Goal: Information Seeking & Learning: Learn about a topic

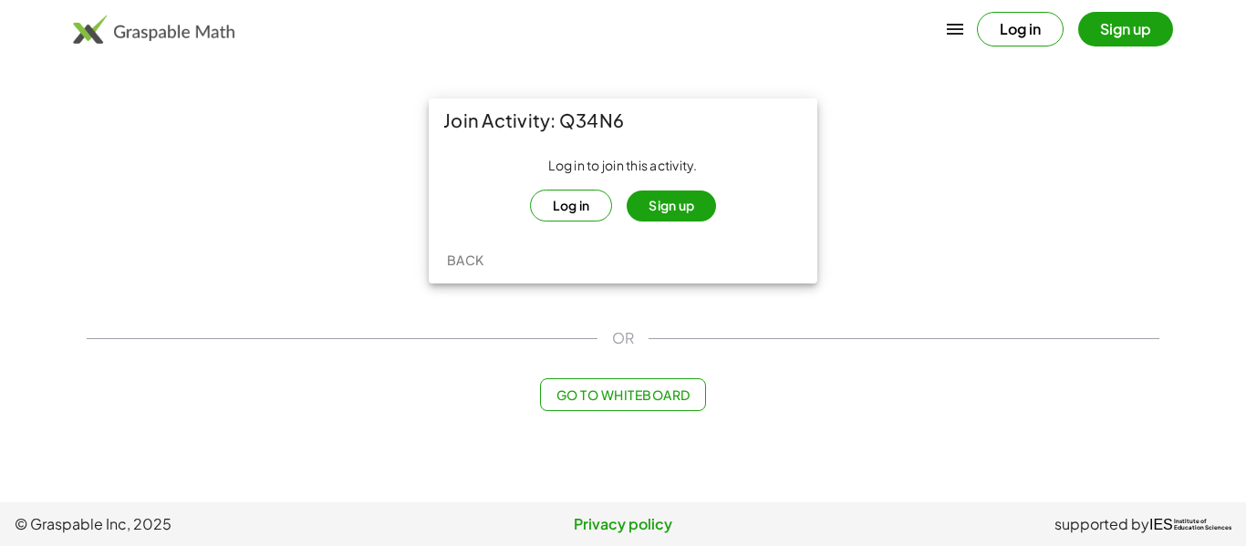
click at [598, 213] on button "Log in" at bounding box center [571, 206] width 83 height 32
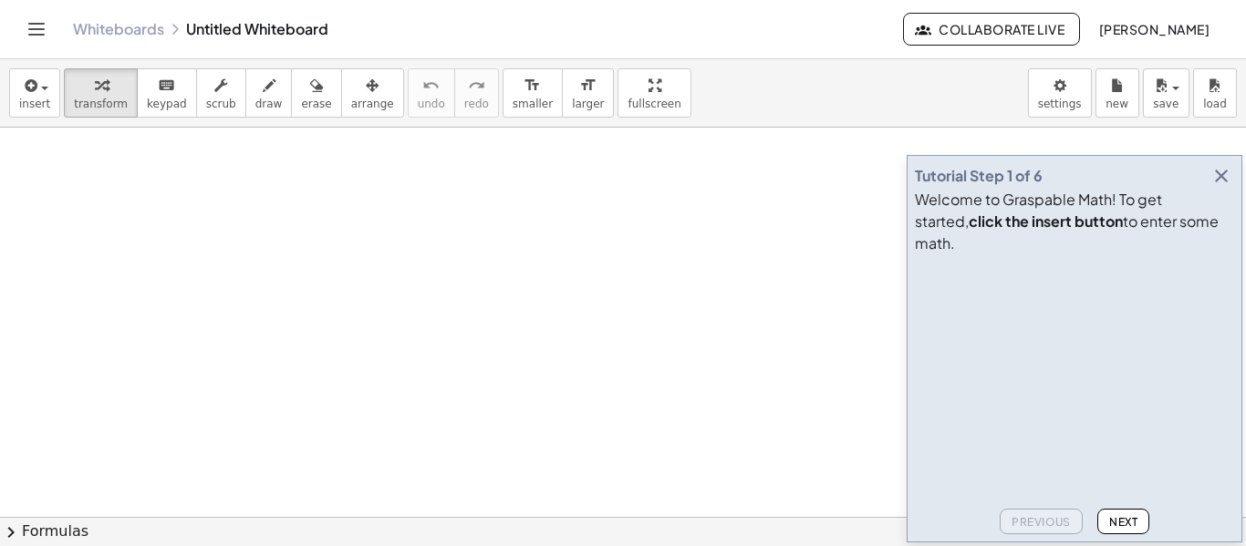
click at [1121, 516] on span "Next" at bounding box center [1123, 522] width 28 height 14
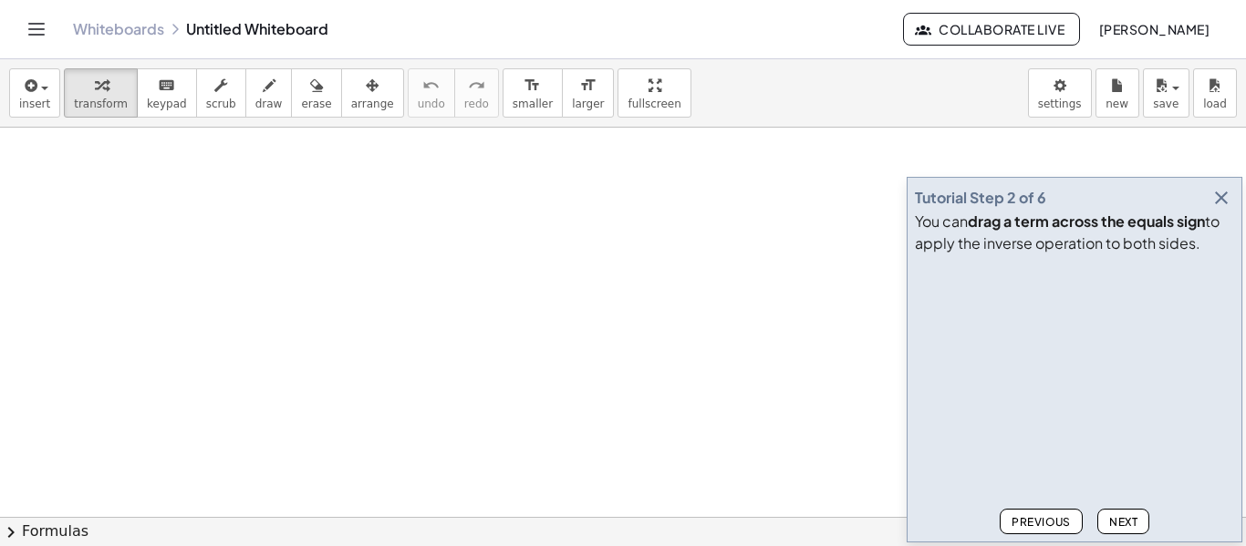
click at [1149, 525] on button "Next" at bounding box center [1124, 522] width 52 height 26
click at [1149, 534] on div "Previous Next" at bounding box center [1074, 518] width 319 height 33
click at [1145, 534] on button "Next" at bounding box center [1124, 522] width 52 height 26
click at [1147, 525] on button "Next" at bounding box center [1124, 522] width 52 height 26
click at [1141, 533] on button "Next" at bounding box center [1124, 522] width 52 height 26
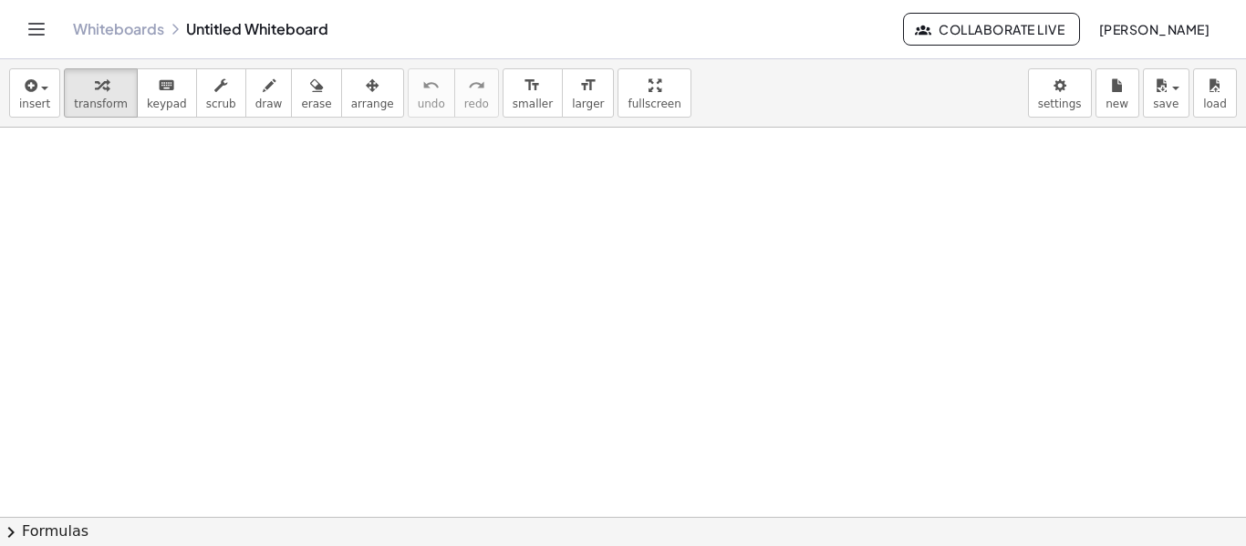
scroll to position [46, 0]
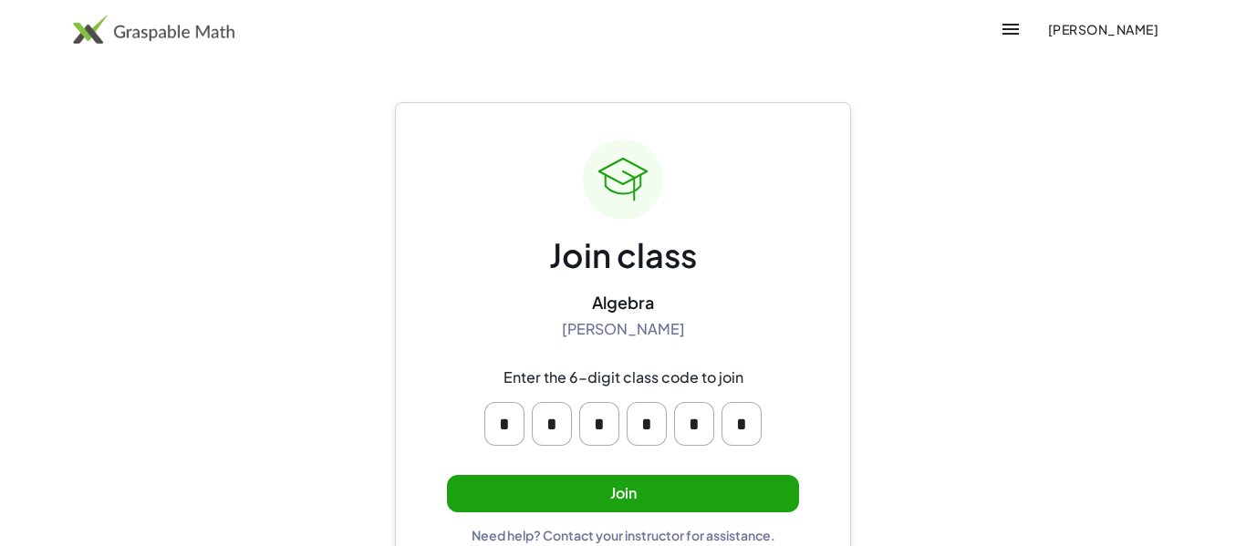
scroll to position [35, 0]
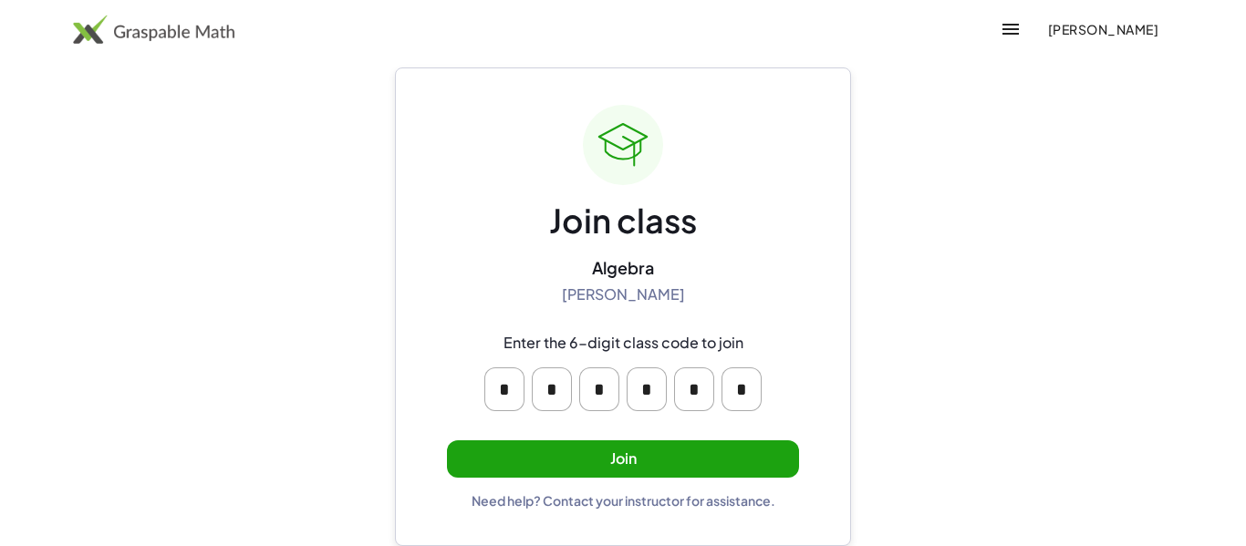
click at [621, 457] on button "Join" at bounding box center [623, 459] width 352 height 37
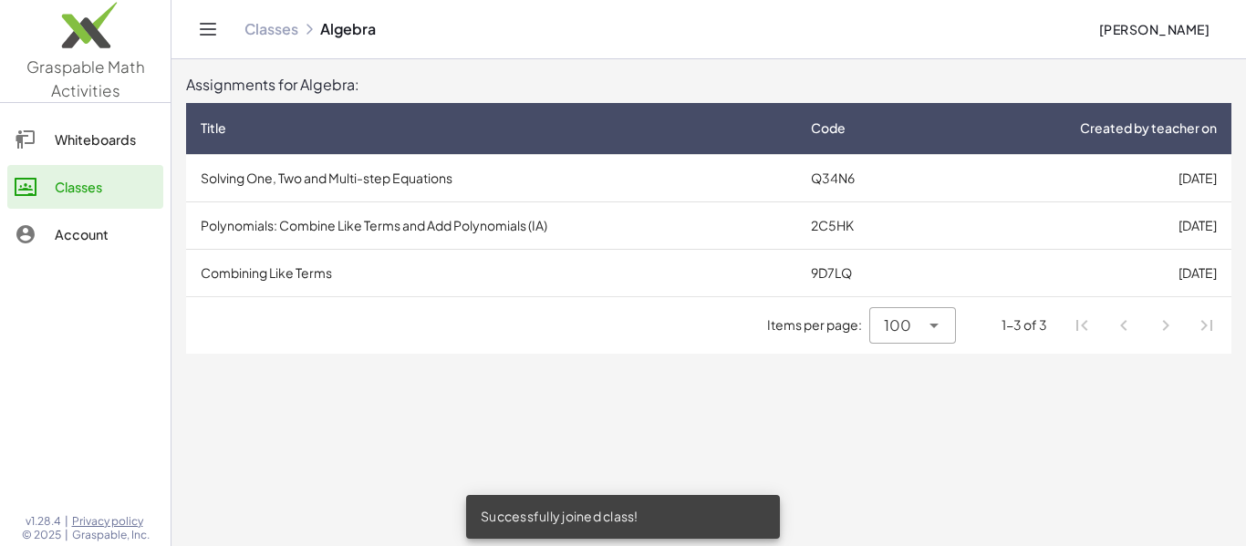
click at [288, 171] on td "Solving One, Two and Multi-step Equations" at bounding box center [491, 177] width 610 height 47
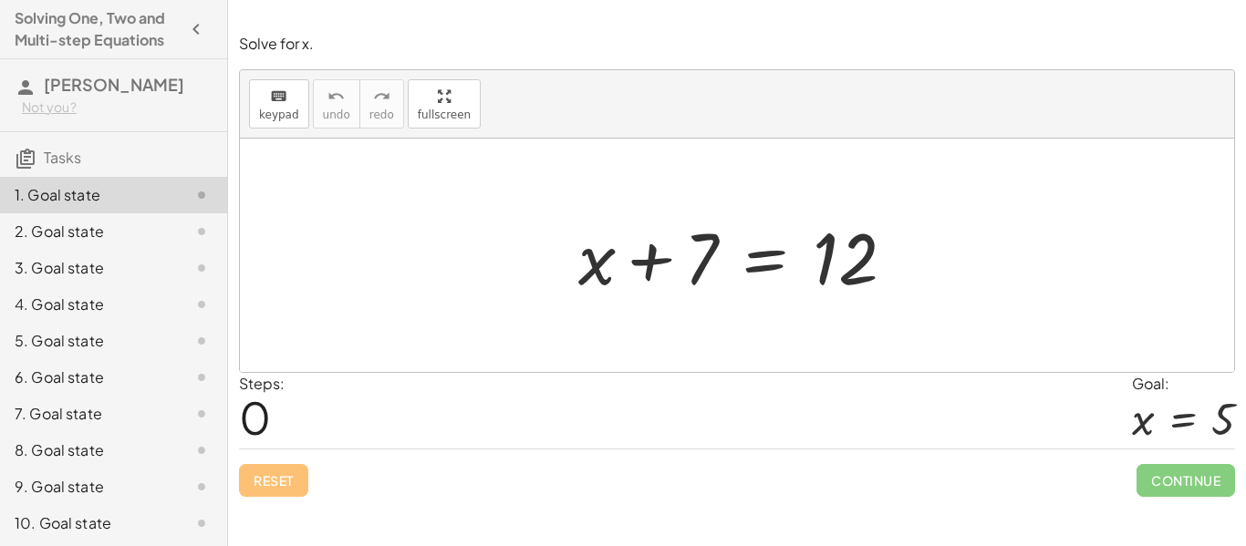
click at [592, 270] on div at bounding box center [743, 256] width 349 height 94
click at [597, 306] on div "+ x + 7 = 12" at bounding box center [737, 255] width 372 height 103
click at [608, 306] on div "+ x + 7 = 12" at bounding box center [737, 255] width 372 height 103
click at [255, 116] on button "keyboard keypad" at bounding box center [279, 103] width 60 height 49
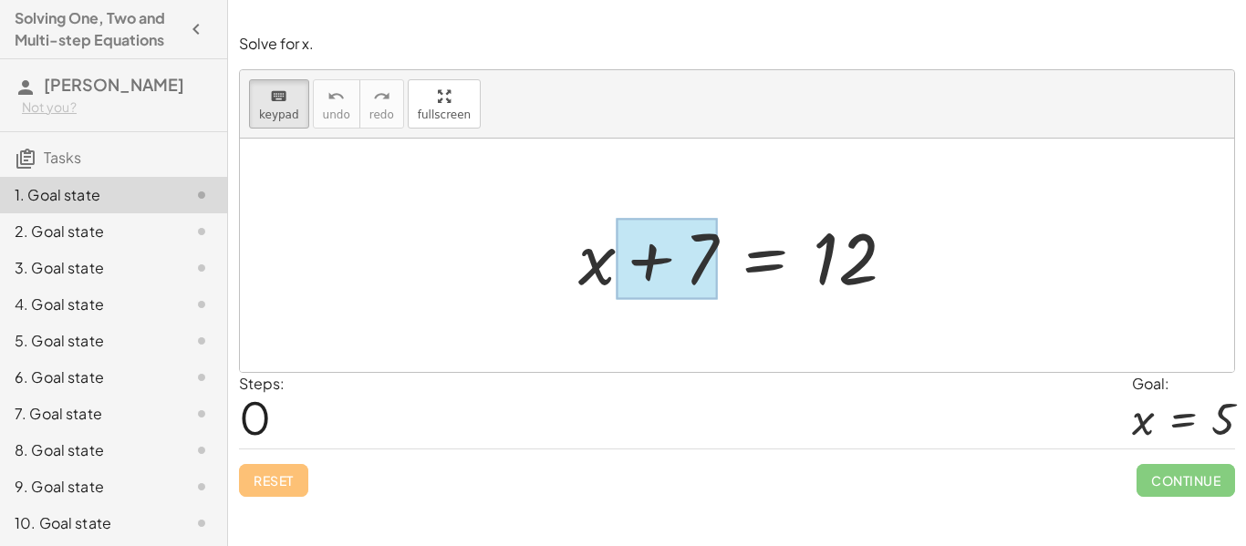
click at [674, 283] on div at bounding box center [667, 259] width 102 height 81
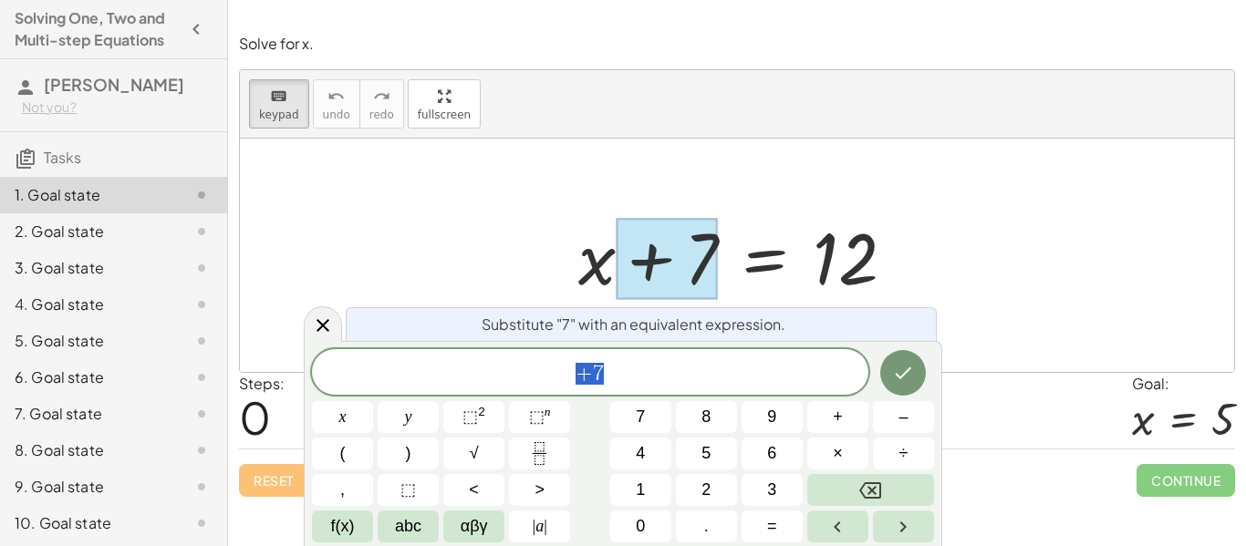
scroll to position [1, 0]
click at [682, 380] on span "+ 7" at bounding box center [590, 374] width 557 height 26
click at [898, 386] on button "Done" at bounding box center [903, 373] width 46 height 46
click at [933, 139] on div at bounding box center [737, 256] width 994 height 234
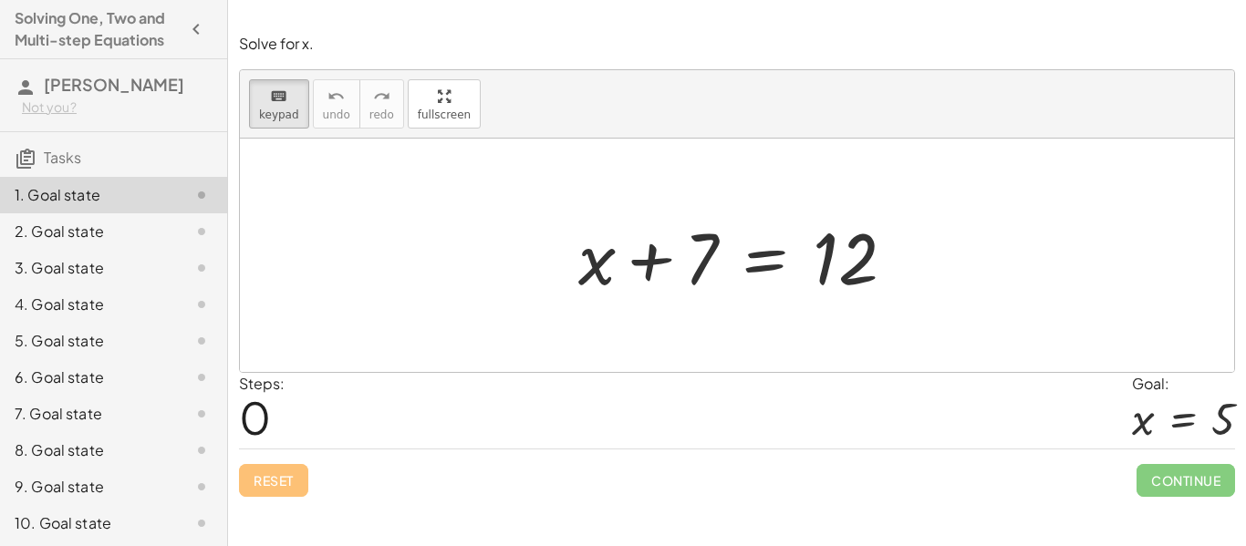
click at [708, 336] on div at bounding box center [737, 256] width 994 height 234
click at [703, 326] on div at bounding box center [737, 256] width 994 height 234
click at [692, 314] on div at bounding box center [737, 256] width 994 height 234
drag, startPoint x: 659, startPoint y: 252, endPoint x: 744, endPoint y: 319, distance: 108.4
click at [835, 285] on div at bounding box center [845, 259] width 66 height 81
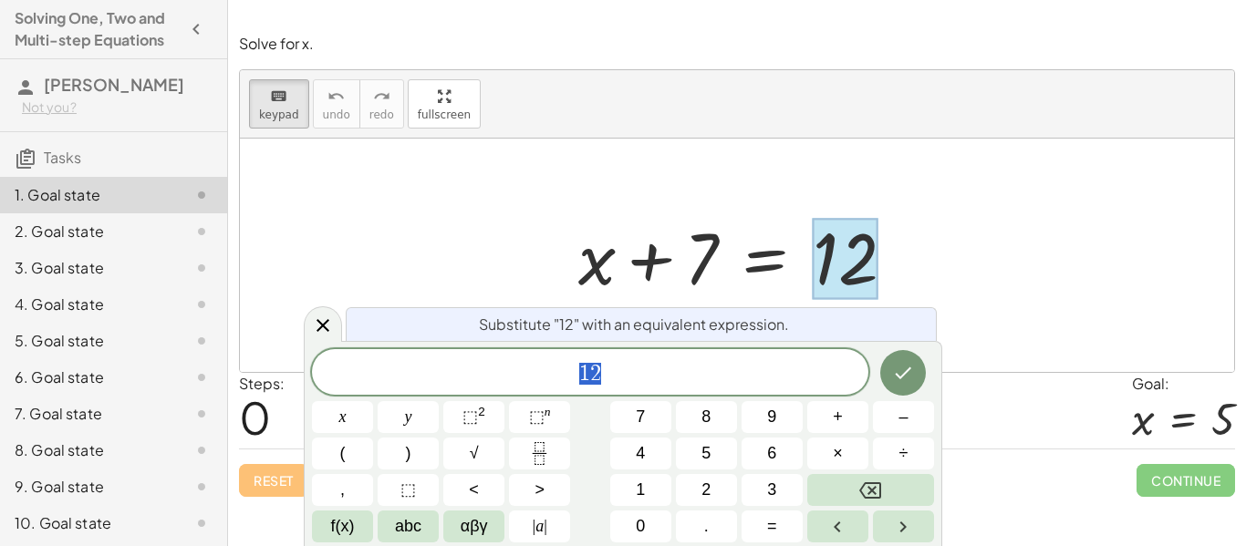
scroll to position [4, 0]
click at [1097, 266] on div at bounding box center [737, 256] width 994 height 234
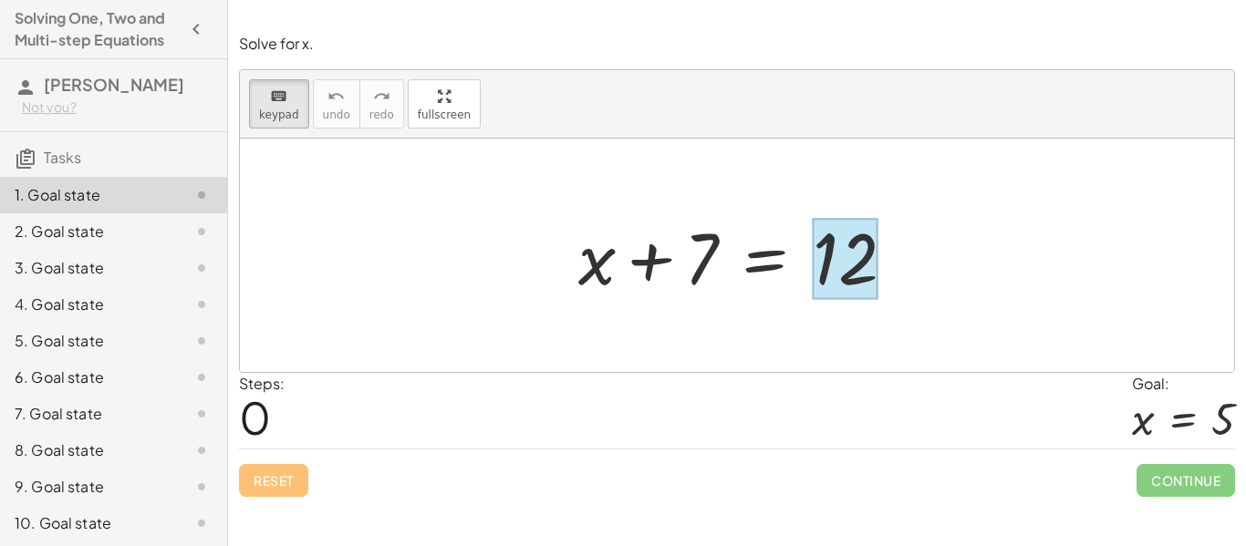
click at [851, 264] on div at bounding box center [845, 259] width 66 height 81
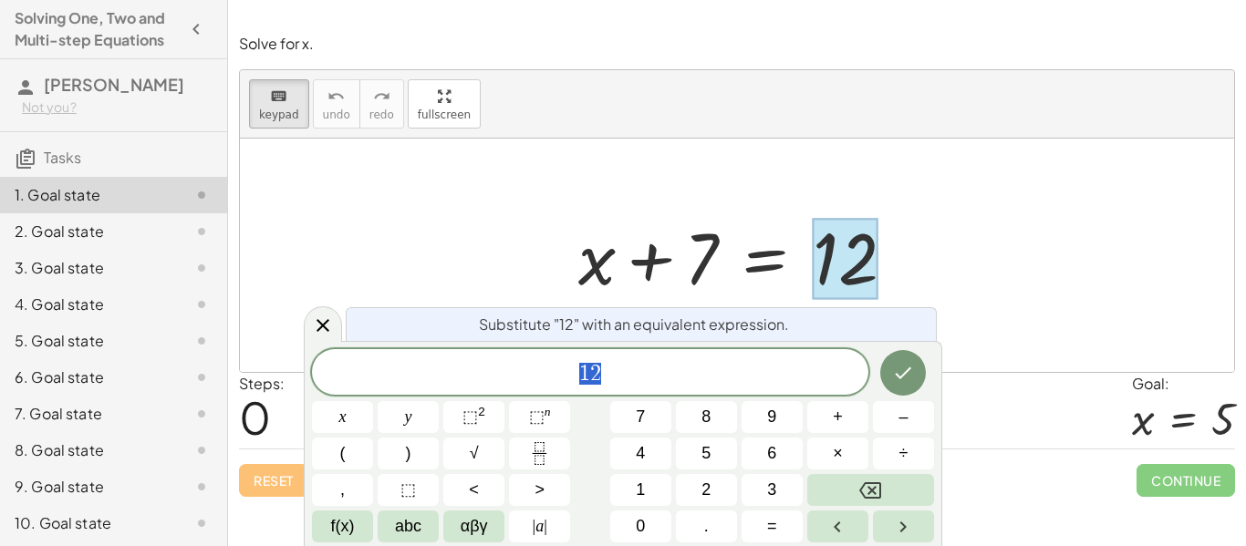
click at [1016, 264] on div at bounding box center [737, 256] width 994 height 234
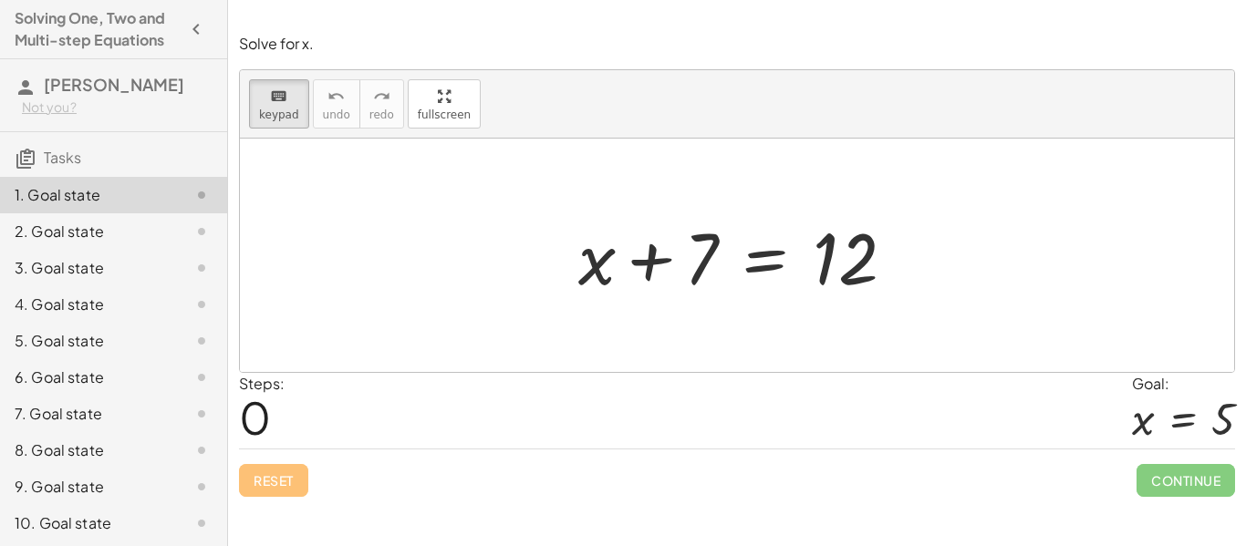
drag, startPoint x: 710, startPoint y: 271, endPoint x: 848, endPoint y: 320, distance: 146.3
click at [848, 320] on div at bounding box center [737, 256] width 994 height 234
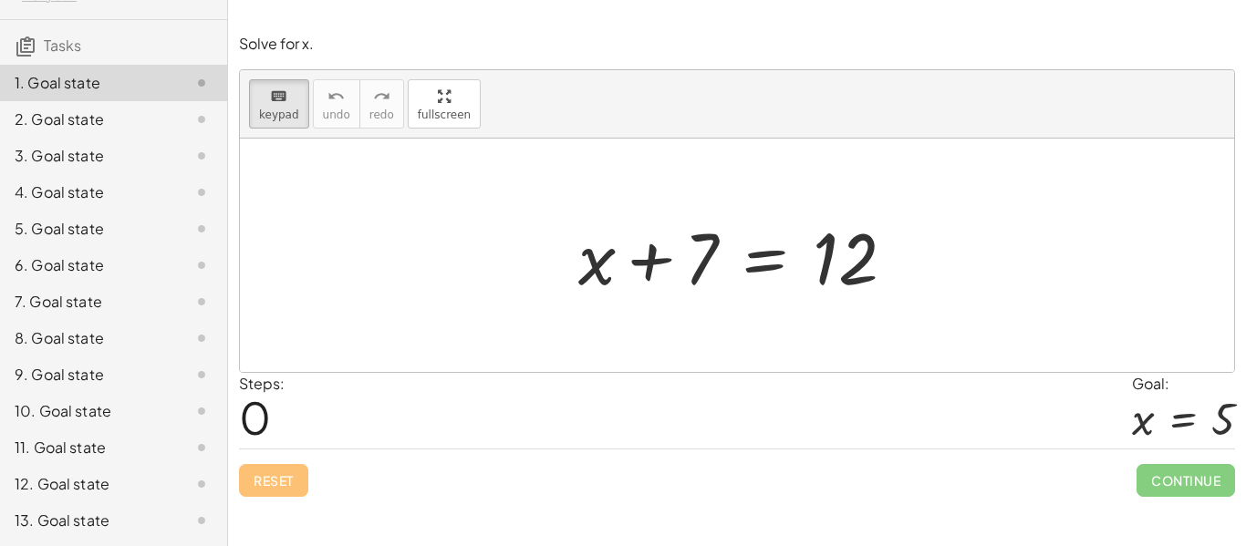
scroll to position [0, 0]
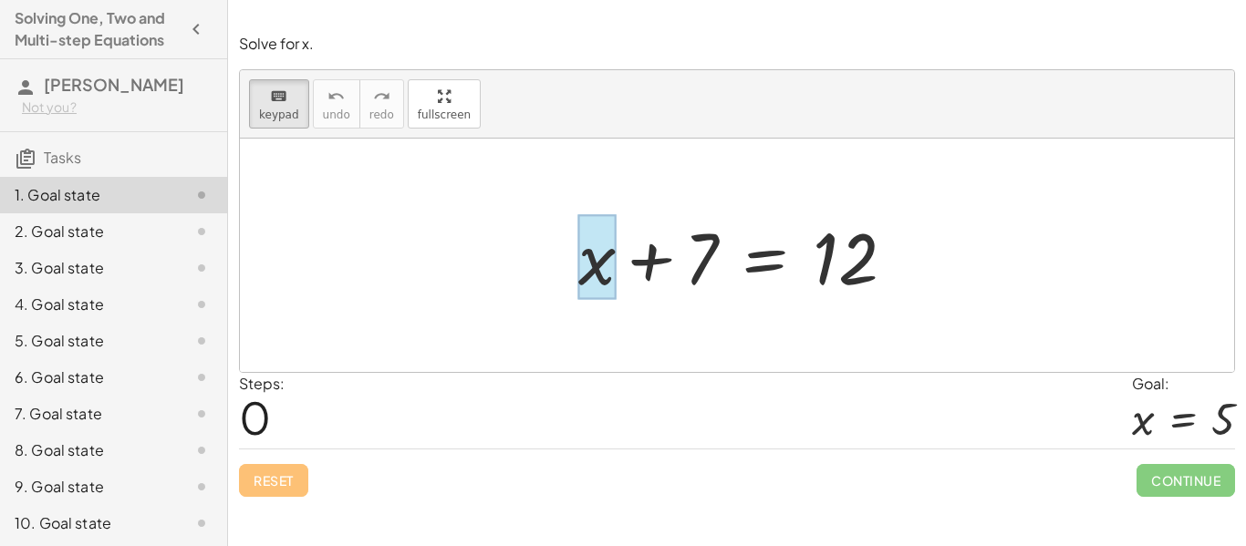
click at [612, 259] on div at bounding box center [596, 257] width 37 height 85
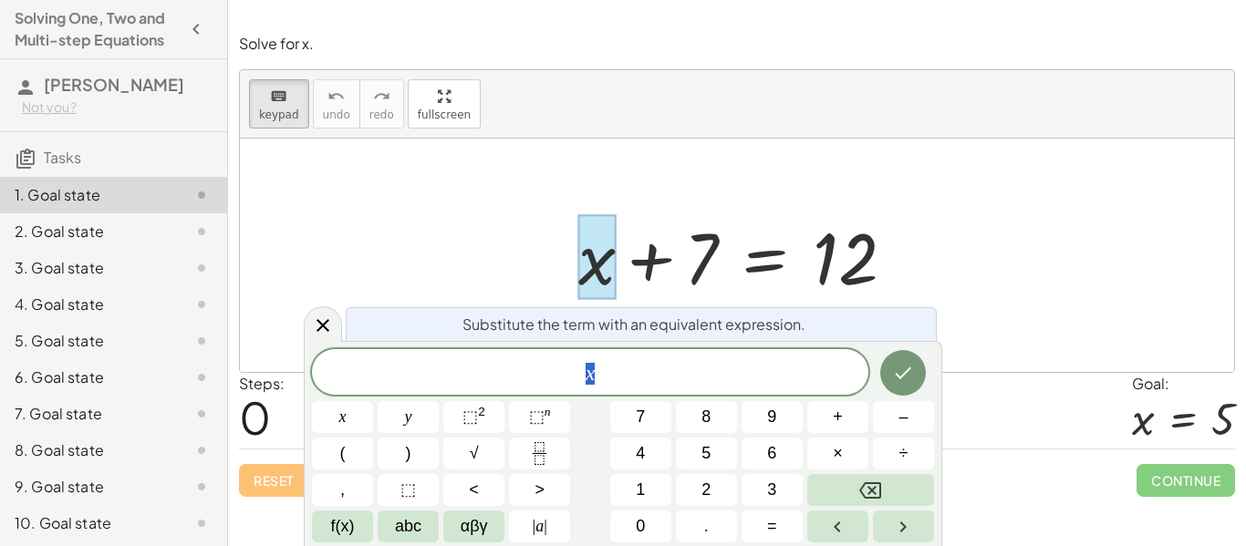
click at [859, 212] on div at bounding box center [743, 256] width 349 height 94
click at [898, 204] on div "+ x + 7 = 12" at bounding box center [737, 255] width 372 height 103
click at [317, 324] on icon at bounding box center [323, 326] width 22 height 22
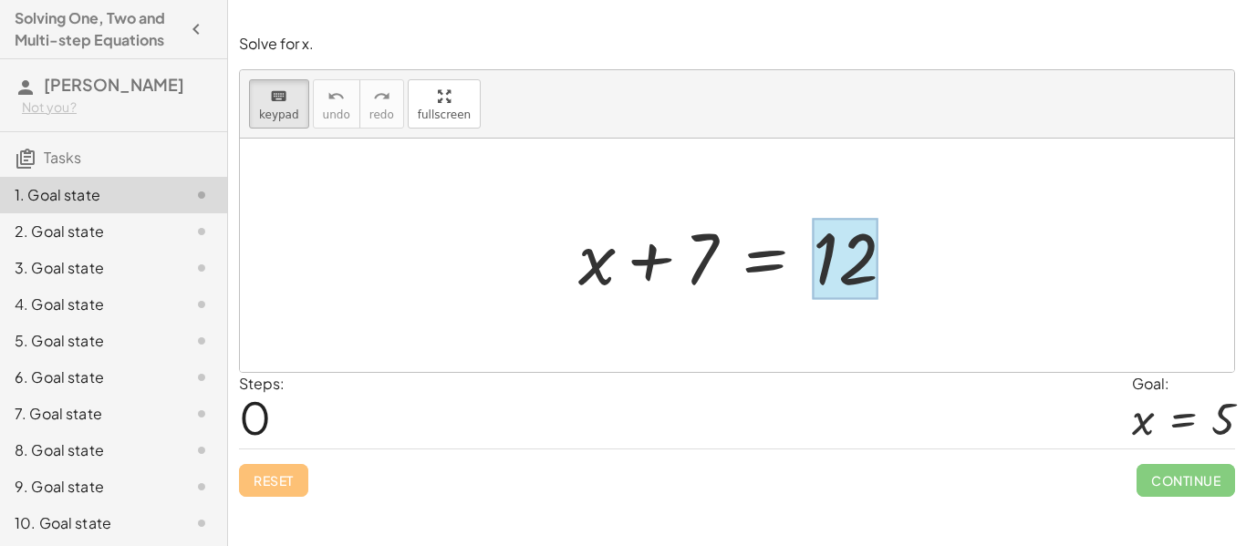
click at [821, 265] on div at bounding box center [845, 259] width 66 height 81
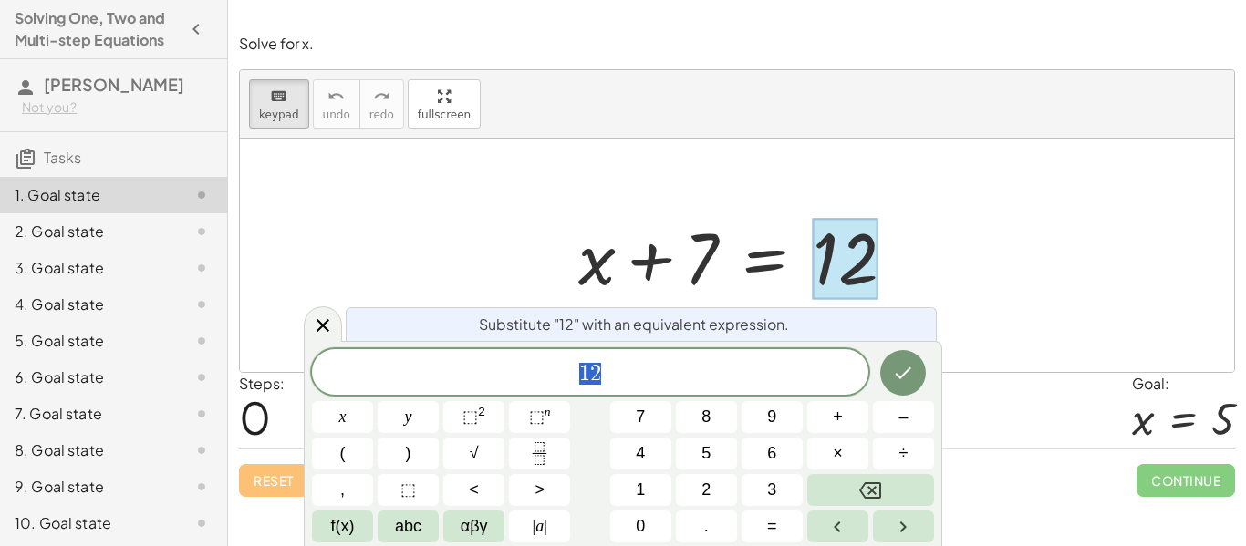
scroll to position [5, 0]
click at [728, 367] on span "1 2 ​" at bounding box center [590, 374] width 557 height 26
click at [920, 366] on button "Done" at bounding box center [903, 373] width 46 height 46
click at [325, 312] on div at bounding box center [323, 325] width 38 height 36
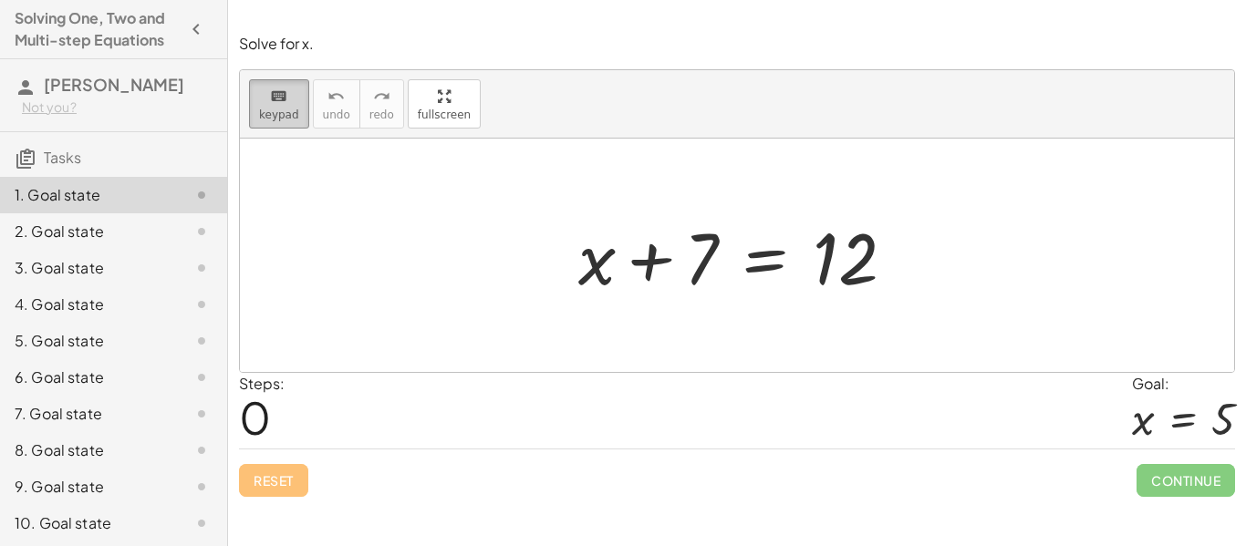
click at [275, 109] on span "keypad" at bounding box center [279, 115] width 40 height 13
click at [753, 273] on div at bounding box center [743, 256] width 349 height 94
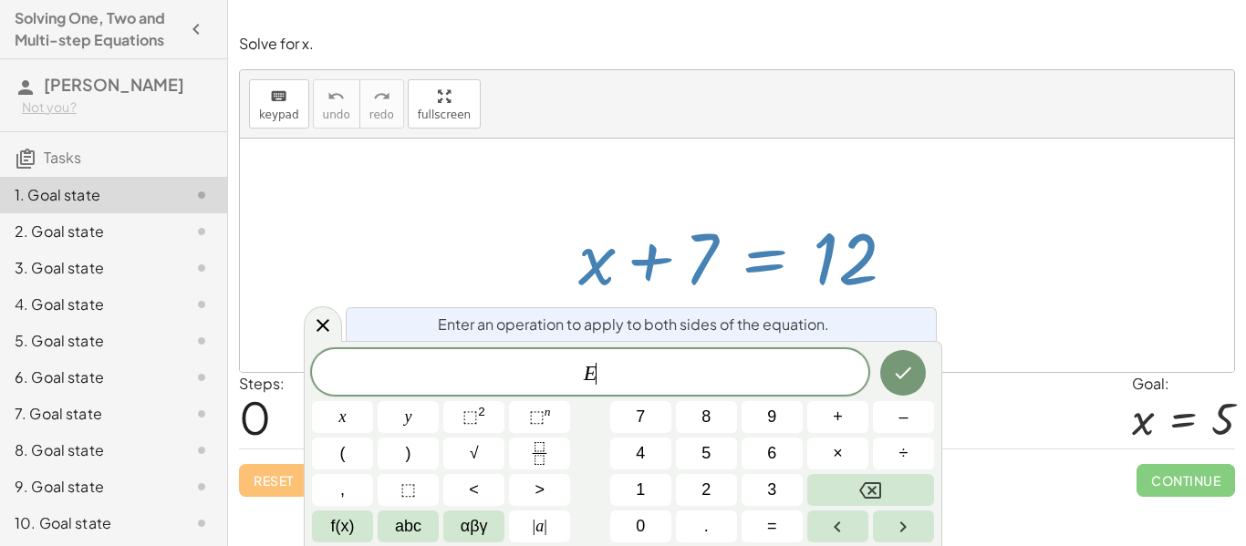
scroll to position [7, 0]
click at [1089, 243] on div at bounding box center [737, 256] width 994 height 234
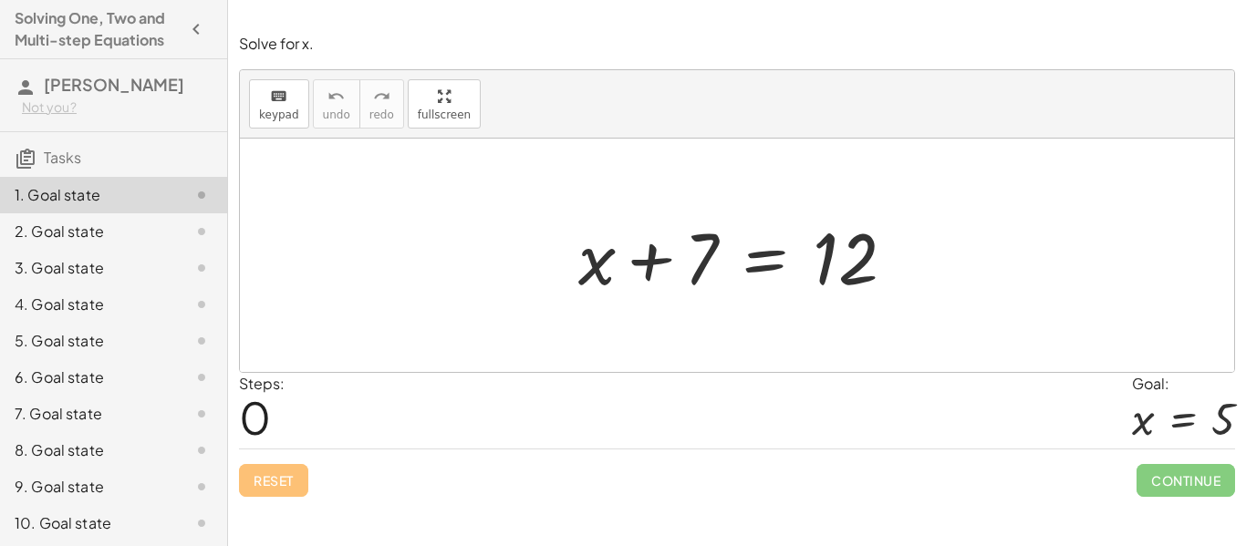
click at [701, 268] on div at bounding box center [743, 256] width 349 height 94
click at [702, 268] on div at bounding box center [743, 256] width 349 height 94
click at [769, 259] on div at bounding box center [743, 256] width 349 height 94
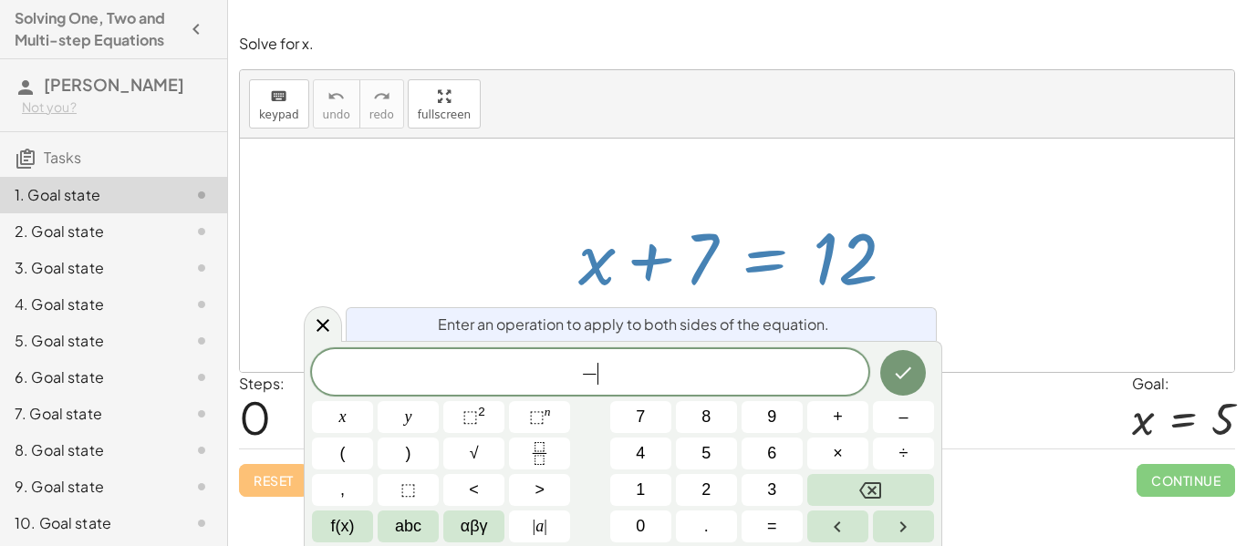
scroll to position [10, 0]
click at [899, 371] on icon "Done" at bounding box center [903, 373] width 22 height 22
click at [314, 307] on div at bounding box center [737, 256] width 994 height 234
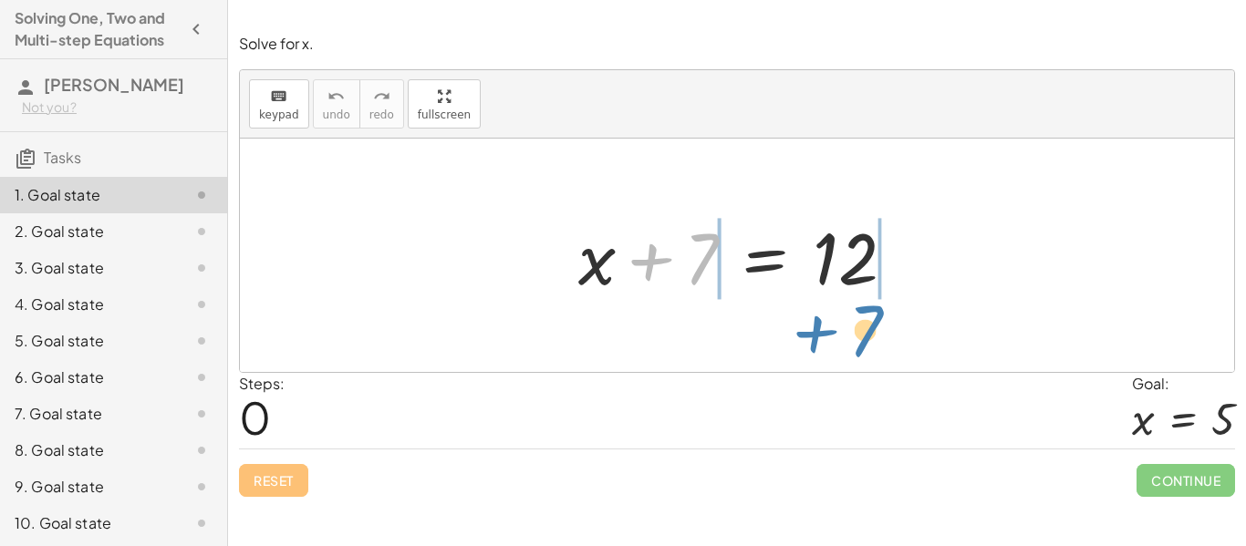
drag, startPoint x: 694, startPoint y: 270, endPoint x: 858, endPoint y: 342, distance: 178.5
click at [858, 342] on div "+ 7 + x + 7 = 12" at bounding box center [737, 256] width 994 height 234
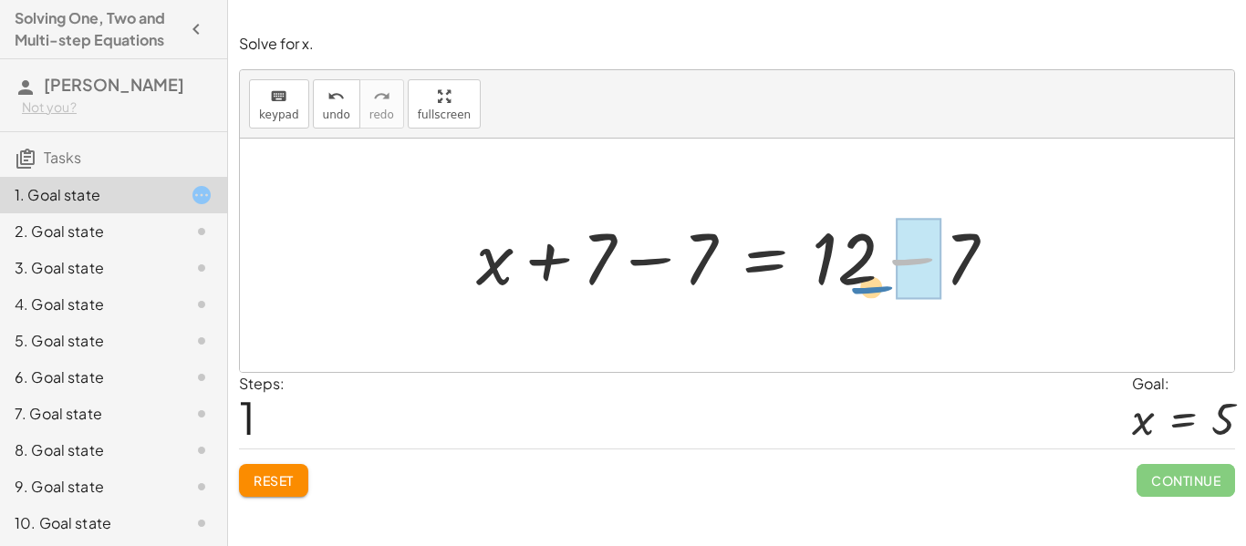
drag, startPoint x: 937, startPoint y: 264, endPoint x: 897, endPoint y: 292, distance: 49.1
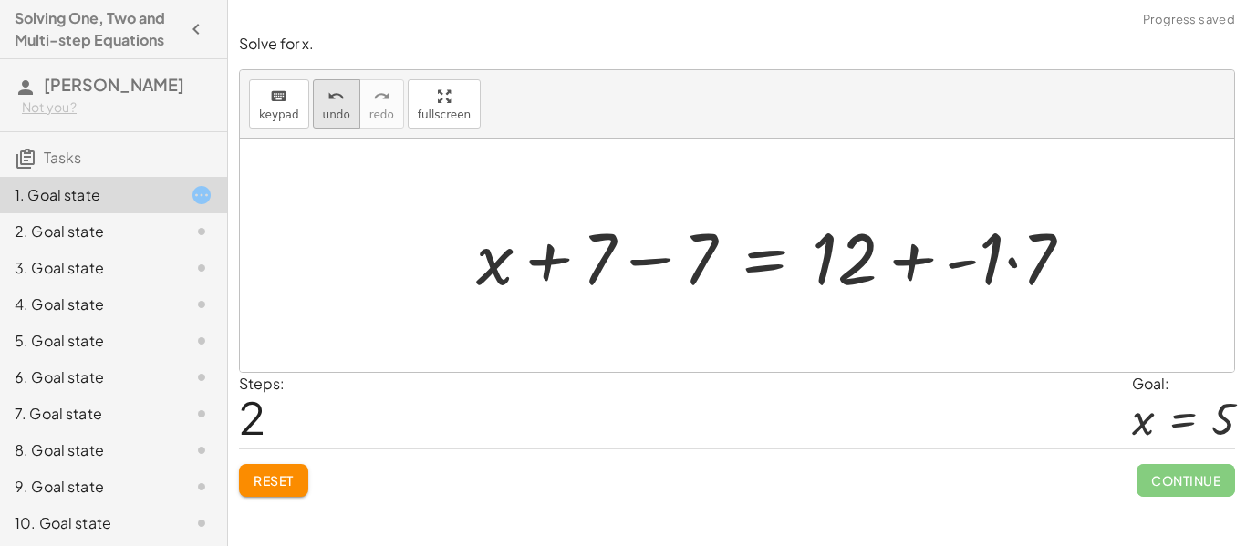
click at [323, 109] on span "undo" at bounding box center [336, 115] width 27 height 13
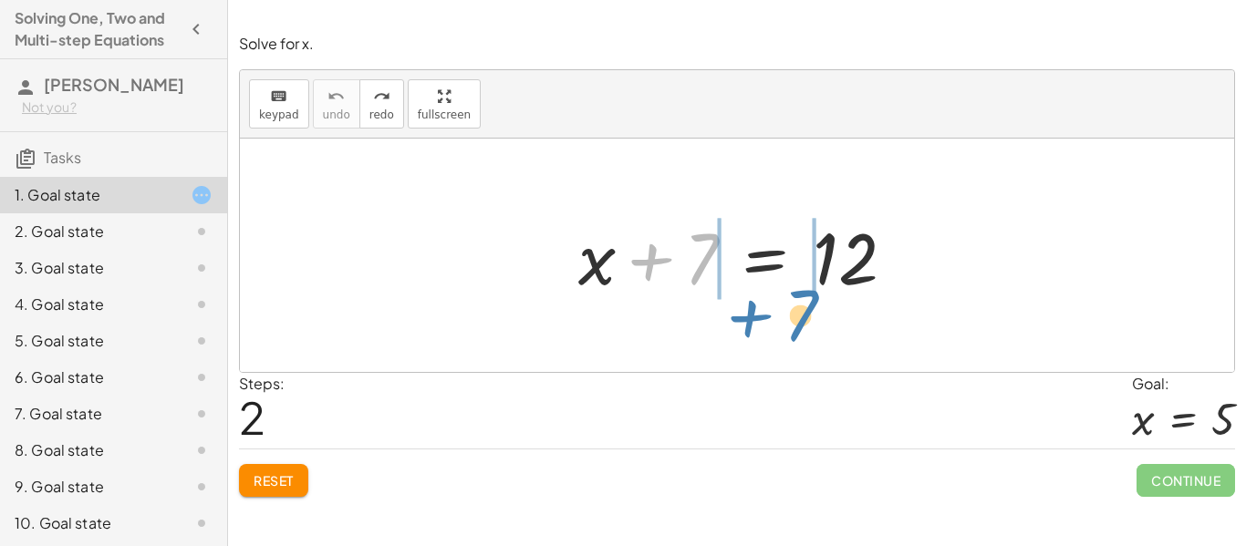
drag, startPoint x: 659, startPoint y: 262, endPoint x: 758, endPoint y: 318, distance: 114.4
click at [758, 318] on div "+ 7 + x + 7 = 12" at bounding box center [737, 256] width 994 height 234
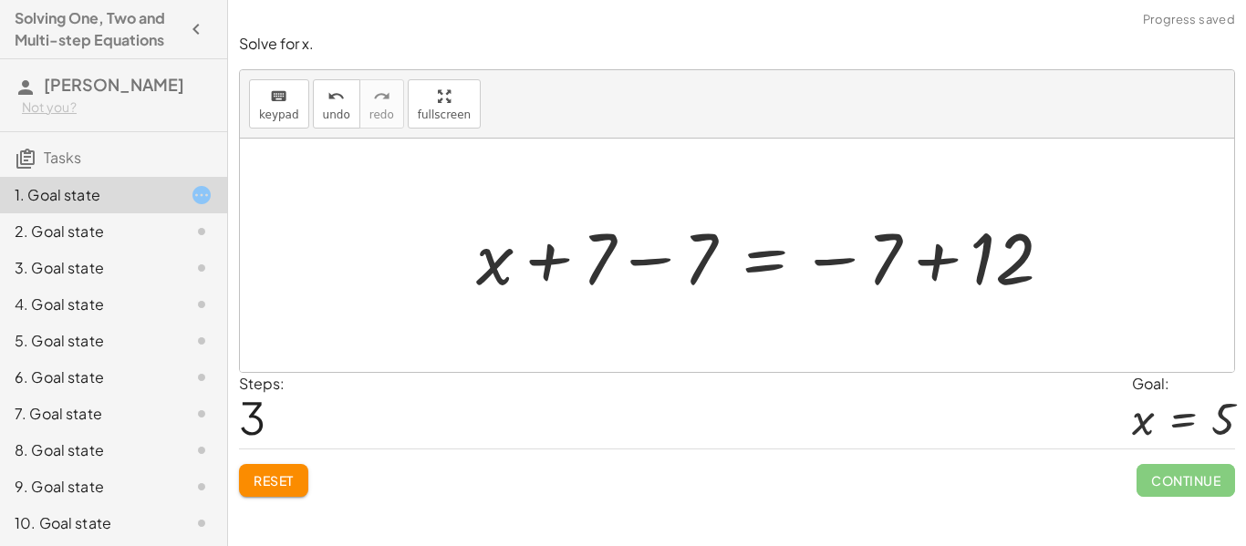
click at [675, 259] on div at bounding box center [771, 256] width 609 height 94
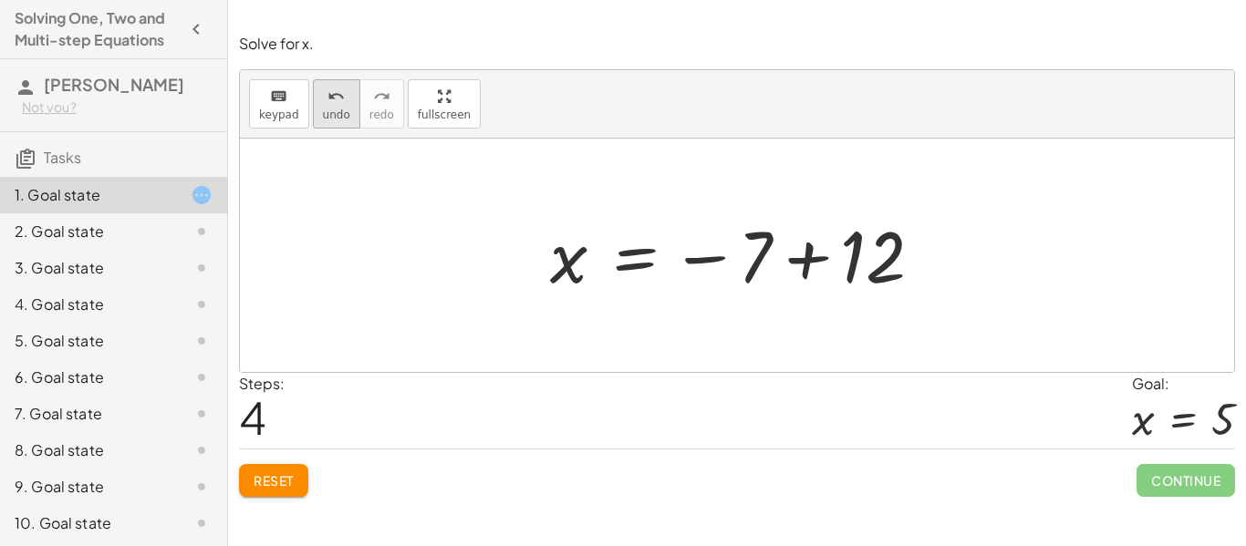
click at [342, 110] on span "undo" at bounding box center [336, 115] width 27 height 13
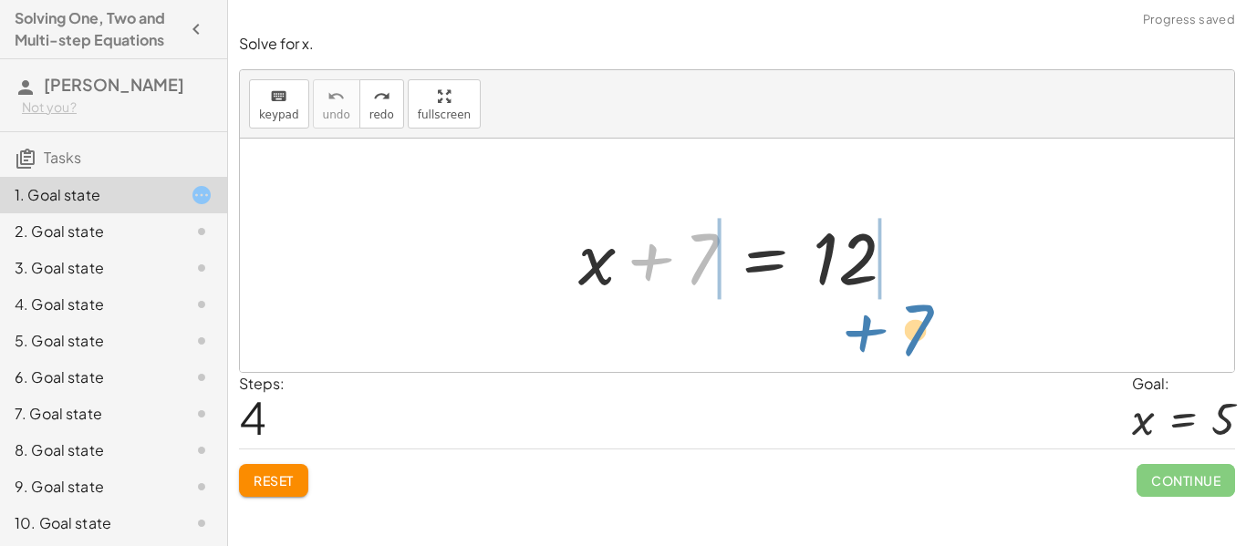
drag, startPoint x: 700, startPoint y: 270, endPoint x: 914, endPoint y: 341, distance: 225.9
click at [914, 341] on div "+ 7 + x + 7 = 12" at bounding box center [737, 256] width 994 height 234
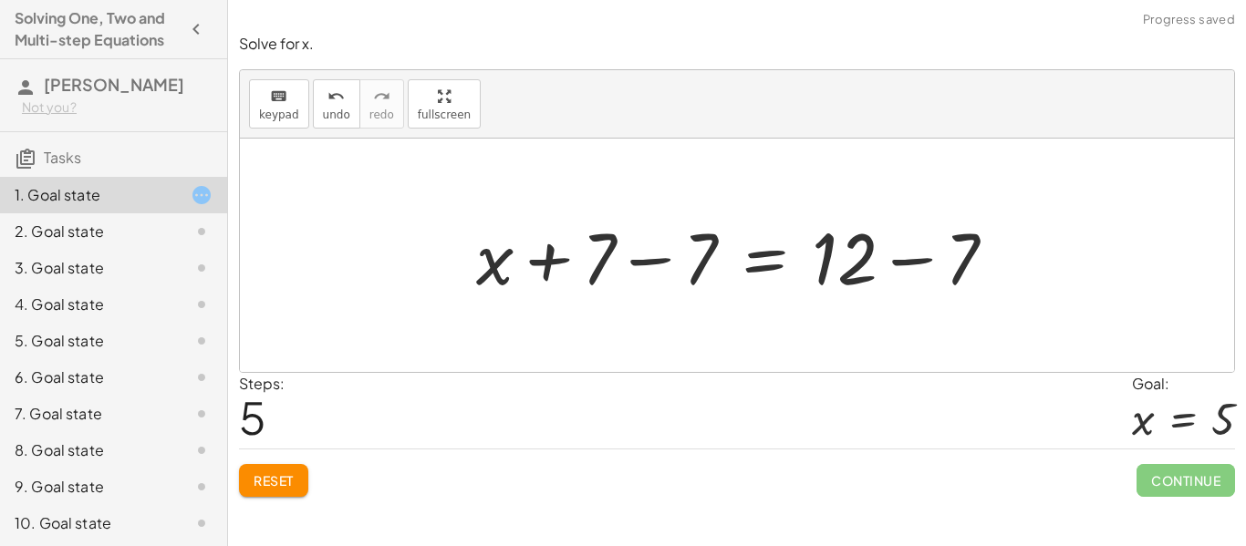
click at [988, 252] on div at bounding box center [743, 256] width 553 height 94
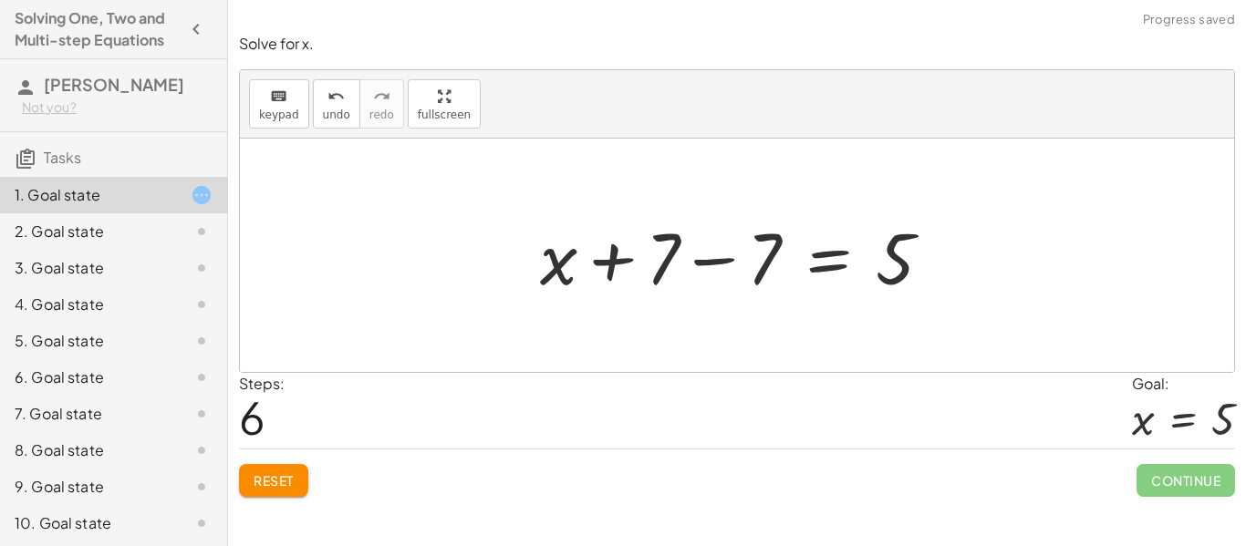
click at [686, 261] on div at bounding box center [743, 256] width 425 height 94
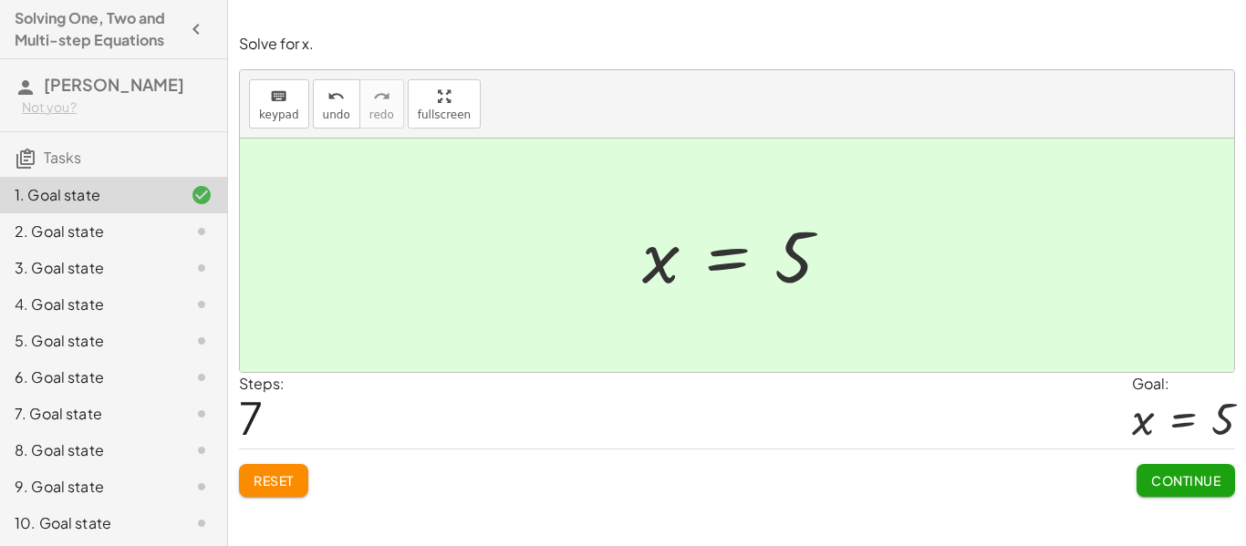
click at [1160, 487] on span "Continue" at bounding box center [1185, 481] width 69 height 16
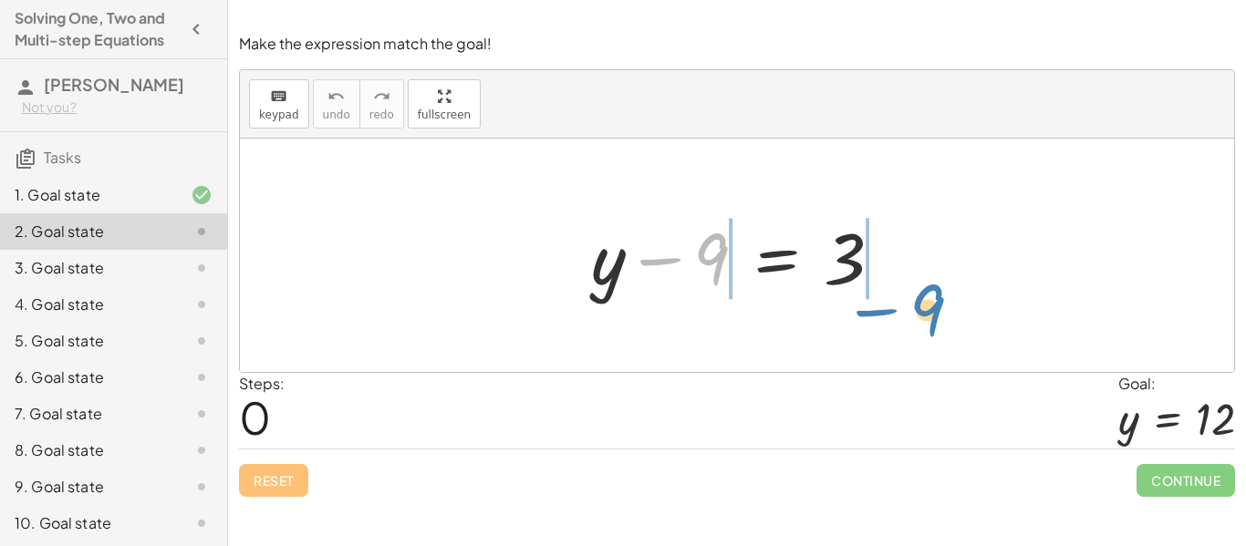
drag, startPoint x: 706, startPoint y: 258, endPoint x: 921, endPoint y: 309, distance: 221.3
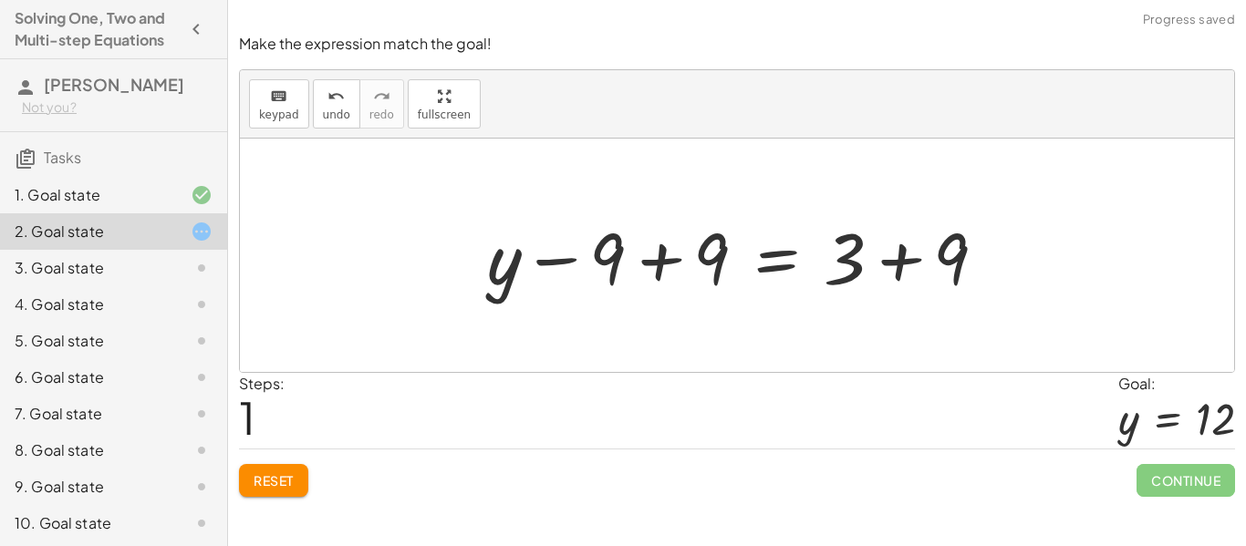
click at [658, 268] on div at bounding box center [744, 256] width 532 height 94
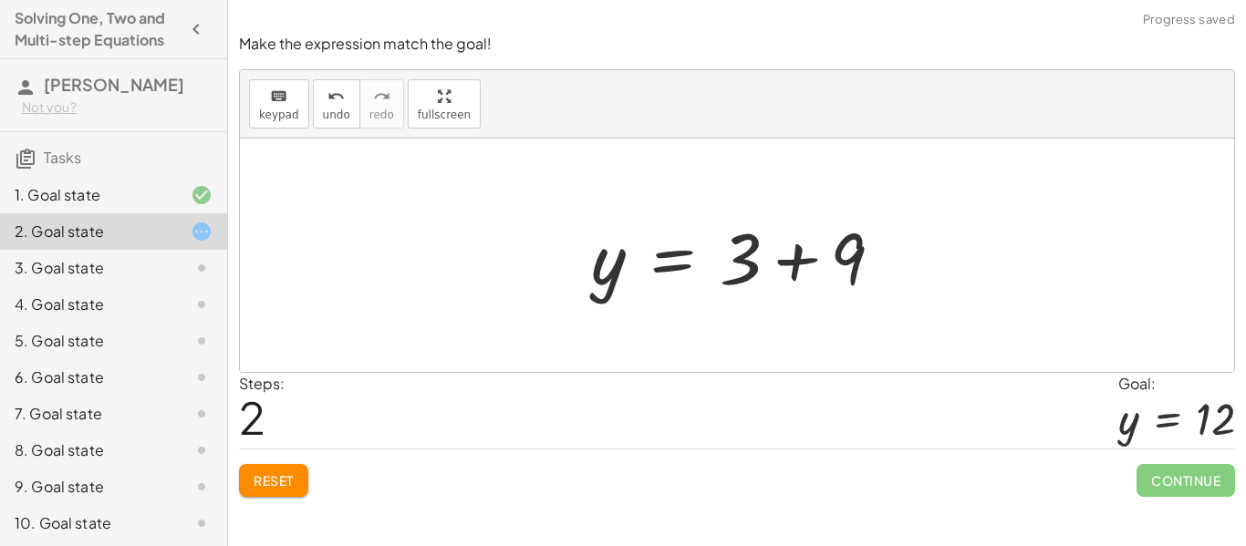
click at [842, 246] on div at bounding box center [744, 256] width 325 height 94
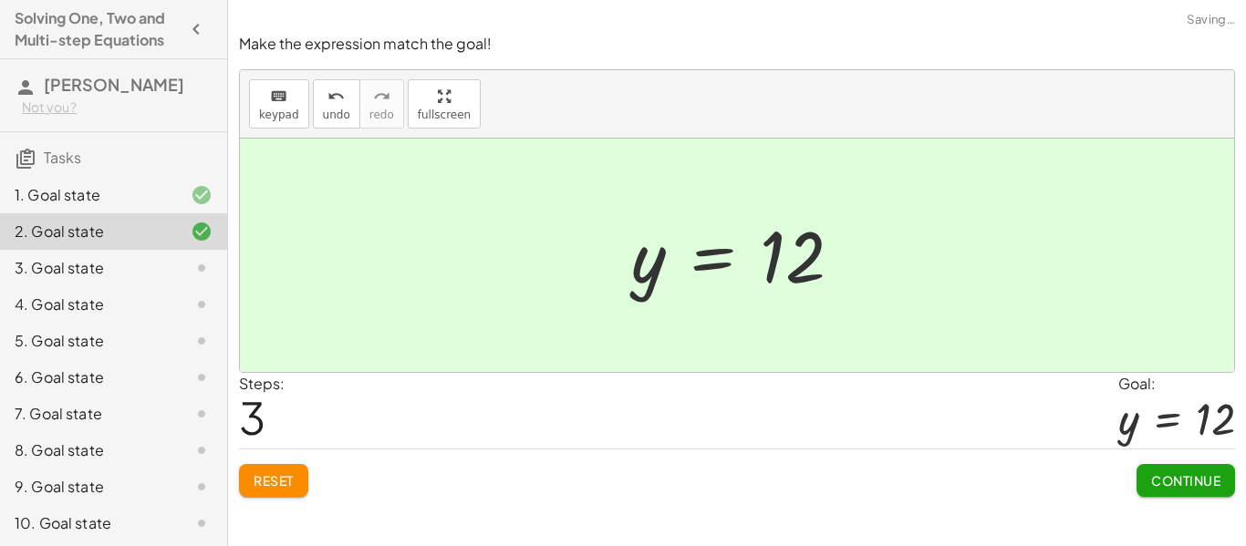
click at [1166, 474] on span "Continue" at bounding box center [1185, 481] width 69 height 16
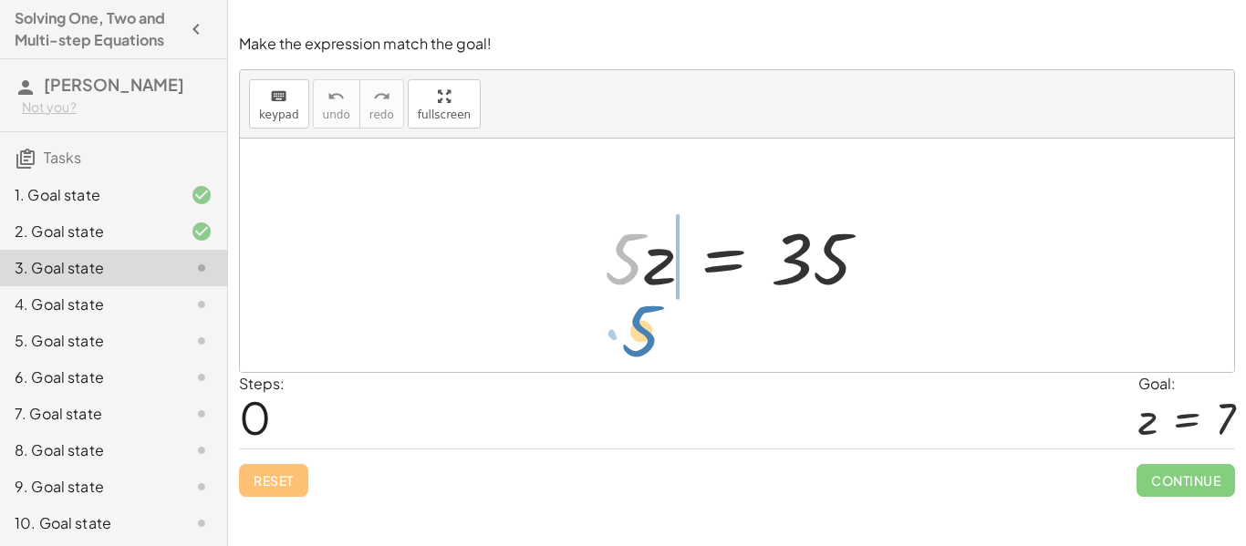
drag, startPoint x: 632, startPoint y: 270, endPoint x: 644, endPoint y: 344, distance: 74.8
click at [644, 344] on div "· 5 · 5 · z = 35" at bounding box center [737, 256] width 994 height 234
drag, startPoint x: 624, startPoint y: 256, endPoint x: 813, endPoint y: 327, distance: 201.5
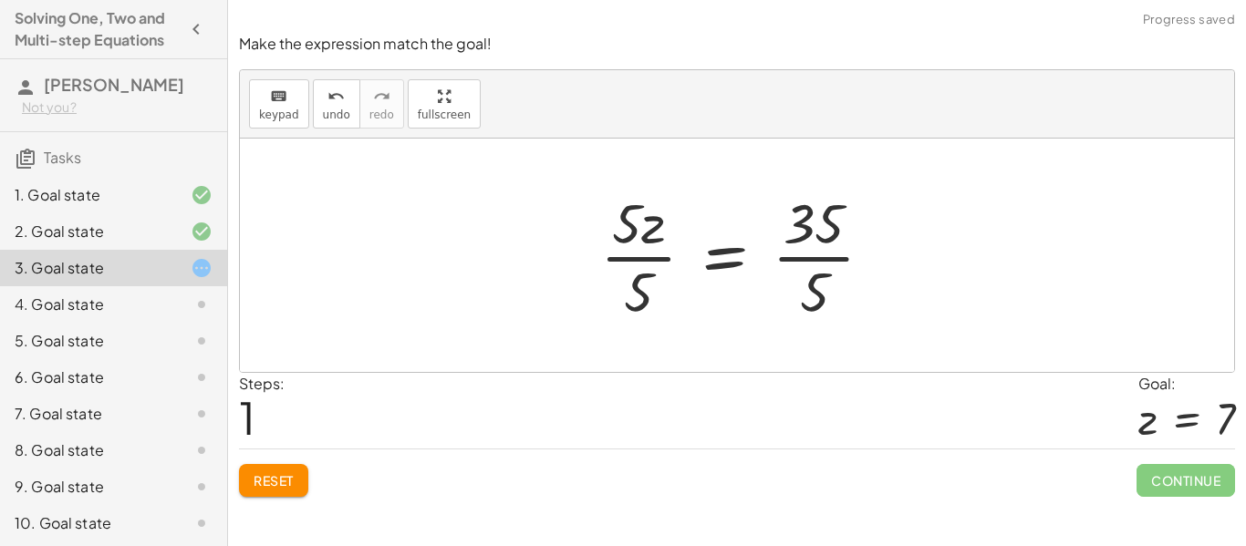
click at [627, 294] on div at bounding box center [744, 255] width 307 height 140
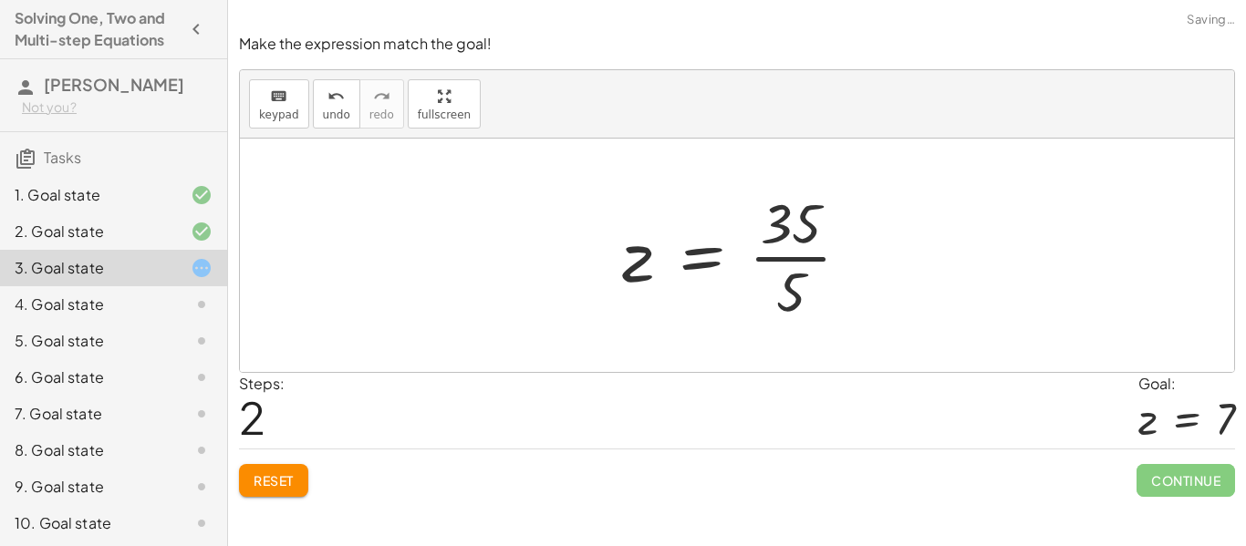
click at [792, 288] on div at bounding box center [744, 255] width 262 height 140
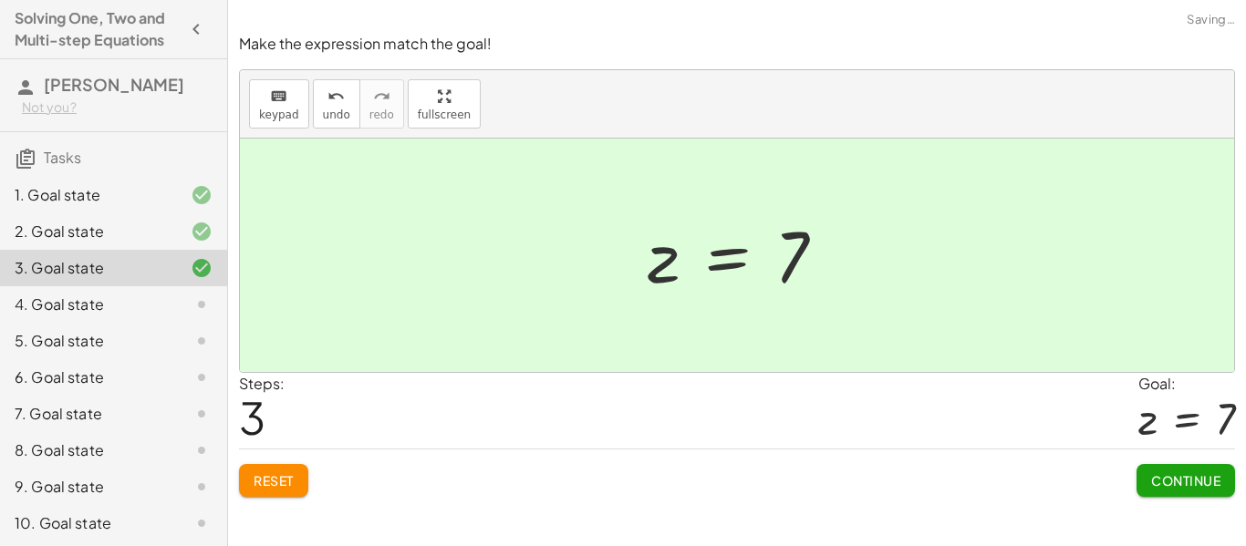
click at [1170, 473] on span "Continue" at bounding box center [1185, 481] width 69 height 16
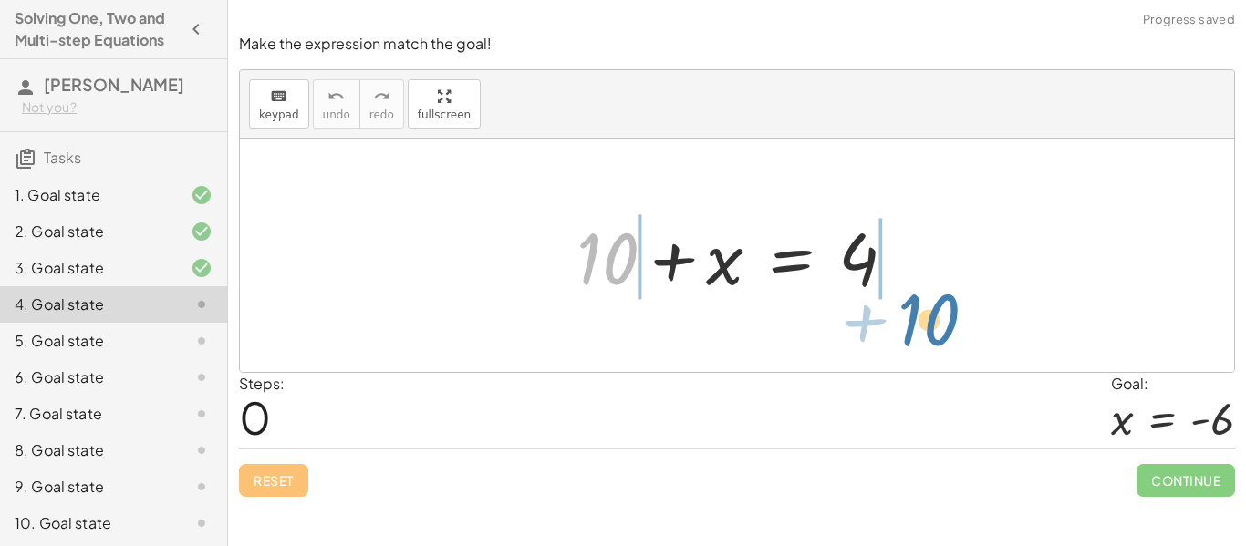
drag, startPoint x: 589, startPoint y: 247, endPoint x: 917, endPoint y: 307, distance: 333.0
click at [917, 307] on div "+ 10 + 10 + x = 4" at bounding box center [737, 256] width 994 height 234
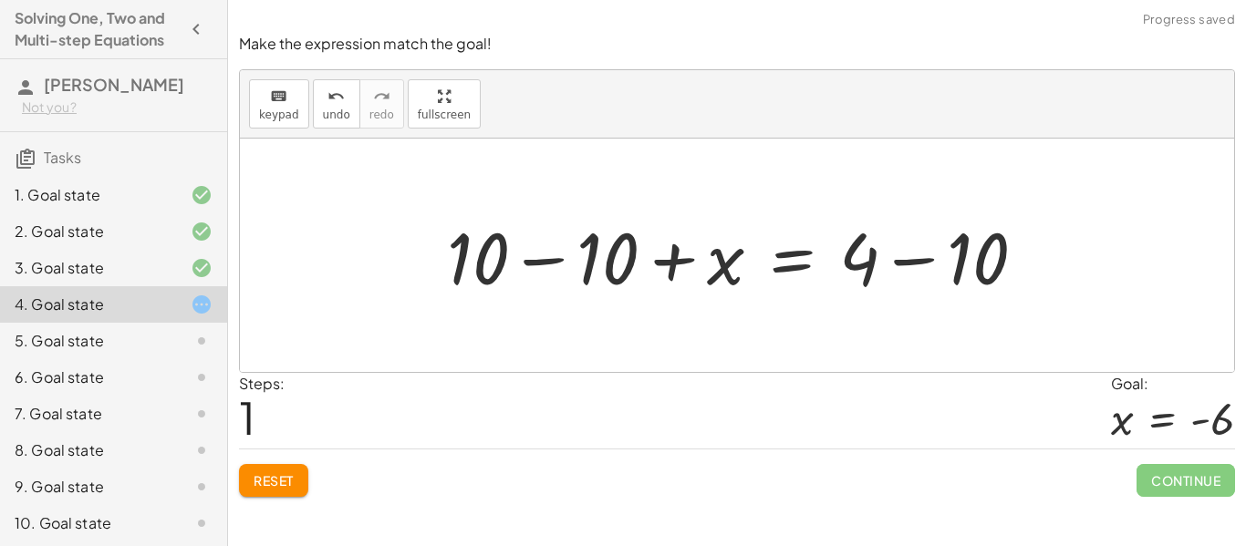
click at [565, 239] on div at bounding box center [744, 256] width 612 height 94
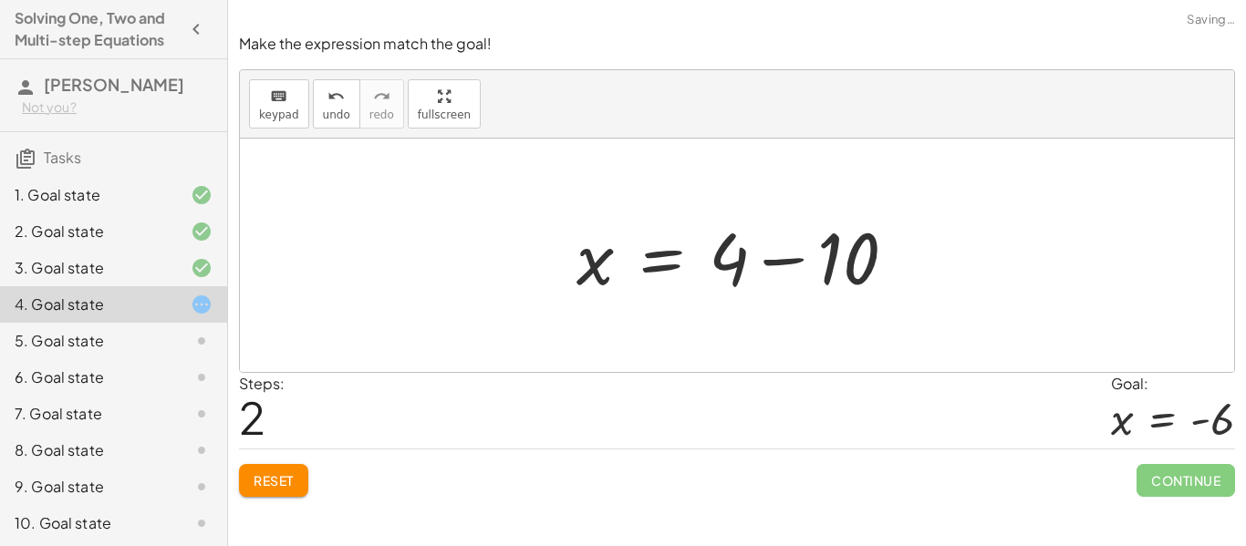
click at [876, 268] on div at bounding box center [743, 256] width 352 height 94
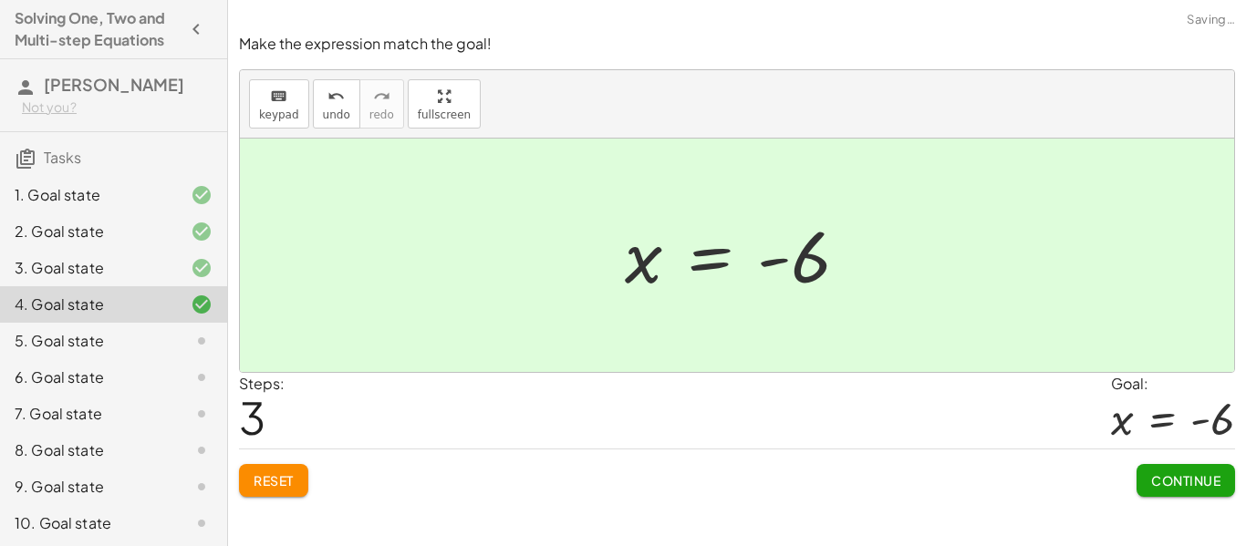
click at [1157, 473] on span "Continue" at bounding box center [1185, 481] width 69 height 16
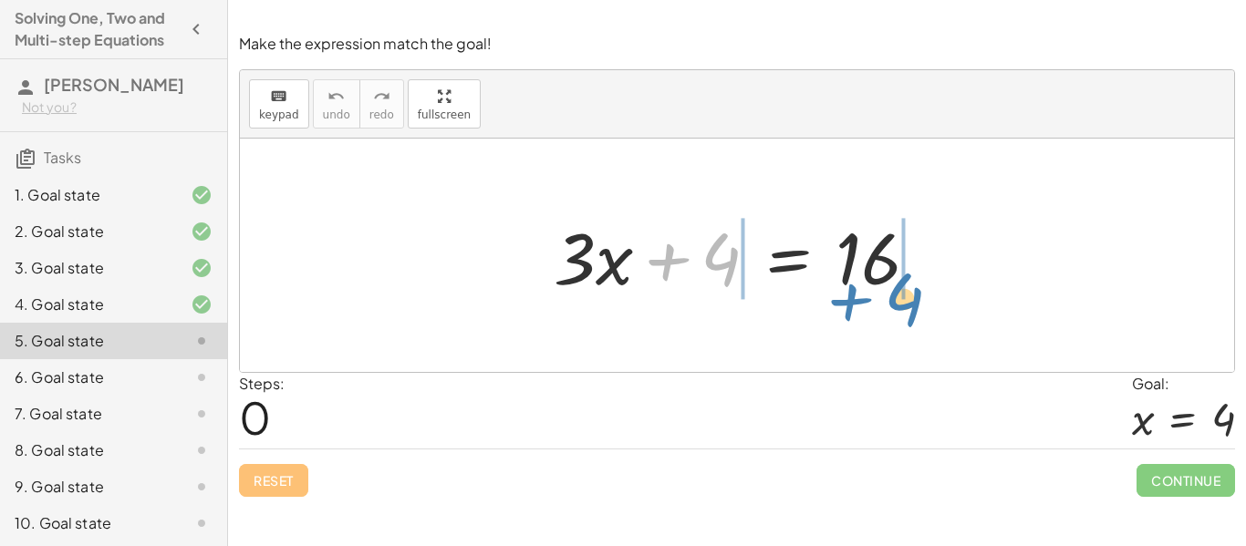
drag, startPoint x: 714, startPoint y: 257, endPoint x: 897, endPoint y: 297, distance: 186.8
click at [897, 297] on div at bounding box center [744, 256] width 399 height 94
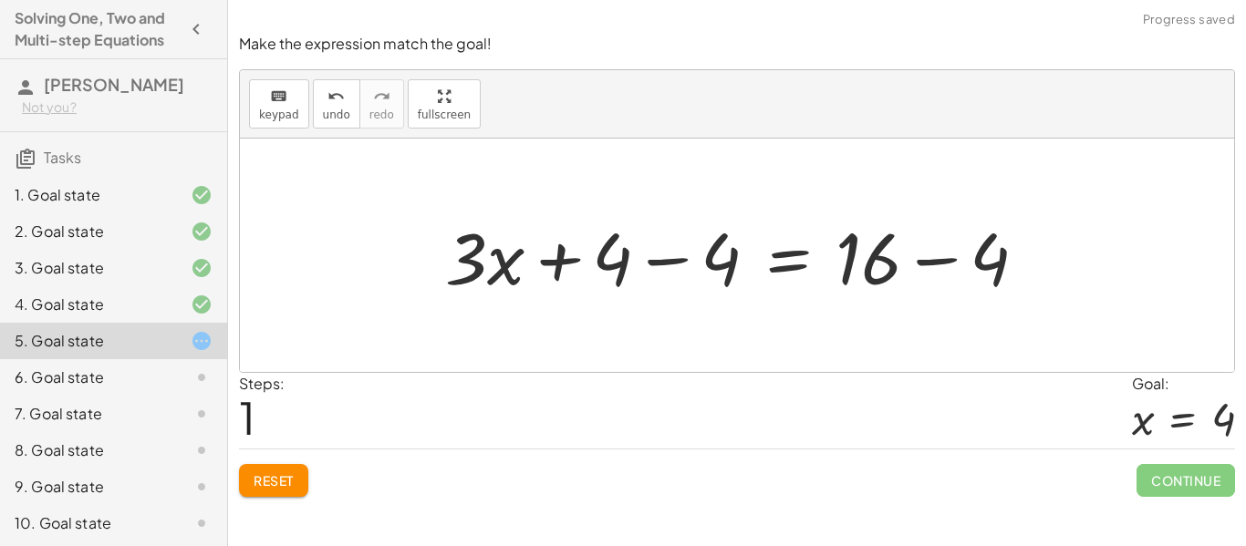
click at [698, 253] on div at bounding box center [743, 256] width 615 height 94
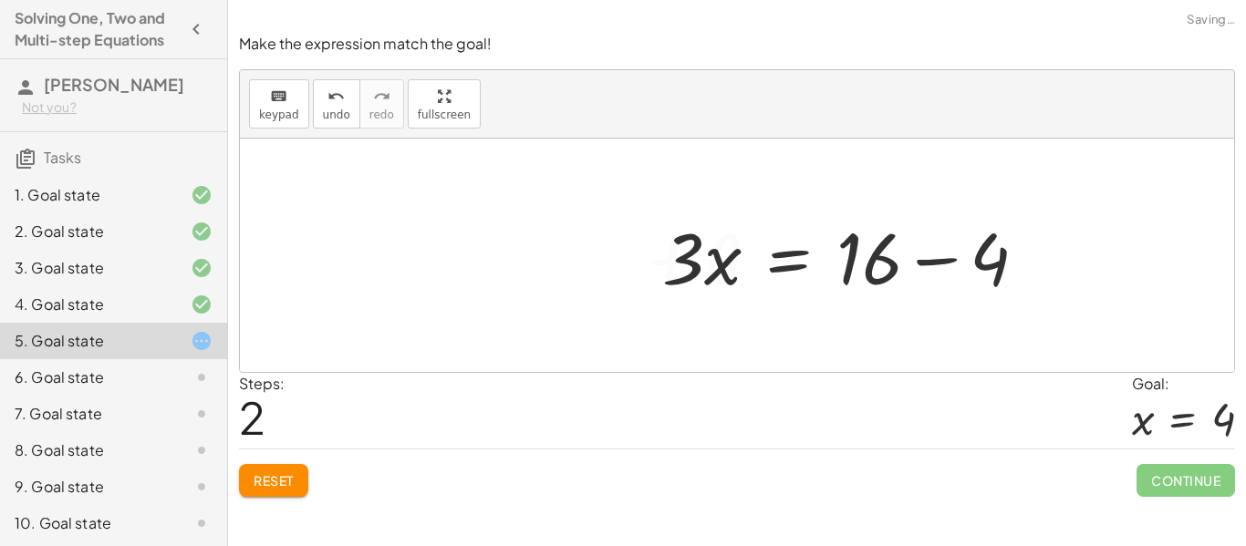
click at [1004, 260] on div at bounding box center [737, 256] width 994 height 234
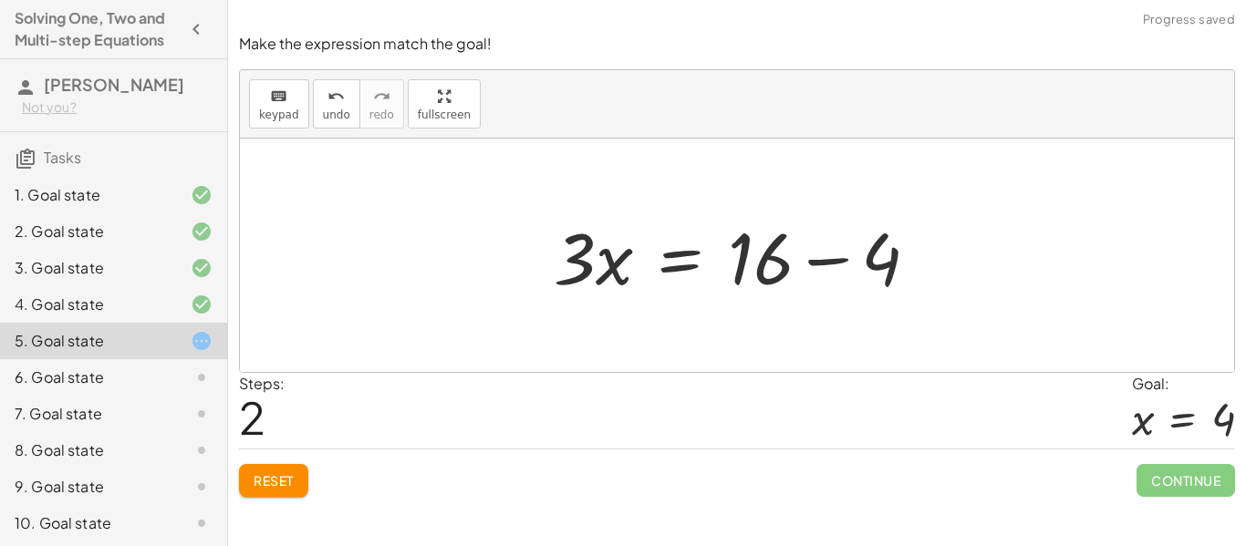
click at [877, 263] on div at bounding box center [744, 256] width 399 height 94
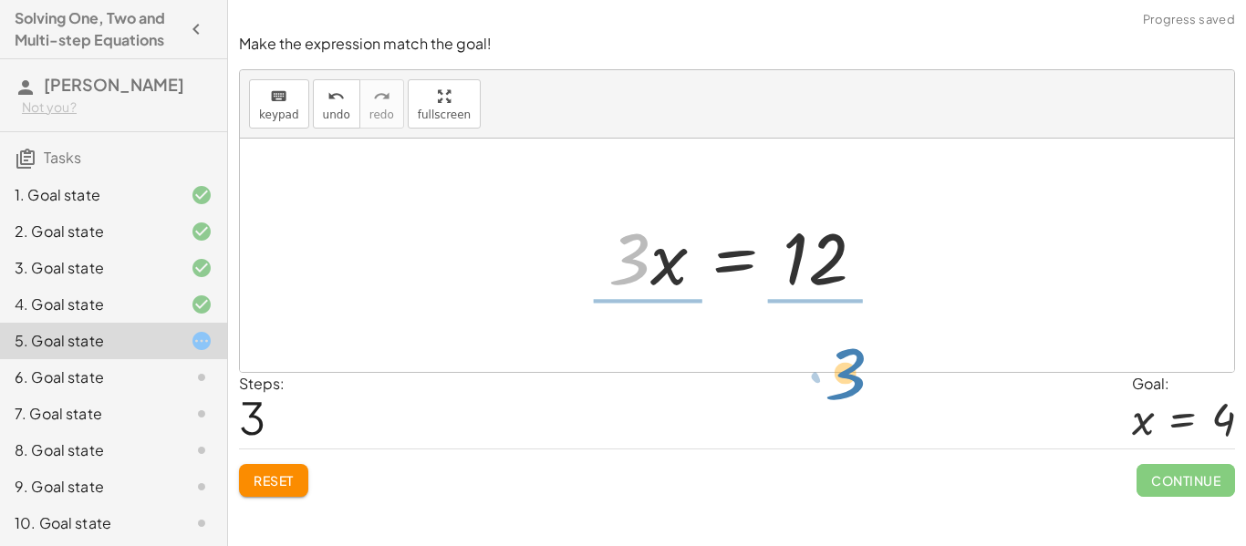
drag, startPoint x: 644, startPoint y: 251, endPoint x: 855, endPoint y: 362, distance: 238.3
click at [855, 362] on div "+ · 3 · x + 4 = 16 + · 3 · x + 4 − 4 = + 16 − 4 + · 3 · x + 0 = + 16 − 4 · 3 · …" at bounding box center [737, 256] width 994 height 234
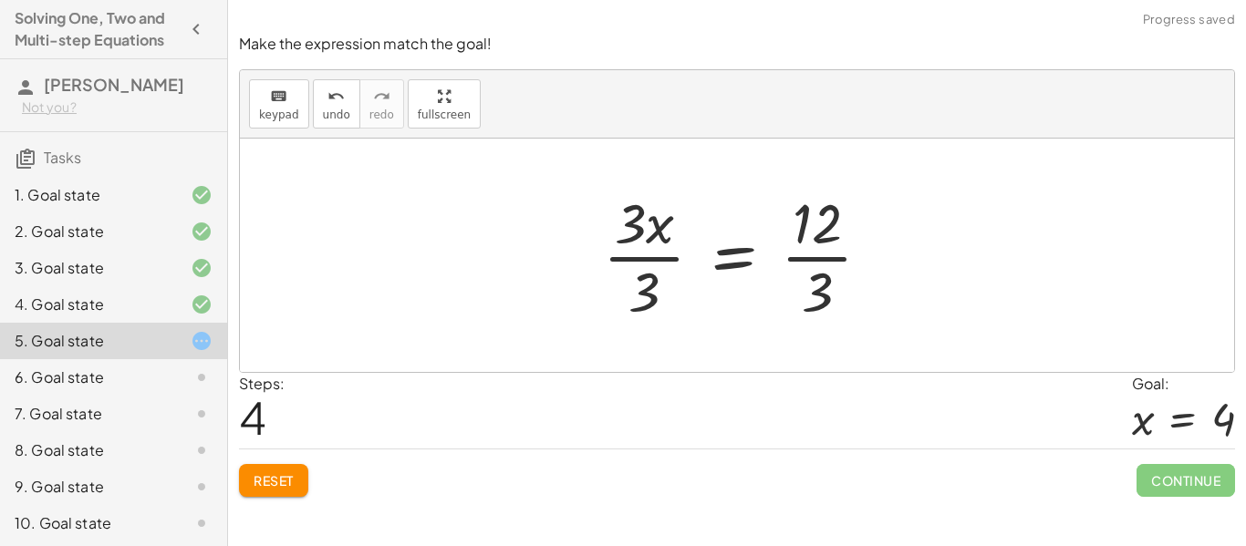
click at [644, 271] on div at bounding box center [744, 255] width 301 height 140
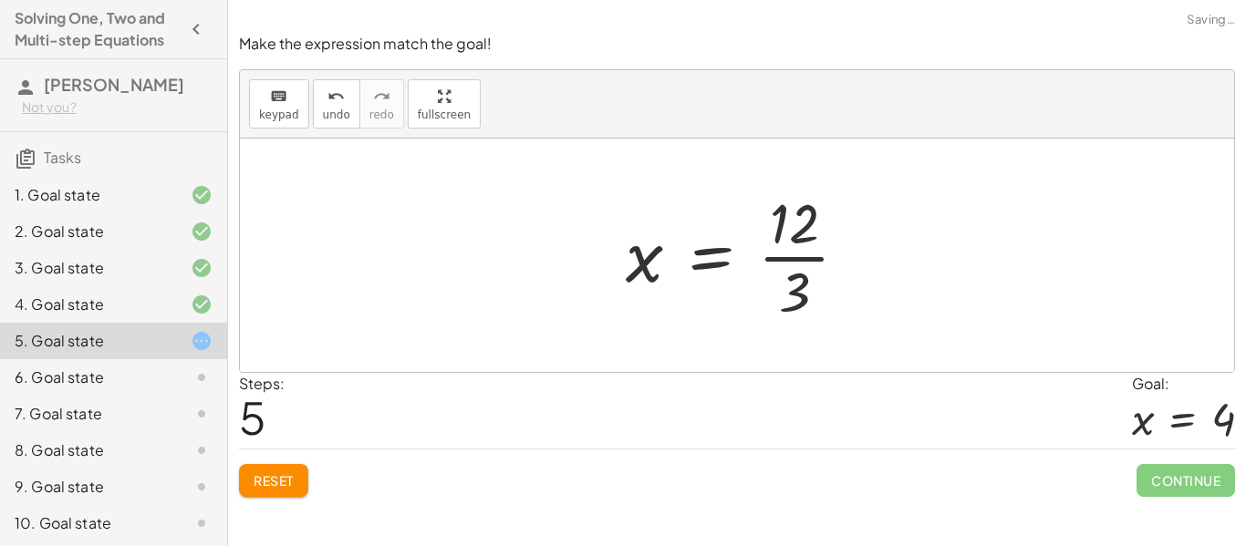
click at [817, 275] on div at bounding box center [744, 255] width 255 height 140
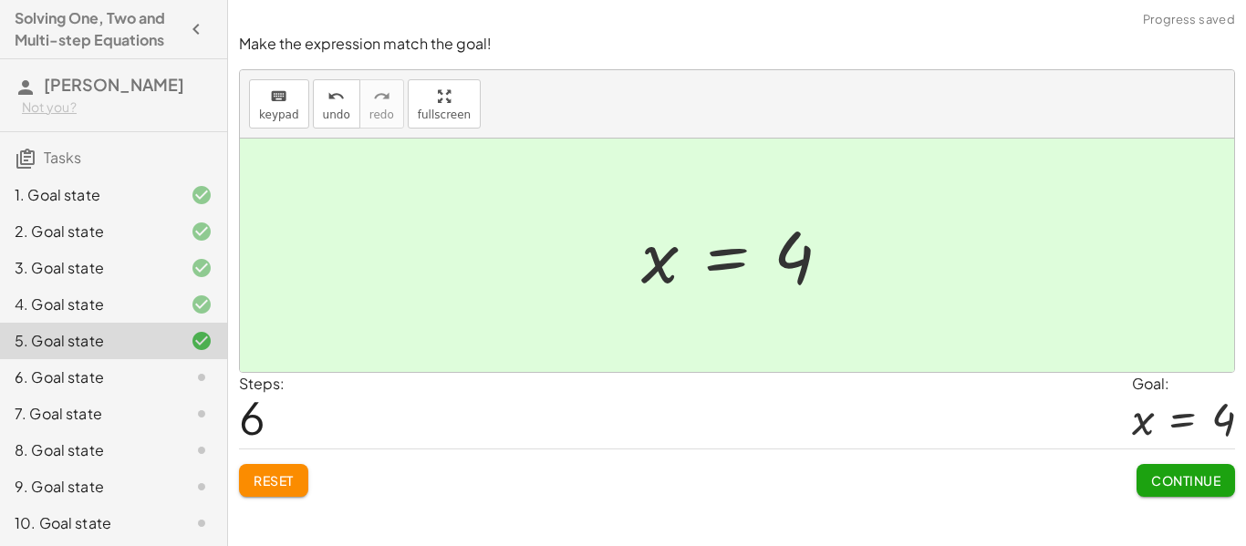
click at [1175, 479] on span "Continue" at bounding box center [1185, 481] width 69 height 16
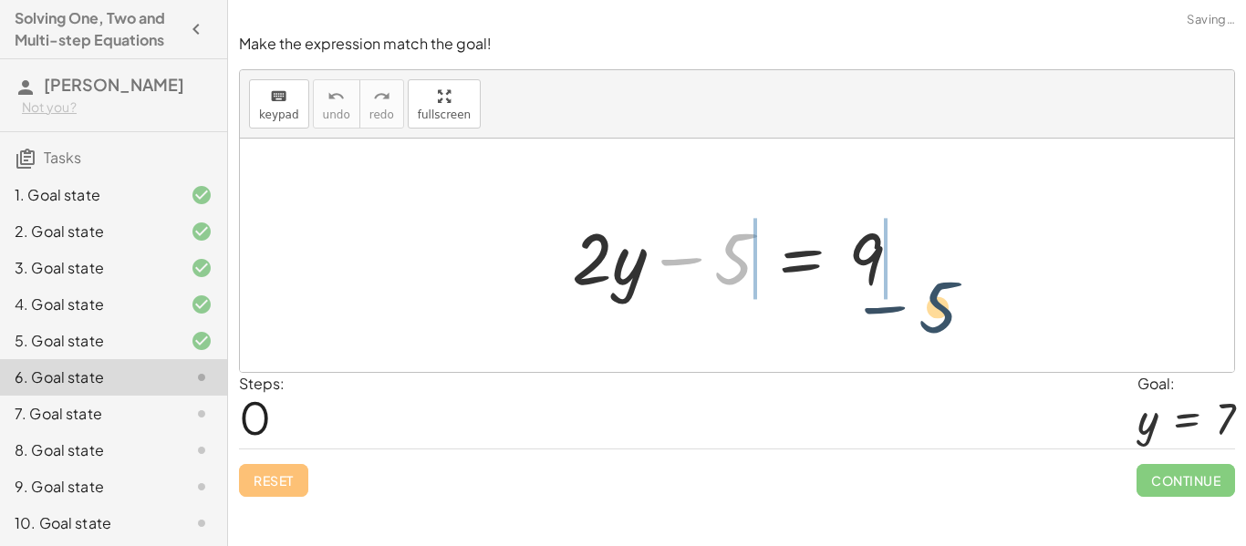
drag, startPoint x: 724, startPoint y: 260, endPoint x: 950, endPoint y: 303, distance: 229.4
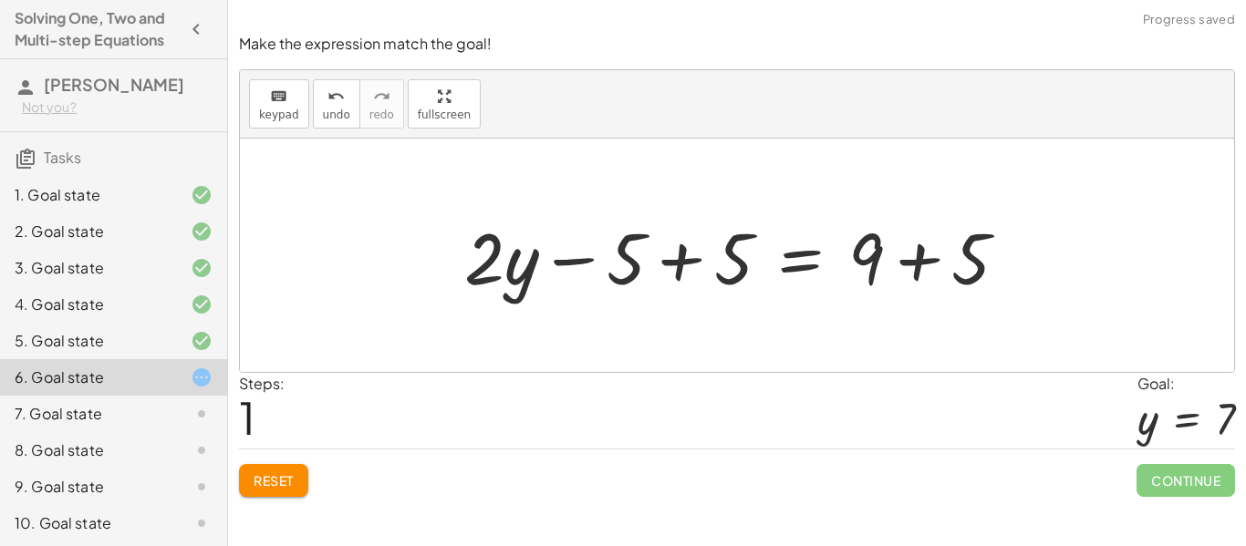
click at [698, 237] on div at bounding box center [743, 256] width 577 height 94
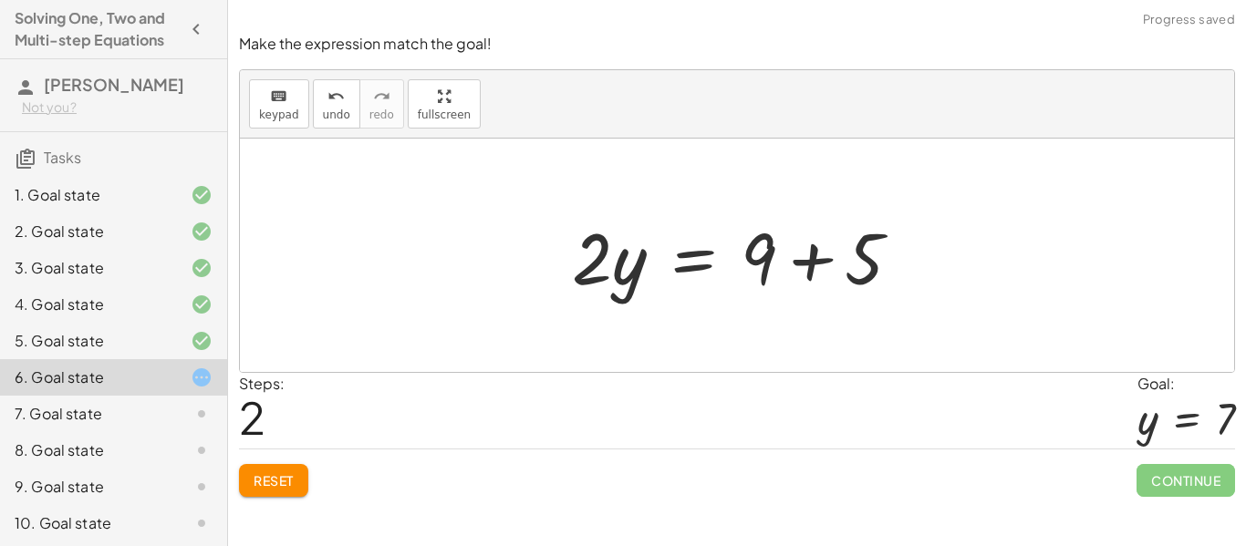
click at [828, 245] on div at bounding box center [744, 256] width 362 height 94
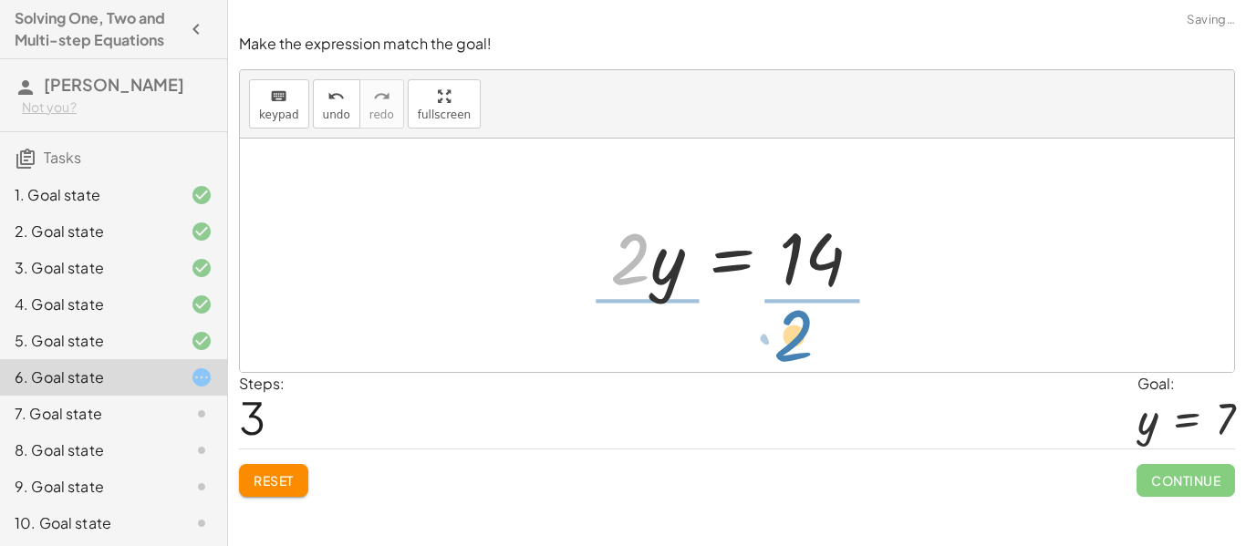
drag, startPoint x: 620, startPoint y: 255, endPoint x: 791, endPoint y: 331, distance: 187.0
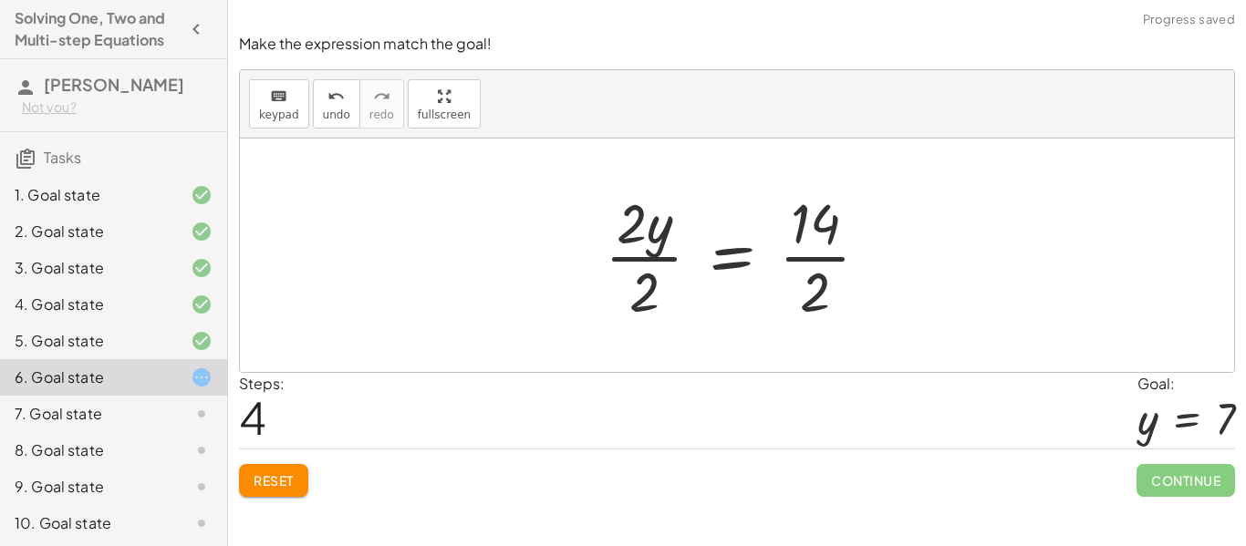
click at [644, 292] on div at bounding box center [744, 255] width 297 height 140
click at [801, 297] on div at bounding box center [766, 255] width 252 height 140
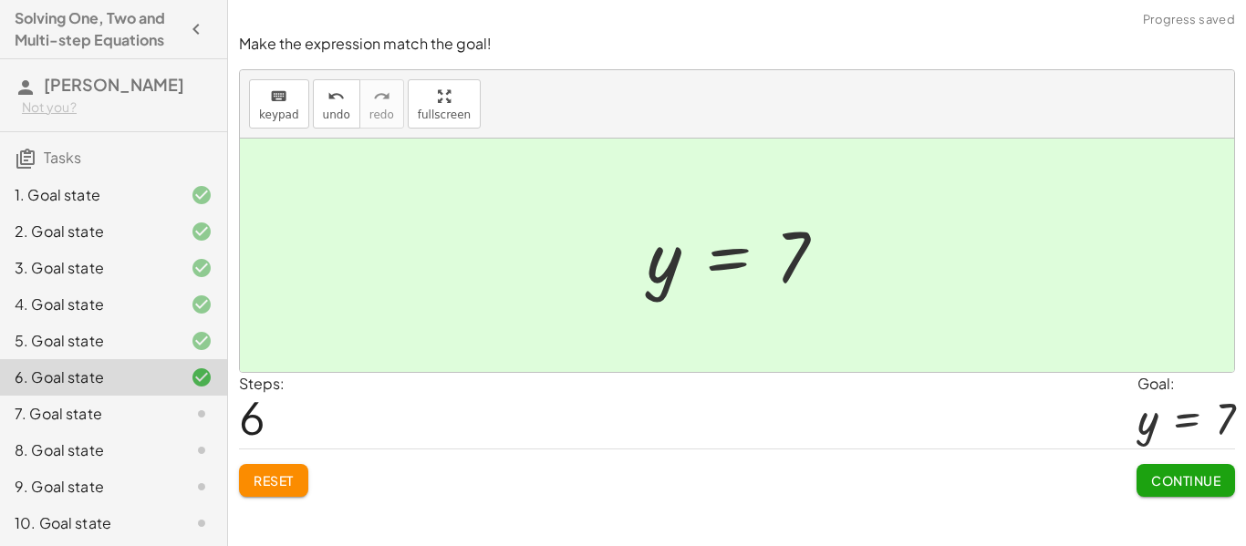
click at [0, 0] on div "Make the expression match the goal! keyboard keypad undo undo redo redo fullscr…" at bounding box center [0, 0] width 0 height 0
click at [1192, 492] on button "Continue" at bounding box center [1186, 480] width 99 height 33
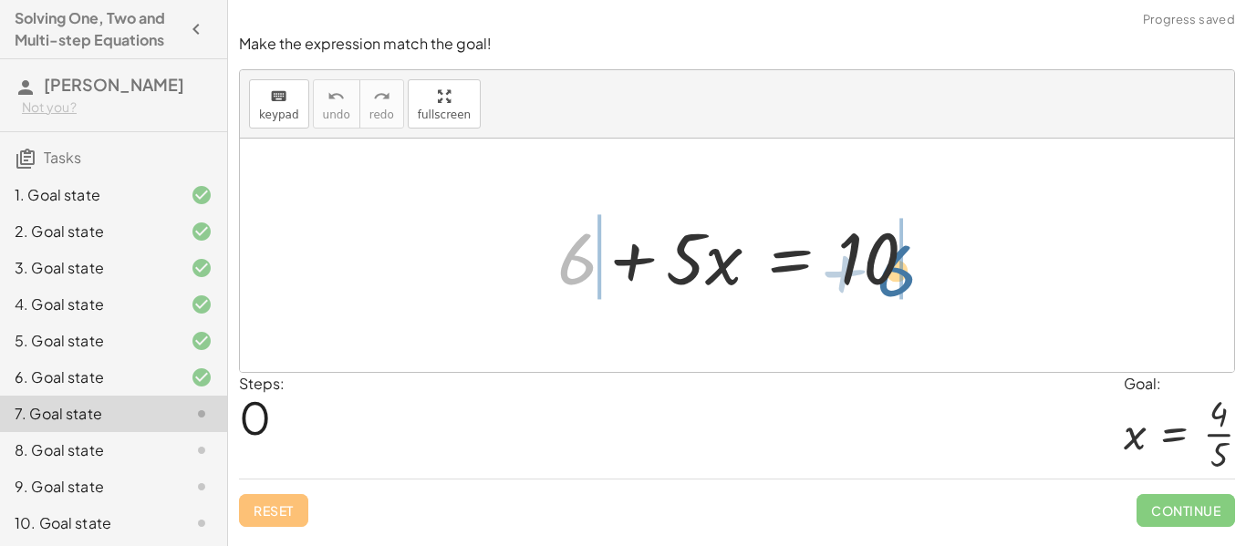
drag, startPoint x: 565, startPoint y: 258, endPoint x: 886, endPoint y: 269, distance: 321.3
click at [886, 269] on div at bounding box center [744, 256] width 392 height 94
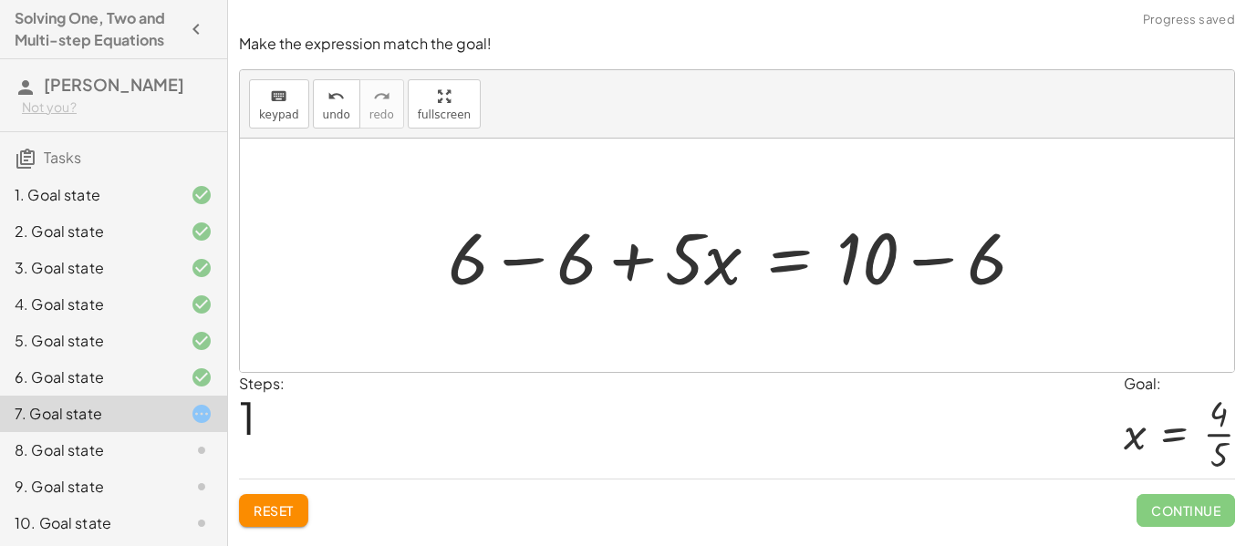
click at [544, 261] on div at bounding box center [743, 256] width 609 height 94
click at [955, 258] on div at bounding box center [853, 256] width 392 height 94
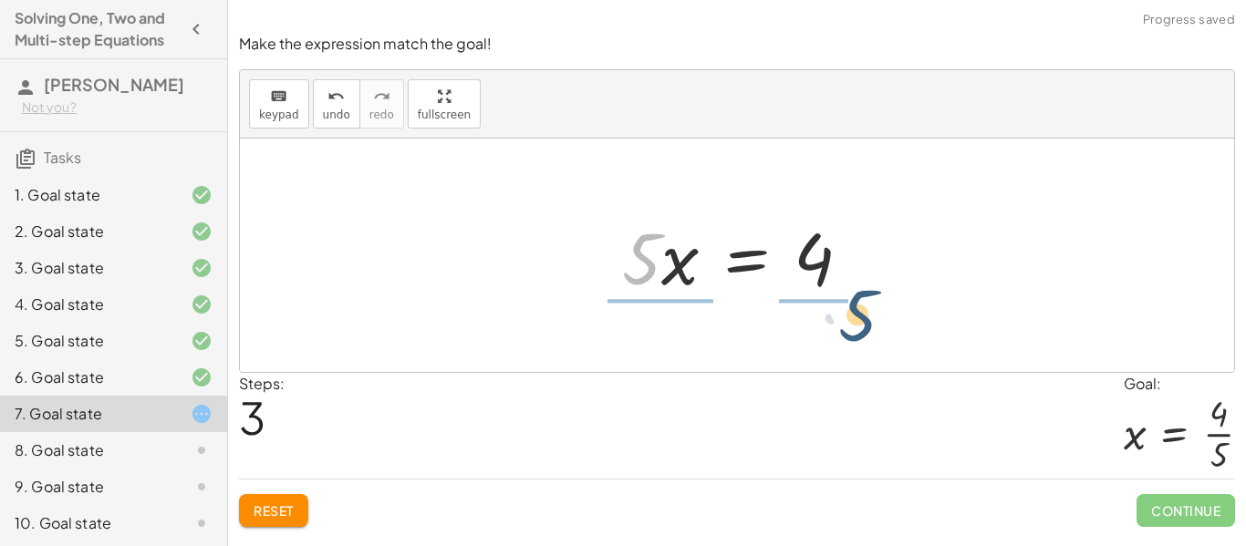
drag, startPoint x: 629, startPoint y: 266, endPoint x: 864, endPoint y: 331, distance: 244.1
click at [864, 331] on div "+ 6 + · 5 · x = 10 + 6 − 6 + · 5 · x = + 10 − 6 + 0 + · 5 · x = + 10 − 6 · 5 · …" at bounding box center [737, 256] width 994 height 234
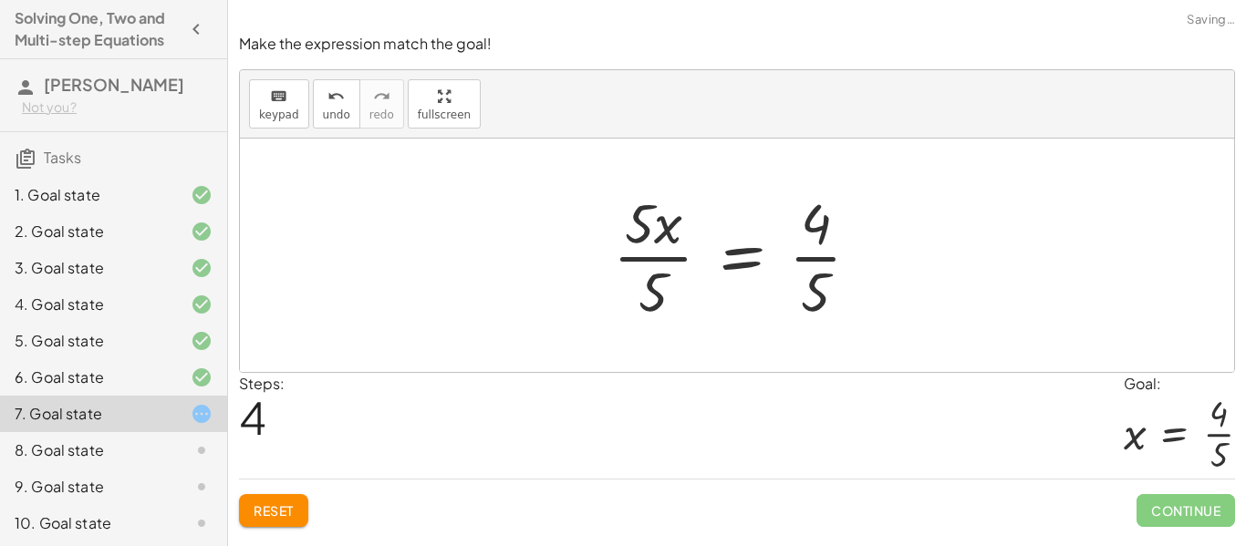
click at [662, 264] on div at bounding box center [744, 255] width 280 height 140
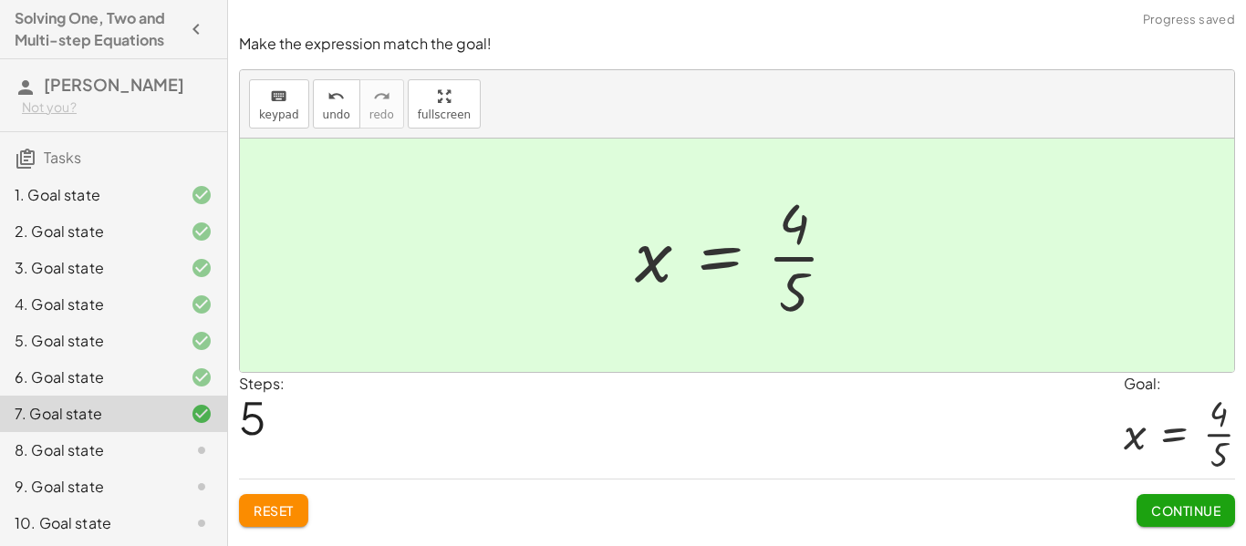
click at [1198, 515] on span "Continue" at bounding box center [1185, 511] width 69 height 16
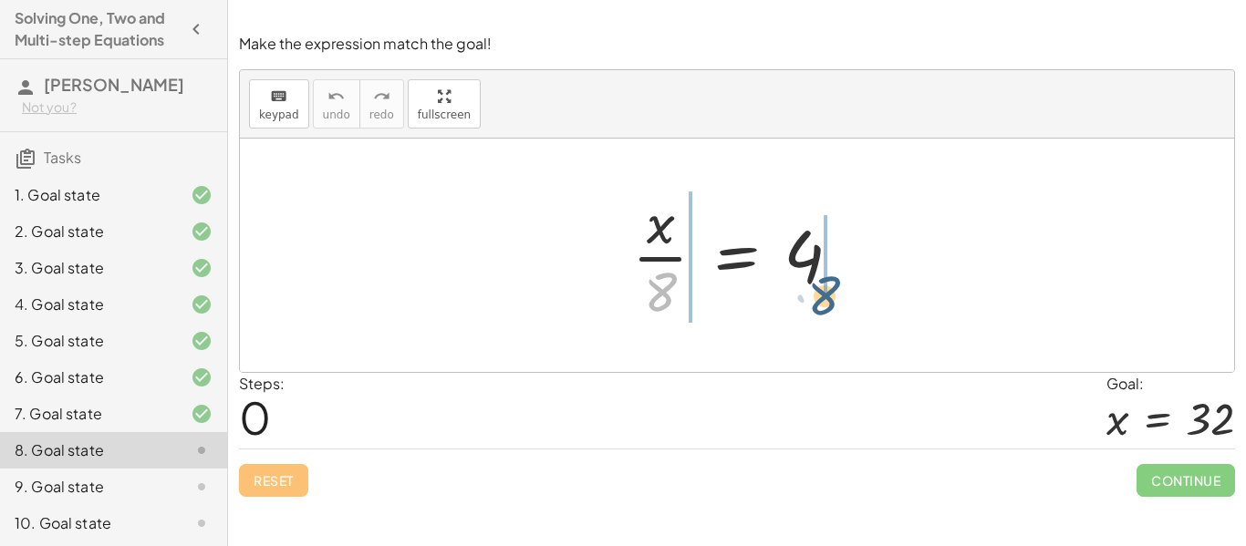
drag, startPoint x: 661, startPoint y: 289, endPoint x: 829, endPoint y: 290, distance: 168.8
click at [829, 290] on div at bounding box center [744, 255] width 242 height 140
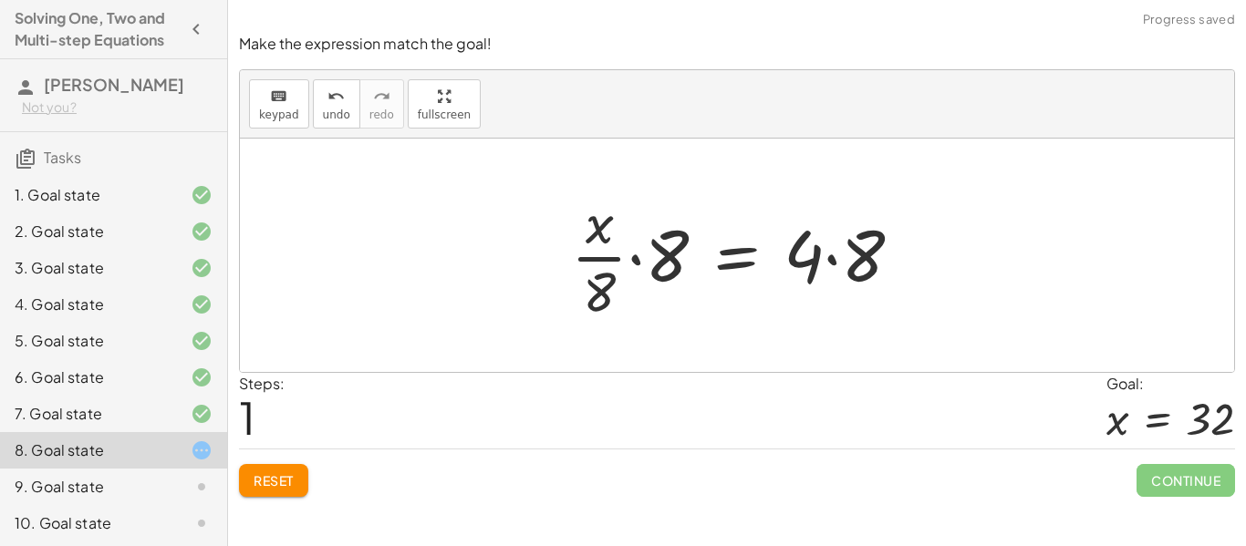
click at [663, 251] on div at bounding box center [744, 255] width 364 height 140
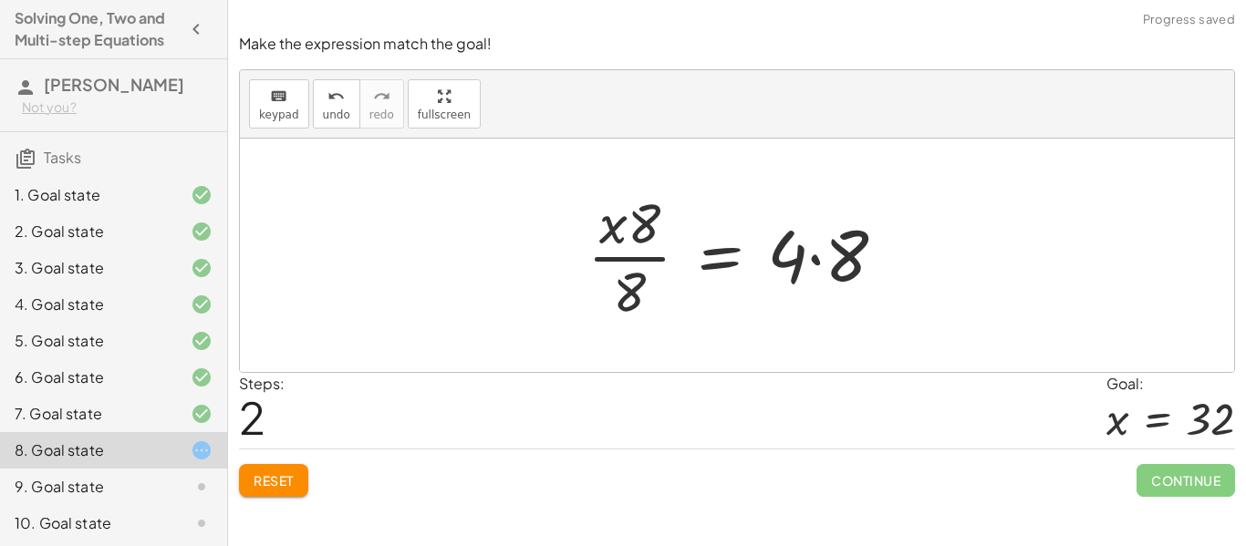
click at [850, 252] on div at bounding box center [743, 255] width 331 height 140
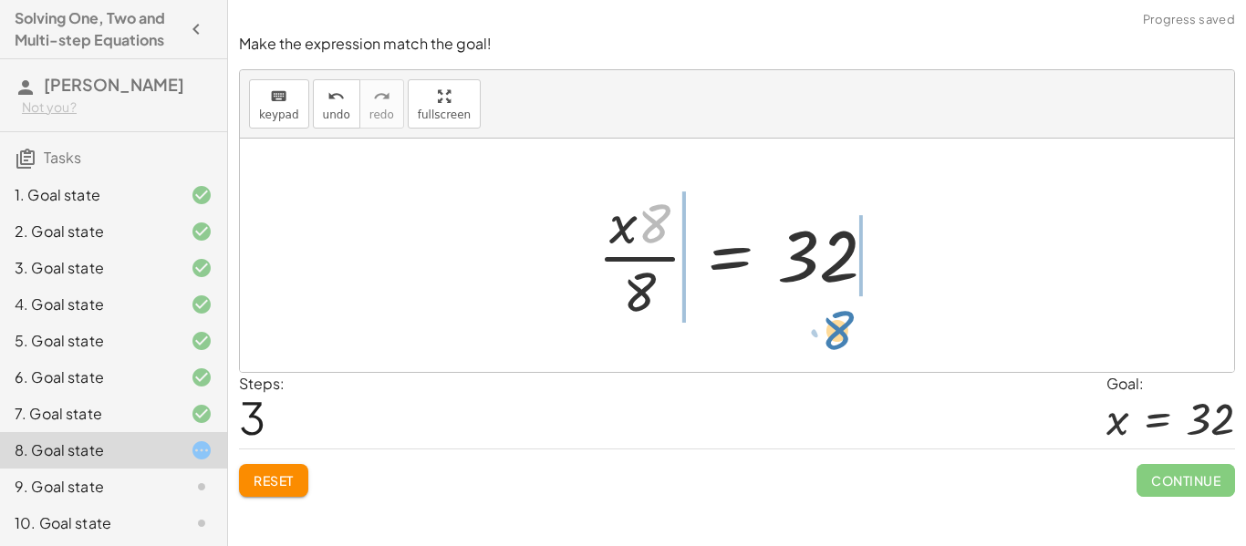
drag, startPoint x: 644, startPoint y: 229, endPoint x: 826, endPoint y: 333, distance: 209.2
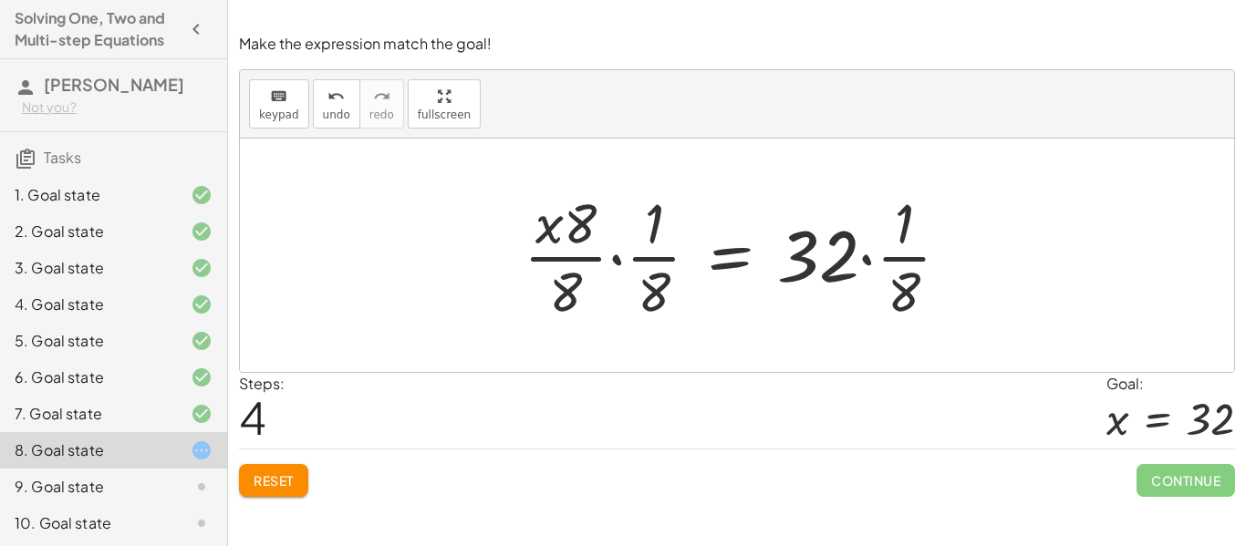
click at [285, 469] on button "Reset" at bounding box center [273, 480] width 69 height 33
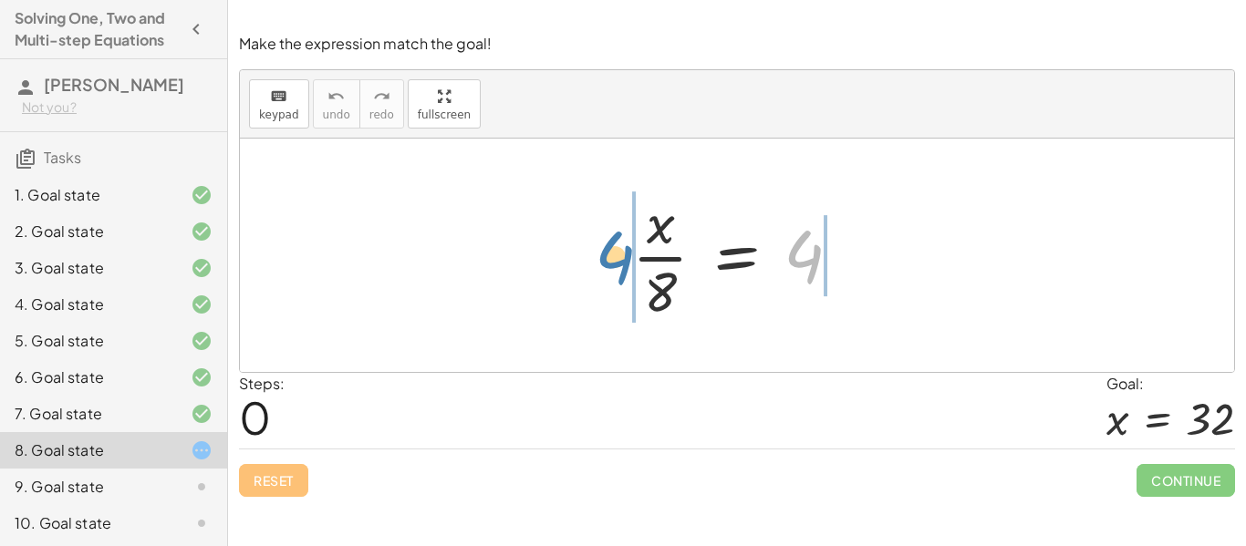
drag, startPoint x: 815, startPoint y: 243, endPoint x: 591, endPoint y: 248, distance: 223.6
click at [591, 248] on div "4 · x · 8 = 4" at bounding box center [737, 256] width 994 height 234
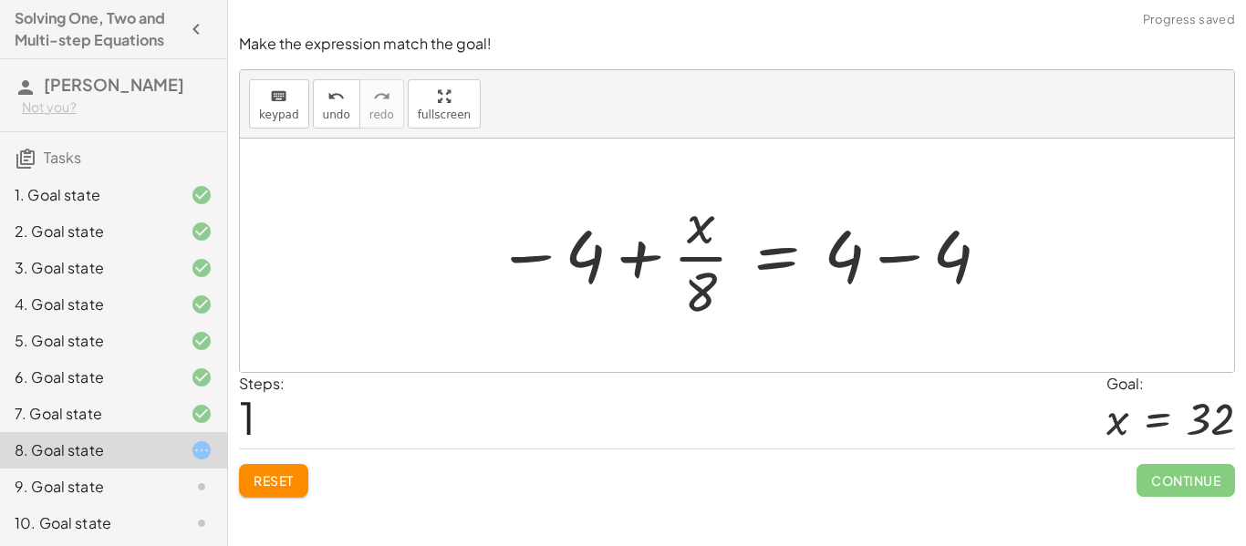
click at [265, 494] on button "Reset" at bounding box center [273, 480] width 69 height 33
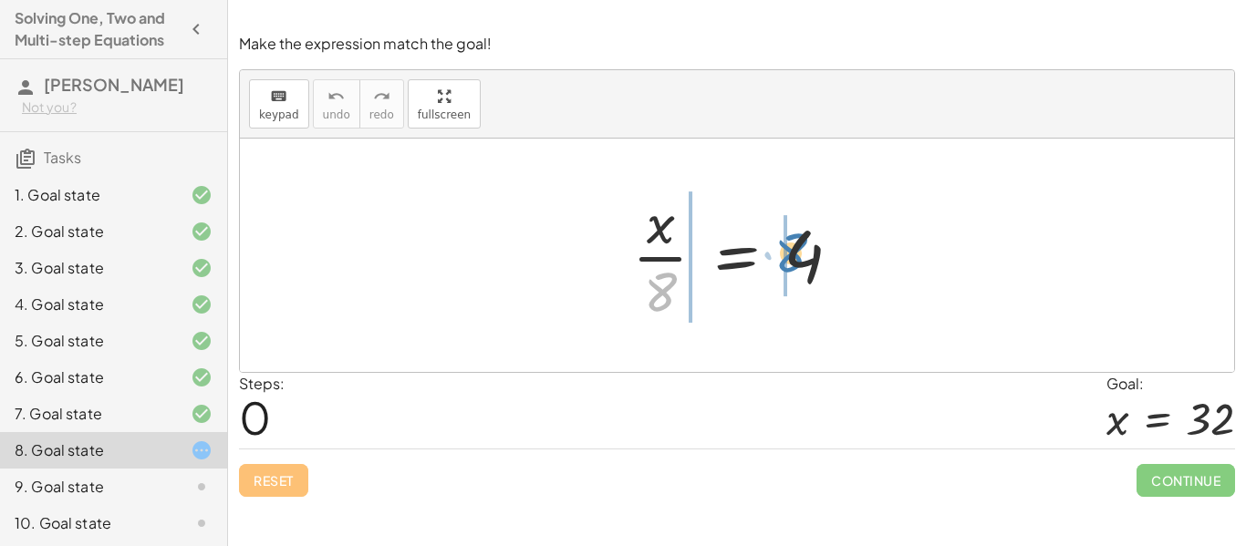
drag, startPoint x: 668, startPoint y: 280, endPoint x: 797, endPoint y: 241, distance: 135.4
click at [797, 241] on div at bounding box center [744, 255] width 242 height 140
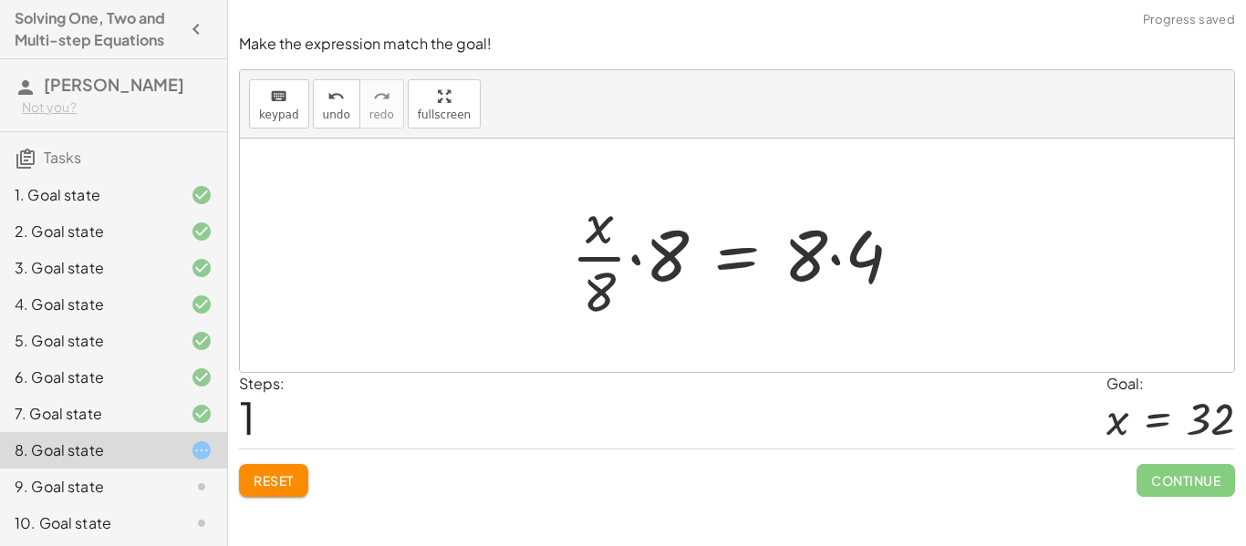
click at [655, 260] on div at bounding box center [744, 255] width 364 height 140
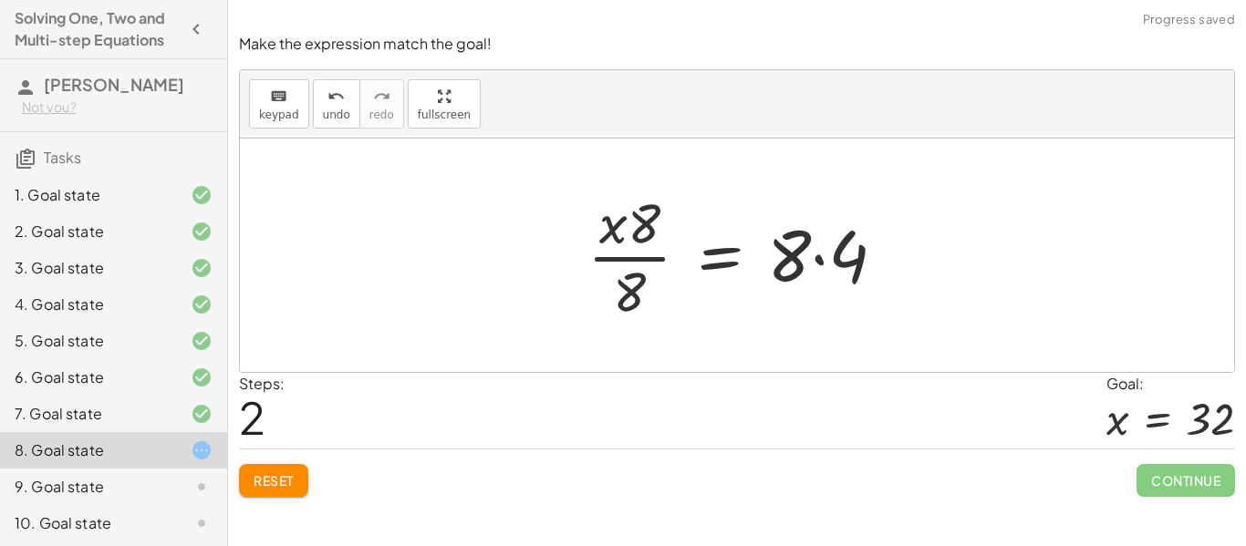
click at [632, 285] on div at bounding box center [743, 255] width 331 height 140
click at [823, 243] on div at bounding box center [743, 255] width 331 height 140
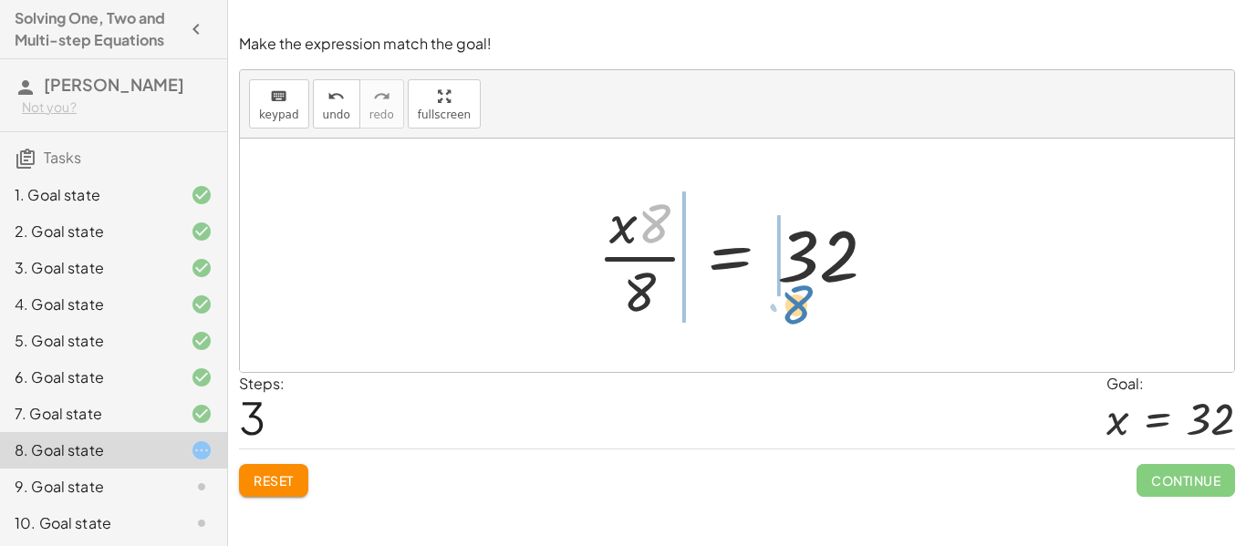
drag, startPoint x: 658, startPoint y: 218, endPoint x: 800, endPoint y: 299, distance: 163.9
click at [800, 299] on div at bounding box center [743, 255] width 311 height 140
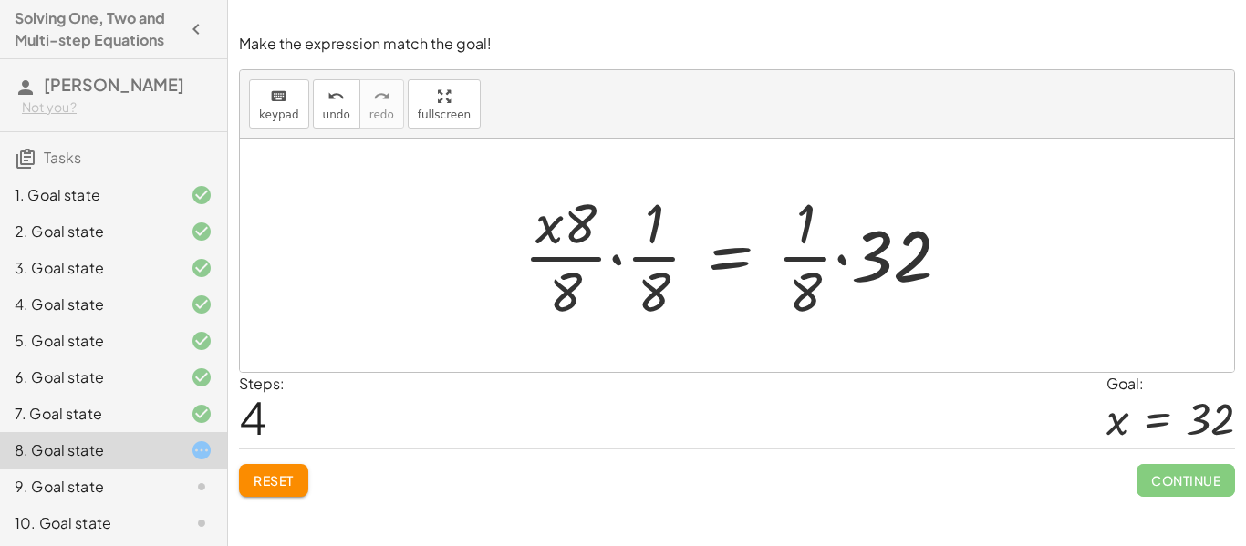
click at [653, 270] on div at bounding box center [745, 255] width 460 height 140
click at [626, 254] on div at bounding box center [745, 255] width 460 height 140
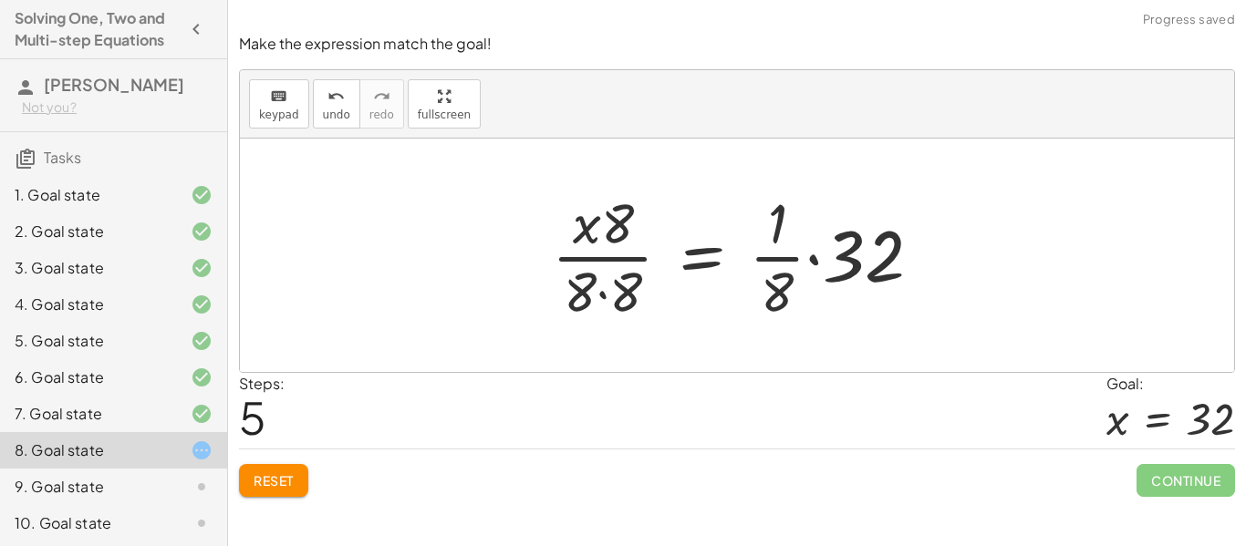
click at [802, 273] on div at bounding box center [744, 255] width 403 height 140
click at [291, 474] on span "Reset" at bounding box center [274, 481] width 40 height 16
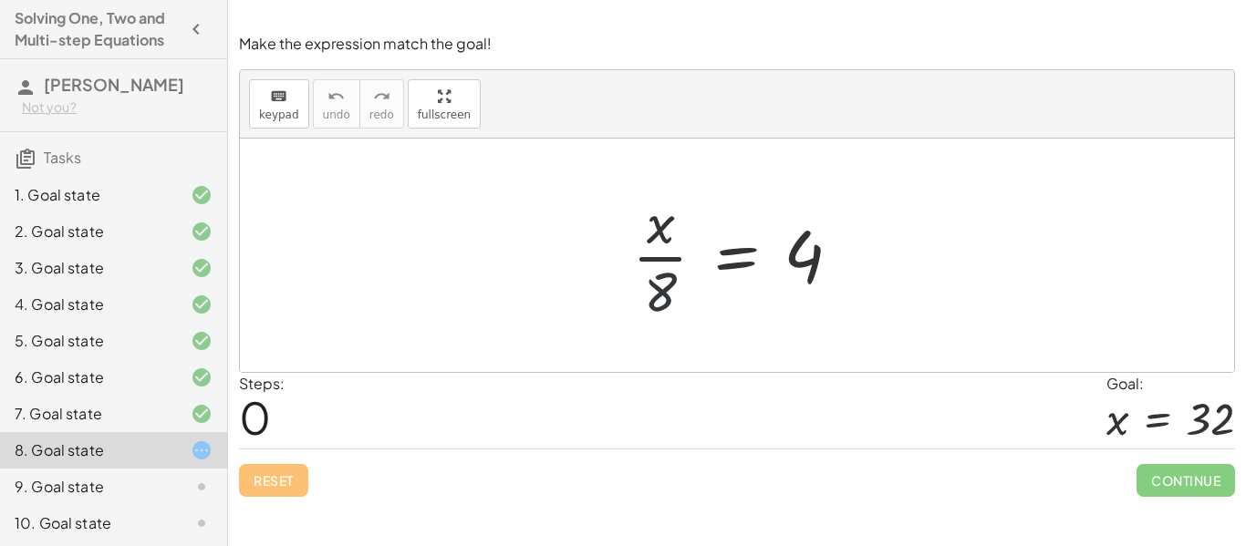
click at [661, 287] on div at bounding box center [744, 255] width 242 height 140
drag, startPoint x: 807, startPoint y: 255, endPoint x: 581, endPoint y: 267, distance: 226.6
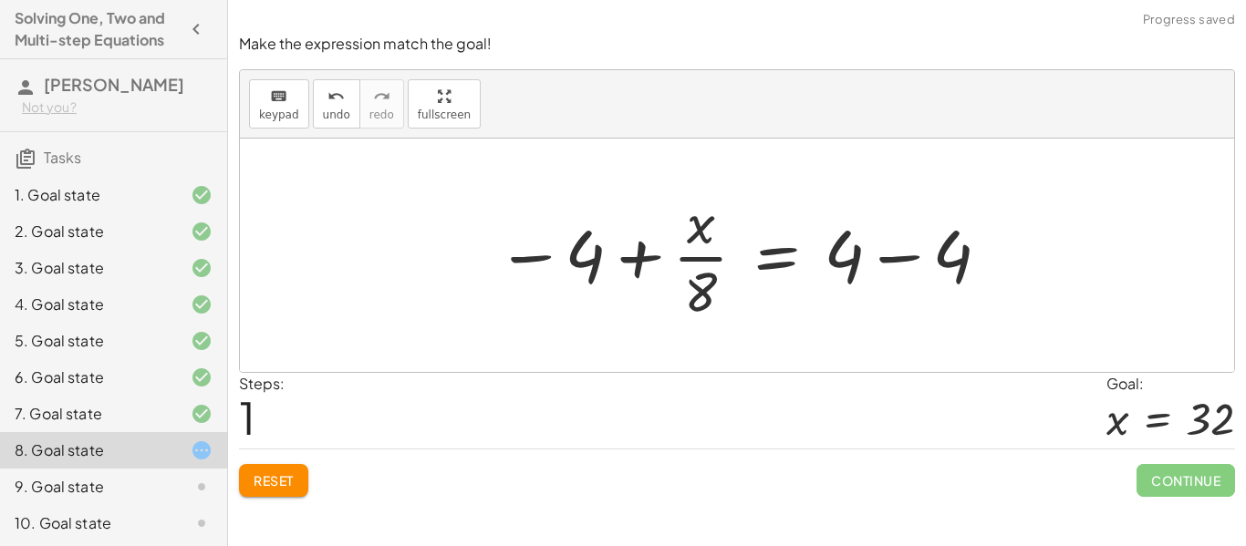
click at [647, 250] on div at bounding box center [744, 255] width 515 height 140
click at [875, 270] on div at bounding box center [744, 255] width 515 height 140
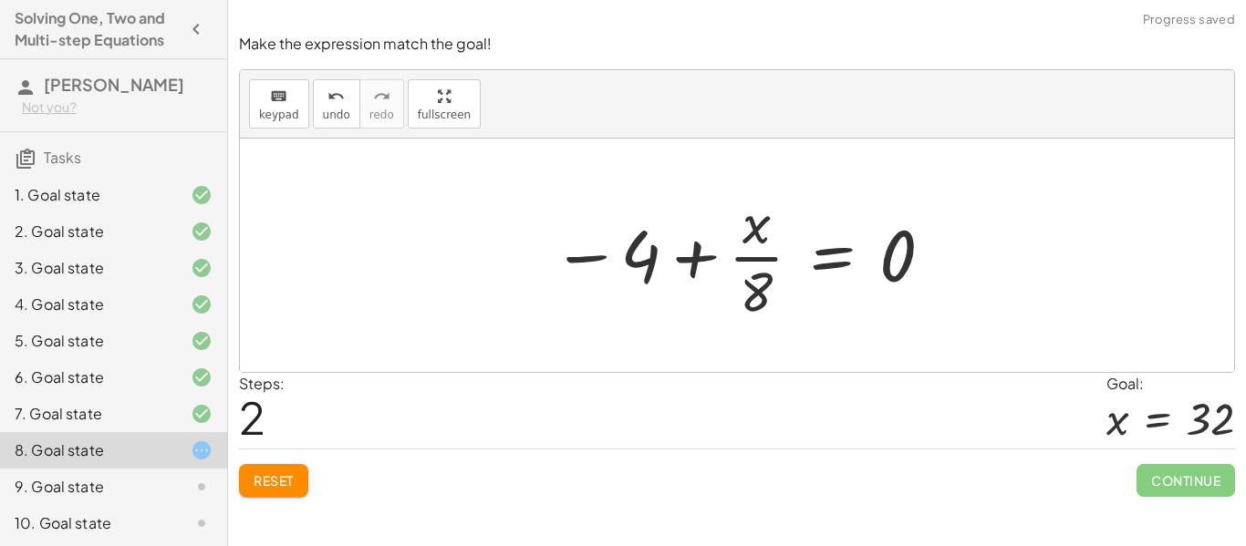
click at [753, 247] on div at bounding box center [744, 255] width 402 height 140
click at [677, 260] on div at bounding box center [744, 255] width 402 height 140
click at [606, 269] on div at bounding box center [744, 255] width 402 height 140
click at [287, 474] on span "Reset" at bounding box center [274, 481] width 40 height 16
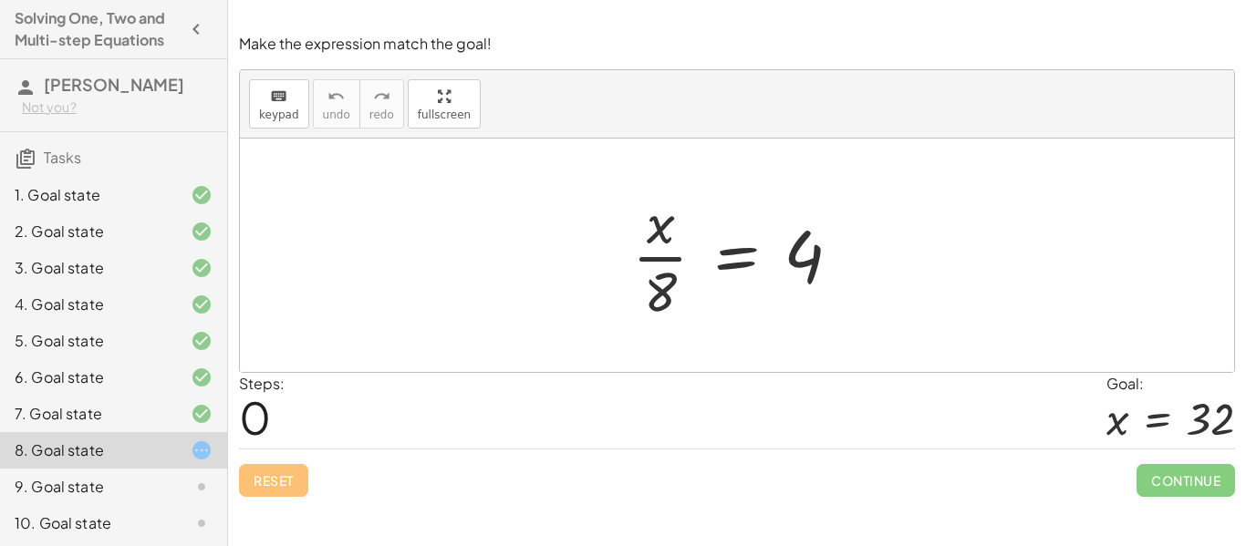
click at [55, 498] on div "9. Goal state" at bounding box center [88, 487] width 147 height 22
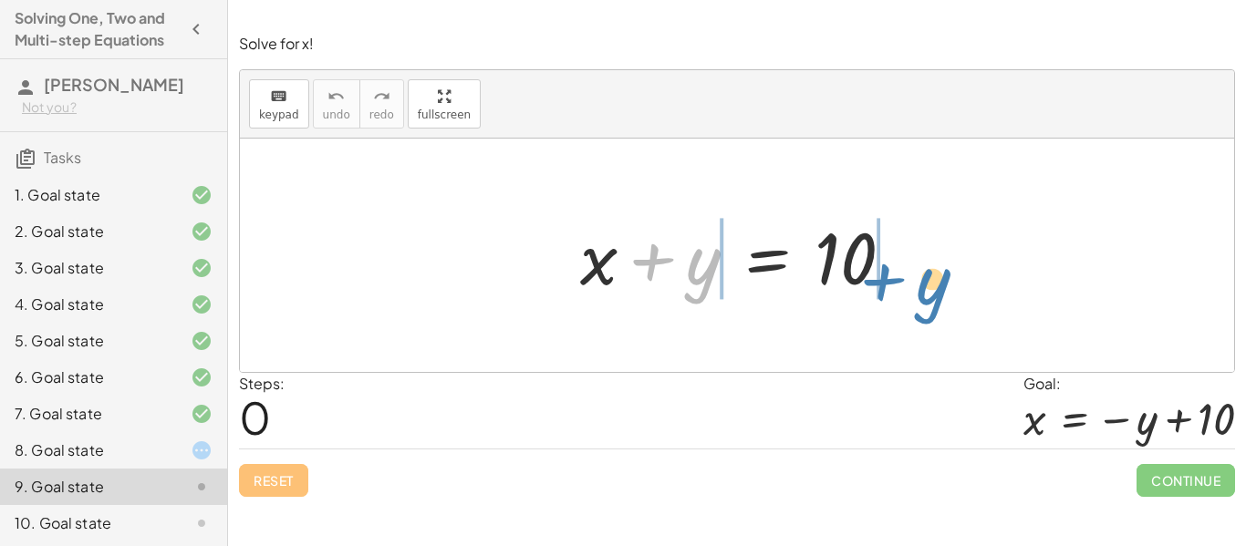
drag, startPoint x: 685, startPoint y: 266, endPoint x: 915, endPoint y: 286, distance: 230.8
click at [915, 286] on div at bounding box center [744, 256] width 347 height 94
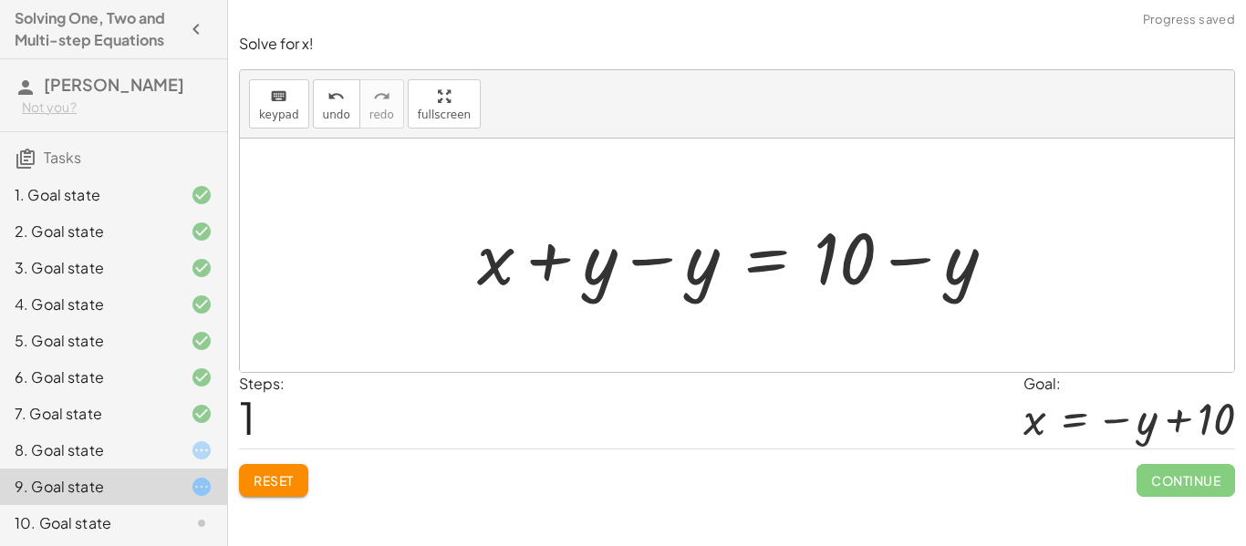
click at [663, 281] on div at bounding box center [743, 256] width 551 height 94
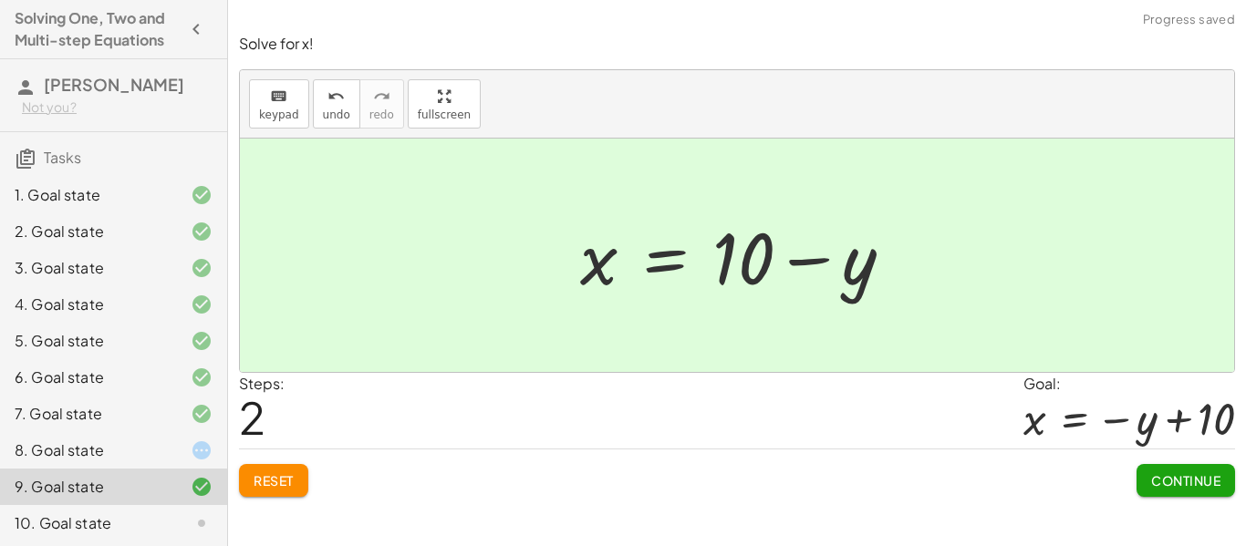
click at [1167, 474] on span "Continue" at bounding box center [1185, 481] width 69 height 16
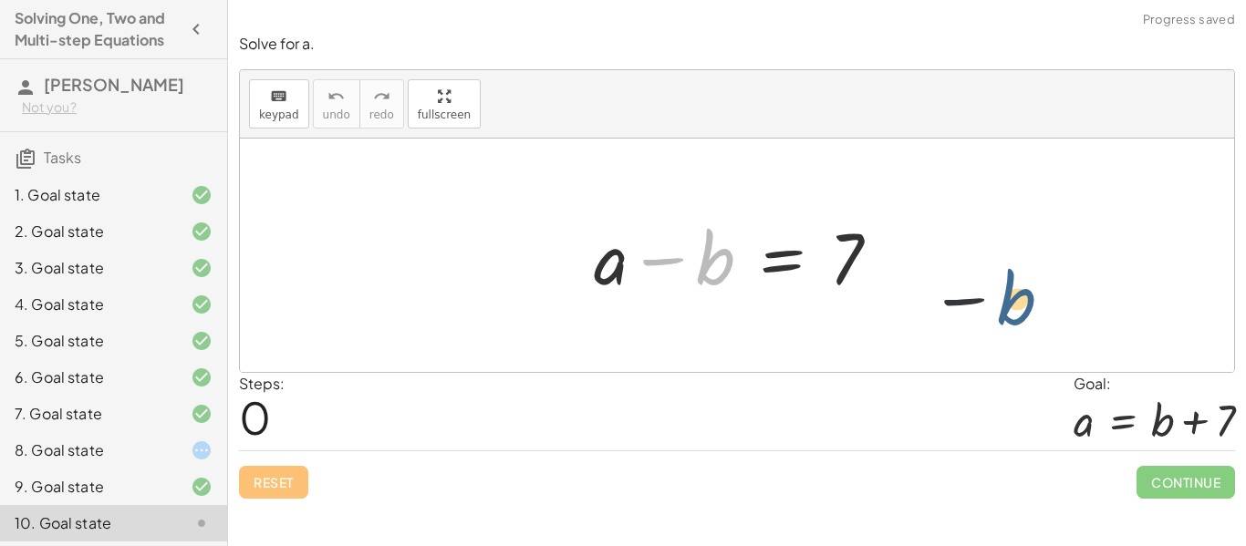
drag, startPoint x: 707, startPoint y: 277, endPoint x: 1028, endPoint y: 318, distance: 323.8
click at [1028, 318] on div "− b + a − b = 7" at bounding box center [737, 256] width 994 height 234
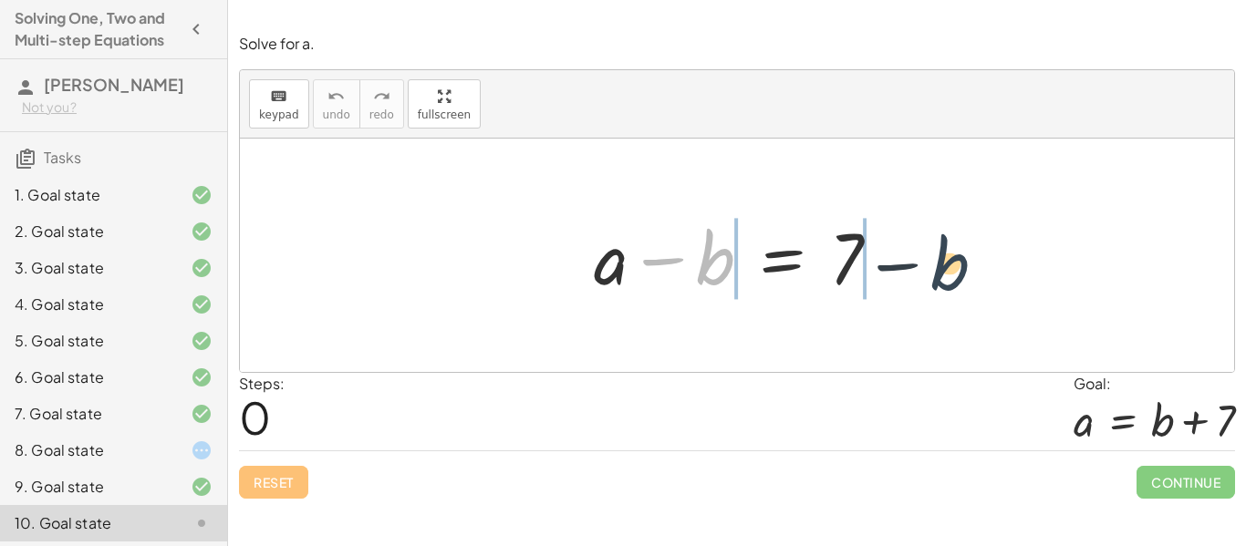
drag, startPoint x: 711, startPoint y: 276, endPoint x: 950, endPoint y: 282, distance: 239.1
click at [950, 282] on div "− b + a − b = 7" at bounding box center [737, 256] width 994 height 234
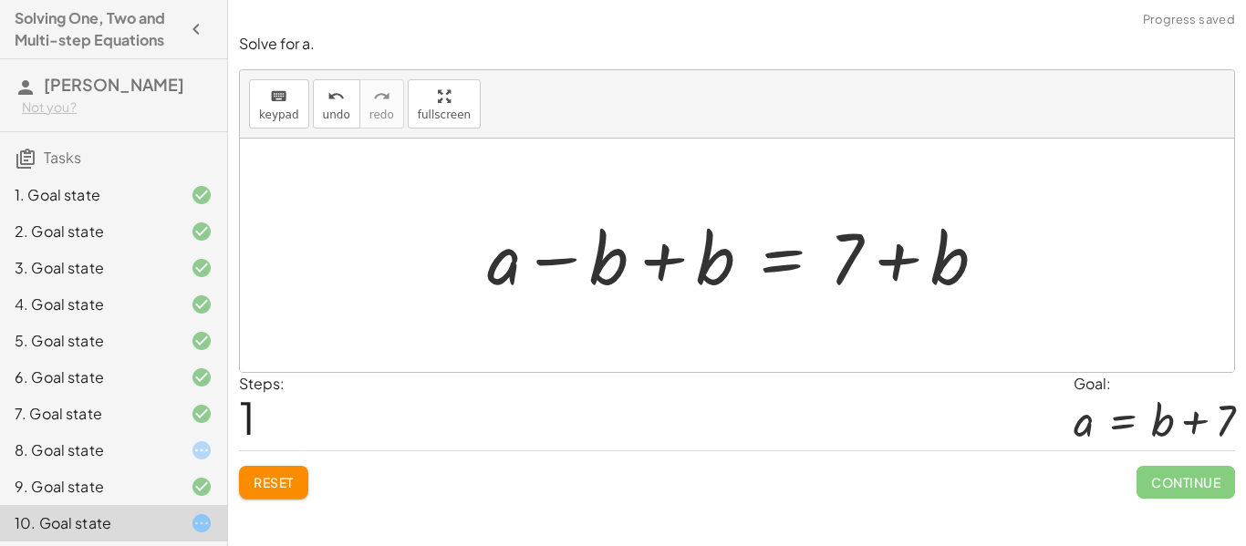
click at [583, 280] on div at bounding box center [744, 256] width 532 height 94
click at [657, 260] on div at bounding box center [744, 256] width 532 height 94
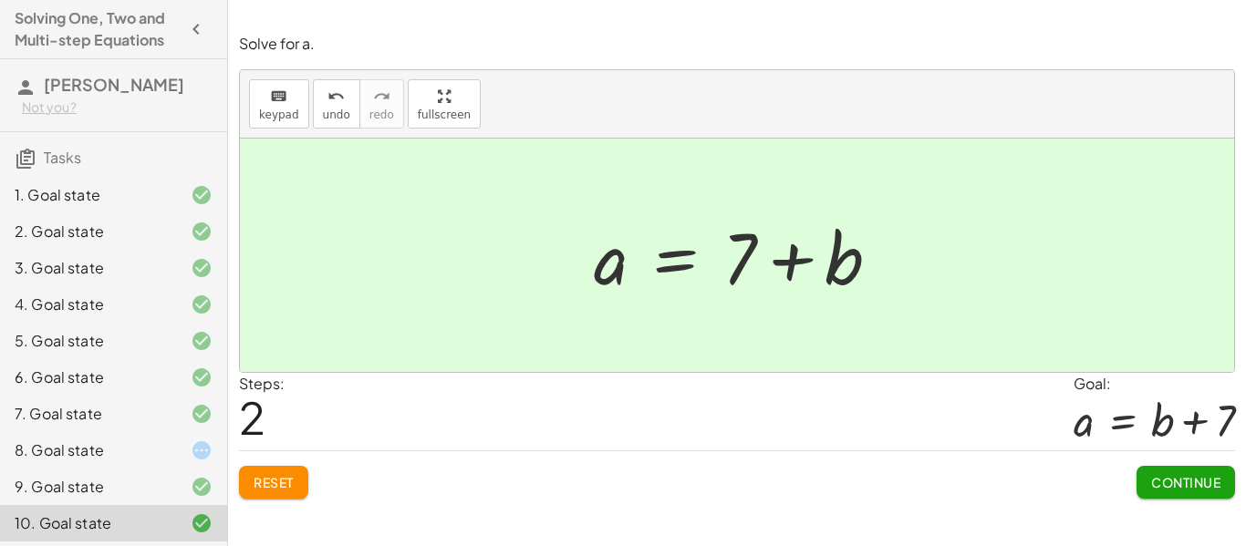
click at [1153, 476] on span "Continue" at bounding box center [1185, 482] width 69 height 16
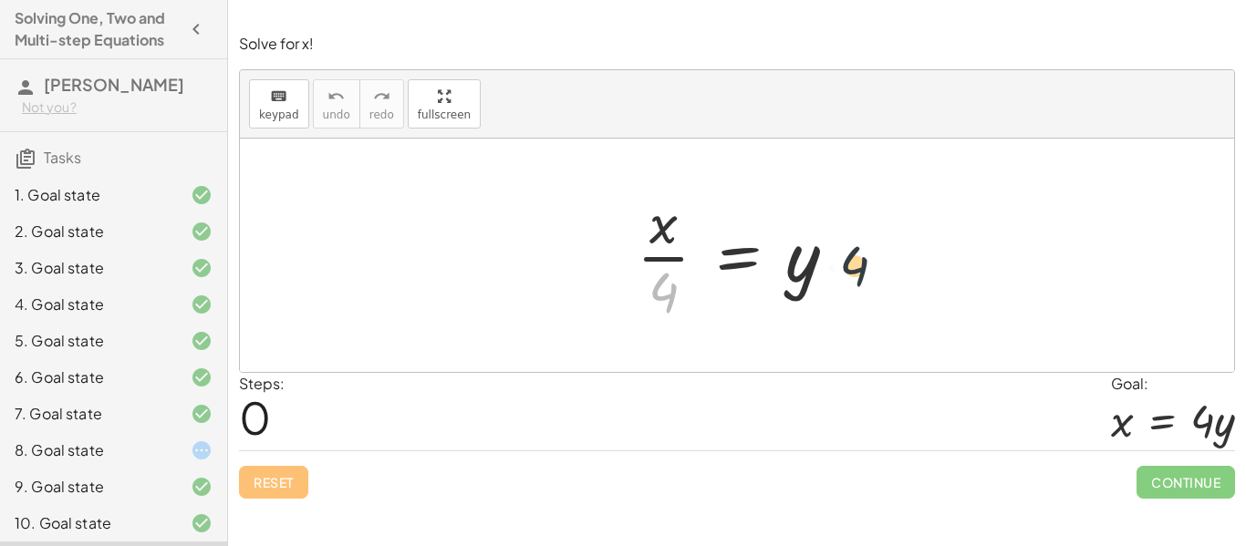
drag, startPoint x: 658, startPoint y: 288, endPoint x: 865, endPoint y: 260, distance: 209.0
drag, startPoint x: 671, startPoint y: 291, endPoint x: 835, endPoint y: 274, distance: 165.1
click at [835, 274] on div at bounding box center [744, 255] width 233 height 140
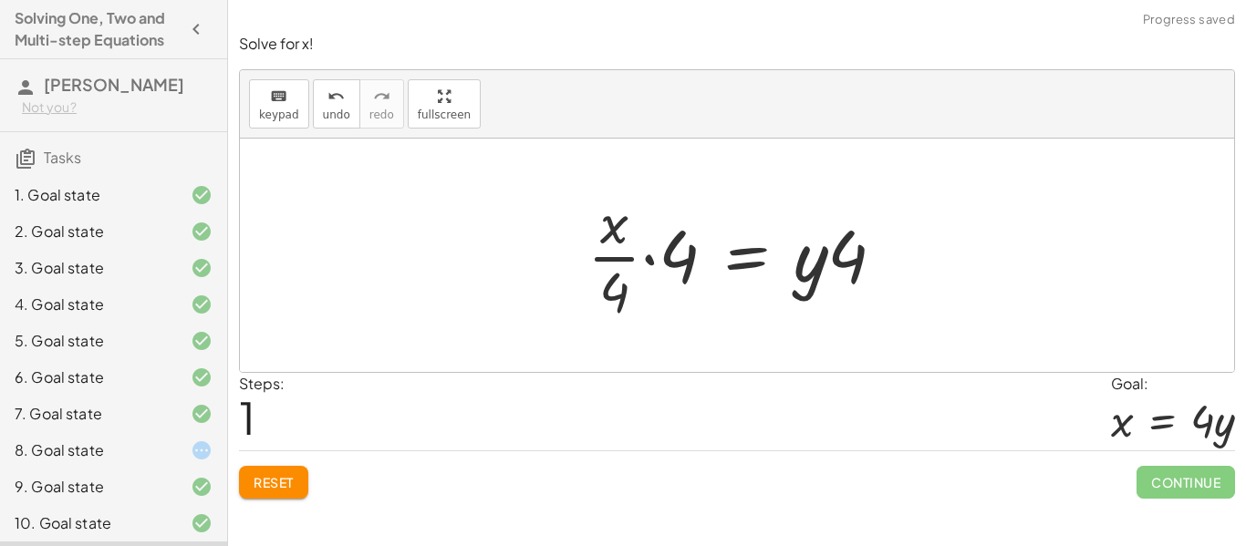
click at [684, 240] on div at bounding box center [743, 255] width 331 height 140
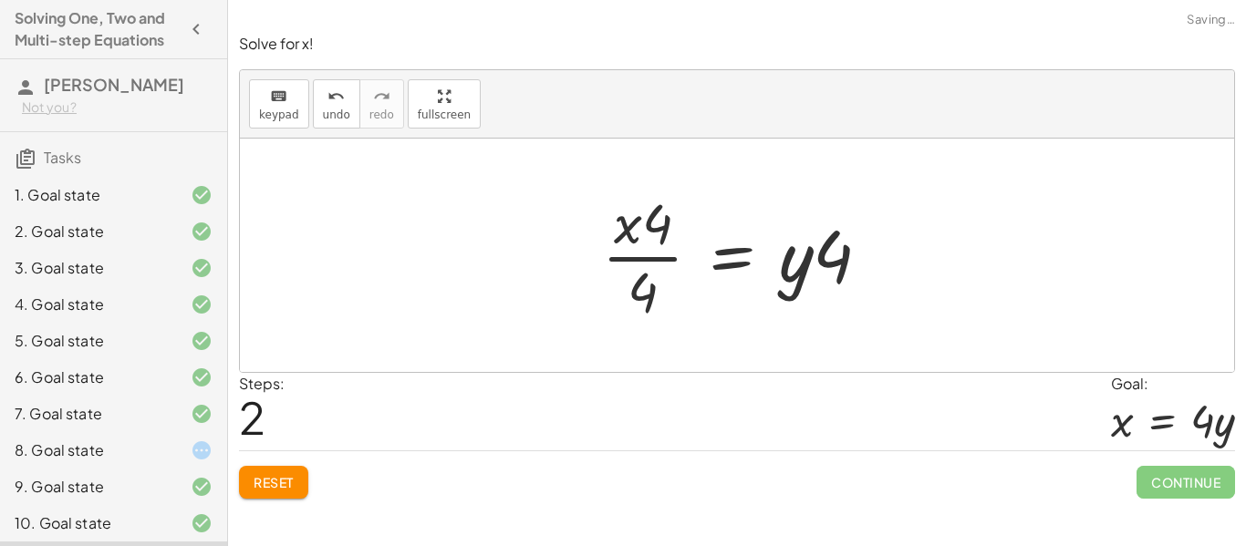
click at [653, 276] on div at bounding box center [743, 255] width 301 height 140
click at [241, 474] on button "Reset" at bounding box center [273, 482] width 69 height 33
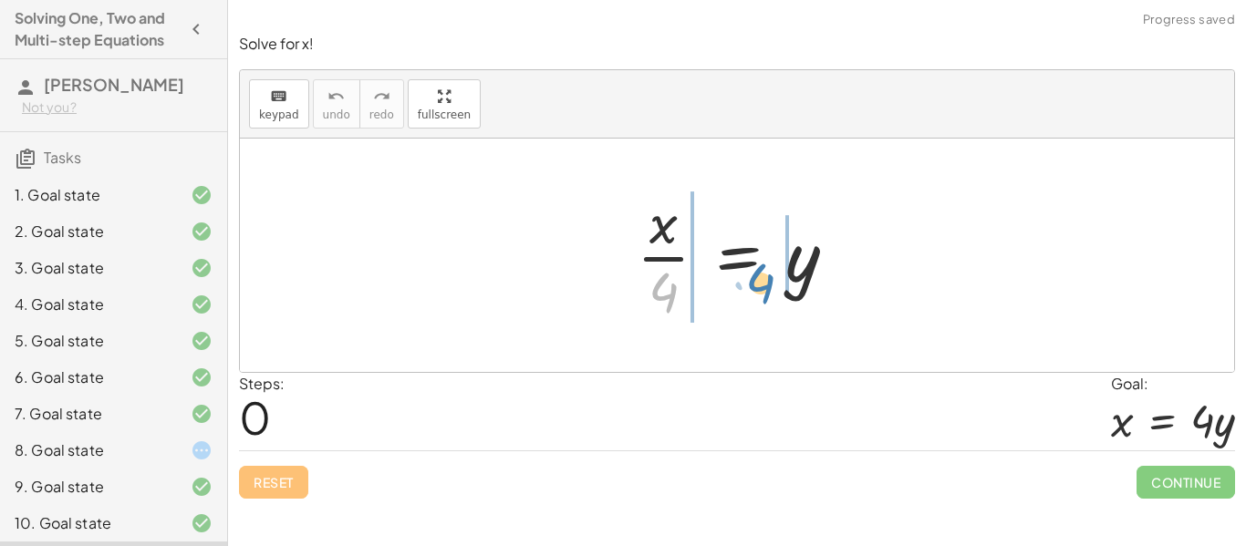
drag, startPoint x: 662, startPoint y: 288, endPoint x: 766, endPoint y: 276, distance: 104.8
click at [766, 276] on div at bounding box center [744, 255] width 233 height 140
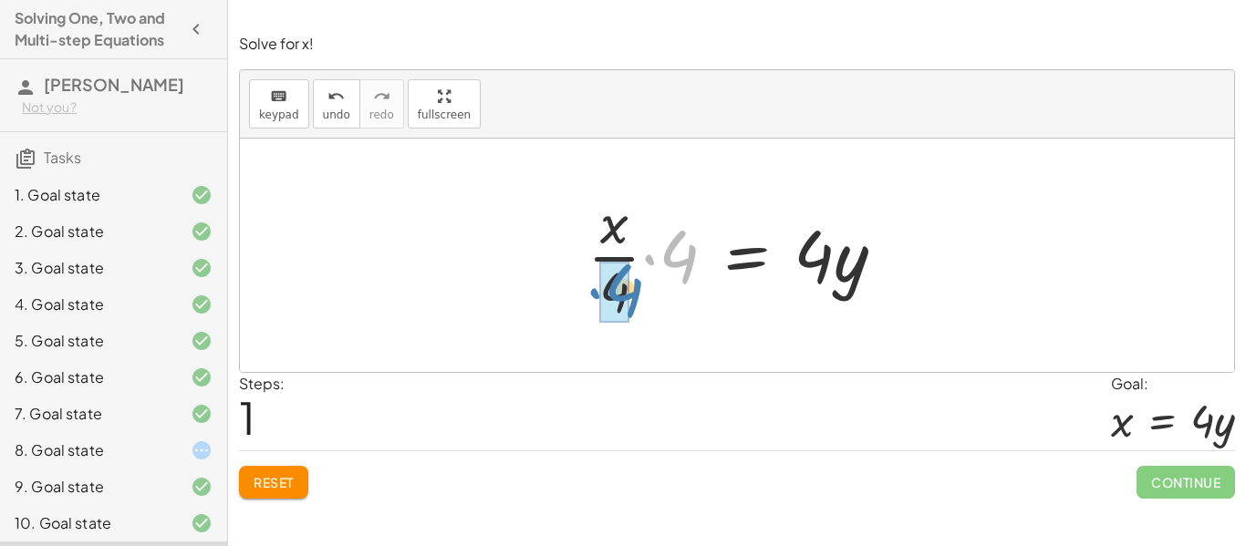
drag, startPoint x: 692, startPoint y: 245, endPoint x: 627, endPoint y: 276, distance: 73.0
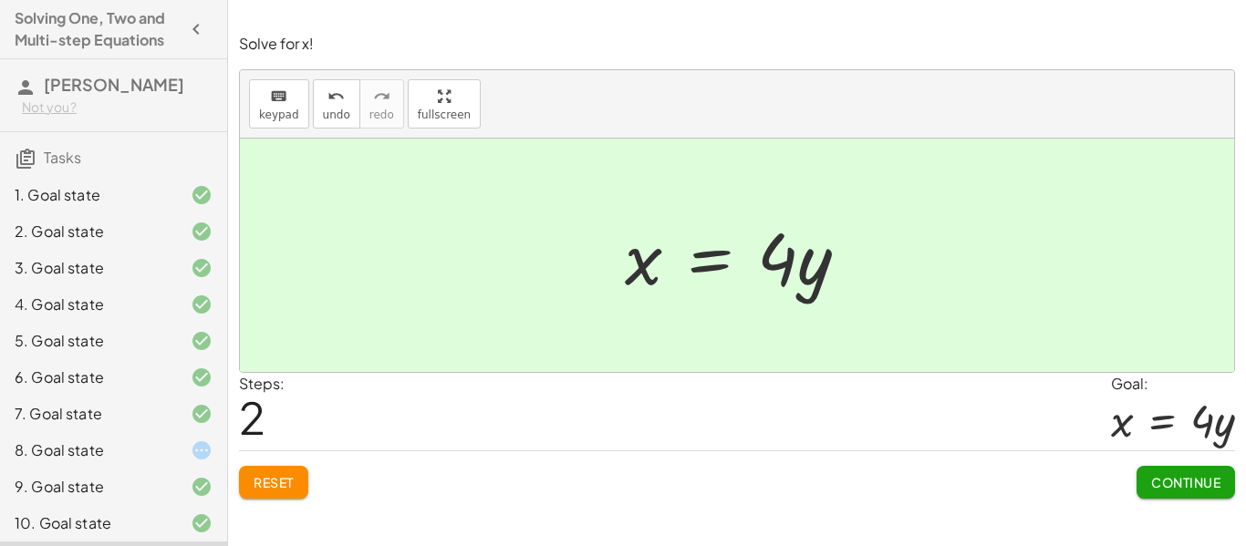
click at [1211, 491] on button "Continue" at bounding box center [1186, 482] width 99 height 33
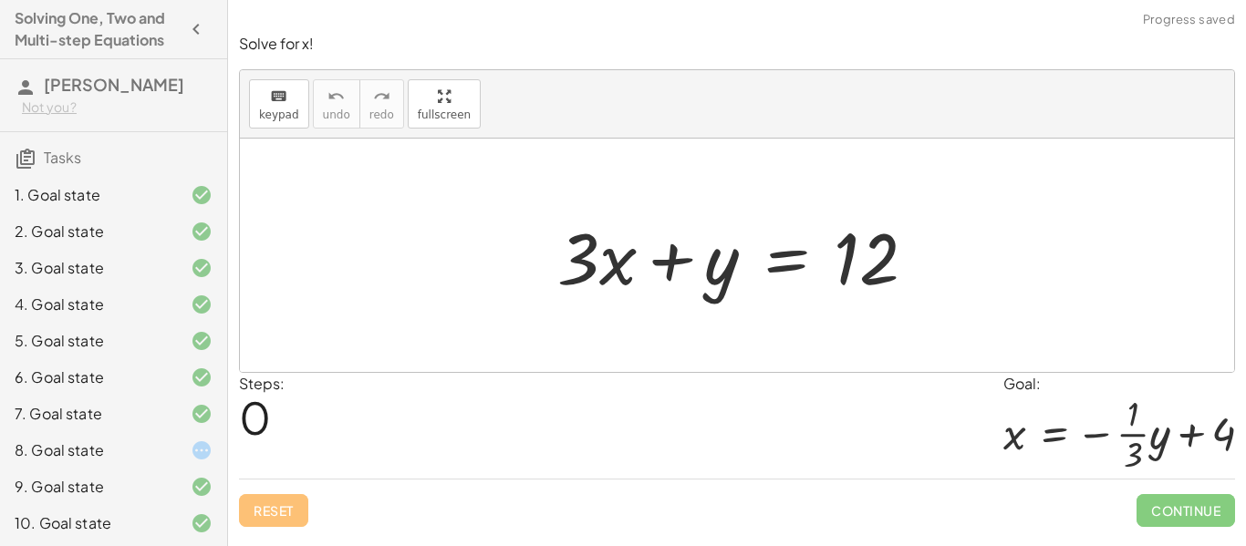
click at [144, 442] on div "8. Goal state" at bounding box center [88, 451] width 147 height 22
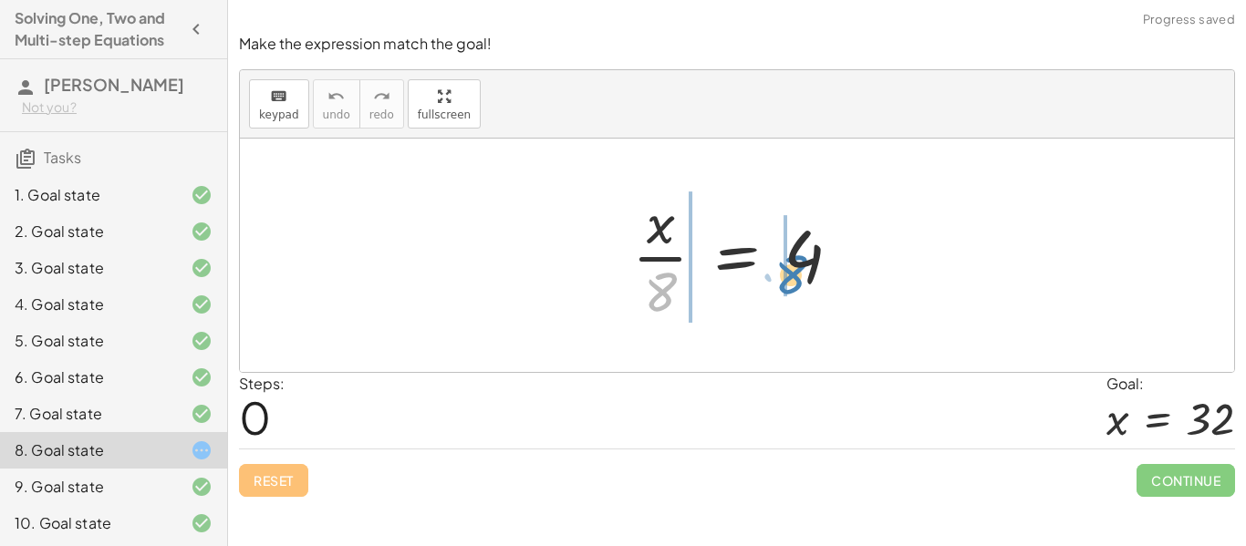
drag, startPoint x: 668, startPoint y: 285, endPoint x: 796, endPoint y: 267, distance: 129.8
click at [796, 267] on div at bounding box center [744, 255] width 242 height 140
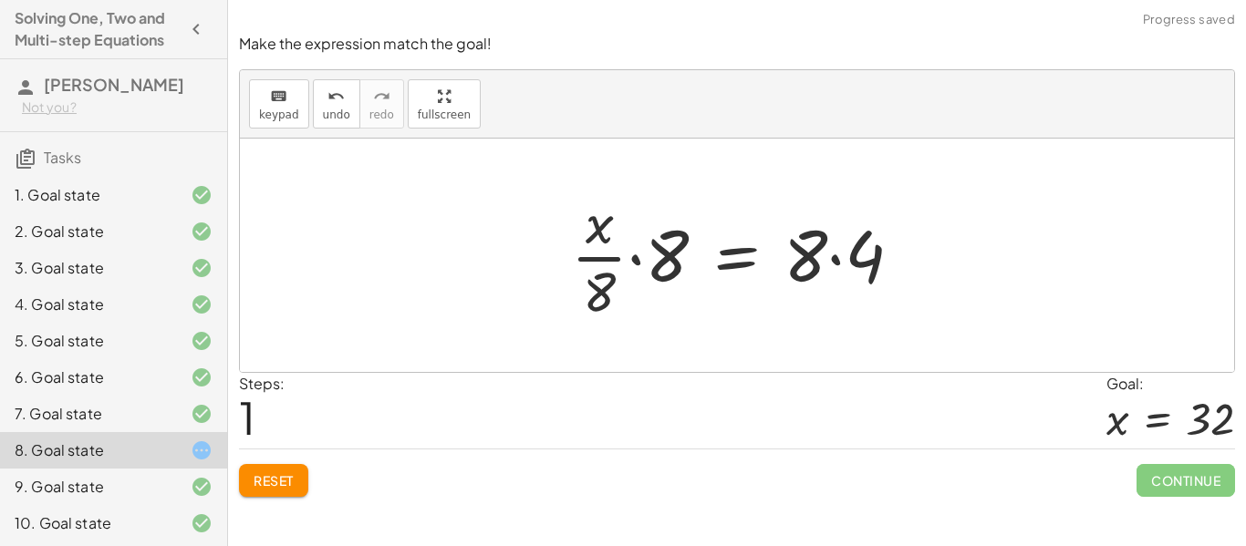
click at [840, 255] on div at bounding box center [744, 255] width 364 height 140
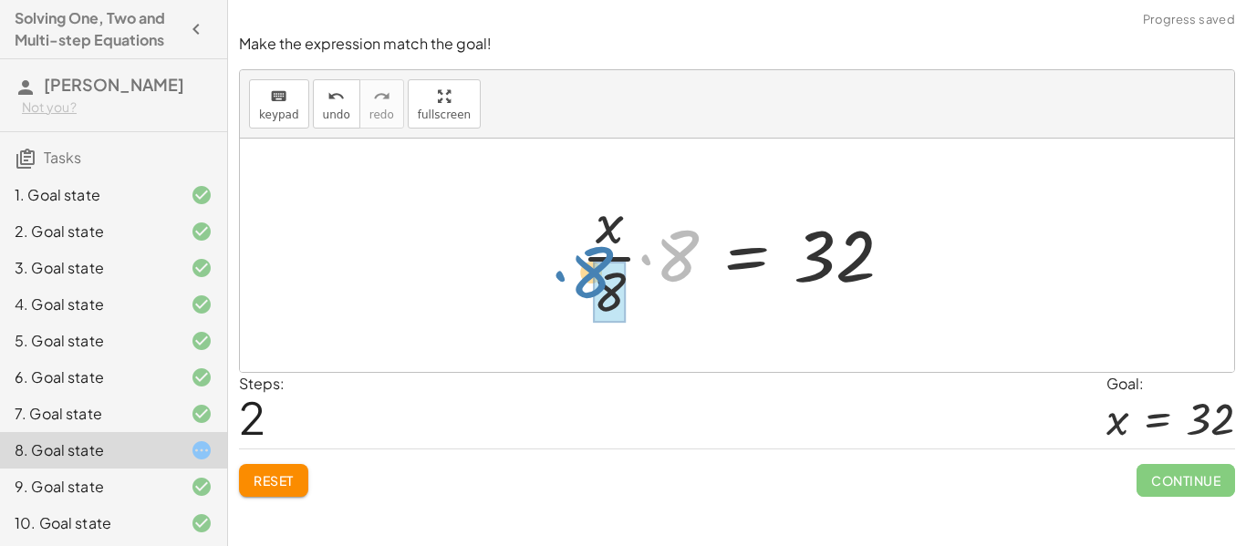
drag, startPoint x: 671, startPoint y: 266, endPoint x: 591, endPoint y: 289, distance: 83.5
click at [591, 289] on div at bounding box center [744, 255] width 345 height 140
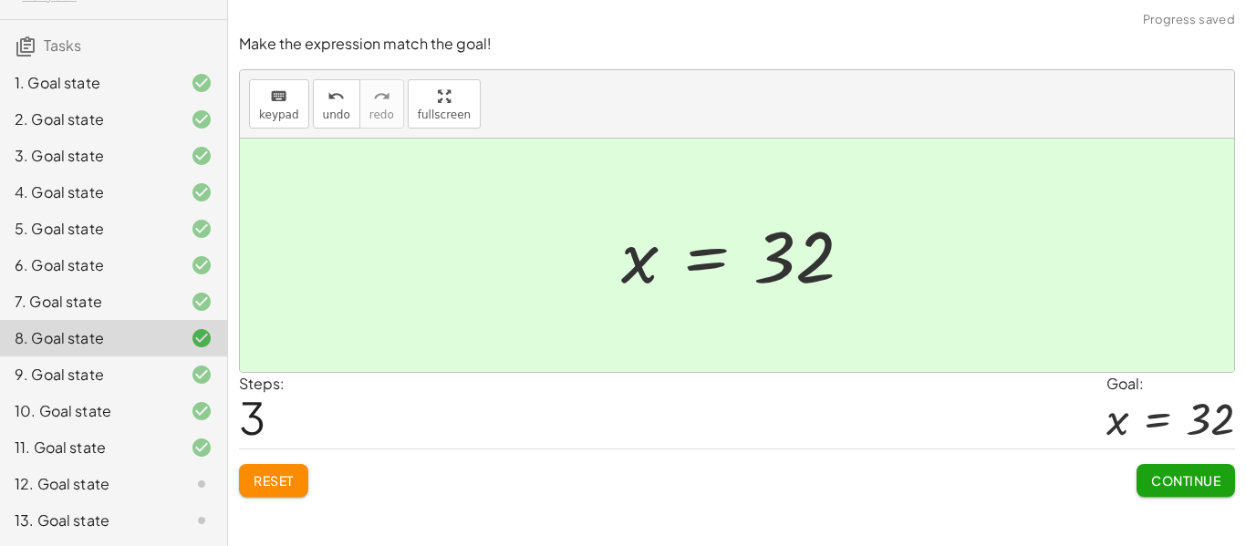
scroll to position [109, 0]
click at [118, 492] on div "12. Goal state" at bounding box center [88, 487] width 147 height 22
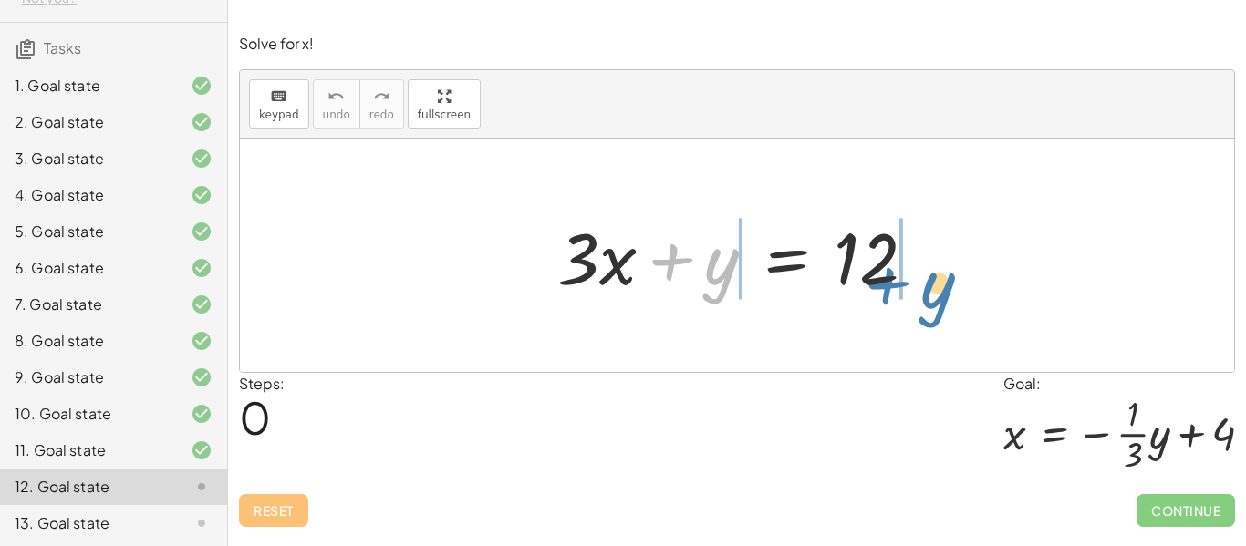
drag, startPoint x: 709, startPoint y: 278, endPoint x: 925, endPoint y: 302, distance: 217.5
click at [925, 302] on div at bounding box center [743, 256] width 391 height 94
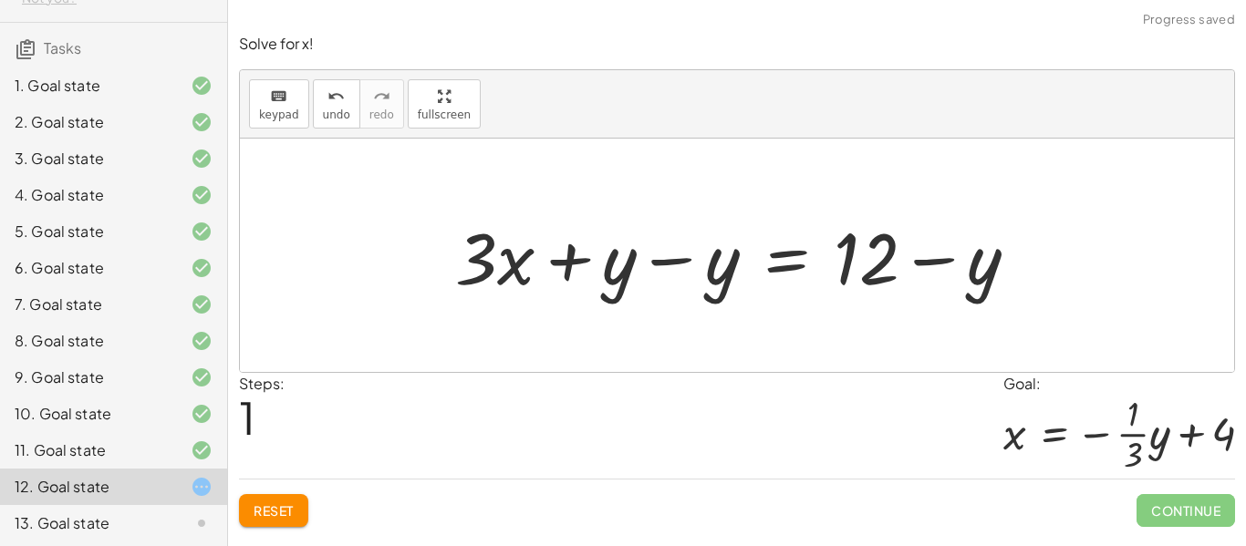
click at [703, 287] on div at bounding box center [744, 256] width 597 height 94
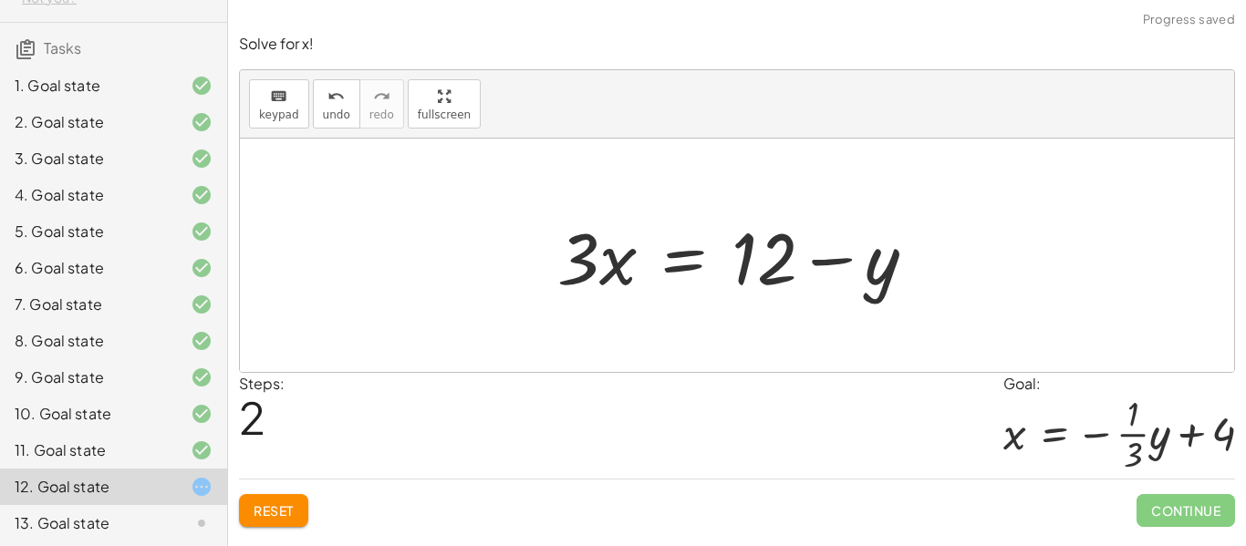
click at [863, 273] on div at bounding box center [743, 256] width 391 height 94
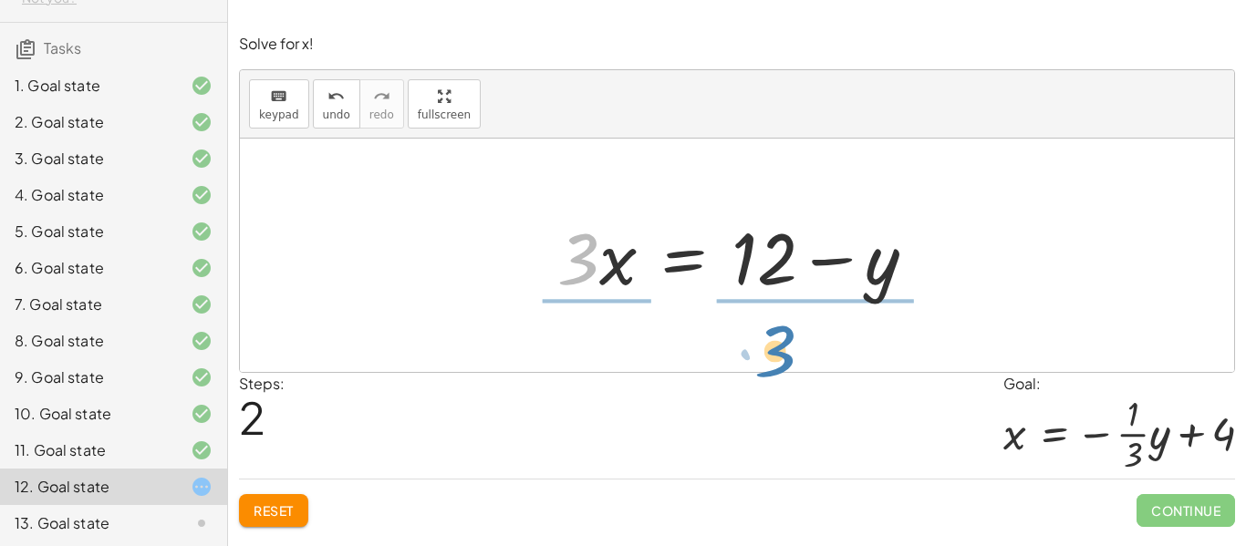
drag, startPoint x: 578, startPoint y: 266, endPoint x: 775, endPoint y: 359, distance: 217.5
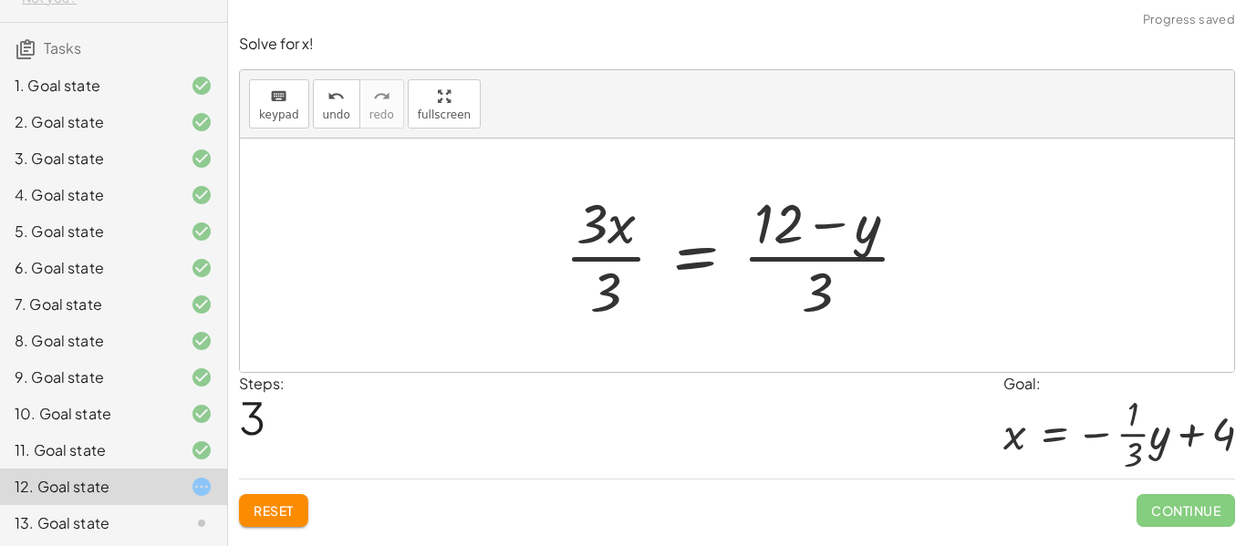
click at [619, 300] on div at bounding box center [745, 255] width 378 height 140
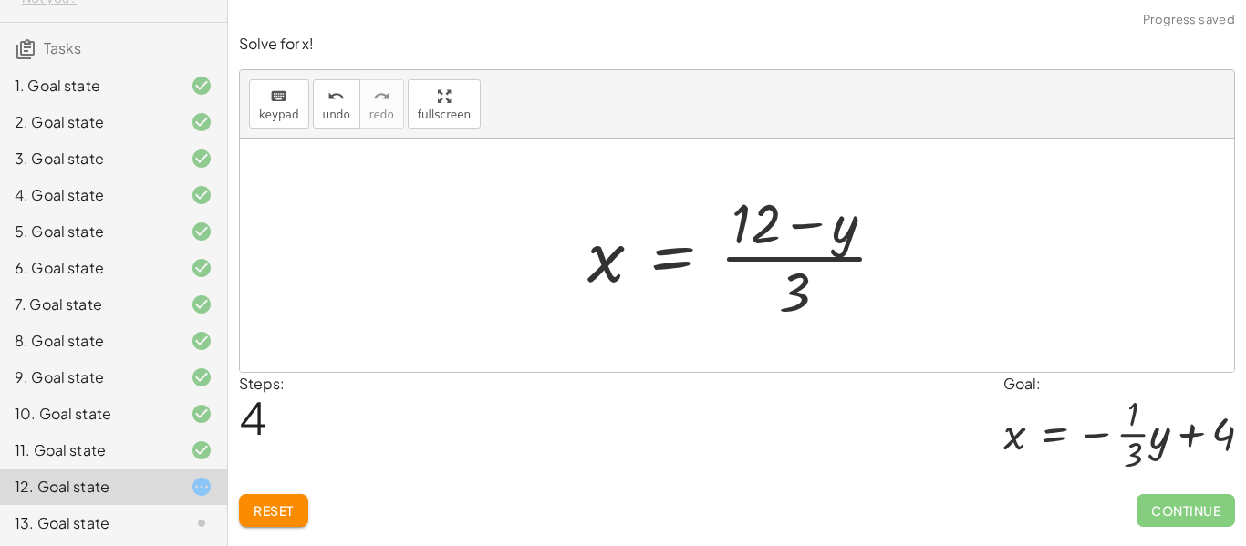
click at [796, 297] on div at bounding box center [744, 255] width 332 height 140
click at [254, 513] on span "Reset" at bounding box center [274, 511] width 40 height 16
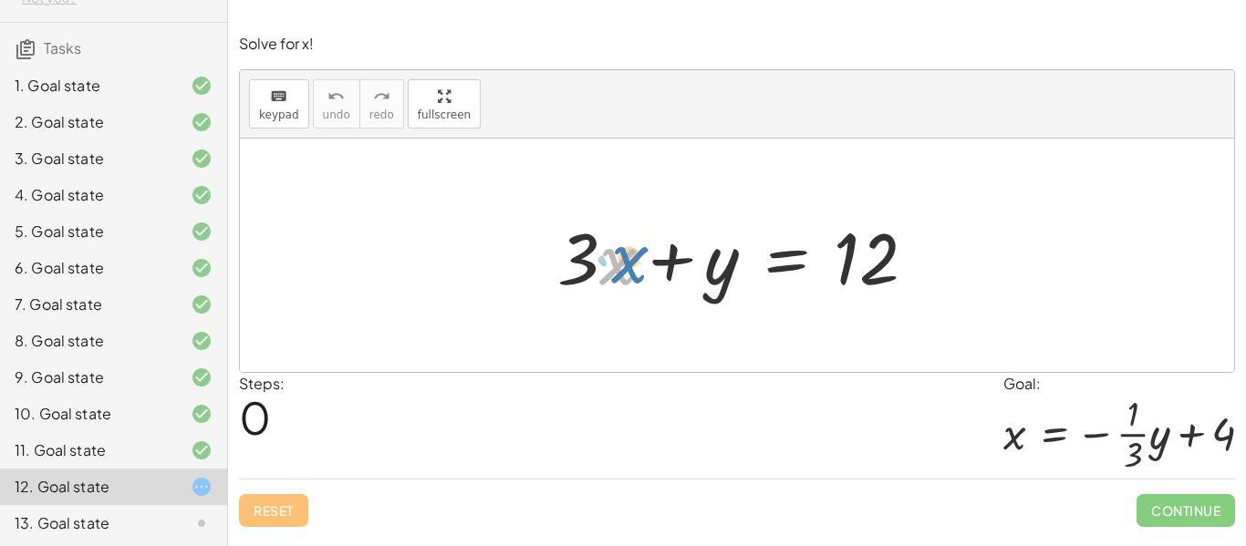
drag, startPoint x: 624, startPoint y: 277, endPoint x: 638, endPoint y: 274, distance: 14.2
click at [638, 274] on div at bounding box center [743, 256] width 391 height 94
click at [596, 266] on div at bounding box center [743, 256] width 391 height 94
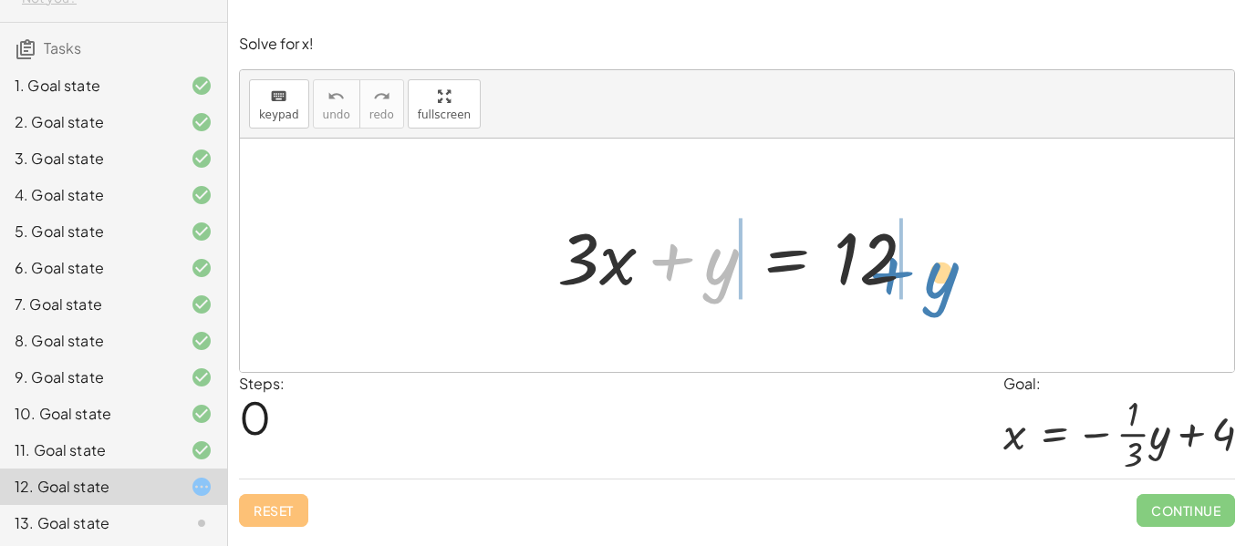
drag, startPoint x: 715, startPoint y: 260, endPoint x: 936, endPoint y: 274, distance: 221.2
click at [936, 274] on div at bounding box center [743, 256] width 391 height 94
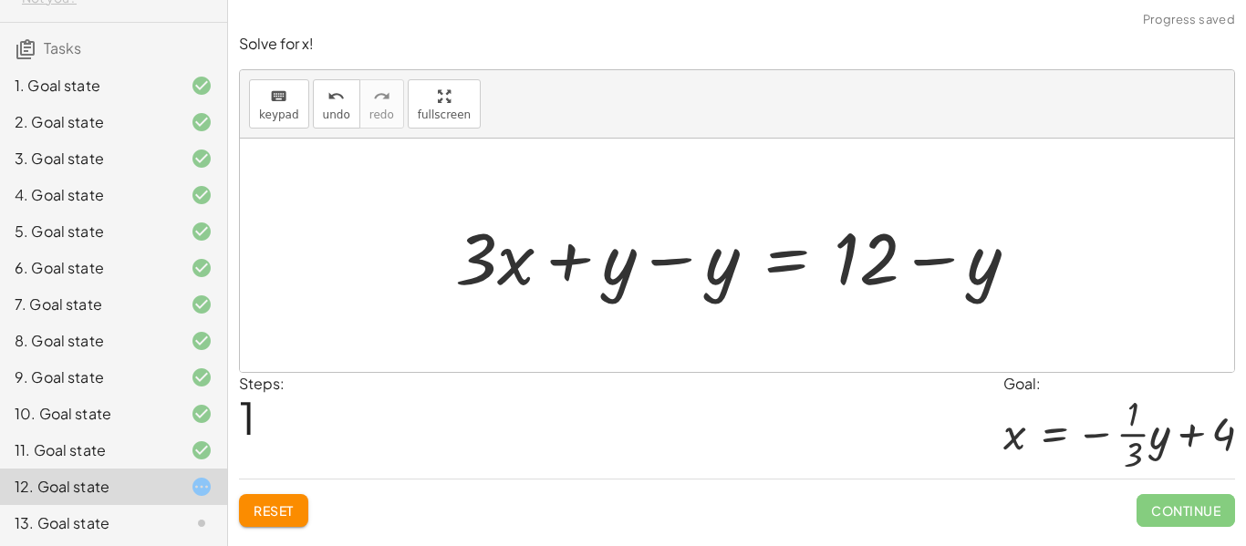
click at [702, 263] on div at bounding box center [744, 256] width 597 height 94
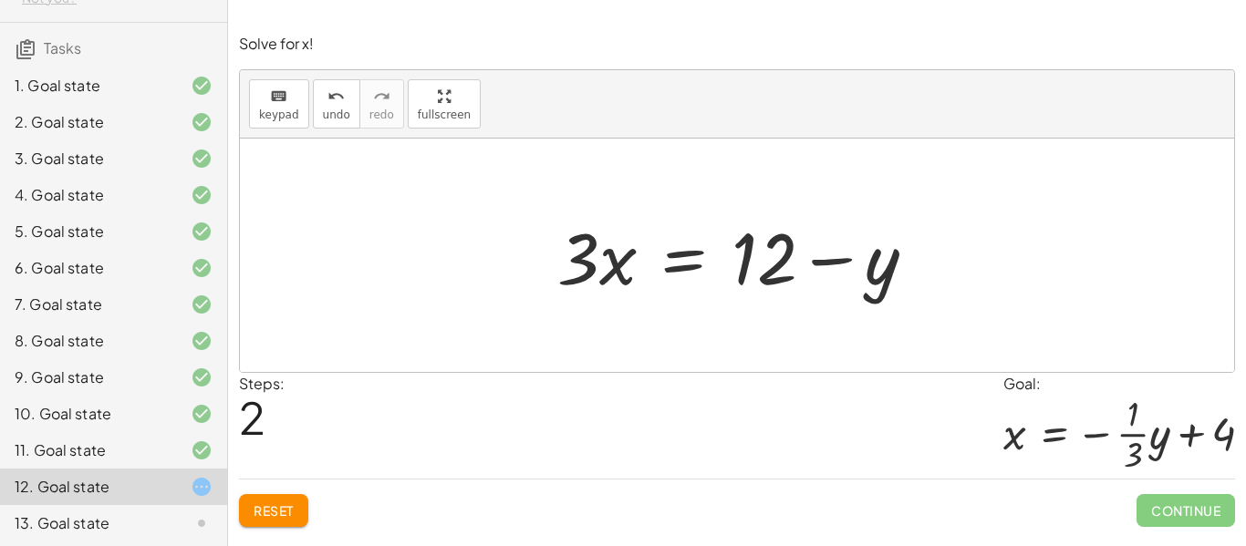
click at [836, 262] on div at bounding box center [743, 256] width 391 height 94
click at [266, 507] on span "Reset" at bounding box center [274, 511] width 40 height 16
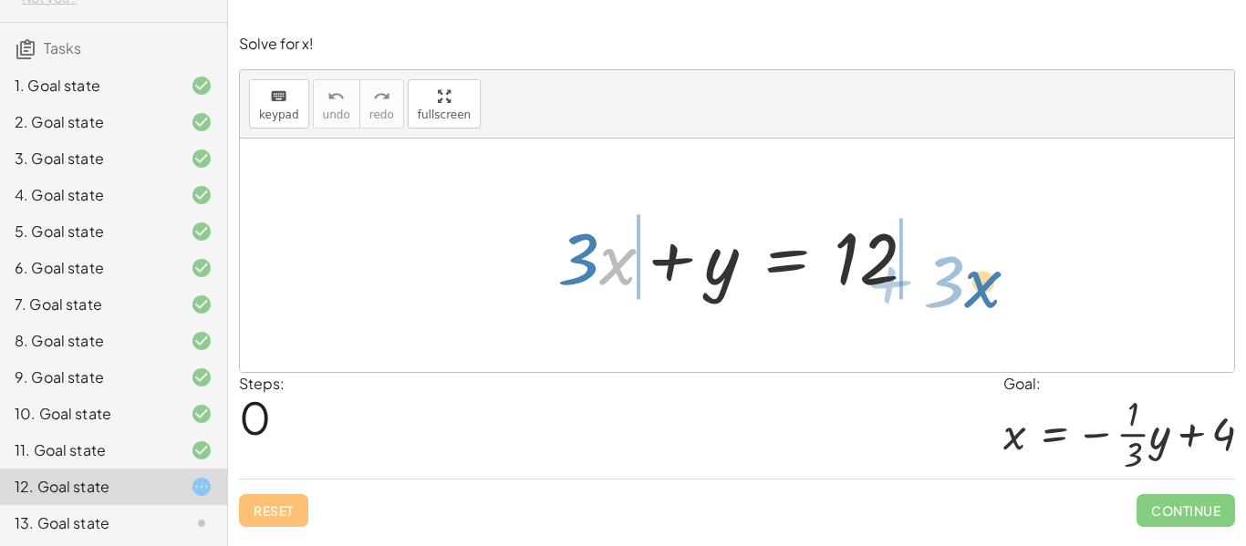
drag, startPoint x: 620, startPoint y: 259, endPoint x: 986, endPoint y: 282, distance: 366.6
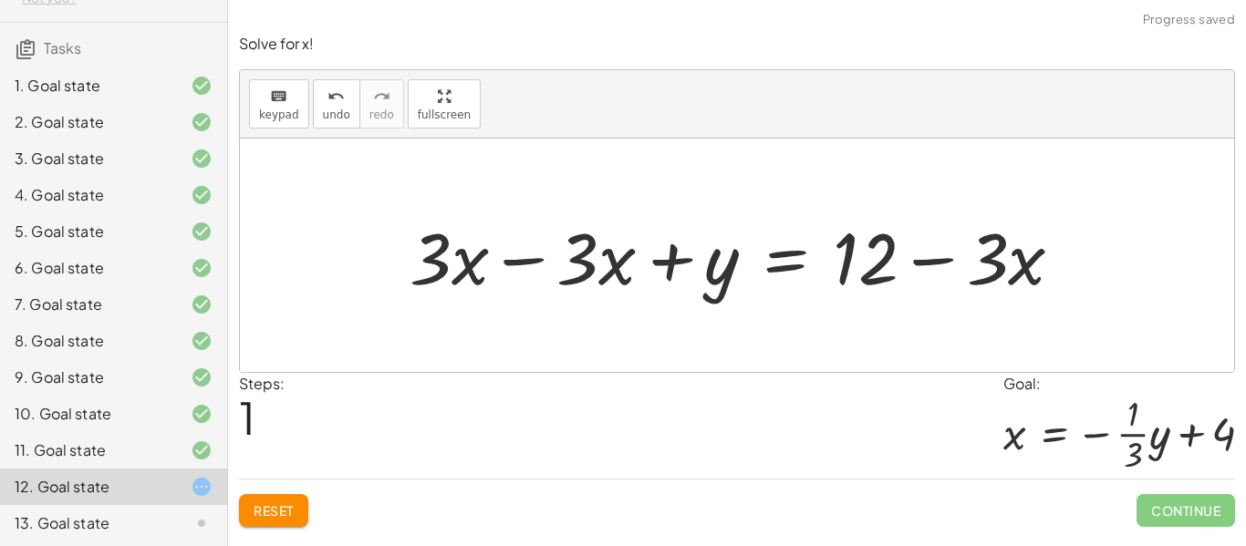
click at [559, 257] on div at bounding box center [744, 256] width 686 height 94
click at [586, 262] on div at bounding box center [744, 256] width 686 height 94
click at [497, 262] on div at bounding box center [744, 256] width 686 height 94
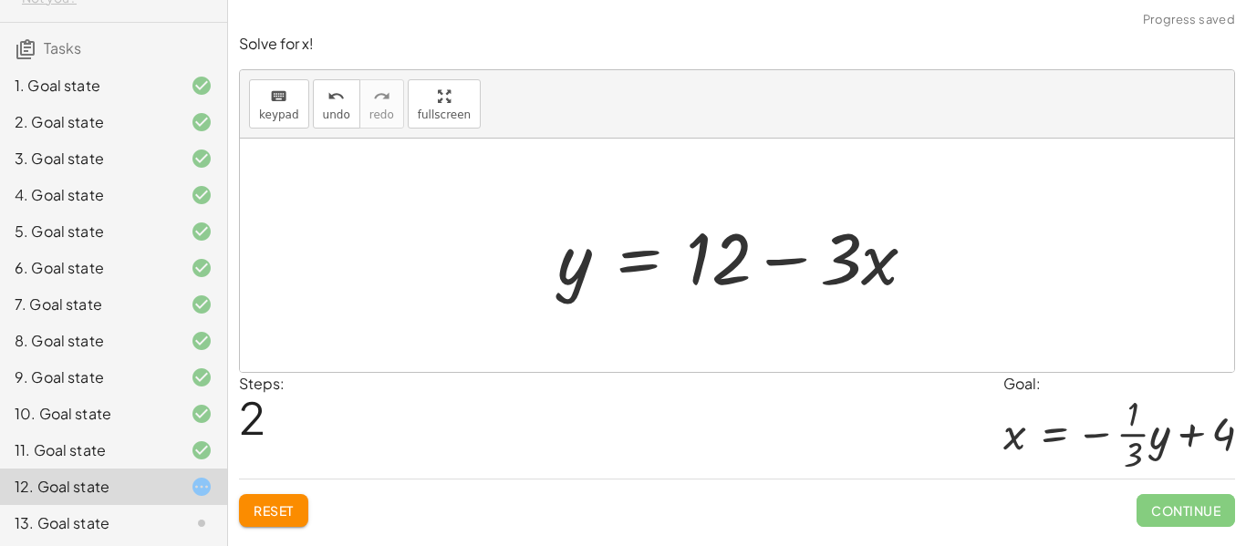
click at [838, 263] on div at bounding box center [743, 256] width 391 height 94
click at [779, 269] on div at bounding box center [743, 256] width 391 height 94
drag, startPoint x: 567, startPoint y: 275, endPoint x: 513, endPoint y: 297, distance: 58.1
click at [513, 297] on div "+ · 3 · x + y = 12 + · 3 · x − · 3 · x + y = + 12 − · 3 · x + 0 + y = + 12 − · …" at bounding box center [737, 256] width 994 height 234
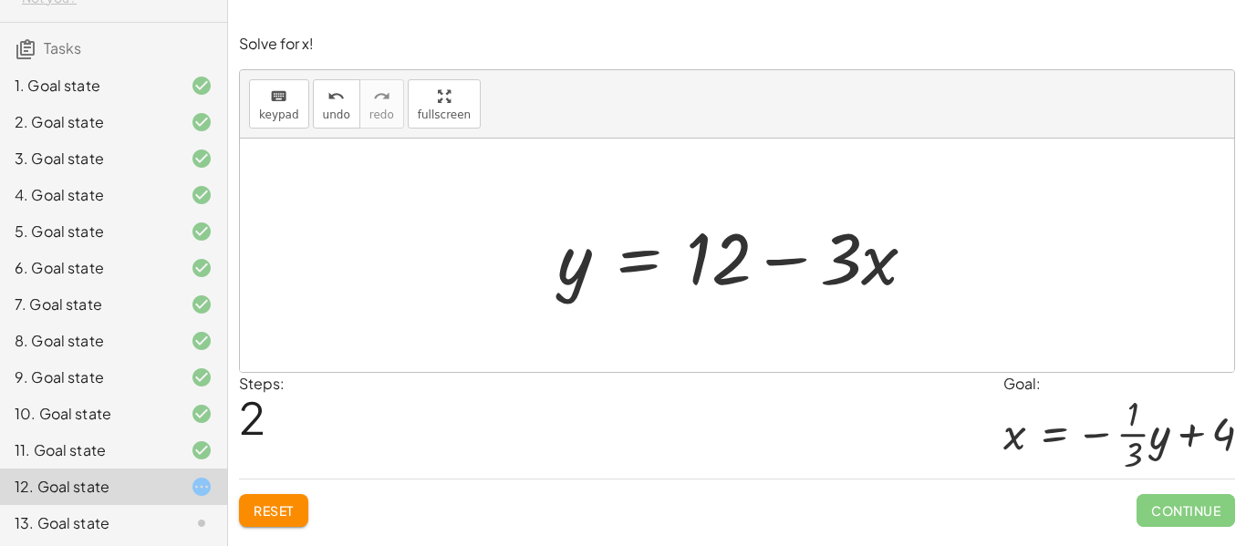
click at [310, 513] on div "Reset Continue" at bounding box center [737, 503] width 996 height 48
click at [299, 513] on button "Reset" at bounding box center [273, 510] width 69 height 33
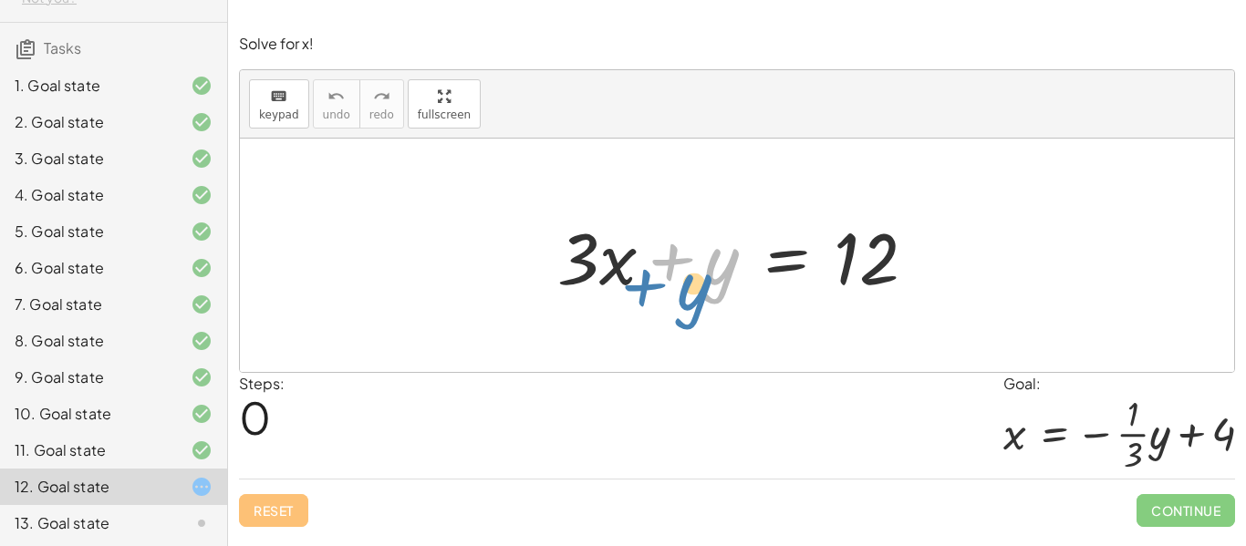
drag, startPoint x: 697, startPoint y: 255, endPoint x: 713, endPoint y: 274, distance: 23.9
click at [713, 274] on div at bounding box center [743, 256] width 391 height 94
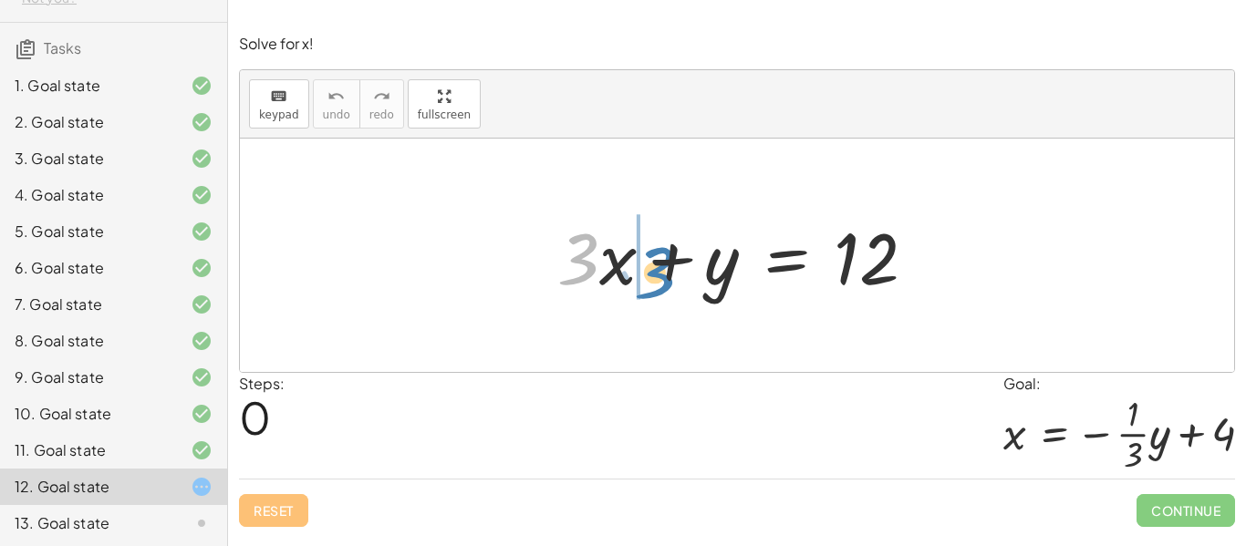
drag, startPoint x: 586, startPoint y: 273, endPoint x: 665, endPoint y: 288, distance: 80.9
click at [665, 288] on div at bounding box center [743, 256] width 391 height 94
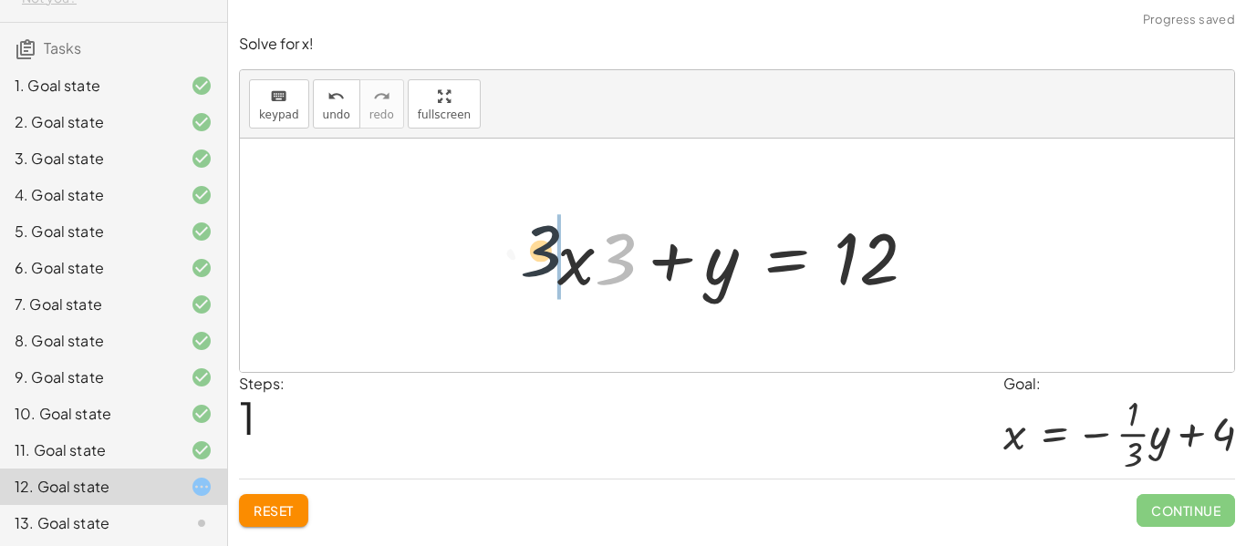
drag, startPoint x: 612, startPoint y: 264, endPoint x: 535, endPoint y: 257, distance: 77.8
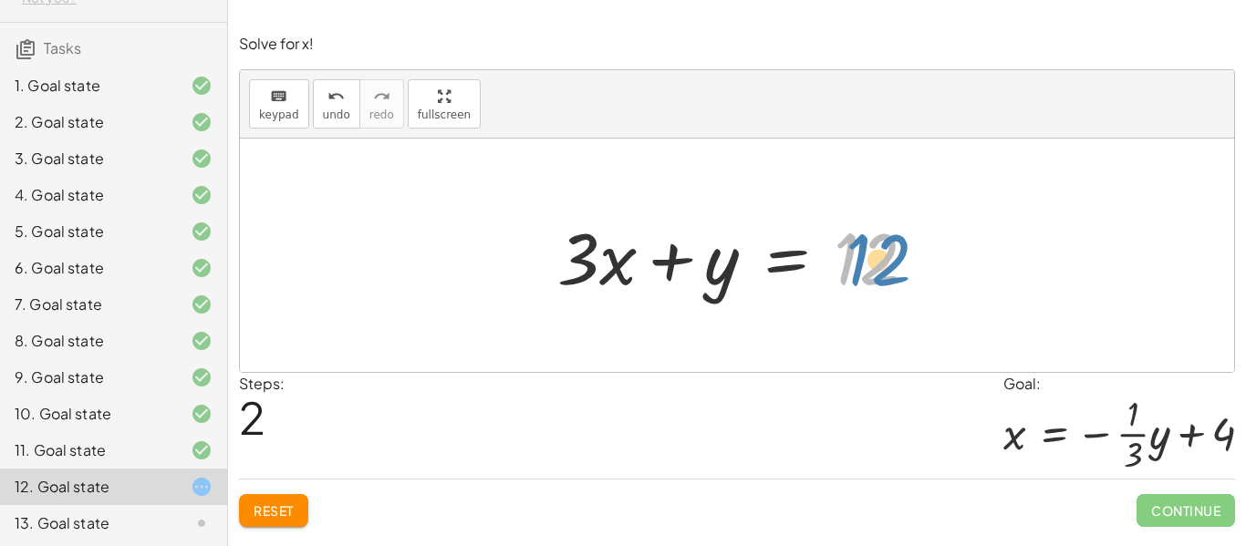
drag, startPoint x: 873, startPoint y: 241, endPoint x: 876, endPoint y: 227, distance: 14.0
click at [876, 227] on div at bounding box center [743, 256] width 391 height 94
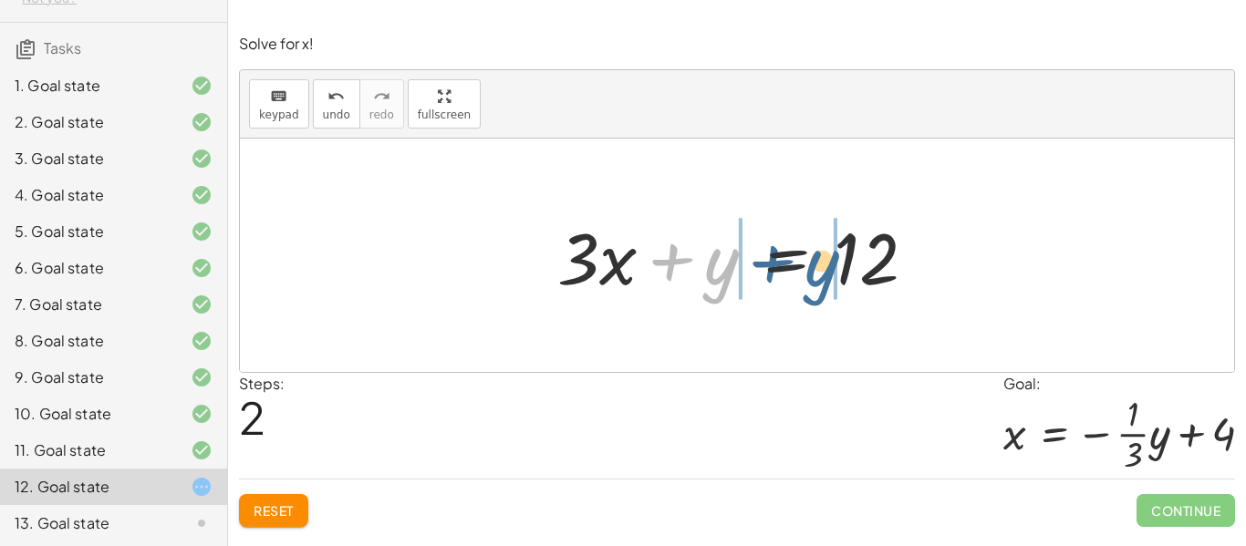
drag, startPoint x: 706, startPoint y: 262, endPoint x: 809, endPoint y: 264, distance: 103.1
click at [809, 264] on div at bounding box center [743, 256] width 391 height 94
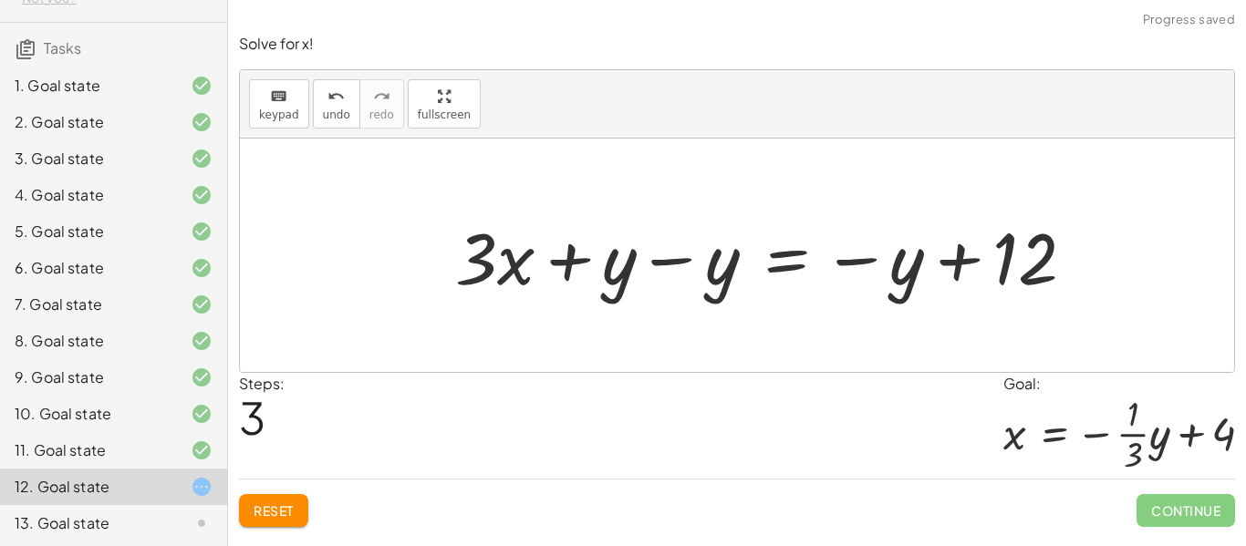
click at [951, 245] on div at bounding box center [772, 256] width 652 height 94
click at [694, 281] on div at bounding box center [772, 256] width 652 height 94
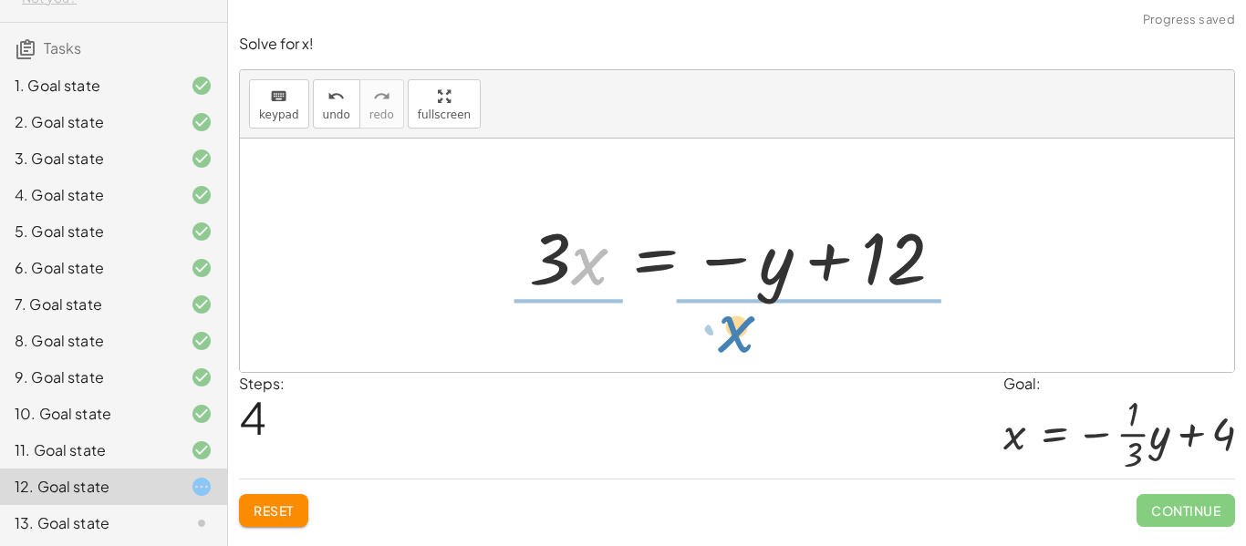
drag, startPoint x: 598, startPoint y: 271, endPoint x: 762, endPoint y: 341, distance: 178.6
click at [762, 341] on div "+ · 3 · x + y = 12 + · x · 3 + y = 12 + · 3 · x + y = 12 + · 3 · x + y − y = − …" at bounding box center [737, 256] width 994 height 234
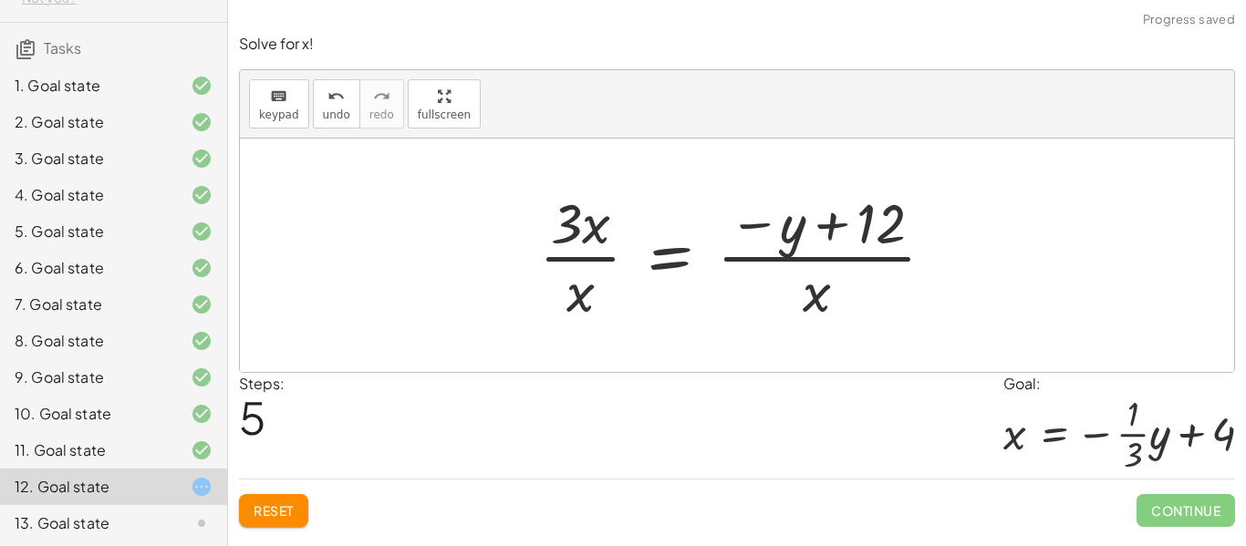
click at [591, 273] on div at bounding box center [744, 255] width 429 height 140
drag, startPoint x: 593, startPoint y: 246, endPoint x: 592, endPoint y: 259, distance: 12.8
click at [592, 259] on div at bounding box center [744, 255] width 429 height 140
drag, startPoint x: 598, startPoint y: 233, endPoint x: 575, endPoint y: 317, distance: 87.0
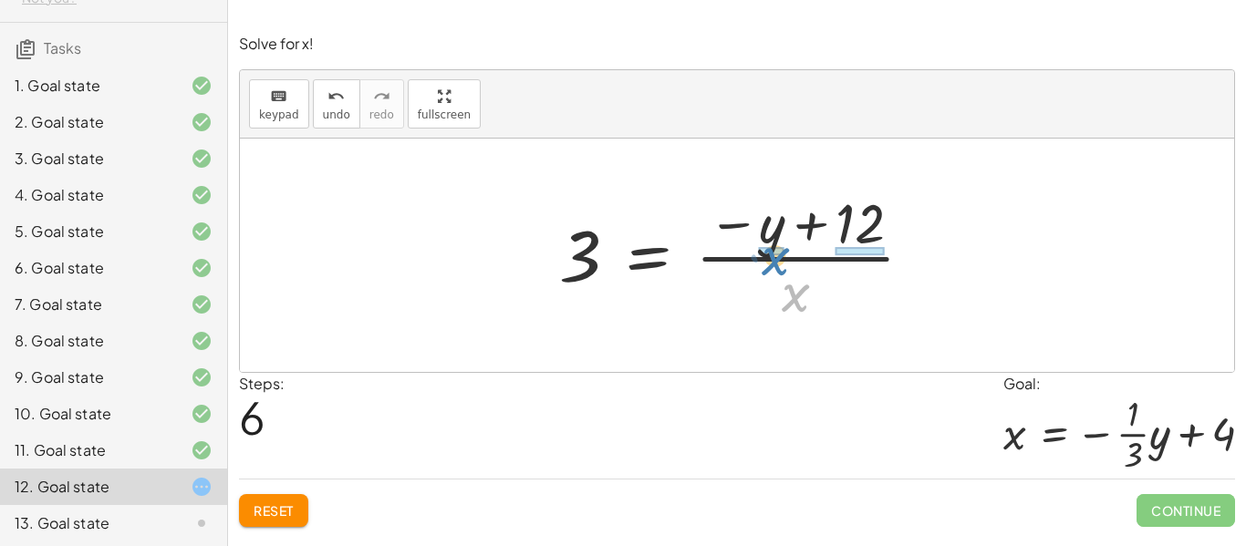
drag, startPoint x: 790, startPoint y: 292, endPoint x: 774, endPoint y: 258, distance: 37.5
click at [774, 258] on div at bounding box center [743, 255] width 387 height 140
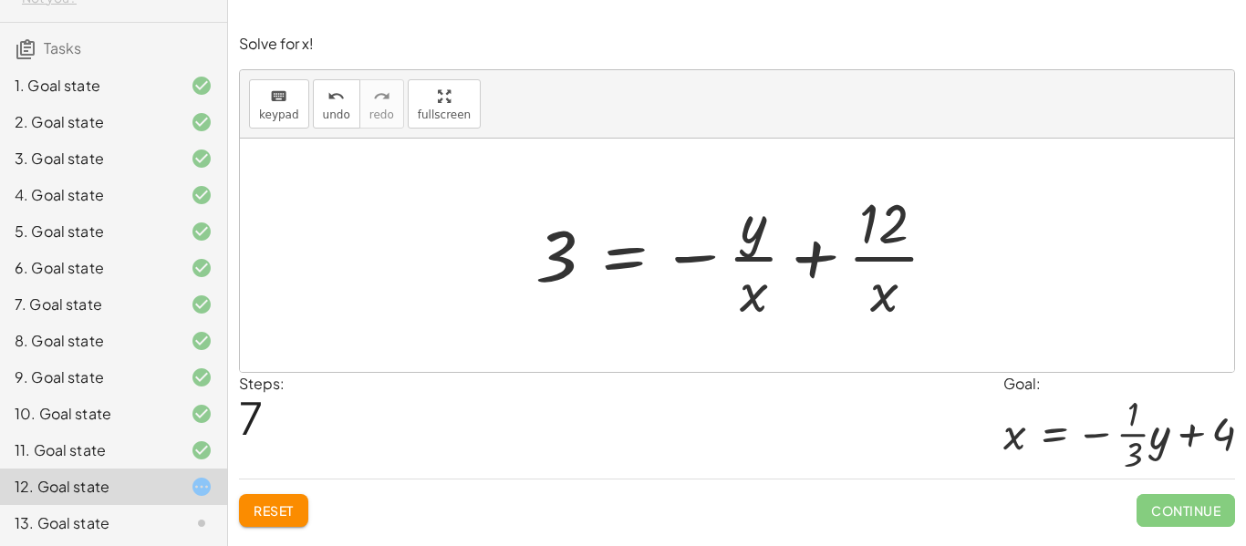
click at [306, 497] on button "Reset" at bounding box center [273, 510] width 69 height 33
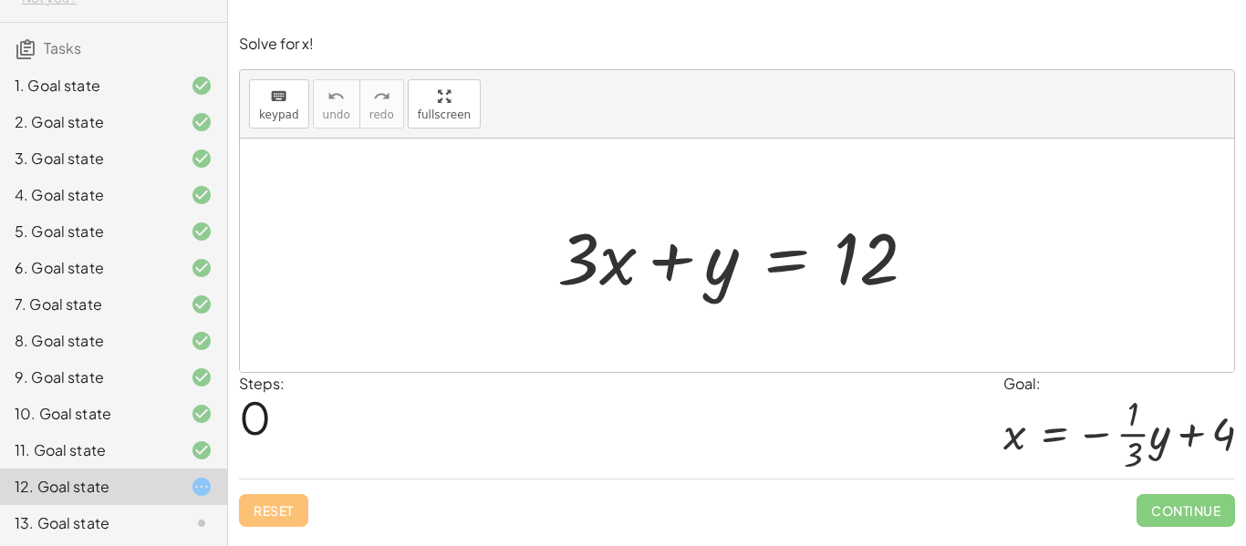
click at [116, 519] on div "13. Goal state" at bounding box center [88, 524] width 147 height 22
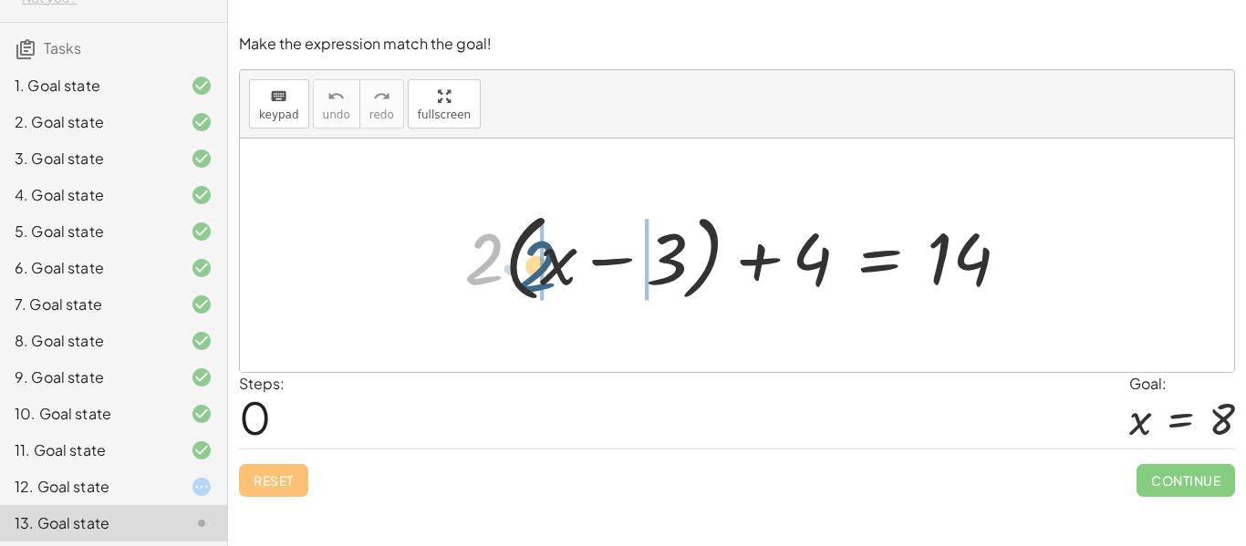
drag, startPoint x: 482, startPoint y: 268, endPoint x: 536, endPoint y: 276, distance: 54.3
click at [536, 276] on div at bounding box center [744, 255] width 578 height 105
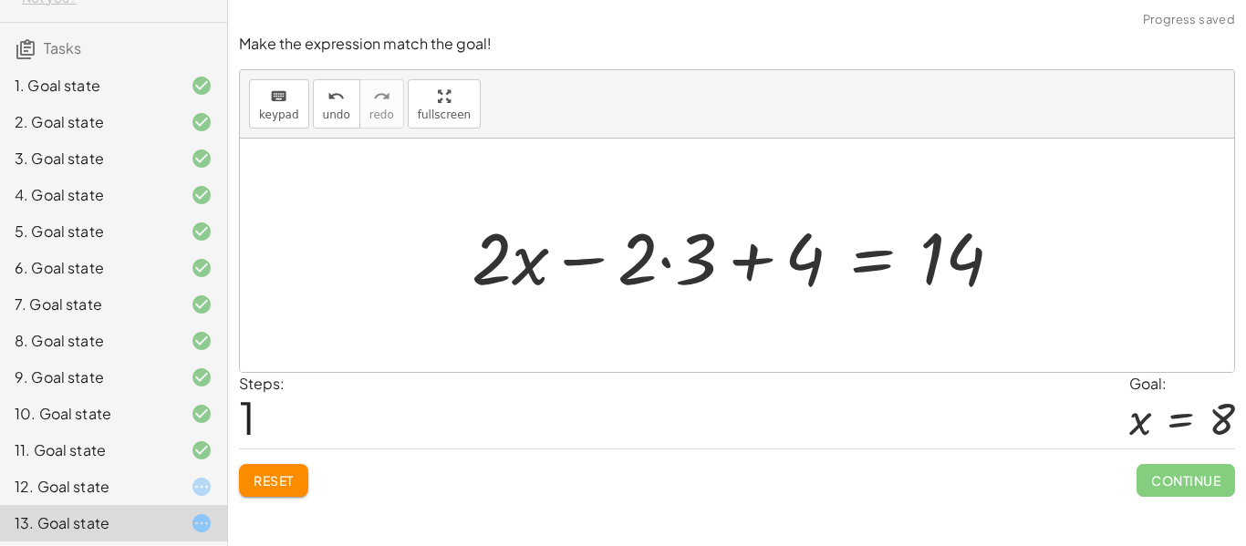
click at [633, 268] on div at bounding box center [745, 256] width 564 height 94
click at [661, 264] on div at bounding box center [745, 256] width 564 height 94
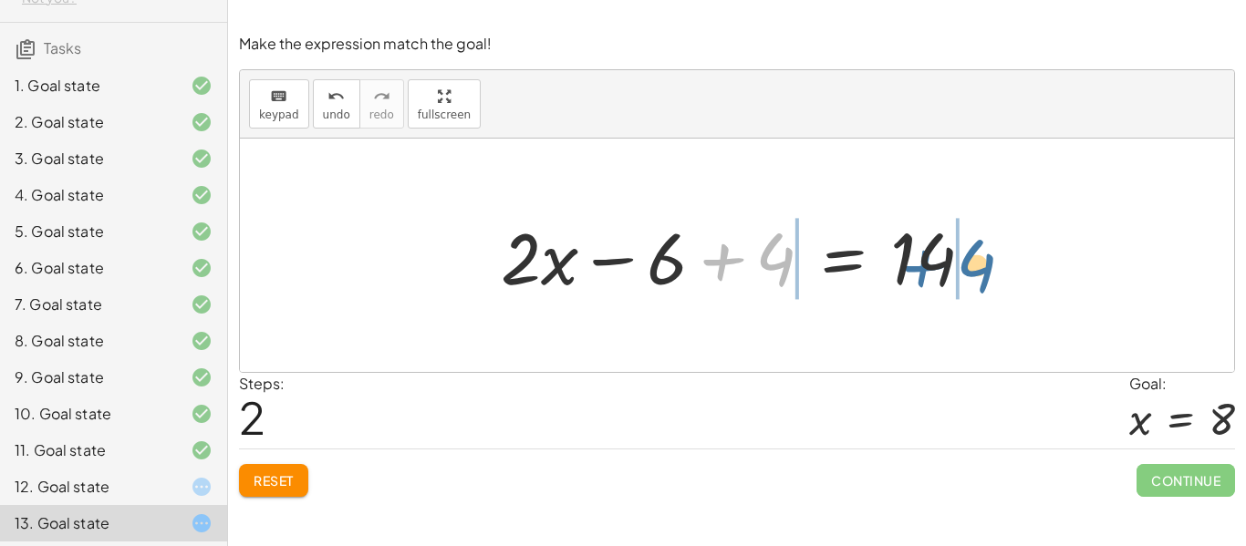
drag, startPoint x: 777, startPoint y: 260, endPoint x: 981, endPoint y: 266, distance: 203.6
click at [981, 266] on div at bounding box center [744, 256] width 505 height 94
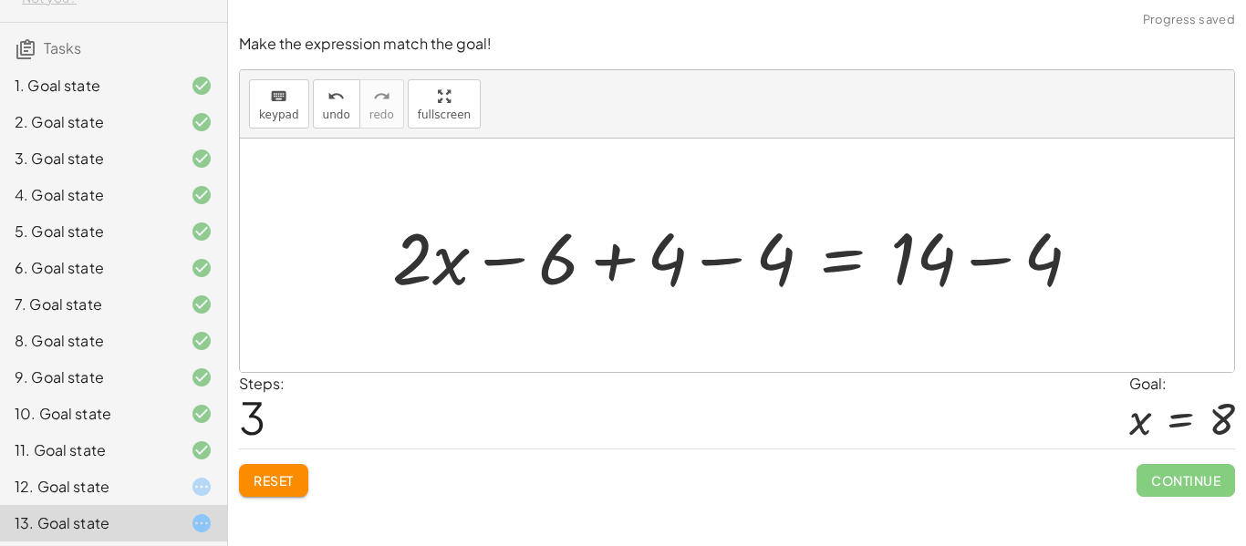
click at [1025, 248] on div at bounding box center [744, 256] width 722 height 94
click at [769, 271] on div at bounding box center [687, 256] width 609 height 94
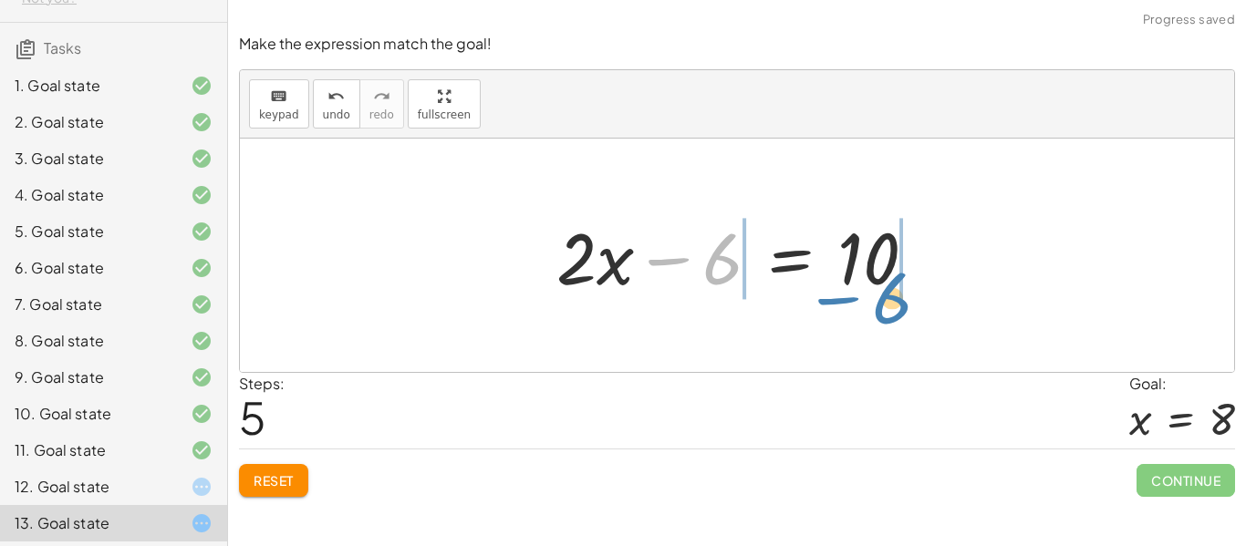
drag, startPoint x: 715, startPoint y: 275, endPoint x: 885, endPoint y: 314, distance: 174.2
click at [885, 314] on div "+ · 2 · ( + x − 3 ) + 4 = 14 + · 2 · x − · 2 · 3 + 4 = 14 + · 2 · x − 6 + 4 = 1…" at bounding box center [737, 256] width 994 height 234
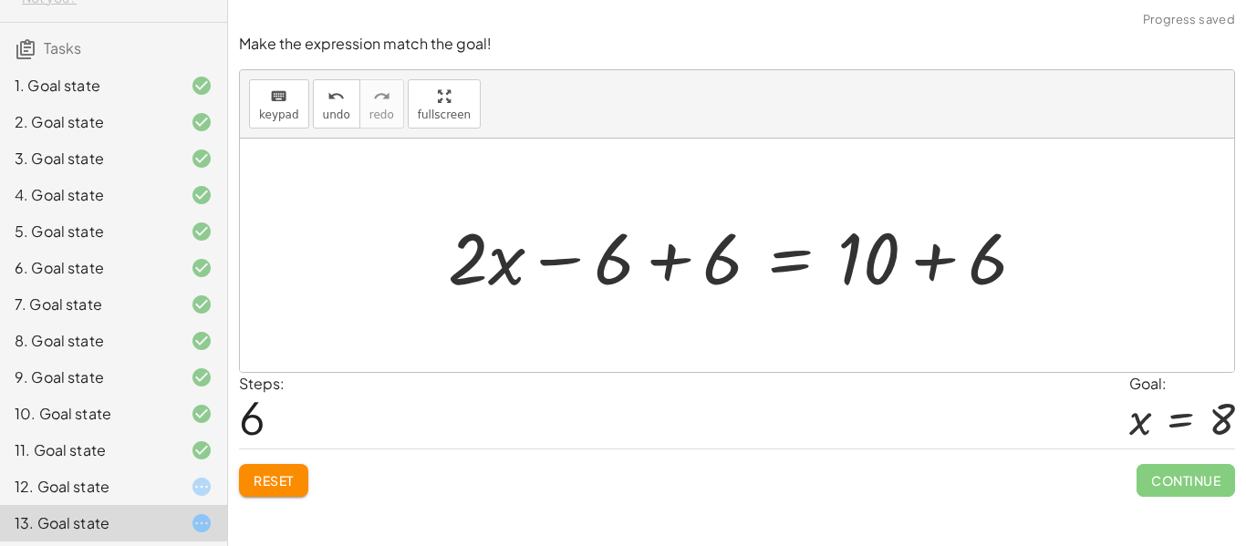
click at [975, 255] on div at bounding box center [744, 256] width 610 height 94
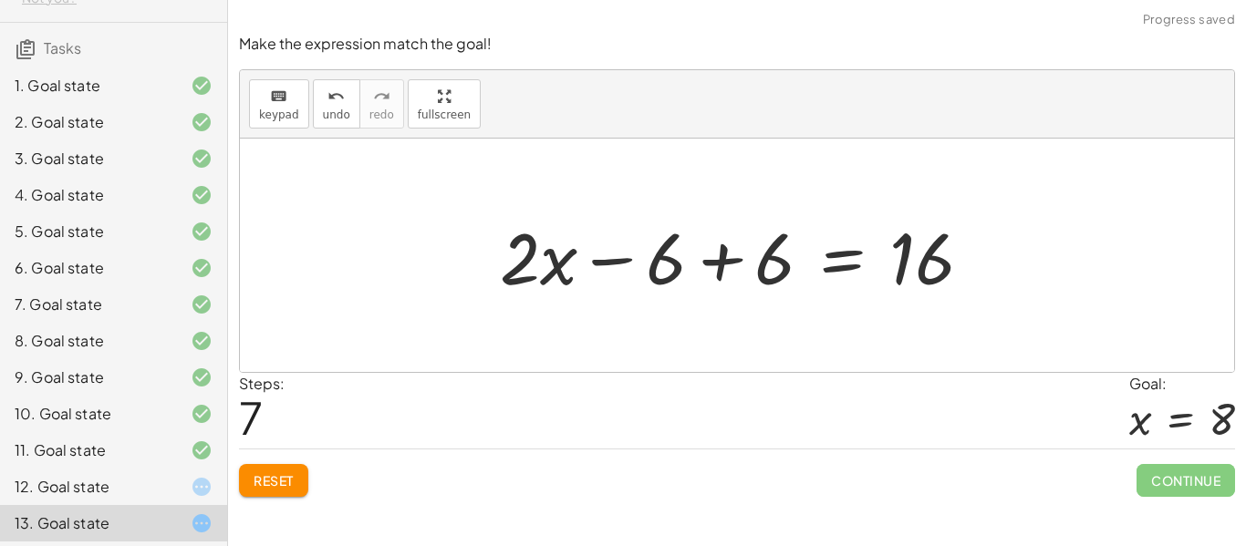
click at [719, 260] on div at bounding box center [743, 256] width 505 height 94
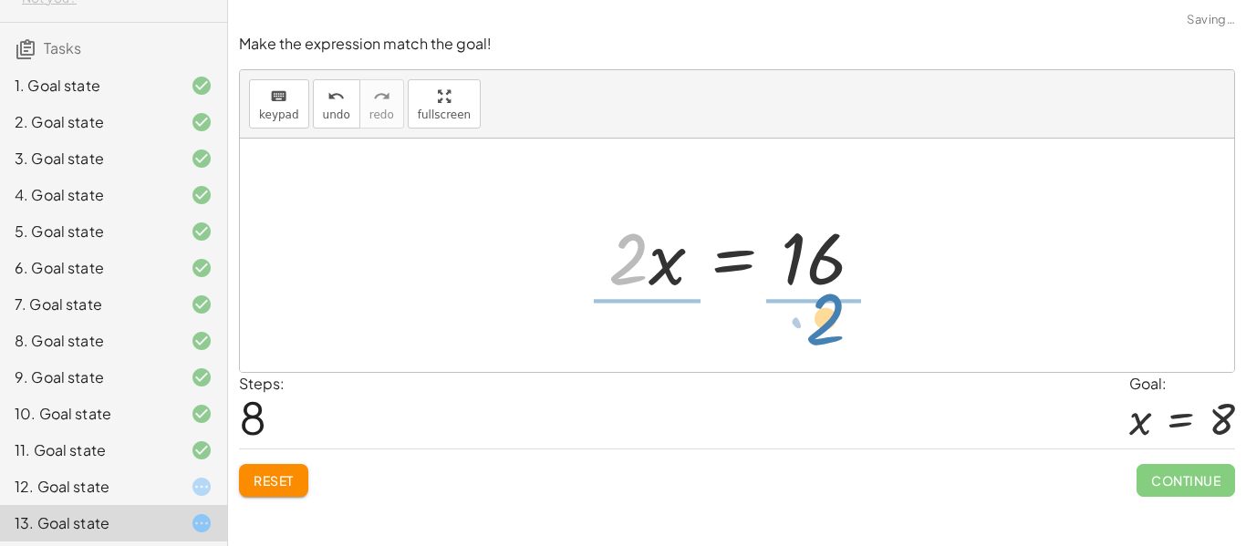
drag, startPoint x: 637, startPoint y: 275, endPoint x: 834, endPoint y: 335, distance: 206.1
click at [834, 335] on div "+ · 2 · ( + x − 3 ) + 4 = 14 + · 2 · x − · 2 · 3 + 4 = 14 + · 2 · x − 6 + 4 = 1…" at bounding box center [737, 256] width 994 height 234
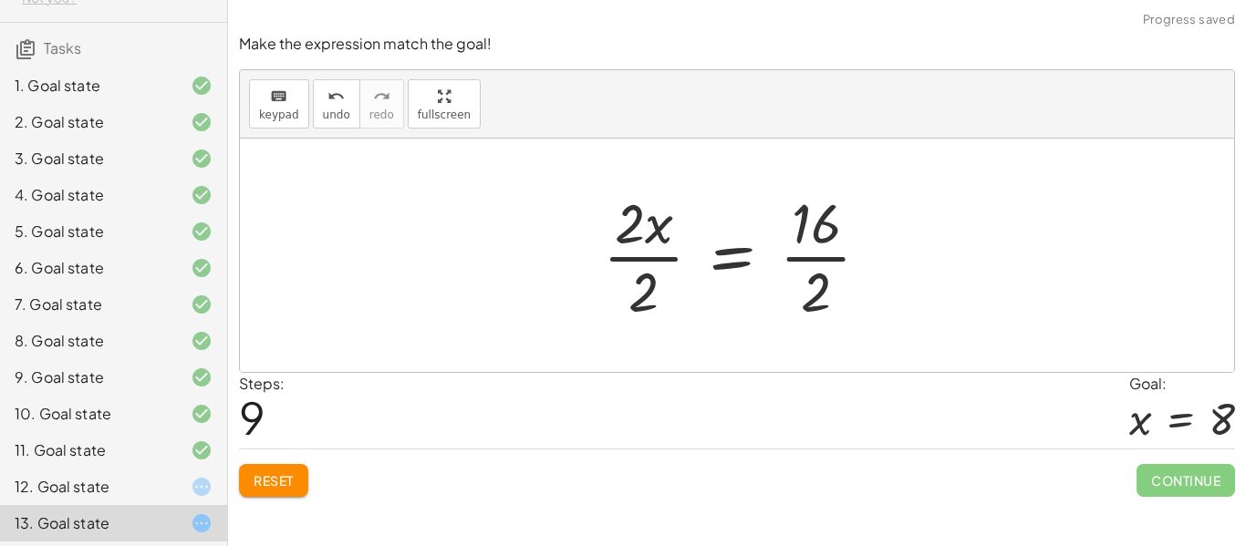
click at [827, 290] on div at bounding box center [744, 255] width 300 height 140
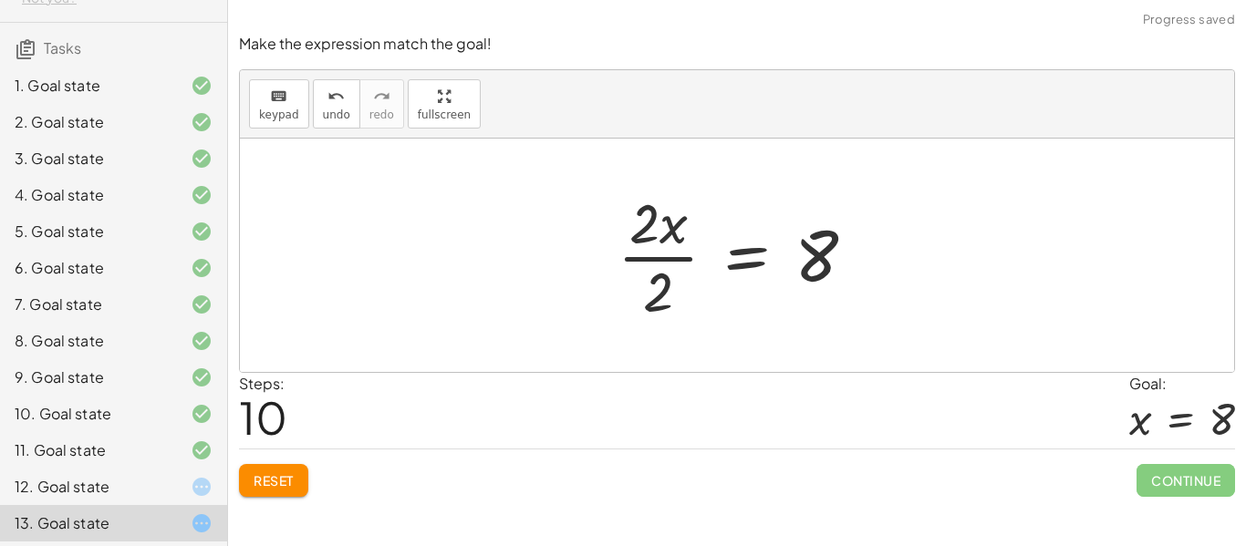
click at [658, 271] on div at bounding box center [744, 255] width 271 height 140
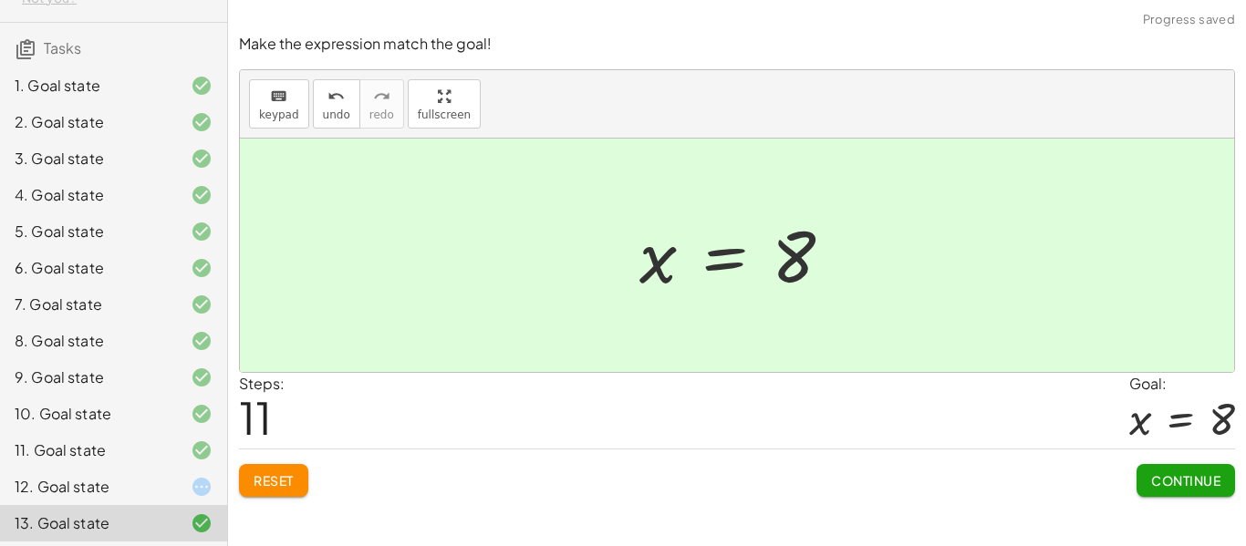
click at [169, 480] on div at bounding box center [186, 487] width 51 height 22
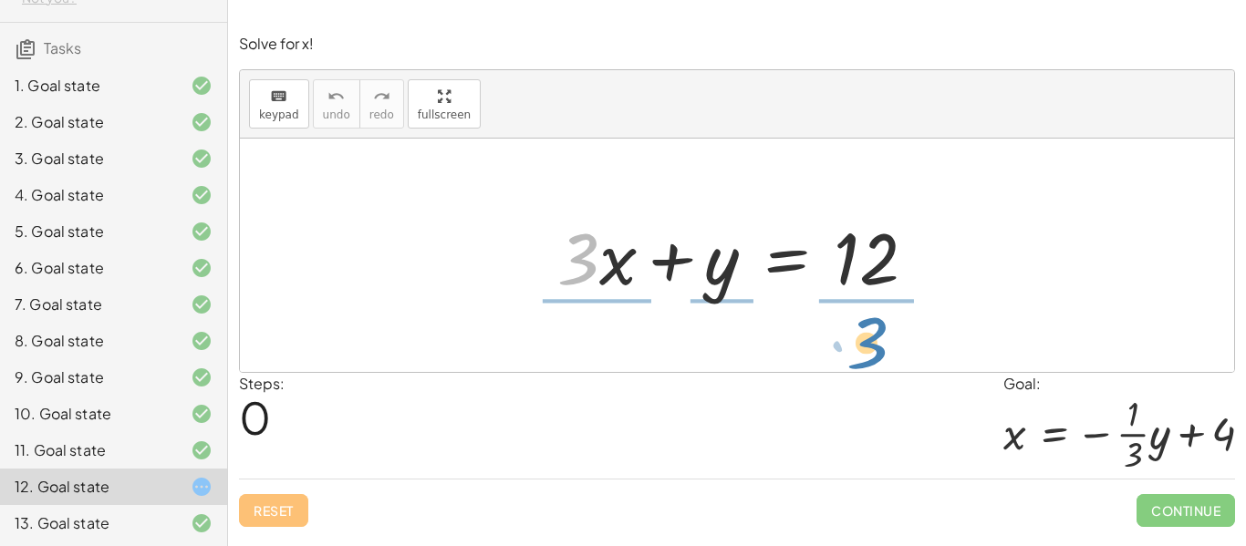
drag, startPoint x: 581, startPoint y: 248, endPoint x: 870, endPoint y: 332, distance: 301.1
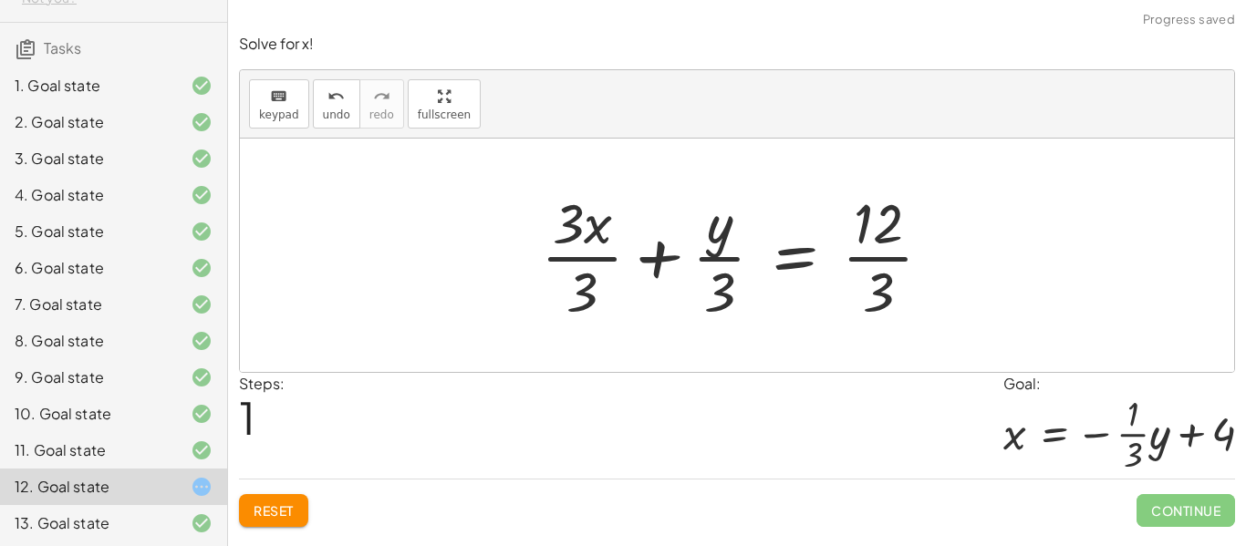
click at [590, 297] on div at bounding box center [744, 255] width 424 height 140
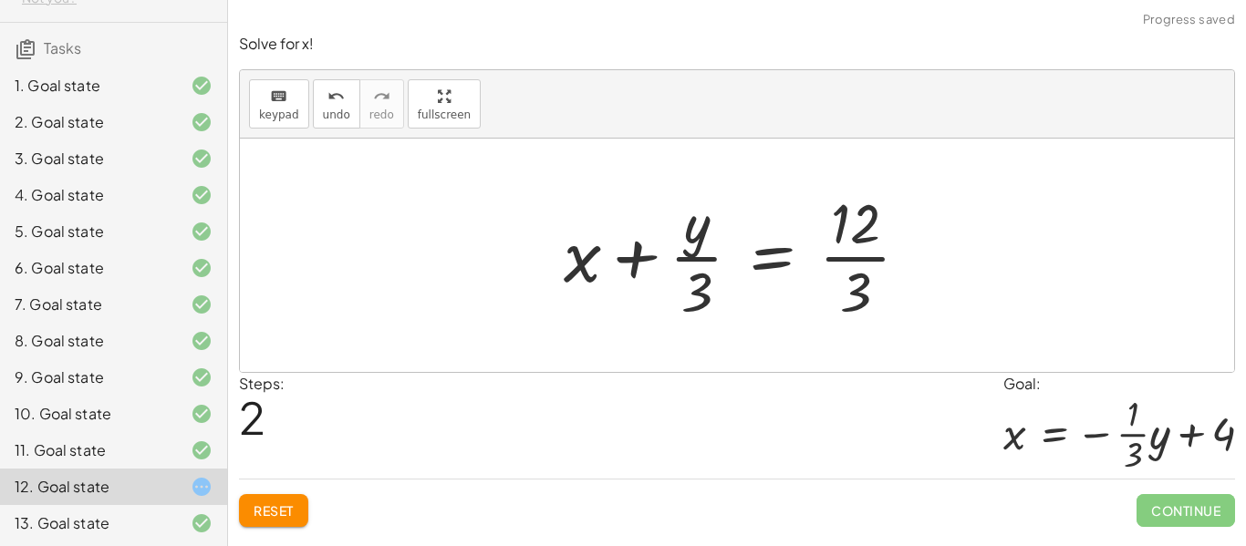
click at [696, 297] on div at bounding box center [744, 255] width 379 height 140
click at [846, 286] on div at bounding box center [744, 255] width 379 height 140
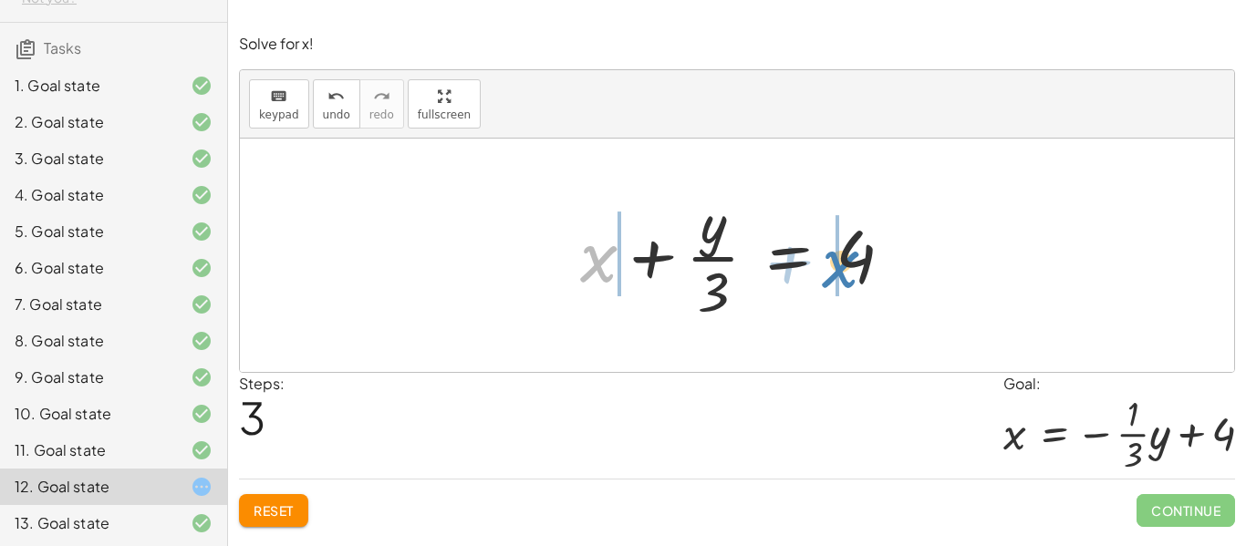
drag, startPoint x: 581, startPoint y: 270, endPoint x: 823, endPoint y: 276, distance: 241.8
click at [823, 276] on div at bounding box center [744, 255] width 346 height 140
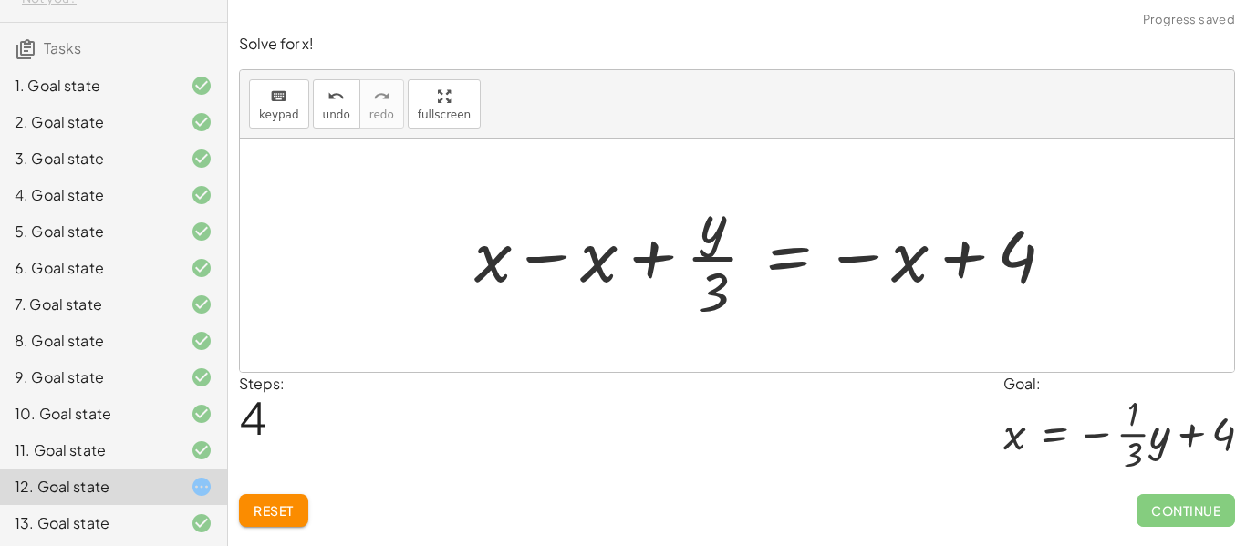
click at [602, 258] on div at bounding box center [771, 255] width 613 height 140
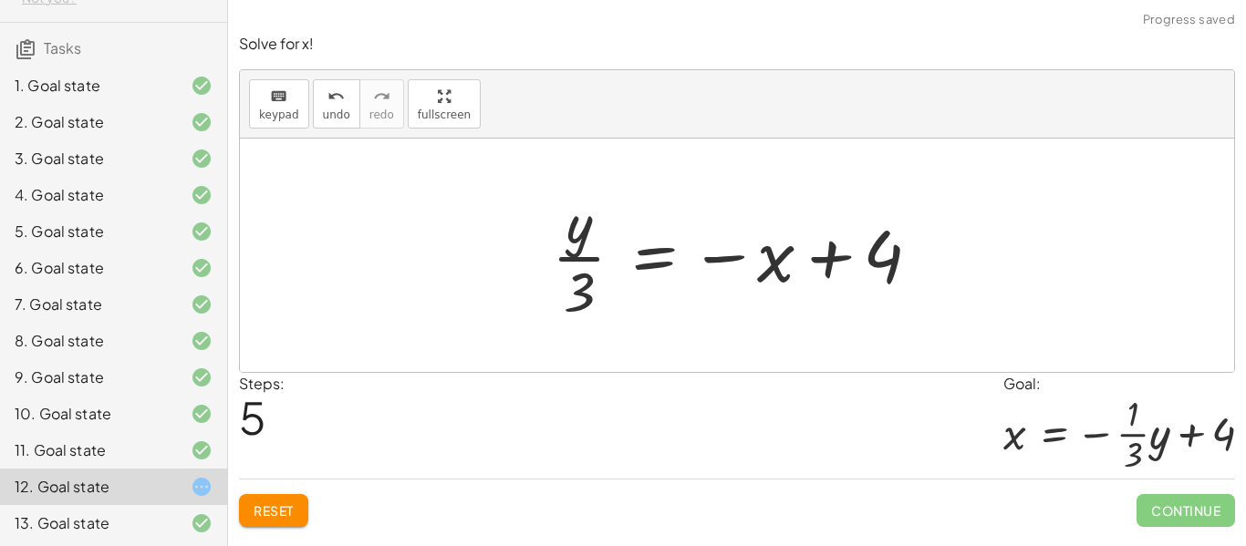
click at [796, 262] on div at bounding box center [743, 255] width 401 height 140
click at [274, 499] on button "Reset" at bounding box center [273, 510] width 69 height 33
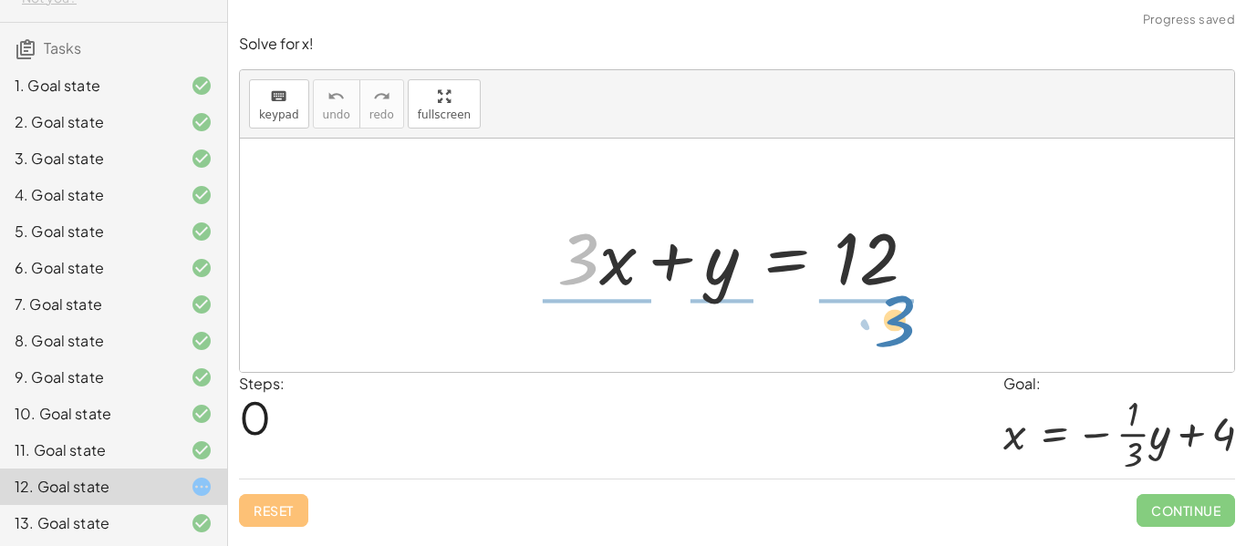
drag, startPoint x: 580, startPoint y: 284, endPoint x: 898, endPoint y: 346, distance: 323.5
click at [898, 346] on div "· 3 + · x + · 3 · x + y = 12" at bounding box center [737, 256] width 994 height 234
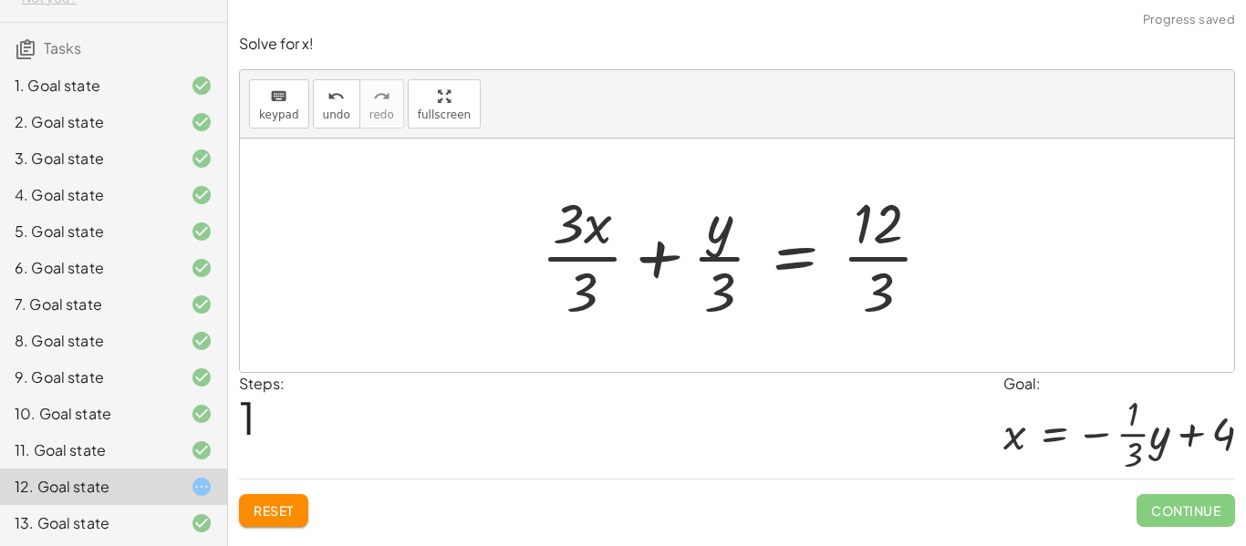
click at [875, 301] on div at bounding box center [744, 255] width 424 height 140
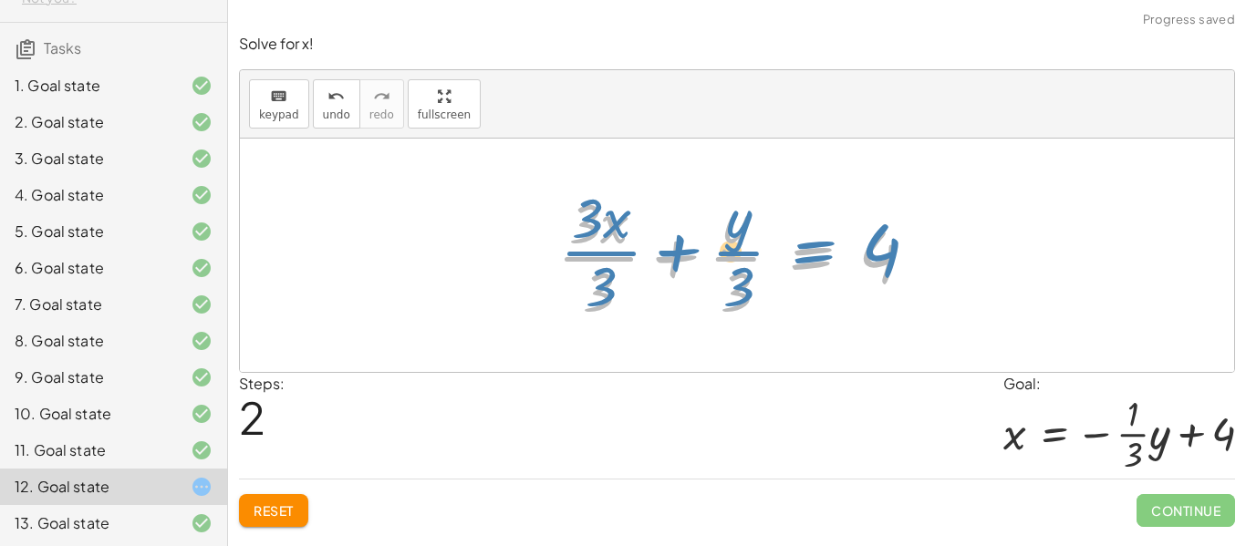
click at [815, 244] on div at bounding box center [743, 255] width 391 height 140
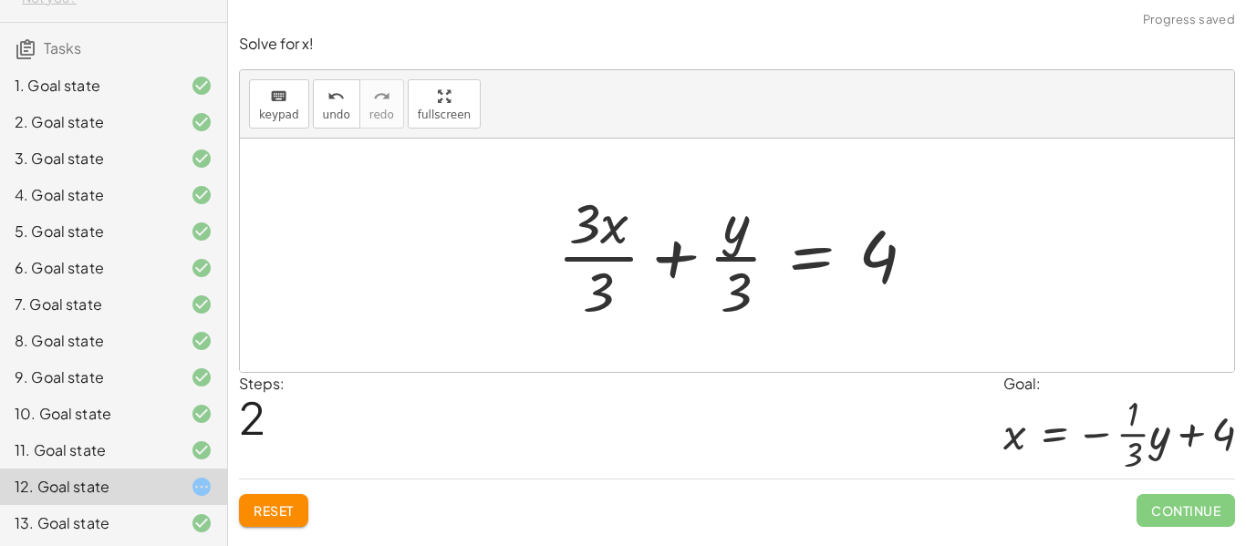
click at [619, 213] on div at bounding box center [743, 255] width 391 height 140
click at [612, 250] on div at bounding box center [743, 255] width 391 height 140
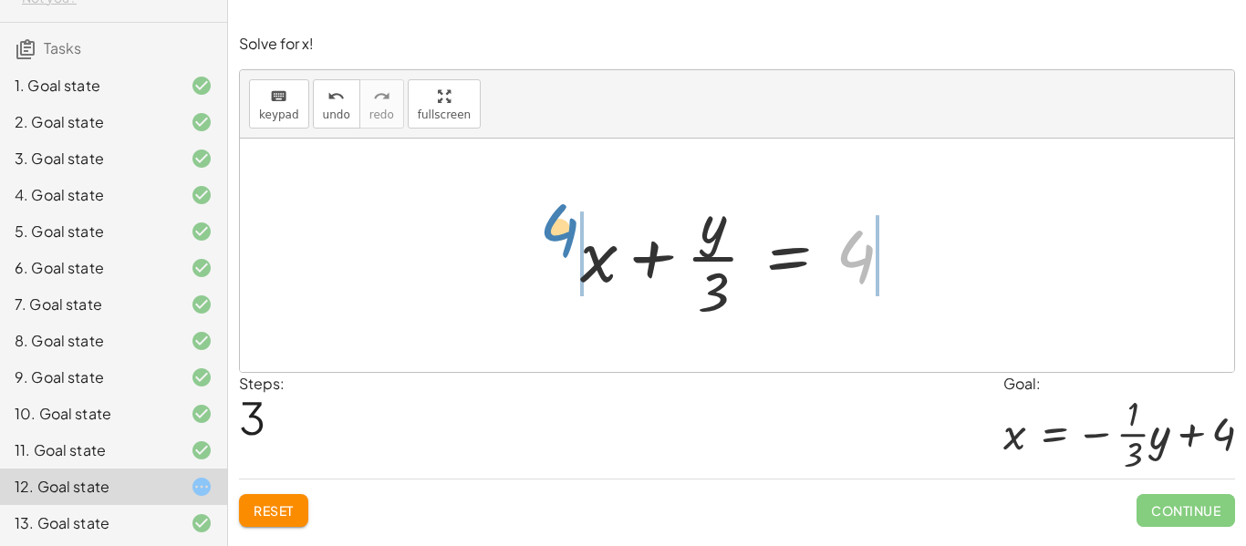
drag, startPoint x: 865, startPoint y: 244, endPoint x: 568, endPoint y: 218, distance: 297.6
click at [568, 218] on div "+ · 3 · x + y = 12 + · 3 · x · 3 + · y · 3 = · 12 · 3 + · 3 · x · 3 + · y · 3 =…" at bounding box center [737, 256] width 369 height 150
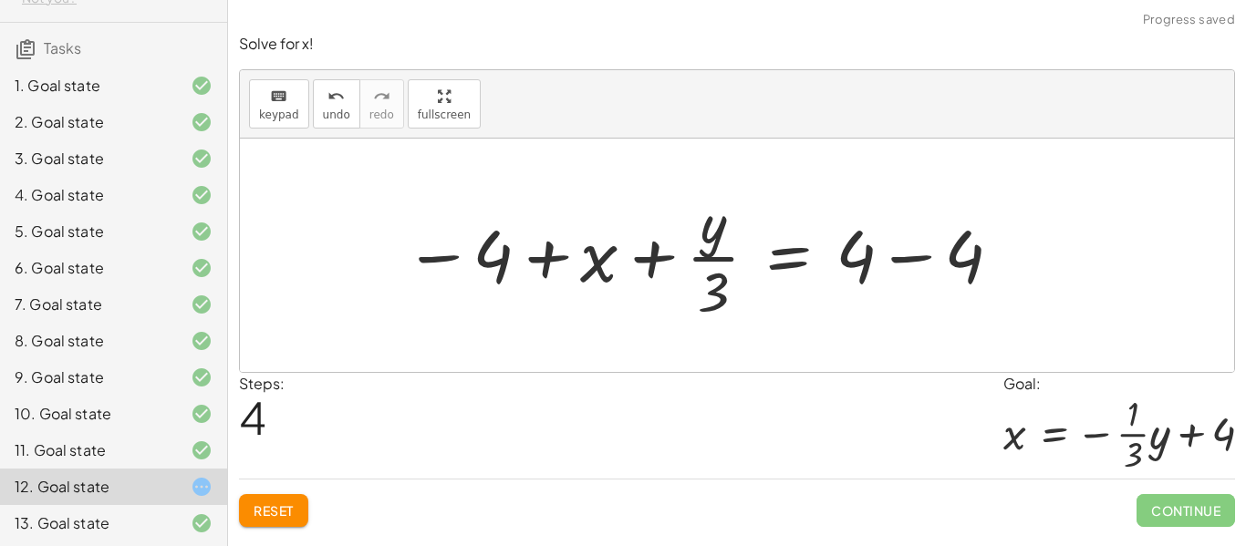
click at [497, 260] on div at bounding box center [704, 255] width 619 height 140
click at [678, 245] on div at bounding box center [704, 255] width 619 height 140
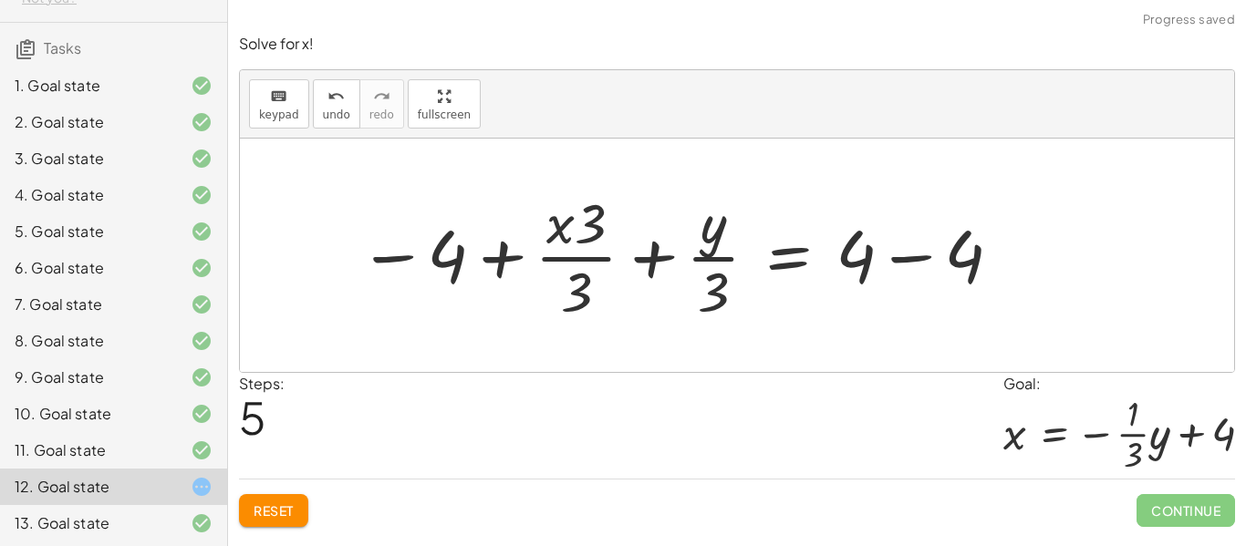
click at [918, 262] on div at bounding box center [681, 255] width 664 height 140
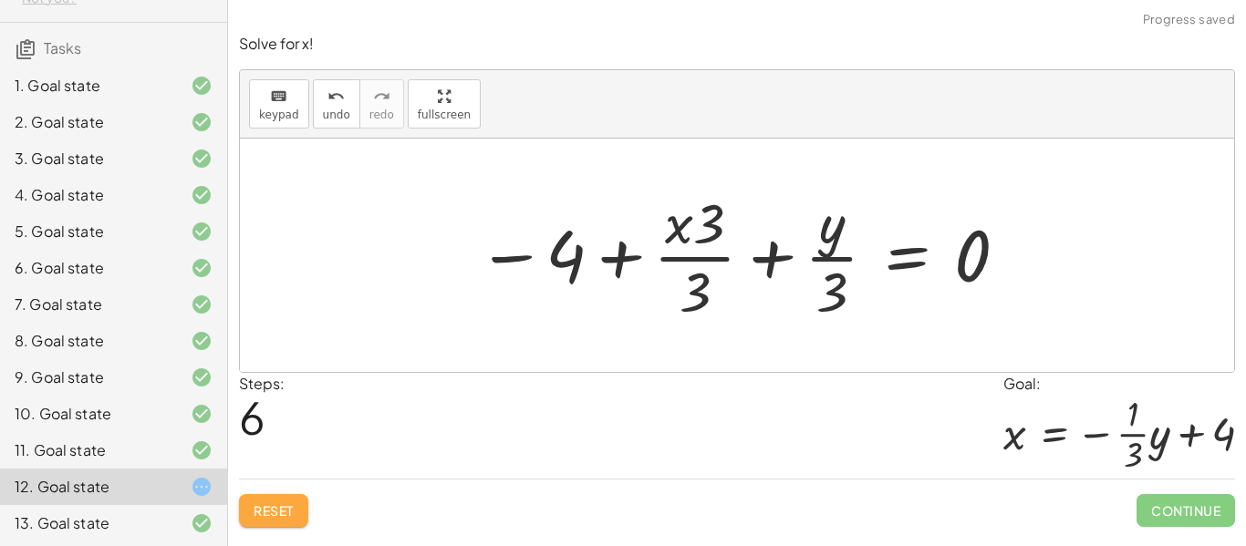
click at [252, 509] on button "Reset" at bounding box center [273, 510] width 69 height 33
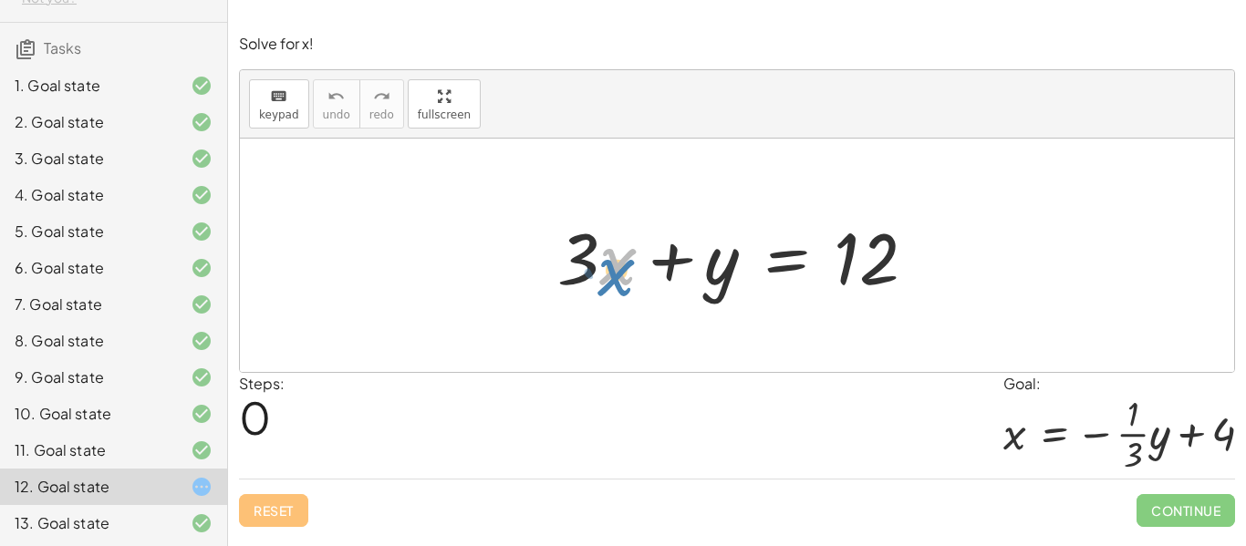
click at [601, 271] on div at bounding box center [743, 256] width 391 height 94
click at [703, 262] on div at bounding box center [743, 256] width 391 height 94
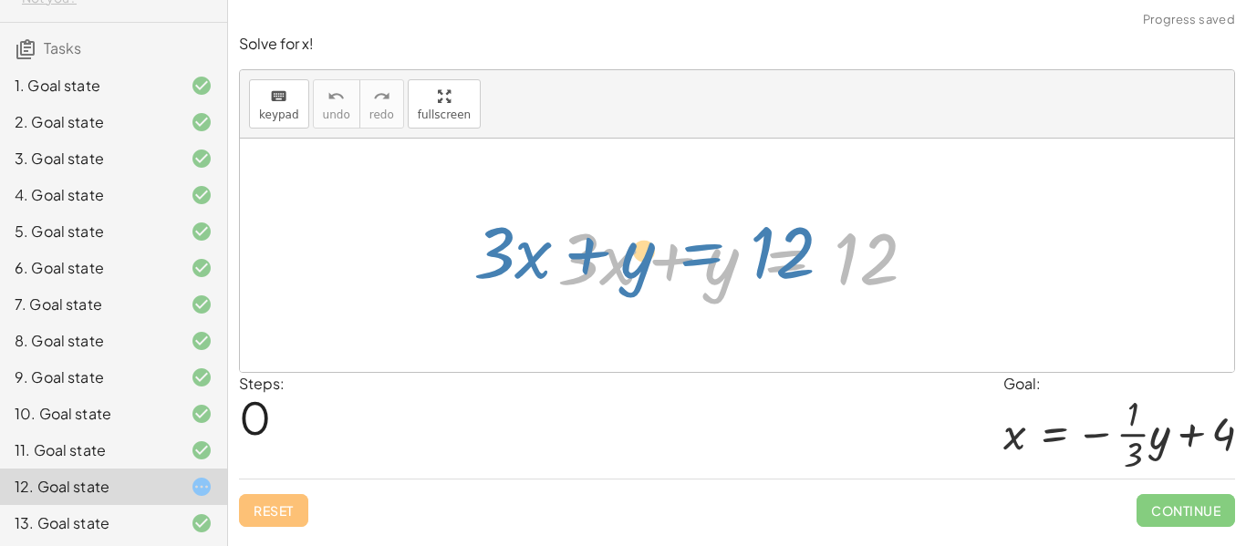
drag, startPoint x: 794, startPoint y: 272, endPoint x: 819, endPoint y: 290, distance: 31.4
click at [819, 290] on div at bounding box center [743, 256] width 391 height 94
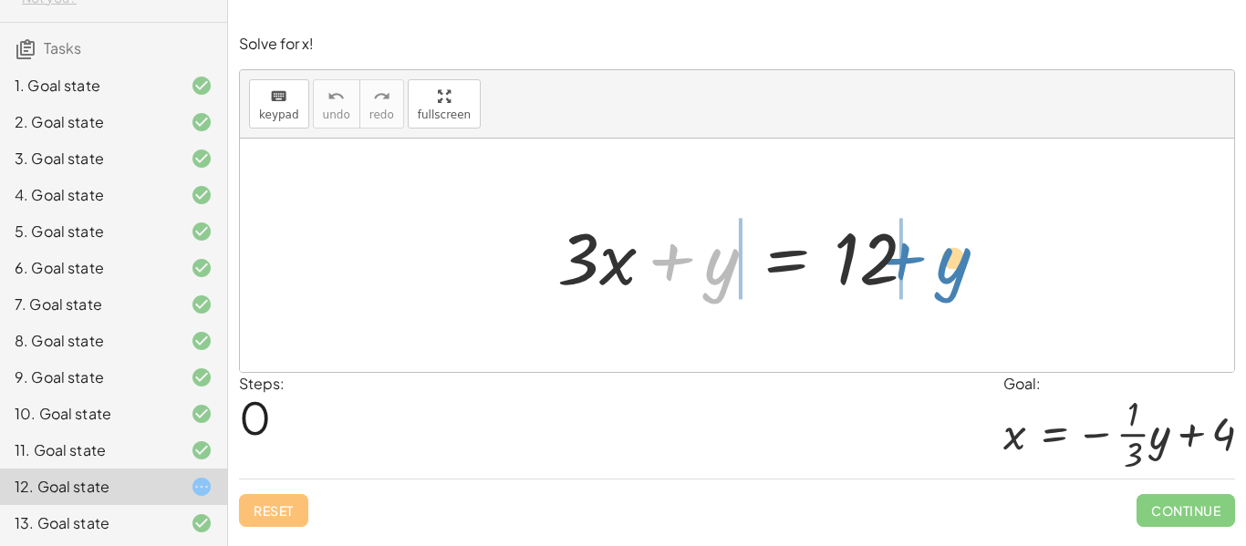
drag, startPoint x: 679, startPoint y: 257, endPoint x: 911, endPoint y: 256, distance: 231.7
click at [911, 256] on div at bounding box center [743, 256] width 391 height 94
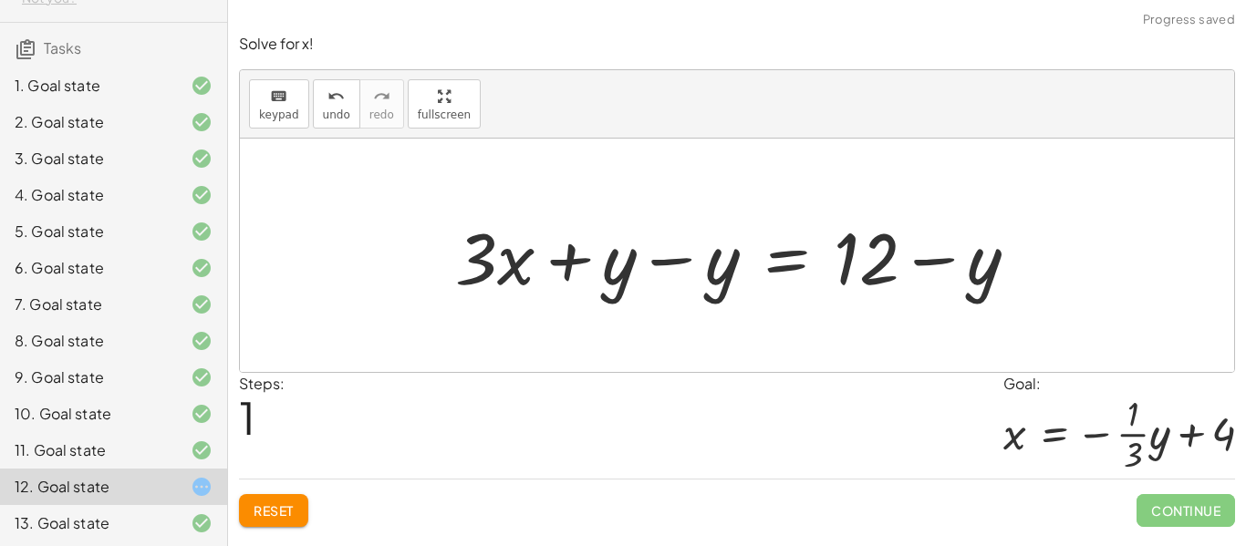
click at [691, 255] on div at bounding box center [744, 256] width 597 height 94
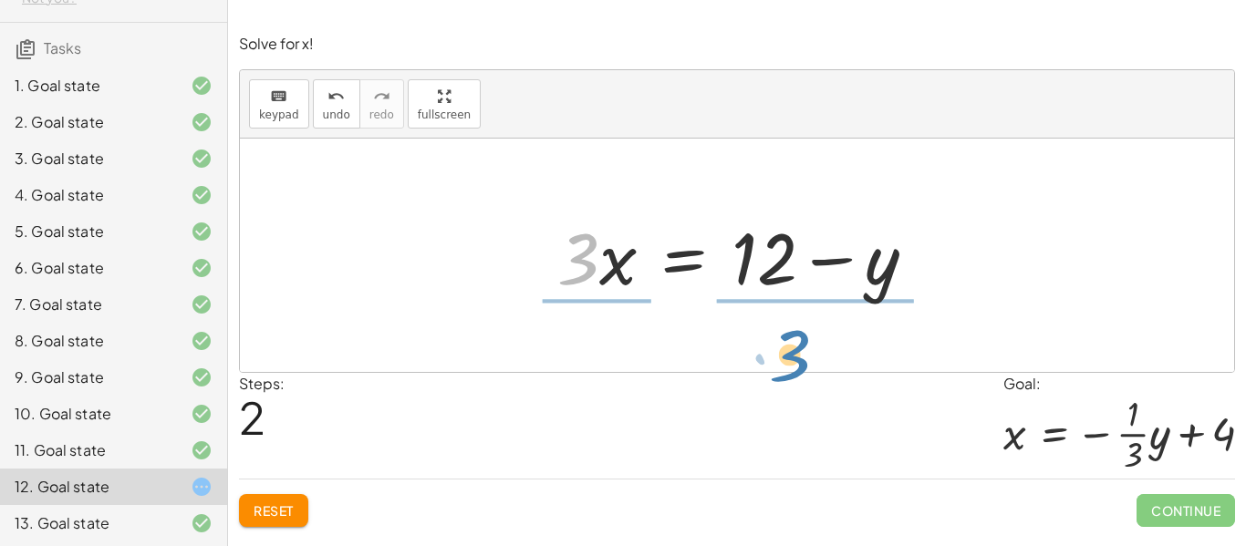
drag, startPoint x: 572, startPoint y: 265, endPoint x: 790, endPoint y: 362, distance: 238.5
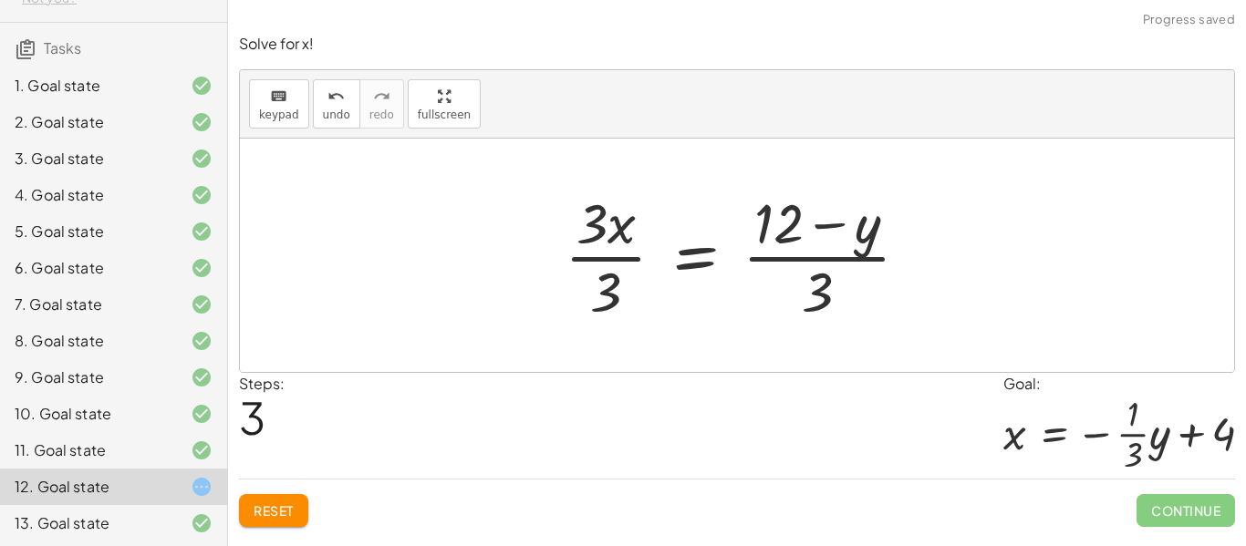
click at [630, 288] on div at bounding box center [745, 255] width 378 height 140
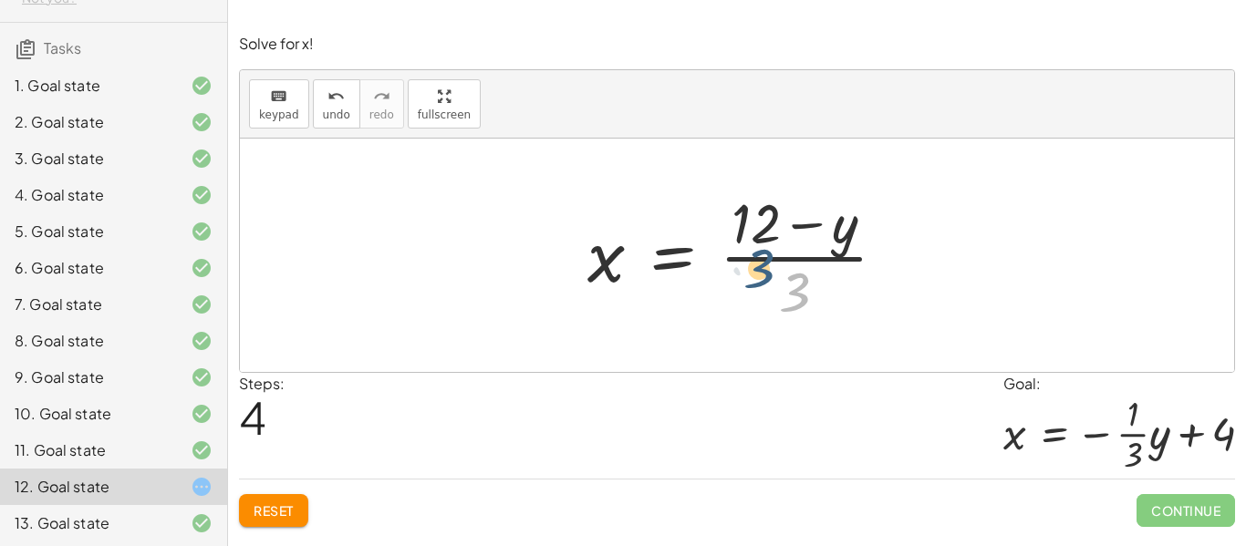
drag, startPoint x: 806, startPoint y: 294, endPoint x: 781, endPoint y: 282, distance: 27.3
click at [781, 282] on div at bounding box center [744, 255] width 332 height 140
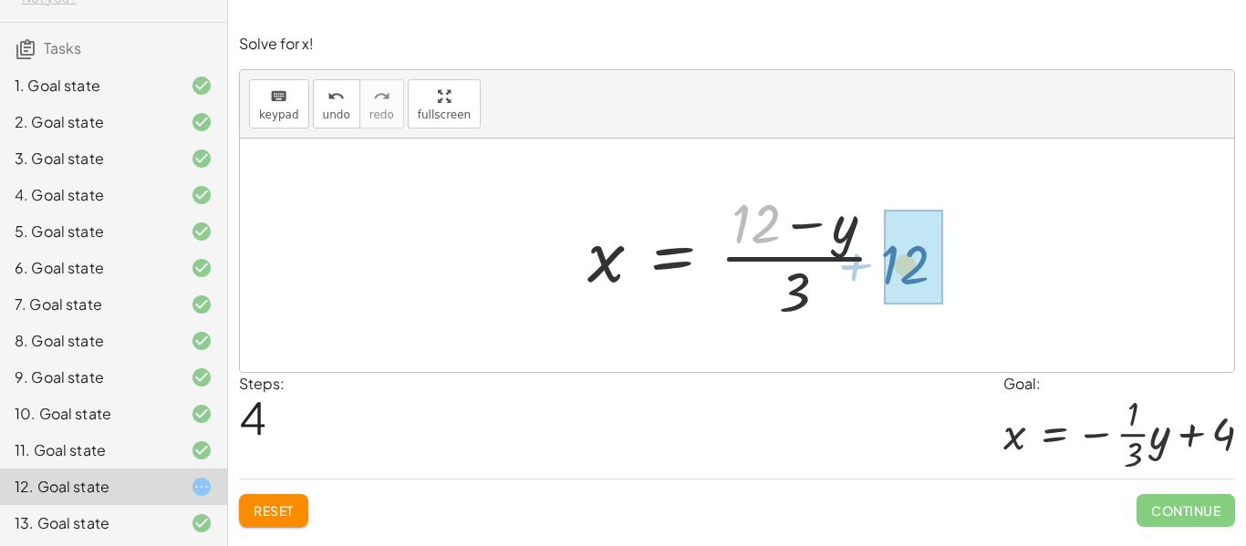
drag, startPoint x: 770, startPoint y: 238, endPoint x: 919, endPoint y: 279, distance: 154.3
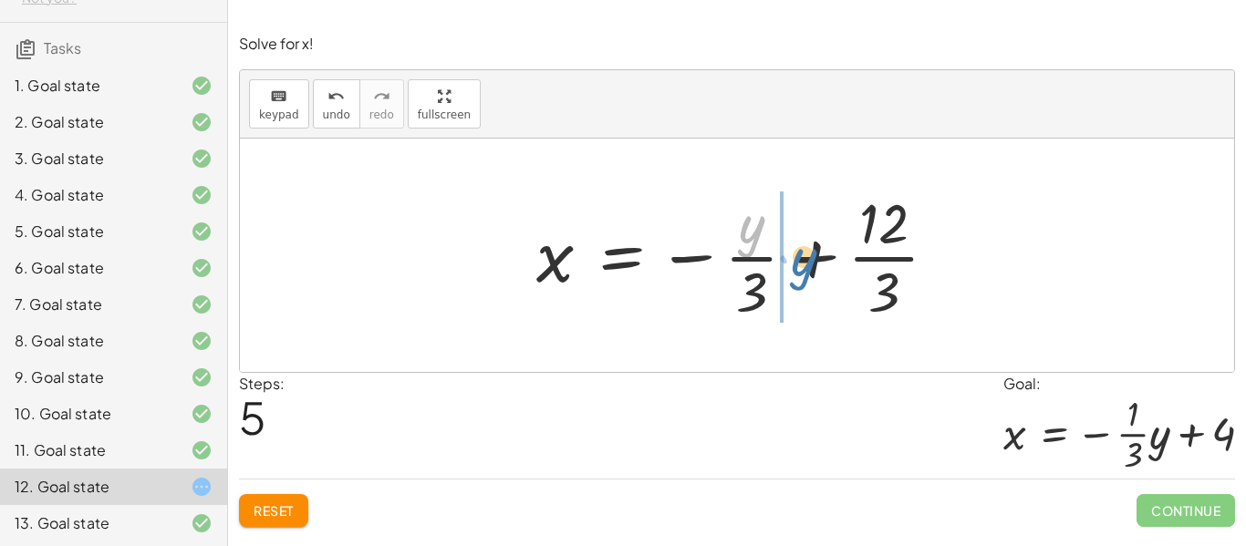
drag, startPoint x: 748, startPoint y: 228, endPoint x: 800, endPoint y: 262, distance: 62.0
click at [800, 262] on div at bounding box center [744, 255] width 434 height 140
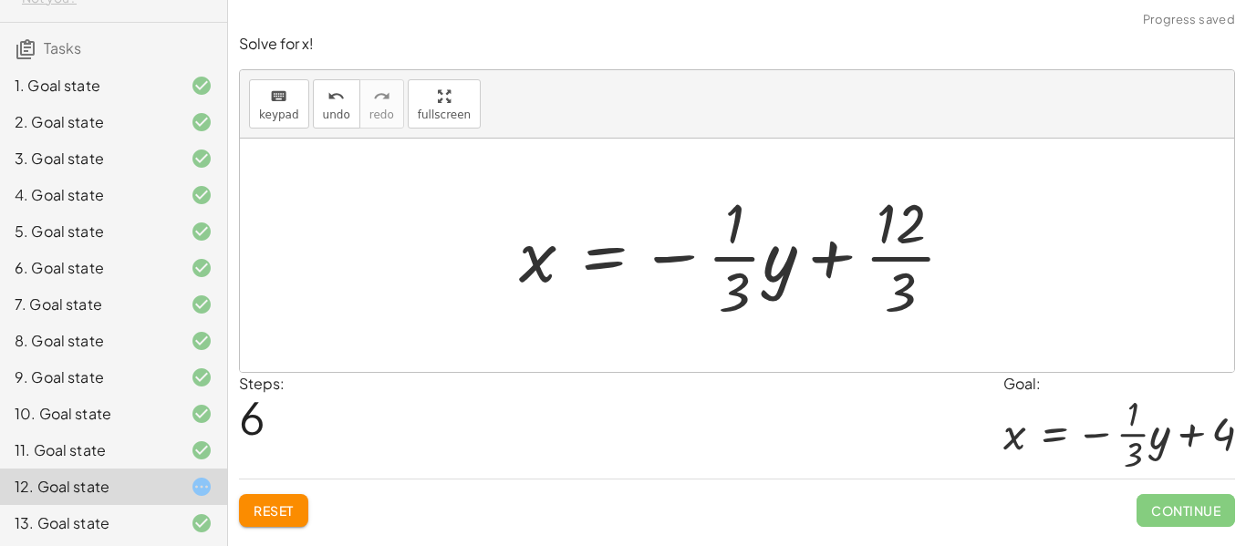
click at [887, 258] on div at bounding box center [744, 255] width 468 height 140
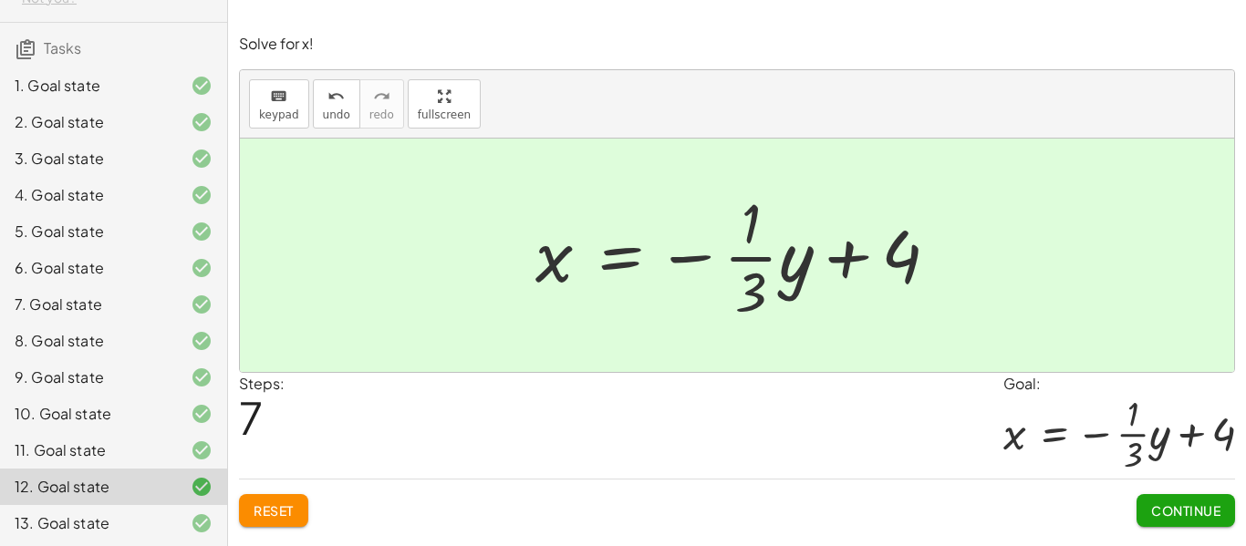
click at [1163, 503] on span "Continue" at bounding box center [1185, 511] width 69 height 16
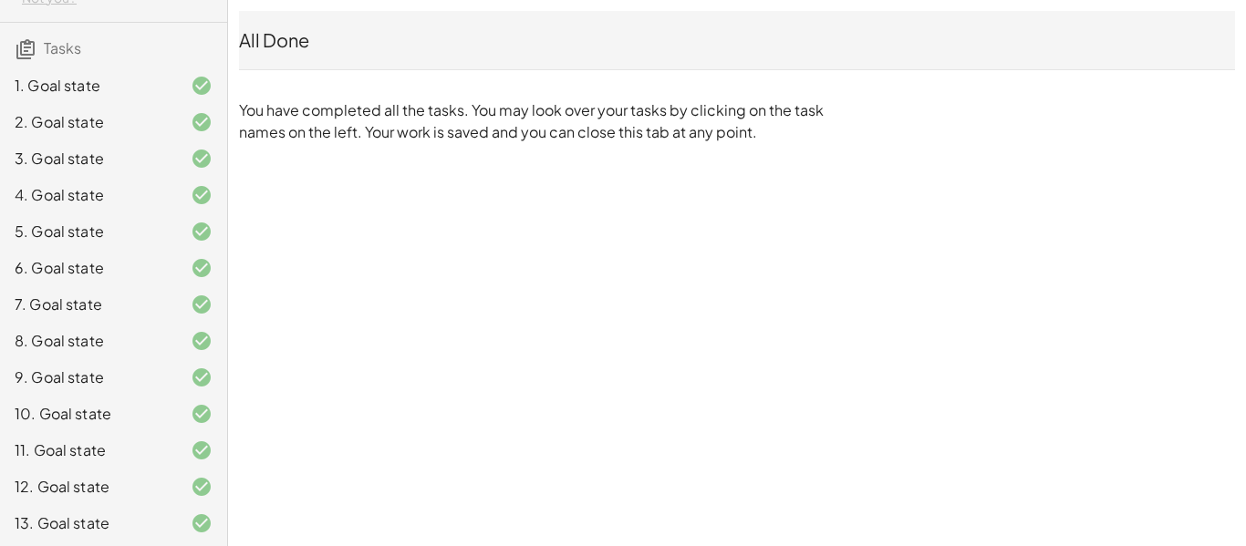
scroll to position [112, 0]
click at [98, 60] on div "1. Goal state 2. Goal state 3. Goal state 4. Goal state 5. Goal state 6. Goal s…" at bounding box center [113, 301] width 227 height 489
click at [68, 138] on div "1. Goal state" at bounding box center [113, 156] width 227 height 36
click at [75, 59] on div "1. Goal state 2. Goal state 3. Goal state 4. Goal state 5. Goal state 6. Goal s…" at bounding box center [113, 301] width 227 height 489
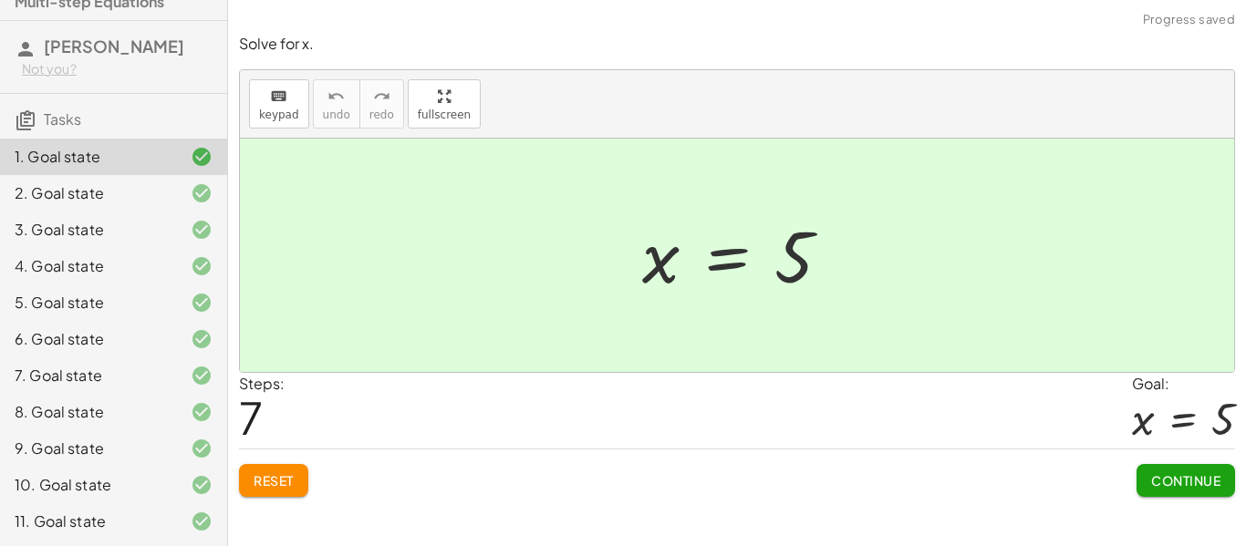
scroll to position [0, 0]
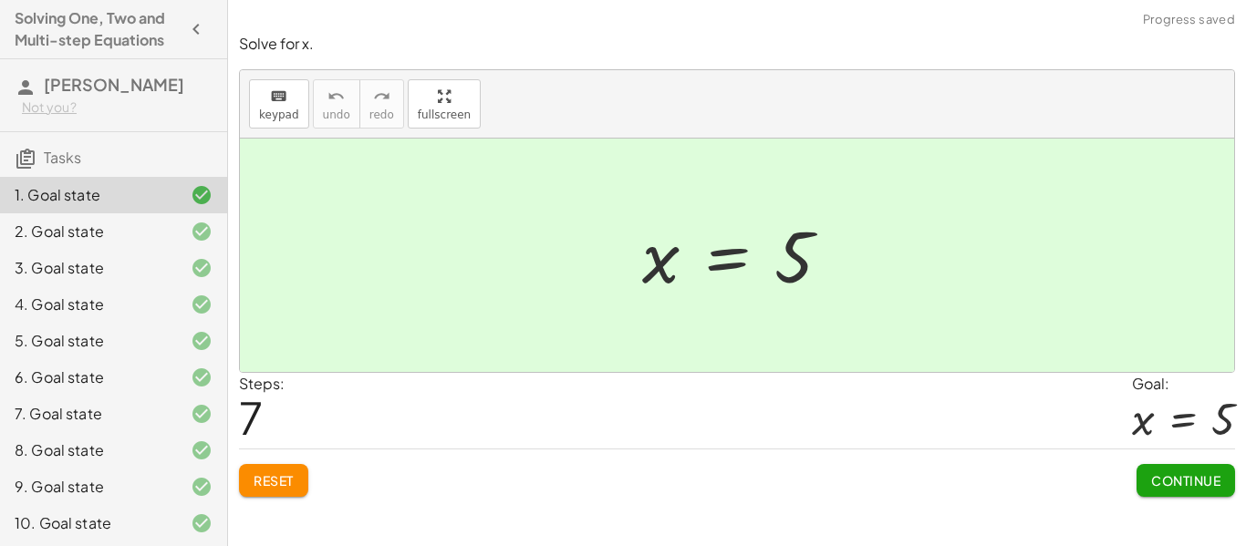
click at [202, 31] on icon "button" at bounding box center [196, 29] width 22 height 22
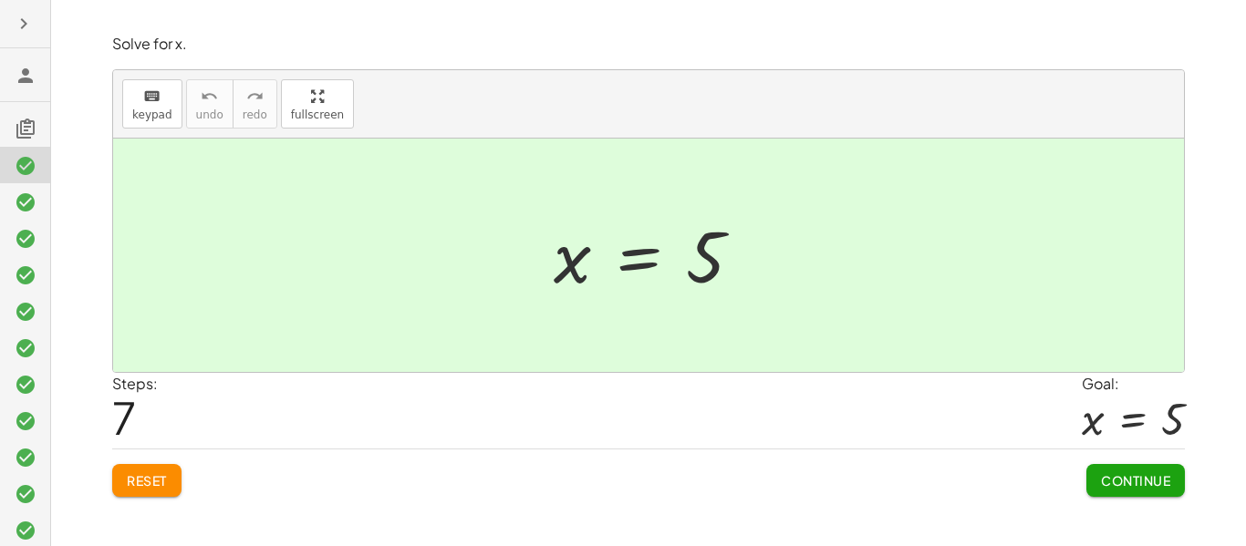
click at [26, 35] on button "button" at bounding box center [23, 23] width 33 height 33
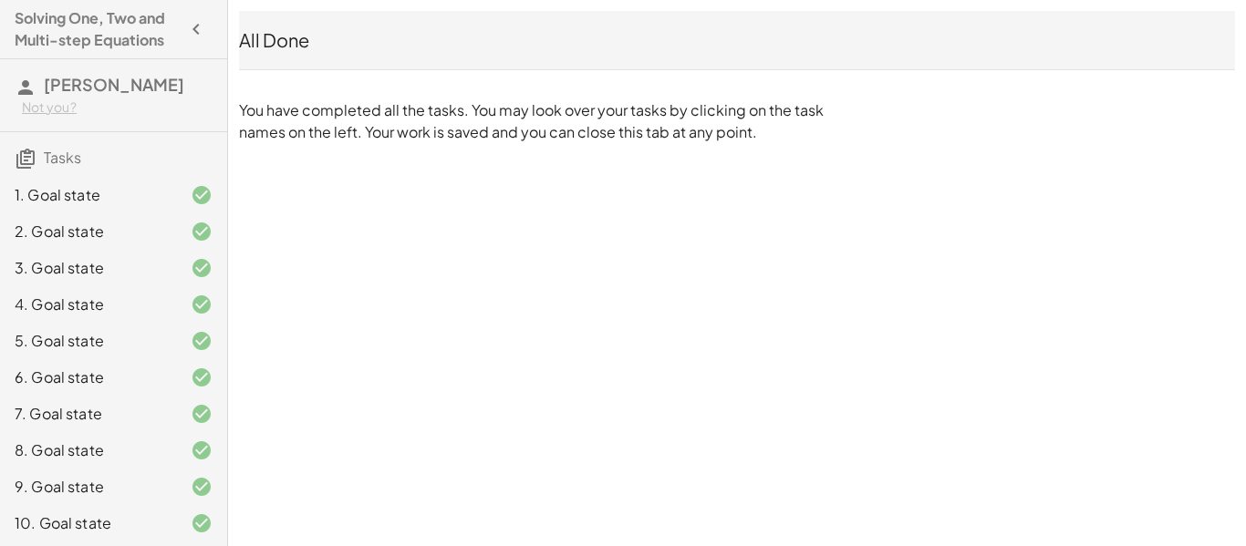
scroll to position [112, 0]
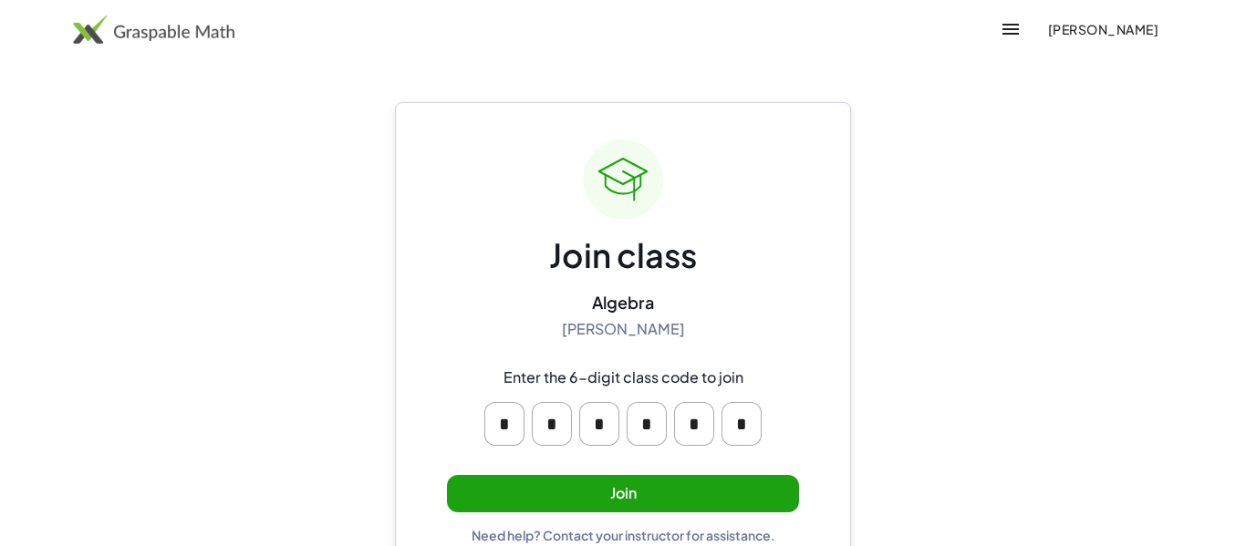
click at [619, 491] on button "Join" at bounding box center [623, 493] width 352 height 37
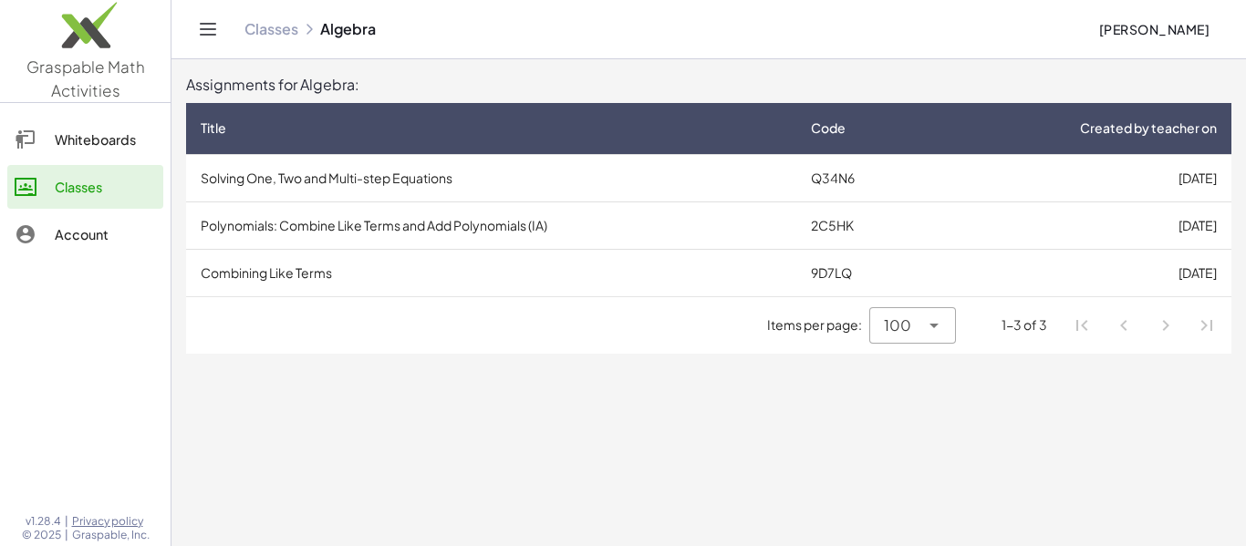
click at [320, 271] on td "Combining Like Terms" at bounding box center [491, 272] width 610 height 47
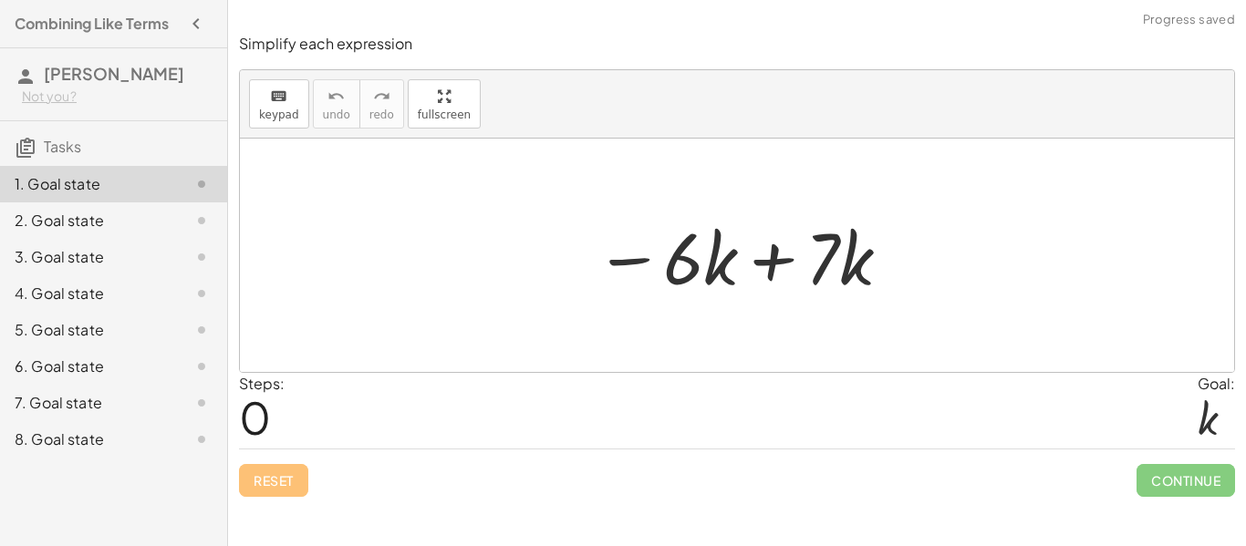
click at [718, 279] on div at bounding box center [744, 256] width 317 height 94
click at [774, 273] on div at bounding box center [744, 256] width 317 height 94
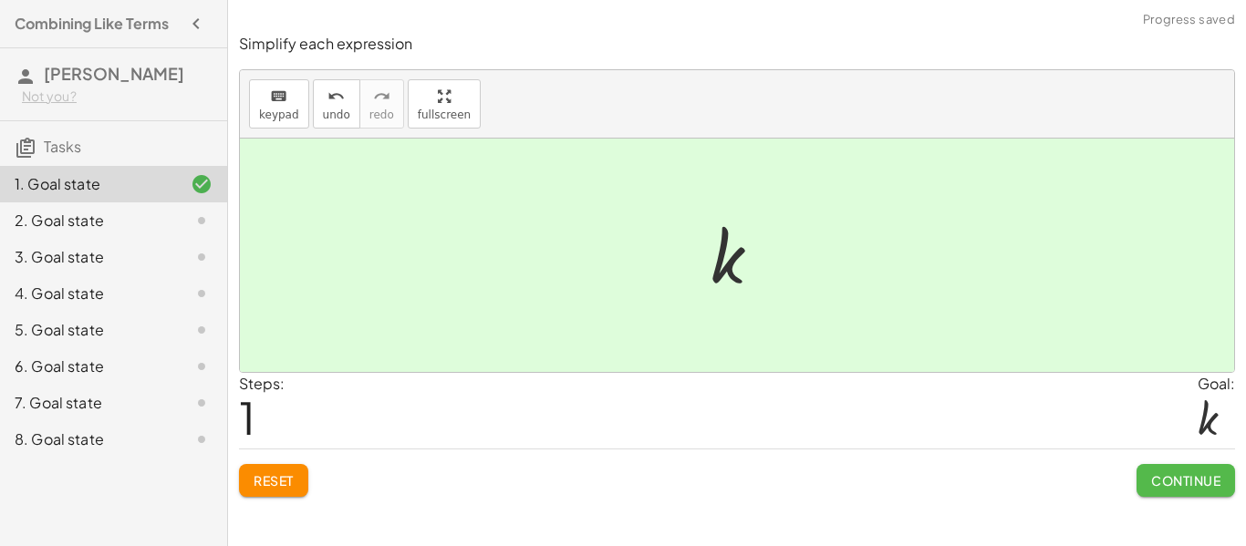
click at [1224, 478] on button "Continue" at bounding box center [1186, 480] width 99 height 33
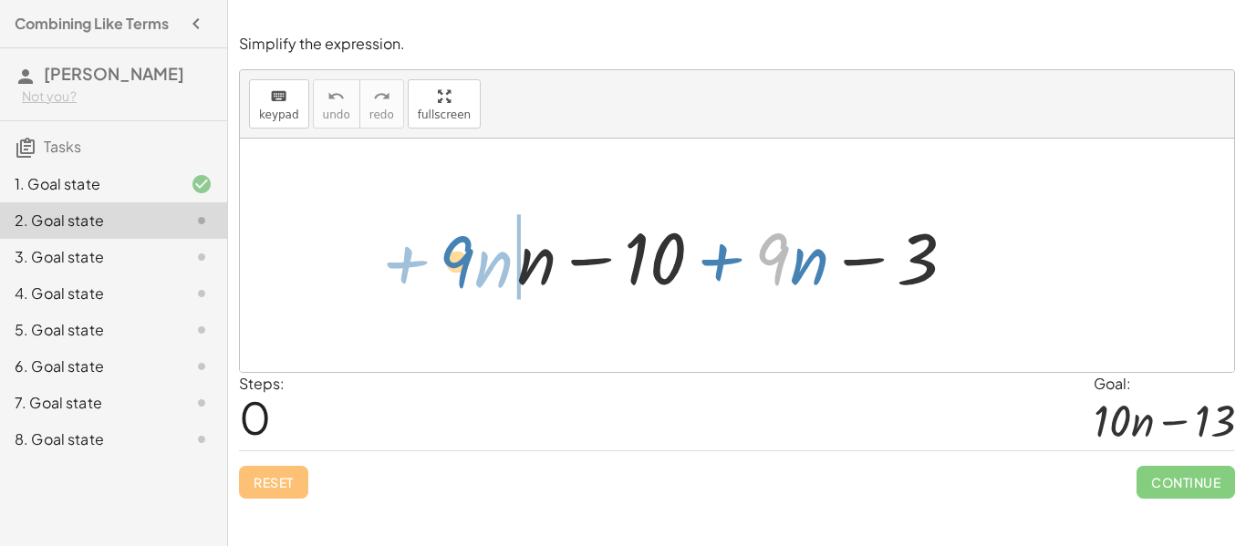
drag, startPoint x: 784, startPoint y: 272, endPoint x: 465, endPoint y: 273, distance: 318.4
click at [465, 273] on div "· 9 + · n + n − 10 + · 9 · n − 3" at bounding box center [737, 256] width 994 height 234
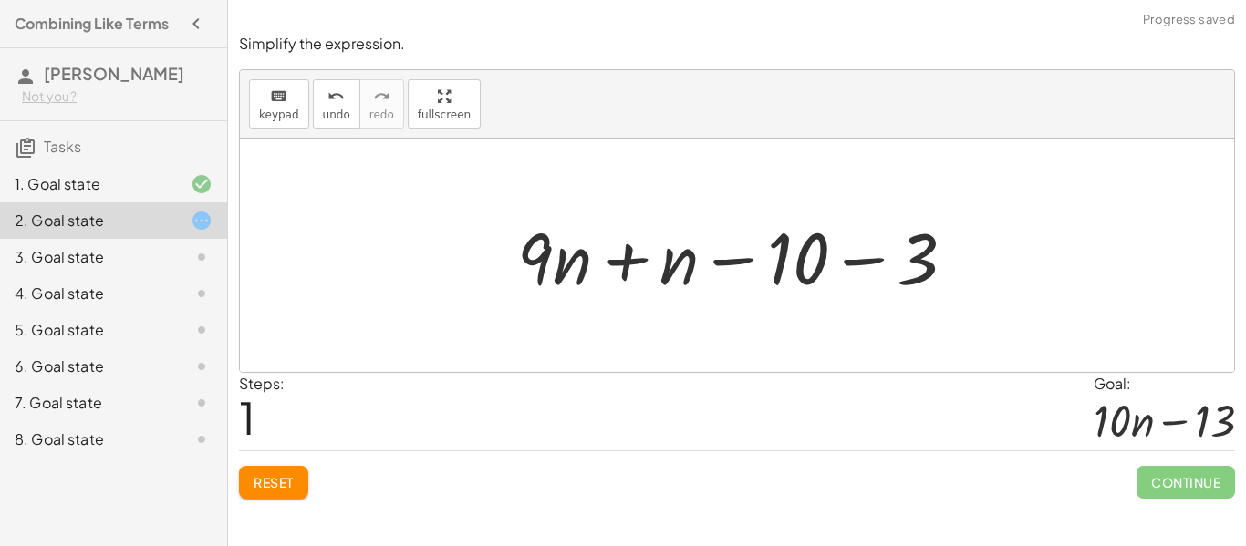
click at [608, 267] on div at bounding box center [744, 256] width 472 height 94
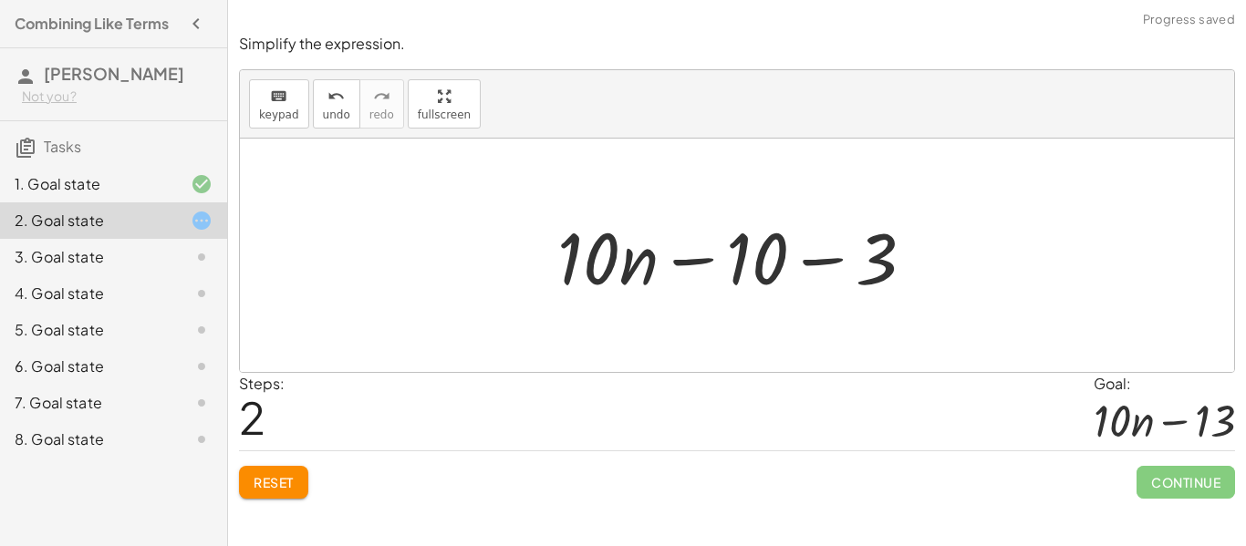
click at [807, 269] on div at bounding box center [743, 256] width 390 height 94
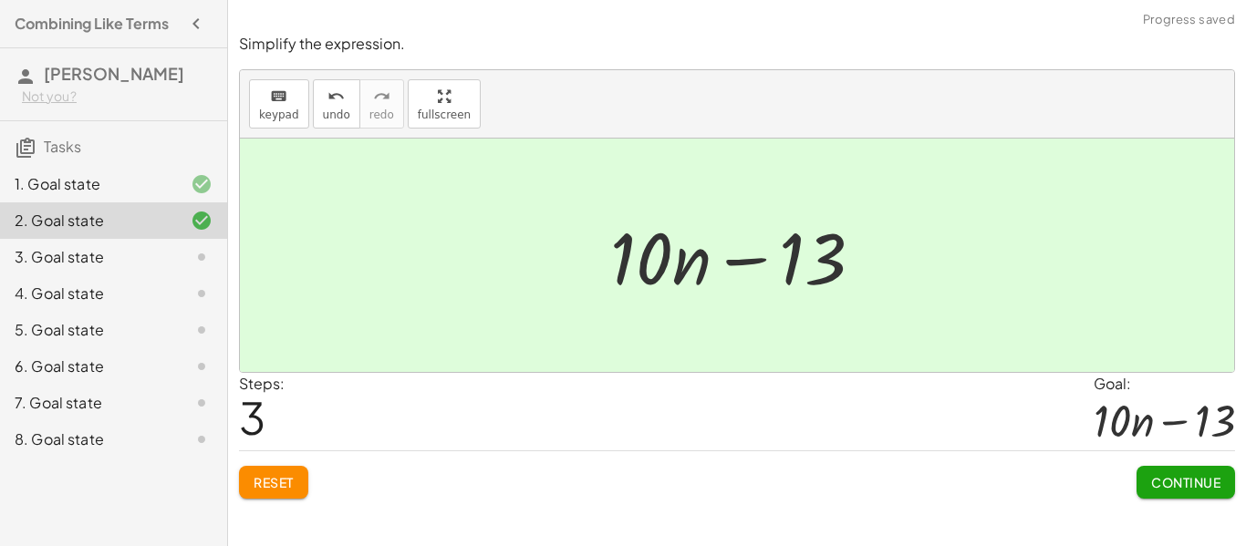
click at [1163, 471] on button "Continue" at bounding box center [1186, 482] width 99 height 33
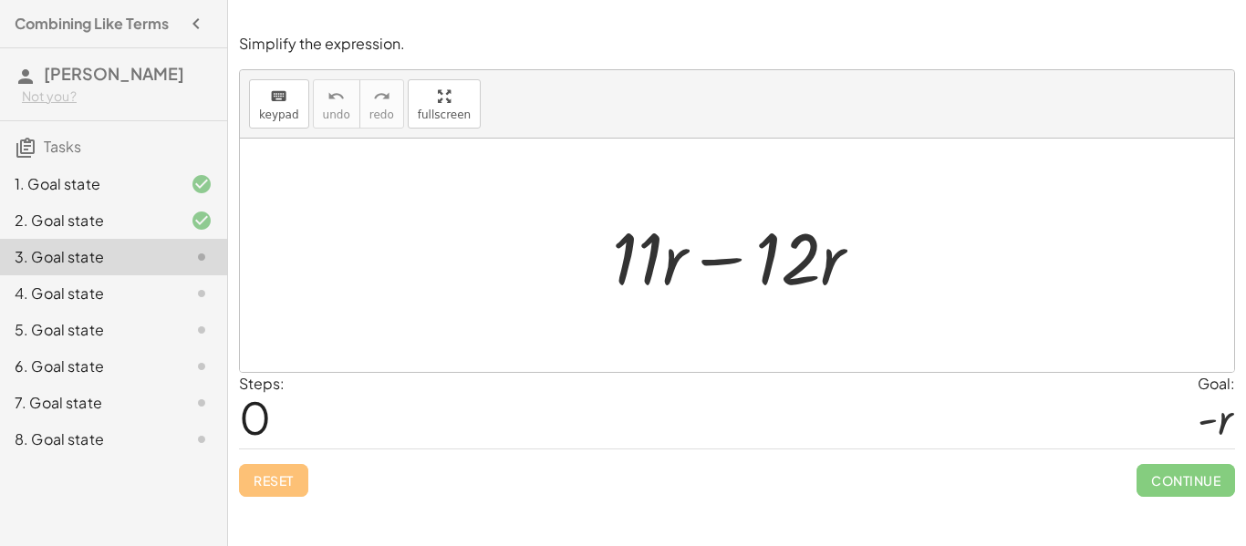
click at [734, 265] on div at bounding box center [744, 256] width 283 height 94
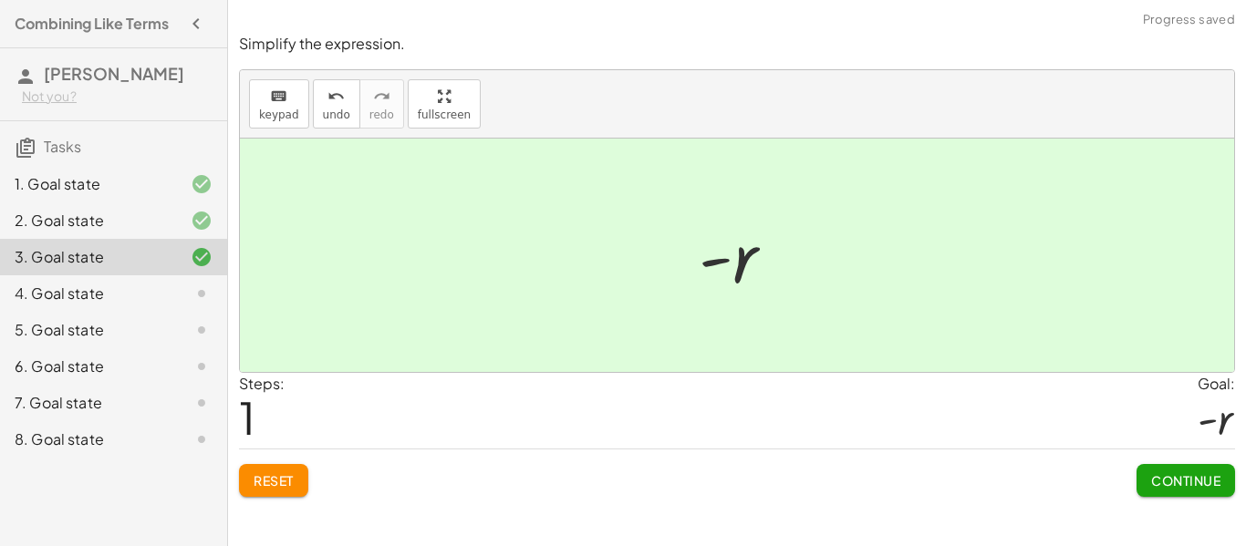
click at [1180, 486] on span "Continue" at bounding box center [1185, 481] width 69 height 16
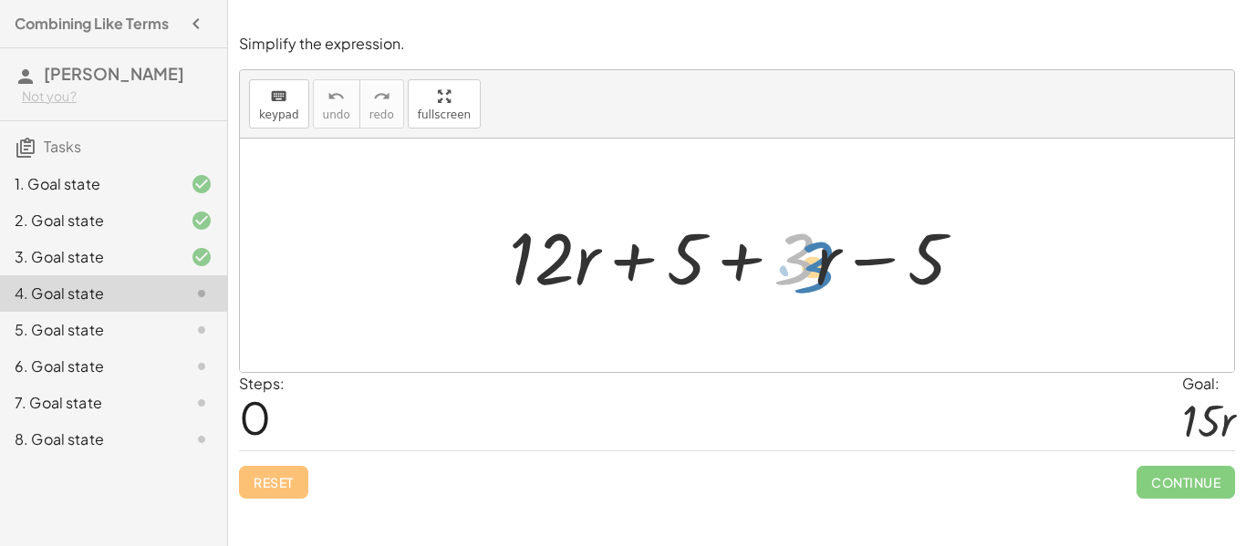
click at [776, 248] on div at bounding box center [744, 256] width 488 height 94
drag, startPoint x: 822, startPoint y: 271, endPoint x: 807, endPoint y: 261, distance: 18.5
click at [807, 261] on div at bounding box center [744, 256] width 488 height 94
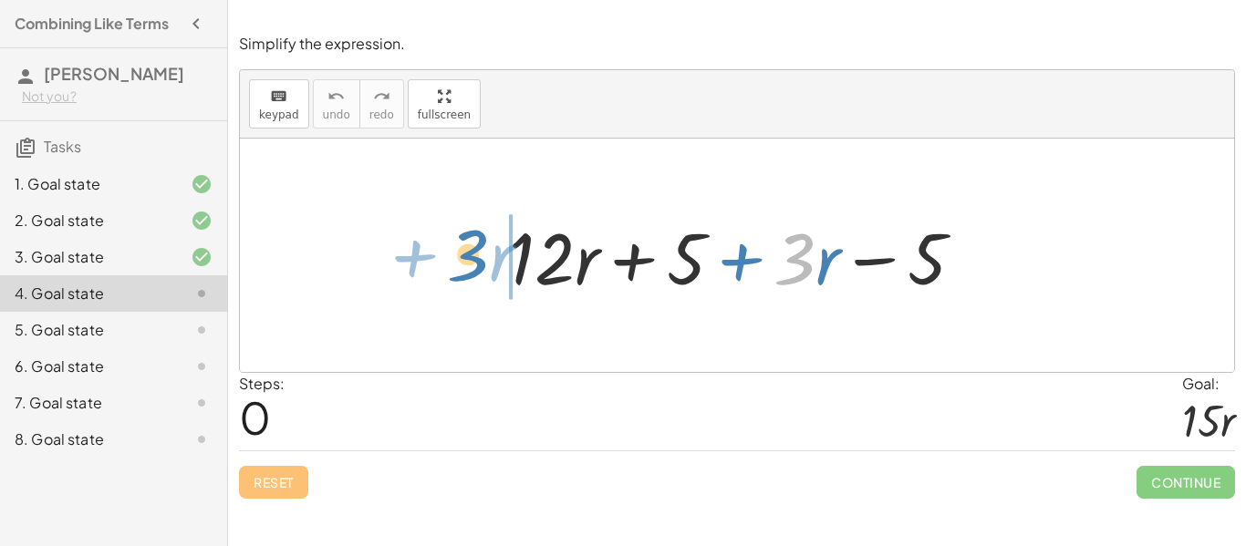
drag, startPoint x: 816, startPoint y: 264, endPoint x: 479, endPoint y: 256, distance: 336.7
click at [479, 256] on div "· 3 + · r + · 12 · r + 5 + · 3 · r − 5" at bounding box center [737, 256] width 994 height 234
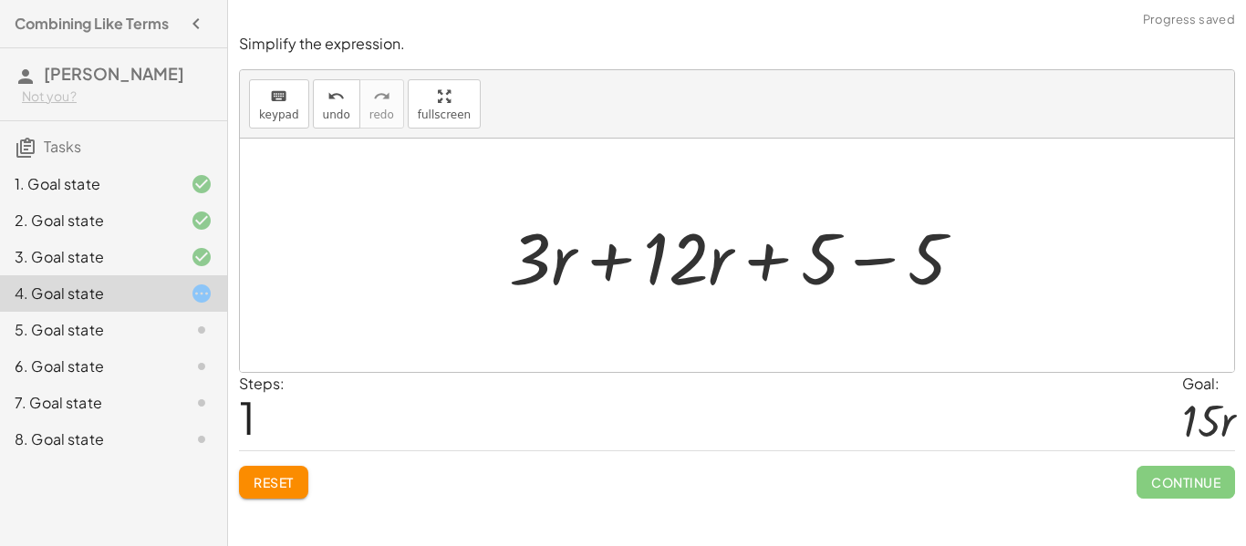
click at [663, 267] on div at bounding box center [744, 256] width 488 height 94
click at [623, 252] on div at bounding box center [744, 256] width 488 height 94
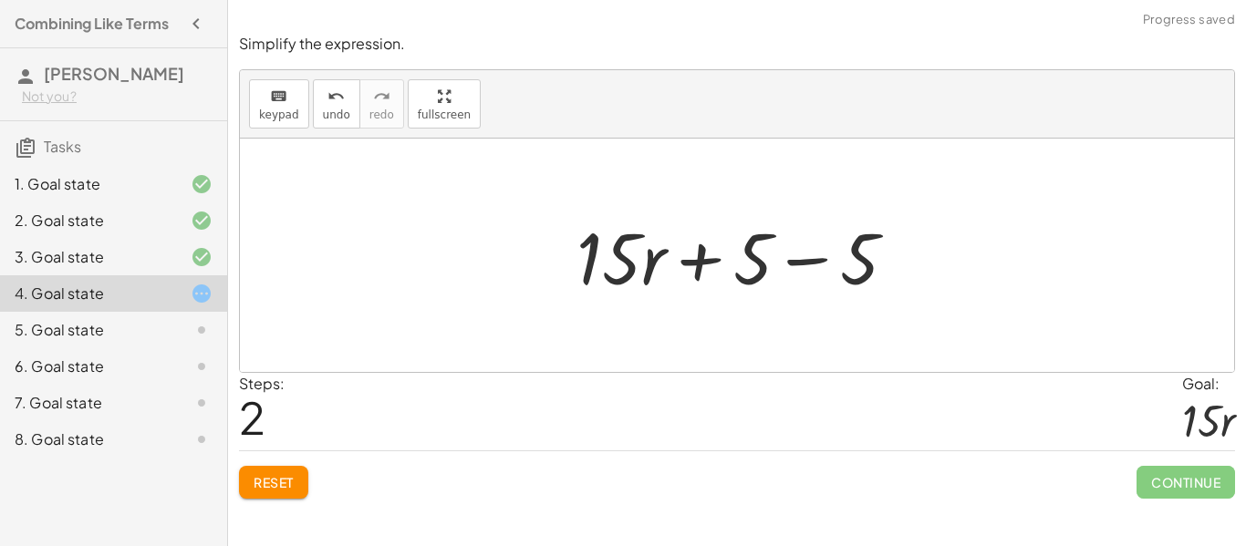
click at [796, 251] on div at bounding box center [743, 256] width 353 height 94
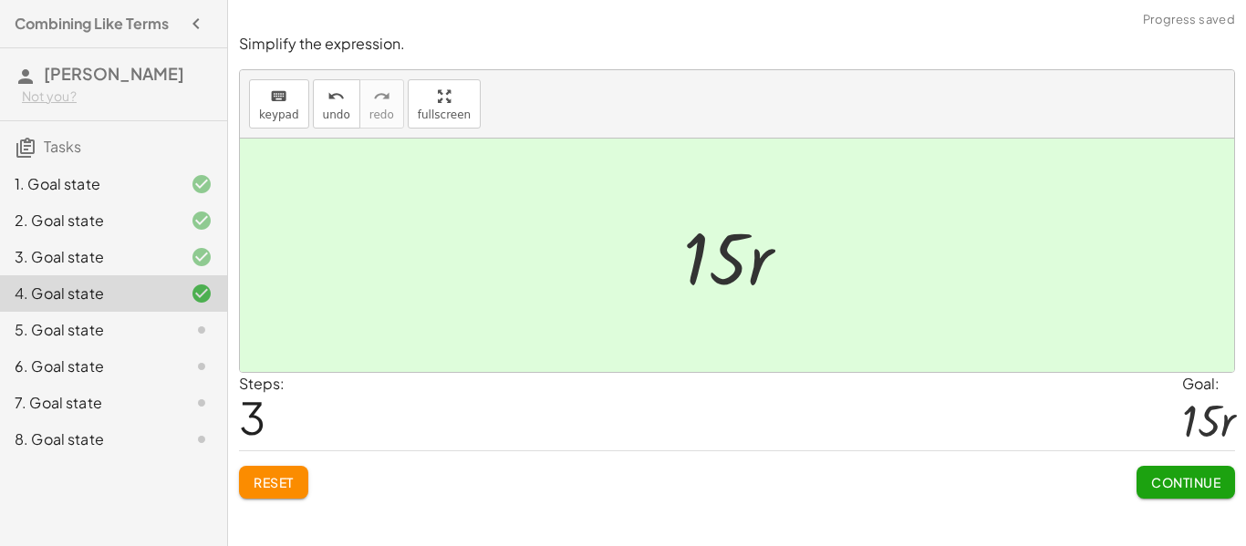
click at [1161, 486] on span "Continue" at bounding box center [1185, 482] width 69 height 16
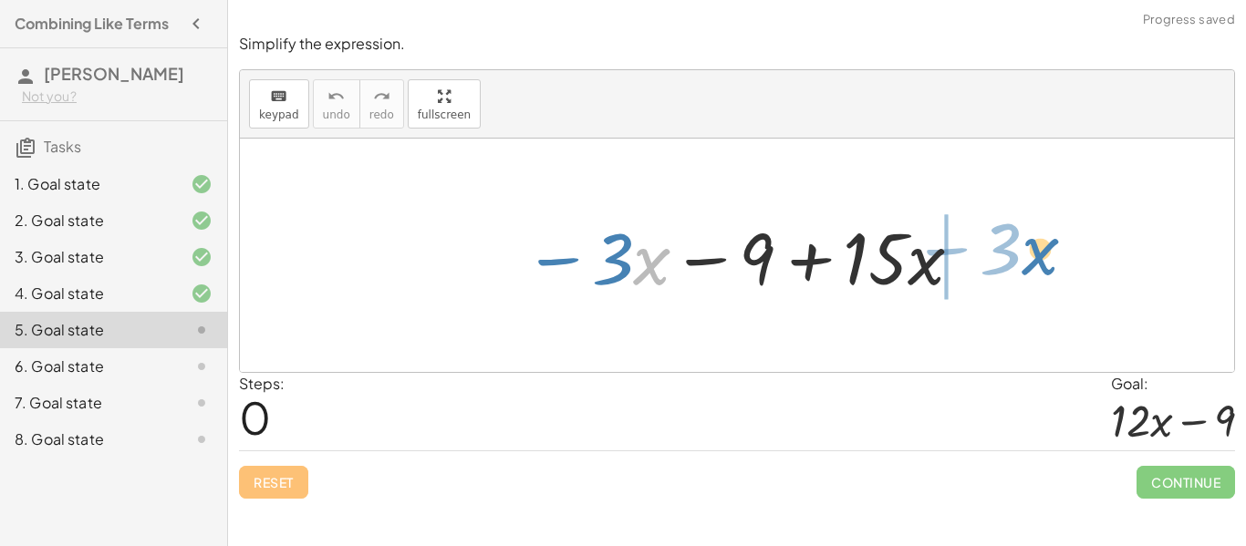
drag, startPoint x: 640, startPoint y: 278, endPoint x: 1025, endPoint y: 268, distance: 385.1
click at [1025, 268] on div "· x − · 3 − · 3 · x − 9 + · 15 · x" at bounding box center [737, 256] width 994 height 234
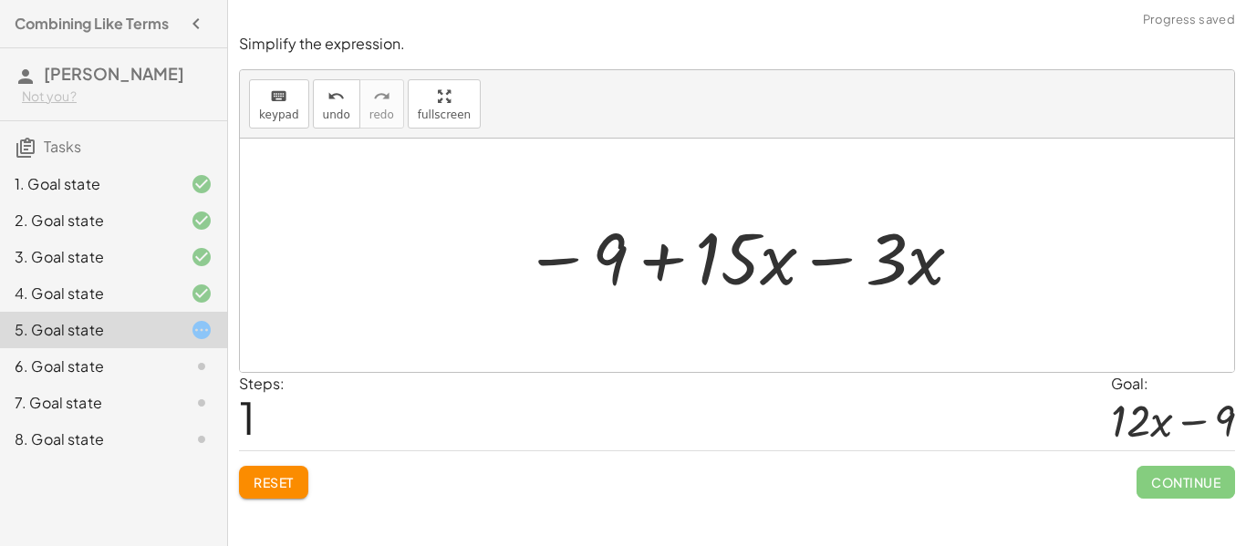
click at [881, 250] on div at bounding box center [744, 256] width 459 height 94
click at [859, 259] on div at bounding box center [744, 256] width 459 height 94
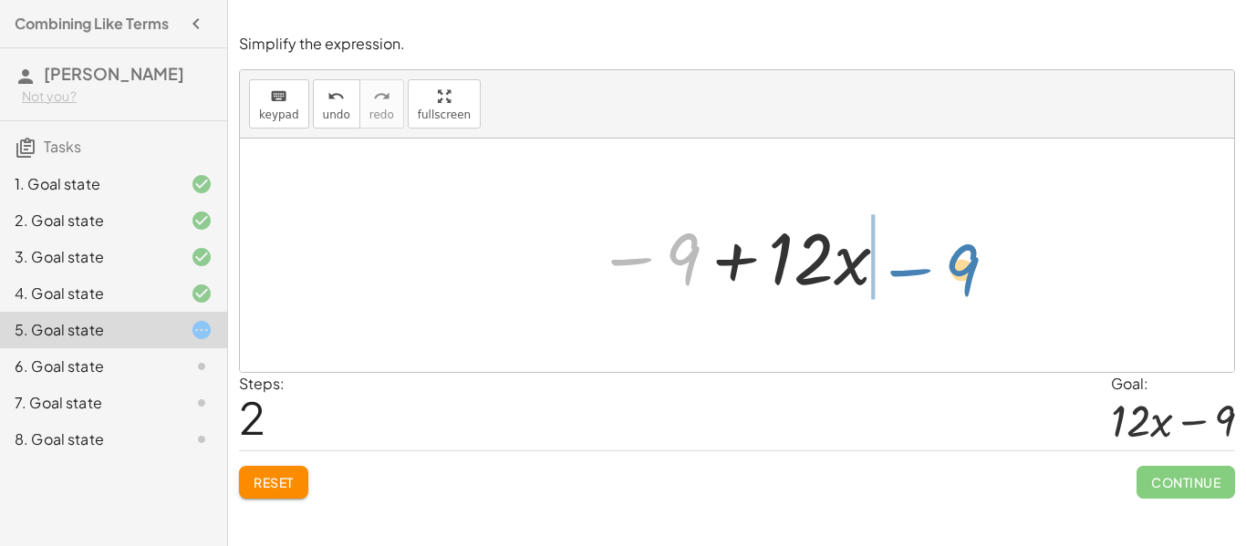
drag, startPoint x: 694, startPoint y: 255, endPoint x: 973, endPoint y: 265, distance: 279.4
click at [973, 265] on div "− · 3 · x − 9 + · 15 · x − 9 + · 15 · x − · 3 · x − 9 − 9 + · x · 12" at bounding box center [737, 256] width 994 height 234
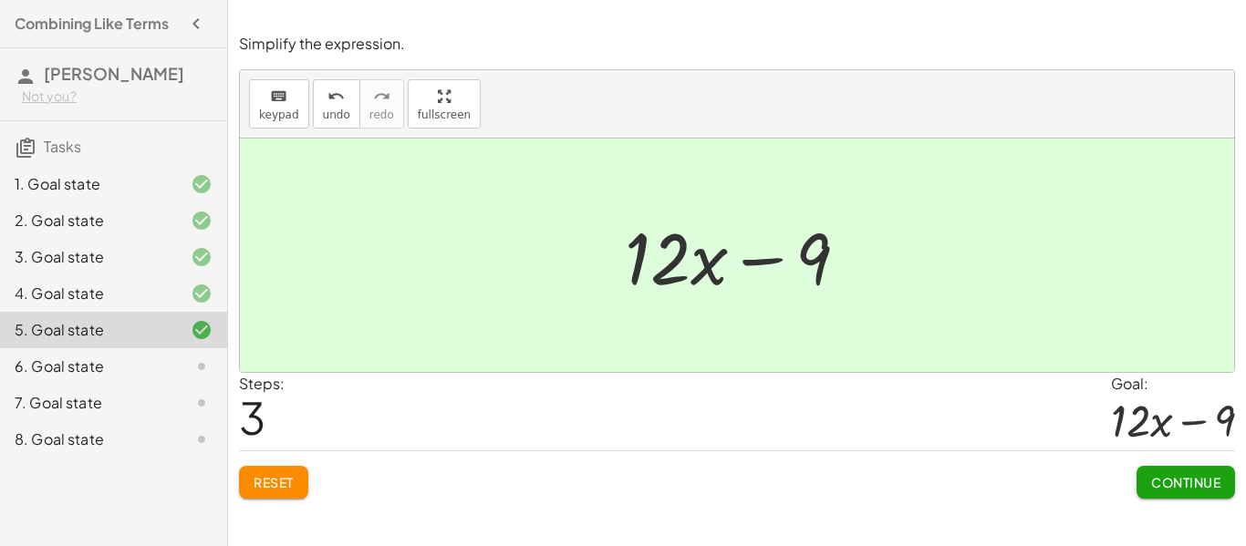
click at [1182, 485] on span "Continue" at bounding box center [1185, 482] width 69 height 16
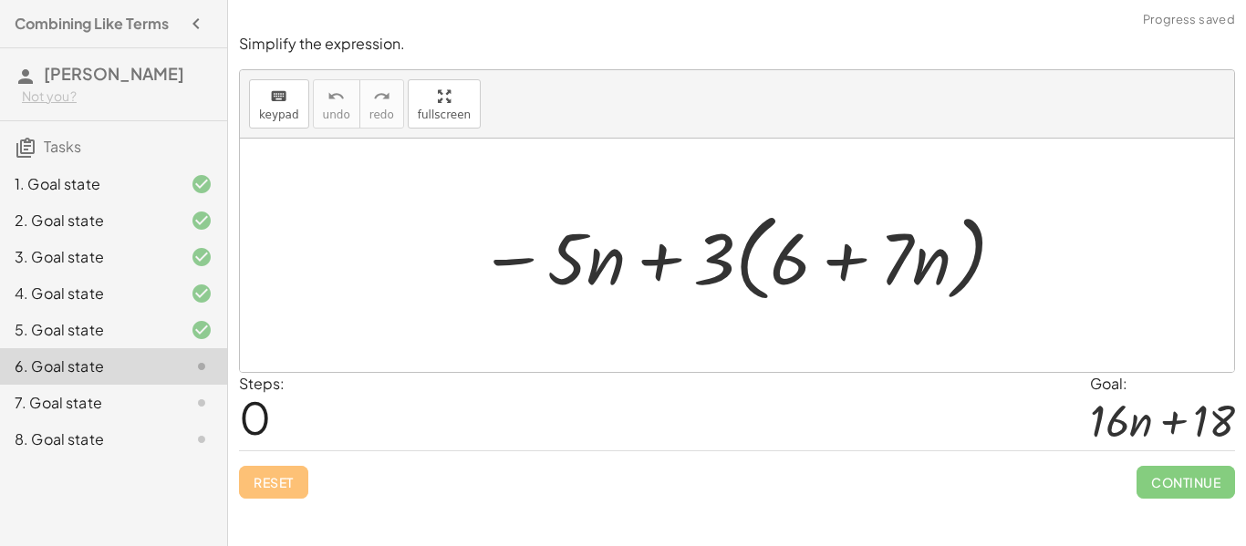
click at [730, 262] on div at bounding box center [743, 255] width 547 height 105
click at [743, 263] on div at bounding box center [743, 255] width 547 height 105
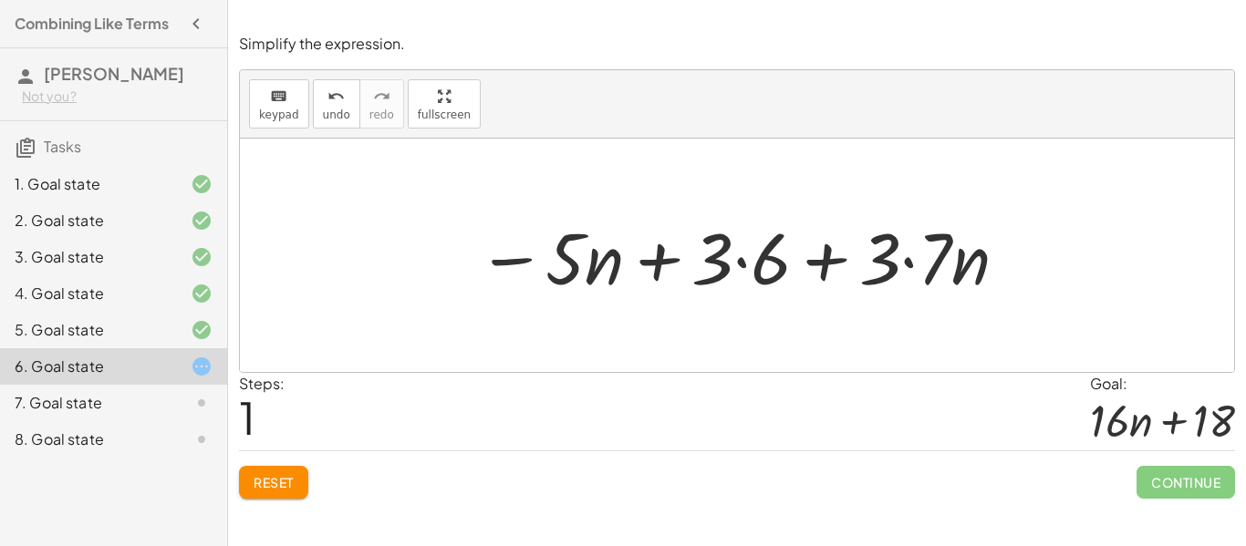
click at [755, 266] on div at bounding box center [744, 256] width 552 height 94
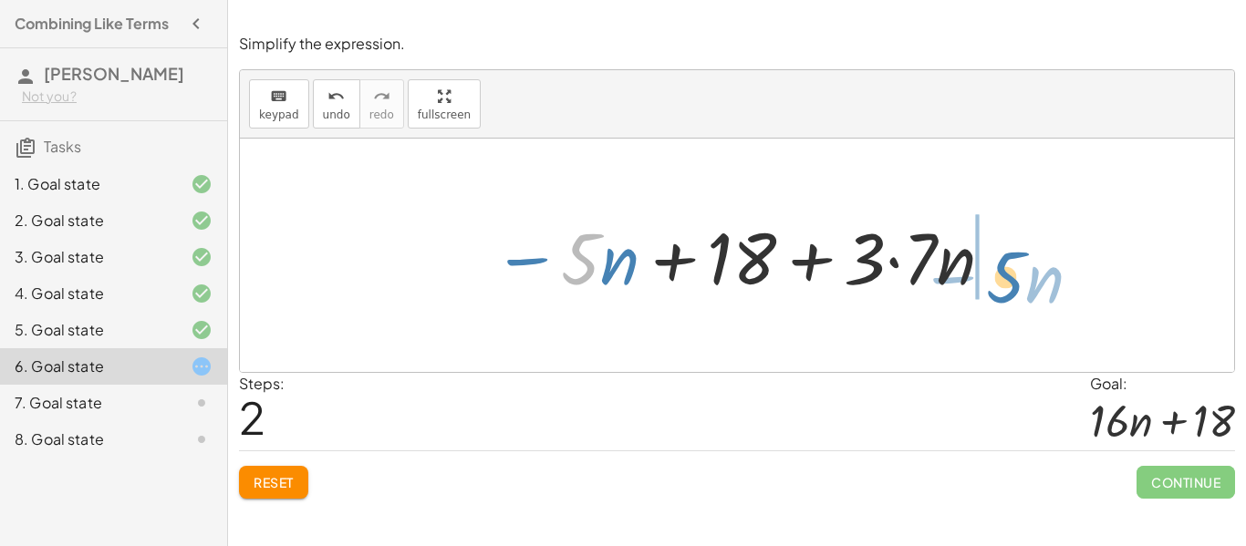
drag, startPoint x: 582, startPoint y: 258, endPoint x: 1008, endPoint y: 276, distance: 426.5
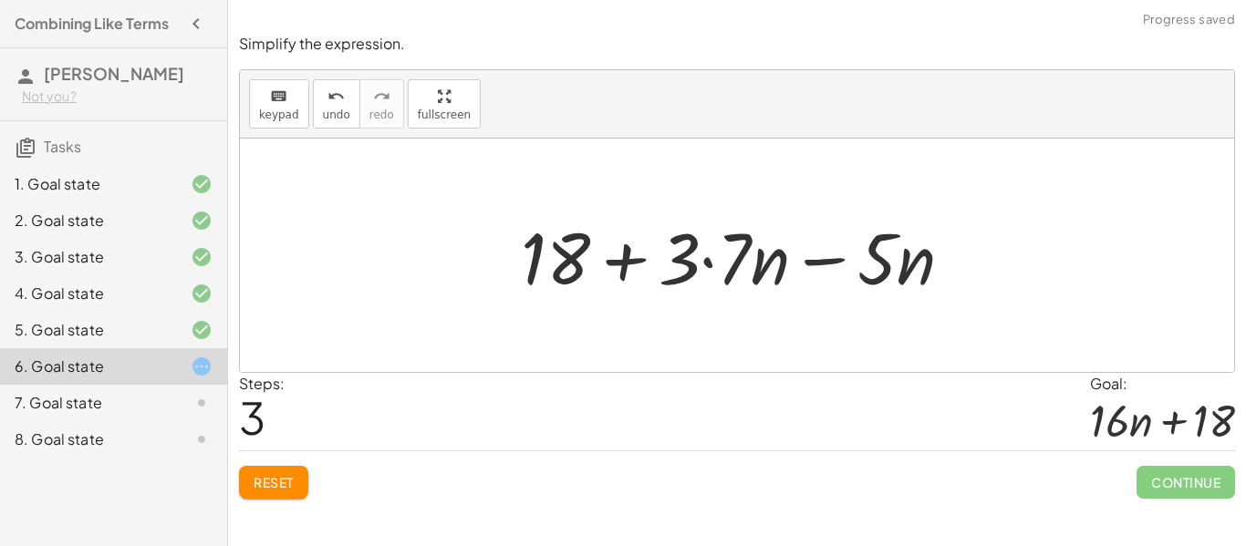
click at [819, 260] on div at bounding box center [744, 256] width 465 height 94
click at [256, 475] on span "Reset" at bounding box center [274, 482] width 40 height 16
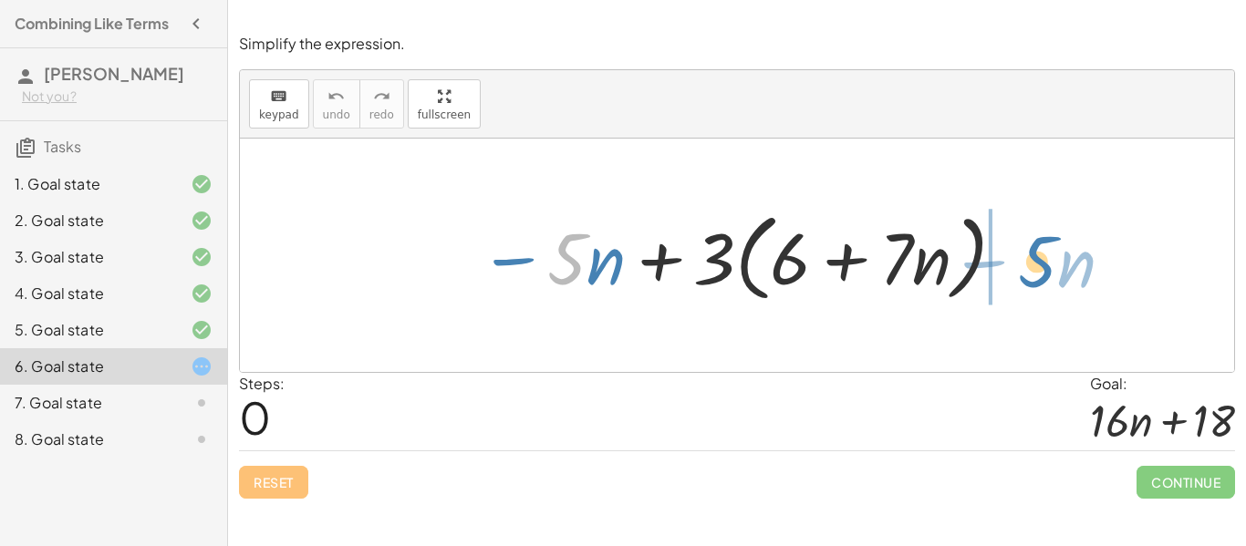
drag, startPoint x: 573, startPoint y: 250, endPoint x: 1046, endPoint y: 253, distance: 473.5
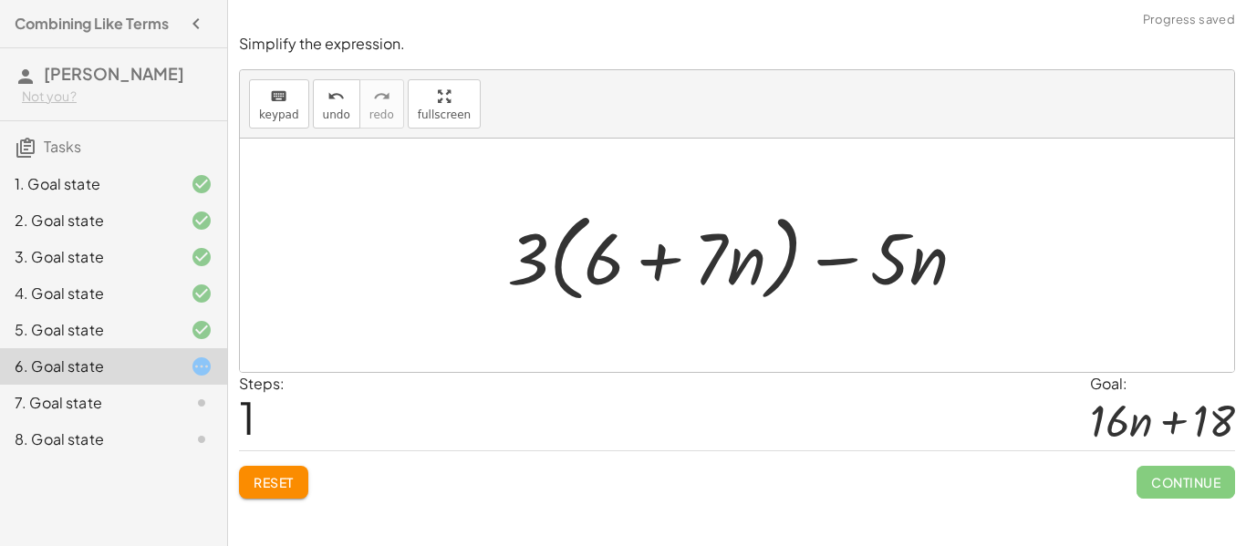
click at [792, 250] on div at bounding box center [744, 255] width 492 height 105
drag, startPoint x: 729, startPoint y: 259, endPoint x: 722, endPoint y: 250, distance: 11.7
click at [722, 250] on div at bounding box center [744, 255] width 492 height 105
drag, startPoint x: 718, startPoint y: 251, endPoint x: 984, endPoint y: 247, distance: 266.4
click at [984, 247] on div at bounding box center [744, 255] width 492 height 105
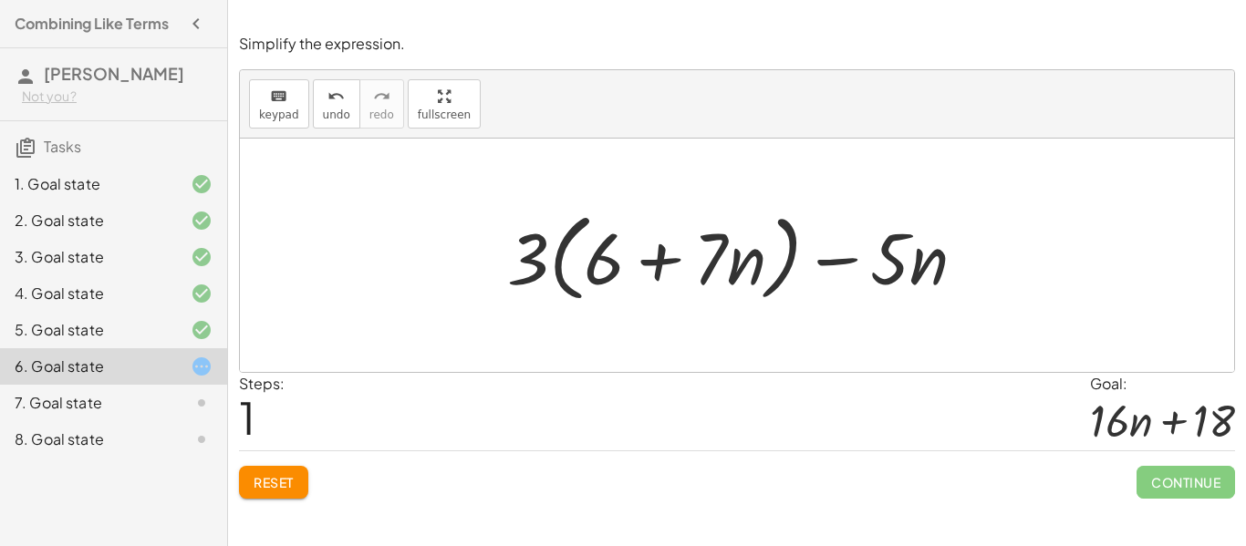
click at [589, 276] on div at bounding box center [744, 255] width 492 height 105
click at [565, 251] on div at bounding box center [744, 255] width 492 height 105
click at [557, 260] on div at bounding box center [744, 255] width 492 height 105
click at [557, 260] on div at bounding box center [743, 256] width 495 height 94
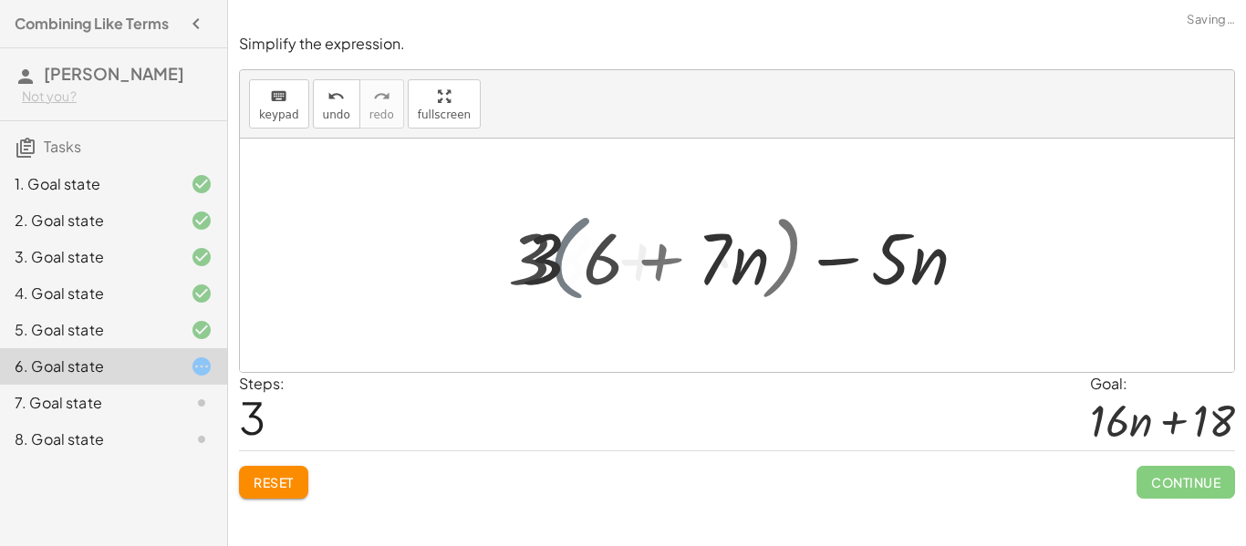
click at [557, 260] on div at bounding box center [744, 256] width 465 height 94
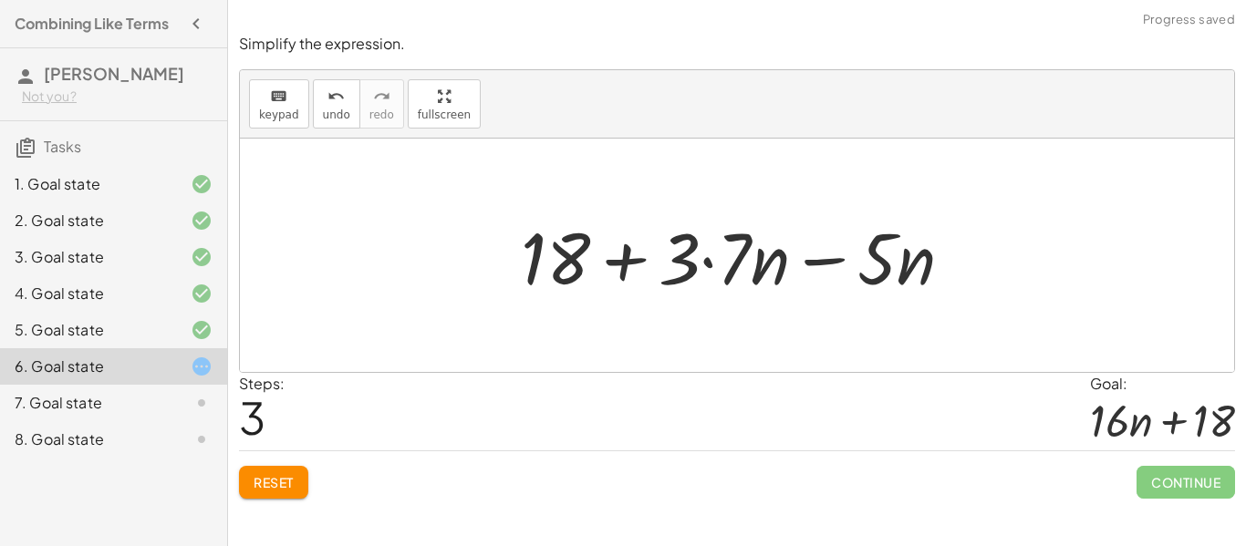
click at [816, 264] on div at bounding box center [744, 256] width 465 height 94
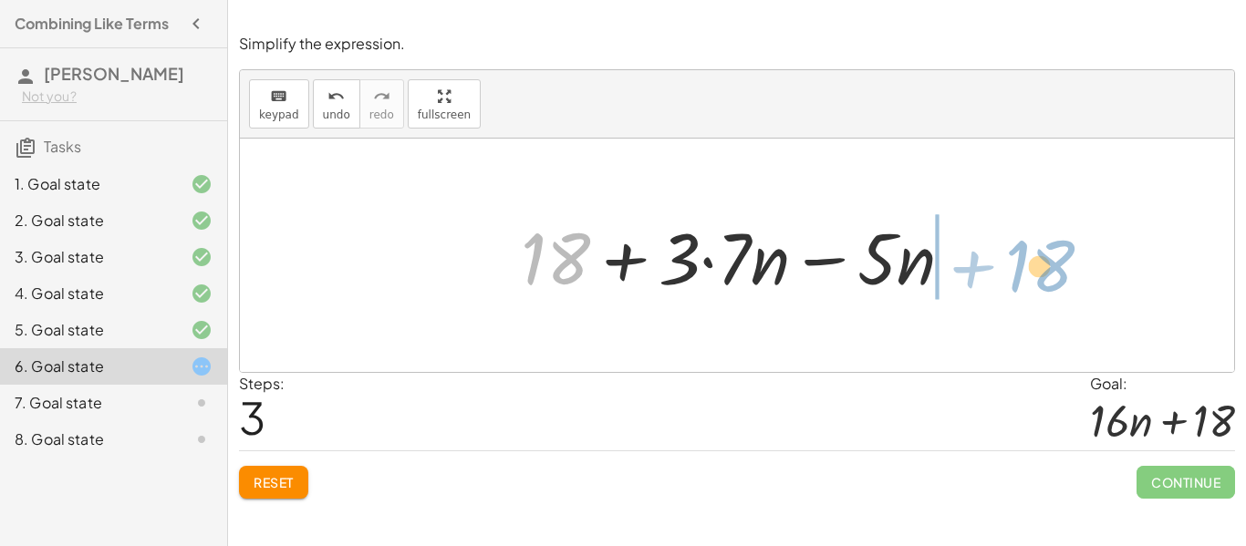
drag, startPoint x: 567, startPoint y: 257, endPoint x: 1053, endPoint y: 265, distance: 485.4
click at [1053, 265] on div "− · 5 · n + · 3 · ( + 6 + · 7 · n ) + · 3 · ( + 6 + · 7 · n ) − · 5 · n + · 3 ·…" at bounding box center [737, 256] width 994 height 234
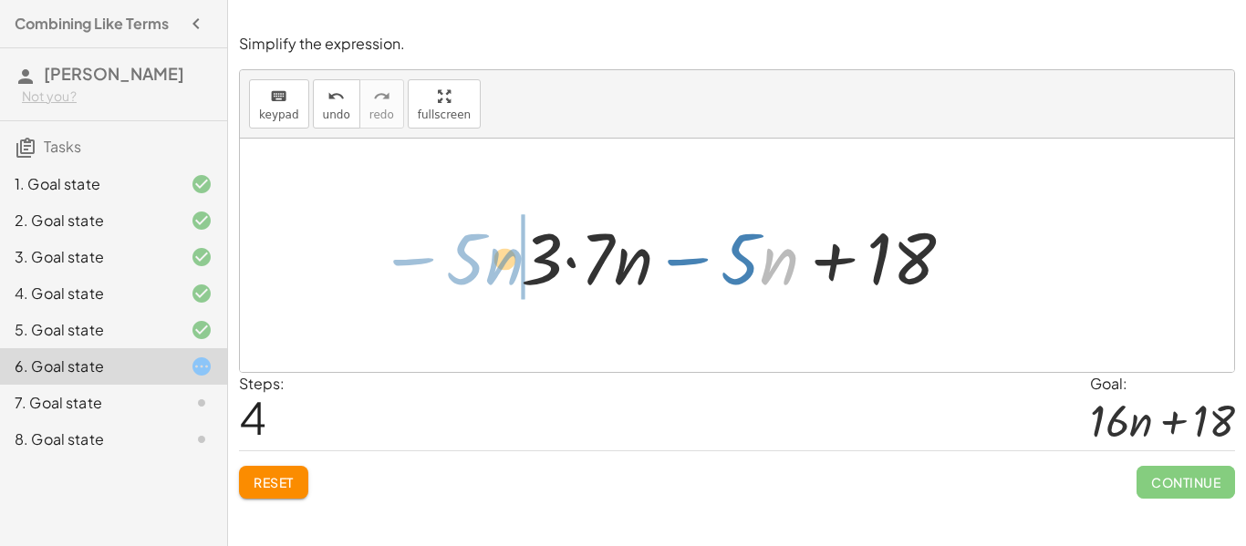
drag, startPoint x: 765, startPoint y: 264, endPoint x: 489, endPoint y: 264, distance: 275.5
click at [489, 264] on div "− · 5 · n + · 3 · ( + 6 + · 7 · n ) + · 3 · ( + 6 + · 7 · n ) − · 5 · n + · 3 ·…" at bounding box center [737, 256] width 994 height 234
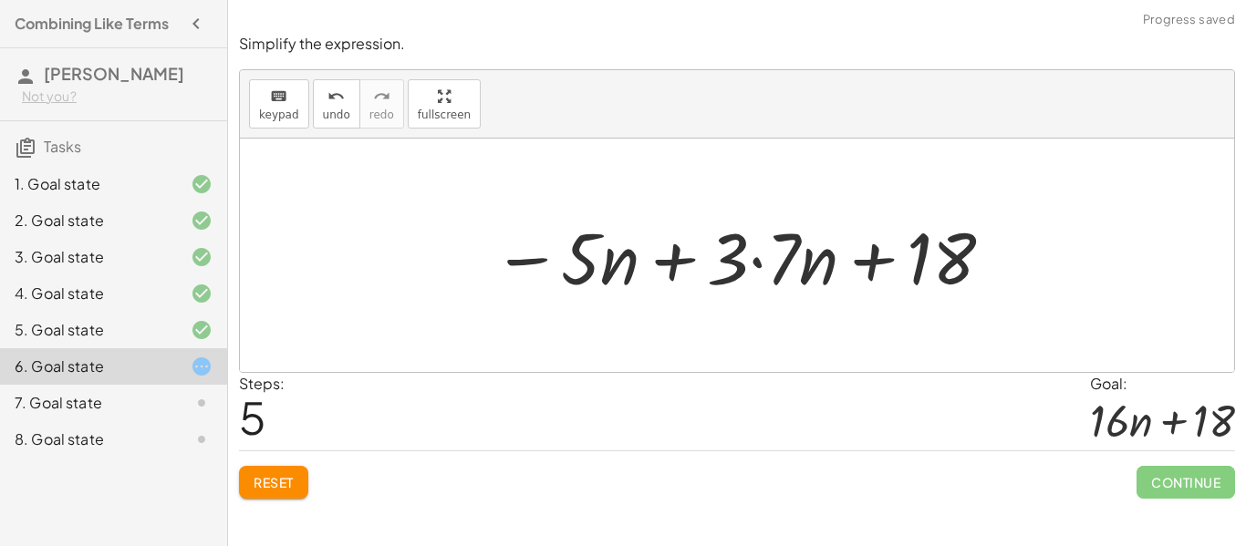
click at [676, 257] on div at bounding box center [744, 256] width 521 height 94
click at [748, 255] on div at bounding box center [744, 256] width 521 height 94
click at [765, 265] on div at bounding box center [744, 256] width 521 height 94
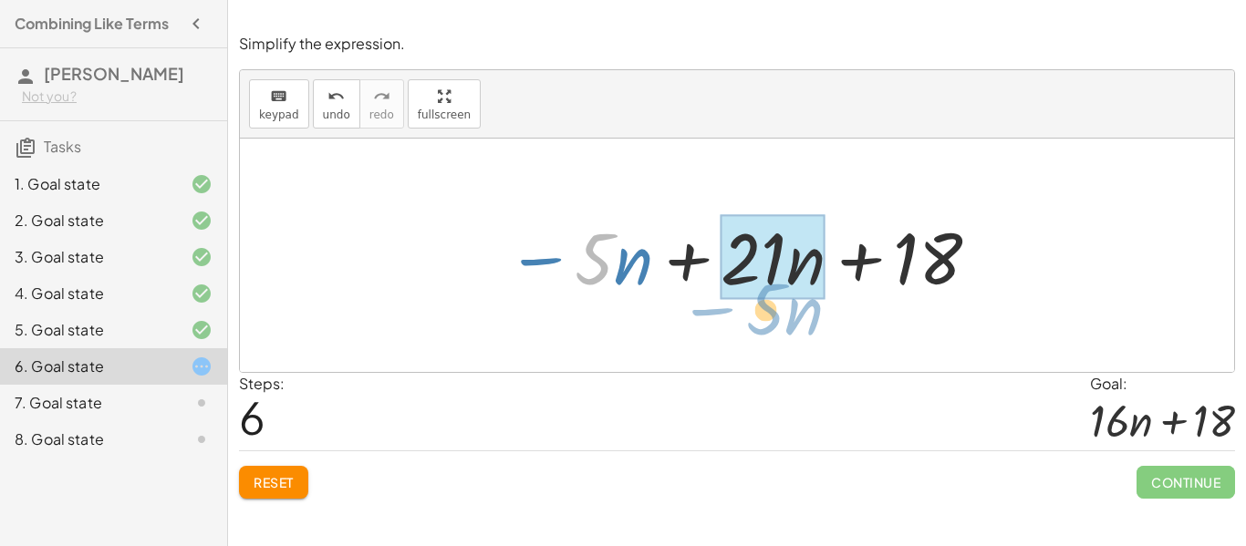
drag, startPoint x: 595, startPoint y: 265, endPoint x: 766, endPoint y: 314, distance: 178.2
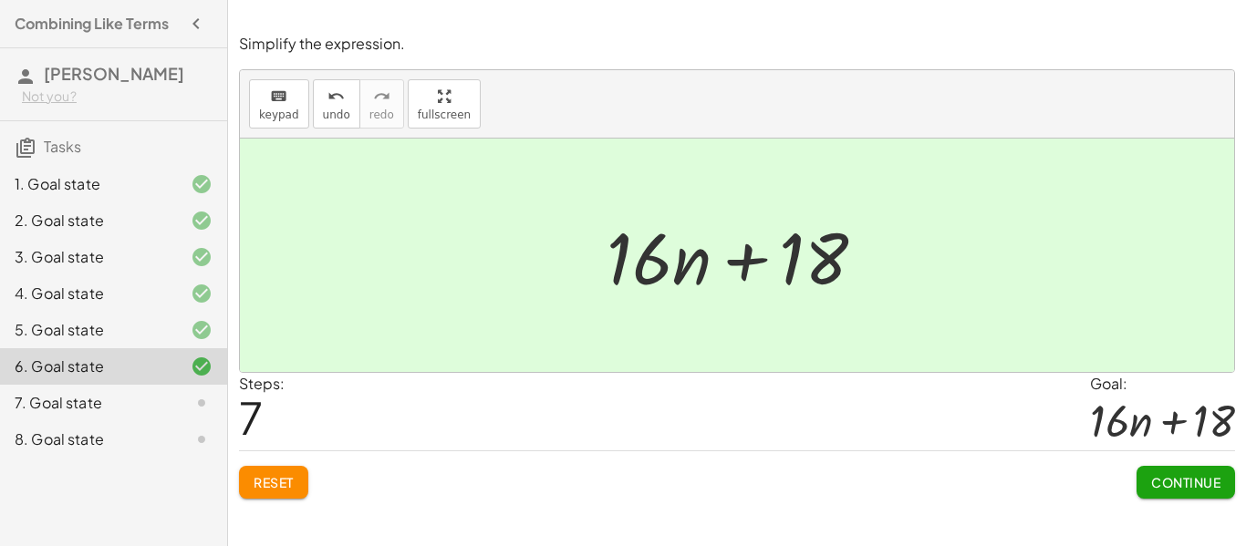
click at [1159, 487] on span "Continue" at bounding box center [1185, 482] width 69 height 16
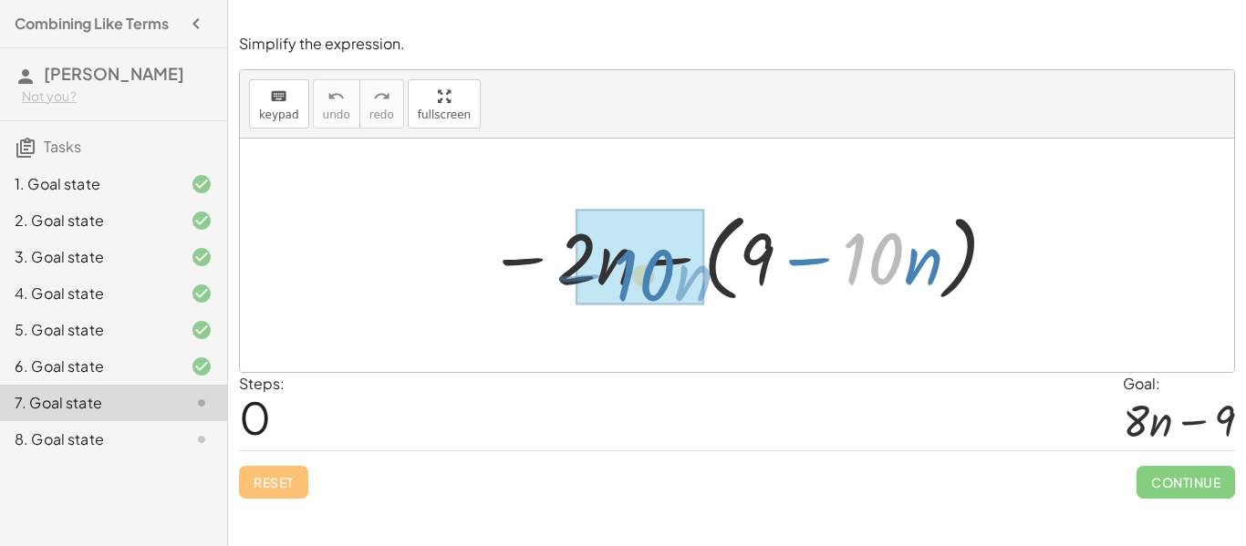
drag, startPoint x: 862, startPoint y: 275, endPoint x: 633, endPoint y: 291, distance: 229.6
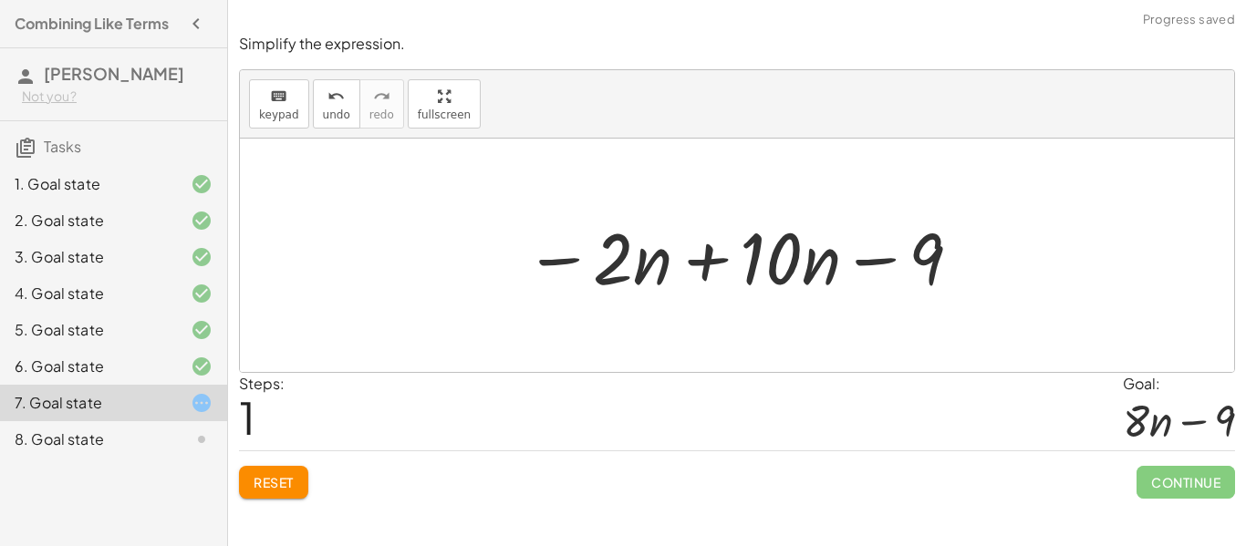
click at [719, 253] on div at bounding box center [744, 256] width 458 height 94
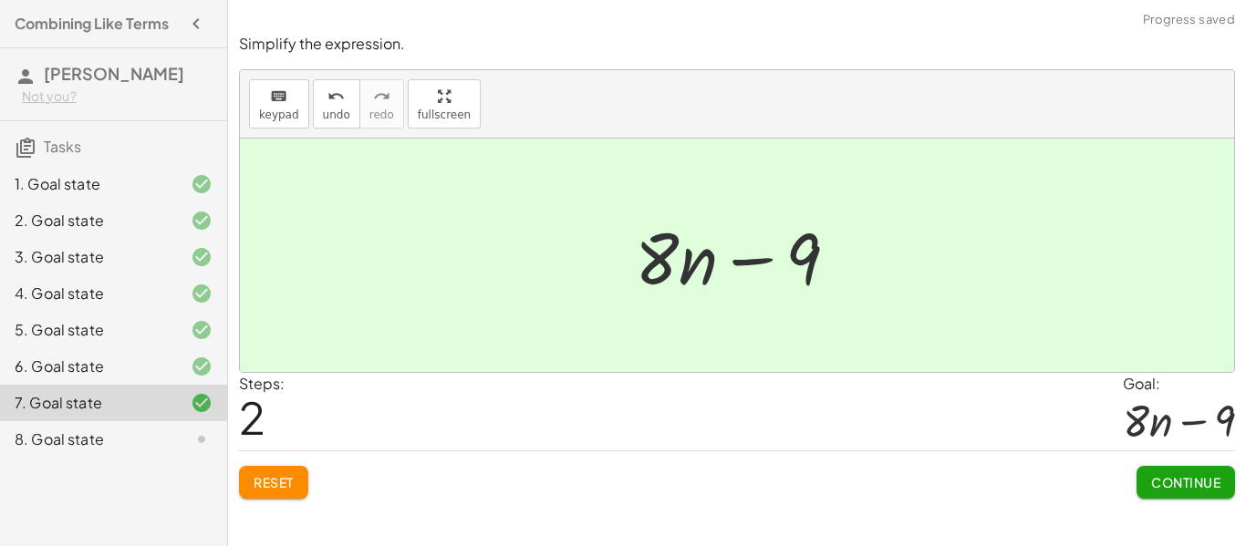
click at [1137, 469] on button "Continue" at bounding box center [1186, 482] width 99 height 33
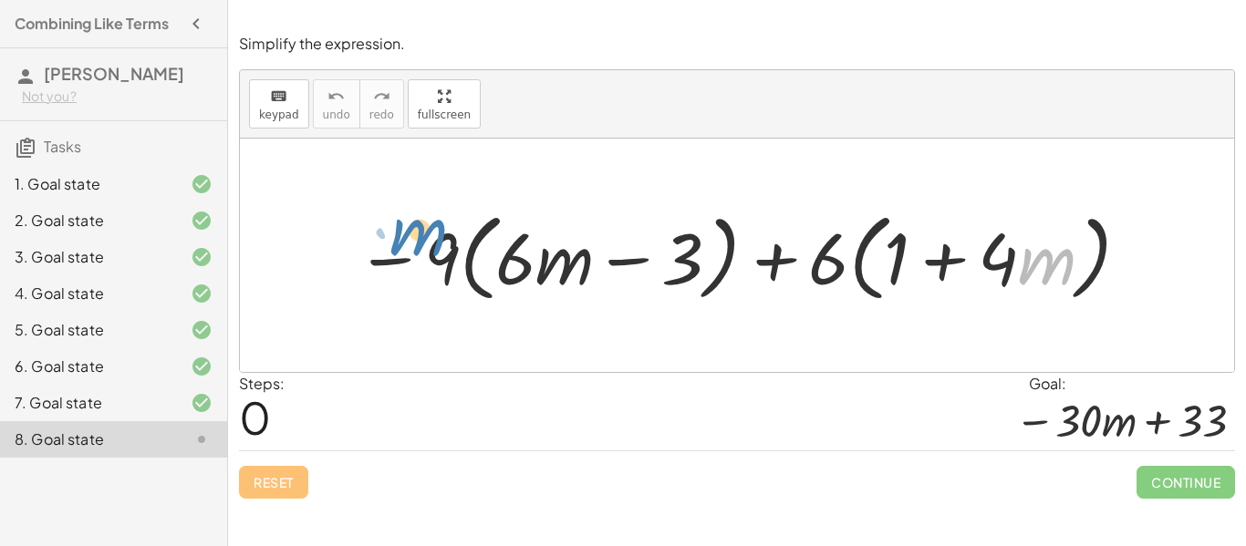
drag, startPoint x: 1030, startPoint y: 260, endPoint x: 405, endPoint y: 237, distance: 625.4
click at [405, 237] on div at bounding box center [744, 255] width 795 height 105
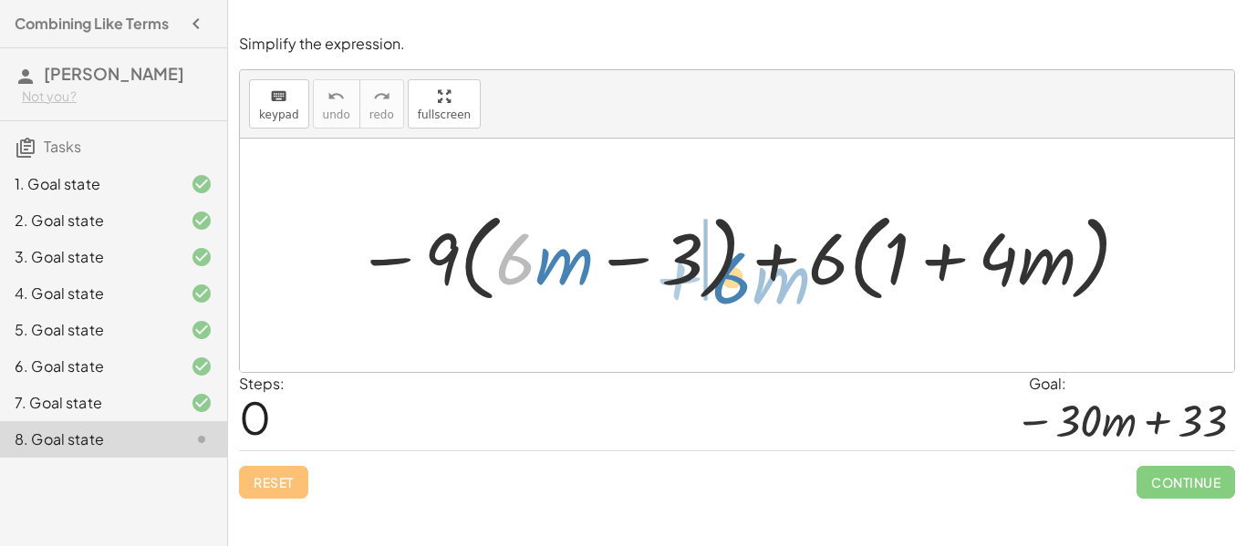
drag, startPoint x: 509, startPoint y: 254, endPoint x: 726, endPoint y: 270, distance: 217.8
click at [726, 270] on div at bounding box center [744, 255] width 795 height 105
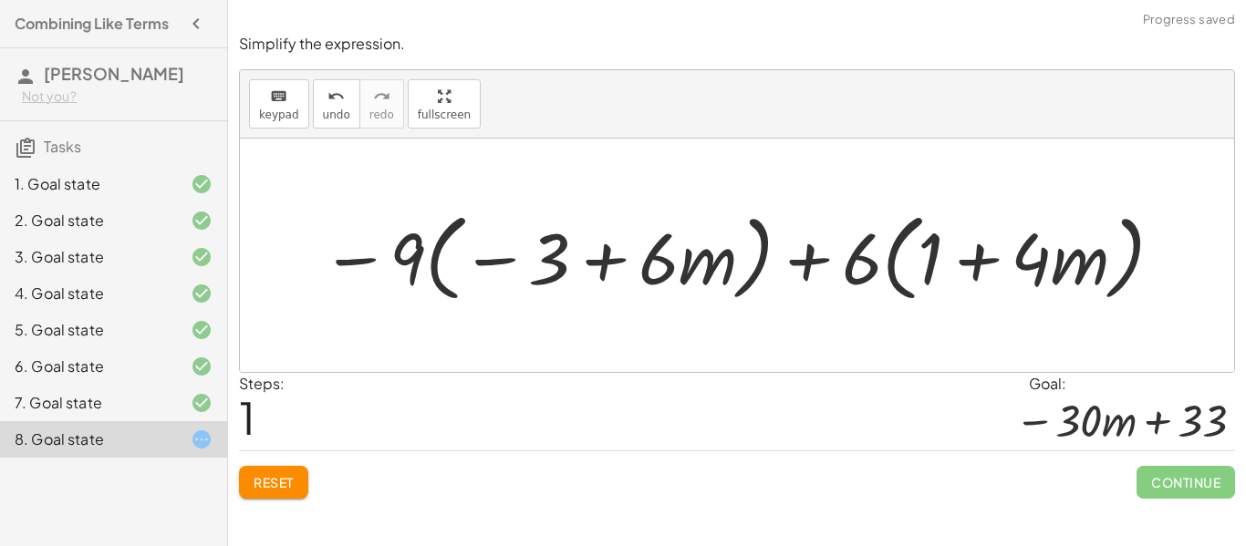
click at [687, 264] on div at bounding box center [743, 255] width 863 height 105
click at [632, 265] on div at bounding box center [743, 255] width 863 height 105
drag, startPoint x: 410, startPoint y: 268, endPoint x: 464, endPoint y: 268, distance: 54.7
click at [464, 268] on div at bounding box center [743, 255] width 863 height 105
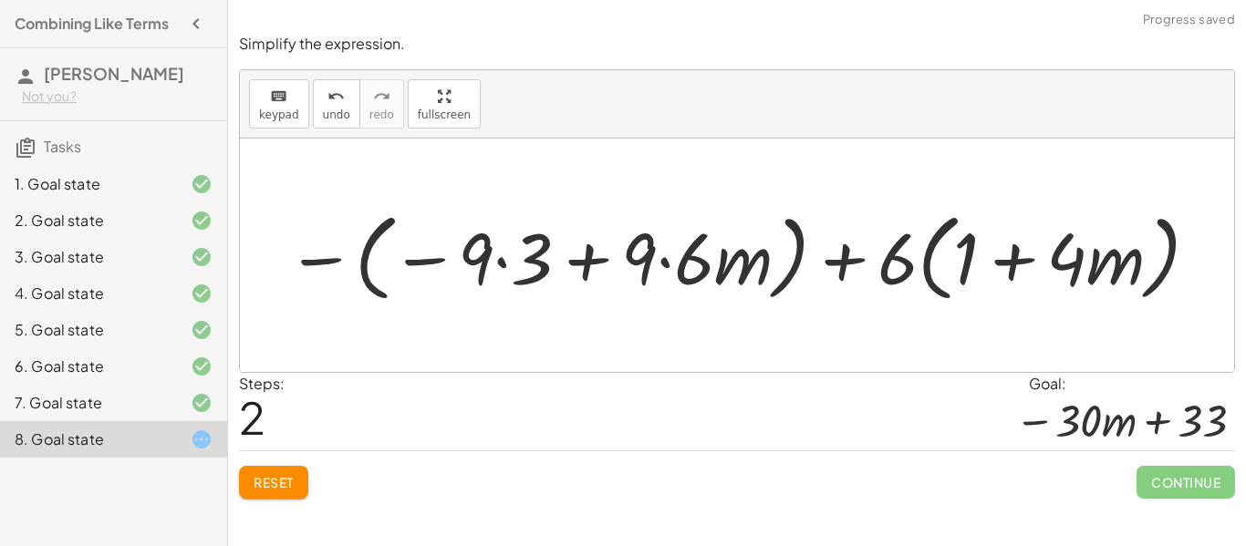
click at [703, 271] on div at bounding box center [743, 255] width 933 height 105
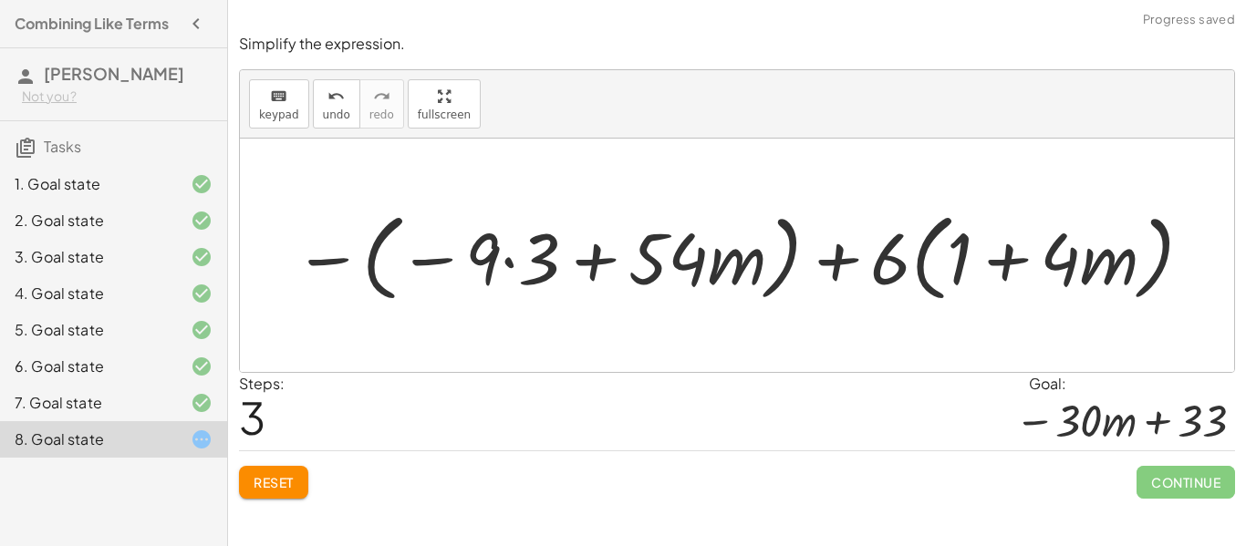
click at [307, 475] on button "Reset" at bounding box center [273, 482] width 69 height 33
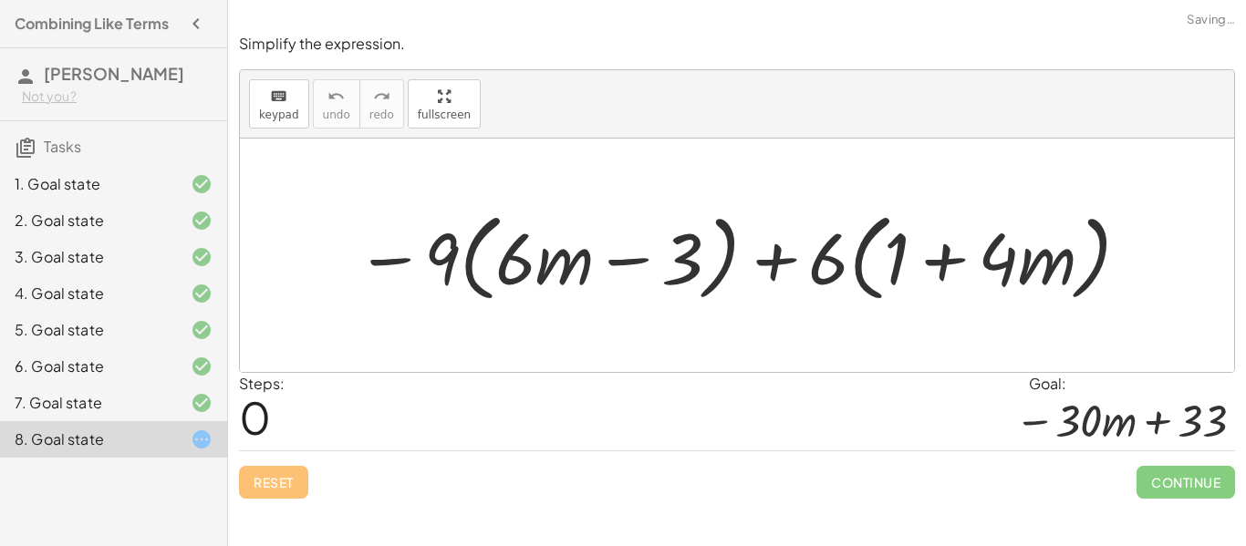
click at [859, 257] on div at bounding box center [744, 255] width 795 height 105
click at [859, 257] on div at bounding box center [744, 255] width 798 height 105
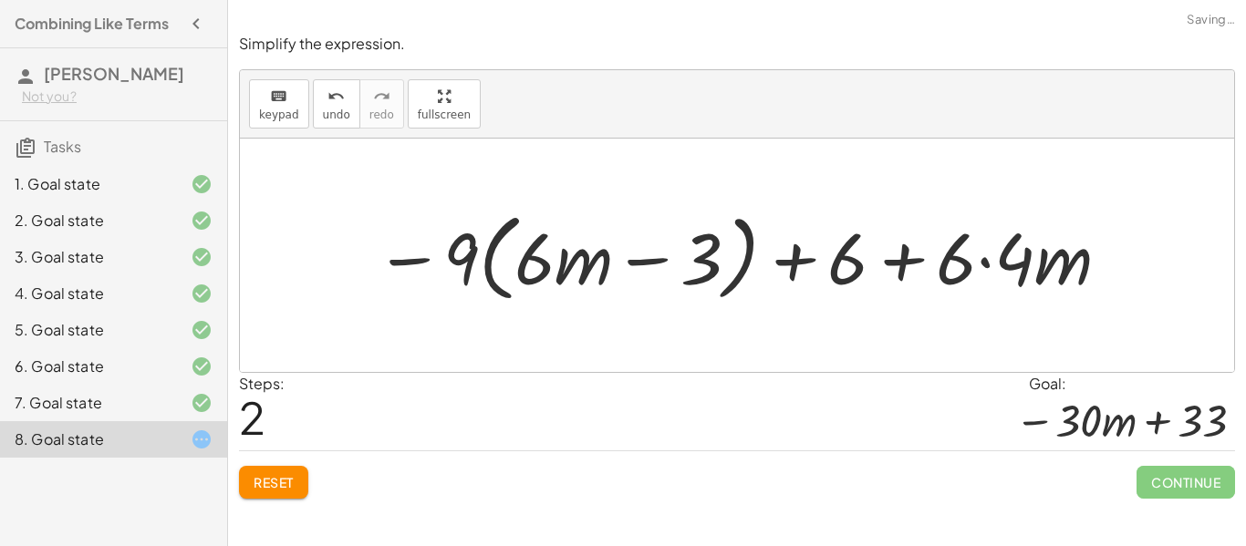
click at [293, 487] on span "Reset" at bounding box center [274, 482] width 40 height 16
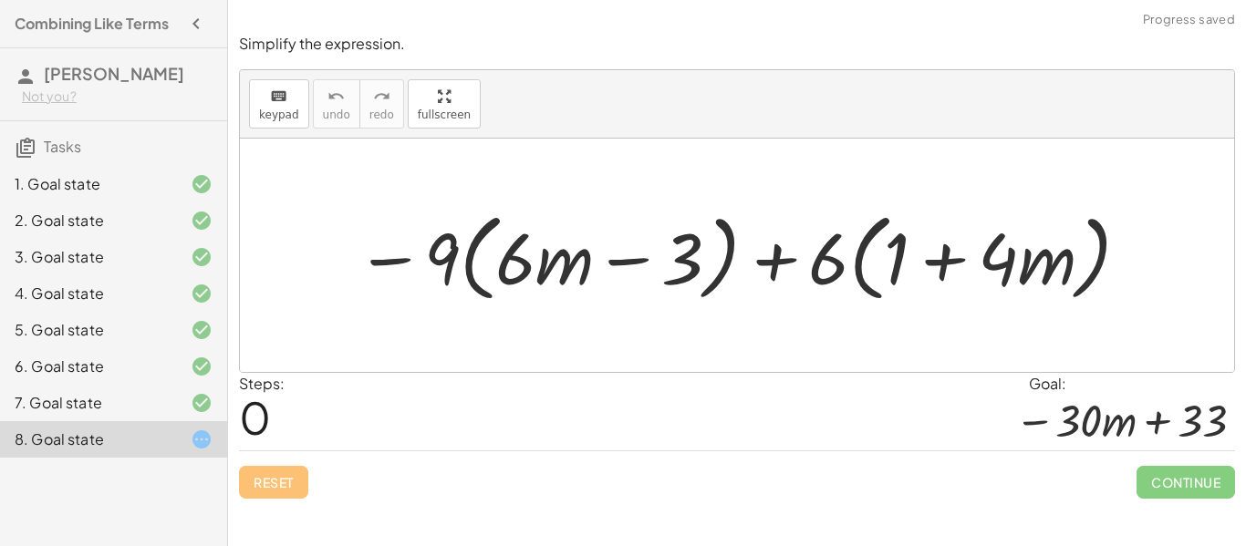
click at [859, 260] on div at bounding box center [744, 255] width 795 height 105
click at [863, 268] on div at bounding box center [744, 255] width 795 height 105
drag, startPoint x: 527, startPoint y: 269, endPoint x: 340, endPoint y: 252, distance: 187.8
click at [340, 252] on div "· 6 − · 9 · ( + · 6 · m − 3 ) + · 6 · ( + 1 + · 4 · m )" at bounding box center [736, 256] width 817 height 114
drag, startPoint x: 537, startPoint y: 270, endPoint x: 539, endPoint y: 286, distance: 16.5
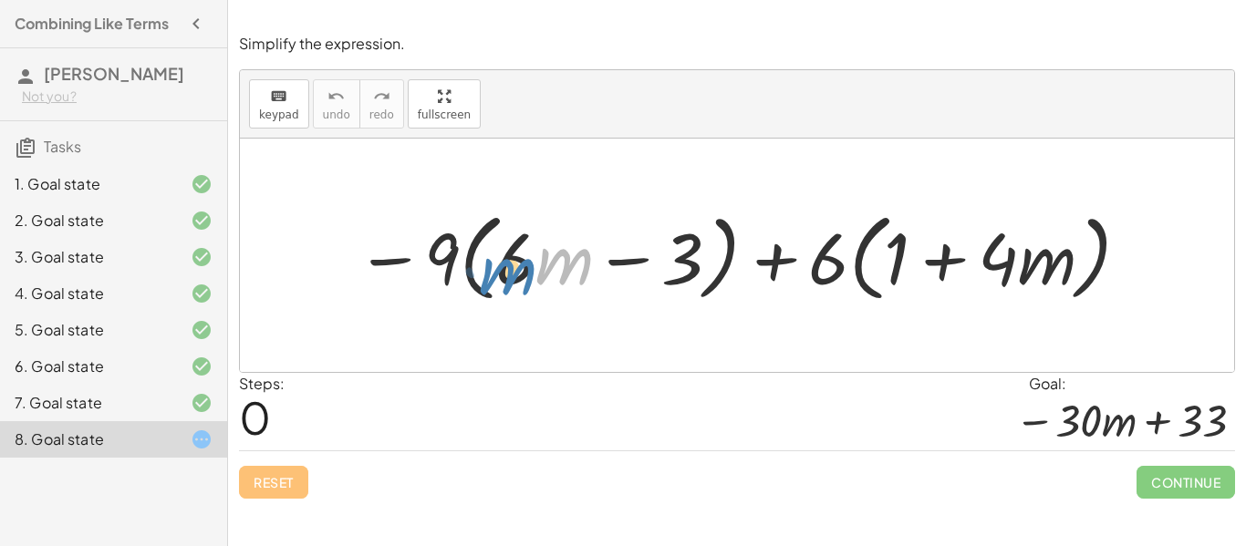
click at [539, 286] on div at bounding box center [744, 255] width 795 height 105
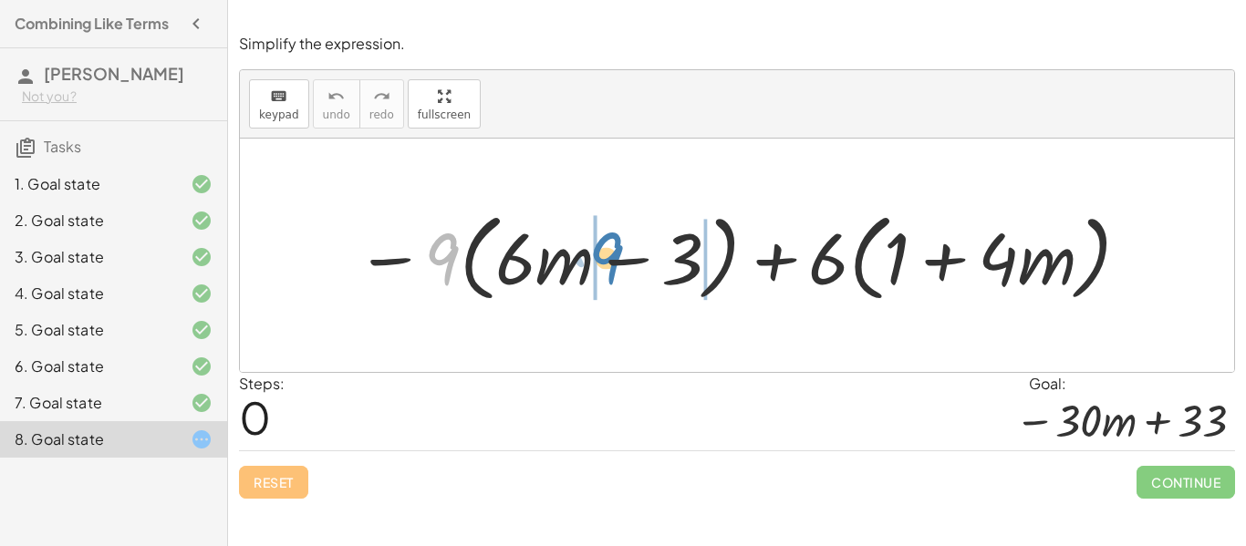
drag, startPoint x: 441, startPoint y: 265, endPoint x: 603, endPoint y: 265, distance: 162.4
click at [603, 265] on div at bounding box center [744, 255] width 795 height 105
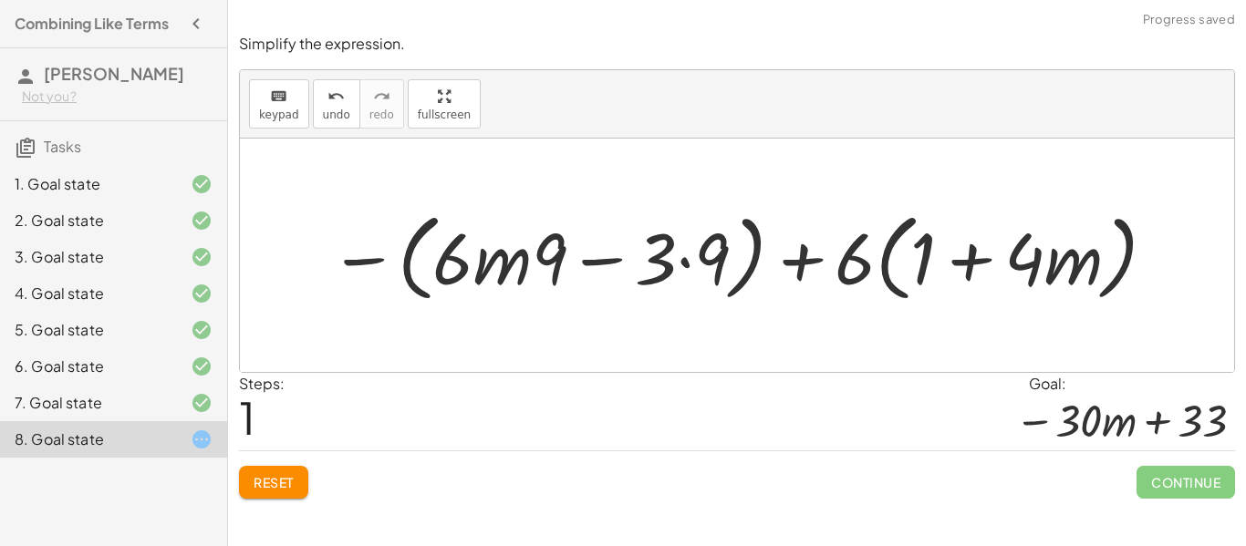
click at [288, 483] on span "Reset" at bounding box center [274, 482] width 40 height 16
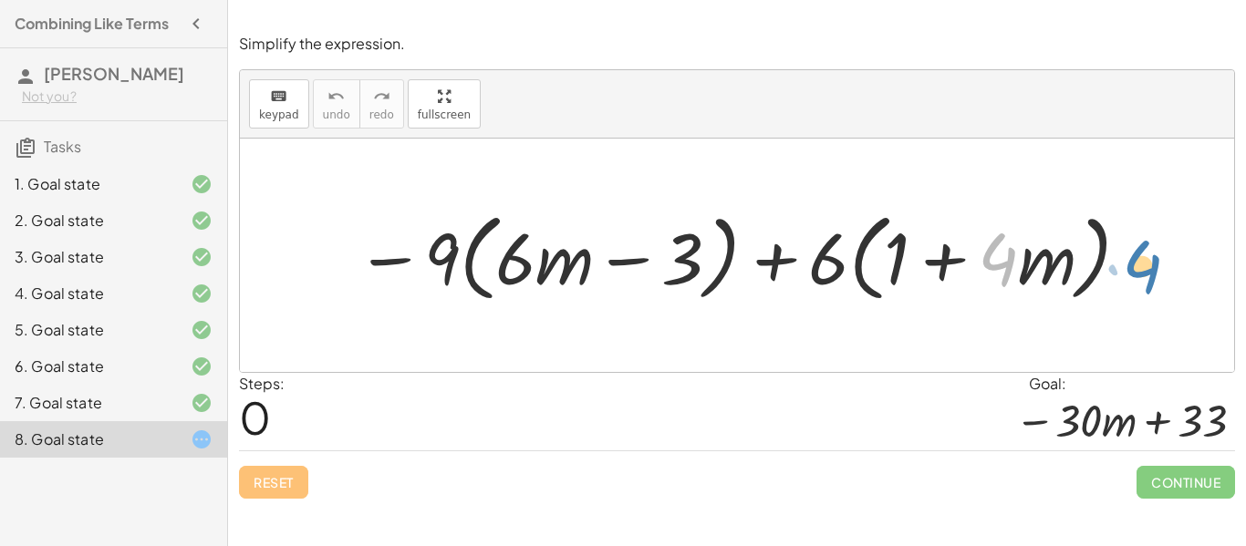
drag, startPoint x: 1016, startPoint y: 269, endPoint x: 1160, endPoint y: 276, distance: 144.3
click at [1160, 276] on div "· 4 − · 9 · ( + · 6 · m − 3 ) + · 6 · ( + 1 + · 4 · m )" at bounding box center [737, 256] width 994 height 234
drag, startPoint x: 834, startPoint y: 262, endPoint x: 1181, endPoint y: 280, distance: 348.1
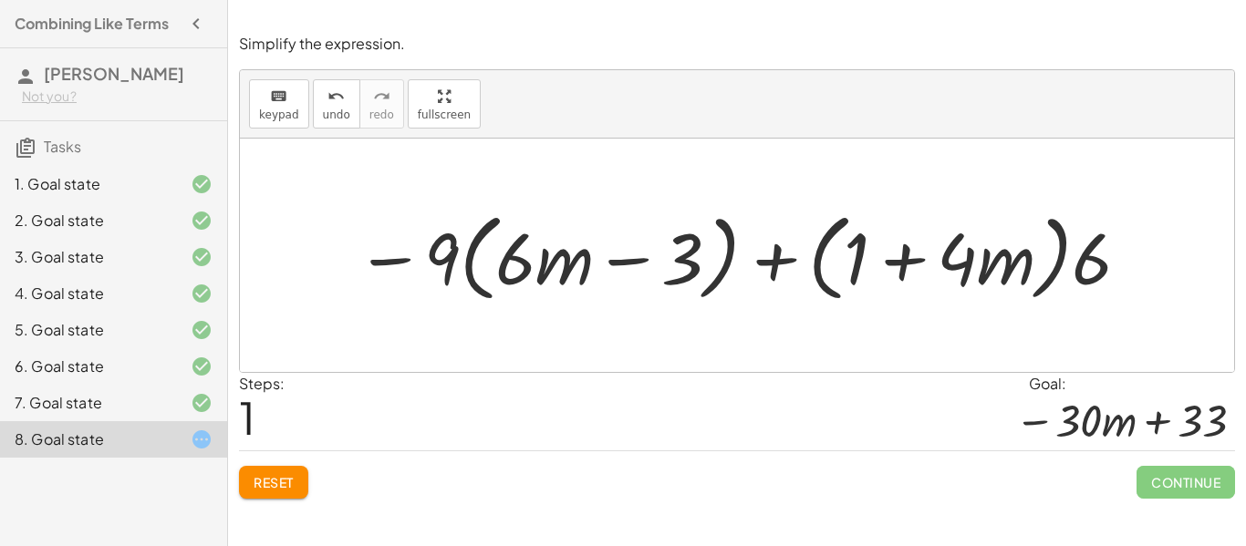
click at [1025, 276] on div at bounding box center [744, 255] width 795 height 105
click at [1063, 265] on div at bounding box center [744, 255] width 795 height 105
click at [1052, 252] on div at bounding box center [744, 255] width 795 height 105
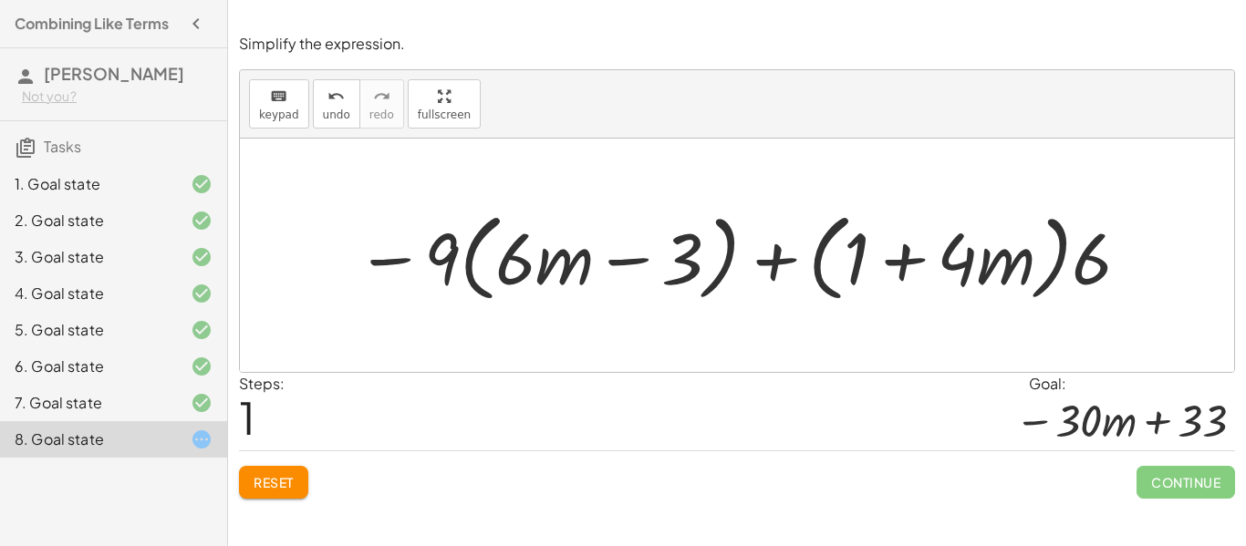
click at [1052, 252] on div at bounding box center [744, 255] width 795 height 105
click at [1058, 255] on div at bounding box center [744, 255] width 795 height 105
drag, startPoint x: 1087, startPoint y: 259, endPoint x: 765, endPoint y: 316, distance: 327.0
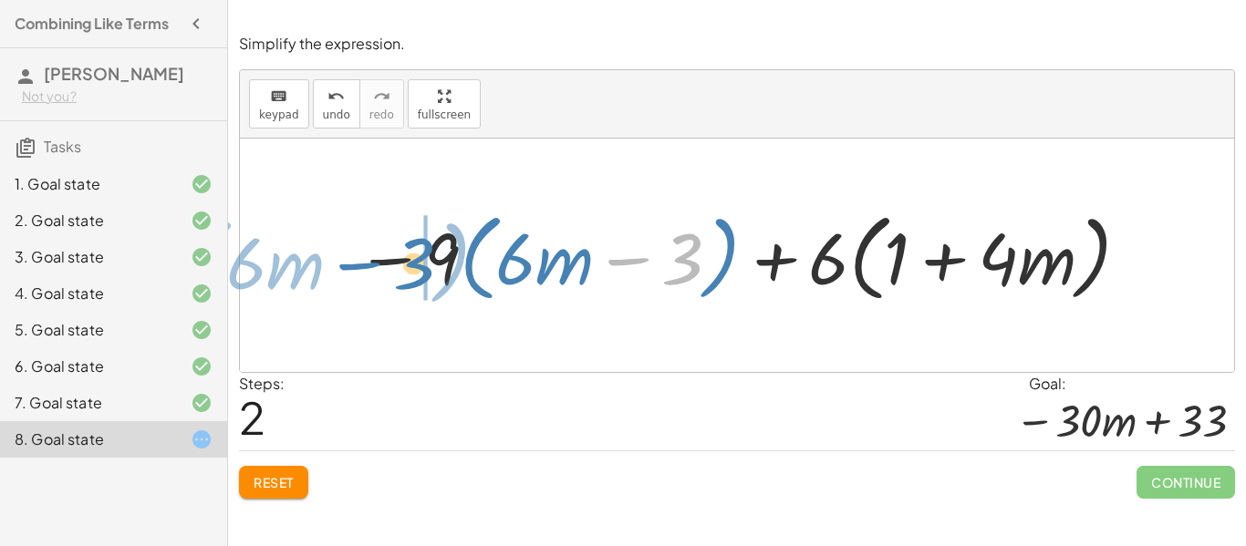
drag, startPoint x: 683, startPoint y: 257, endPoint x: 414, endPoint y: 262, distance: 269.2
click at [414, 262] on div at bounding box center [744, 255] width 795 height 105
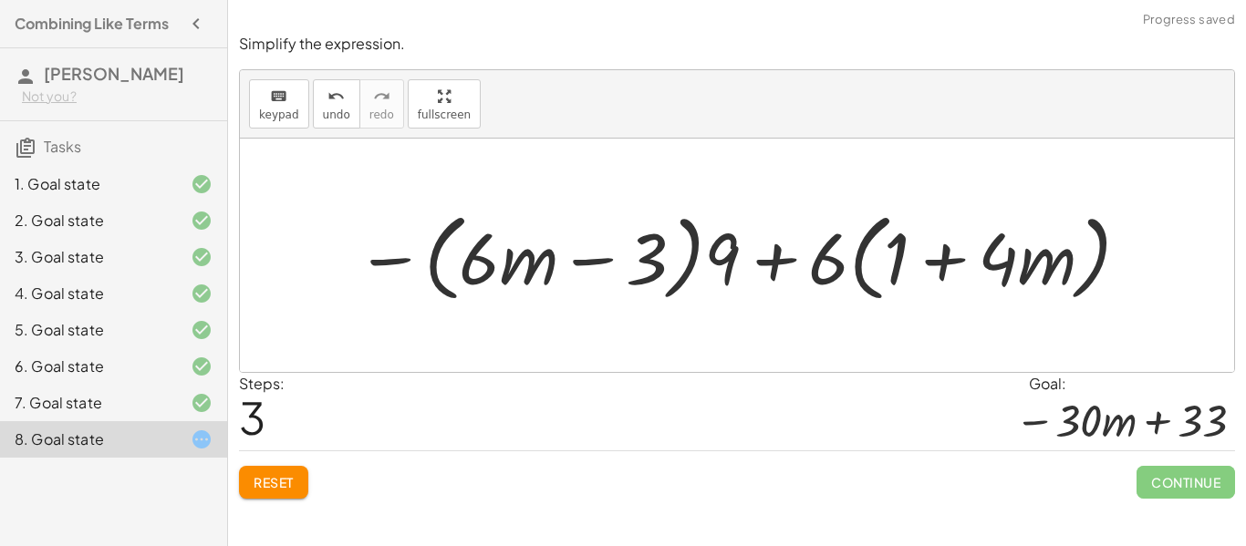
click at [563, 264] on div at bounding box center [744, 255] width 795 height 105
click at [716, 266] on div at bounding box center [744, 255] width 795 height 105
drag, startPoint x: 716, startPoint y: 266, endPoint x: 406, endPoint y: 283, distance: 310.6
click at [406, 283] on div at bounding box center [744, 255] width 795 height 105
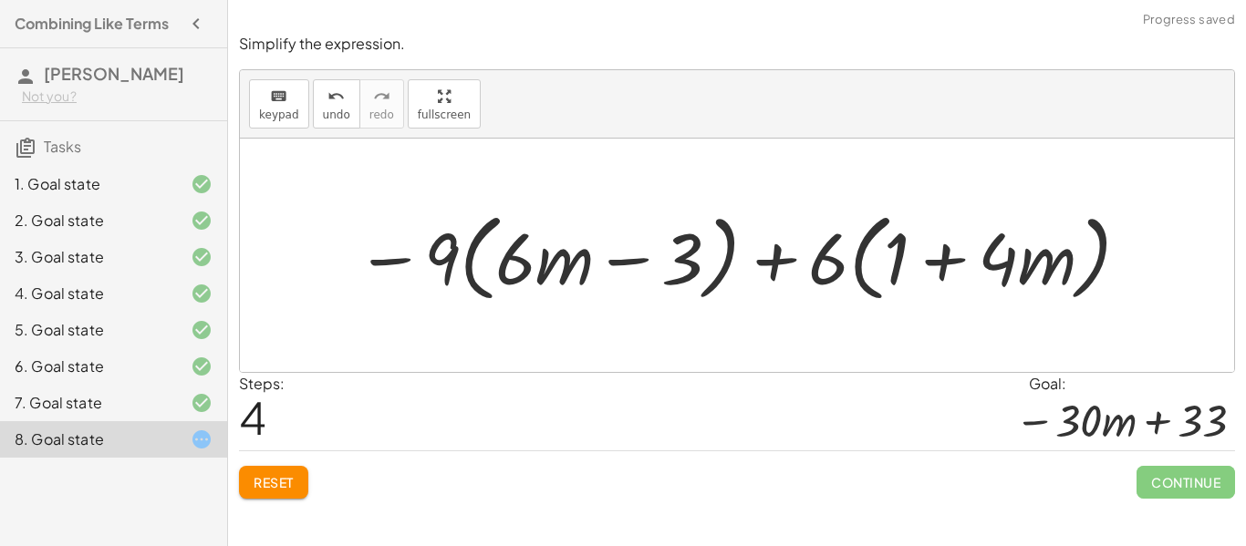
click at [269, 487] on span "Reset" at bounding box center [274, 482] width 40 height 16
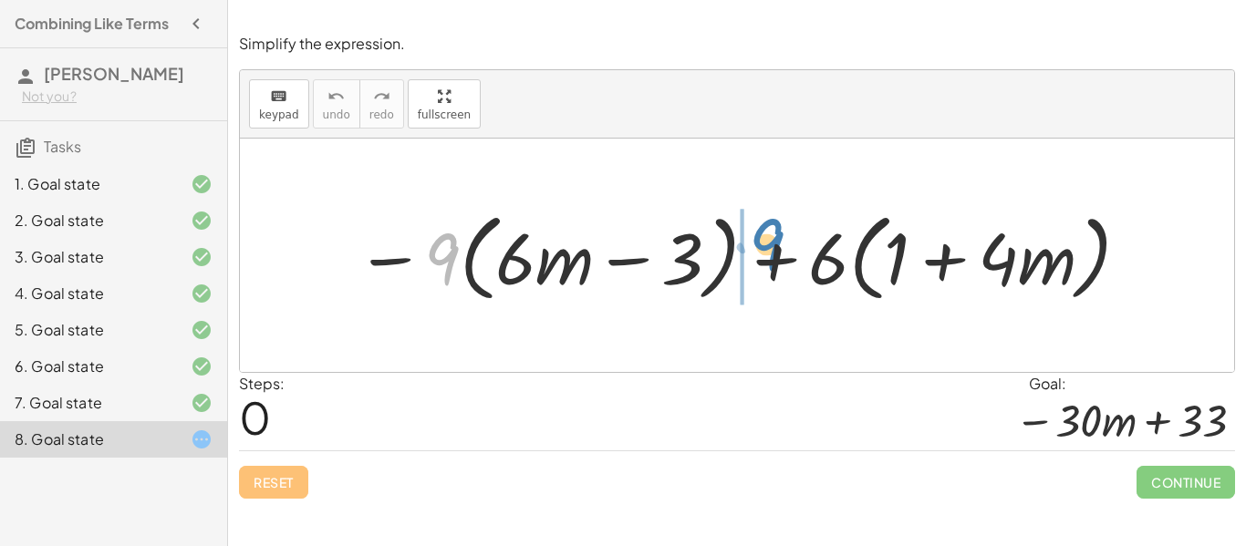
drag, startPoint x: 426, startPoint y: 269, endPoint x: 752, endPoint y: 256, distance: 326.0
click at [752, 256] on div at bounding box center [744, 255] width 795 height 105
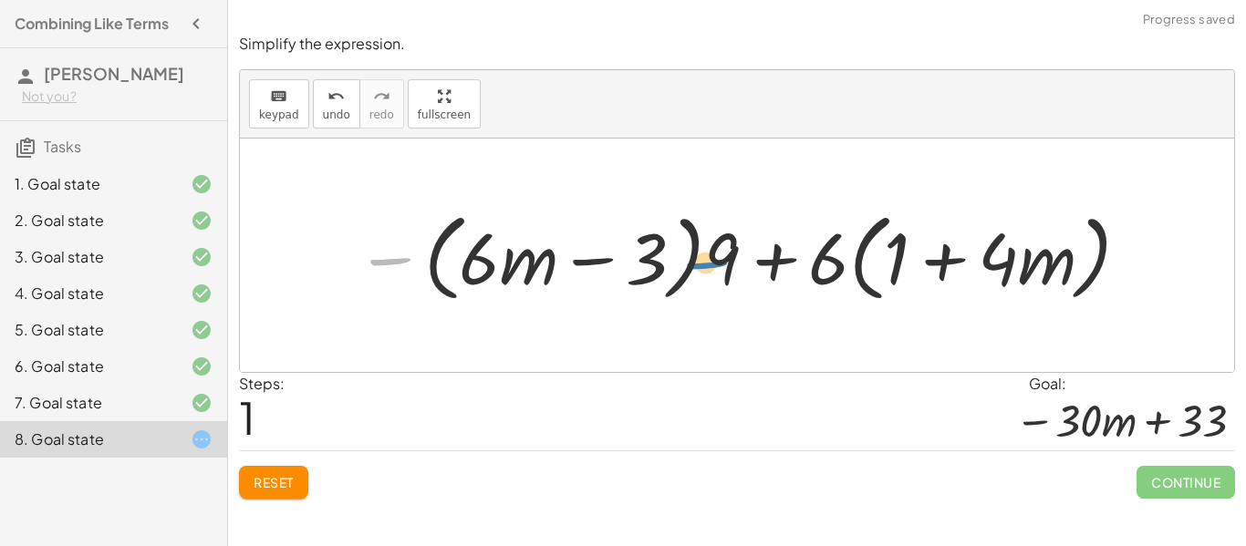
drag, startPoint x: 411, startPoint y: 260, endPoint x: 729, endPoint y: 264, distance: 318.4
click at [729, 264] on div at bounding box center [744, 255] width 795 height 105
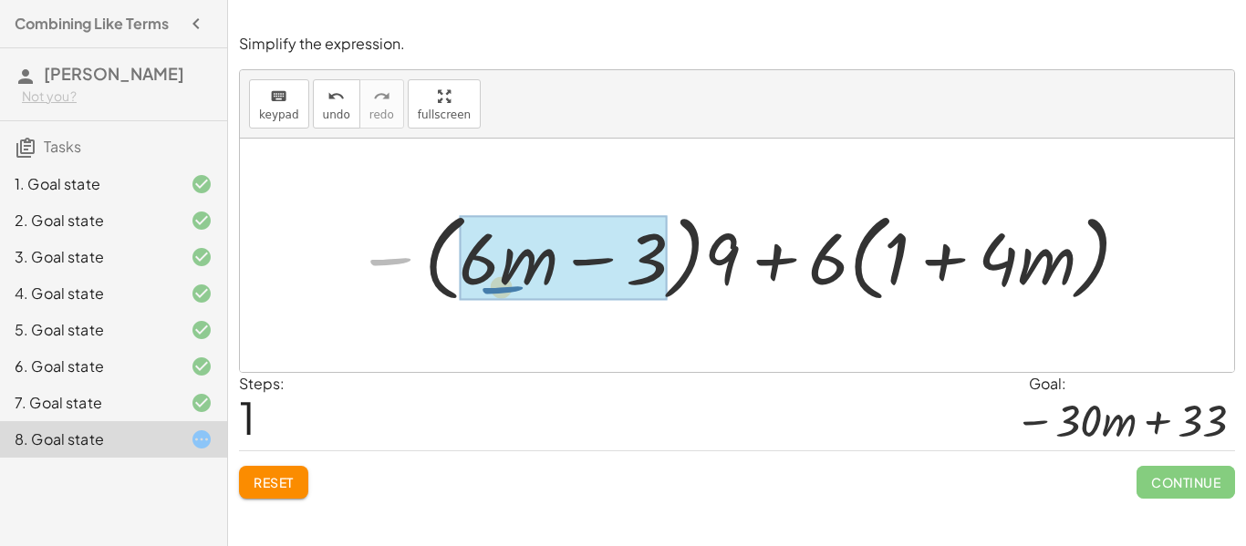
drag, startPoint x: 405, startPoint y: 262, endPoint x: 543, endPoint y: 285, distance: 139.6
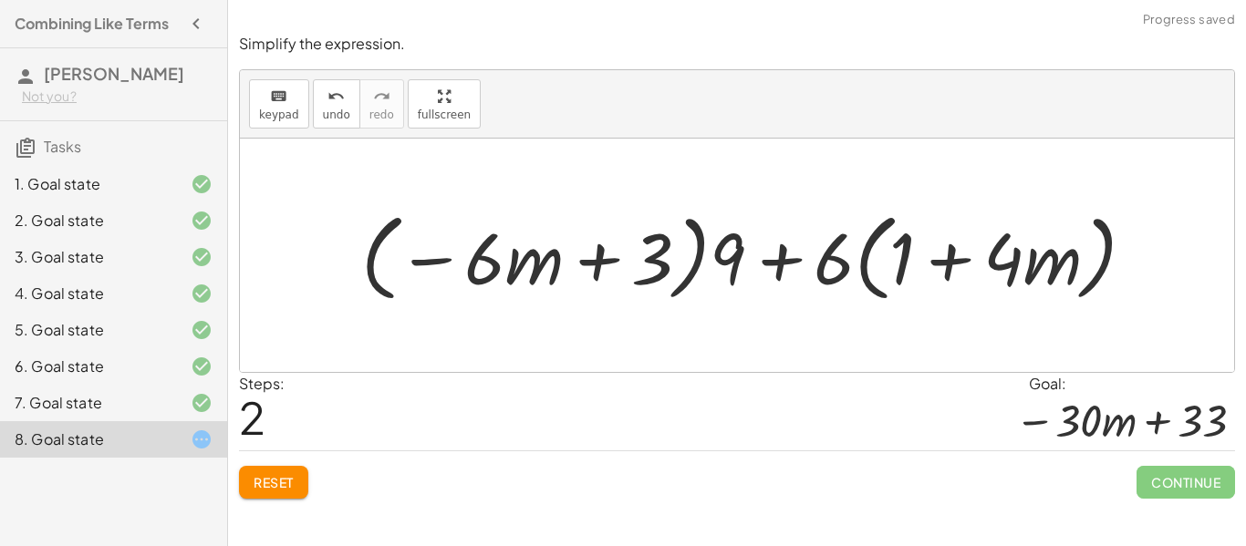
click at [504, 248] on div at bounding box center [755, 255] width 807 height 105
click at [669, 259] on div at bounding box center [755, 255] width 807 height 105
click at [695, 259] on div at bounding box center [755, 255] width 807 height 105
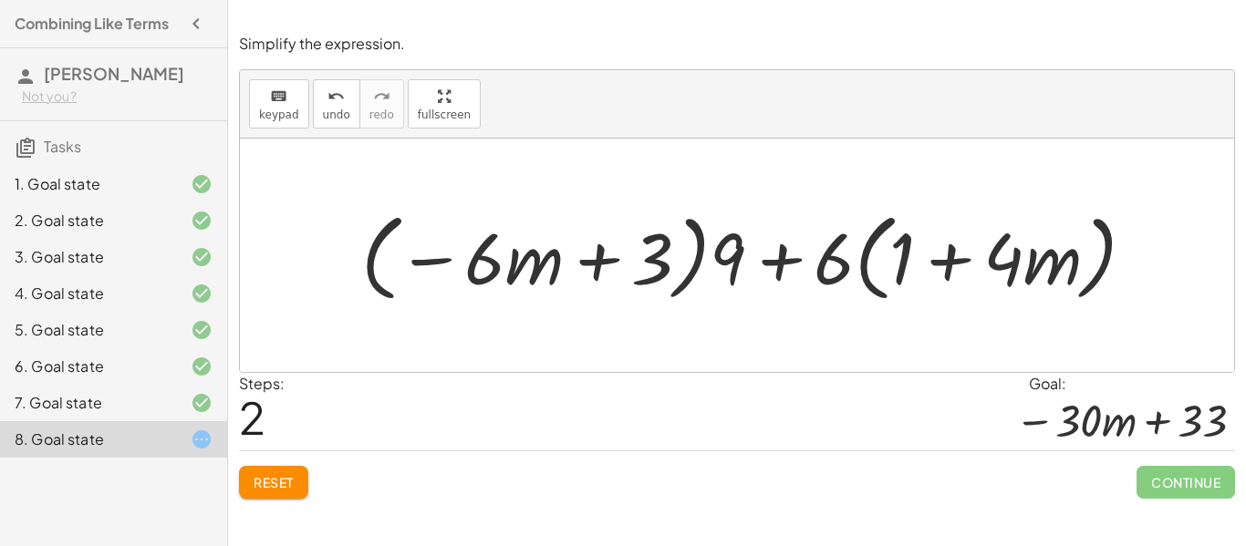
click at [695, 259] on div at bounding box center [755, 255] width 807 height 105
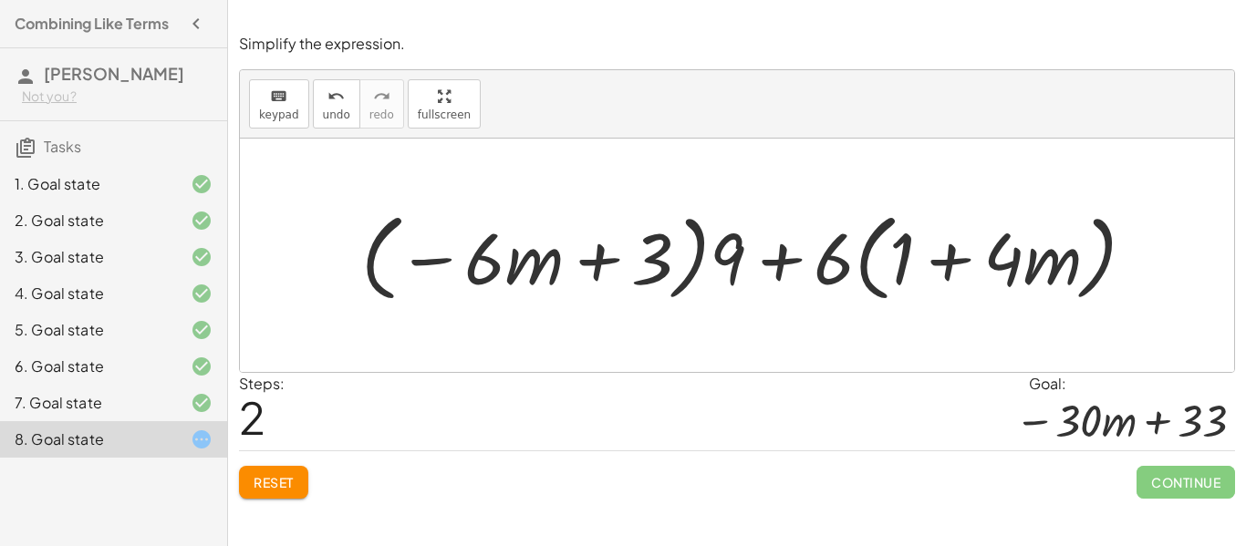
click at [695, 259] on div at bounding box center [755, 255] width 807 height 105
click at [308, 486] on button "Reset" at bounding box center [273, 482] width 69 height 33
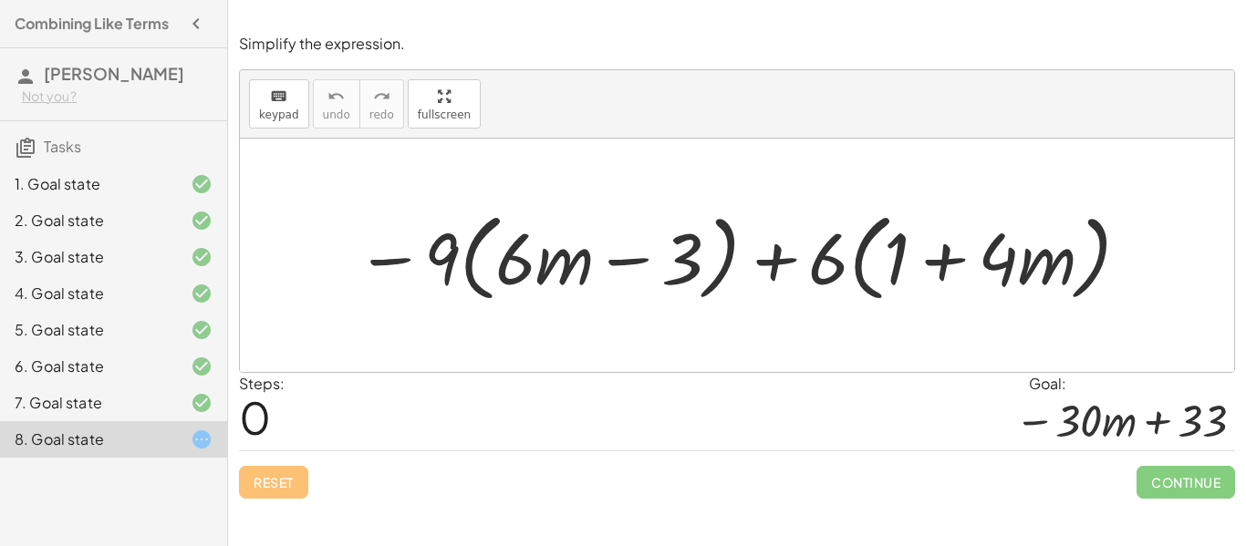
click at [856, 252] on div at bounding box center [744, 255] width 795 height 105
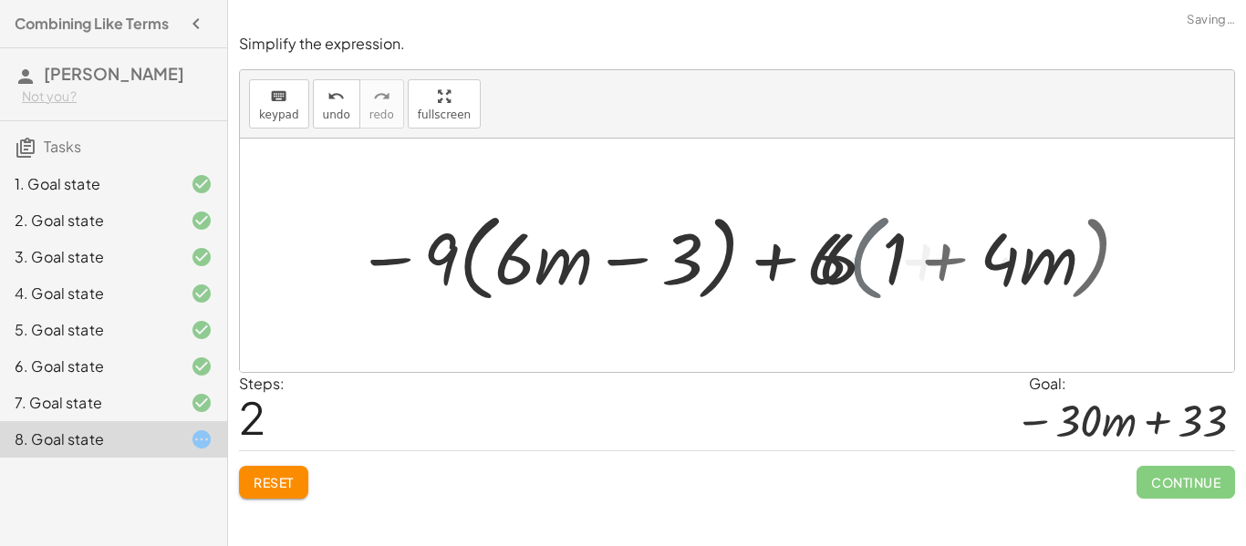
click at [856, 252] on div at bounding box center [743, 255] width 755 height 105
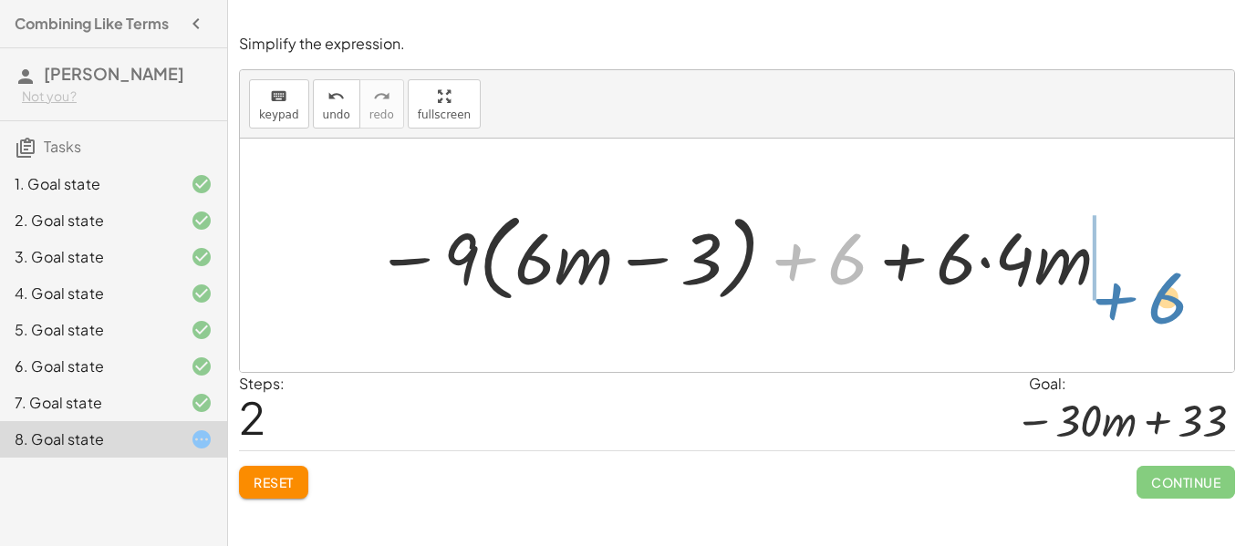
drag, startPoint x: 828, startPoint y: 261, endPoint x: 1141, endPoint y: 293, distance: 314.6
click at [1141, 293] on div "− · 9 · ( + · 6 · m − 3 ) + · 6 · ( + 1 + · 4 · m ) − · 9 · ( + · 6 · m − 3 ) +…" at bounding box center [737, 256] width 994 height 234
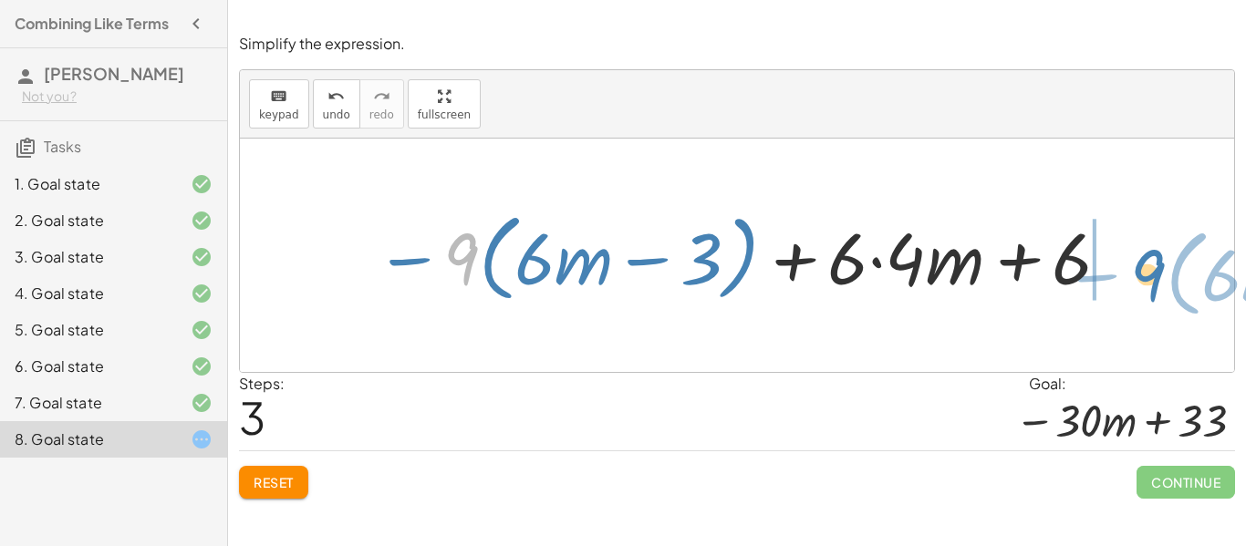
drag, startPoint x: 463, startPoint y: 272, endPoint x: 1146, endPoint y: 287, distance: 682.6
click at [1146, 287] on div "− · 9 · ( + · 6 · m − 3 ) + · 6 · ( + 1 + · 4 · m ) − · 9 · ( + · 6 · m − 3 ) +…" at bounding box center [737, 256] width 994 height 234
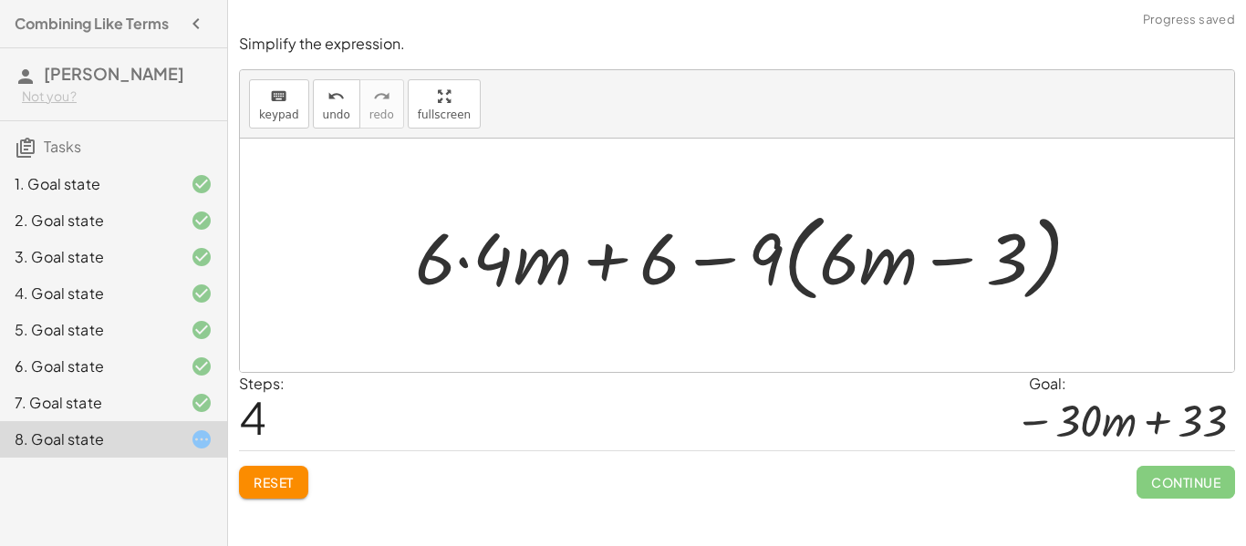
click at [725, 259] on div at bounding box center [756, 255] width 700 height 105
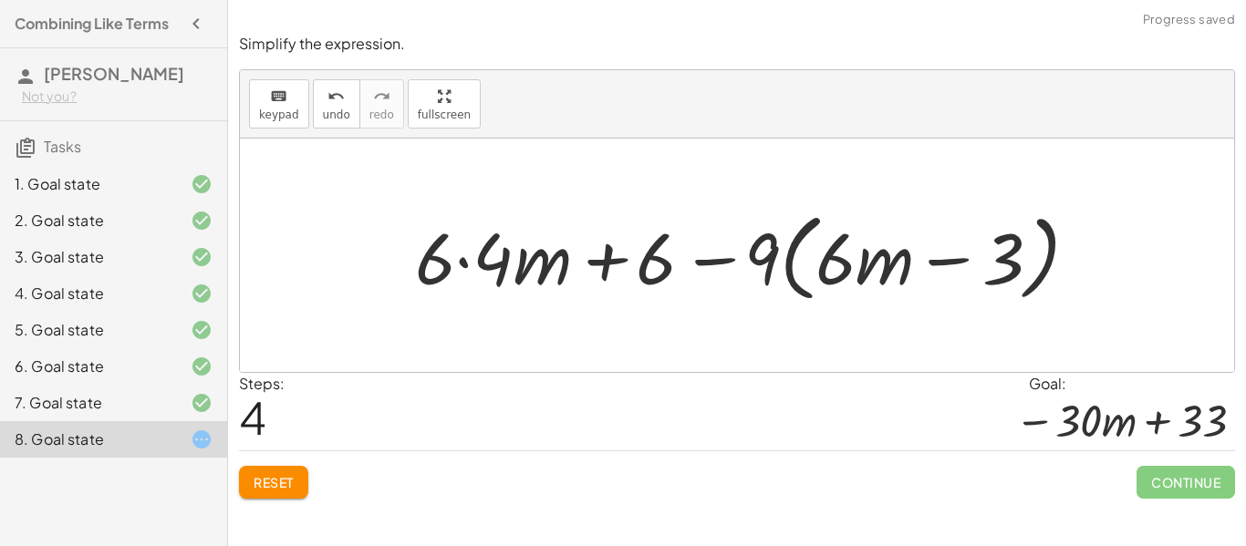
click at [725, 259] on div at bounding box center [756, 255] width 700 height 105
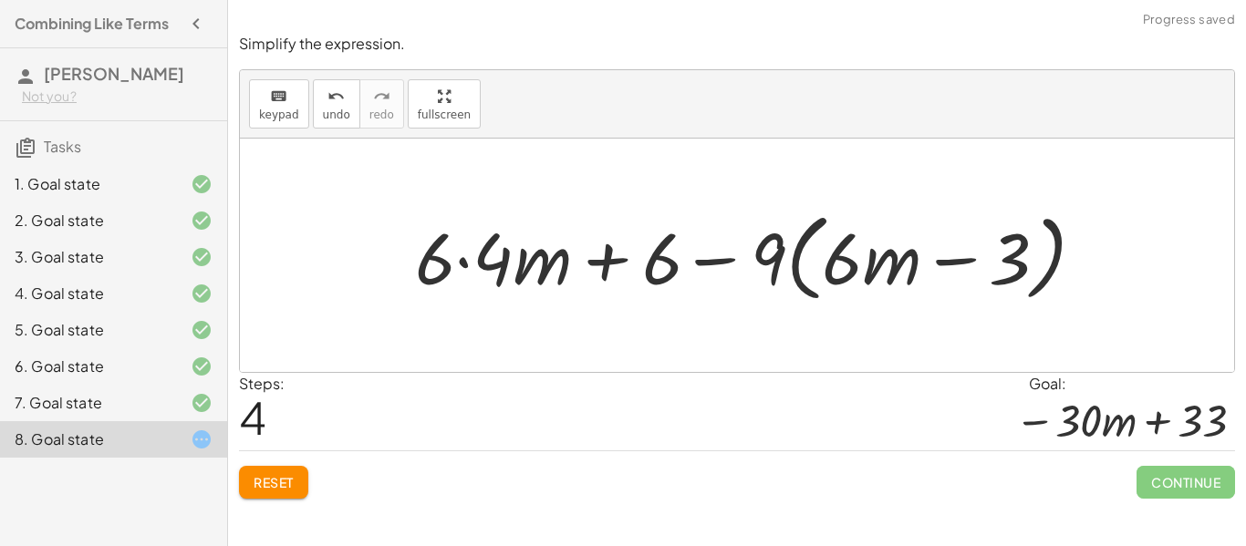
click at [725, 259] on div at bounding box center [756, 255] width 700 height 105
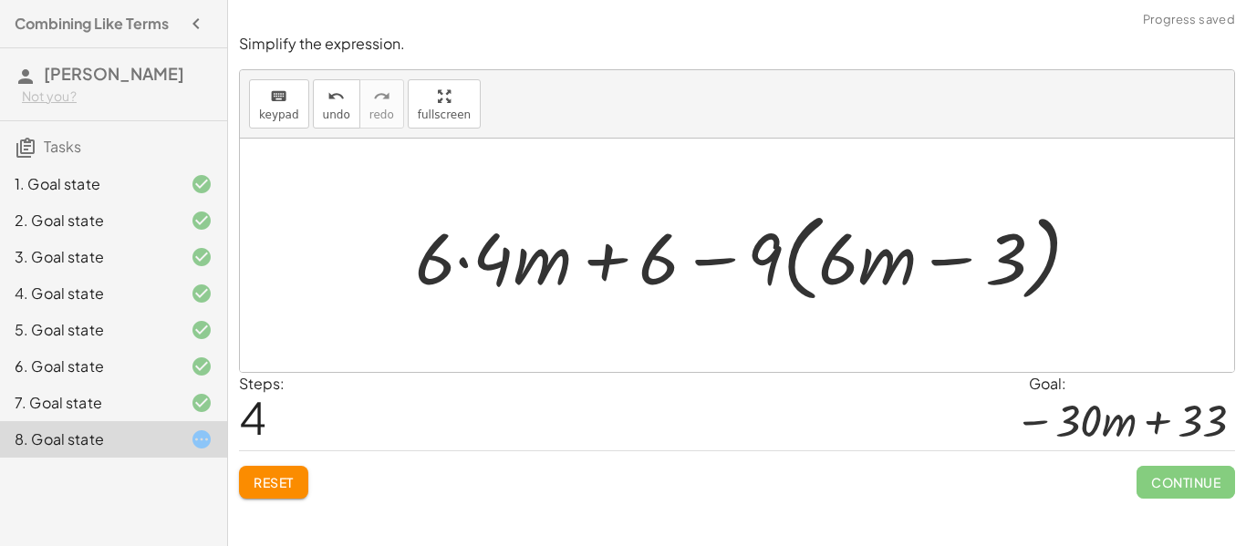
click at [725, 259] on div at bounding box center [756, 255] width 700 height 105
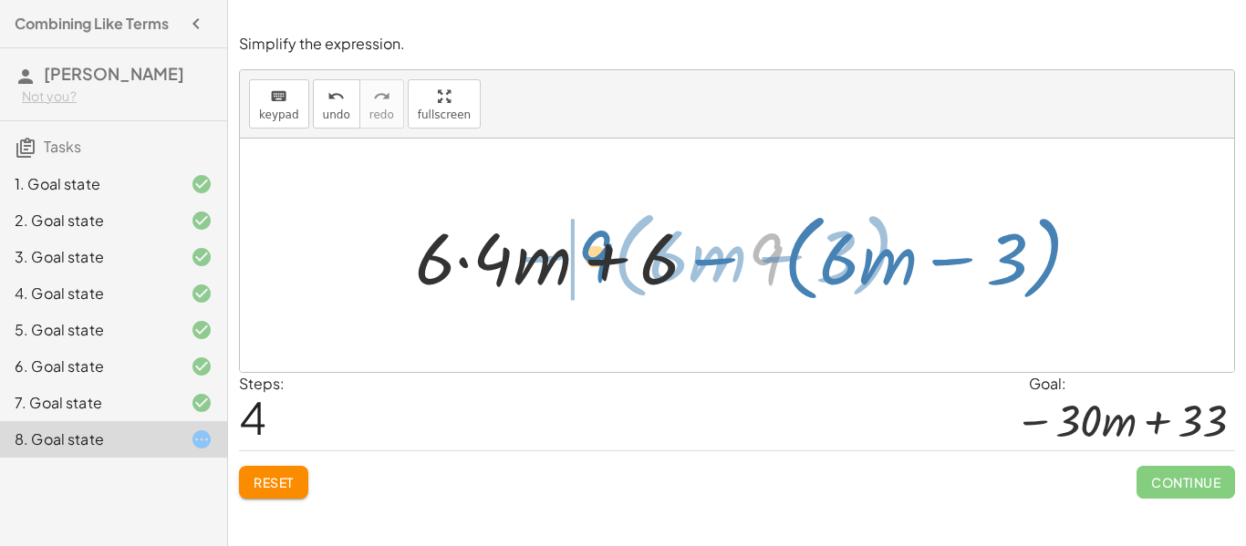
drag, startPoint x: 764, startPoint y: 261, endPoint x: 571, endPoint y: 255, distance: 192.6
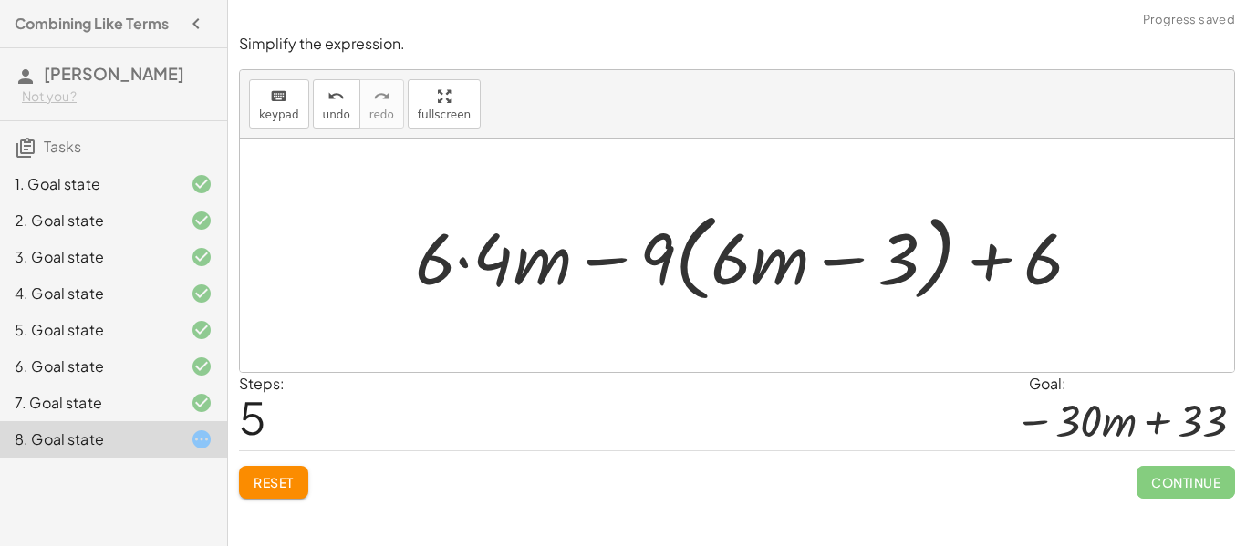
click at [1038, 283] on div at bounding box center [756, 255] width 700 height 105
click at [697, 271] on div at bounding box center [756, 255] width 700 height 105
click at [687, 266] on div at bounding box center [756, 255] width 700 height 105
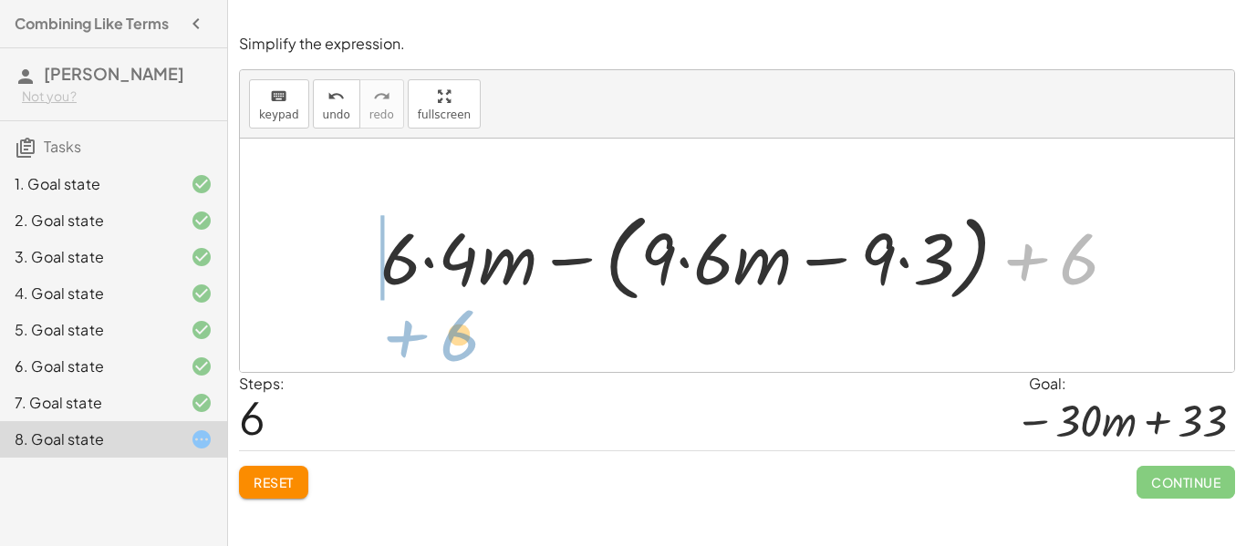
drag, startPoint x: 1076, startPoint y: 272, endPoint x: 464, endPoint y: 349, distance: 616.0
click at [464, 349] on div "− · 9 · ( + · 6 · m − 3 ) + · 6 · ( + 1 + · 4 · m ) − · 9 · ( + · 6 · m − 3 ) +…" at bounding box center [737, 256] width 994 height 234
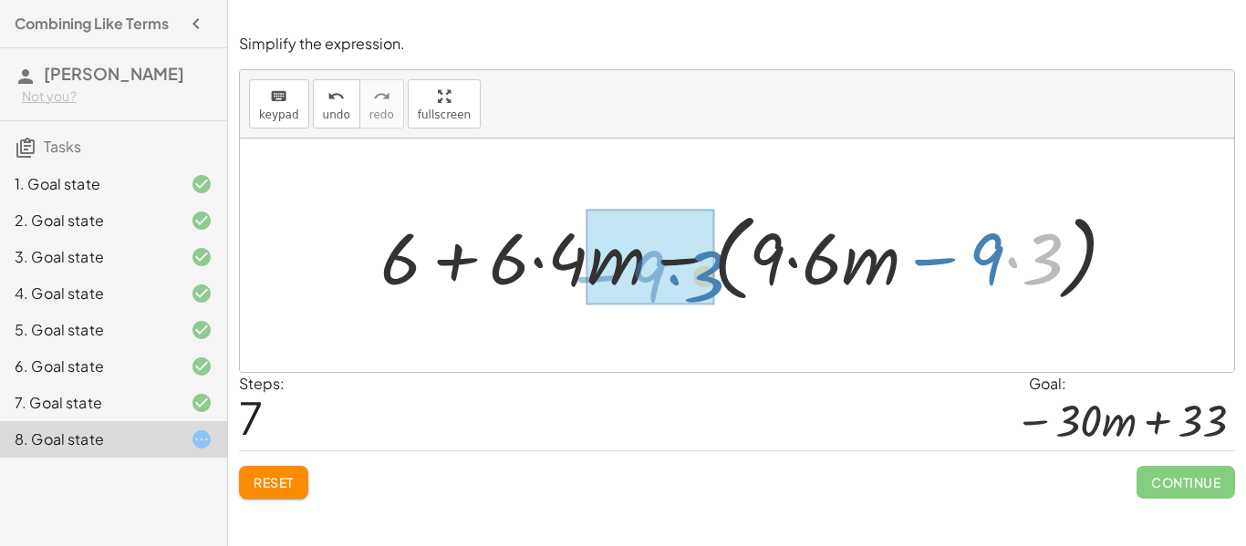
drag, startPoint x: 1020, startPoint y: 260, endPoint x: 684, endPoint y: 277, distance: 336.2
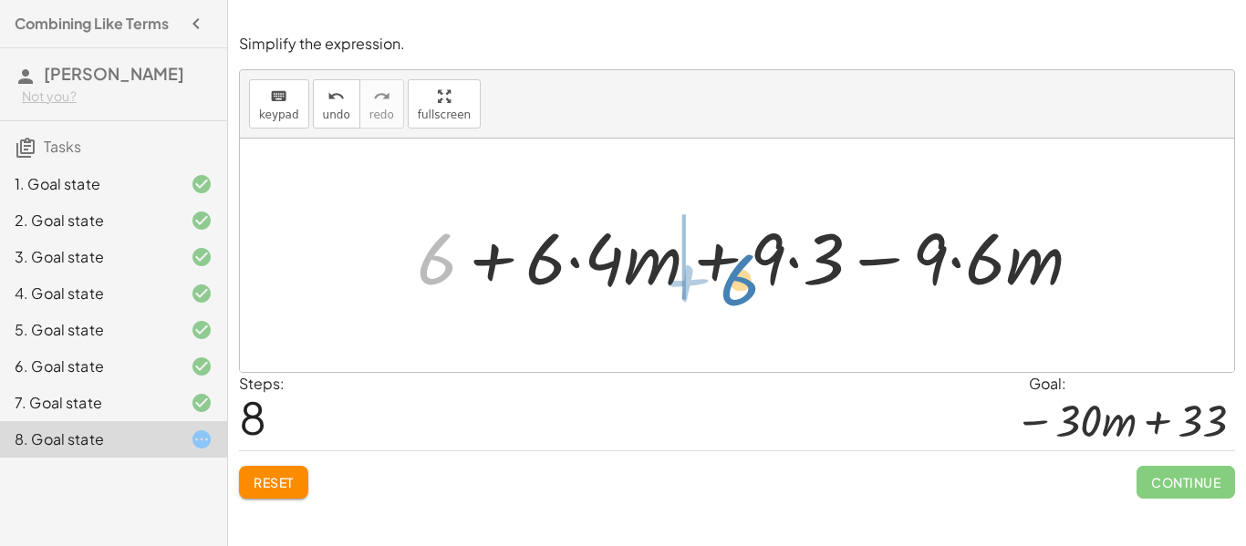
drag, startPoint x: 447, startPoint y: 251, endPoint x: 737, endPoint y: 271, distance: 290.8
click at [737, 271] on div at bounding box center [757, 256] width 698 height 94
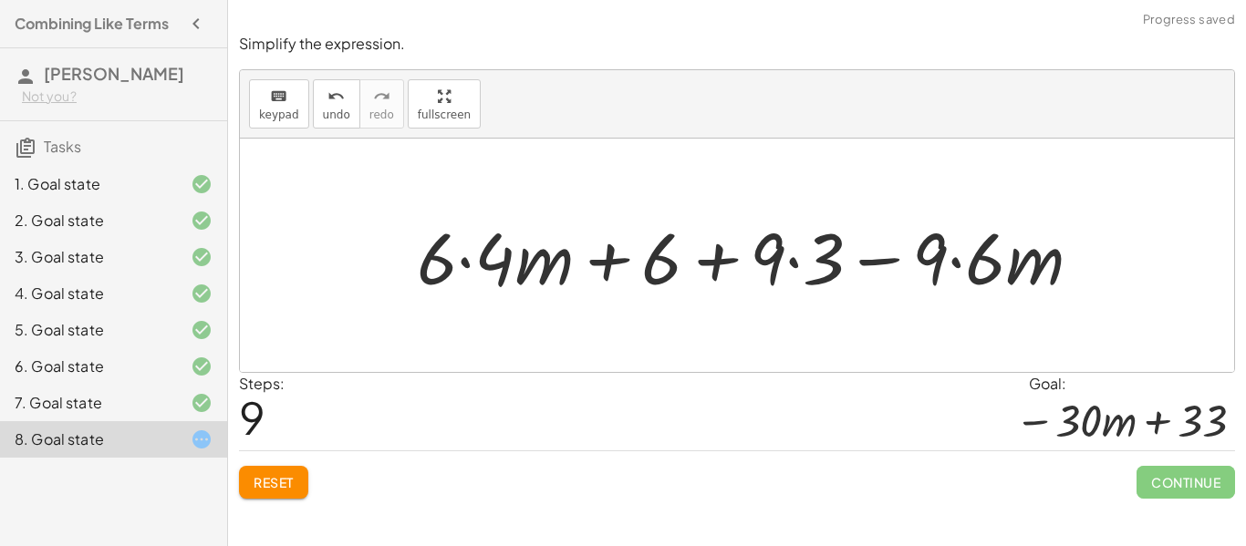
click at [748, 262] on div at bounding box center [757, 256] width 698 height 94
click at [727, 256] on div at bounding box center [757, 256] width 698 height 94
click at [722, 260] on div at bounding box center [757, 256] width 698 height 94
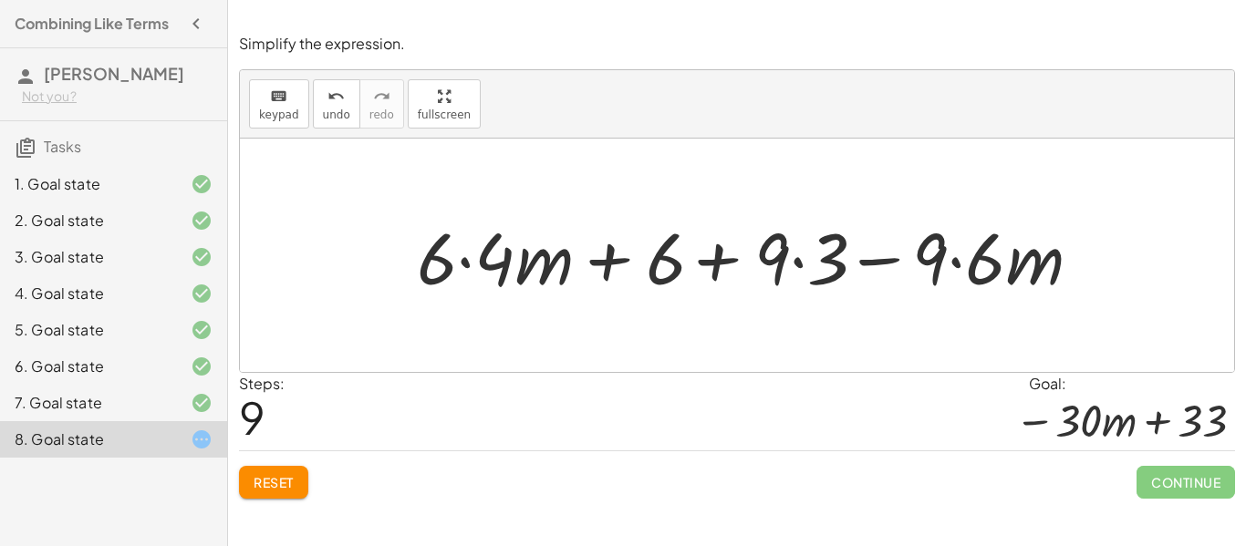
click at [722, 260] on div at bounding box center [757, 256] width 698 height 94
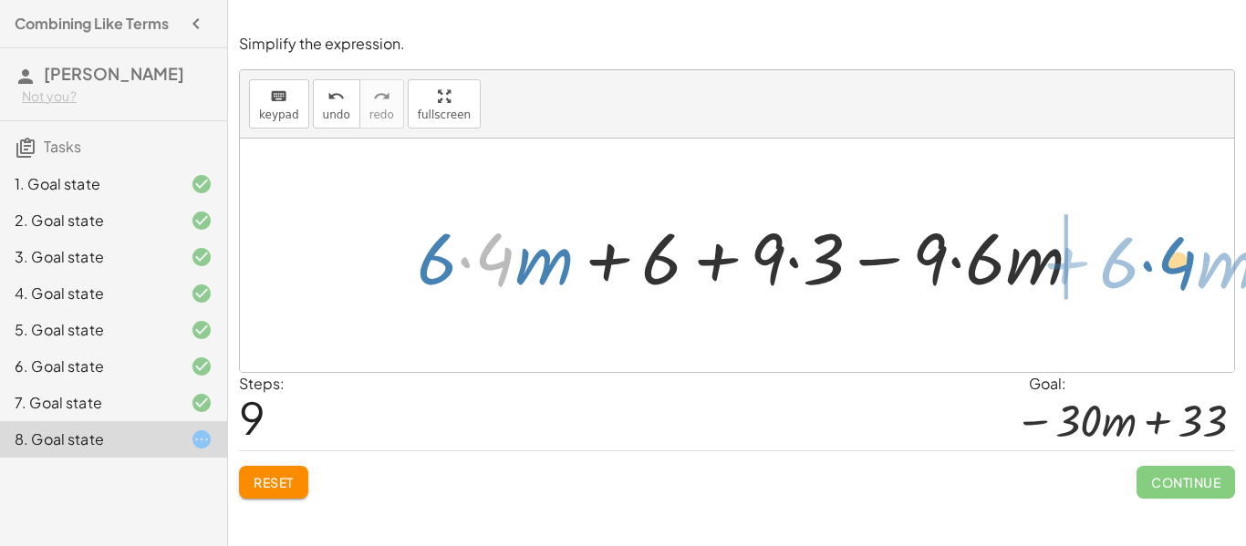
drag, startPoint x: 472, startPoint y: 264, endPoint x: 1162, endPoint y: 264, distance: 690.6
click at [1162, 264] on div "− · 9 · ( + · 6 · m − 3 ) + · 6 · ( + 1 + · 4 · m ) − · 9 · ( + · 6 · m − 3 ) +…" at bounding box center [737, 256] width 994 height 234
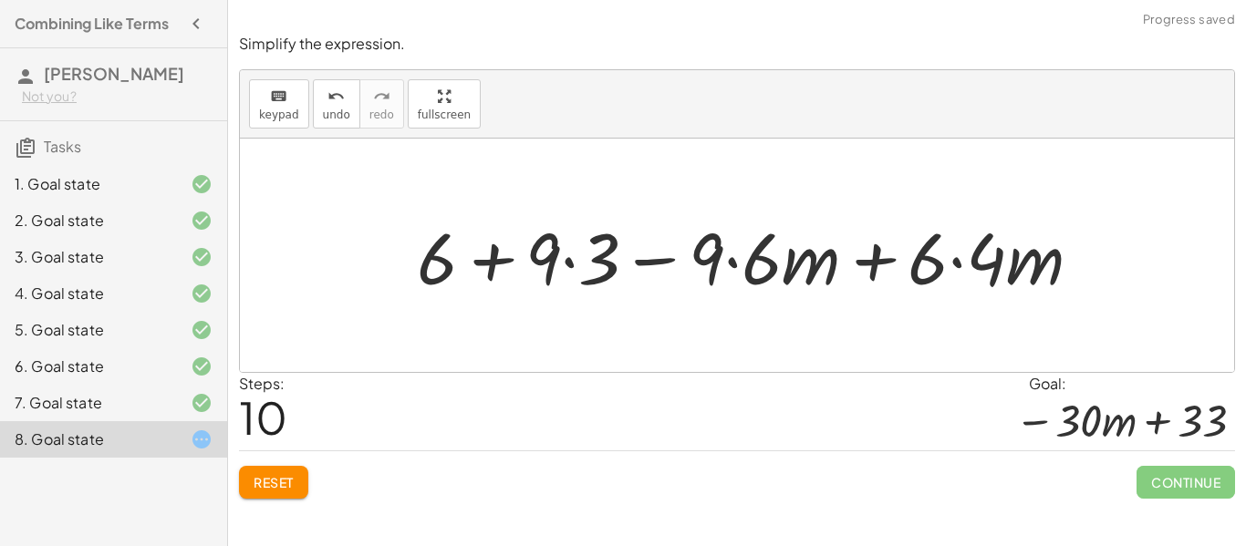
click at [868, 261] on div at bounding box center [757, 256] width 698 height 94
click at [628, 269] on div at bounding box center [757, 256] width 698 height 94
click at [494, 257] on div at bounding box center [757, 256] width 698 height 94
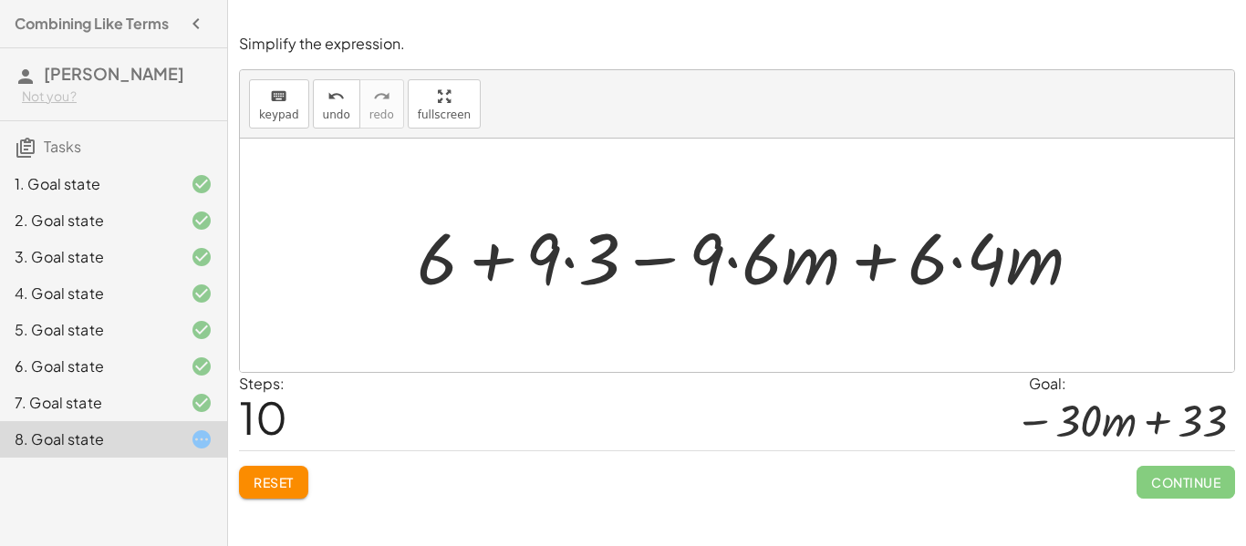
click at [494, 257] on div at bounding box center [757, 256] width 698 height 94
click at [257, 482] on span "Reset" at bounding box center [274, 482] width 40 height 16
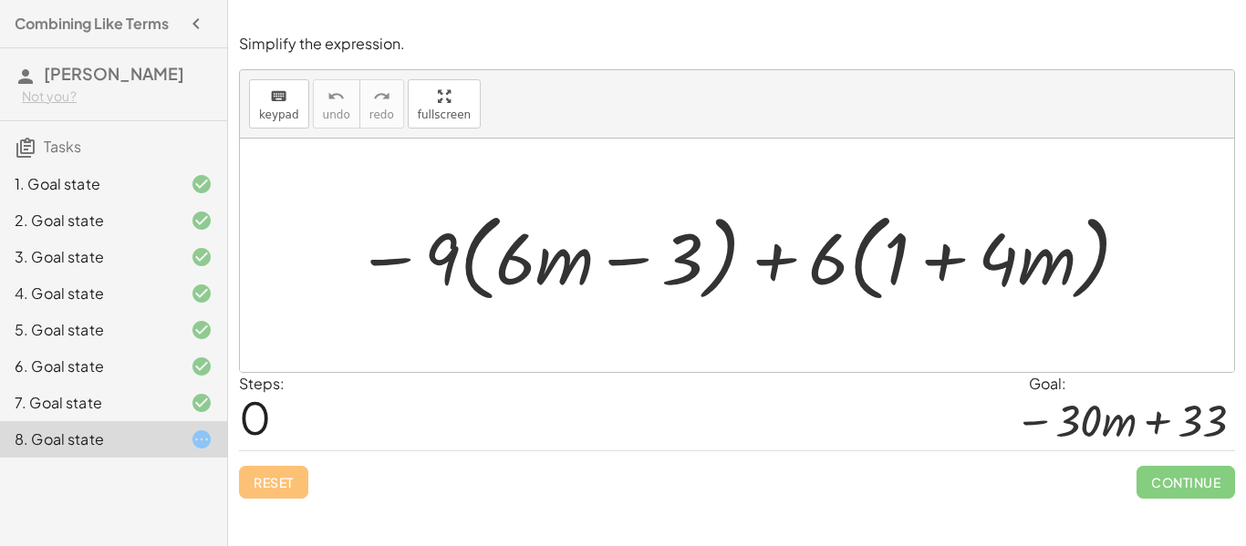
click at [721, 455] on div "Reset Continue" at bounding box center [737, 475] width 996 height 48
drag, startPoint x: 652, startPoint y: 261, endPoint x: 625, endPoint y: 260, distance: 27.4
click at [625, 260] on div at bounding box center [744, 255] width 795 height 105
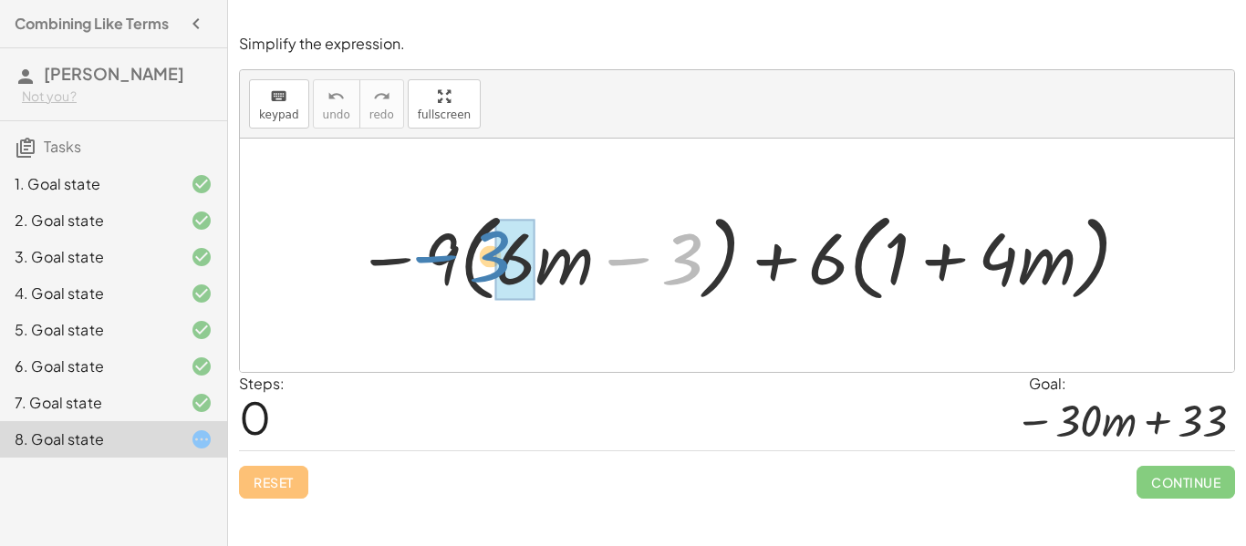
drag, startPoint x: 668, startPoint y: 263, endPoint x: 478, endPoint y: 260, distance: 189.8
click at [478, 260] on div at bounding box center [744, 255] width 795 height 105
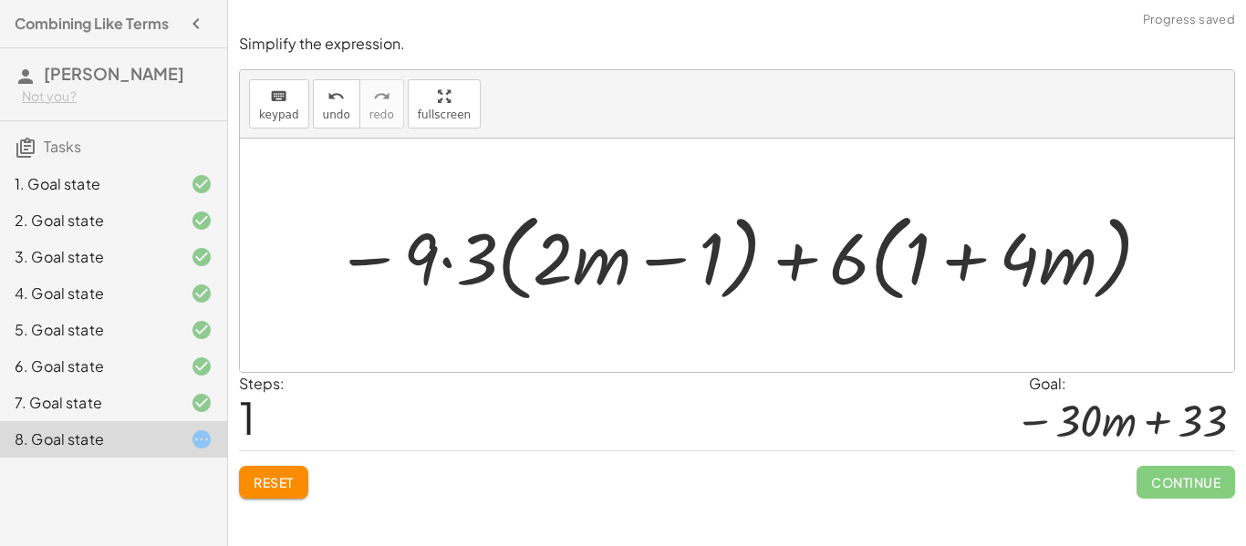
click at [267, 480] on span "Reset" at bounding box center [274, 482] width 40 height 16
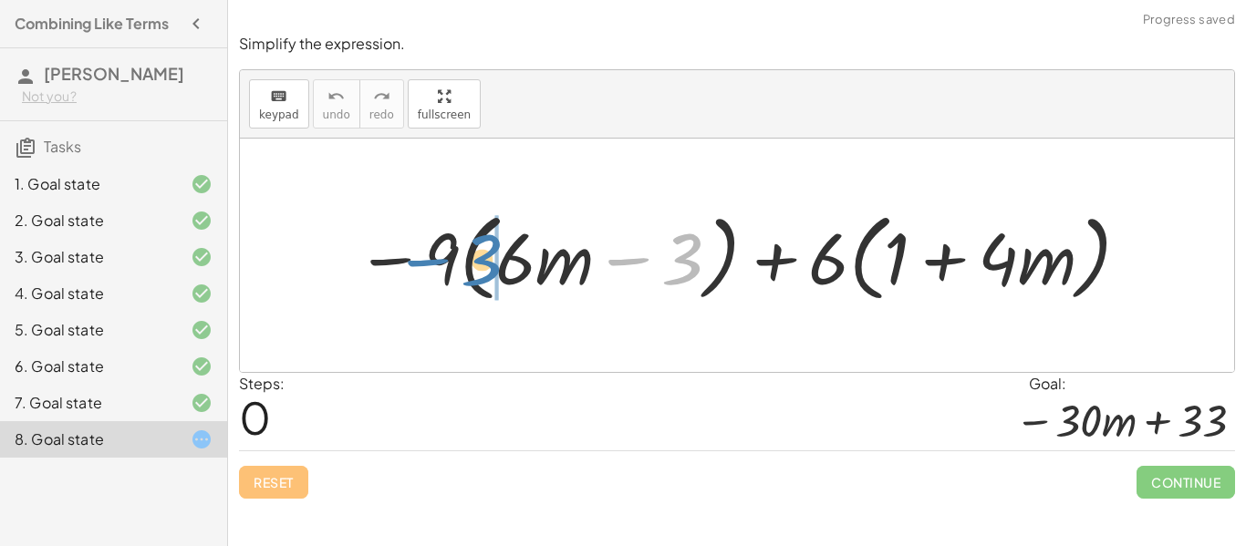
drag, startPoint x: 678, startPoint y: 249, endPoint x: 479, endPoint y: 250, distance: 198.9
click at [479, 250] on div at bounding box center [744, 255] width 795 height 105
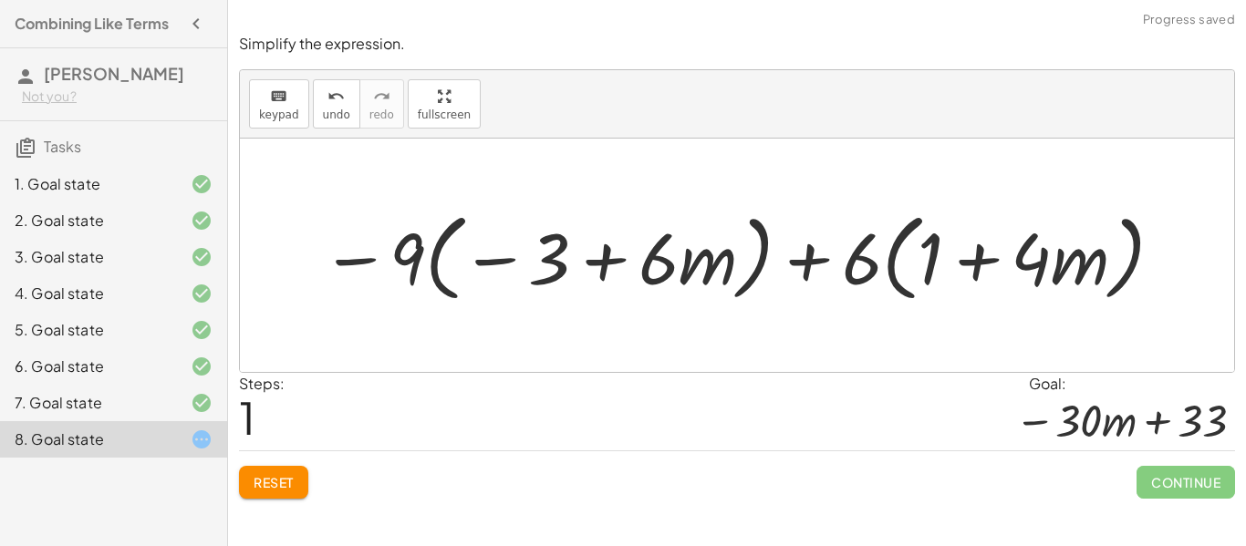
click at [447, 262] on div at bounding box center [743, 255] width 863 height 105
click at [439, 262] on div at bounding box center [743, 255] width 863 height 105
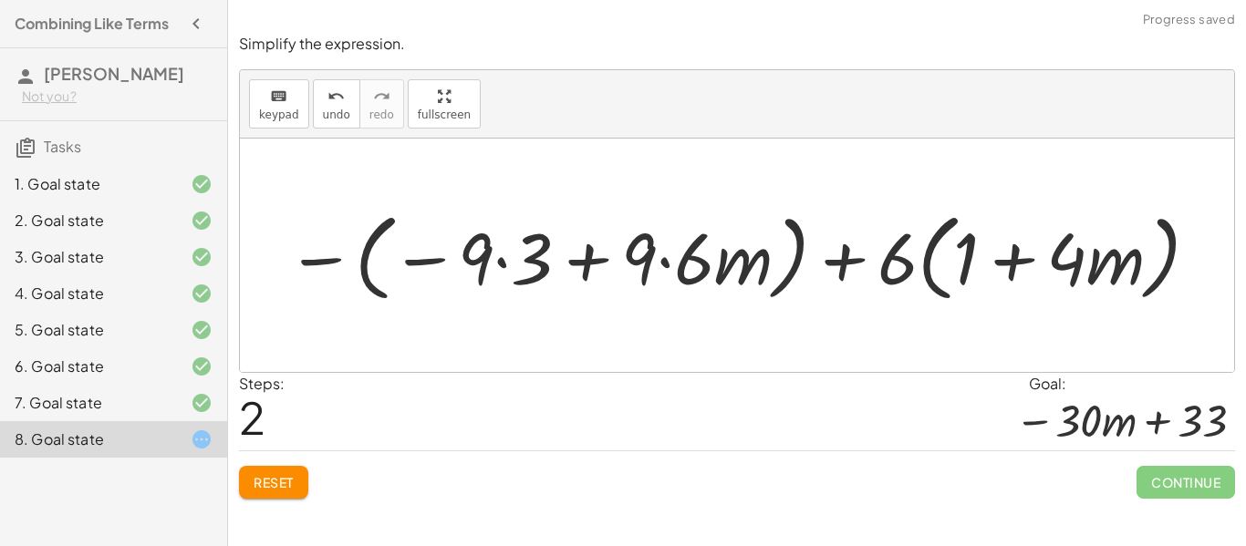
click at [368, 265] on div at bounding box center [743, 255] width 933 height 105
click at [368, 265] on div at bounding box center [737, 256] width 994 height 234
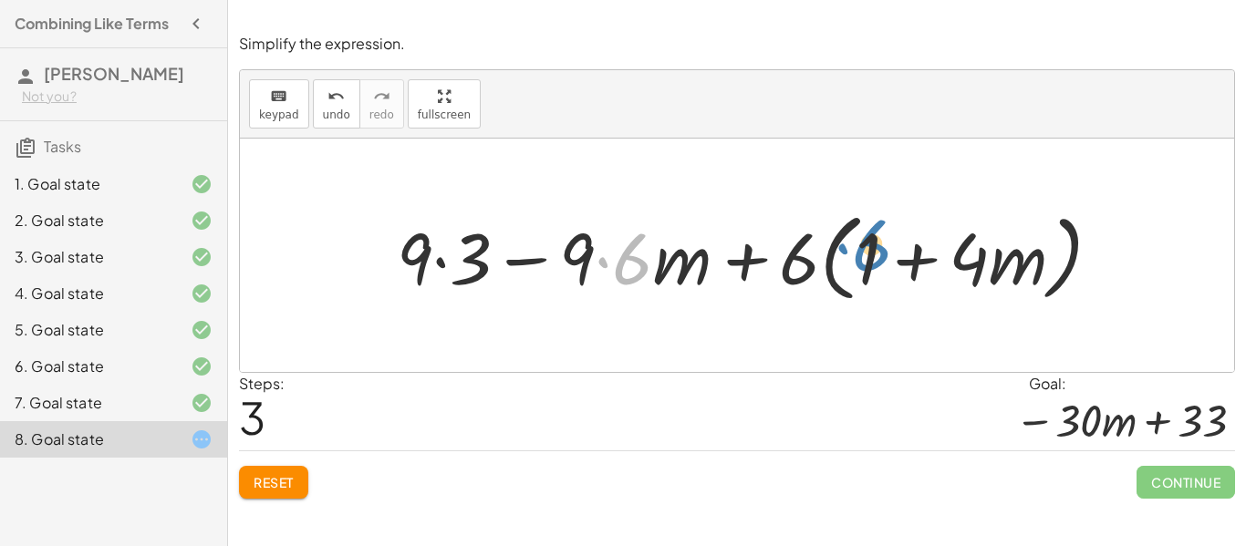
drag, startPoint x: 643, startPoint y: 258, endPoint x: 890, endPoint y: 248, distance: 246.5
click at [890, 248] on div at bounding box center [756, 255] width 737 height 105
click at [240, 468] on button "Reset" at bounding box center [273, 482] width 69 height 33
click at [240, 468] on div "Reset Continue" at bounding box center [737, 475] width 996 height 48
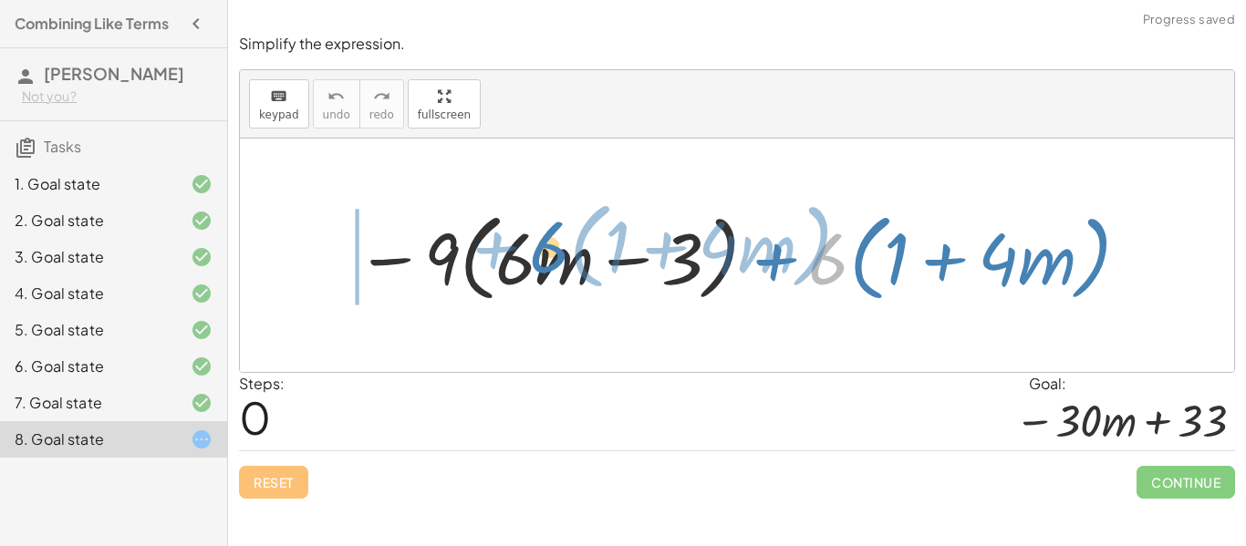
drag, startPoint x: 809, startPoint y: 256, endPoint x: 531, endPoint y: 245, distance: 278.5
click at [531, 245] on div at bounding box center [744, 255] width 795 height 105
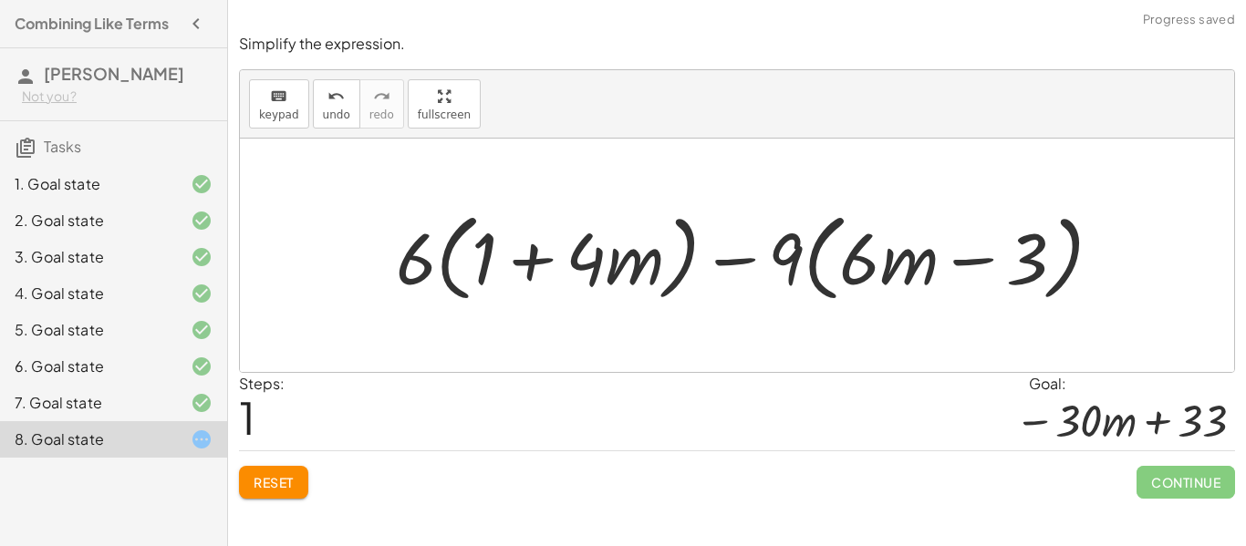
click at [292, 497] on button "Reset" at bounding box center [273, 482] width 69 height 33
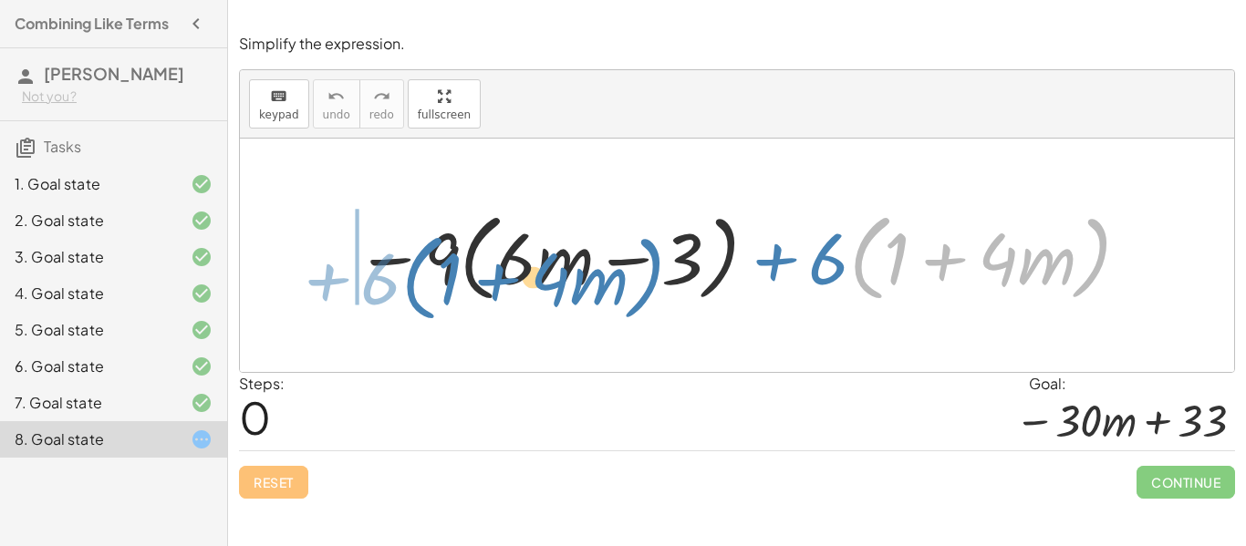
drag, startPoint x: 859, startPoint y: 266, endPoint x: 411, endPoint y: 286, distance: 448.4
click at [411, 286] on div at bounding box center [744, 255] width 795 height 105
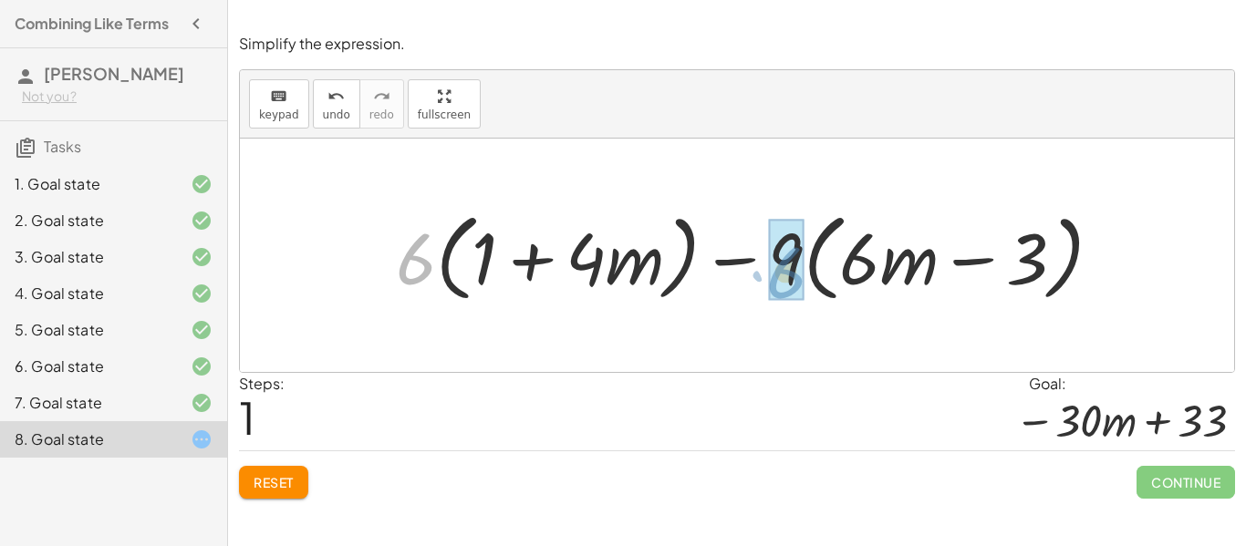
drag, startPoint x: 411, startPoint y: 273, endPoint x: 784, endPoint y: 286, distance: 373.4
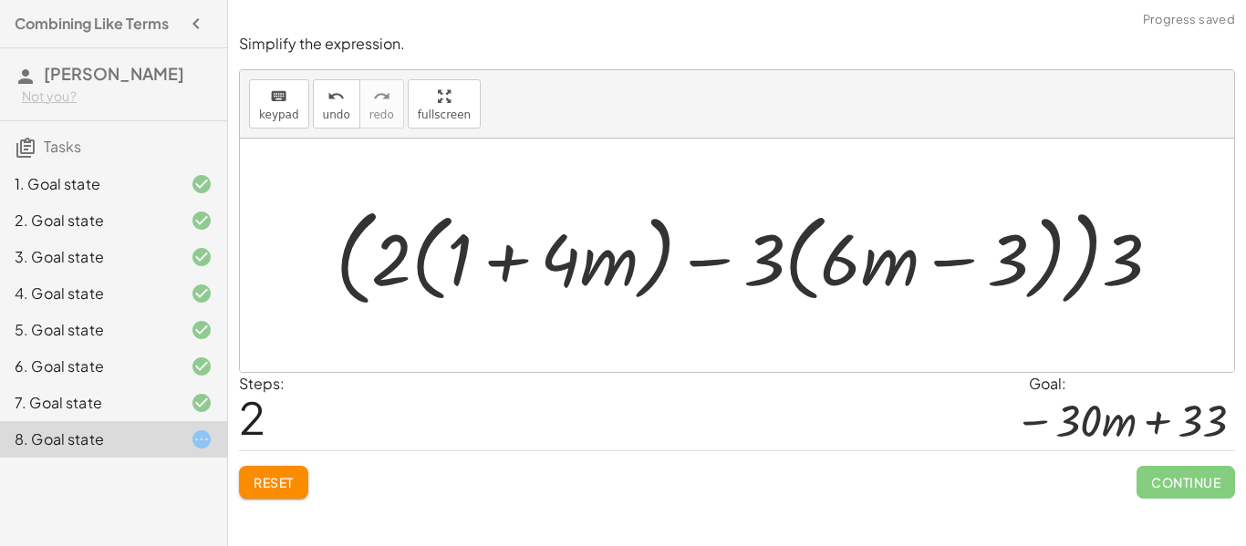
click at [416, 272] on div at bounding box center [756, 256] width 859 height 116
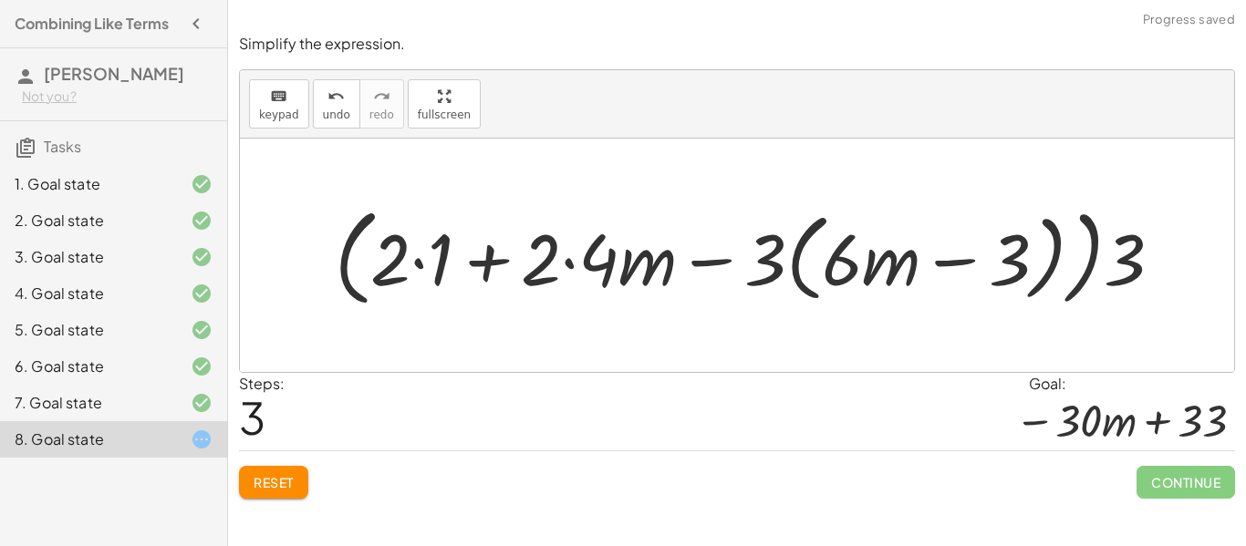
click at [284, 479] on span "Reset" at bounding box center [274, 482] width 40 height 16
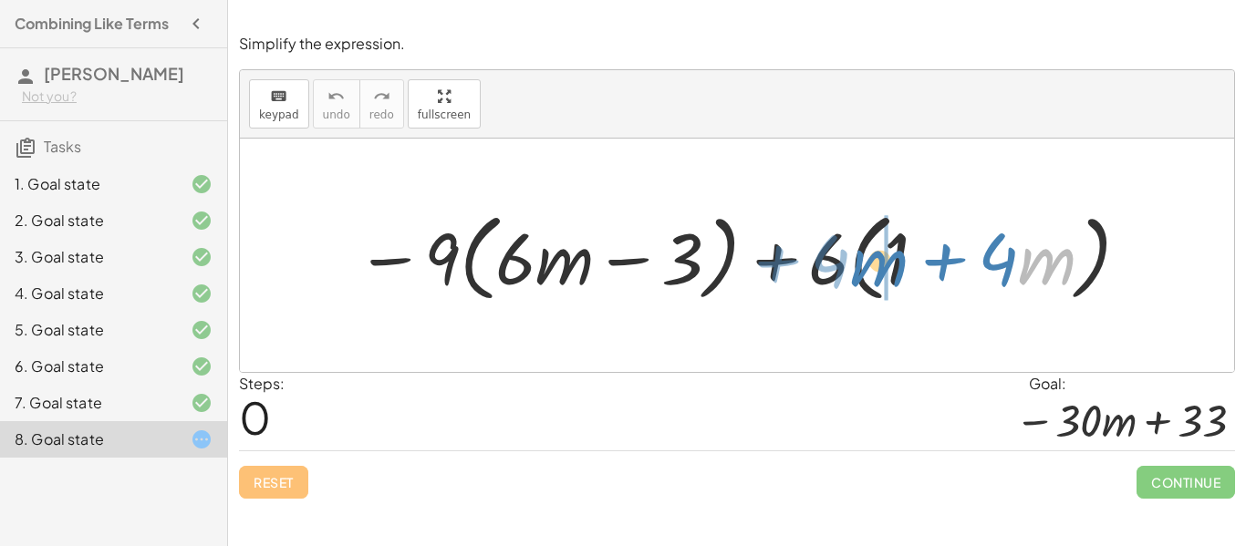
drag, startPoint x: 1024, startPoint y: 260, endPoint x: 848, endPoint y: 261, distance: 176.1
click at [848, 261] on div at bounding box center [744, 255] width 795 height 105
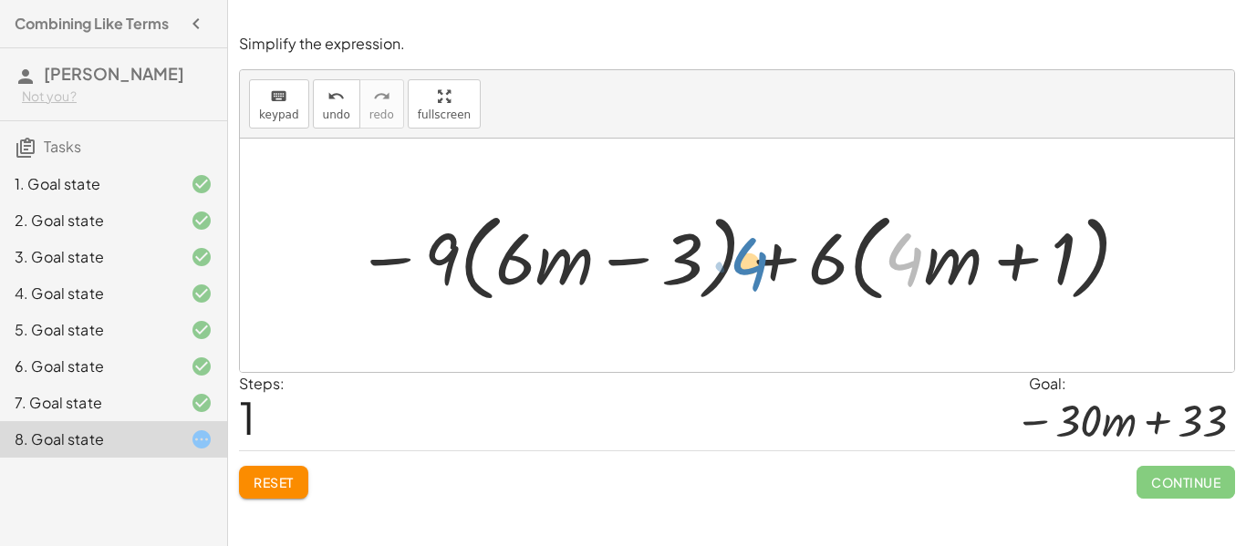
drag, startPoint x: 908, startPoint y: 258, endPoint x: 754, endPoint y: 262, distance: 153.3
click at [754, 262] on div at bounding box center [744, 255] width 795 height 105
drag, startPoint x: 942, startPoint y: 265, endPoint x: 875, endPoint y: 277, distance: 68.7
click at [875, 277] on div at bounding box center [744, 255] width 795 height 105
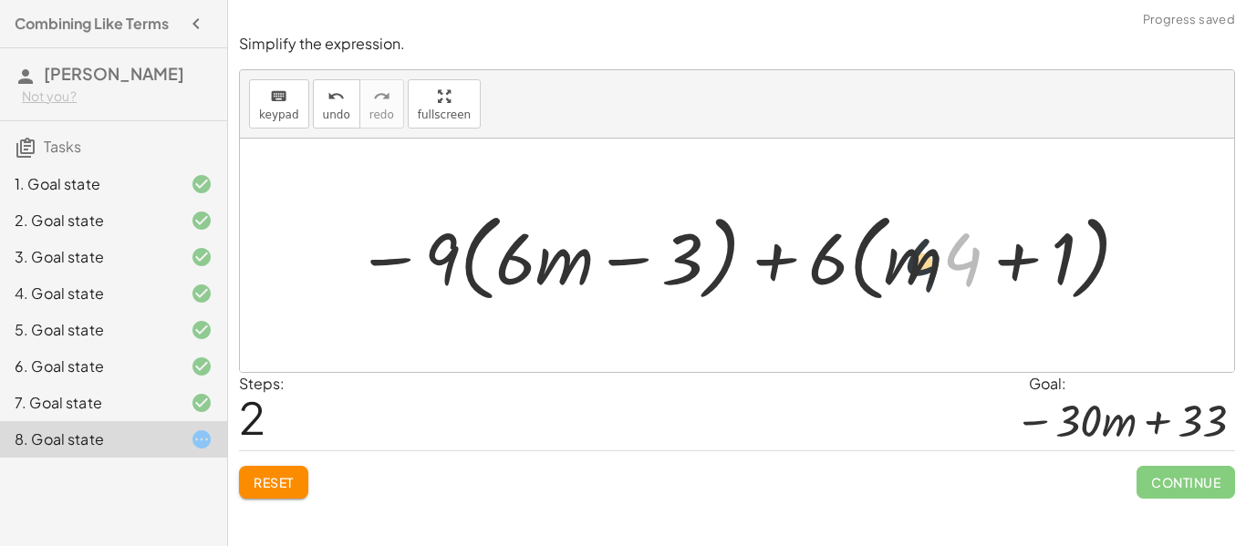
drag, startPoint x: 947, startPoint y: 256, endPoint x: 898, endPoint y: 263, distance: 49.7
click at [898, 263] on div at bounding box center [744, 255] width 795 height 105
click at [464, 263] on div at bounding box center [744, 255] width 795 height 105
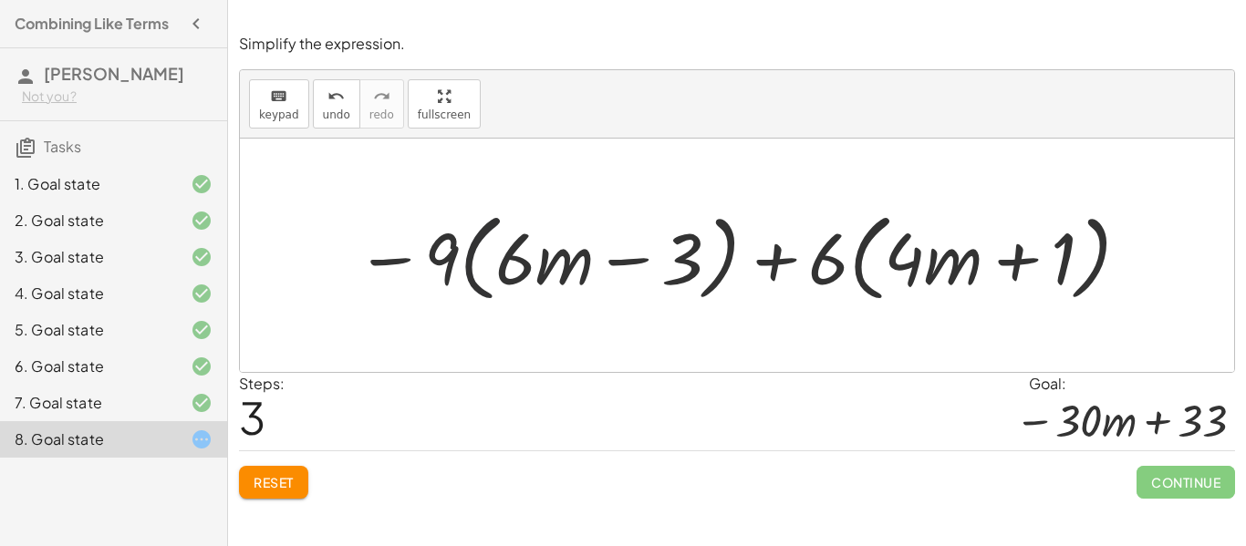
click at [464, 263] on div at bounding box center [744, 255] width 795 height 105
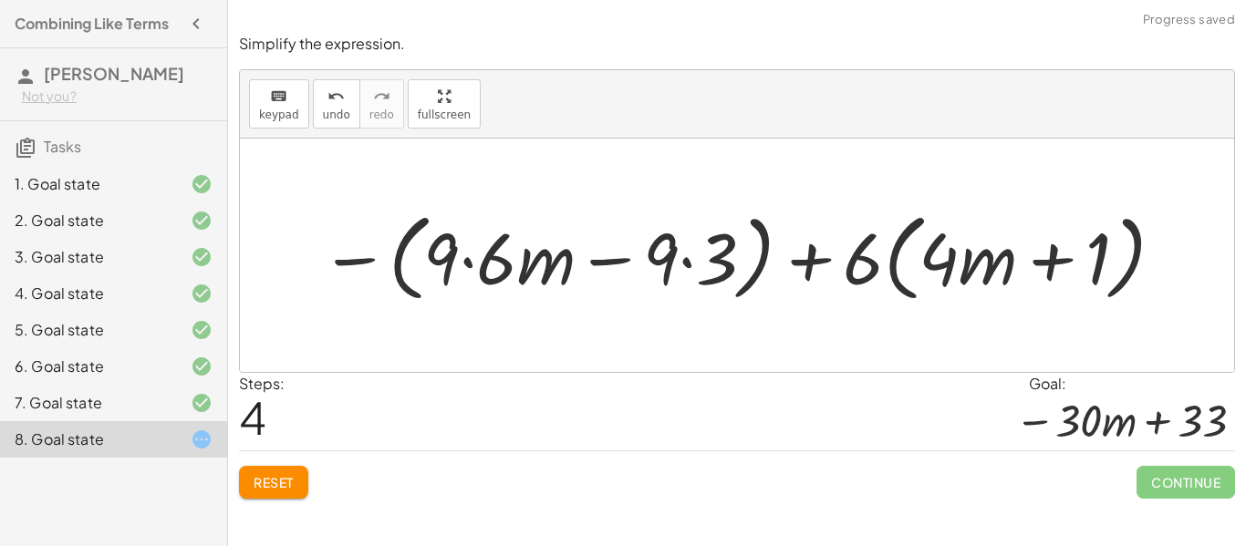
click at [285, 496] on button "Reset" at bounding box center [273, 482] width 69 height 33
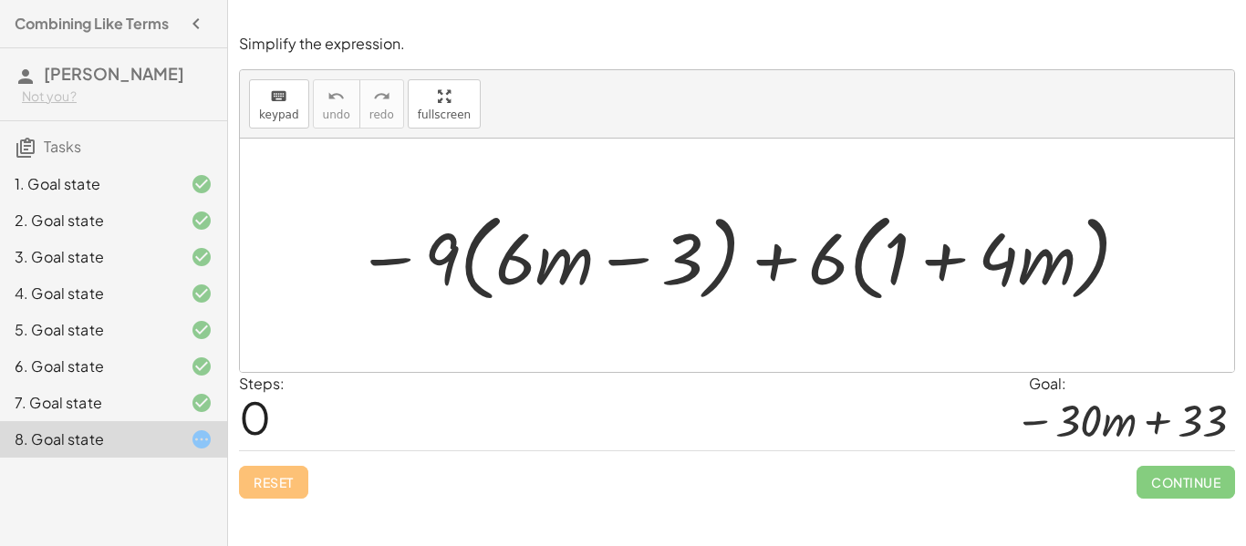
click at [861, 256] on div at bounding box center [744, 255] width 795 height 105
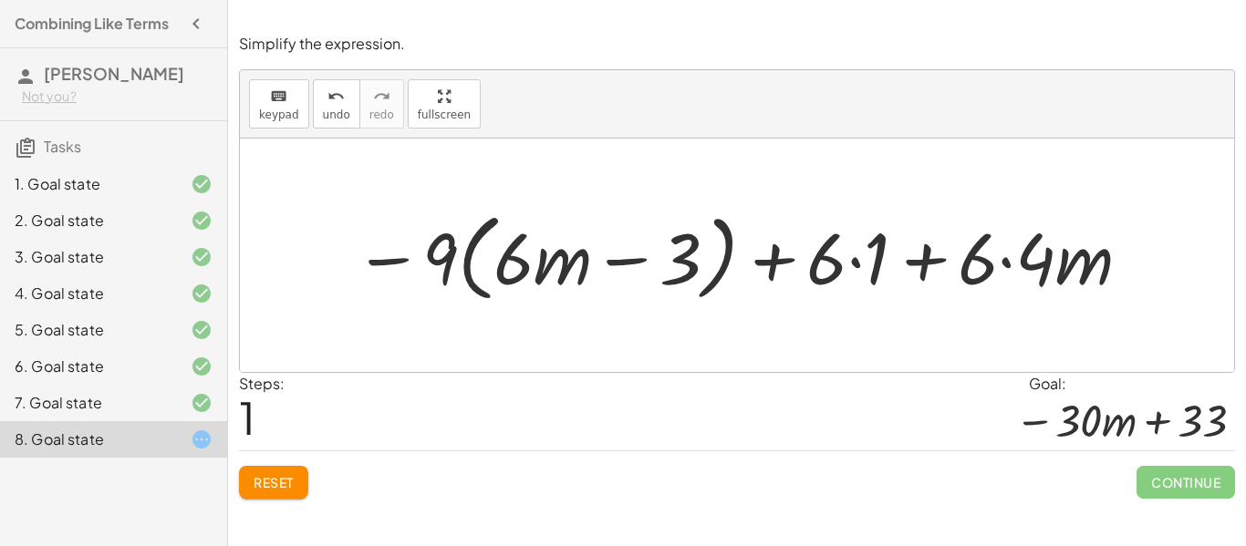
click at [856, 264] on div at bounding box center [744, 255] width 798 height 105
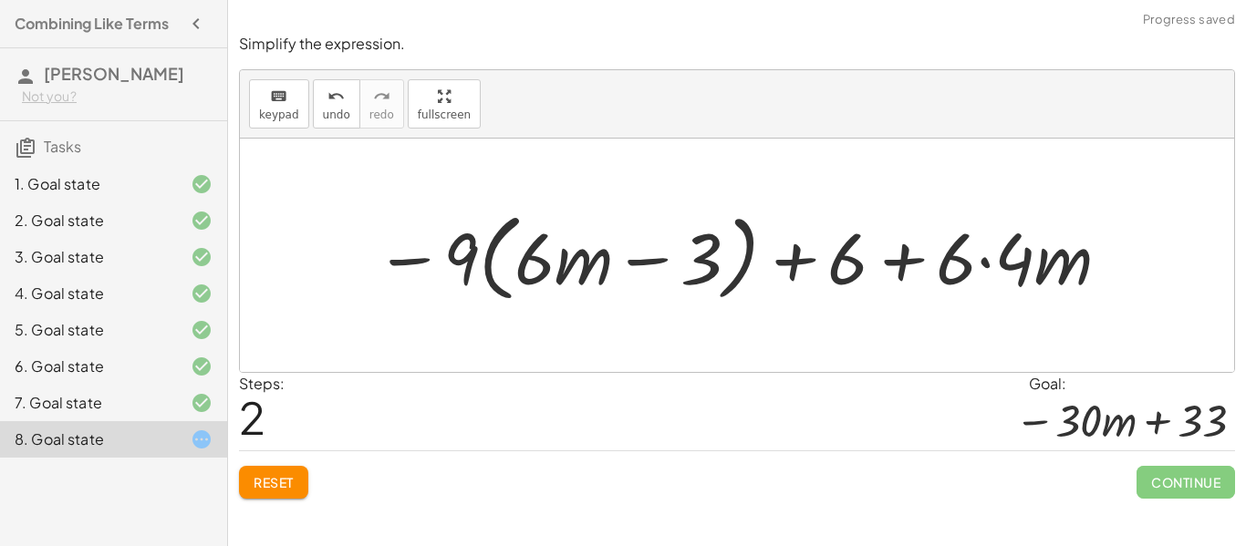
click at [987, 262] on div at bounding box center [743, 255] width 755 height 105
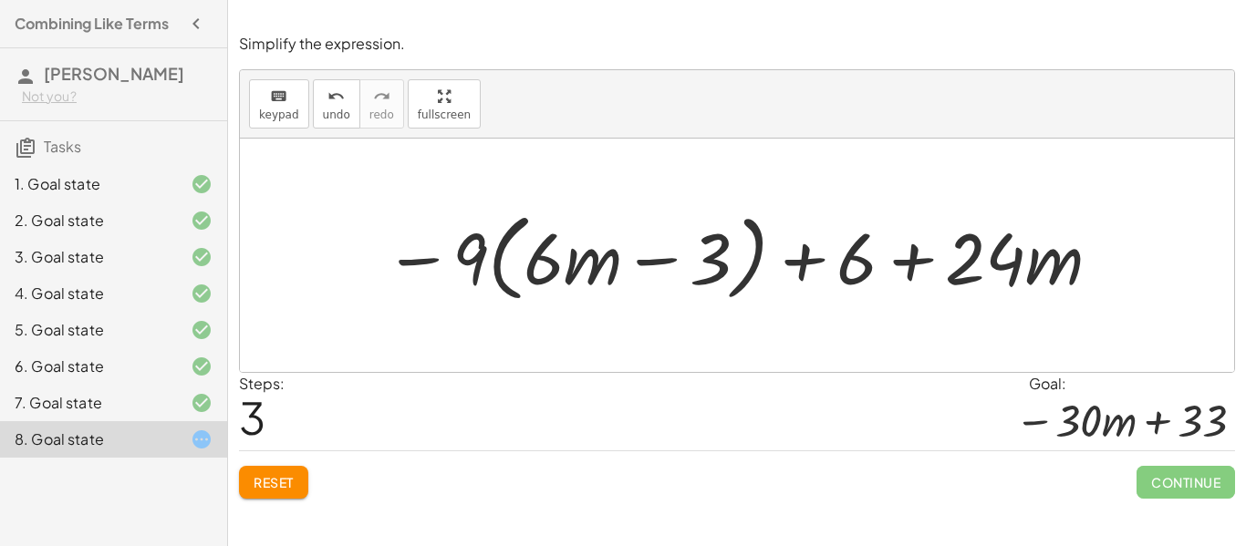
click at [499, 264] on div at bounding box center [744, 255] width 738 height 105
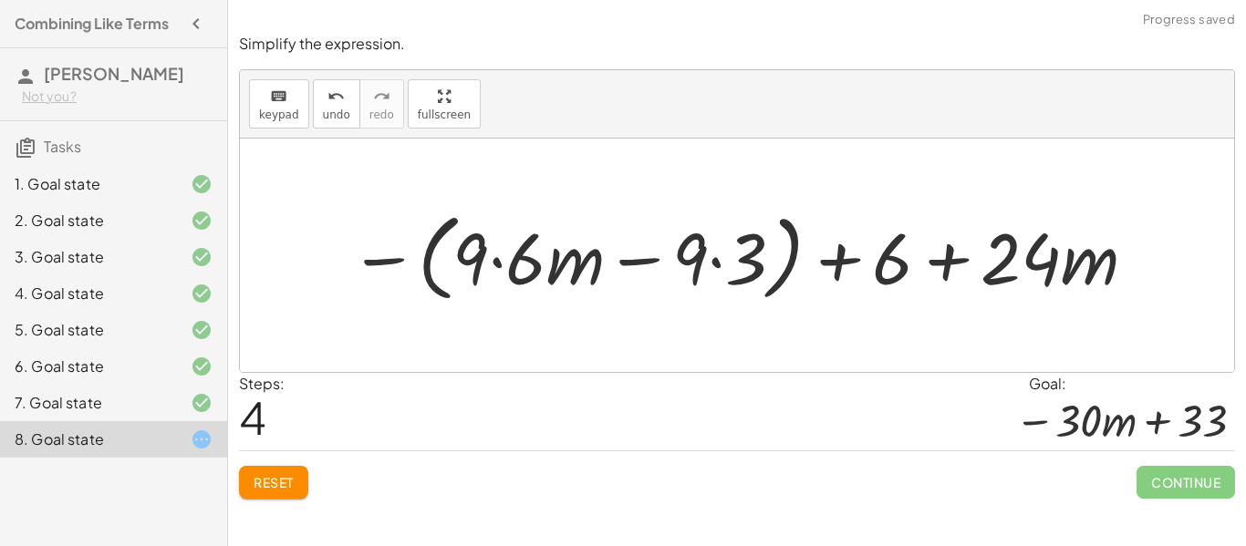
click at [494, 264] on div at bounding box center [744, 255] width 808 height 105
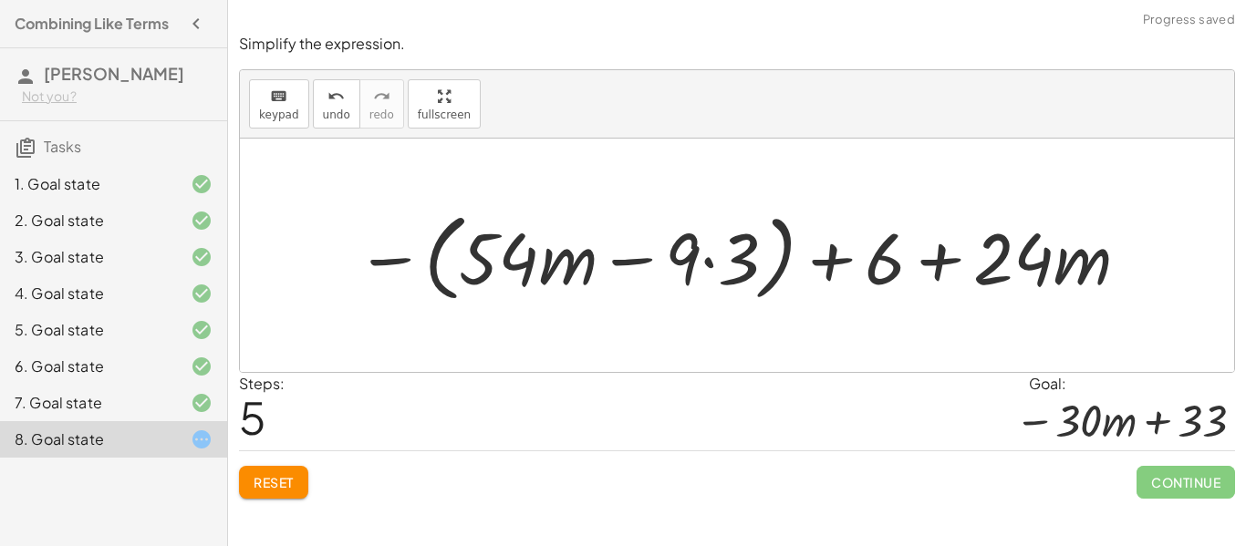
click at [713, 262] on div at bounding box center [744, 255] width 794 height 105
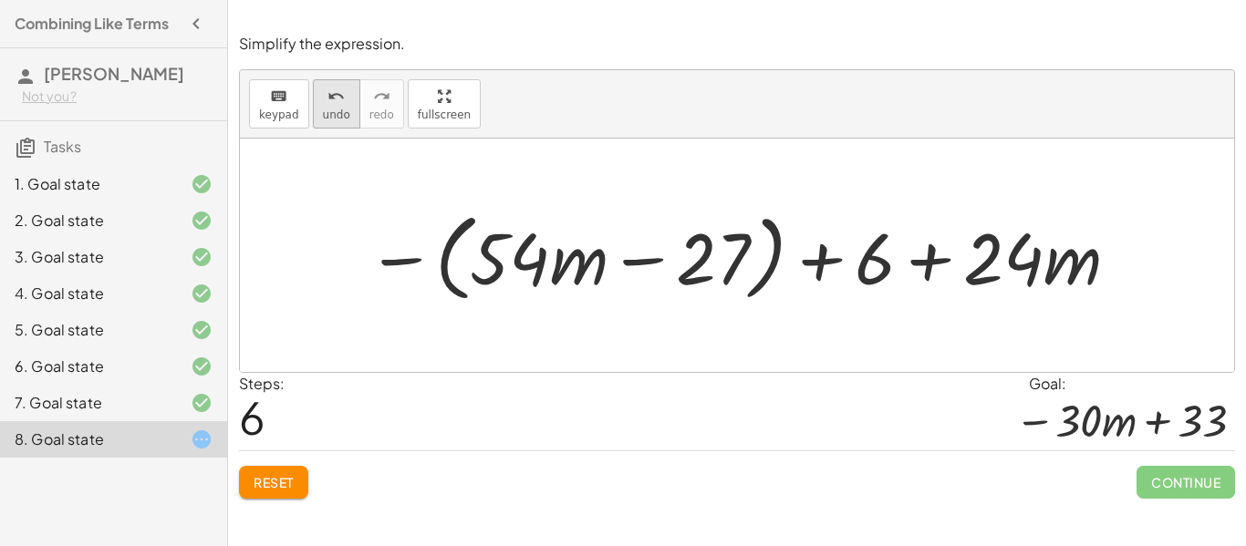
click at [319, 123] on button "undo undo" at bounding box center [336, 103] width 47 height 49
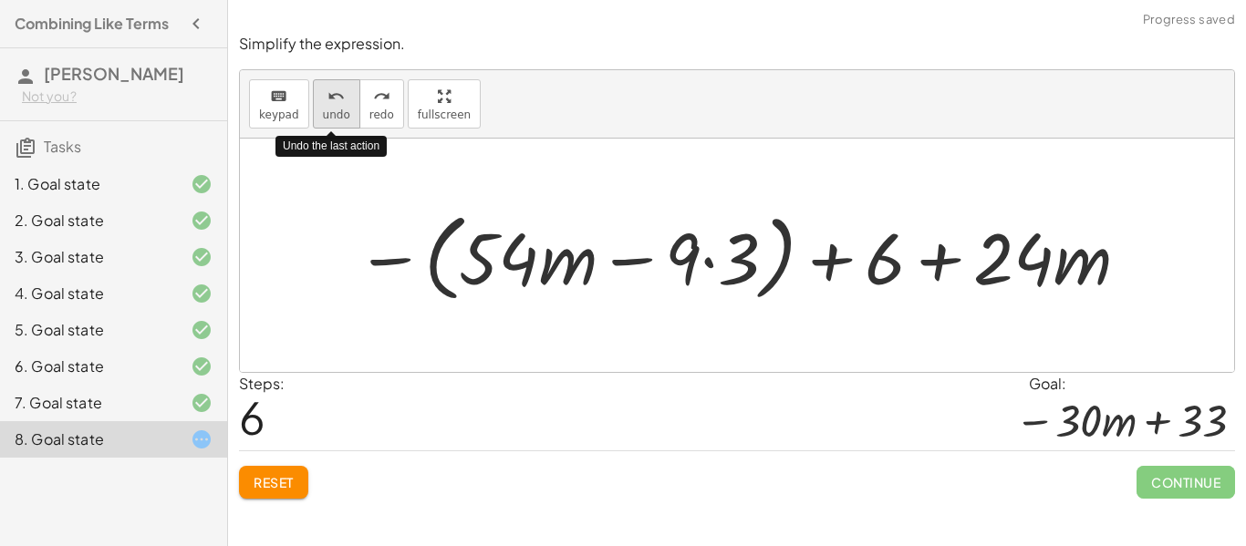
click at [327, 115] on span "undo" at bounding box center [336, 115] width 27 height 13
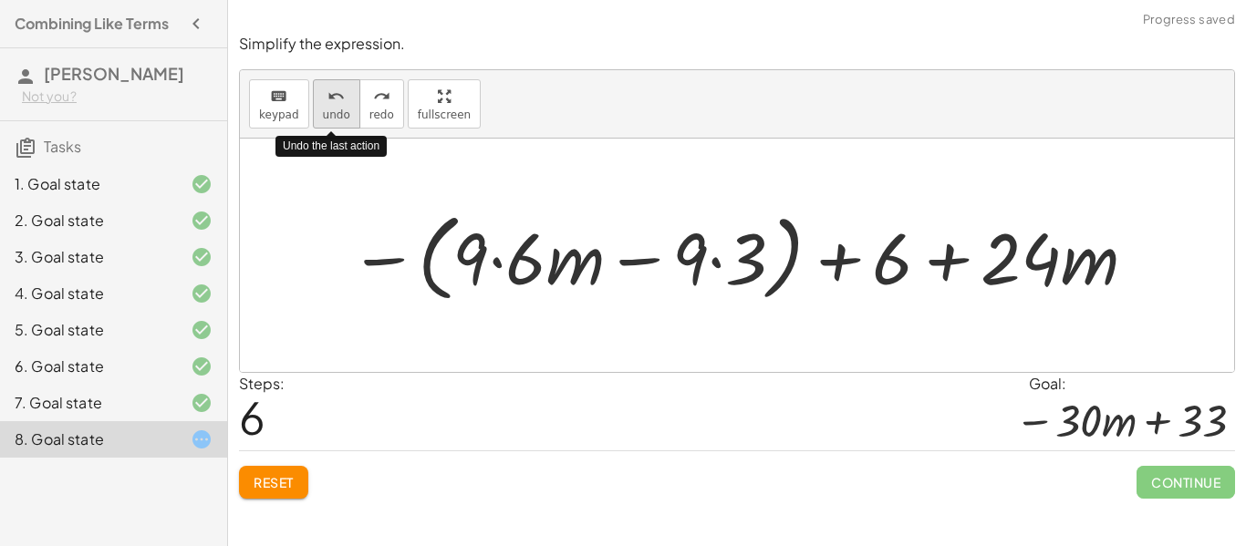
click at [327, 115] on span "undo" at bounding box center [336, 115] width 27 height 13
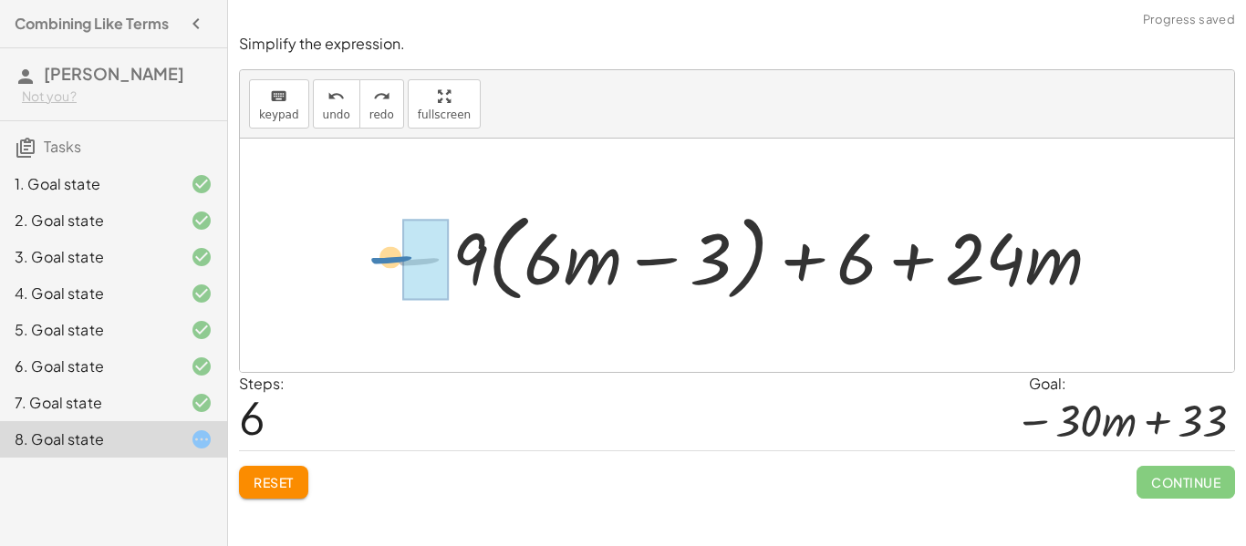
drag, startPoint x: 436, startPoint y: 263, endPoint x: 404, endPoint y: 266, distance: 32.1
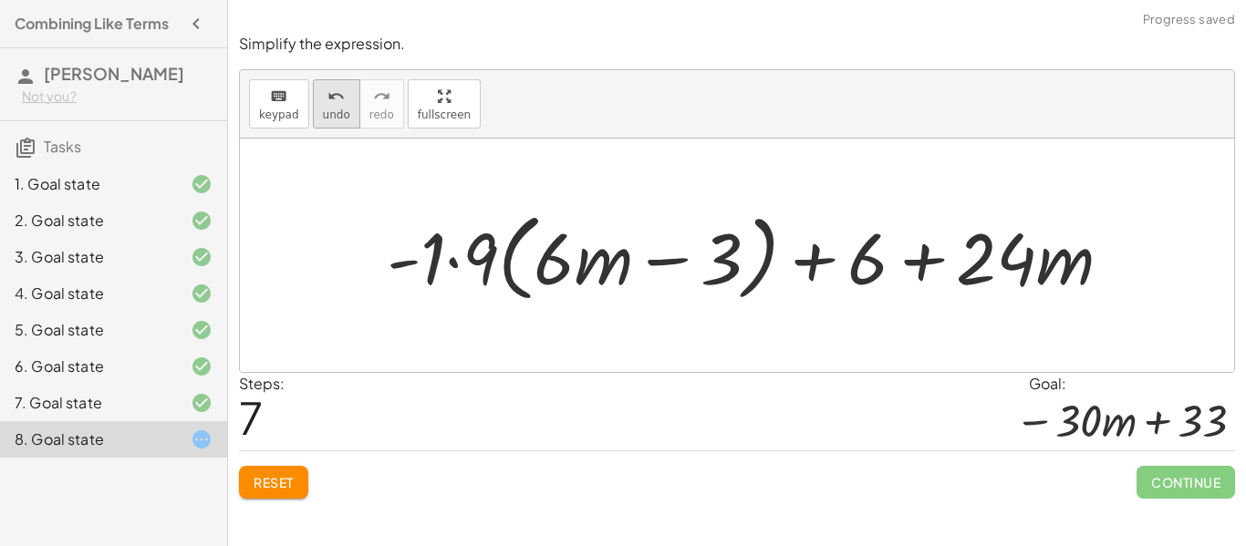
click at [334, 102] on icon "undo" at bounding box center [336, 97] width 17 height 22
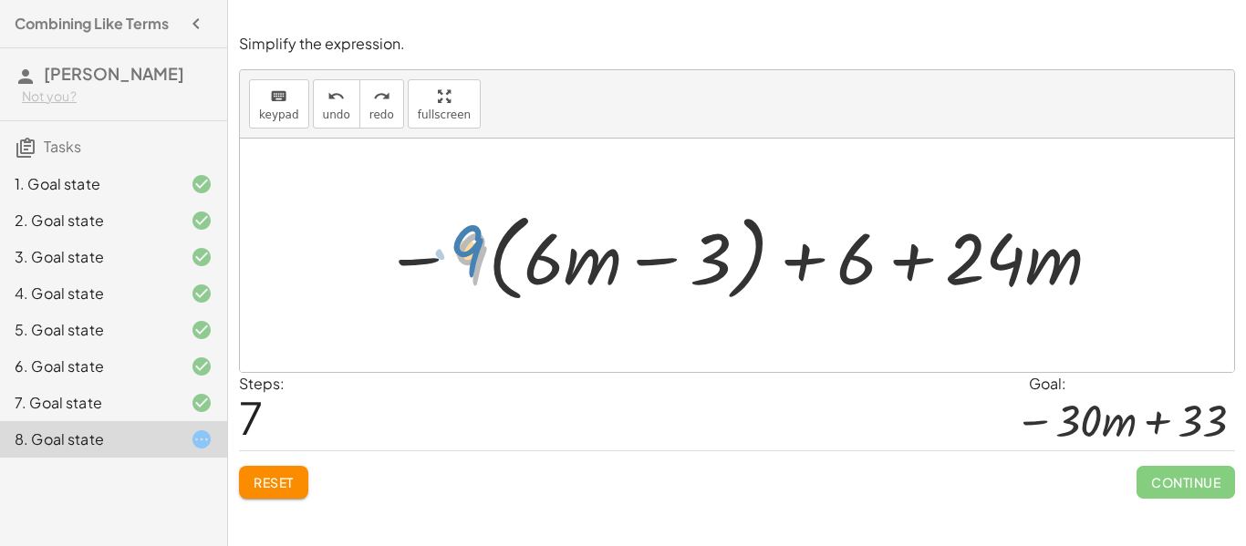
click at [463, 258] on div at bounding box center [744, 255] width 738 height 105
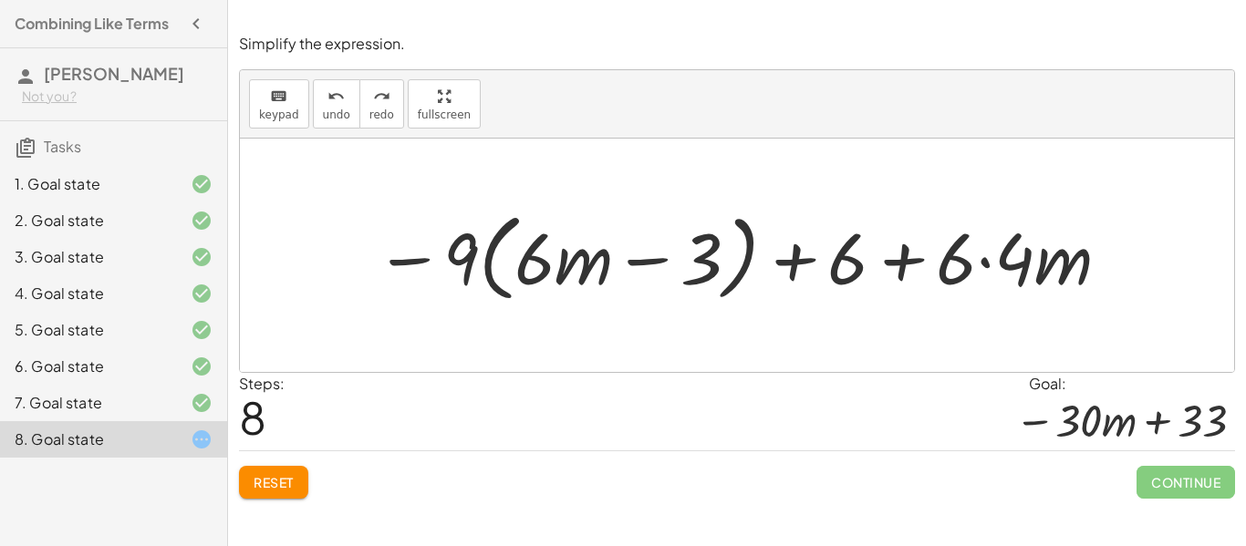
click at [488, 264] on div at bounding box center [743, 255] width 755 height 105
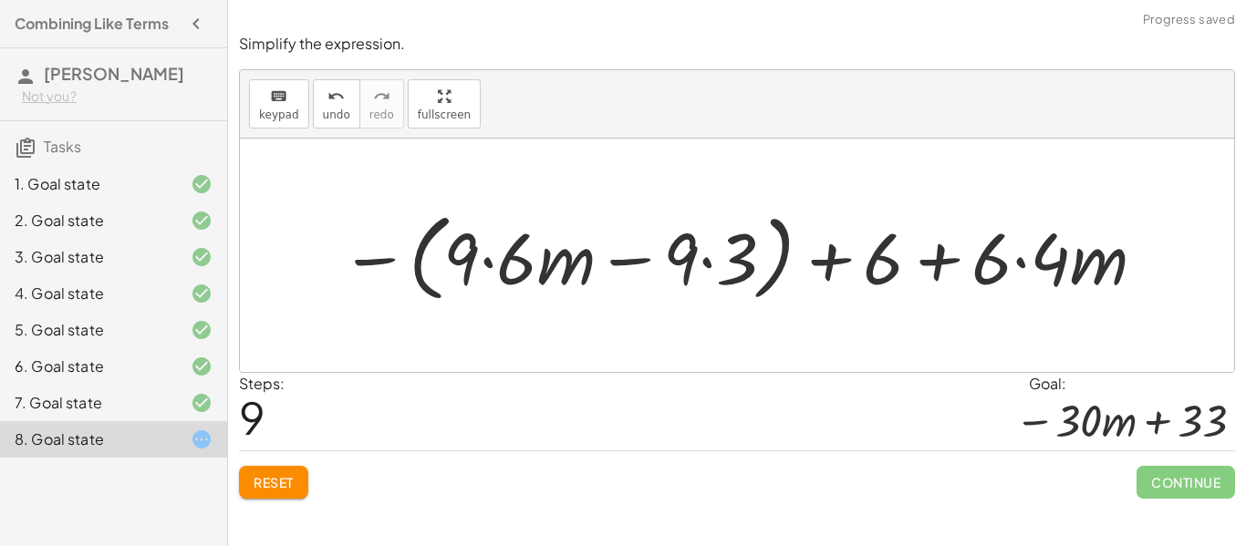
click at [490, 261] on div at bounding box center [744, 255] width 826 height 105
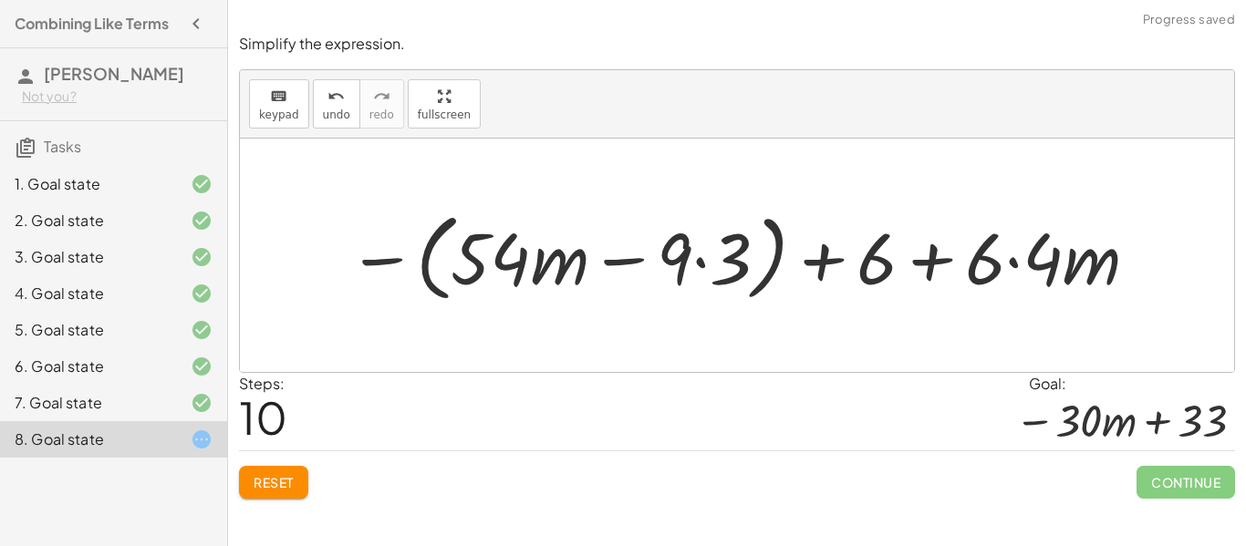
click at [695, 262] on div at bounding box center [744, 255] width 812 height 105
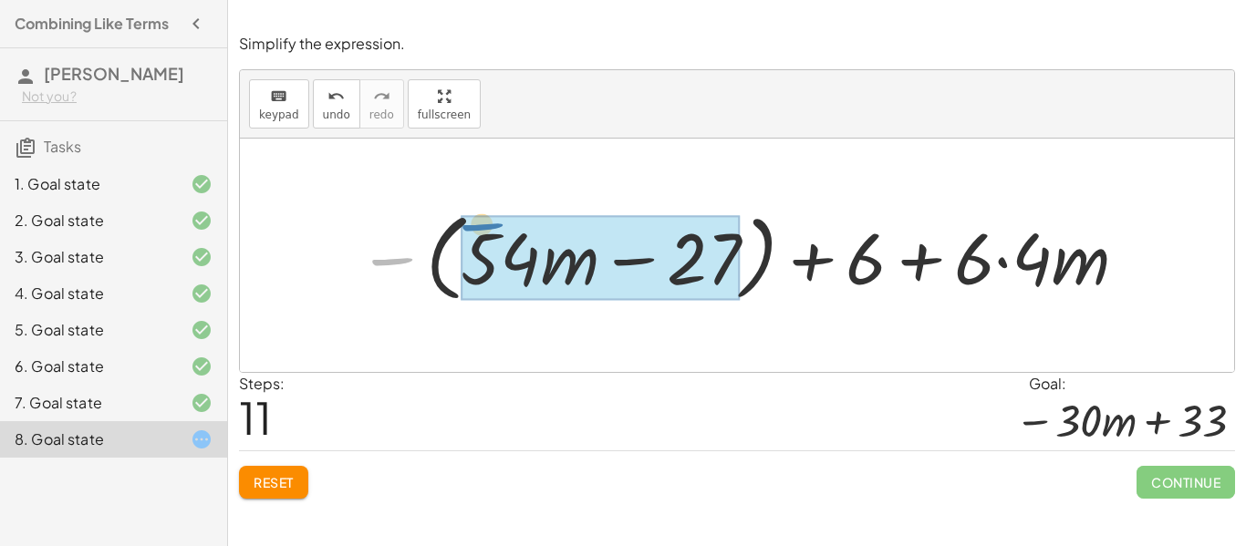
drag, startPoint x: 403, startPoint y: 253, endPoint x: 494, endPoint y: 220, distance: 96.1
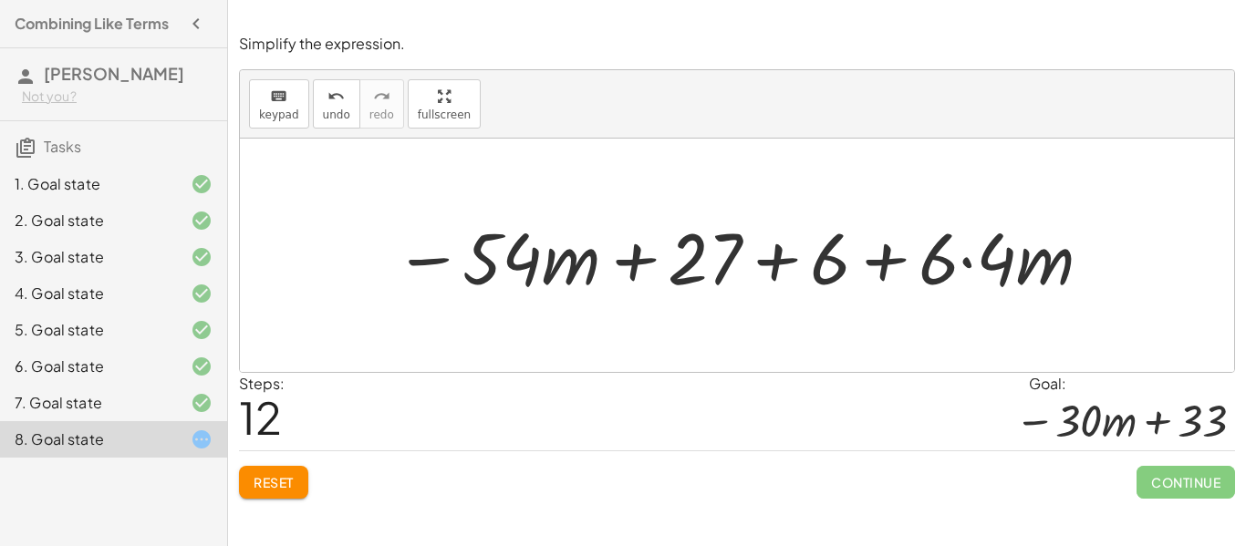
click at [966, 260] on div at bounding box center [744, 256] width 719 height 94
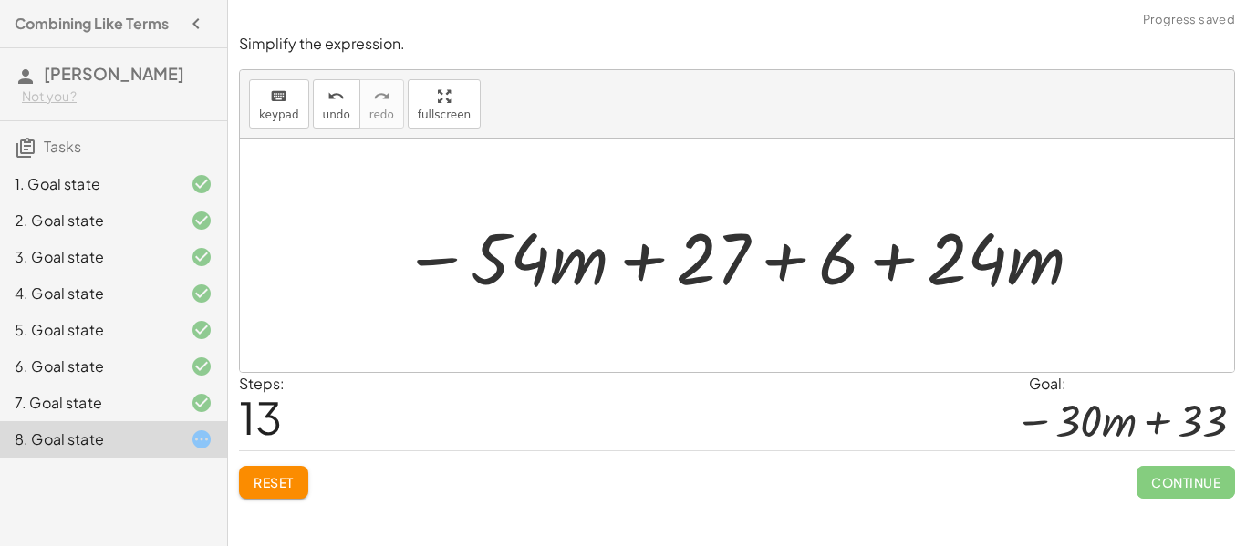
click at [790, 256] on div at bounding box center [743, 256] width 701 height 94
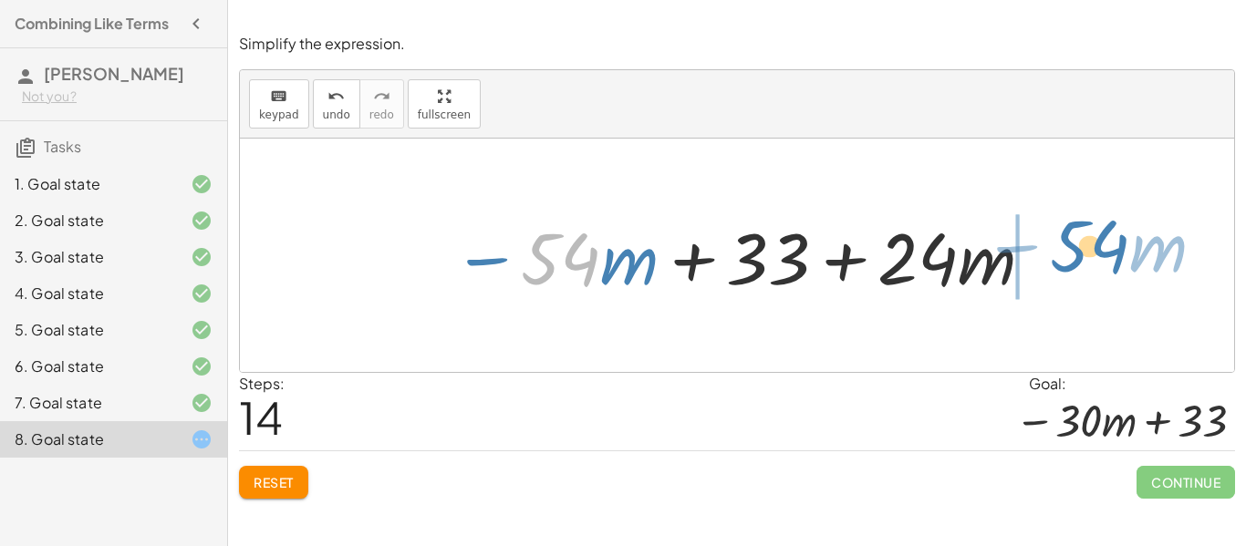
drag, startPoint x: 544, startPoint y: 265, endPoint x: 1076, endPoint y: 252, distance: 532.0
click at [1076, 252] on div "− · 9 · ( + · 6 · m − 3 ) + · 6 · ( + 1 + · 4 · m ) − · 9 · ( + · 6 · m − 3 ) +…" at bounding box center [737, 256] width 994 height 234
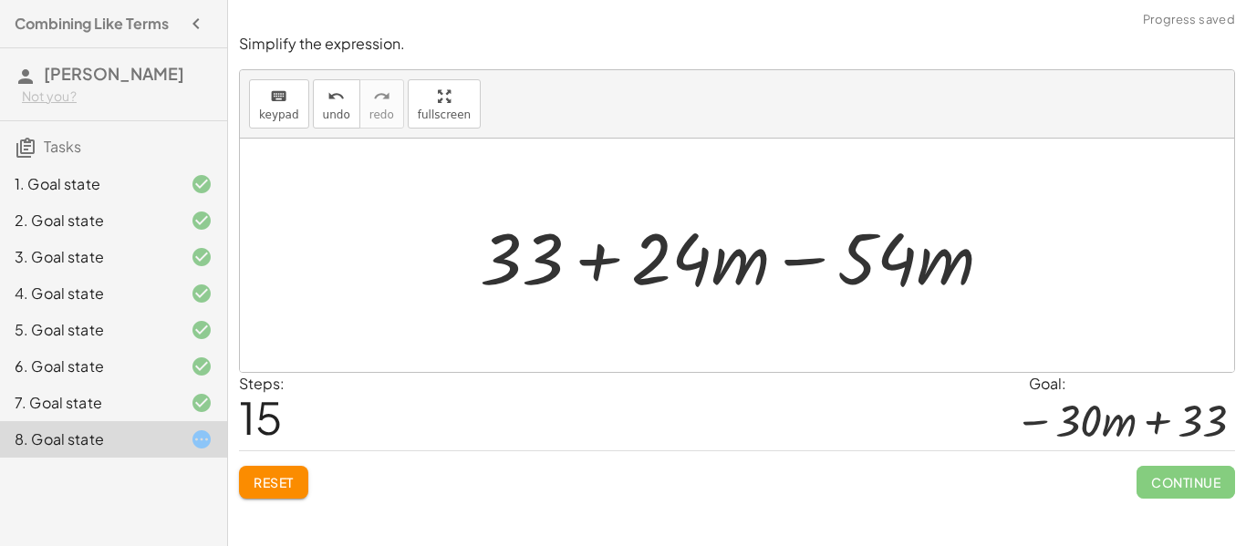
click at [807, 256] on div at bounding box center [744, 256] width 546 height 94
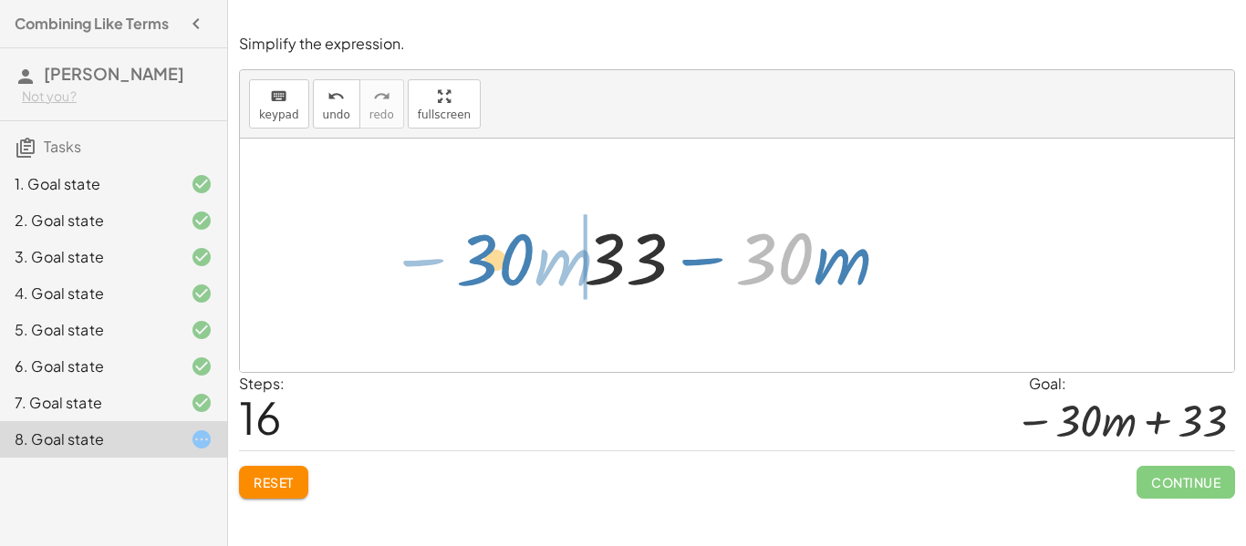
drag, startPoint x: 785, startPoint y: 262, endPoint x: 498, endPoint y: 263, distance: 286.5
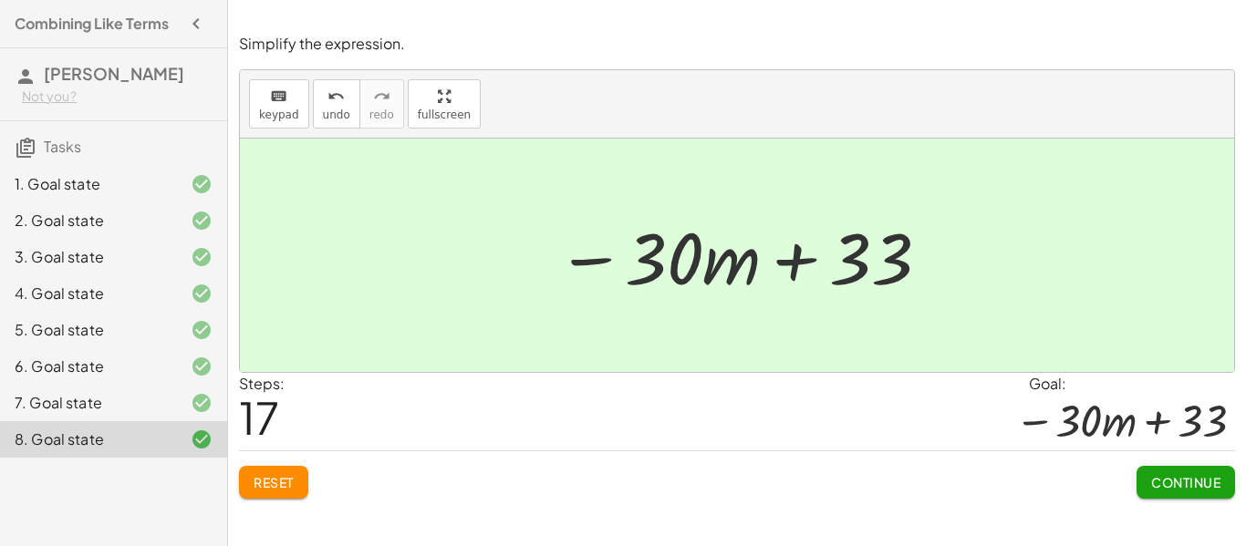
click at [1156, 473] on button "Continue" at bounding box center [1186, 482] width 99 height 33
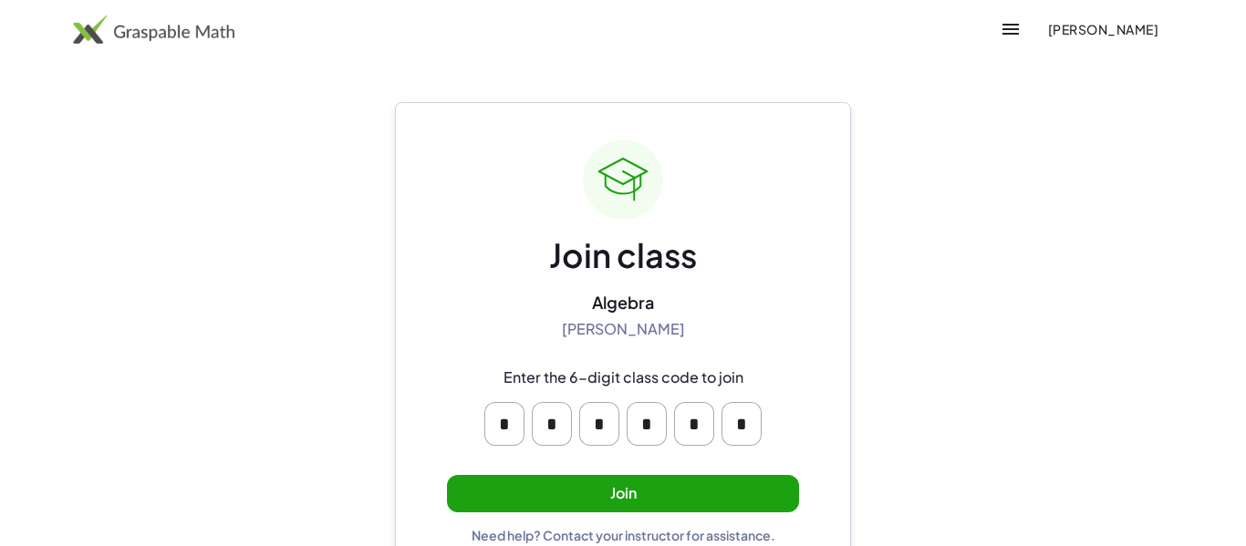
click at [714, 475] on button "Join" at bounding box center [623, 493] width 352 height 37
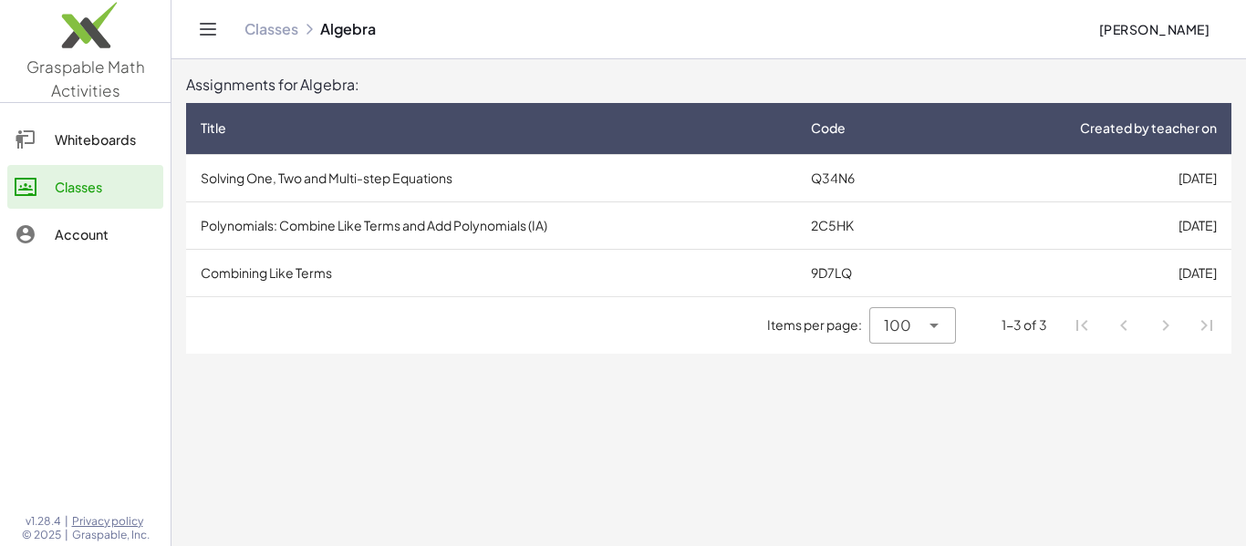
click at [429, 223] on td "Polynomials: Combine Like Terms and Add Polynomials (IA)" at bounding box center [491, 225] width 610 height 47
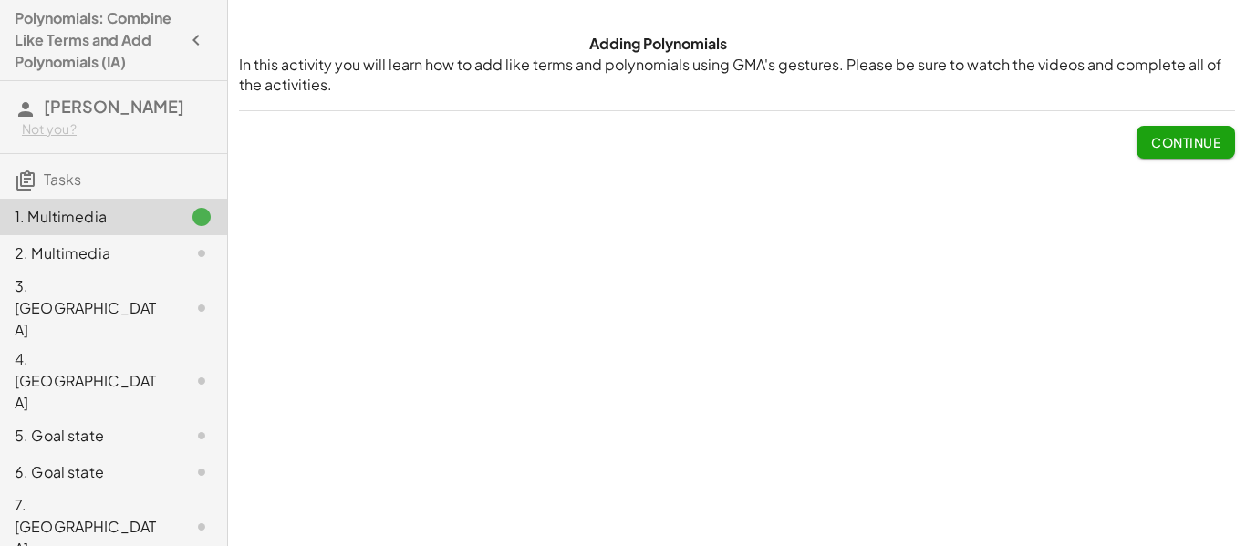
click at [1167, 126] on button "Continue" at bounding box center [1186, 142] width 99 height 33
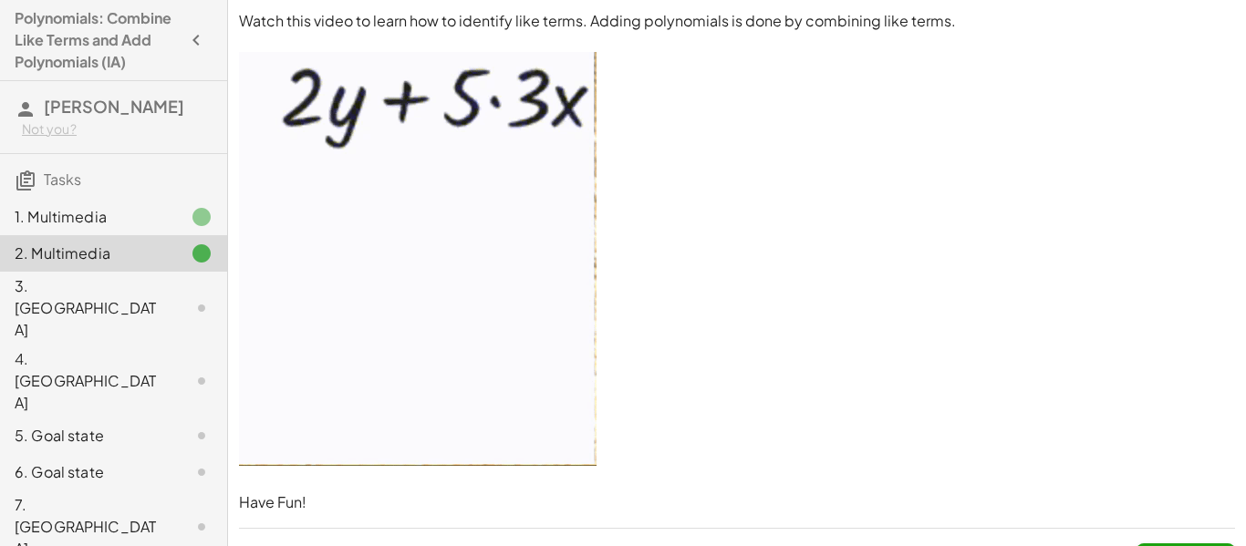
scroll to position [41, 0]
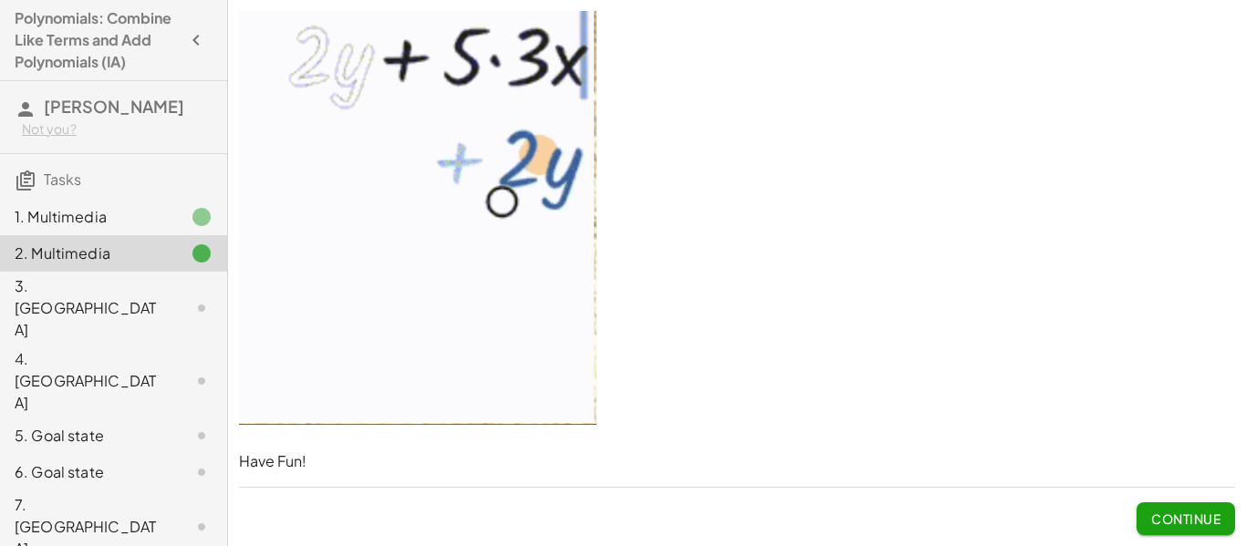
click at [1184, 512] on span "Continue" at bounding box center [1185, 519] width 69 height 16
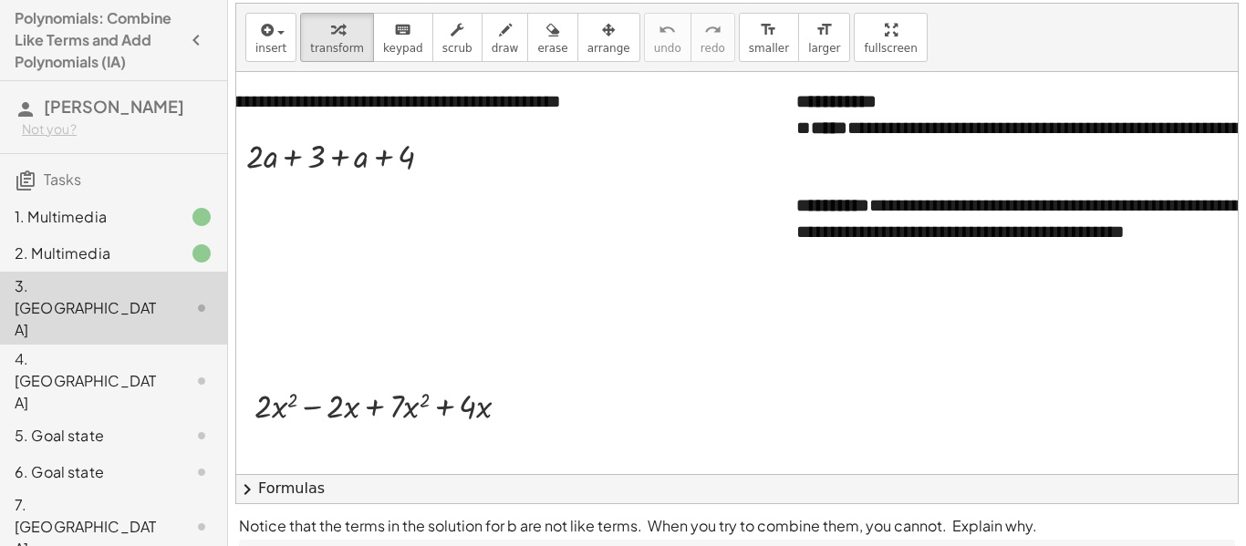
scroll to position [2, 0]
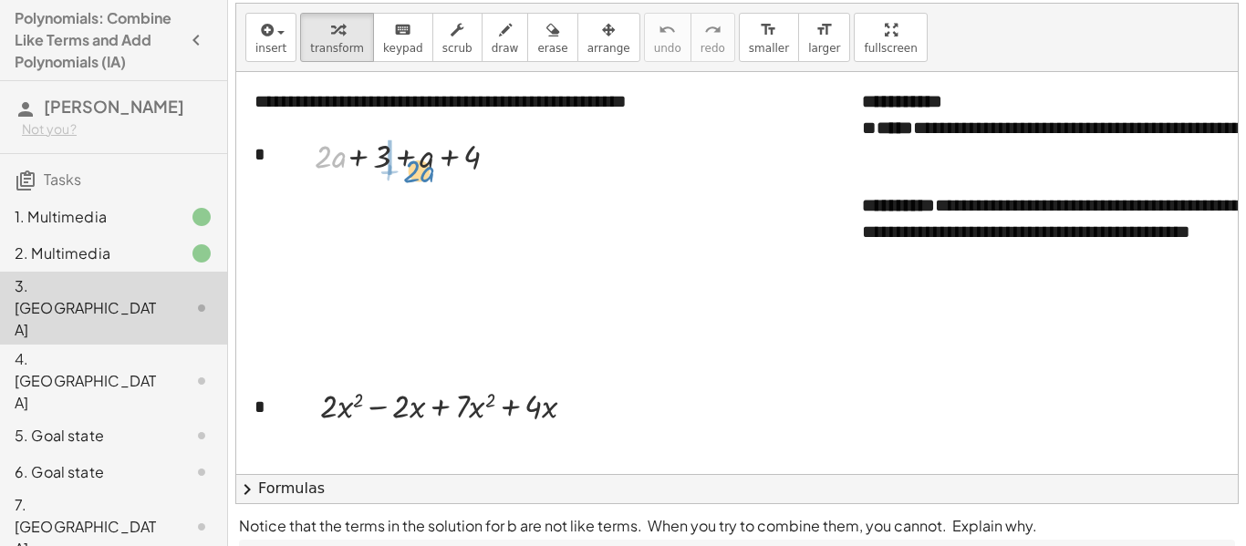
drag, startPoint x: 329, startPoint y: 162, endPoint x: 418, endPoint y: 177, distance: 89.7
click at [404, 200] on div at bounding box center [412, 201] width 219 height 46
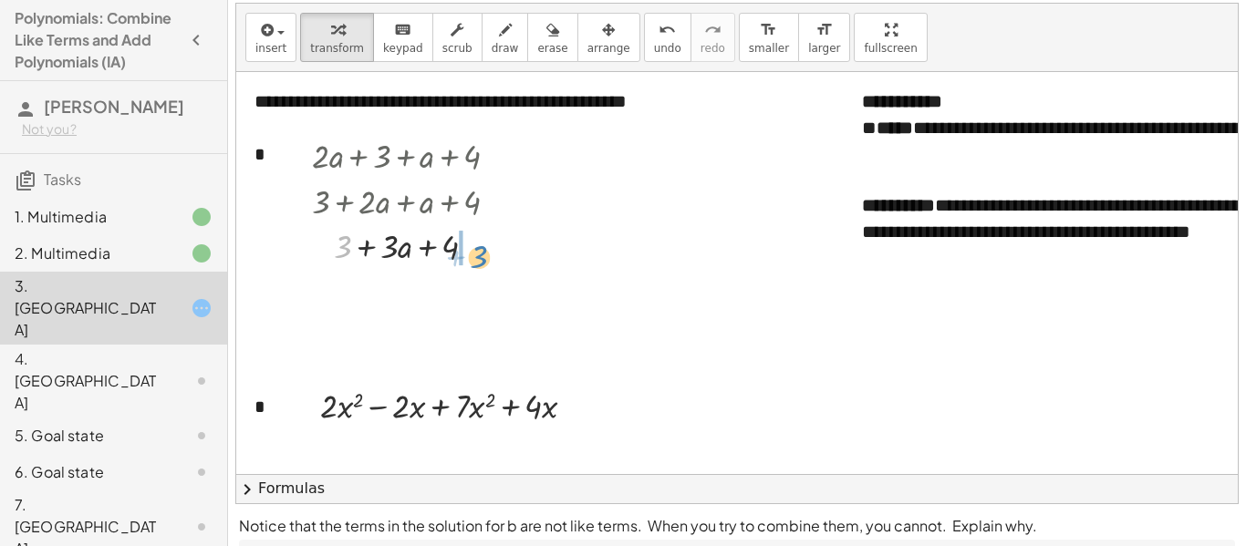
drag, startPoint x: 335, startPoint y: 248, endPoint x: 474, endPoint y: 257, distance: 139.0
click at [474, 257] on div at bounding box center [412, 246] width 219 height 46
click at [425, 298] on div at bounding box center [412, 291] width 219 height 46
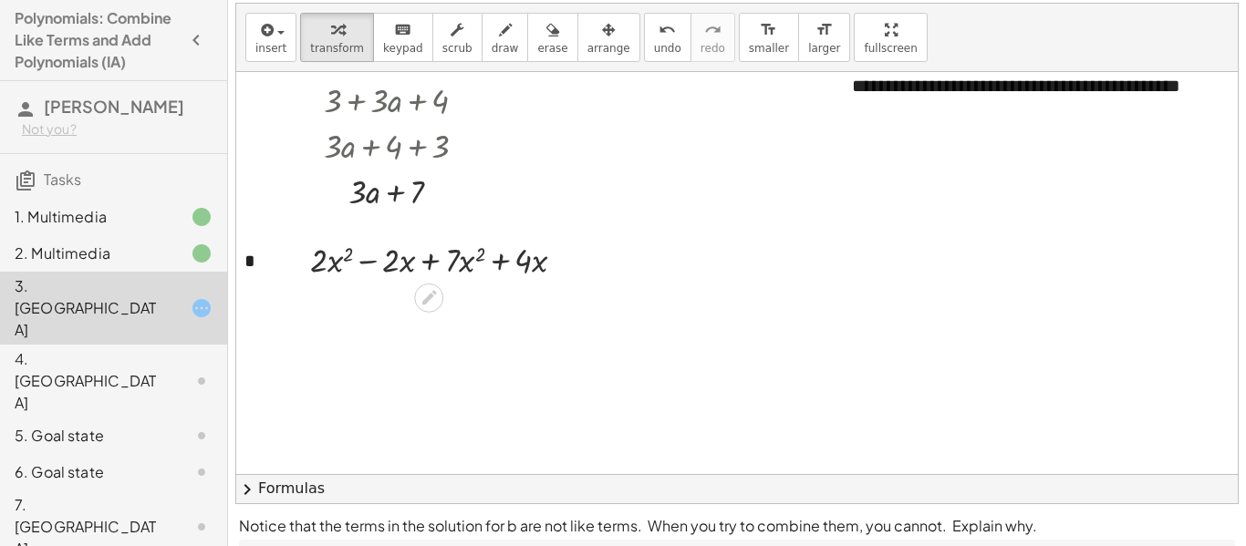
scroll to position [151, 13]
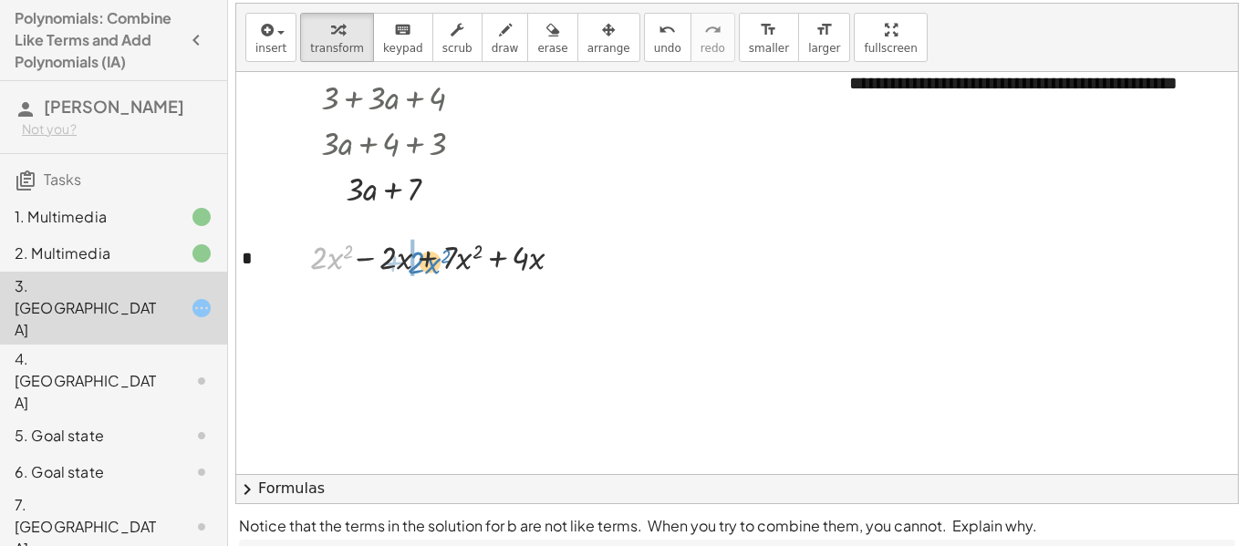
drag, startPoint x: 327, startPoint y: 259, endPoint x: 424, endPoint y: 265, distance: 97.8
click at [424, 265] on div at bounding box center [437, 257] width 283 height 46
click at [435, 261] on div at bounding box center [437, 257] width 312 height 46
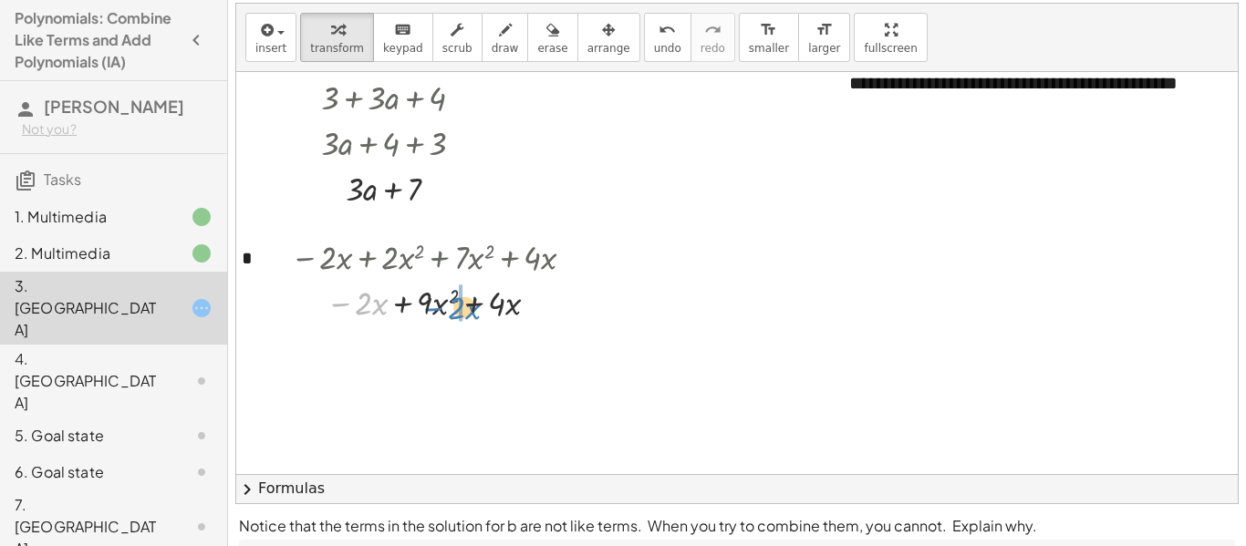
drag, startPoint x: 367, startPoint y: 307, endPoint x: 460, endPoint y: 312, distance: 93.2
click at [463, 307] on div at bounding box center [432, 302] width 336 height 46
click at [466, 349] on div at bounding box center [437, 347] width 312 height 46
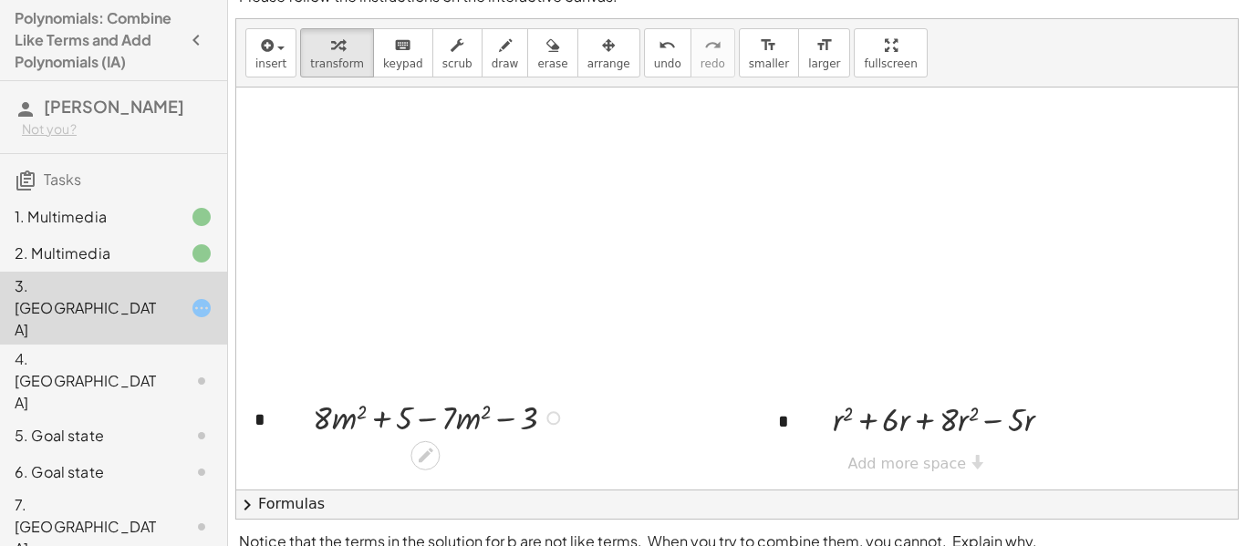
scroll to position [24, 0]
click at [333, 419] on div at bounding box center [442, 419] width 276 height 46
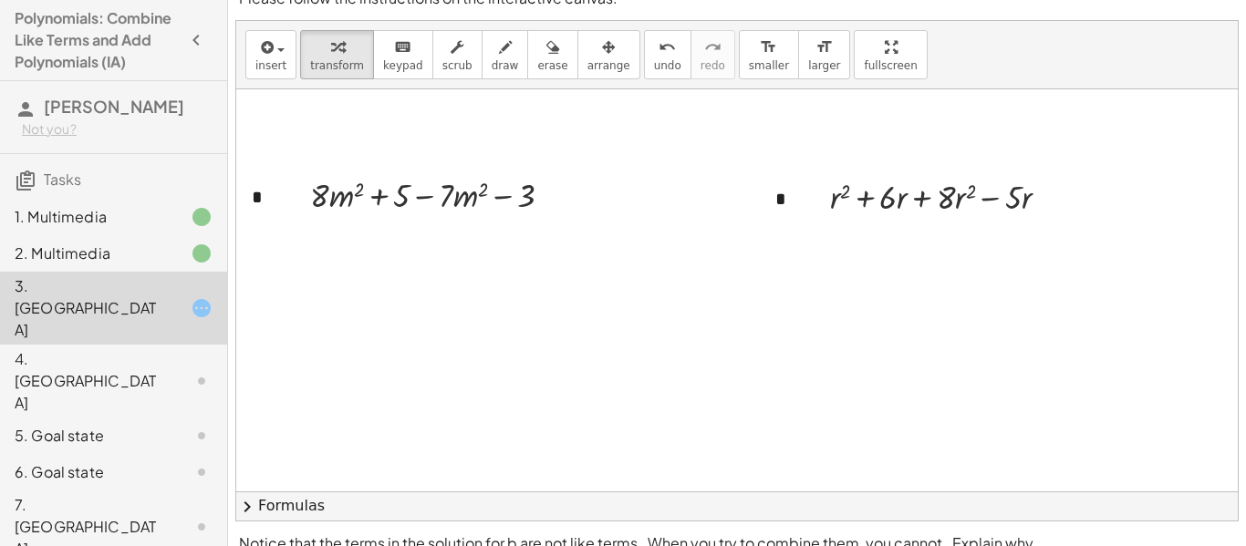
scroll to position [976, 3]
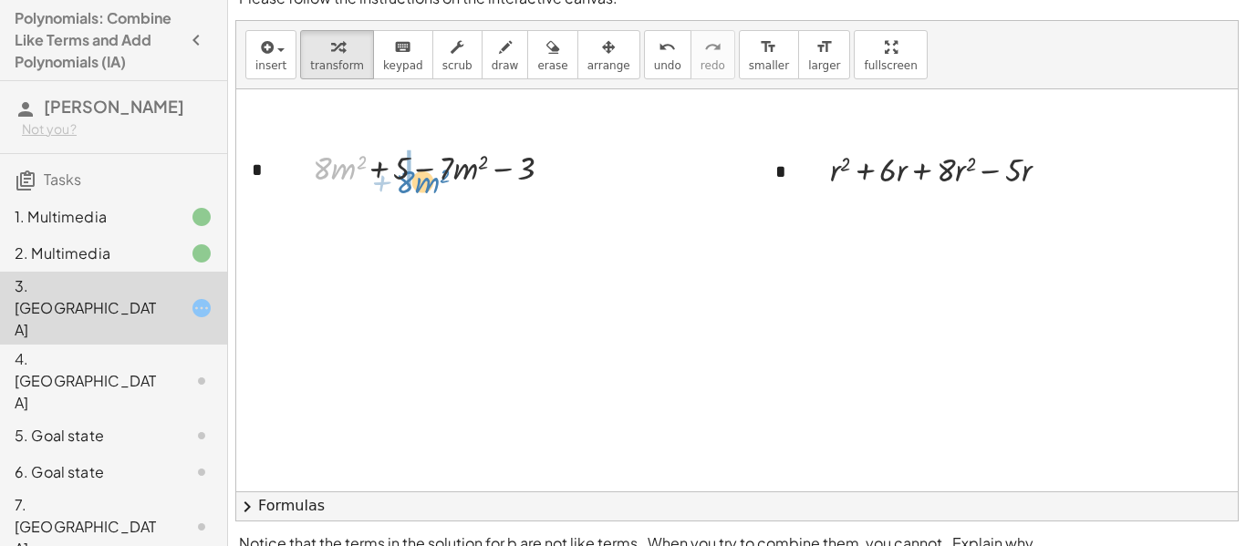
drag, startPoint x: 319, startPoint y: 175, endPoint x: 401, endPoint y: 189, distance: 82.3
click at [401, 189] on div at bounding box center [433, 167] width 270 height 46
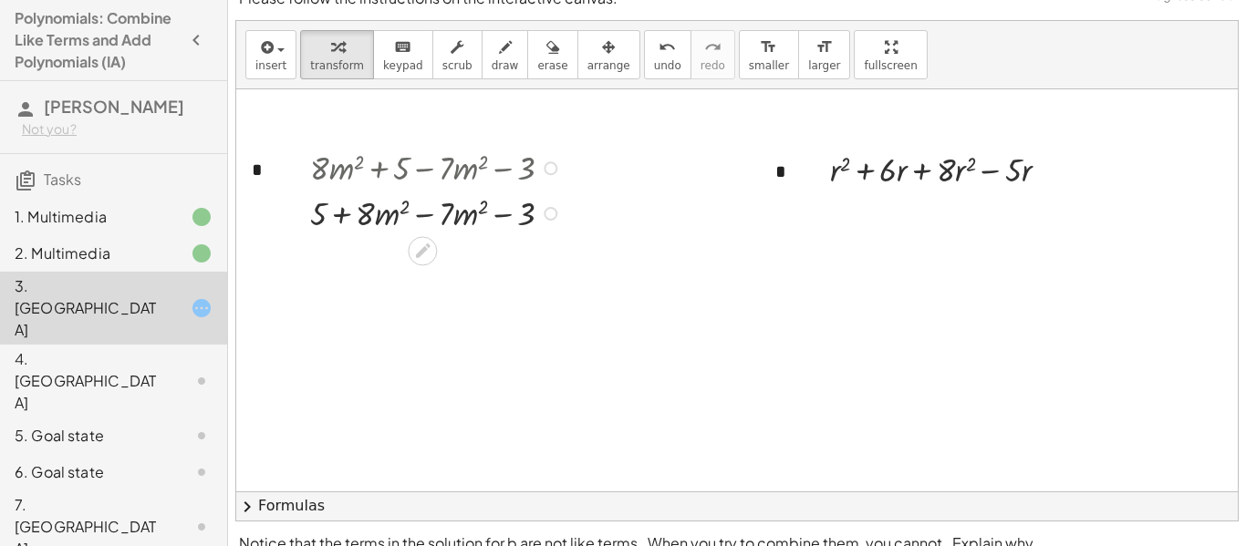
click at [423, 211] on div at bounding box center [439, 213] width 276 height 46
drag, startPoint x: 375, startPoint y: 255, endPoint x: 449, endPoint y: 264, distance: 74.5
click at [449, 264] on div at bounding box center [439, 257] width 276 height 46
click at [449, 259] on div at bounding box center [439, 257] width 276 height 46
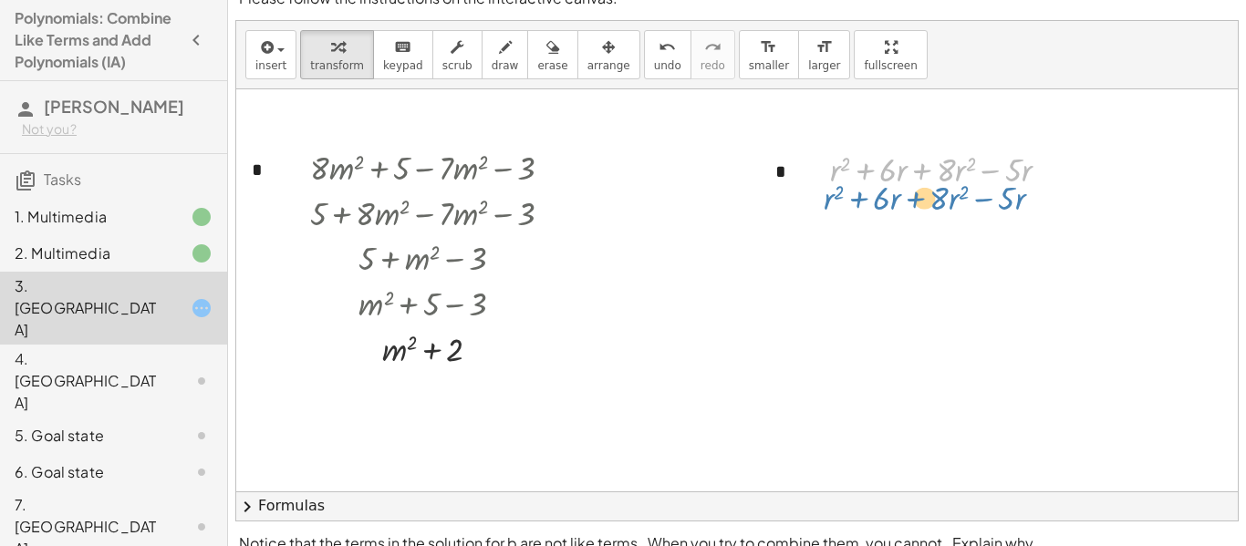
drag, startPoint x: 836, startPoint y: 178, endPoint x: 826, endPoint y: 205, distance: 29.2
drag, startPoint x: 837, startPoint y: 176, endPoint x: 914, endPoint y: 183, distance: 77.9
click at [914, 183] on div at bounding box center [947, 169] width 252 height 46
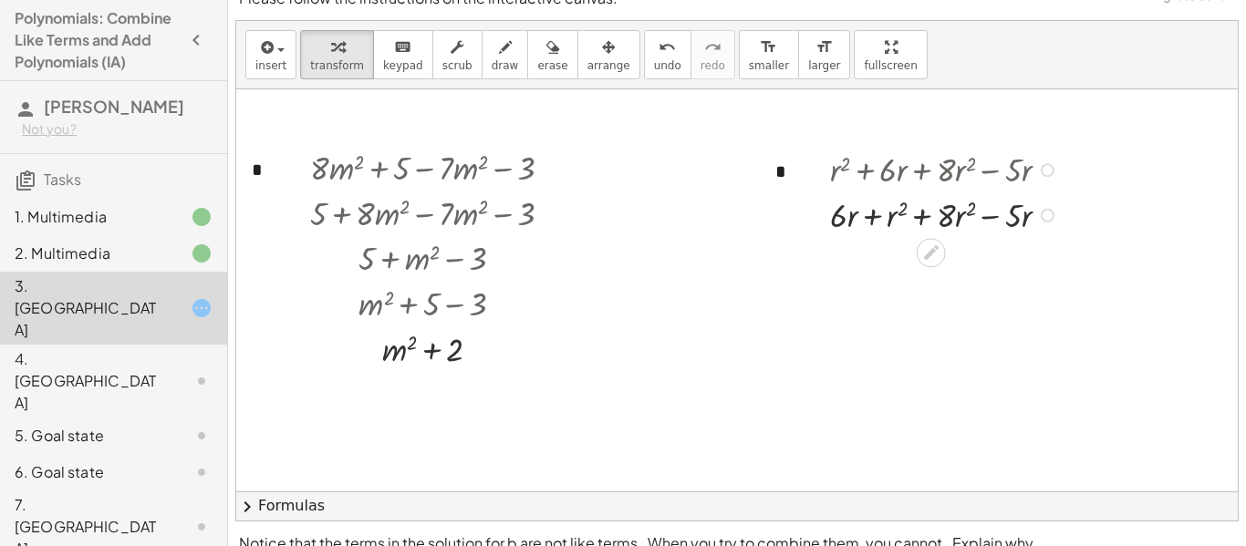
click at [922, 177] on div at bounding box center [947, 169] width 252 height 46
click at [921, 218] on div at bounding box center [947, 215] width 252 height 46
drag, startPoint x: 873, startPoint y: 256, endPoint x: 959, endPoint y: 272, distance: 87.2
click at [959, 272] on div at bounding box center [941, 259] width 247 height 46
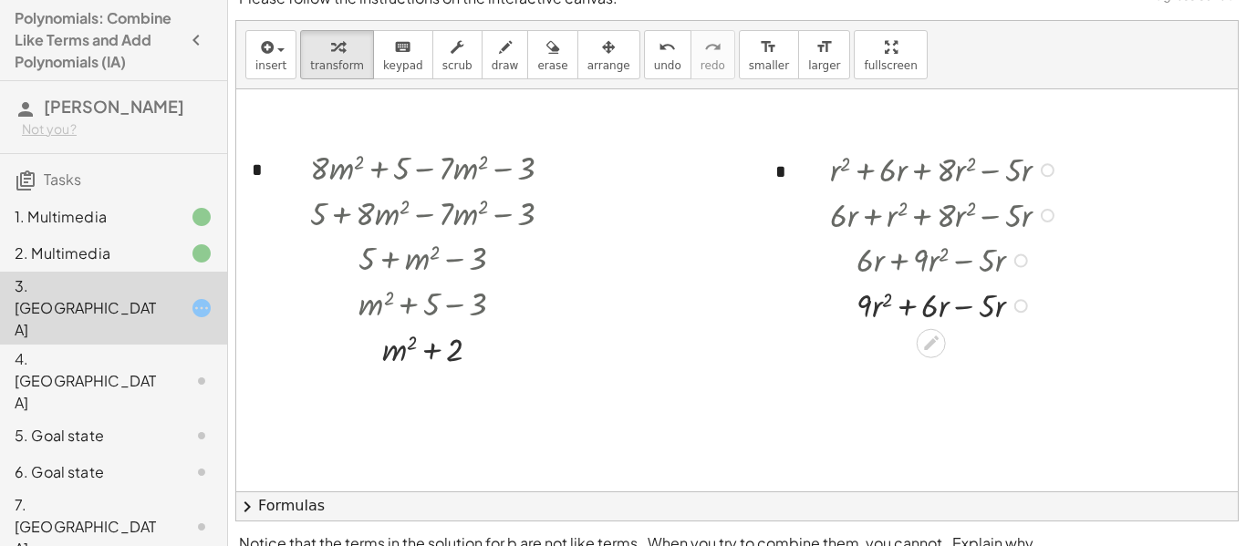
click at [958, 305] on div at bounding box center [947, 305] width 252 height 46
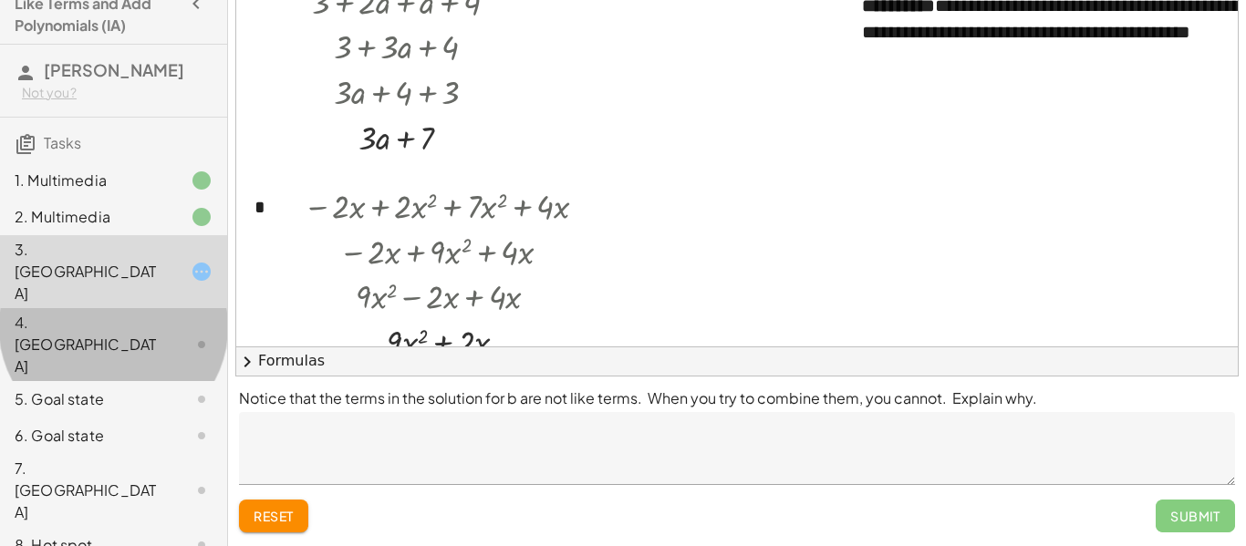
scroll to position [0, 0]
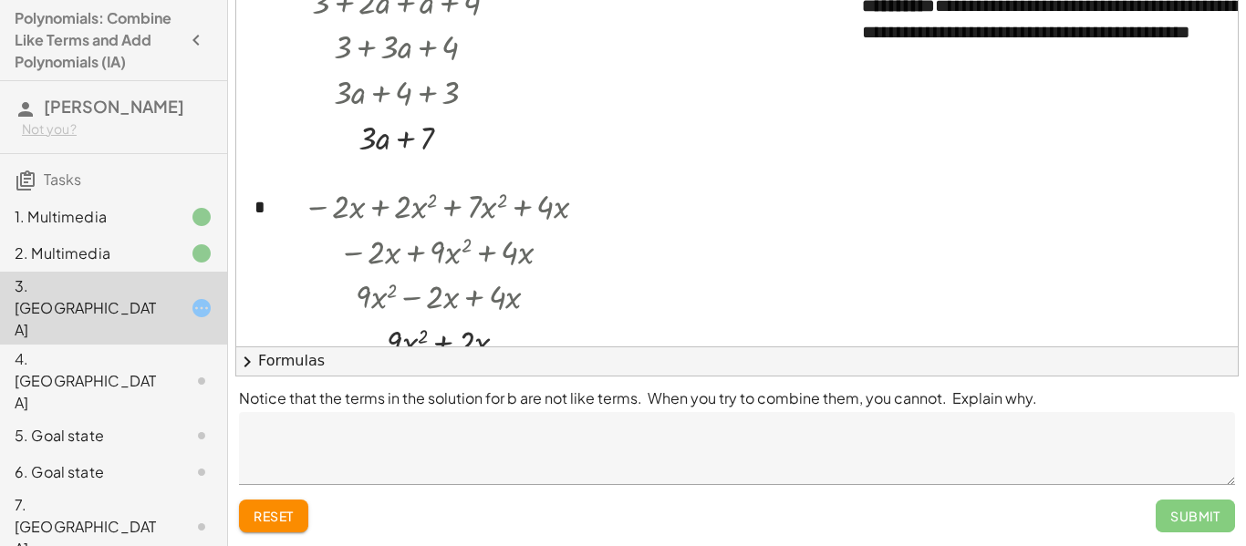
click at [744, 482] on textarea at bounding box center [737, 448] width 996 height 73
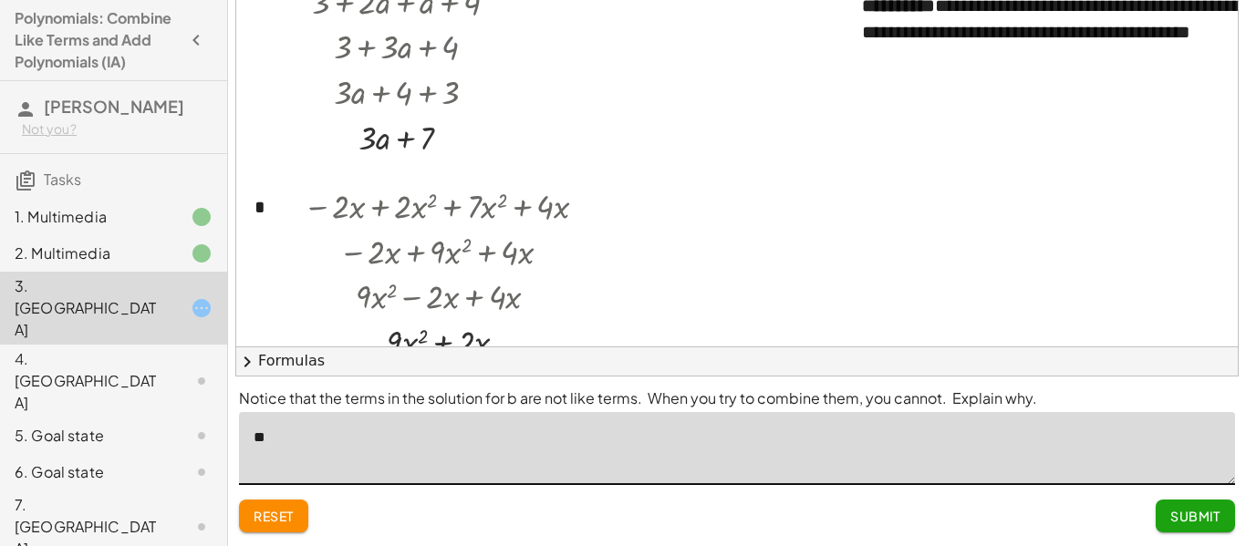
type textarea "*"
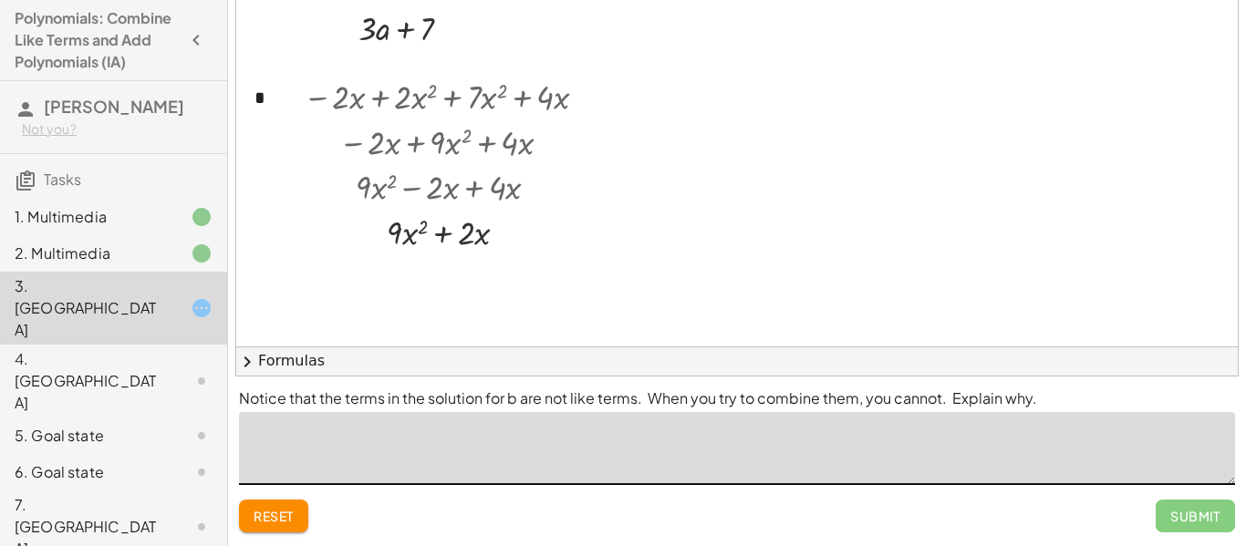
scroll to position [183, 0]
drag, startPoint x: 439, startPoint y: 232, endPoint x: 335, endPoint y: 234, distance: 104.0
click at [335, 234] on div at bounding box center [450, 232] width 312 height 46
drag, startPoint x: 409, startPoint y: 278, endPoint x: 477, endPoint y: 274, distance: 68.6
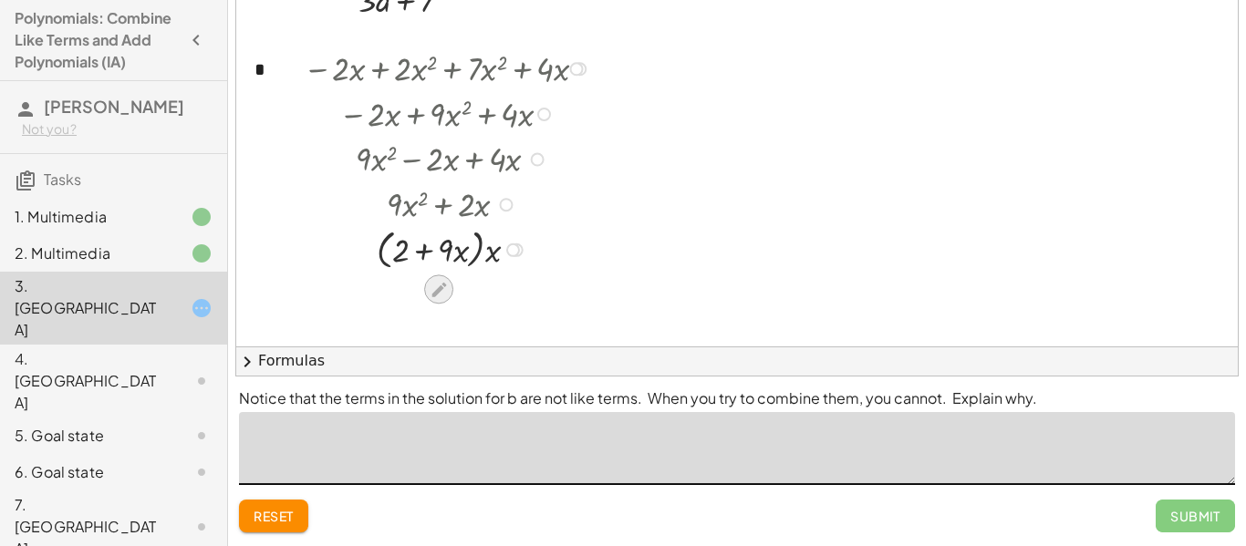
click at [436, 286] on icon at bounding box center [439, 289] width 19 height 19
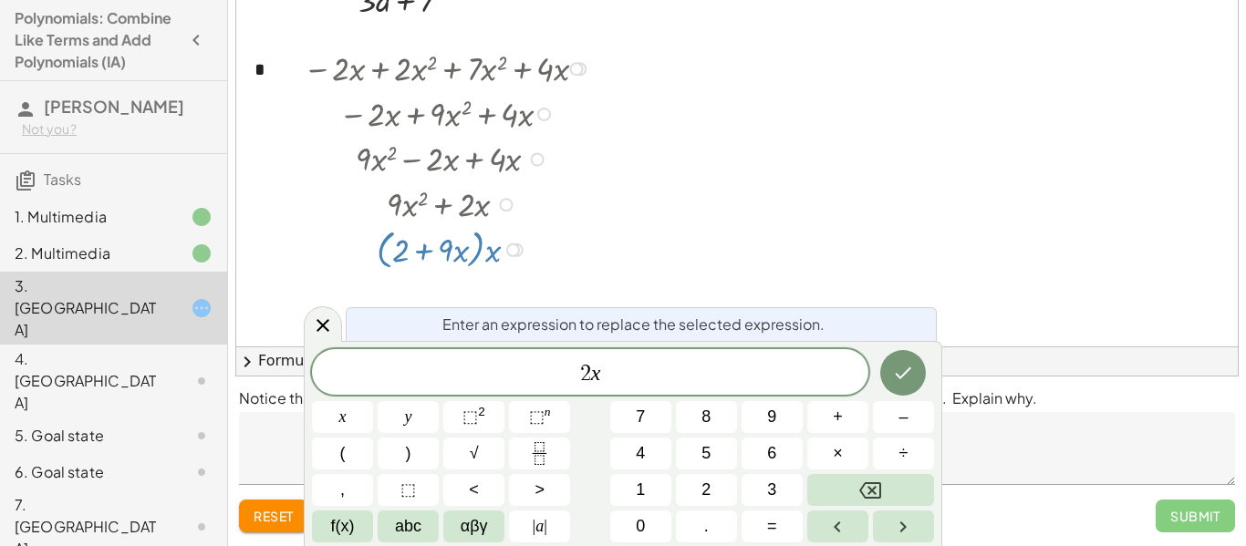
scroll to position [3, 0]
click at [764, 411] on button "9" at bounding box center [772, 417] width 61 height 32
click at [829, 454] on button "×" at bounding box center [837, 454] width 61 height 32
click at [870, 497] on icon "Backspace" at bounding box center [870, 491] width 22 height 16
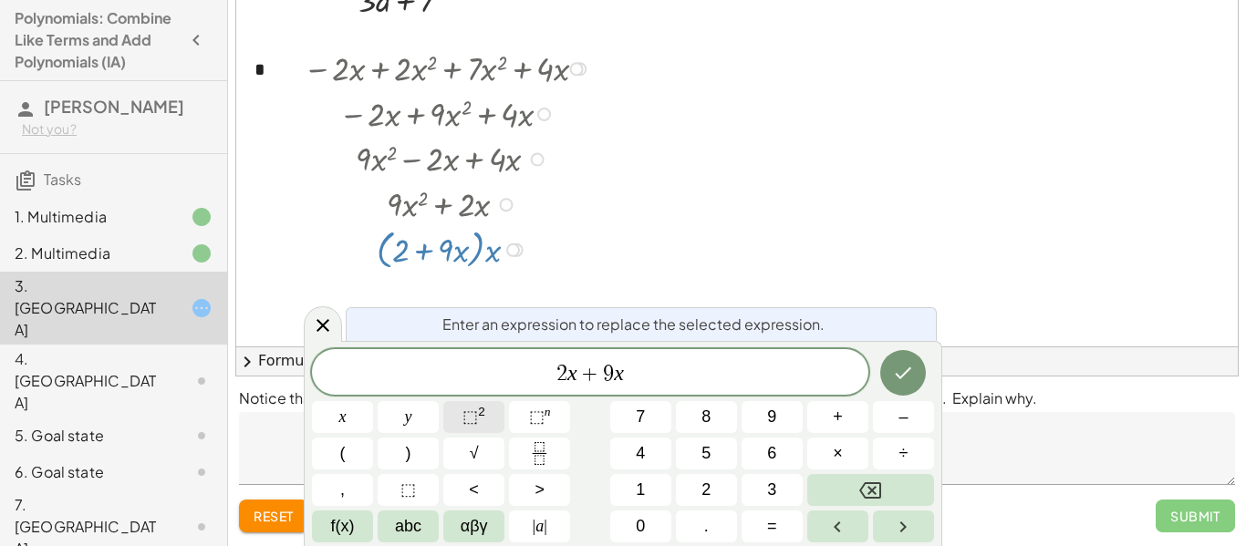
click at [479, 413] on sup "2" at bounding box center [481, 412] width 7 height 14
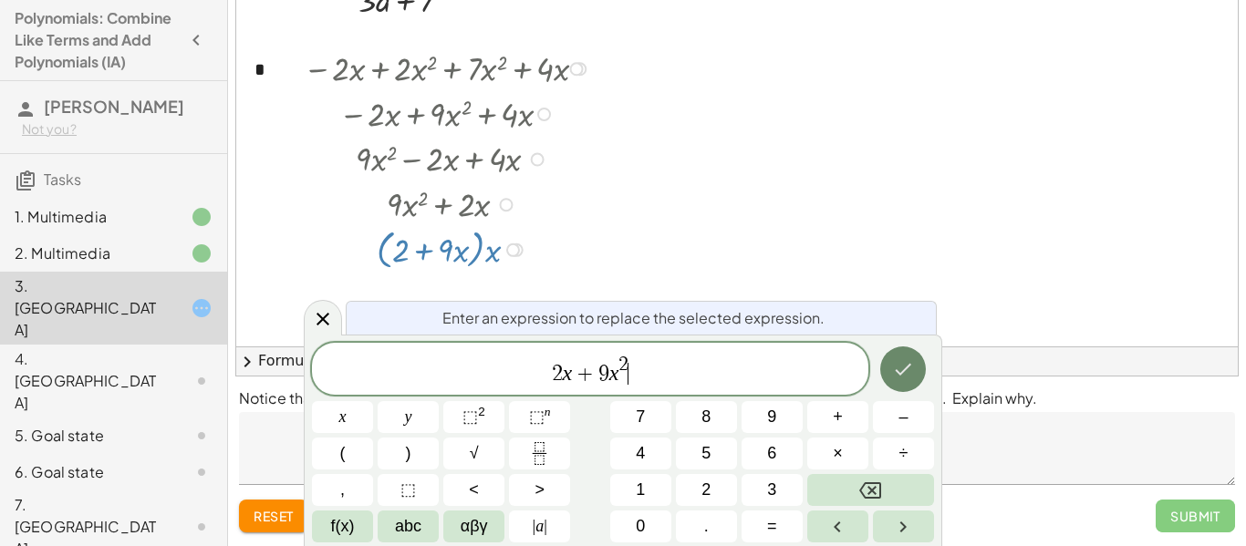
click at [881, 378] on button "Done" at bounding box center [903, 370] width 46 height 46
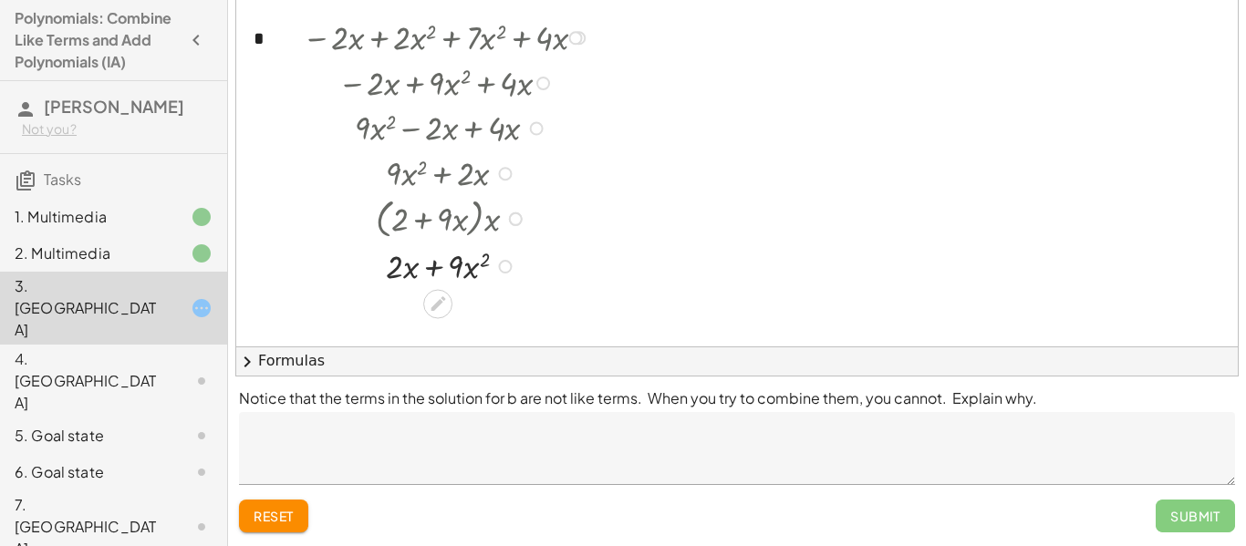
scroll to position [242, 0]
click at [432, 266] on div at bounding box center [450, 267] width 312 height 46
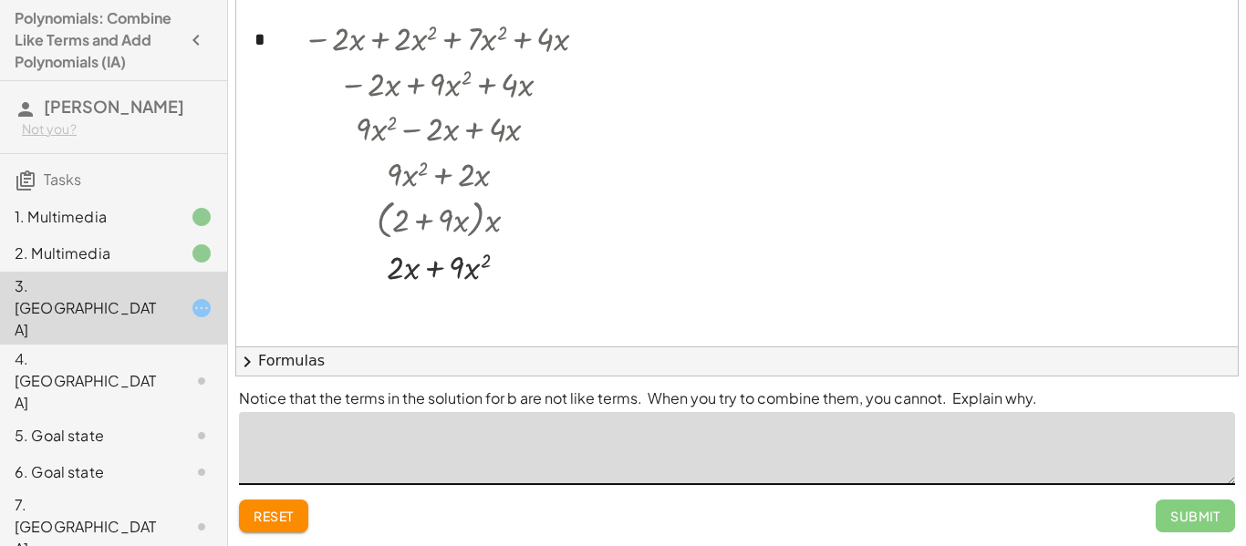
click at [505, 447] on textarea at bounding box center [737, 448] width 996 height 73
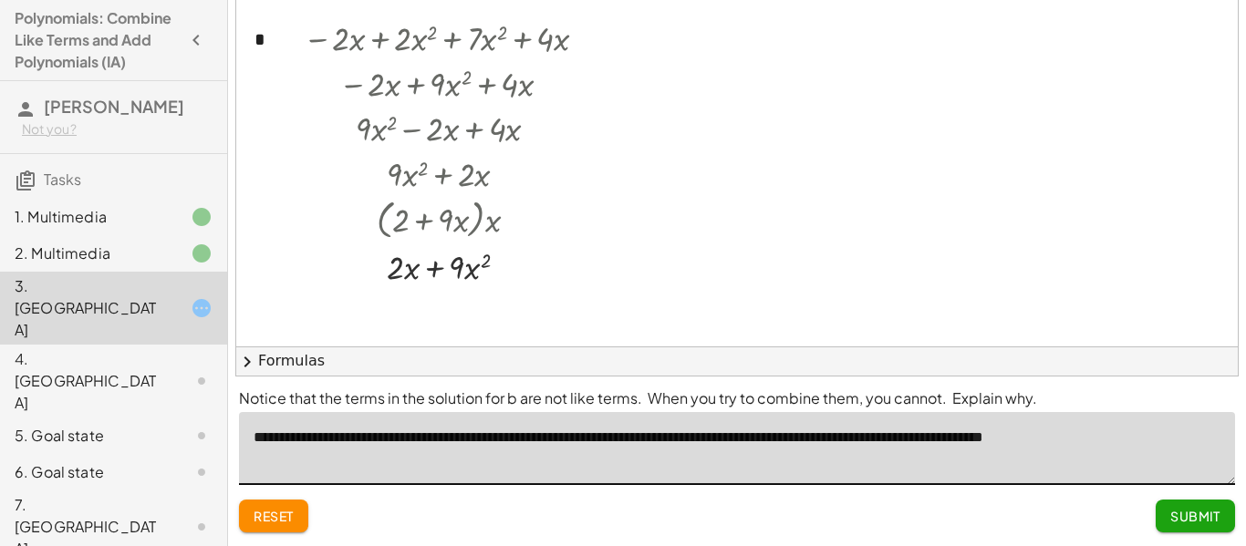
type textarea "**********"
click at [1198, 525] on button "Submit" at bounding box center [1195, 516] width 79 height 33
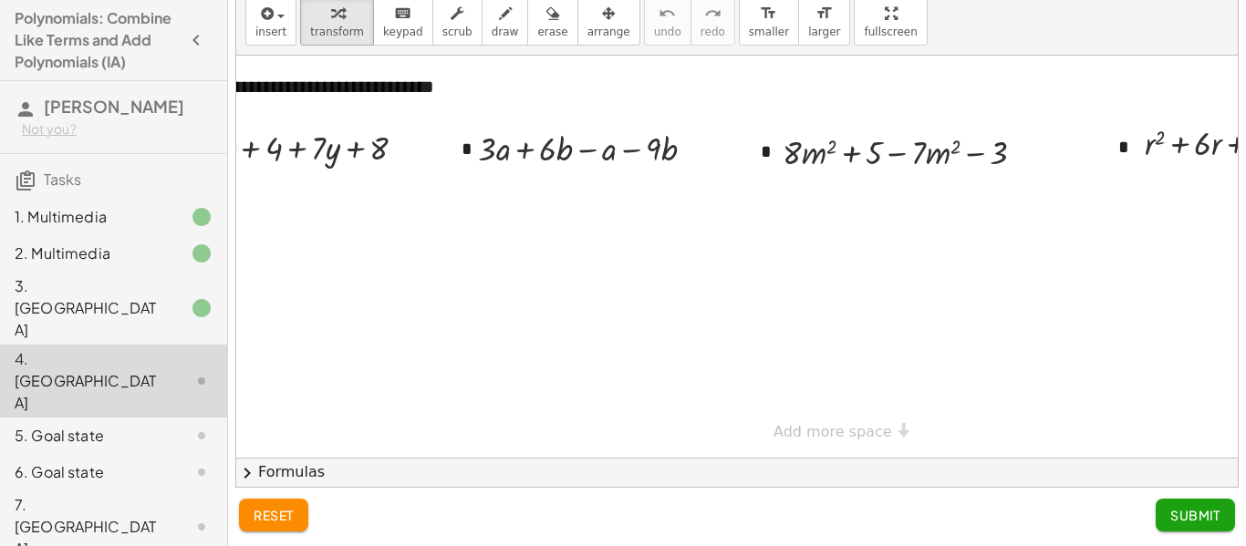
scroll to position [0, 0]
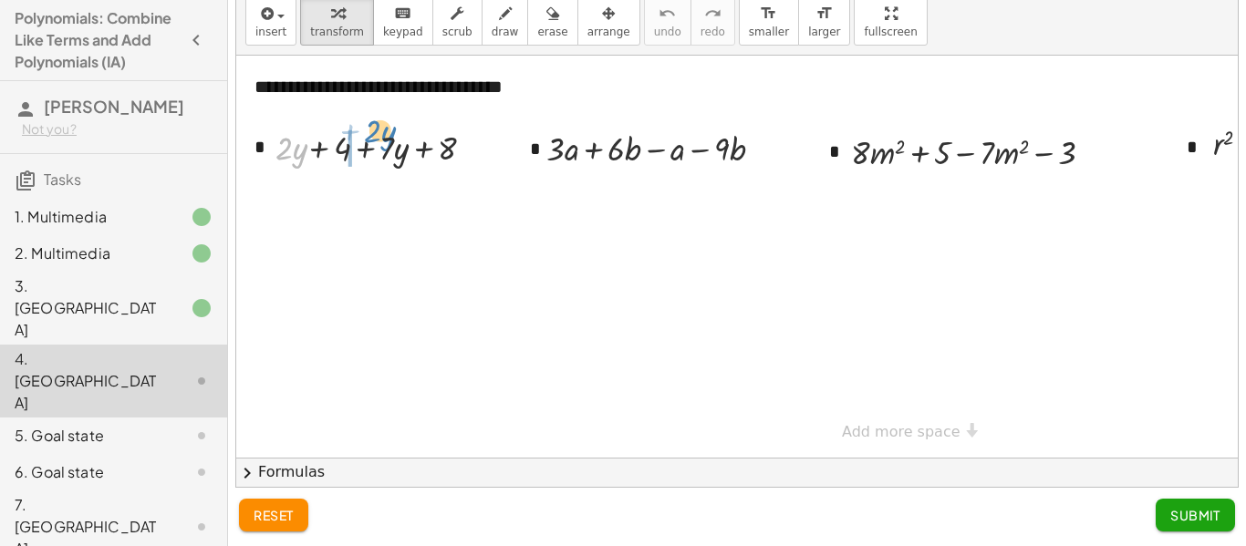
drag, startPoint x: 280, startPoint y: 140, endPoint x: 366, endPoint y: 126, distance: 86.8
click at [366, 126] on div at bounding box center [375, 147] width 229 height 46
click at [368, 140] on div at bounding box center [381, 147] width 234 height 46
drag, startPoint x: 314, startPoint y: 145, endPoint x: 472, endPoint y: 155, distance: 158.2
click at [391, 148] on div at bounding box center [381, 147] width 174 height 46
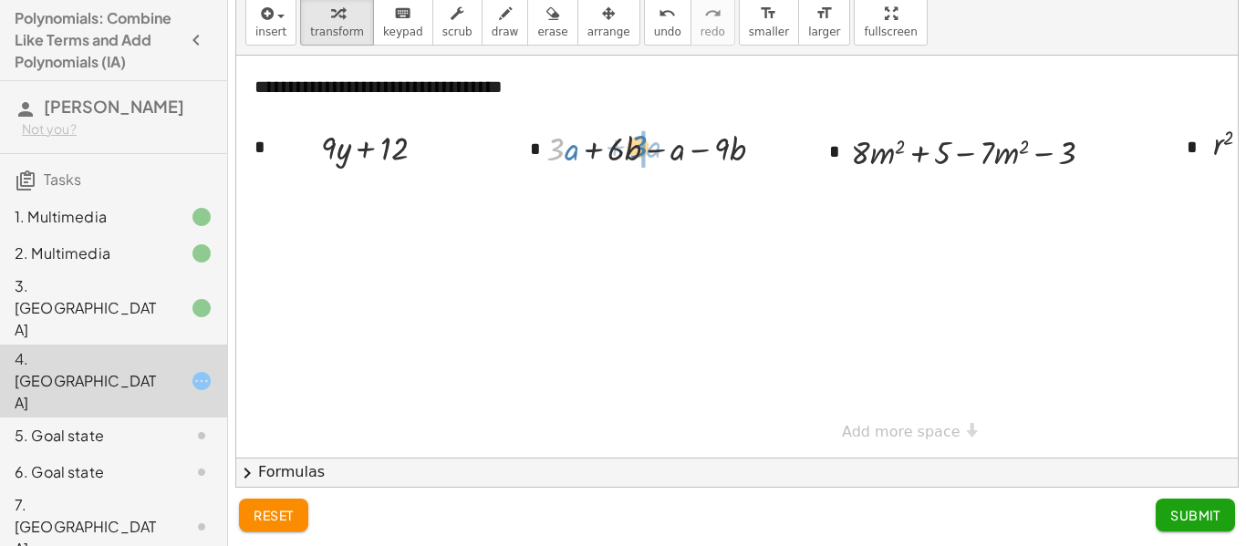
drag, startPoint x: 560, startPoint y: 152, endPoint x: 642, endPoint y: 151, distance: 82.1
click at [652, 150] on div at bounding box center [662, 148] width 250 height 46
drag, startPoint x: 579, startPoint y: 149, endPoint x: 669, endPoint y: 157, distance: 89.8
click at [669, 157] on div at bounding box center [661, 148] width 205 height 46
click at [671, 153] on div at bounding box center [661, 148] width 205 height 46
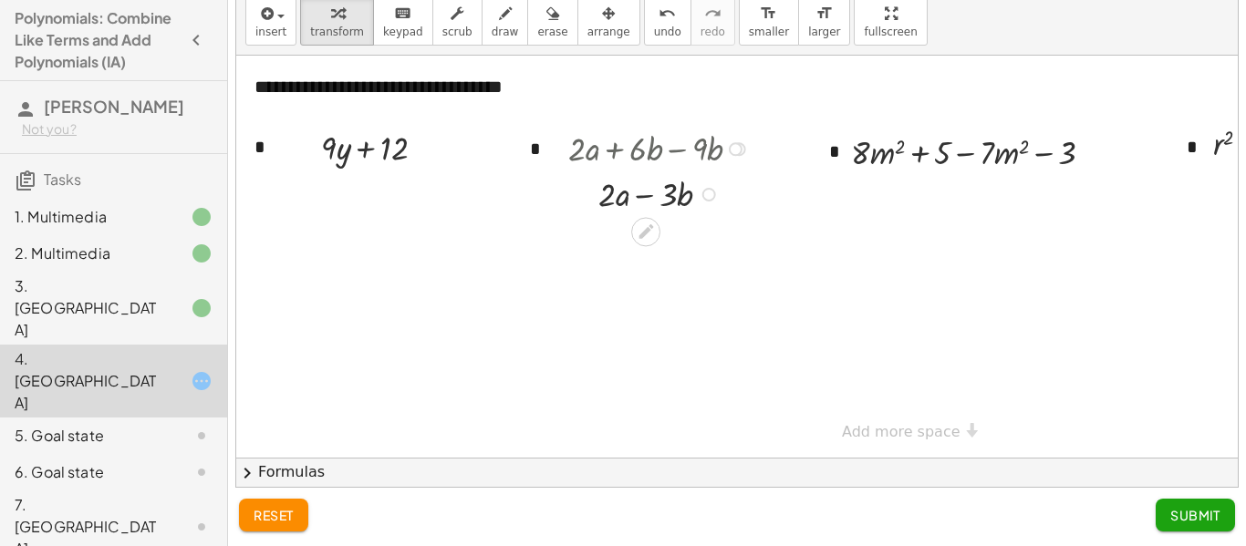
click at [712, 193] on div at bounding box center [709, 195] width 14 height 14
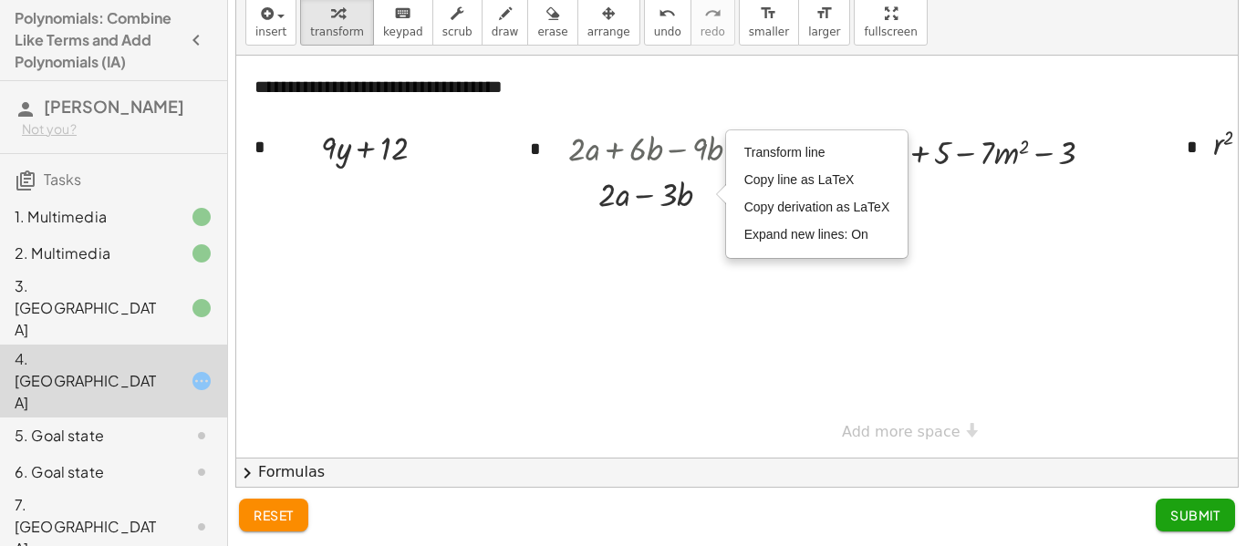
click at [734, 279] on div at bounding box center [895, 257] width 1319 height 402
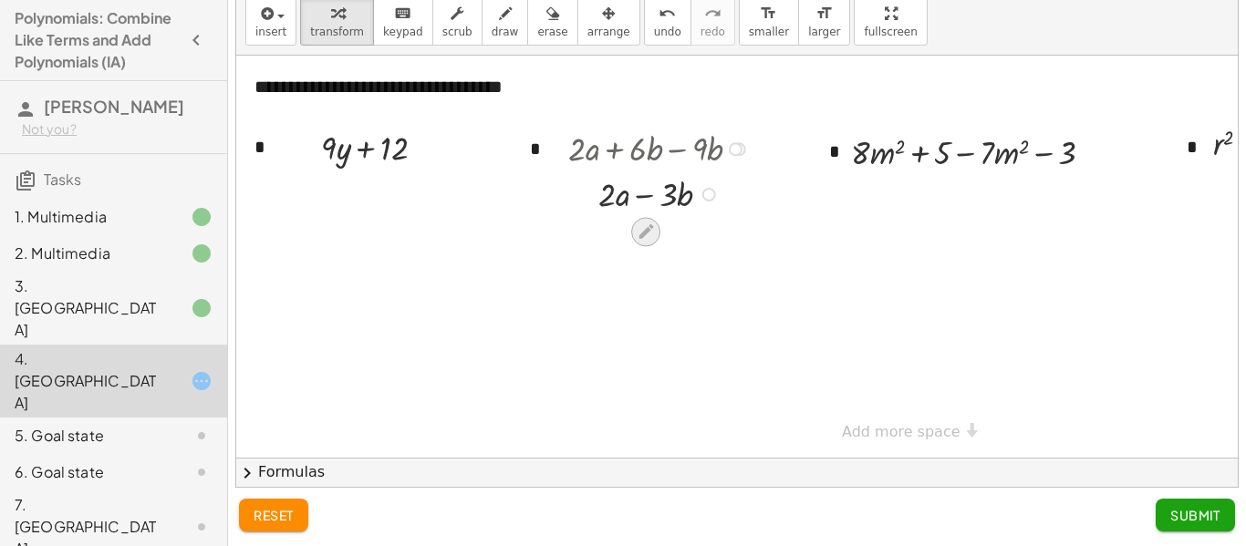
click at [651, 230] on icon at bounding box center [646, 232] width 19 height 19
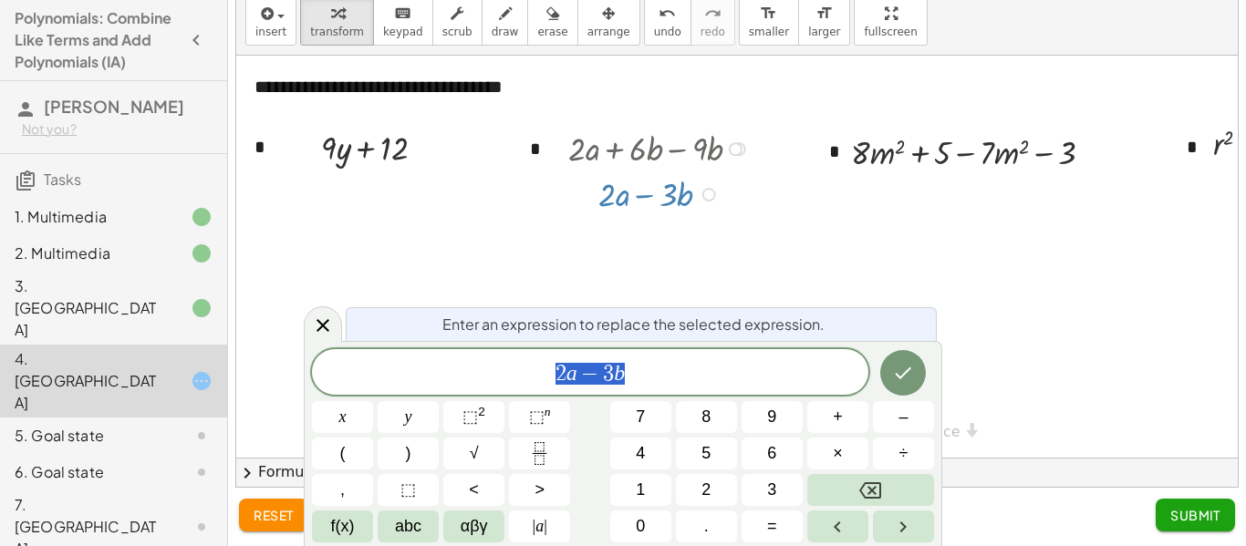
scroll to position [5, 0]
click at [657, 357] on div "2 a − 3 b" at bounding box center [590, 372] width 557 height 46
click at [847, 411] on button "+" at bounding box center [837, 417] width 61 height 32
click at [924, 376] on button "Done" at bounding box center [903, 373] width 46 height 46
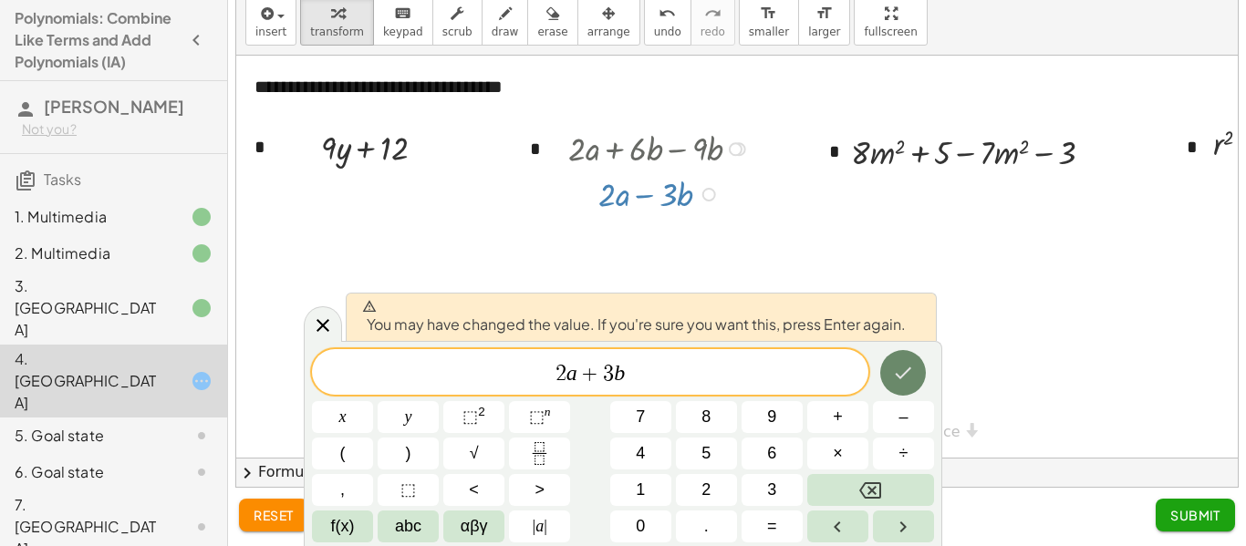
click at [901, 394] on button "Done" at bounding box center [903, 373] width 46 height 46
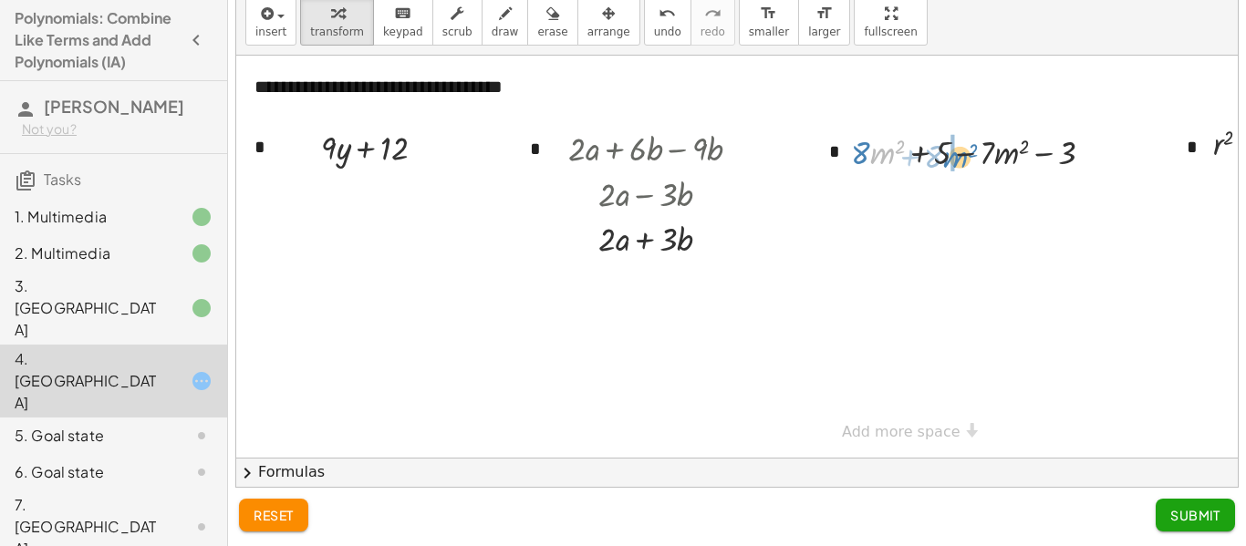
drag, startPoint x: 881, startPoint y: 150, endPoint x: 954, endPoint y: 153, distance: 73.1
click at [954, 153] on div at bounding box center [980, 152] width 276 height 46
click at [953, 153] on div at bounding box center [980, 152] width 276 height 46
drag, startPoint x: 911, startPoint y: 196, endPoint x: 983, endPoint y: 198, distance: 71.2
click at [991, 198] on div at bounding box center [980, 197] width 276 height 46
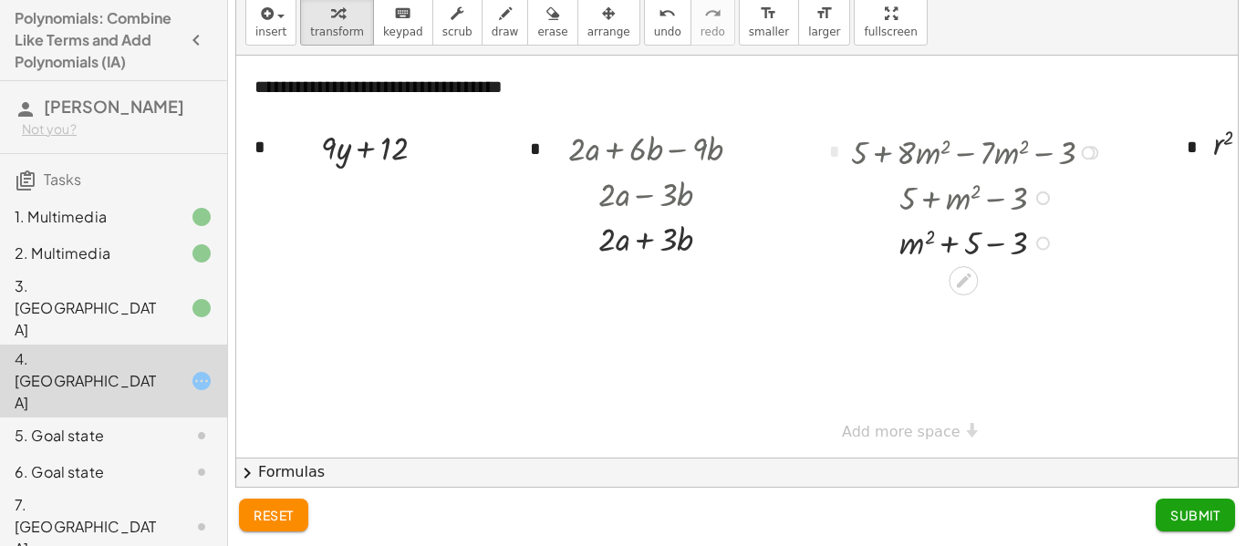
click at [993, 239] on div at bounding box center [980, 242] width 276 height 46
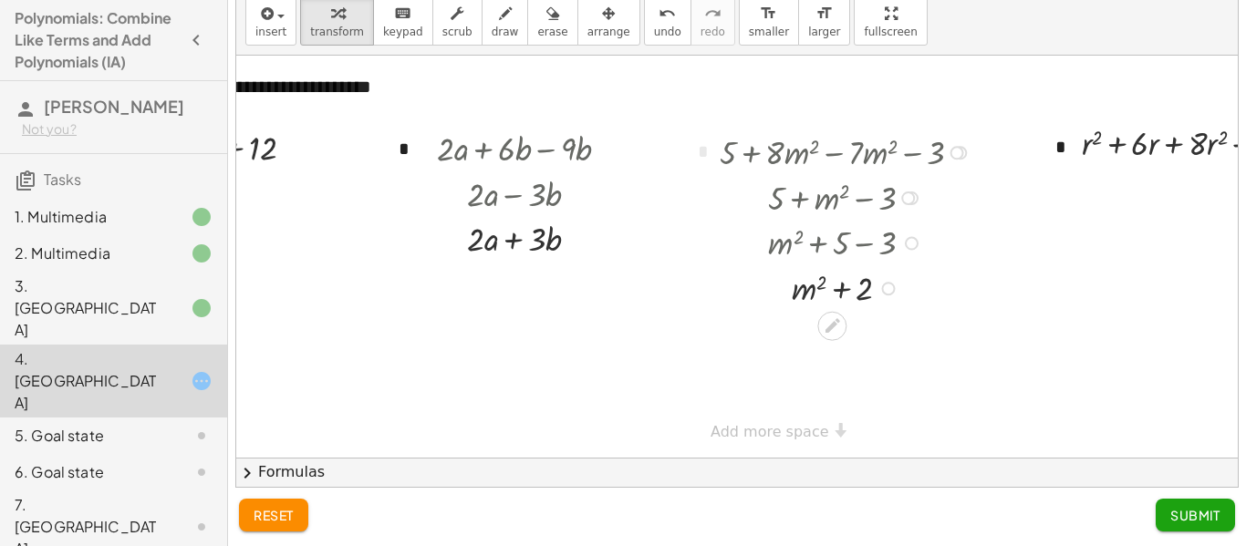
scroll to position [0, 317]
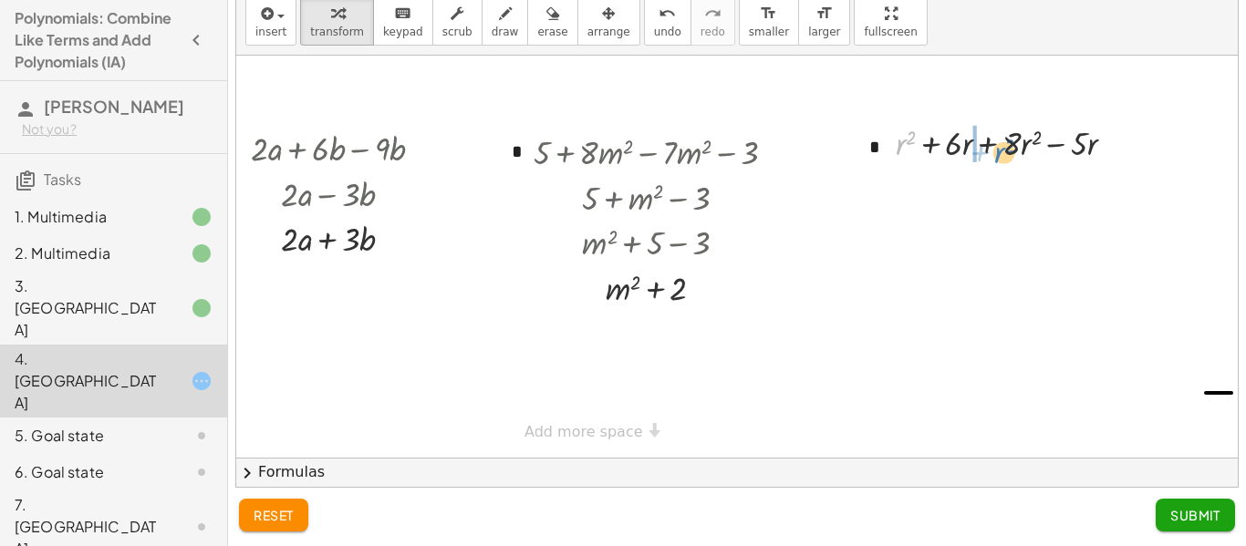
drag, startPoint x: 902, startPoint y: 144, endPoint x: 1001, endPoint y: 152, distance: 98.9
click at [1001, 152] on div at bounding box center [1013, 143] width 252 height 46
click at [985, 141] on div at bounding box center [1013, 143] width 252 height 46
drag, startPoint x: 928, startPoint y: 145, endPoint x: 1022, endPoint y: 140, distance: 94.1
click at [1022, 140] on div at bounding box center [1013, 143] width 199 height 46
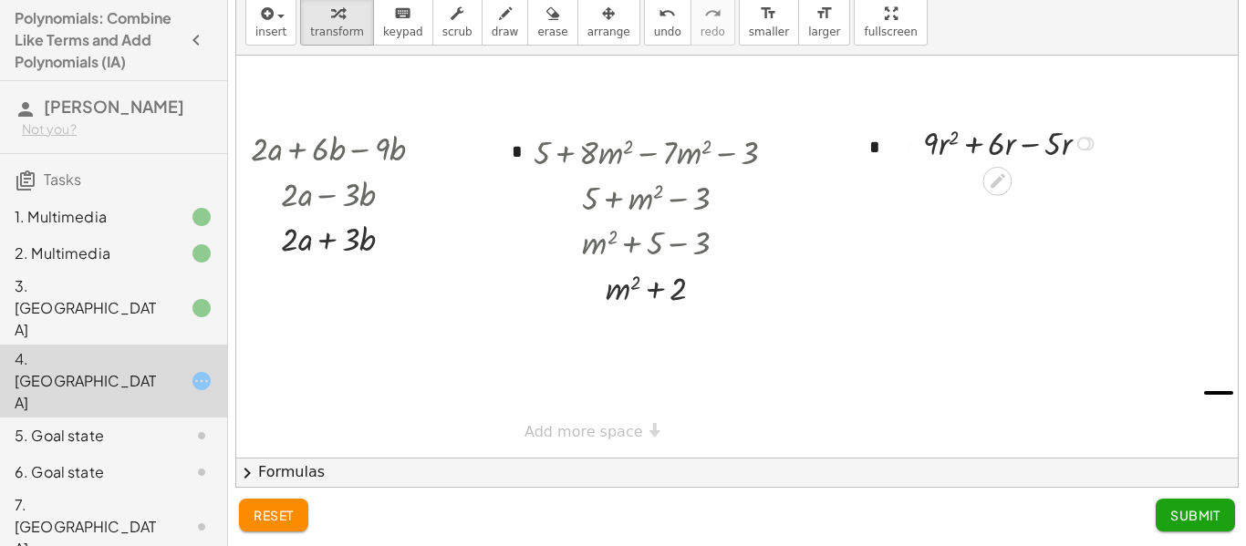
click at [1030, 141] on div at bounding box center [1013, 143] width 199 height 46
click at [1213, 527] on button "Submit" at bounding box center [1195, 515] width 79 height 33
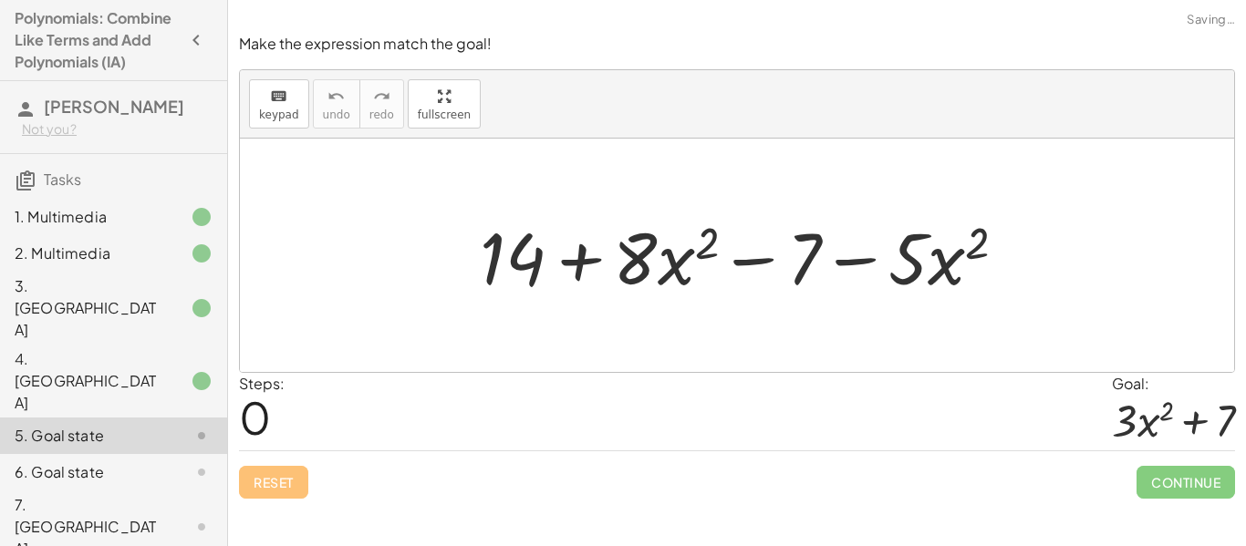
scroll to position [0, 0]
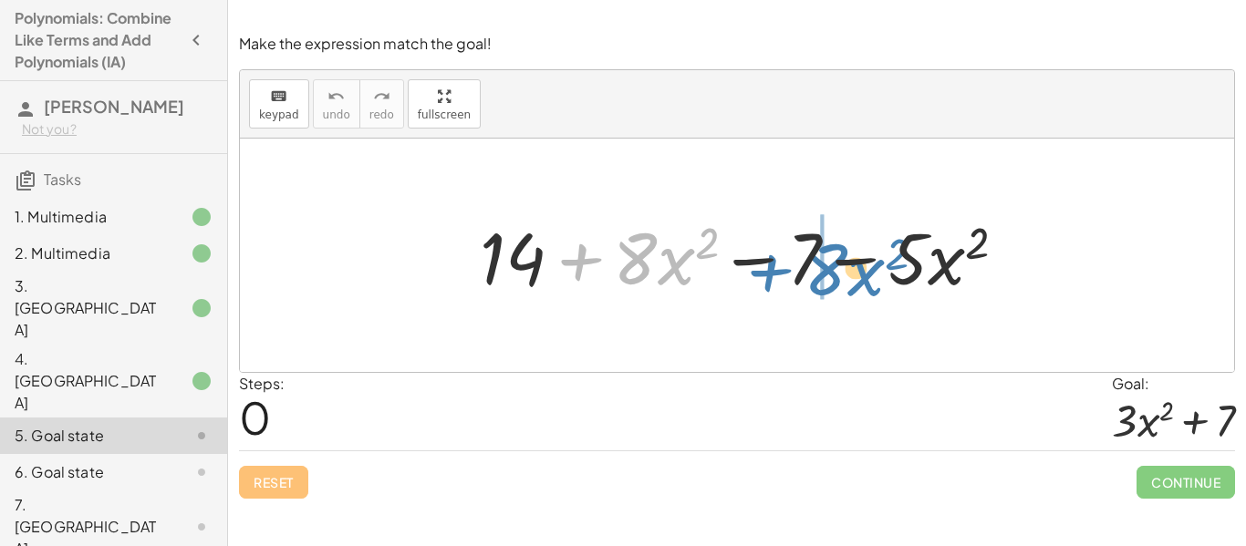
drag, startPoint x: 640, startPoint y: 255, endPoint x: 830, endPoint y: 266, distance: 190.1
click at [830, 266] on div at bounding box center [751, 256] width 560 height 94
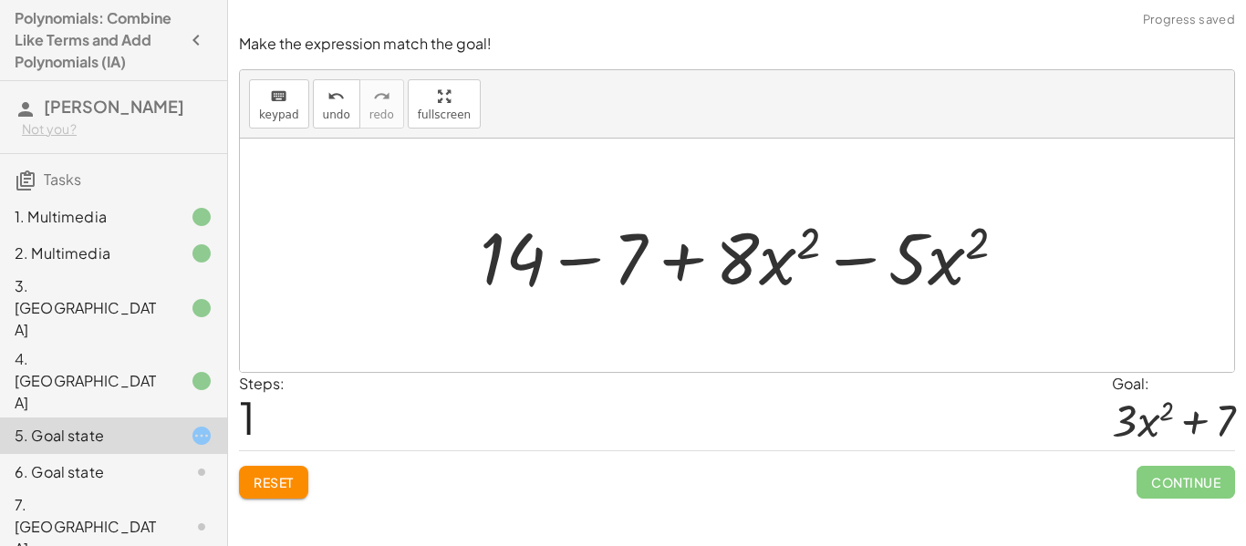
click at [840, 261] on div at bounding box center [751, 256] width 560 height 94
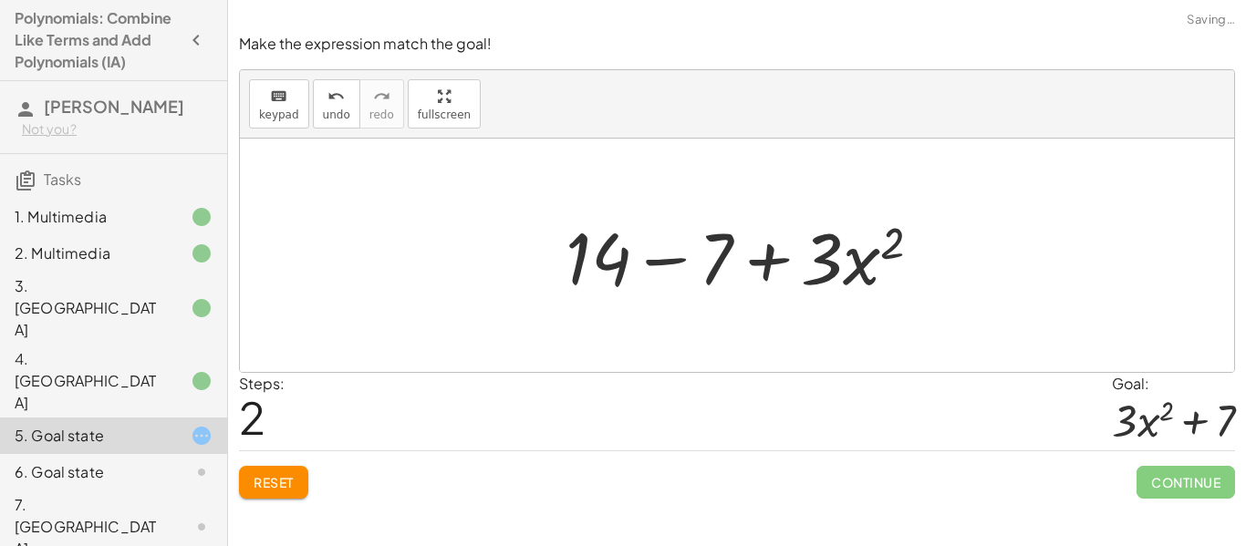
click at [692, 268] on div at bounding box center [751, 256] width 389 height 94
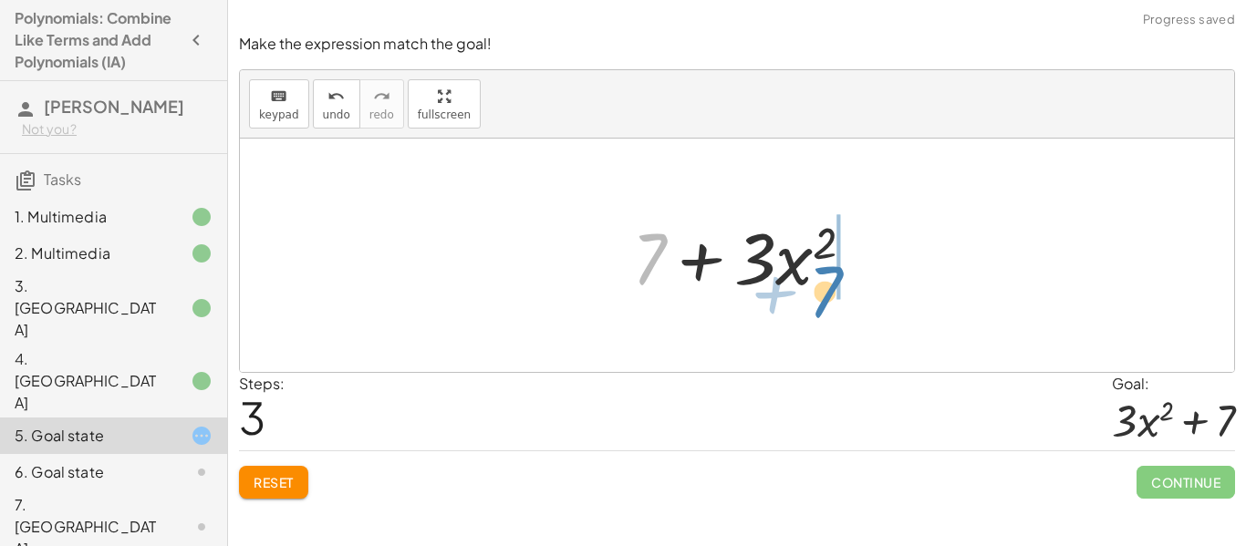
drag, startPoint x: 651, startPoint y: 243, endPoint x: 833, endPoint y: 276, distance: 184.5
click at [833, 276] on div at bounding box center [750, 256] width 255 height 94
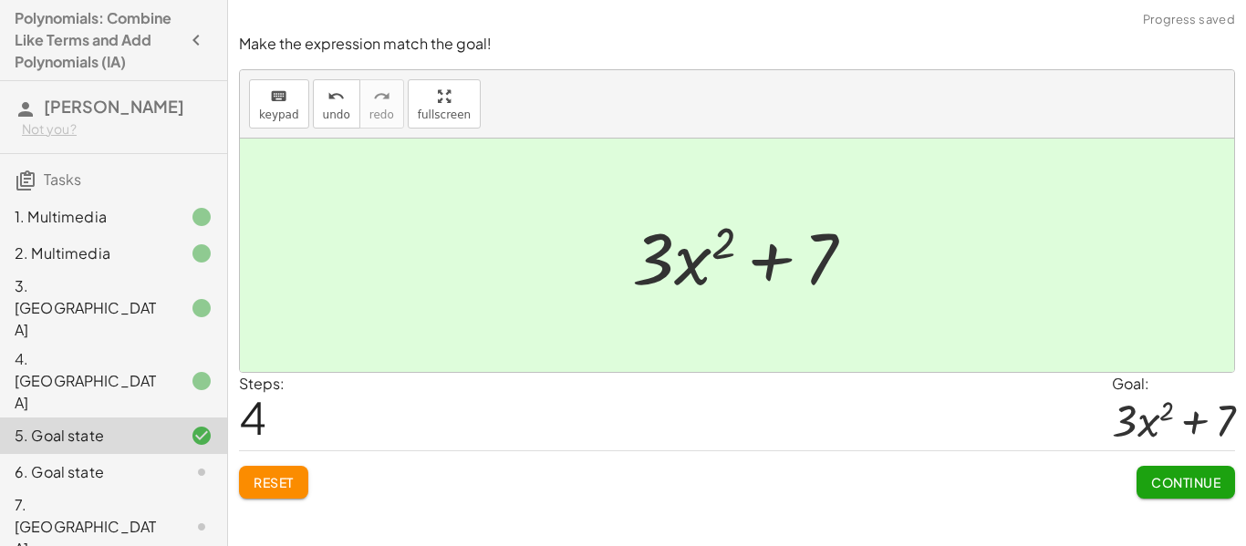
click at [1169, 483] on span "Continue" at bounding box center [1185, 482] width 69 height 16
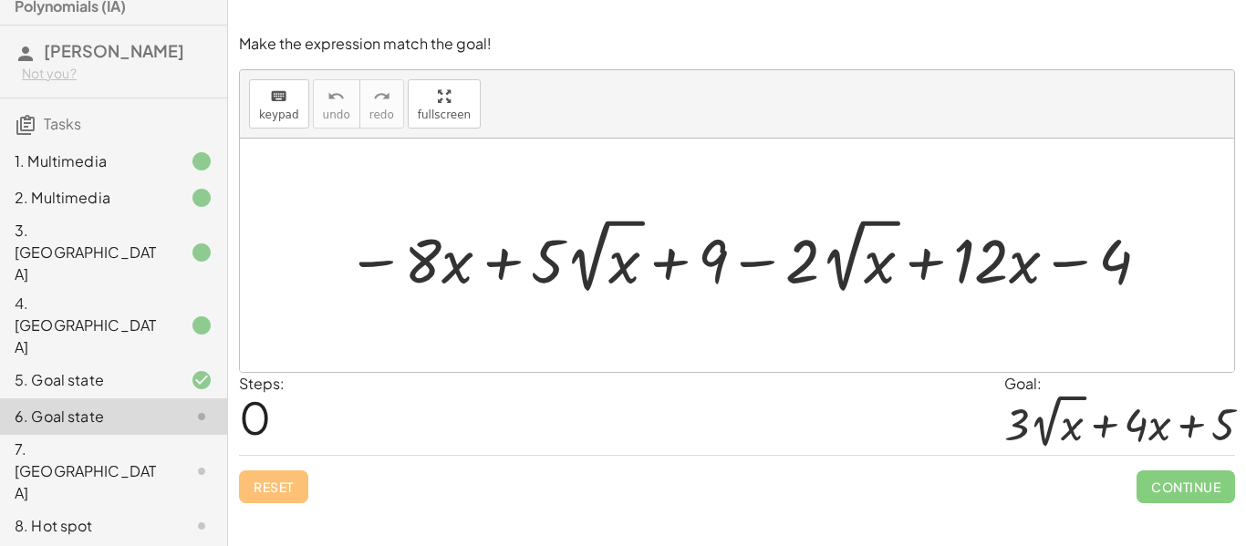
scroll to position [134, 0]
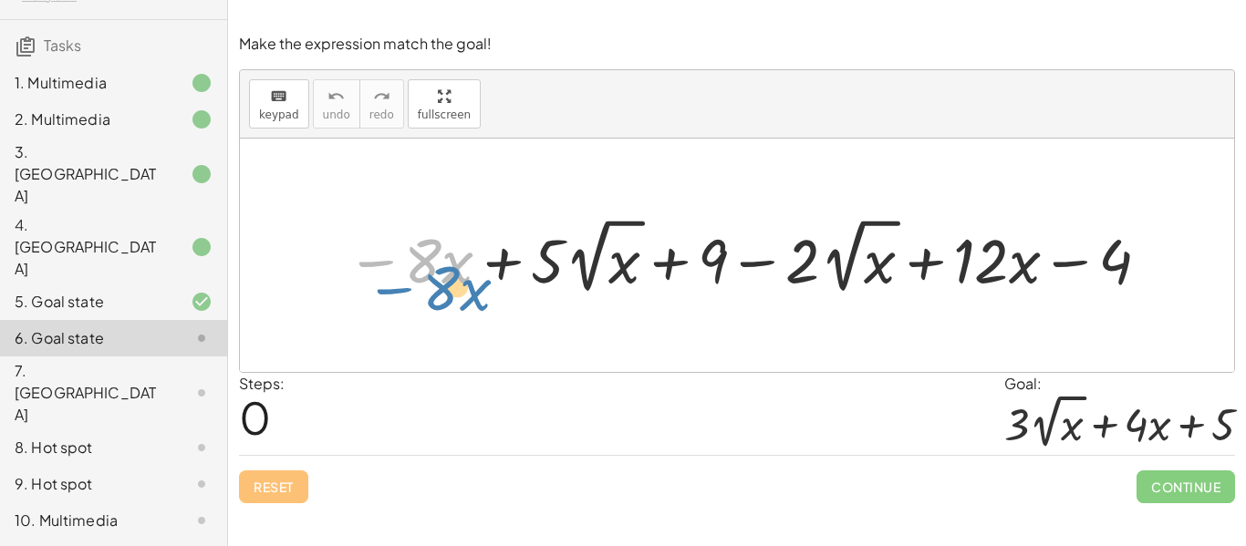
drag, startPoint x: 417, startPoint y: 253, endPoint x: 396, endPoint y: 261, distance: 22.5
click at [396, 261] on div at bounding box center [751, 256] width 826 height 87
click at [588, 258] on div at bounding box center [751, 256] width 826 height 87
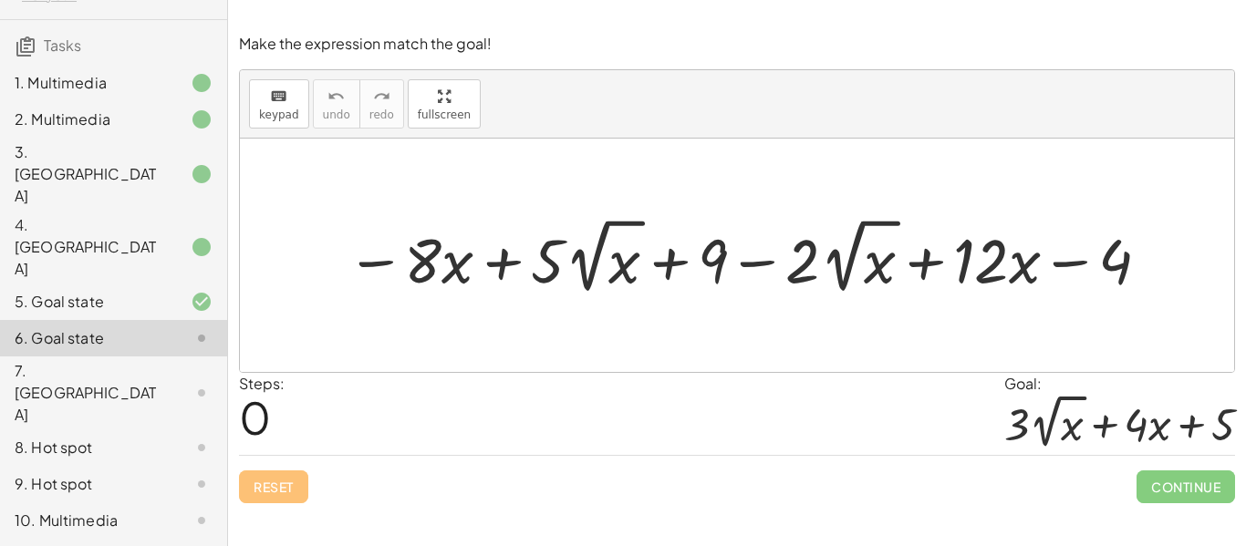
click at [571, 258] on div at bounding box center [751, 256] width 826 height 87
click at [658, 265] on div at bounding box center [751, 256] width 826 height 87
click at [838, 259] on div at bounding box center [751, 256] width 826 height 87
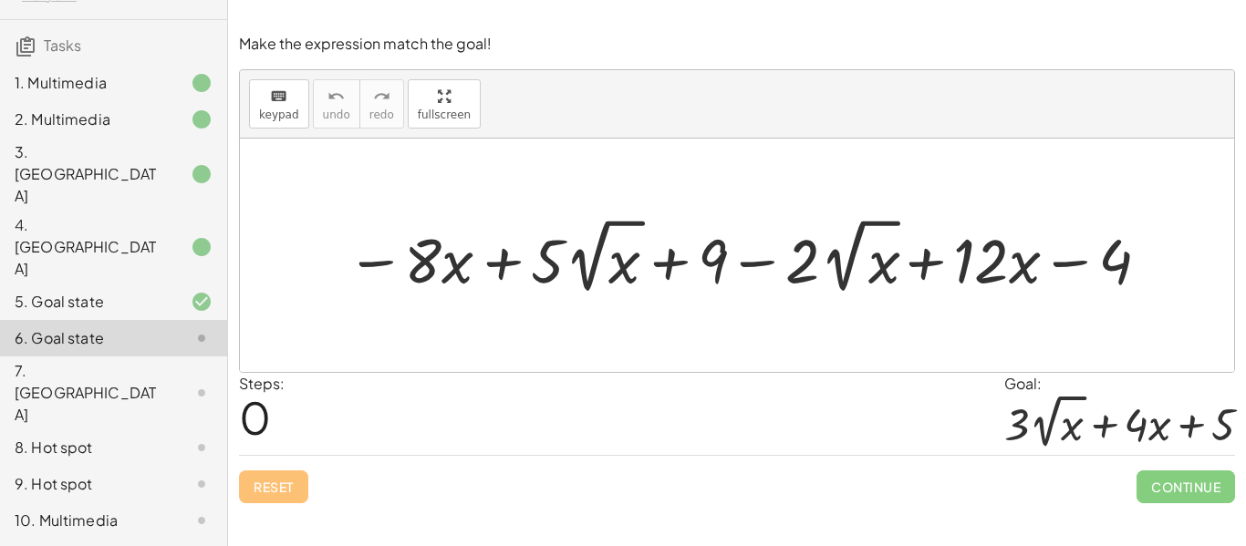
click at [838, 259] on div at bounding box center [751, 256] width 826 height 87
click at [1057, 261] on div at bounding box center [751, 256] width 826 height 87
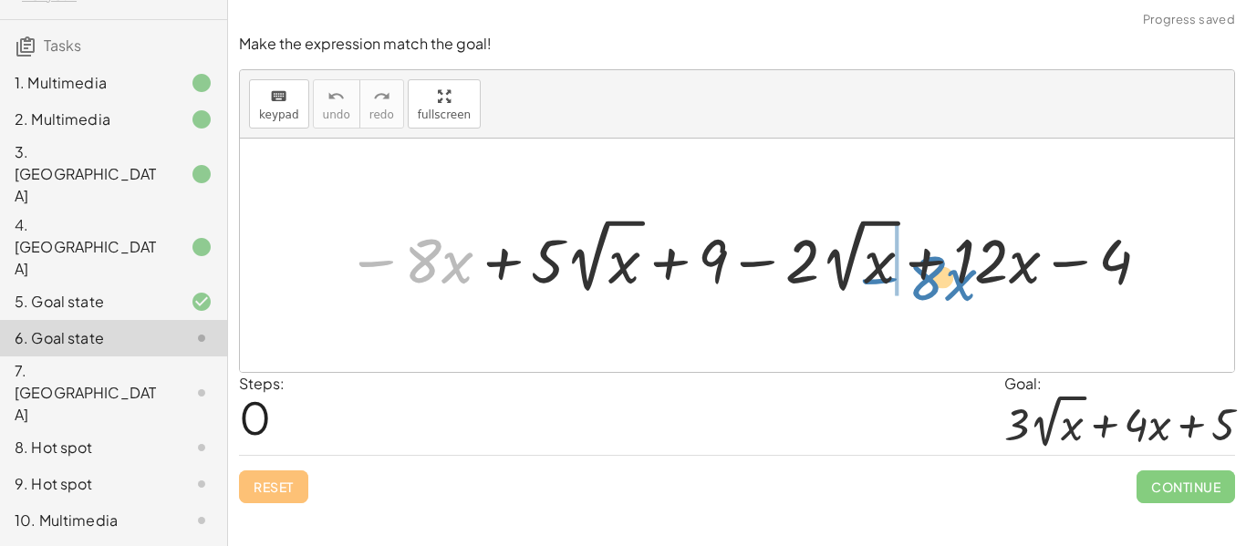
drag, startPoint x: 405, startPoint y: 261, endPoint x: 906, endPoint y: 278, distance: 501.2
click at [906, 278] on div at bounding box center [751, 256] width 826 height 87
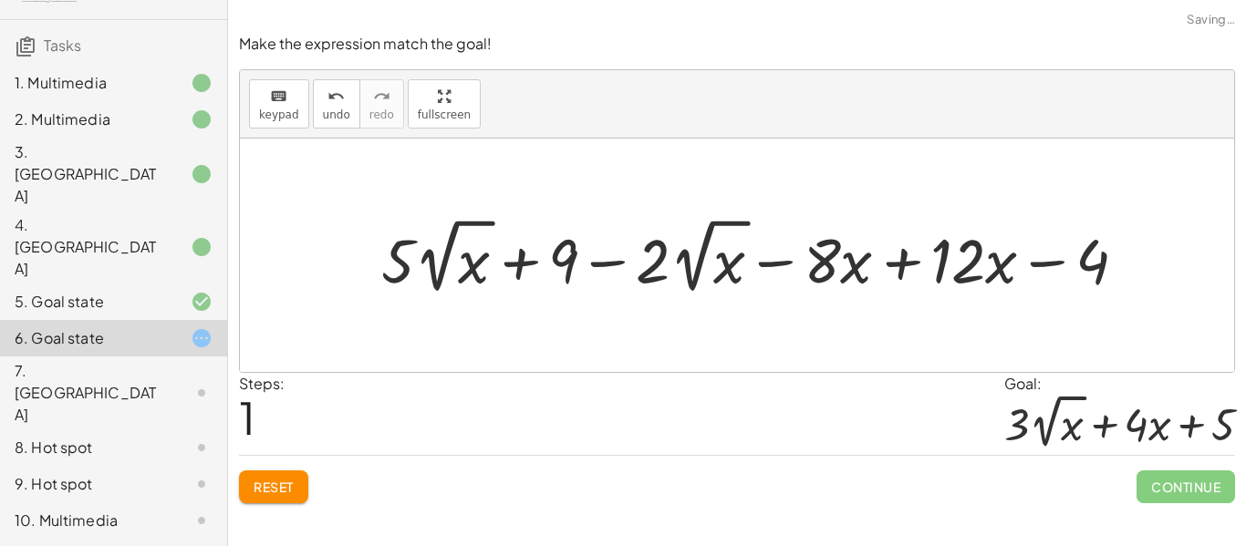
click at [905, 265] on div at bounding box center [761, 256] width 778 height 87
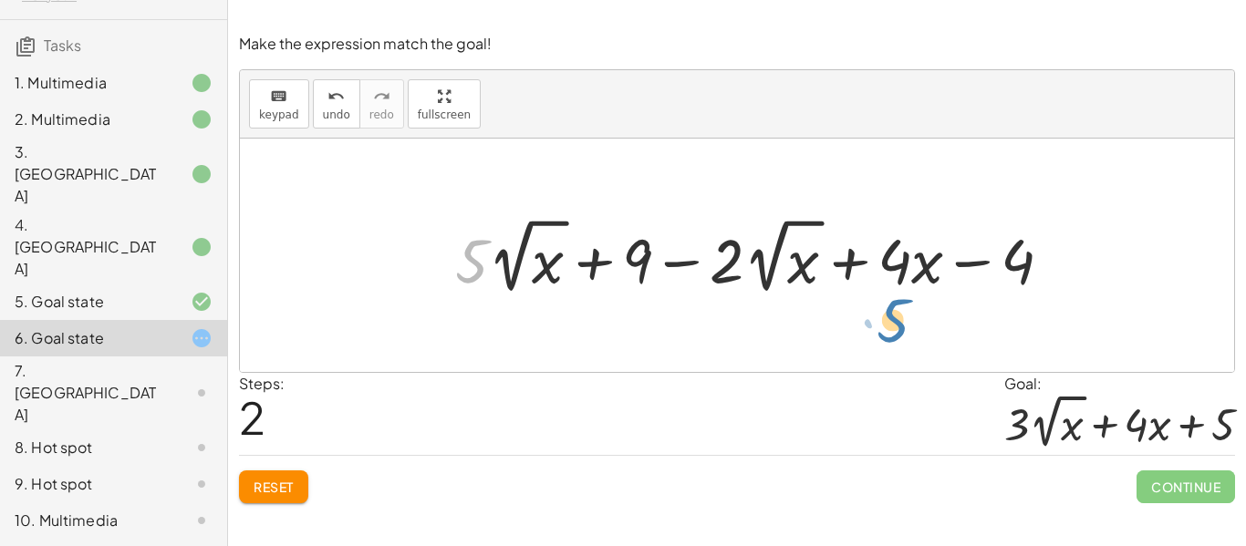
drag, startPoint x: 477, startPoint y: 257, endPoint x: 684, endPoint y: 324, distance: 217.5
click at [684, 324] on div "− · 8 · x + · 5 · 2 √ x + 9 − · 2 · 2 √ x + · 12 · x − 4 + · 5 · 2 √ x + 9 − · …" at bounding box center [737, 256] width 994 height 234
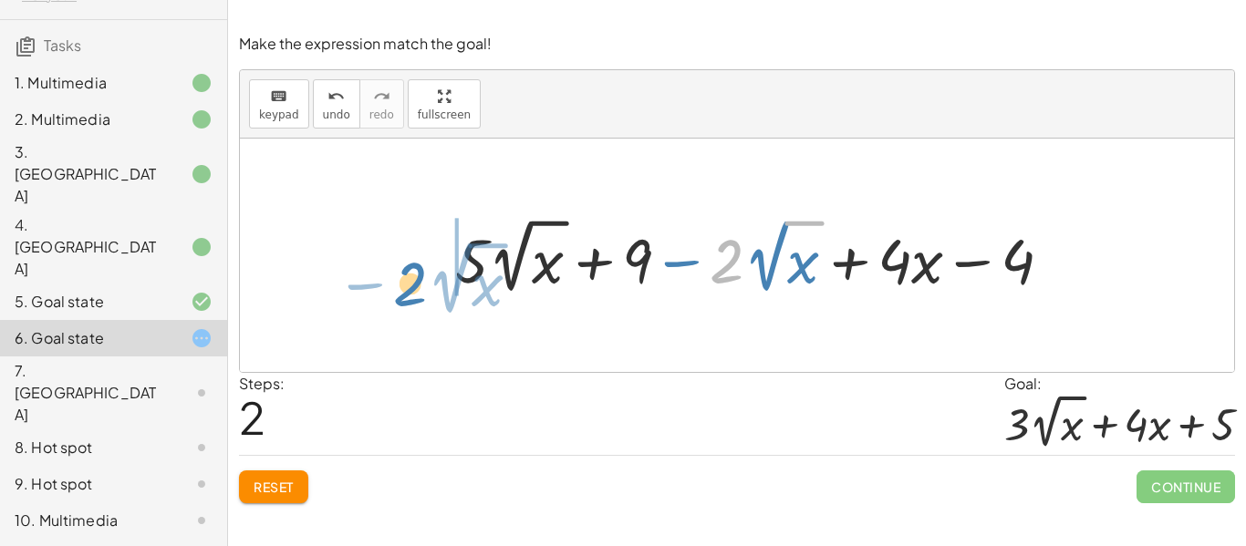
drag, startPoint x: 730, startPoint y: 254, endPoint x: 414, endPoint y: 276, distance: 316.5
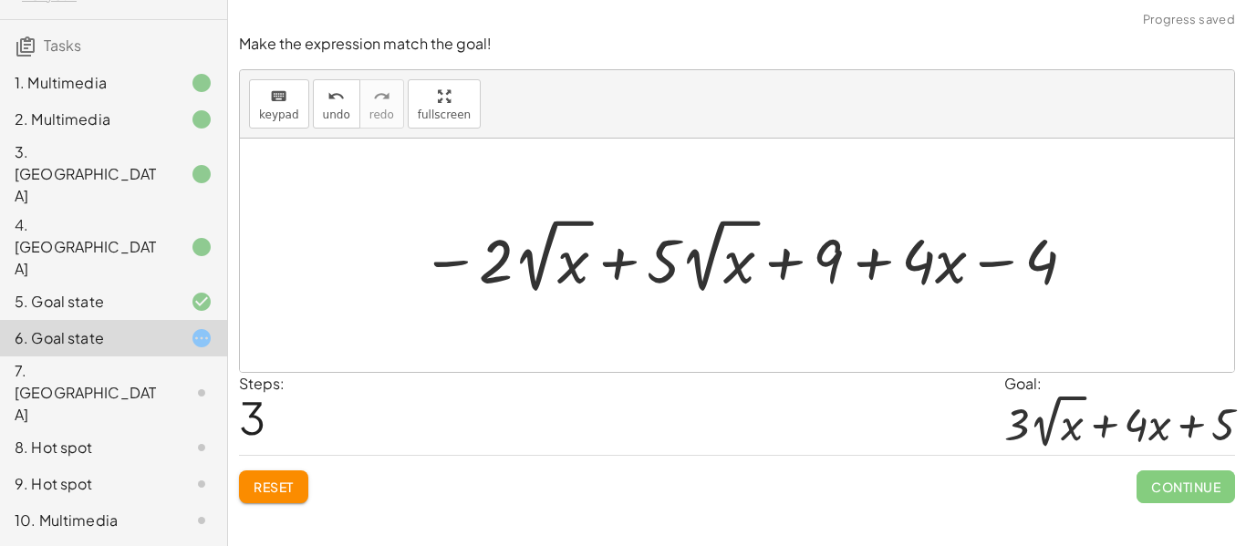
click at [619, 257] on div at bounding box center [751, 256] width 678 height 87
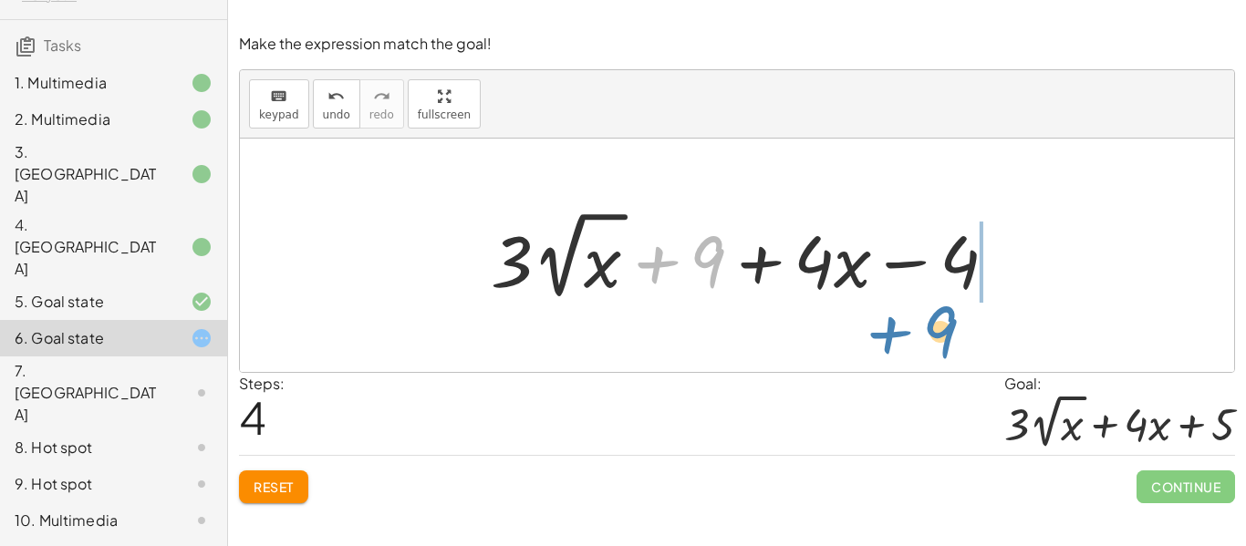
drag, startPoint x: 711, startPoint y: 258, endPoint x: 933, endPoint y: 316, distance: 229.9
drag, startPoint x: 697, startPoint y: 261, endPoint x: 870, endPoint y: 295, distance: 176.6
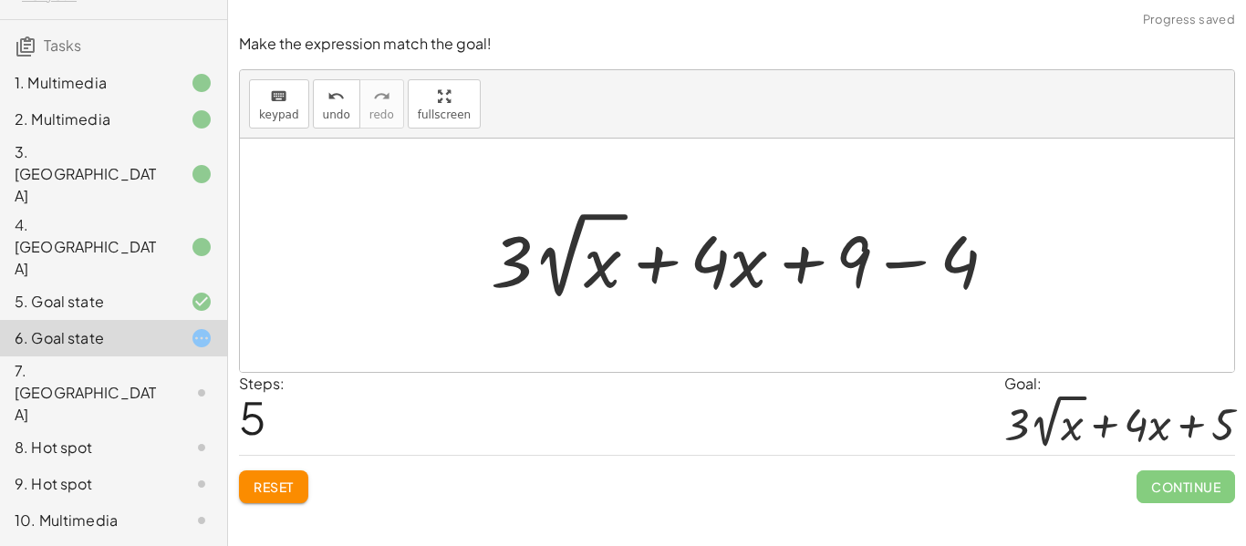
click at [923, 255] on div at bounding box center [751, 255] width 539 height 100
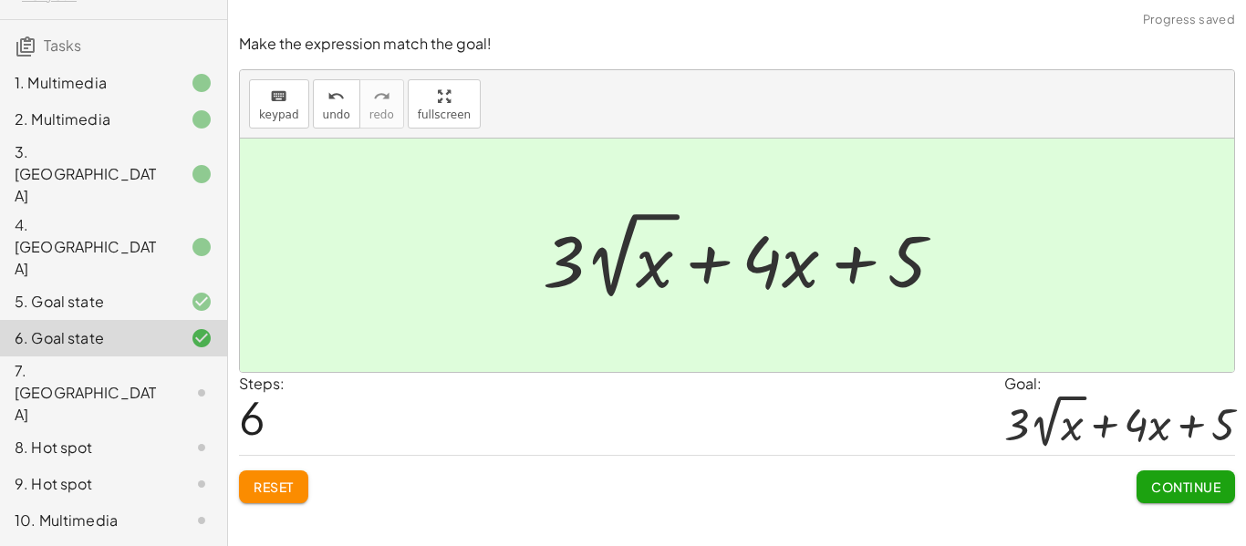
click at [1158, 484] on span "Continue" at bounding box center [1185, 487] width 69 height 16
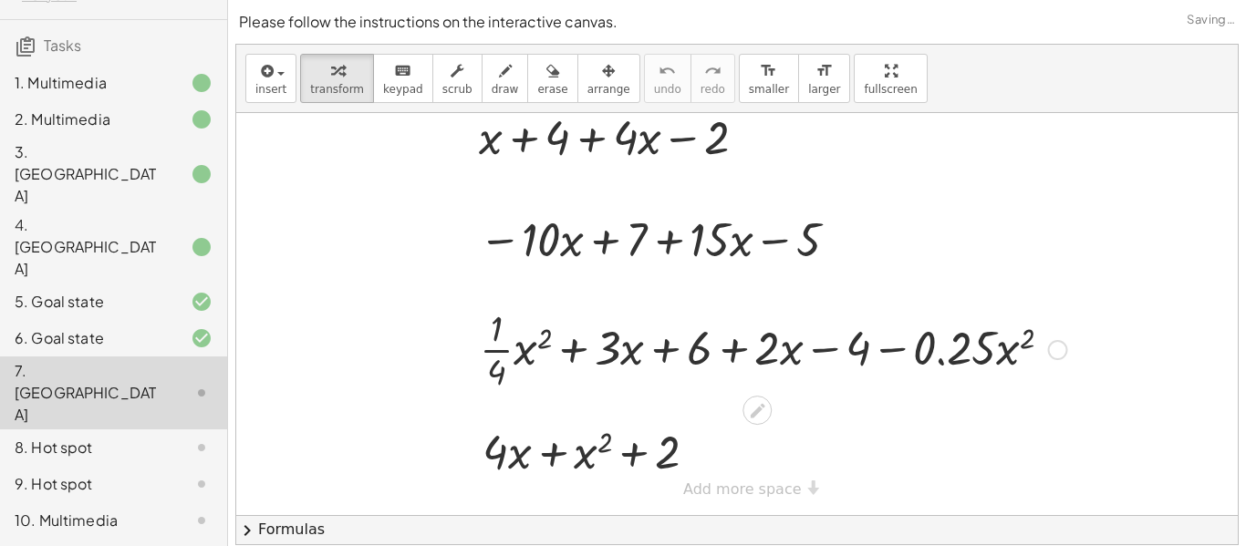
scroll to position [0, 0]
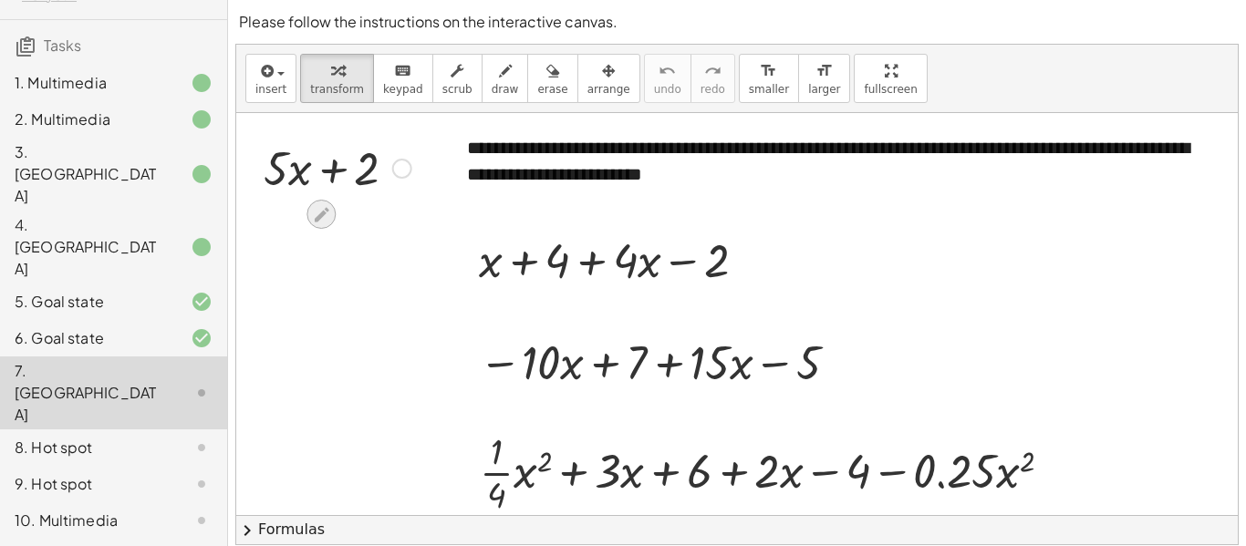
click at [325, 211] on icon at bounding box center [321, 214] width 15 height 15
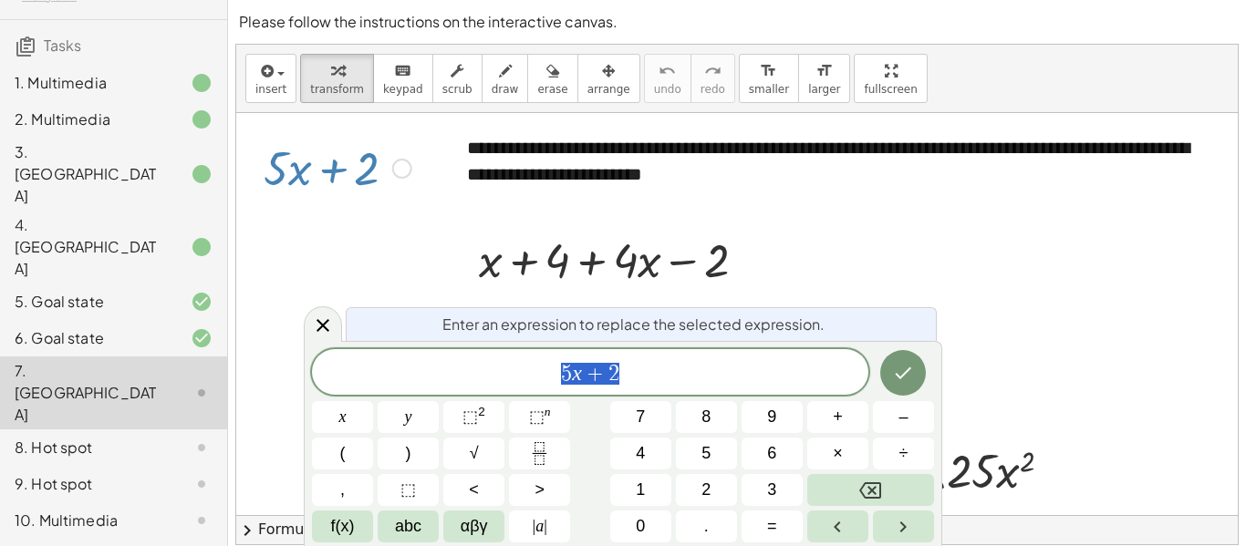
scroll to position [7, 0]
click at [397, 248] on div at bounding box center [737, 376] width 1002 height 526
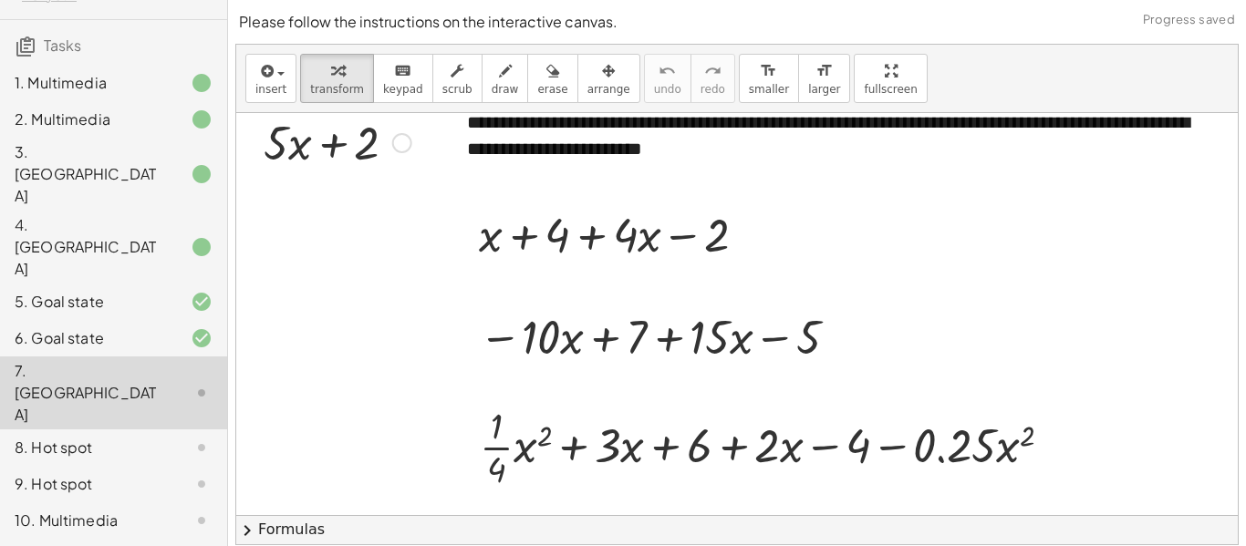
scroll to position [0, 0]
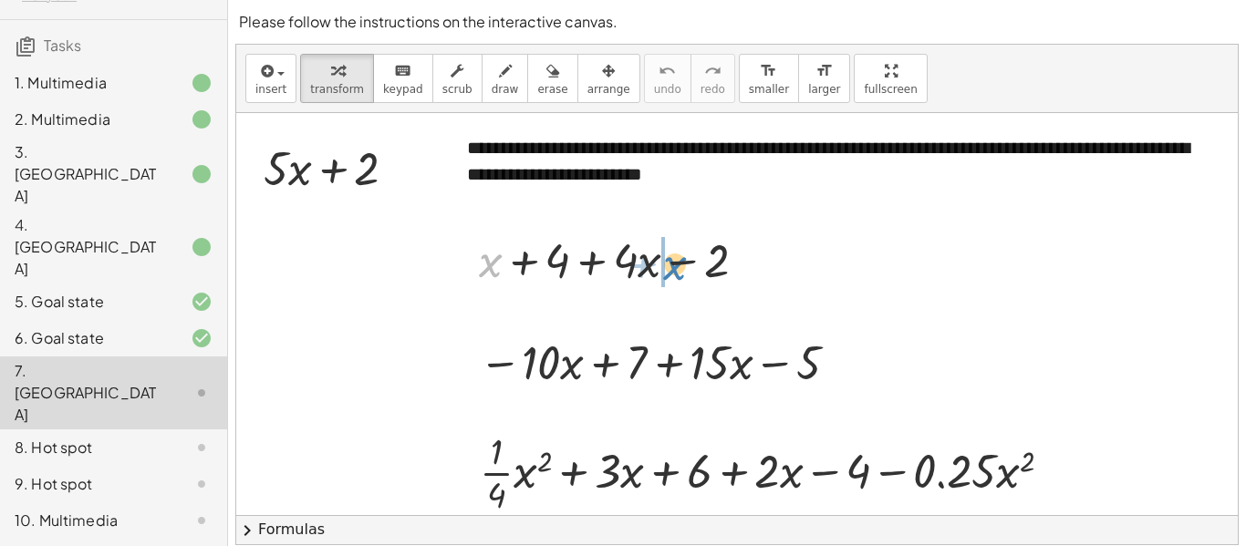
drag, startPoint x: 497, startPoint y: 260, endPoint x: 682, endPoint y: 263, distance: 184.3
click at [682, 263] on div at bounding box center [620, 259] width 300 height 62
click at [622, 265] on div at bounding box center [620, 259] width 300 height 62
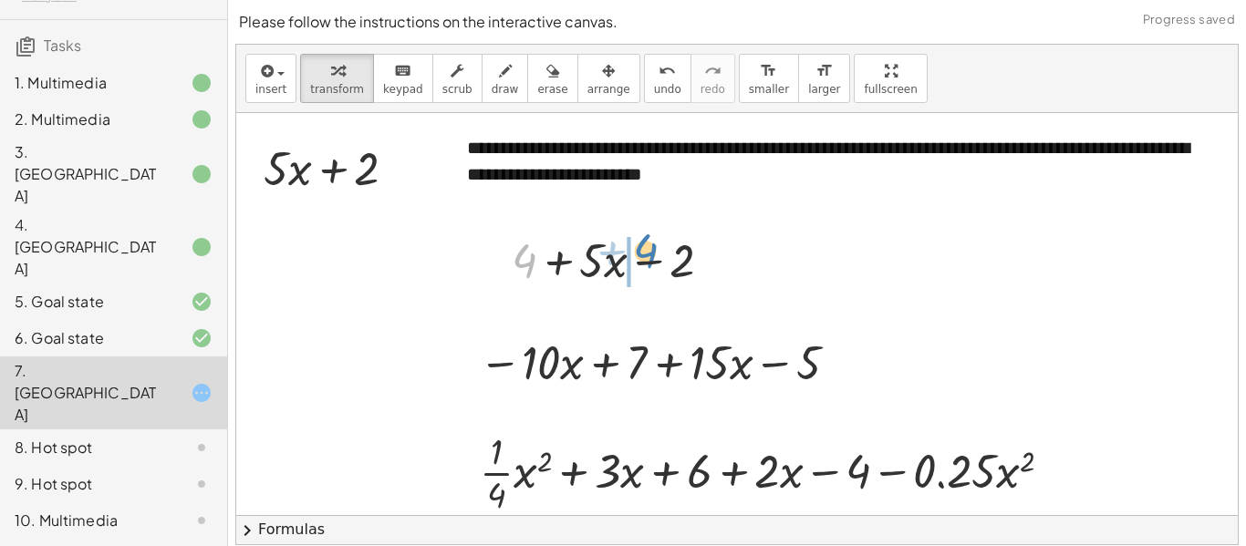
drag, startPoint x: 532, startPoint y: 261, endPoint x: 646, endPoint y: 253, distance: 114.3
click at [646, 253] on div at bounding box center [620, 259] width 234 height 62
click at [649, 256] on div at bounding box center [620, 259] width 234 height 62
click at [492, 95] on span "draw" at bounding box center [505, 89] width 27 height 13
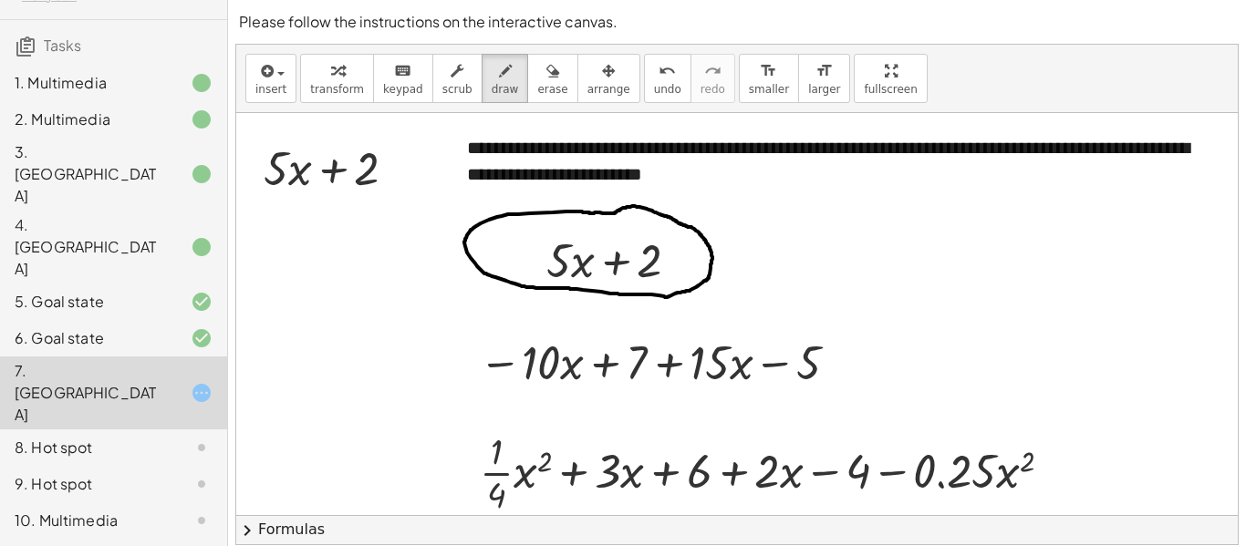
click at [578, 212] on div at bounding box center [737, 376] width 1002 height 526
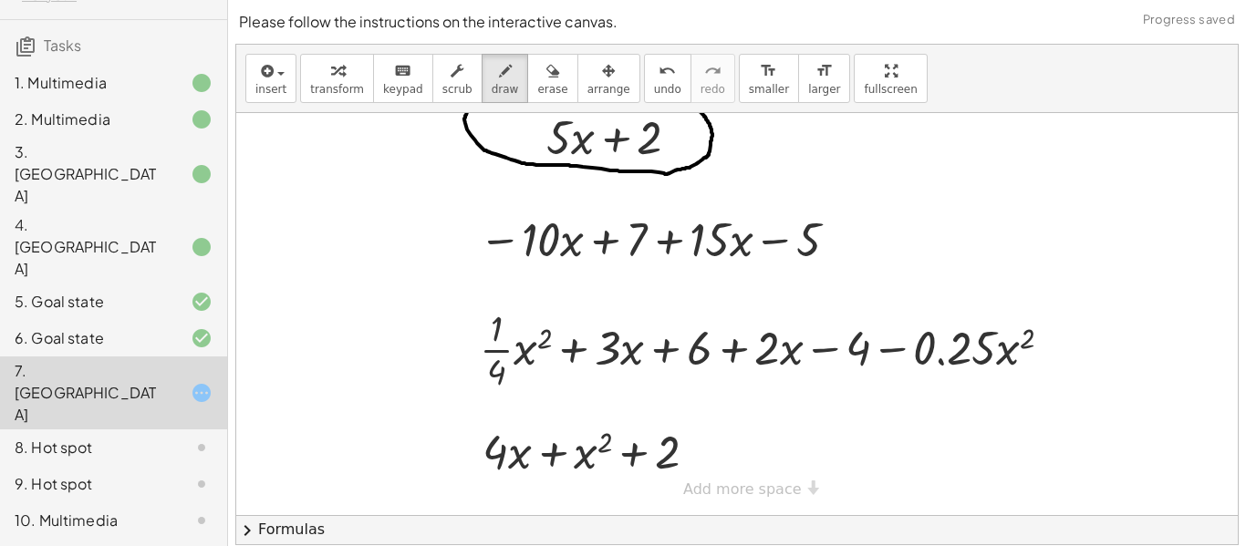
scroll to position [57, 0]
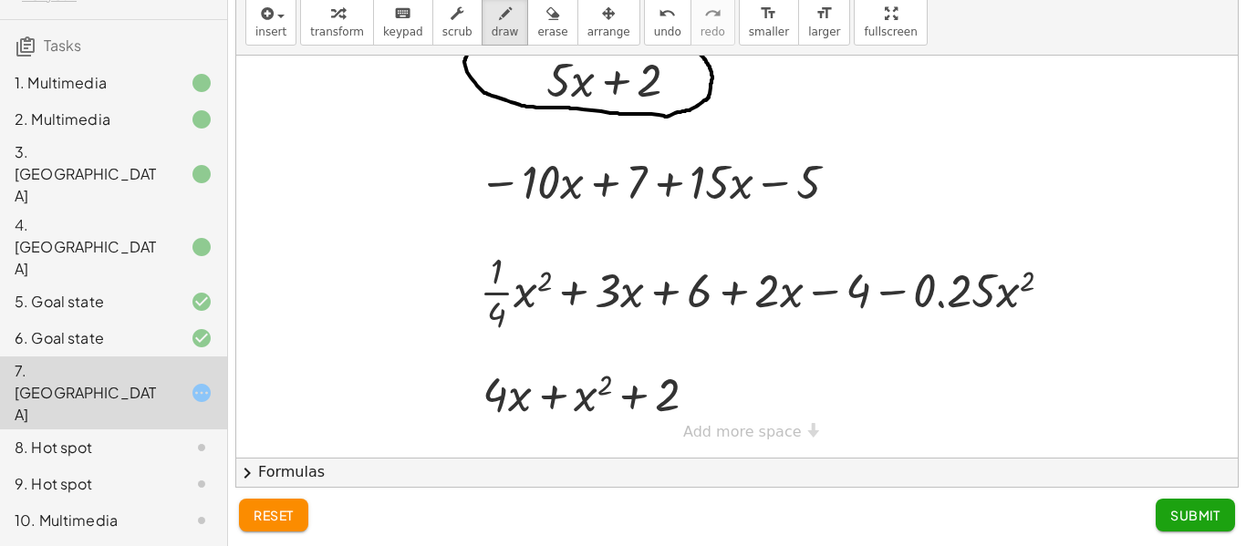
click at [1218, 520] on span "Submit" at bounding box center [1196, 515] width 50 height 16
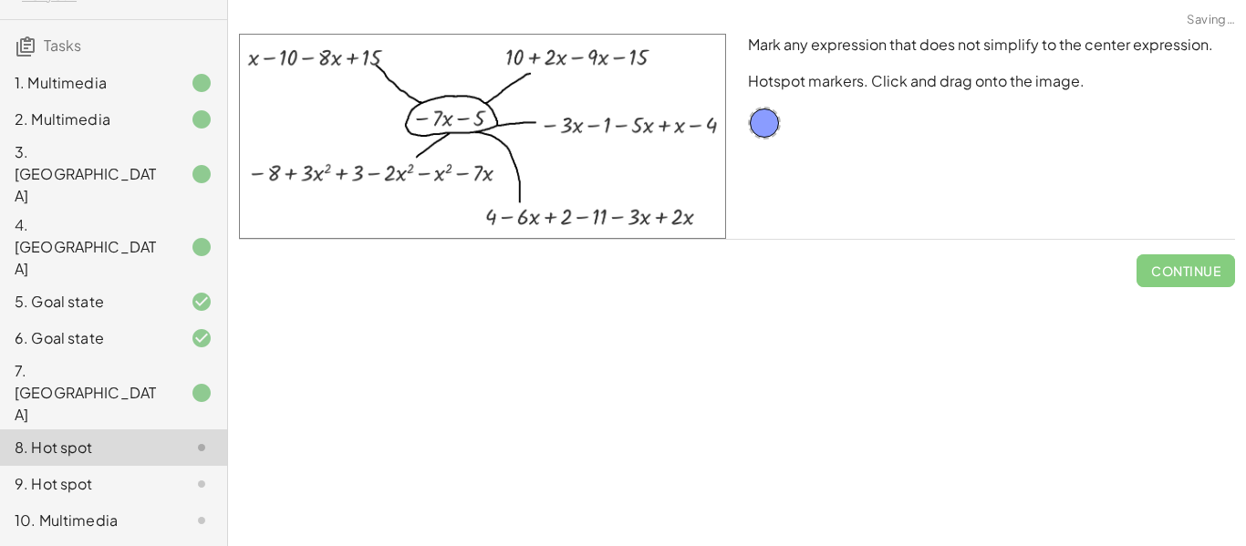
scroll to position [0, 0]
click at [178, 466] on div "7. [GEOGRAPHIC_DATA]" at bounding box center [113, 484] width 227 height 36
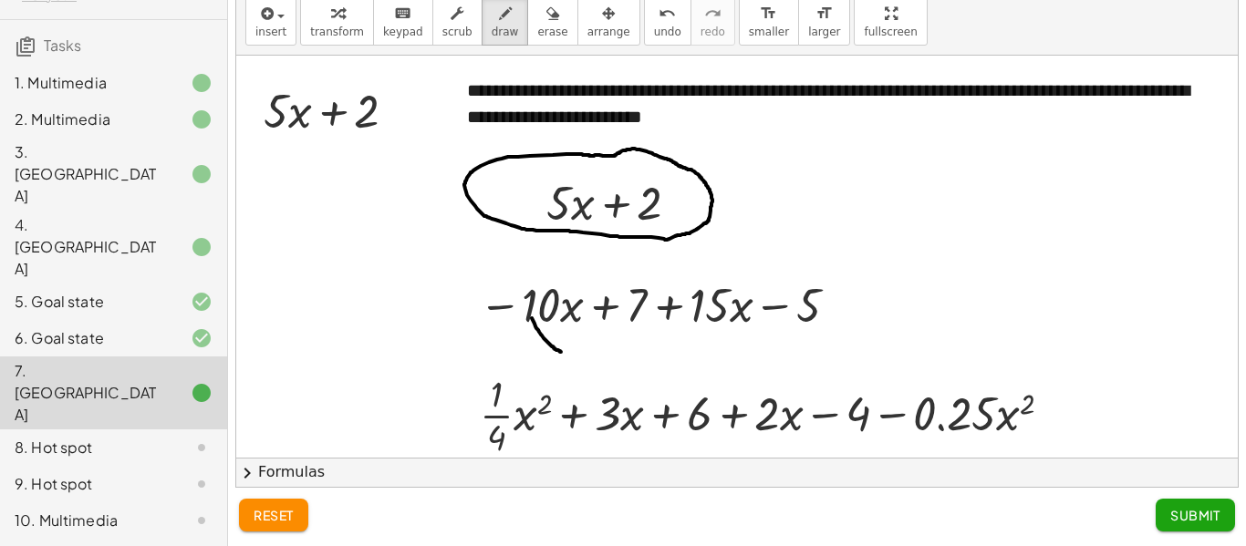
drag, startPoint x: 532, startPoint y: 318, endPoint x: 563, endPoint y: 352, distance: 45.8
click at [563, 352] on div at bounding box center [737, 319] width 1002 height 526
click at [536, 42] on button "erase" at bounding box center [552, 20] width 50 height 49
drag, startPoint x: 535, startPoint y: 324, endPoint x: 472, endPoint y: 323, distance: 63.0
click at [472, 323] on div at bounding box center [737, 319] width 1002 height 526
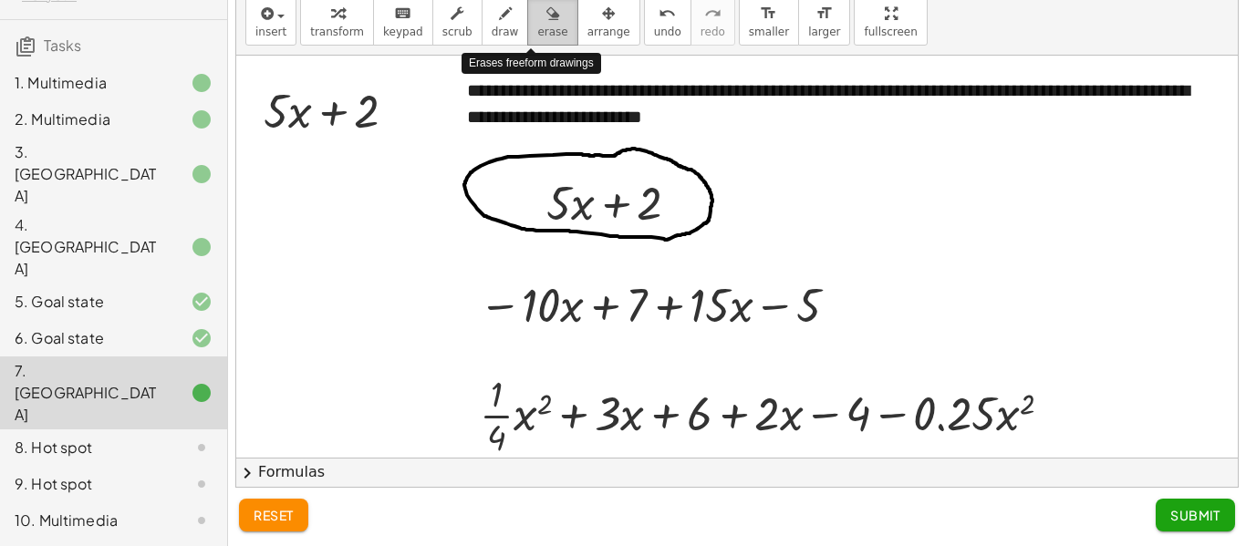
click at [537, 13] on div "button" at bounding box center [552, 13] width 30 height 22
click at [338, 322] on div at bounding box center [737, 319] width 1002 height 526
click at [348, 323] on div at bounding box center [737, 319] width 1002 height 526
click at [1213, 507] on span "Submit" at bounding box center [1196, 515] width 50 height 16
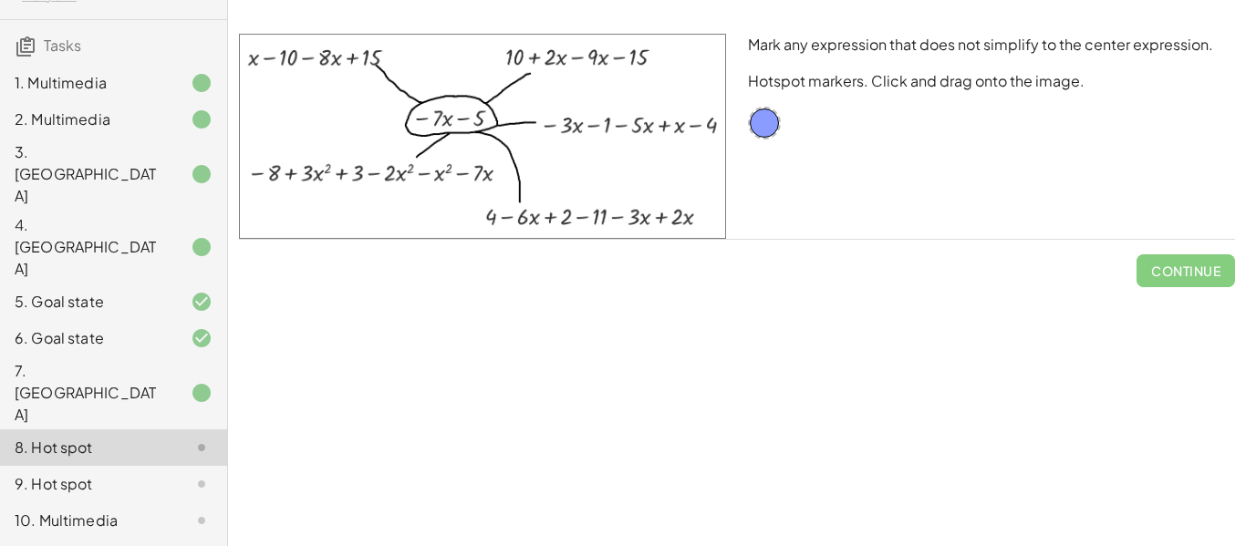
click at [81, 510] on div "10. Multimedia" at bounding box center [88, 521] width 147 height 22
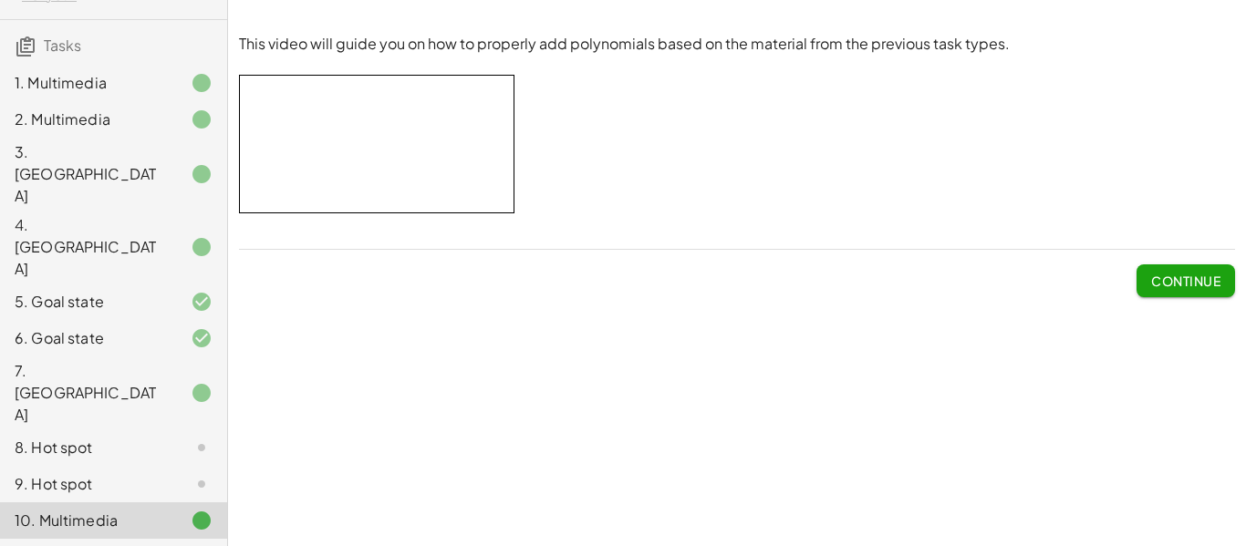
click at [1137, 269] on button "Continue" at bounding box center [1186, 281] width 99 height 33
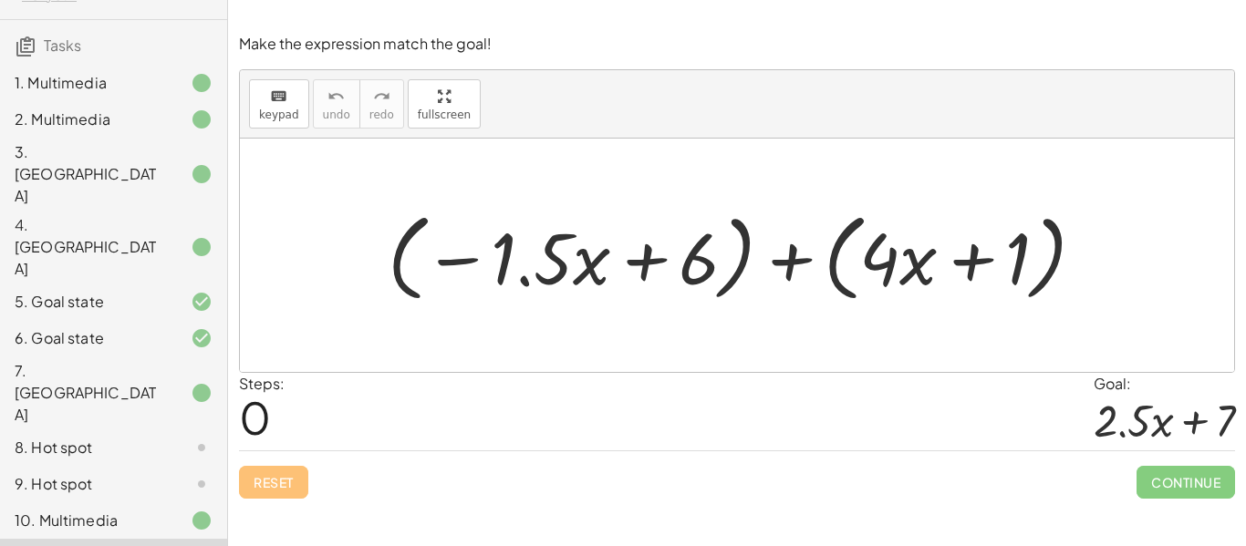
click at [788, 254] on div at bounding box center [744, 255] width 730 height 105
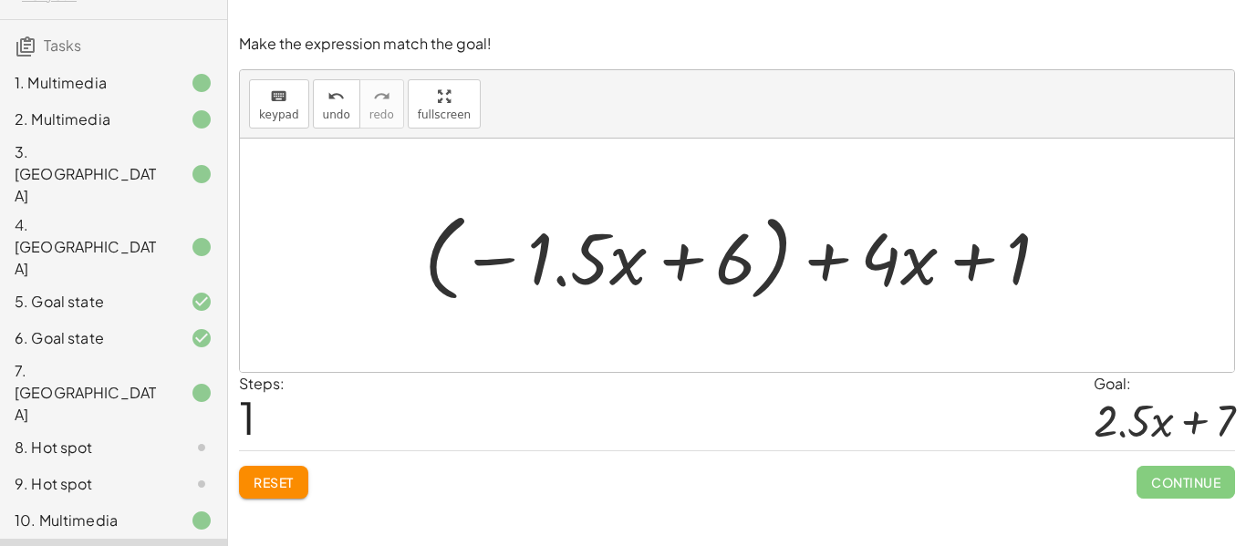
click at [680, 261] on div at bounding box center [744, 255] width 658 height 105
drag, startPoint x: 984, startPoint y: 250, endPoint x: 350, endPoint y: 251, distance: 634.1
click at [350, 251] on div "+ ( − · 1.5 · x + 6 ) + ( + · 4 · x + 1 ) + 1 + ( − · 1.5 · x + 6 ) + · 4 · x +…" at bounding box center [737, 256] width 994 height 234
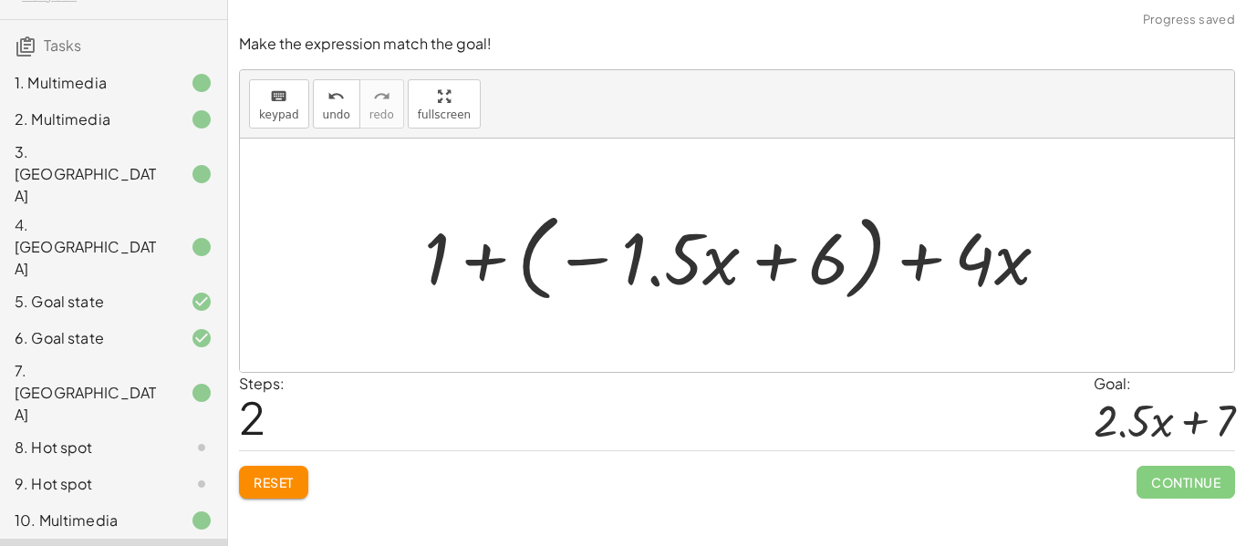
click at [518, 264] on div at bounding box center [744, 255] width 658 height 105
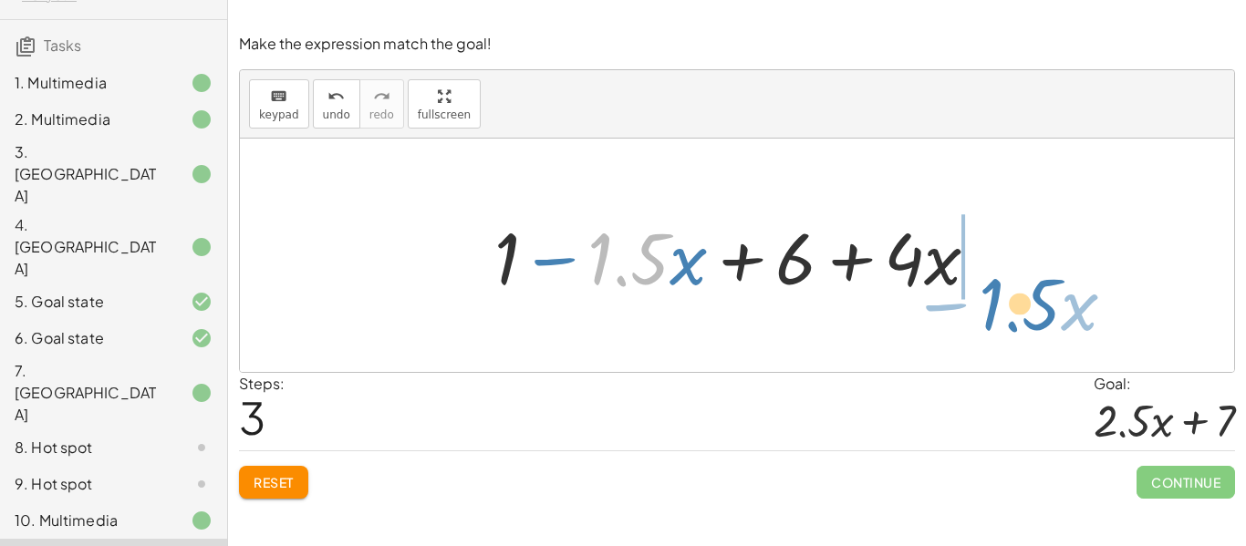
drag, startPoint x: 609, startPoint y: 249, endPoint x: 1027, endPoint y: 271, distance: 419.3
click at [1027, 271] on div "+ ( − · 1.5 · x + 6 ) + ( + · 4 · x + 1 ) + ( − · 1.5 · x + 6 ) + · 4 · x + 1 +…" at bounding box center [737, 256] width 994 height 234
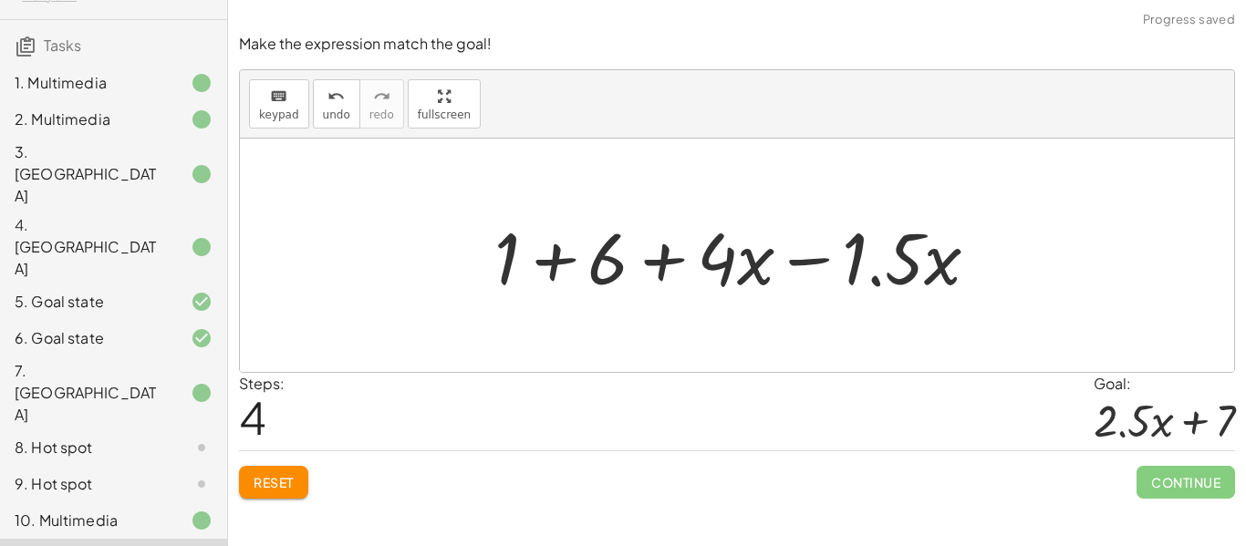
click at [838, 268] on div at bounding box center [743, 256] width 517 height 94
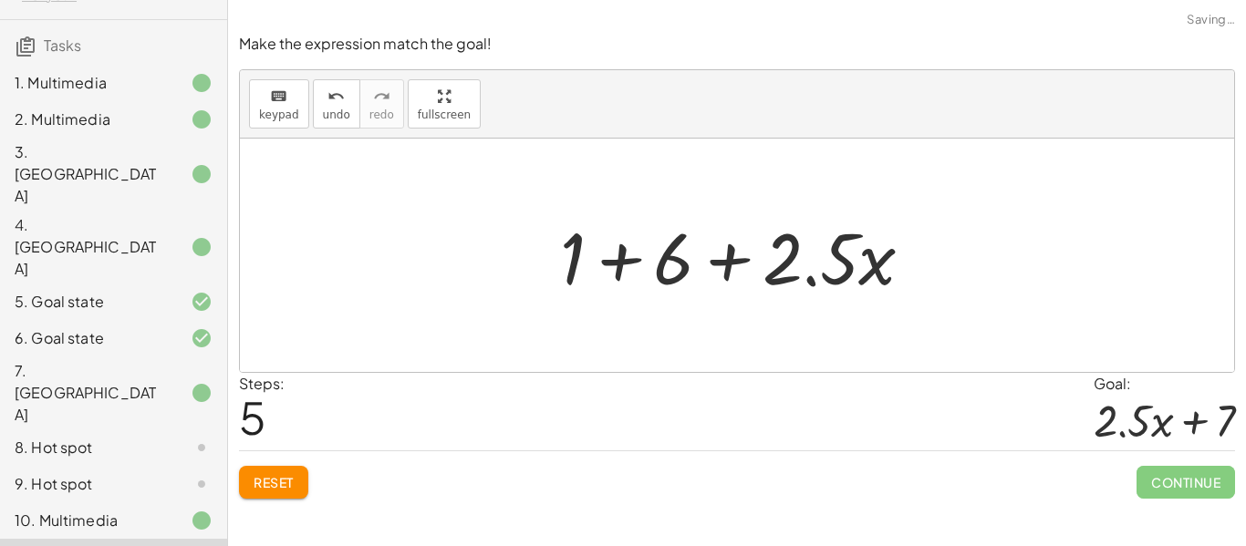
click at [631, 264] on div at bounding box center [744, 256] width 386 height 94
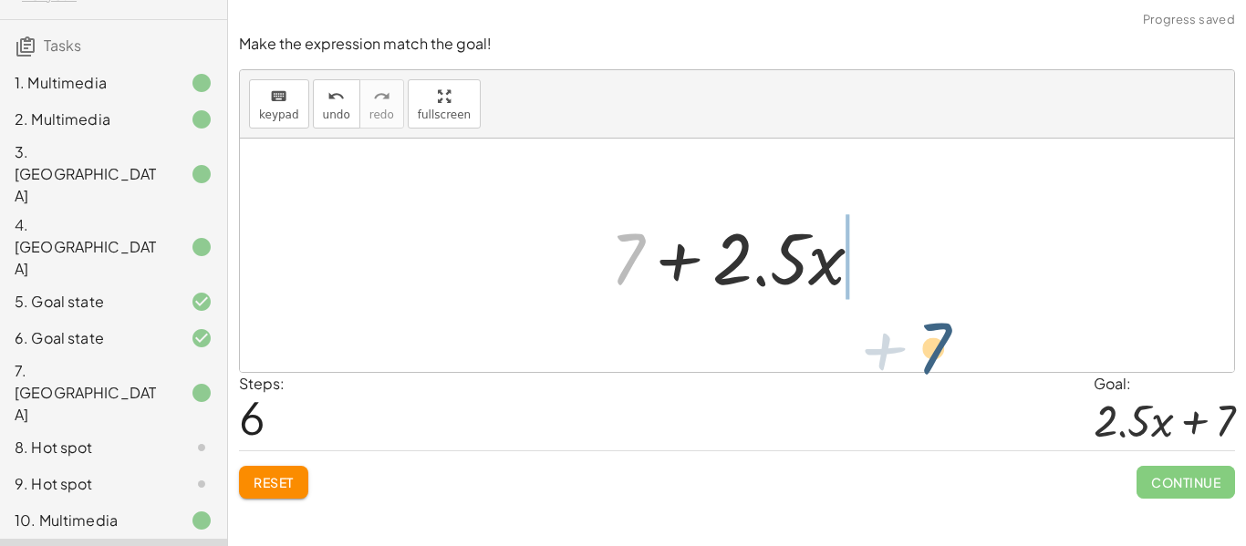
drag, startPoint x: 628, startPoint y: 270, endPoint x: 934, endPoint y: 321, distance: 310.8
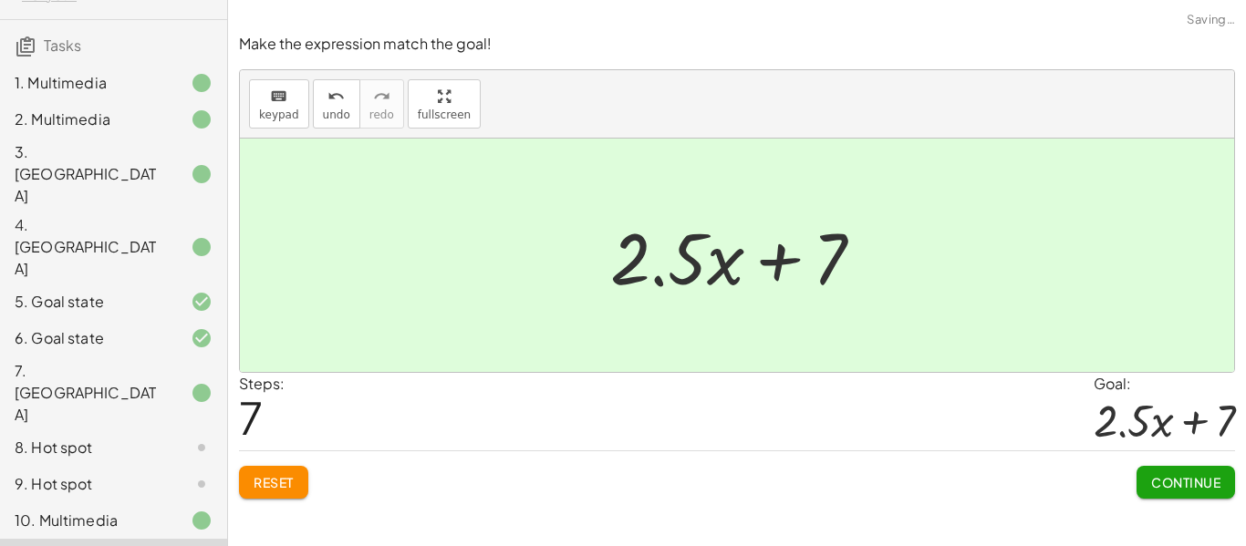
click at [1182, 490] on span "Continue" at bounding box center [1185, 482] width 69 height 16
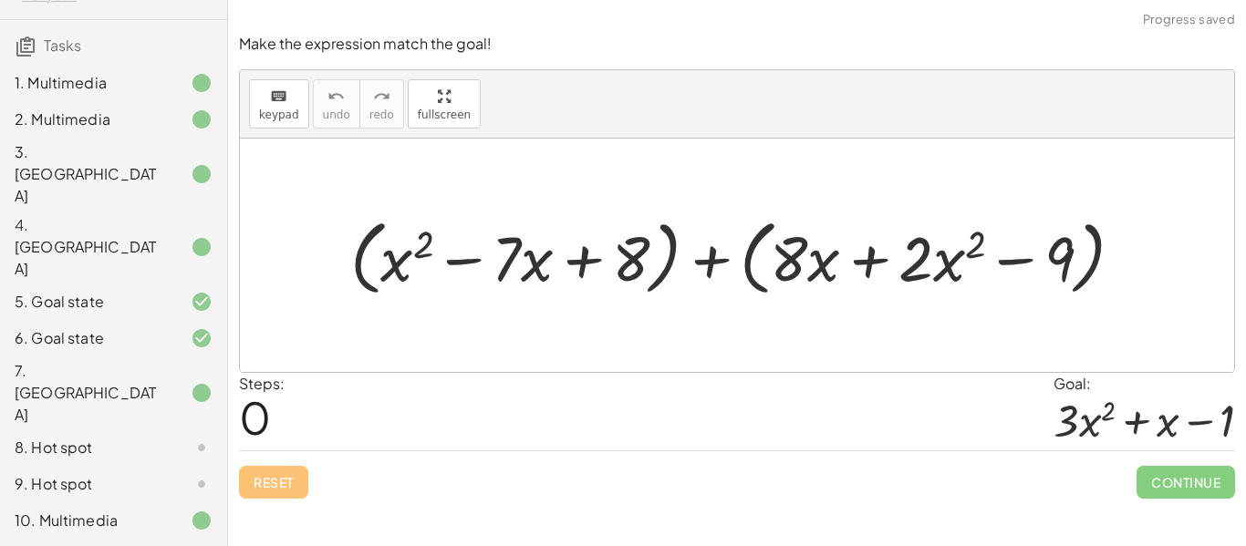
click at [685, 462] on div "Reset Continue" at bounding box center [737, 475] width 996 height 48
click at [696, 250] on div at bounding box center [744, 255] width 807 height 91
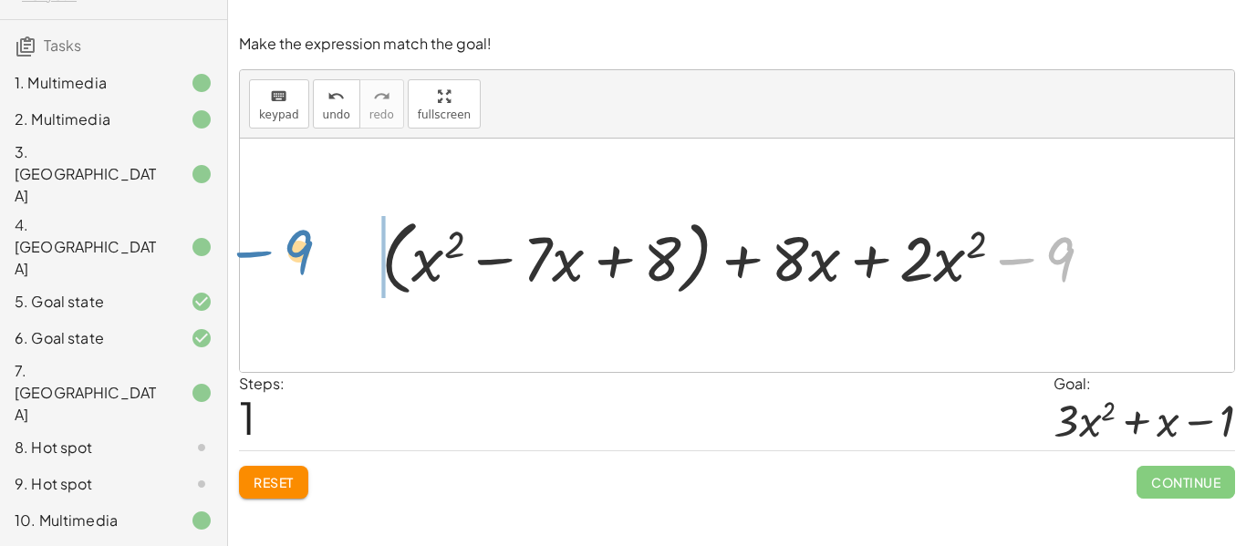
drag, startPoint x: 1068, startPoint y: 269, endPoint x: 323, endPoint y: 262, distance: 745.4
click at [323, 262] on div "+ ( + x 2 − · 7 · x + 8 ) + ( + · 8 · x + · 2 · x 2 − 9 ) − 9 + ( + x 2 − · 7 ·…" at bounding box center [737, 256] width 994 height 234
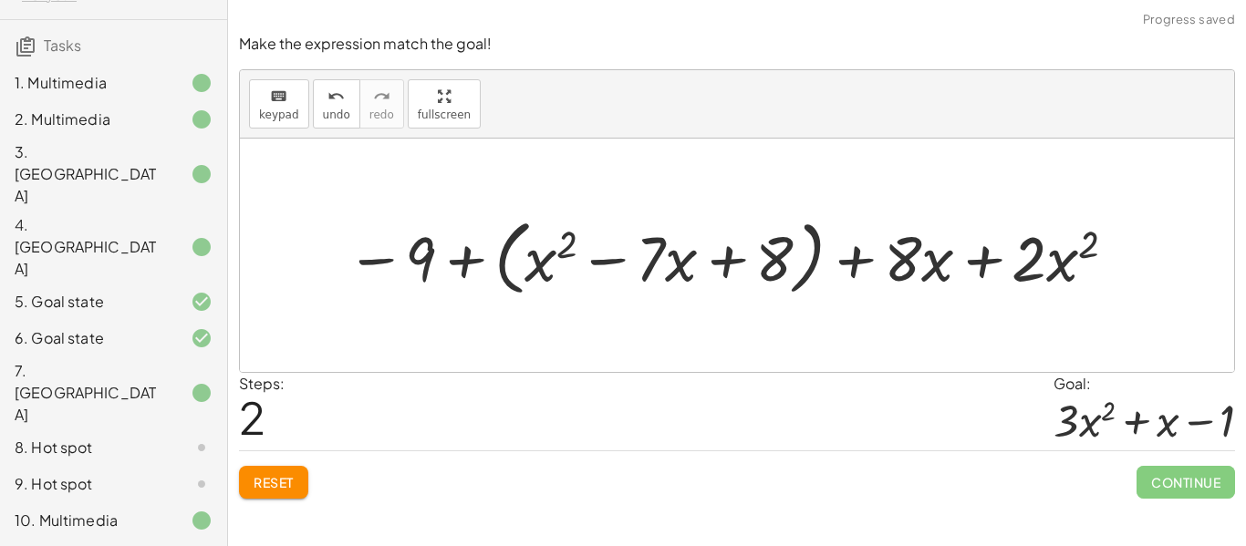
click at [491, 253] on div at bounding box center [734, 255] width 793 height 91
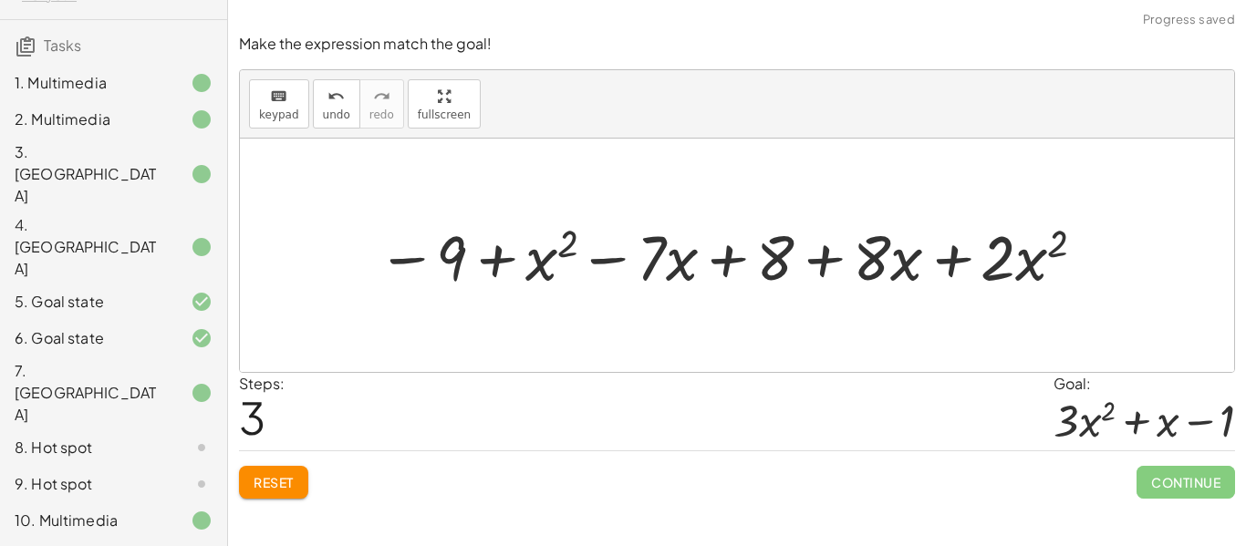
click at [511, 258] on div at bounding box center [734, 255] width 731 height 82
drag, startPoint x: 498, startPoint y: 255, endPoint x: 1052, endPoint y: 253, distance: 553.8
click at [1052, 253] on div at bounding box center [734, 255] width 731 height 82
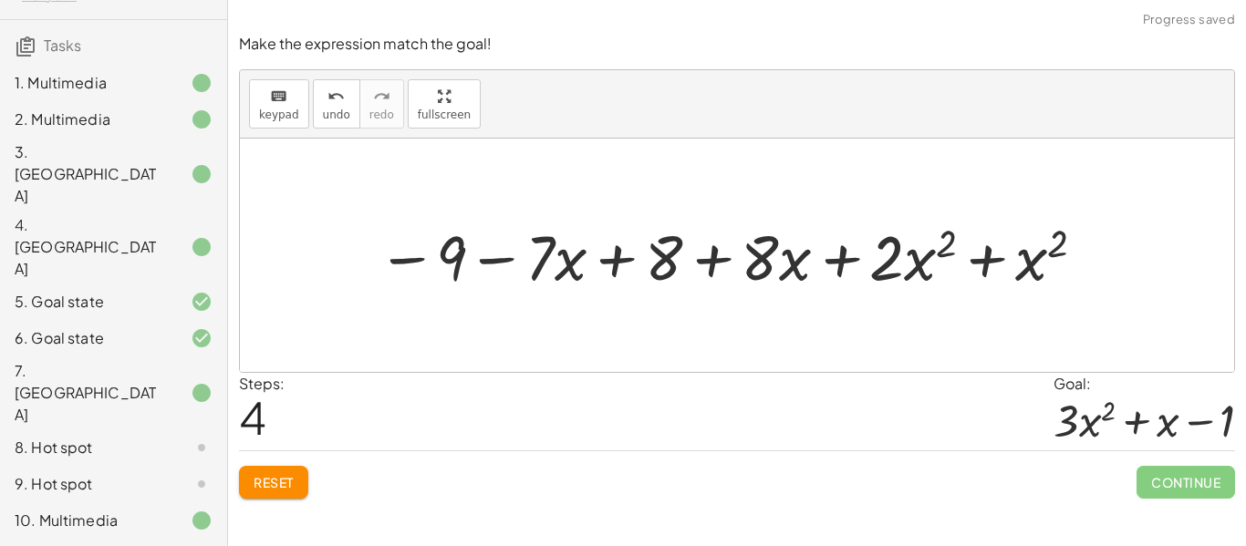
click at [991, 265] on div at bounding box center [734, 255] width 731 height 82
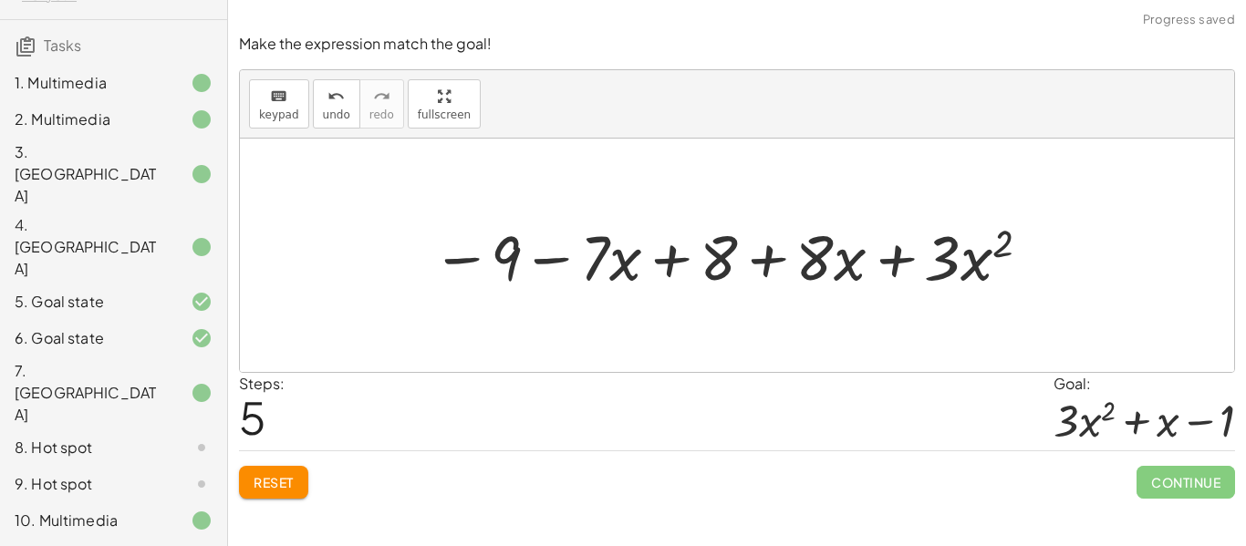
click at [769, 261] on div at bounding box center [733, 255] width 620 height 82
drag, startPoint x: 681, startPoint y: 260, endPoint x: 509, endPoint y: 268, distance: 171.7
click at [509, 268] on div at bounding box center [733, 255] width 620 height 82
click at [557, 263] on div at bounding box center [733, 255] width 620 height 82
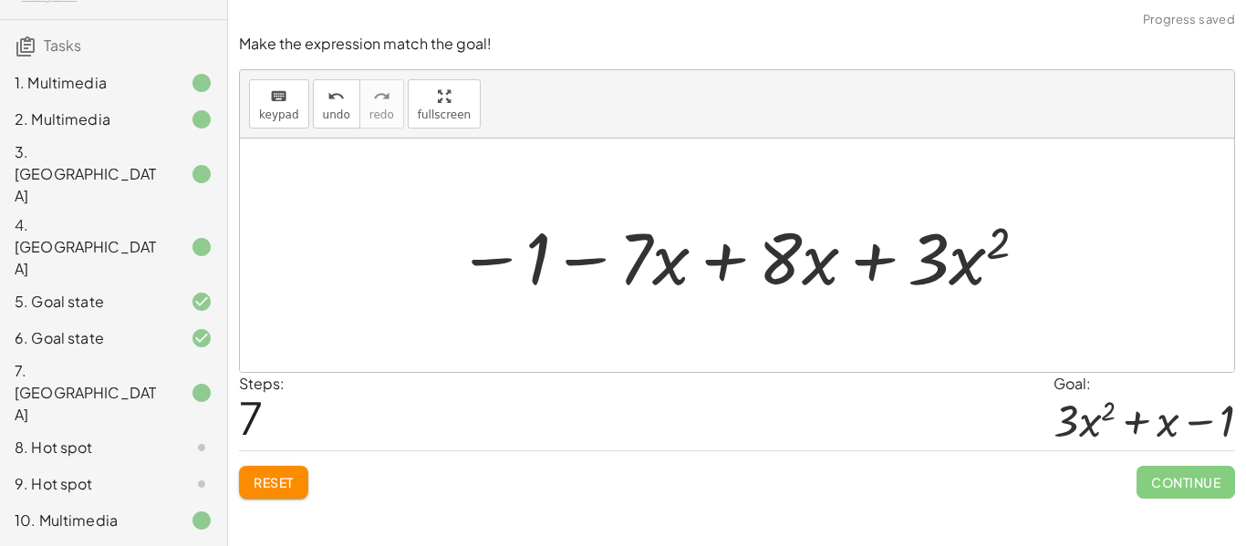
click at [702, 263] on div at bounding box center [743, 256] width 591 height 94
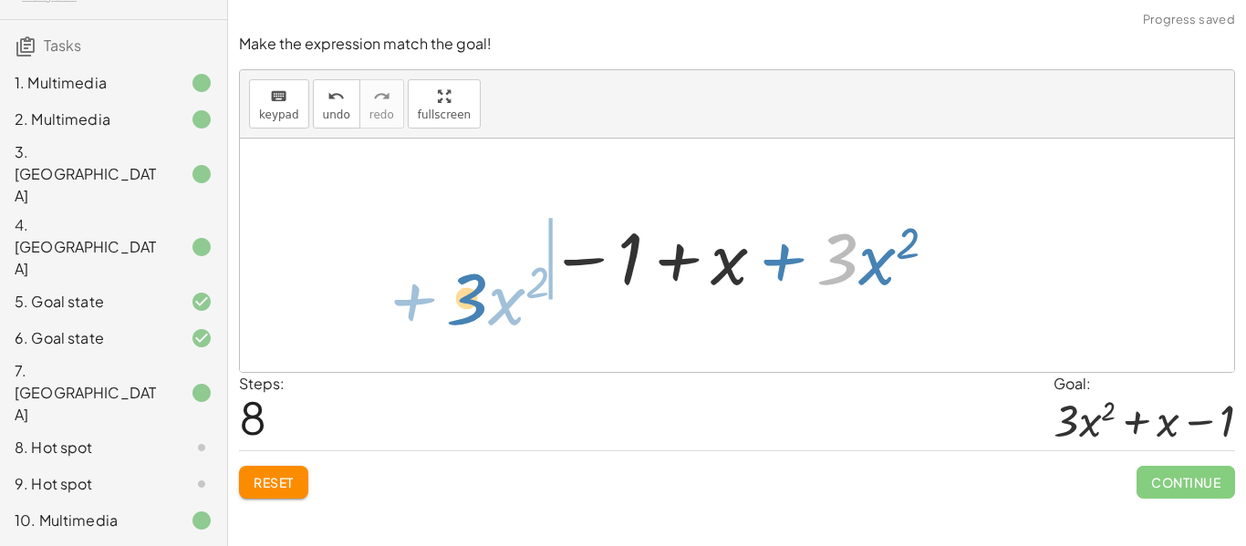
drag, startPoint x: 841, startPoint y: 268, endPoint x: 471, endPoint y: 303, distance: 372.0
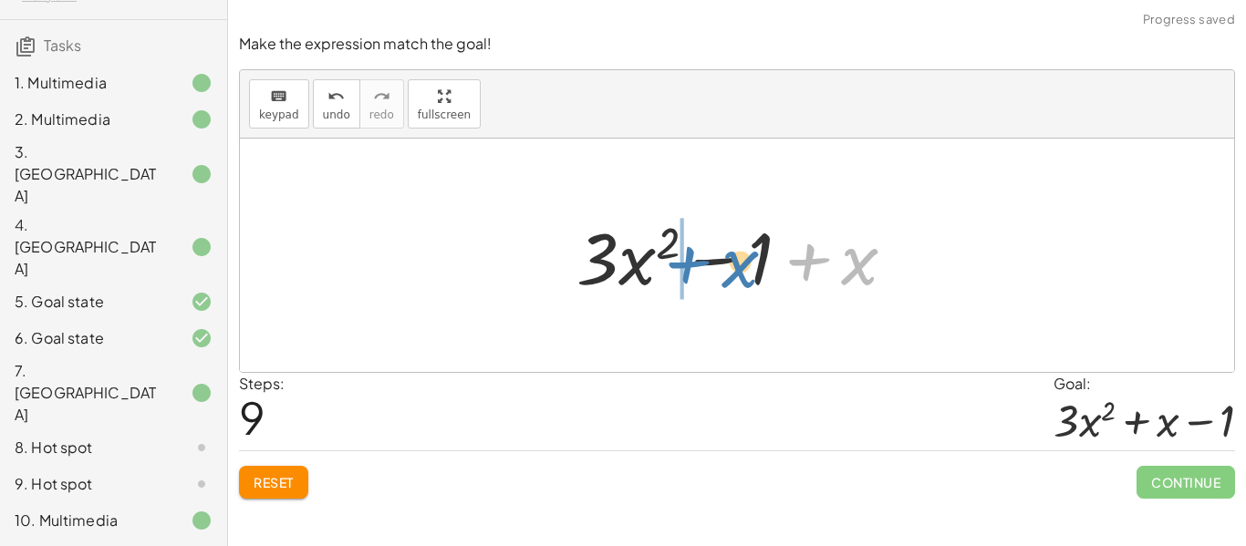
drag, startPoint x: 862, startPoint y: 250, endPoint x: 731, endPoint y: 245, distance: 131.5
click at [731, 245] on div at bounding box center [743, 256] width 352 height 94
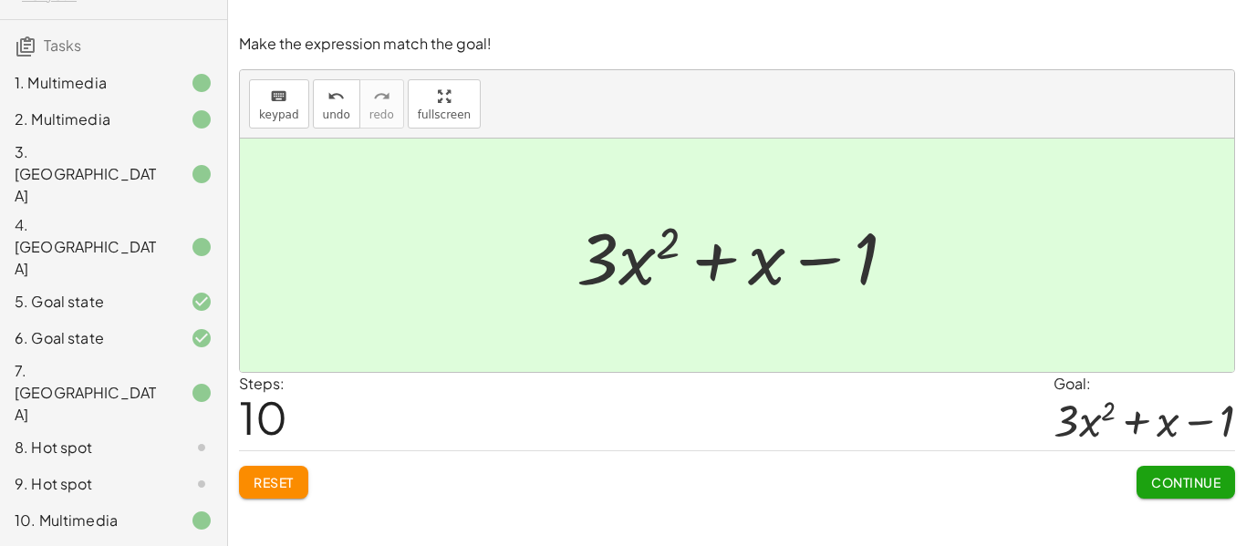
click at [1213, 479] on span "Continue" at bounding box center [1185, 482] width 69 height 16
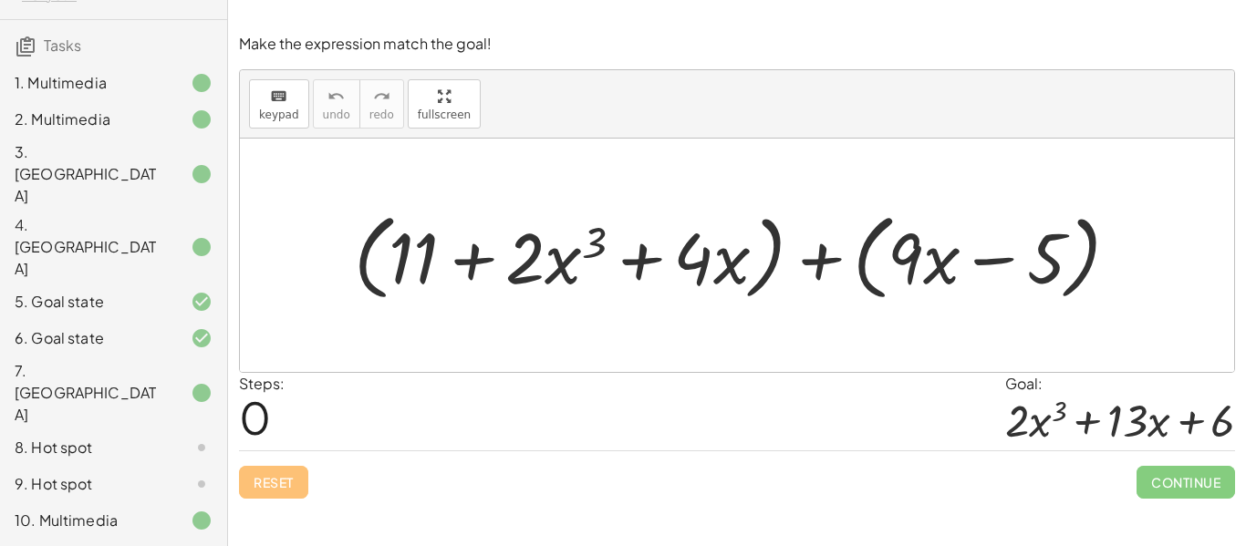
click at [832, 256] on div at bounding box center [744, 254] width 798 height 103
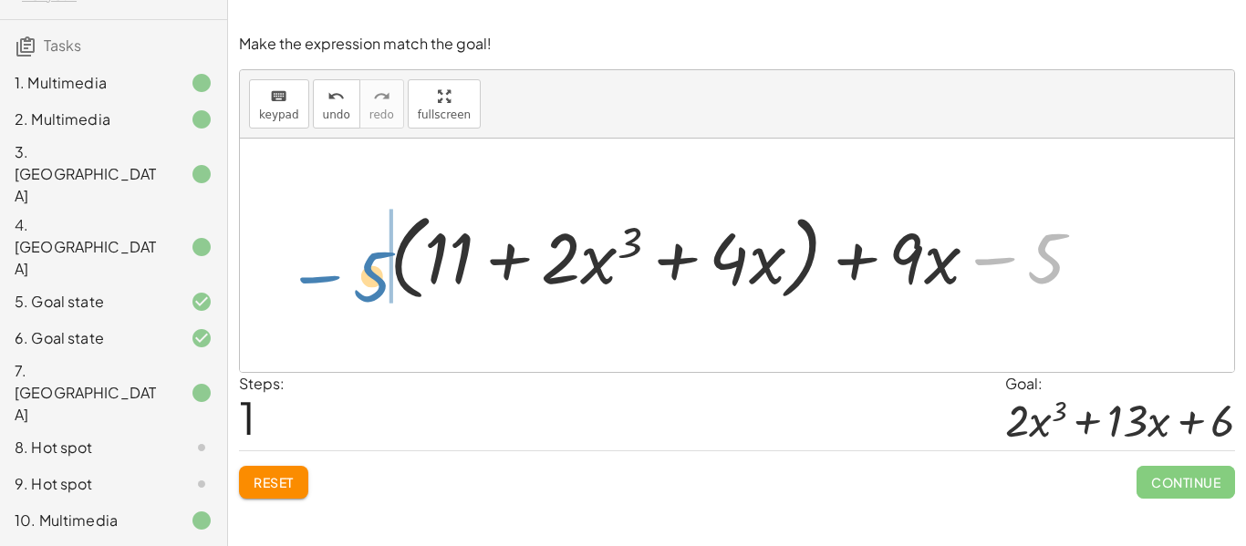
drag, startPoint x: 1047, startPoint y: 258, endPoint x: 368, endPoint y: 274, distance: 679.9
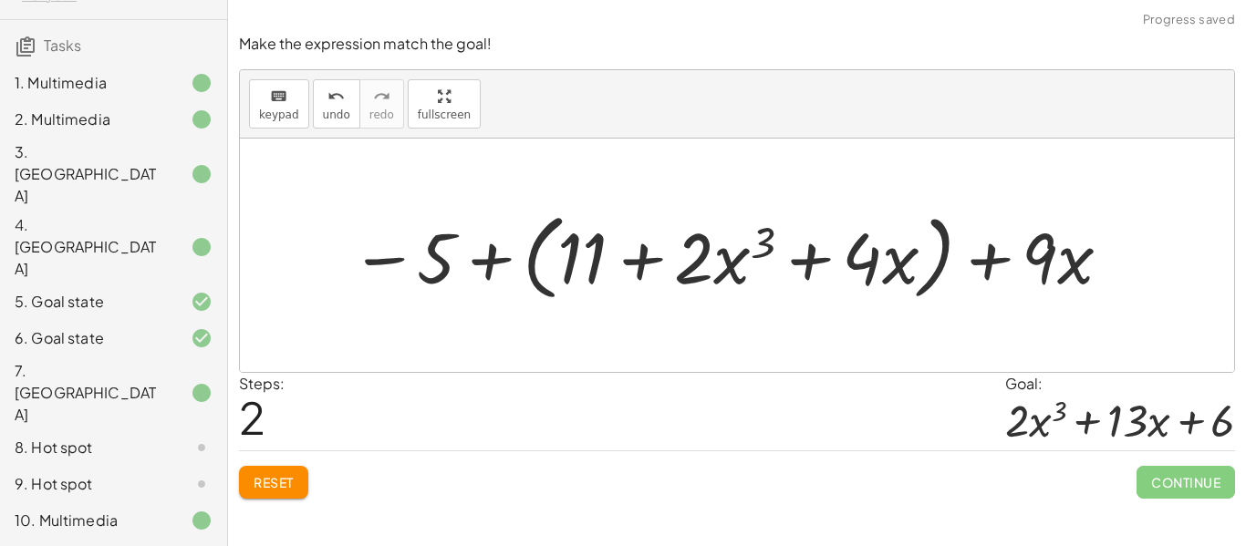
click at [489, 266] on div at bounding box center [732, 254] width 782 height 103
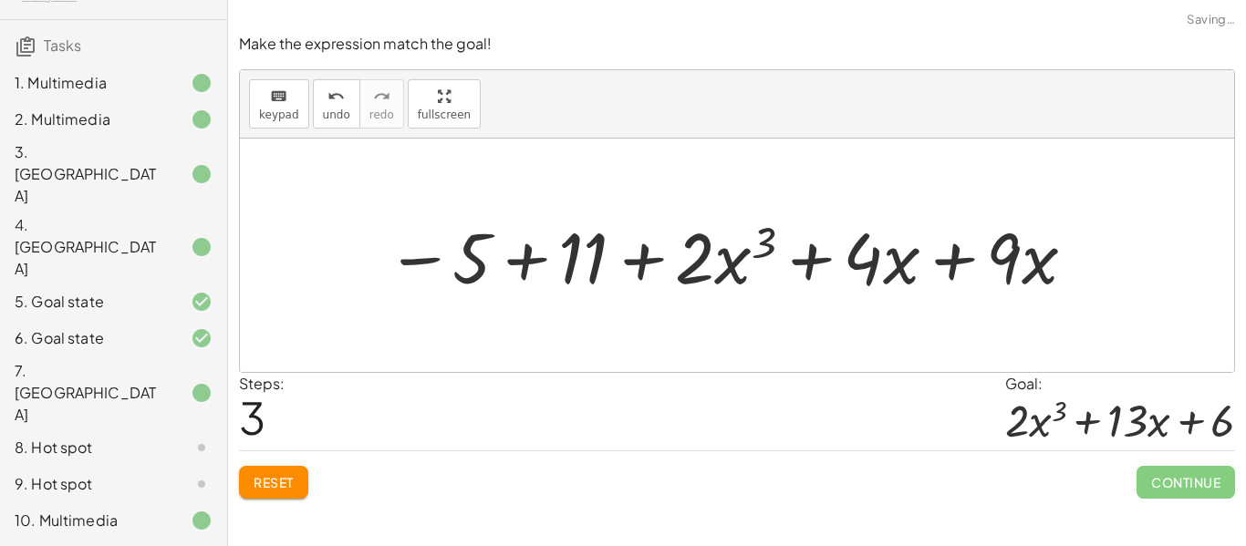
click at [535, 262] on div at bounding box center [732, 255] width 711 height 92
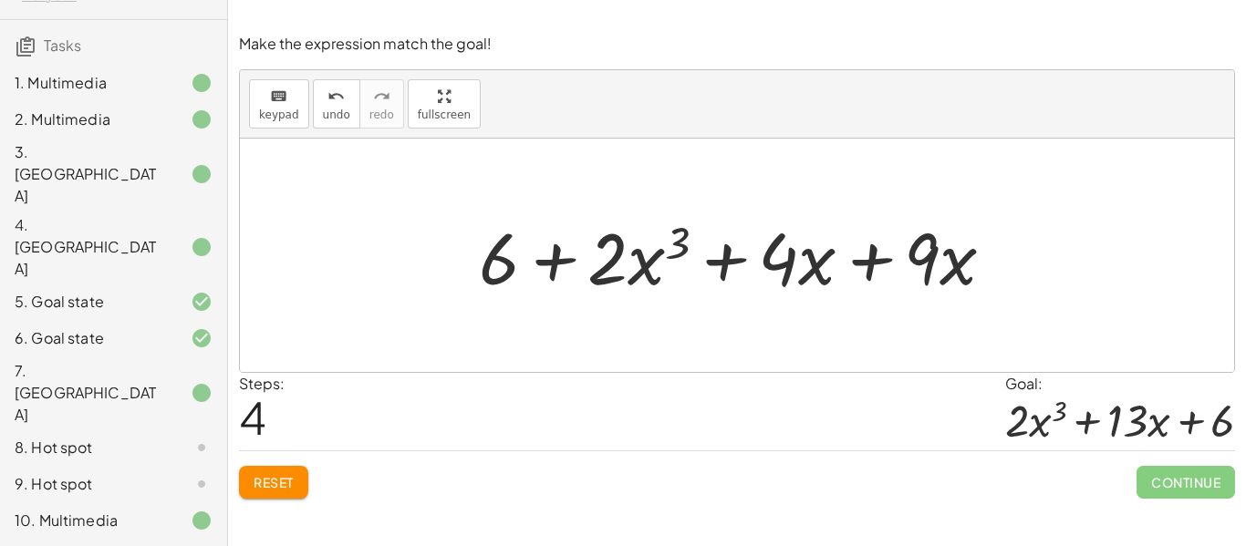
click at [888, 253] on div at bounding box center [744, 256] width 548 height 94
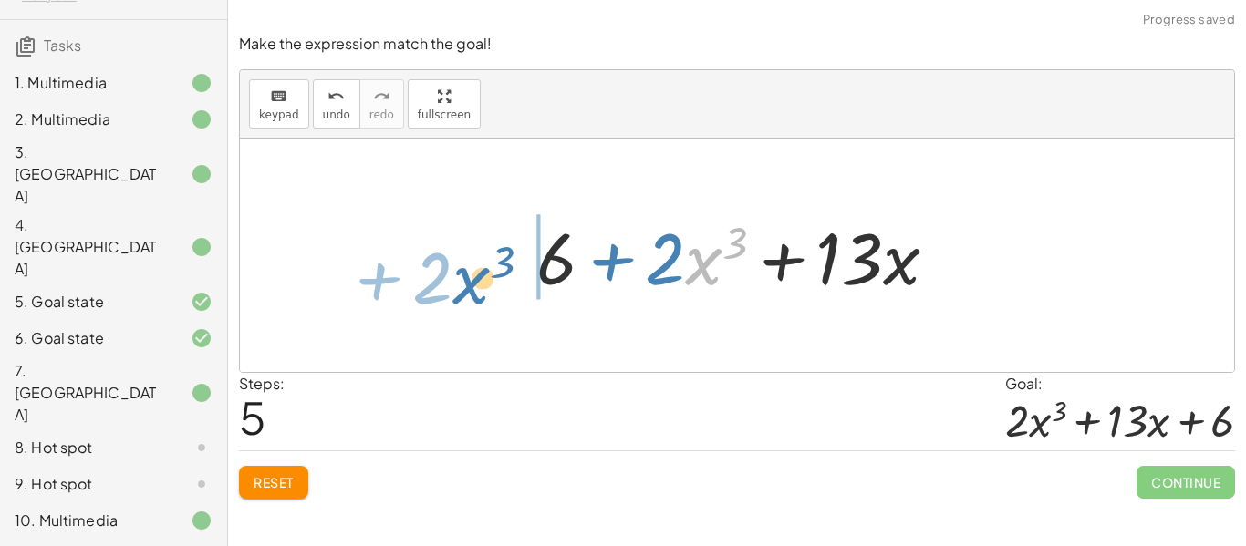
drag, startPoint x: 691, startPoint y: 255, endPoint x: 464, endPoint y: 268, distance: 226.7
click at [464, 268] on div "+ ( + 11 + · 2 · x 3 + · 4 · x ) + ( + · 9 · x − 5 ) + ( + 11 + · 2 · x 3 + · 4…" at bounding box center [737, 256] width 994 height 234
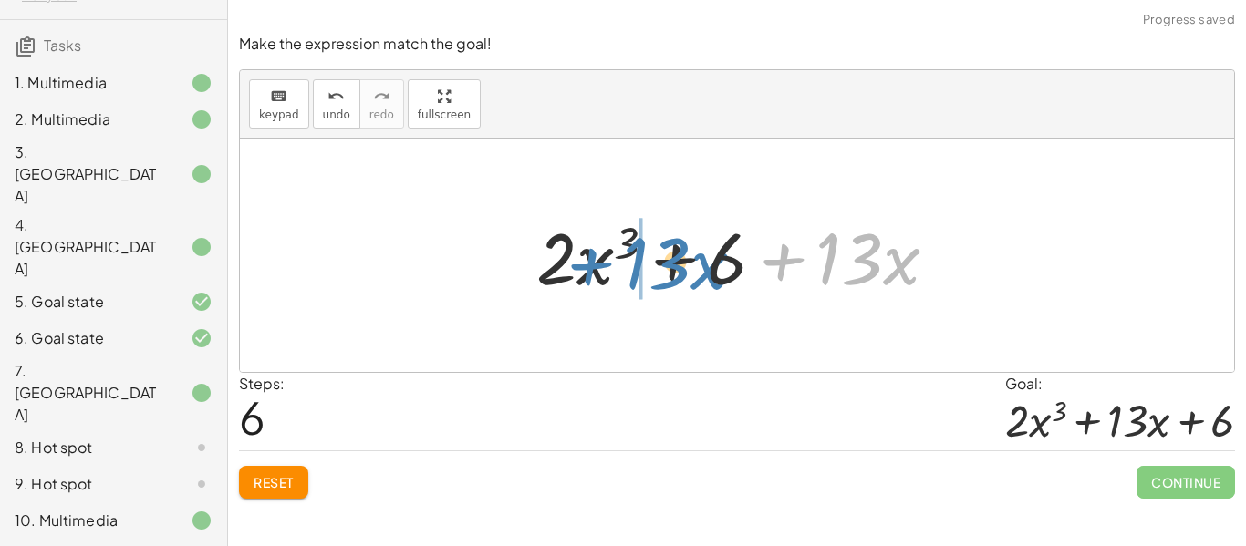
drag, startPoint x: 809, startPoint y: 250, endPoint x: 618, endPoint y: 255, distance: 191.6
click at [618, 255] on div at bounding box center [744, 256] width 434 height 94
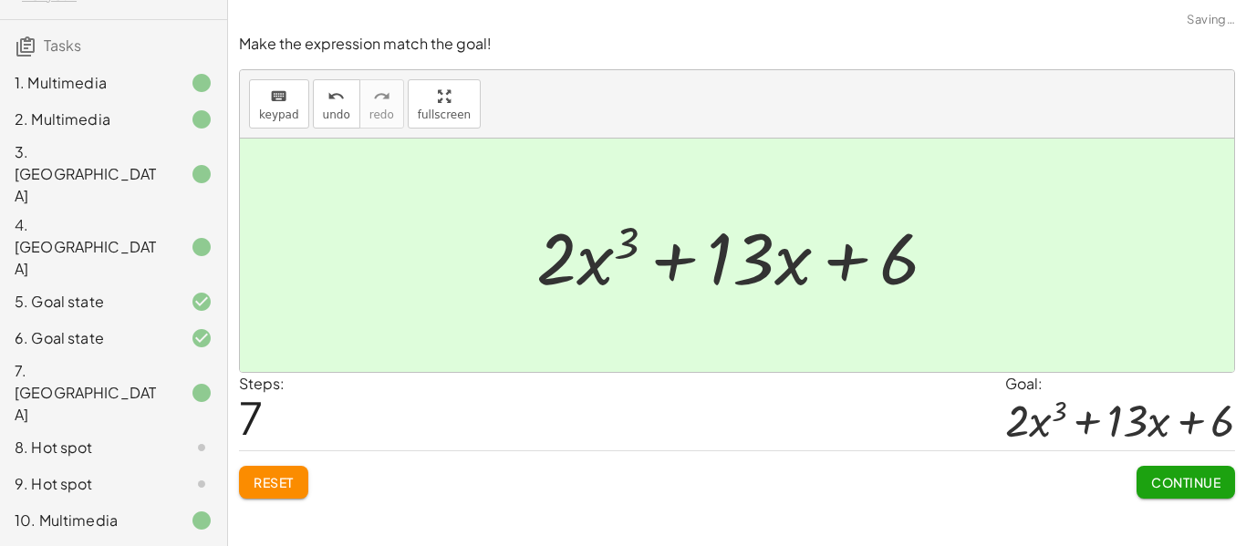
click at [1170, 482] on span "Continue" at bounding box center [1185, 482] width 69 height 16
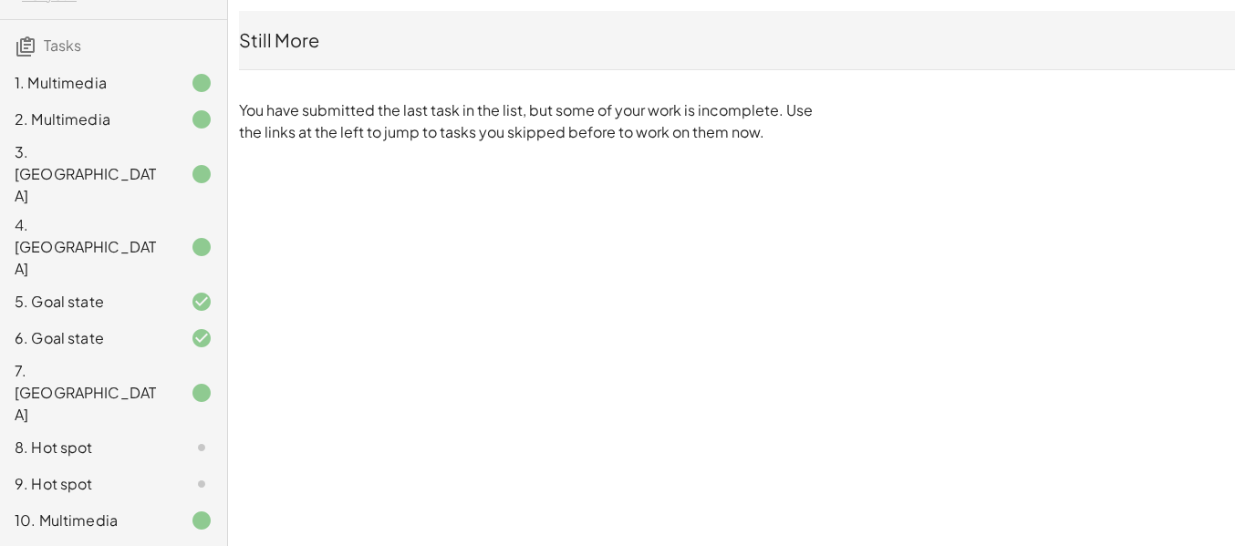
click at [136, 437] on div "8. Hot spot" at bounding box center [88, 448] width 147 height 22
click at [163, 474] on div at bounding box center [186, 485] width 51 height 22
click at [147, 437] on div "8. Hot spot" at bounding box center [88, 448] width 147 height 22
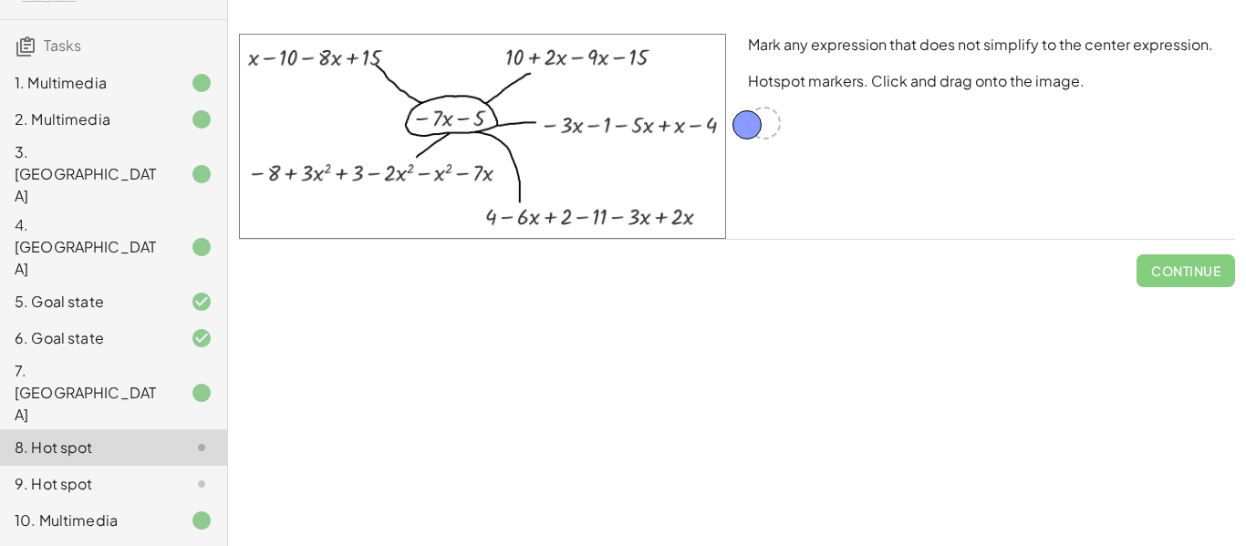
drag, startPoint x: 775, startPoint y: 126, endPoint x: 765, endPoint y: 128, distance: 10.2
